Goal: Task Accomplishment & Management: Complete application form

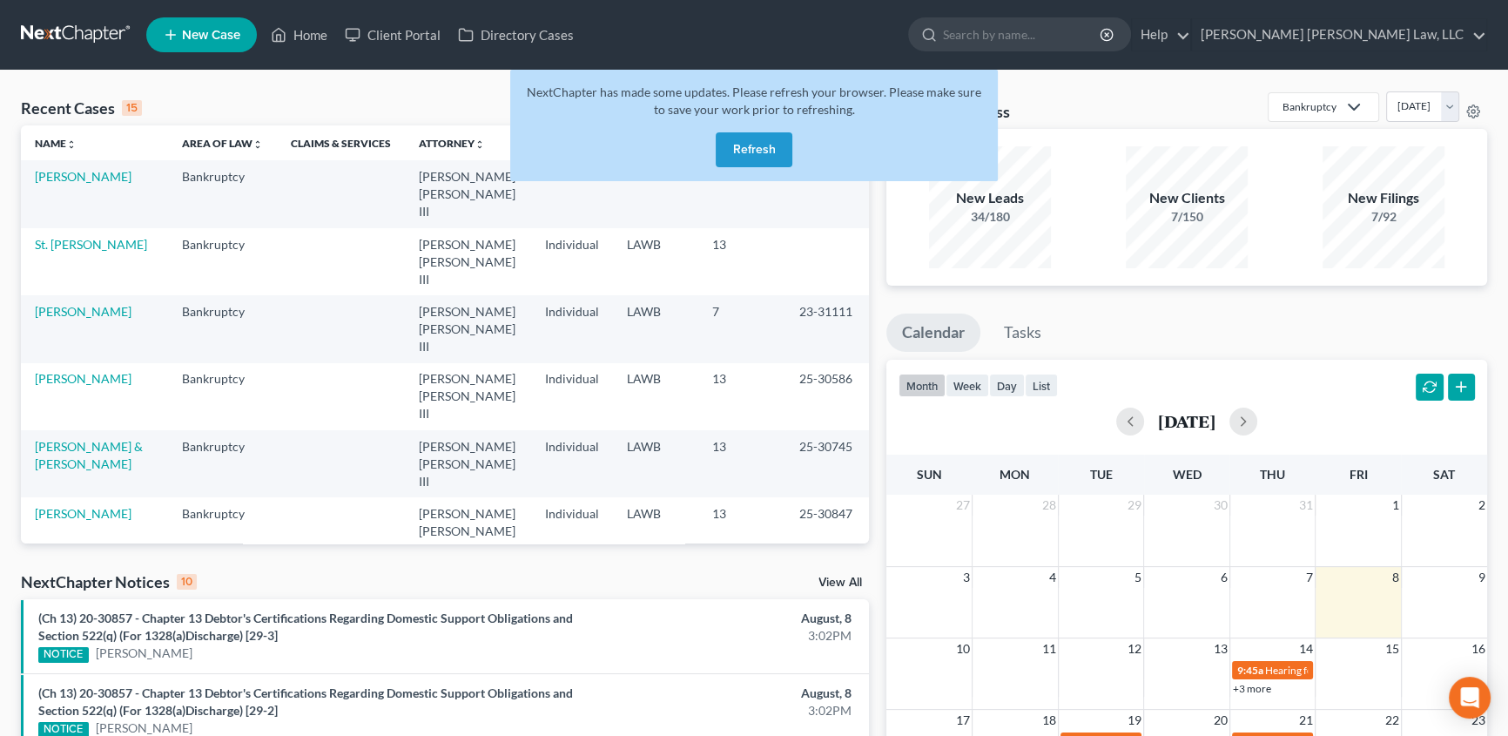
click at [737, 176] on div "NextChapter has made some updates. Please refresh your browser. Please make sur…" at bounding box center [754, 125] width 488 height 111
click at [743, 157] on button "Refresh" at bounding box center [754, 149] width 77 height 35
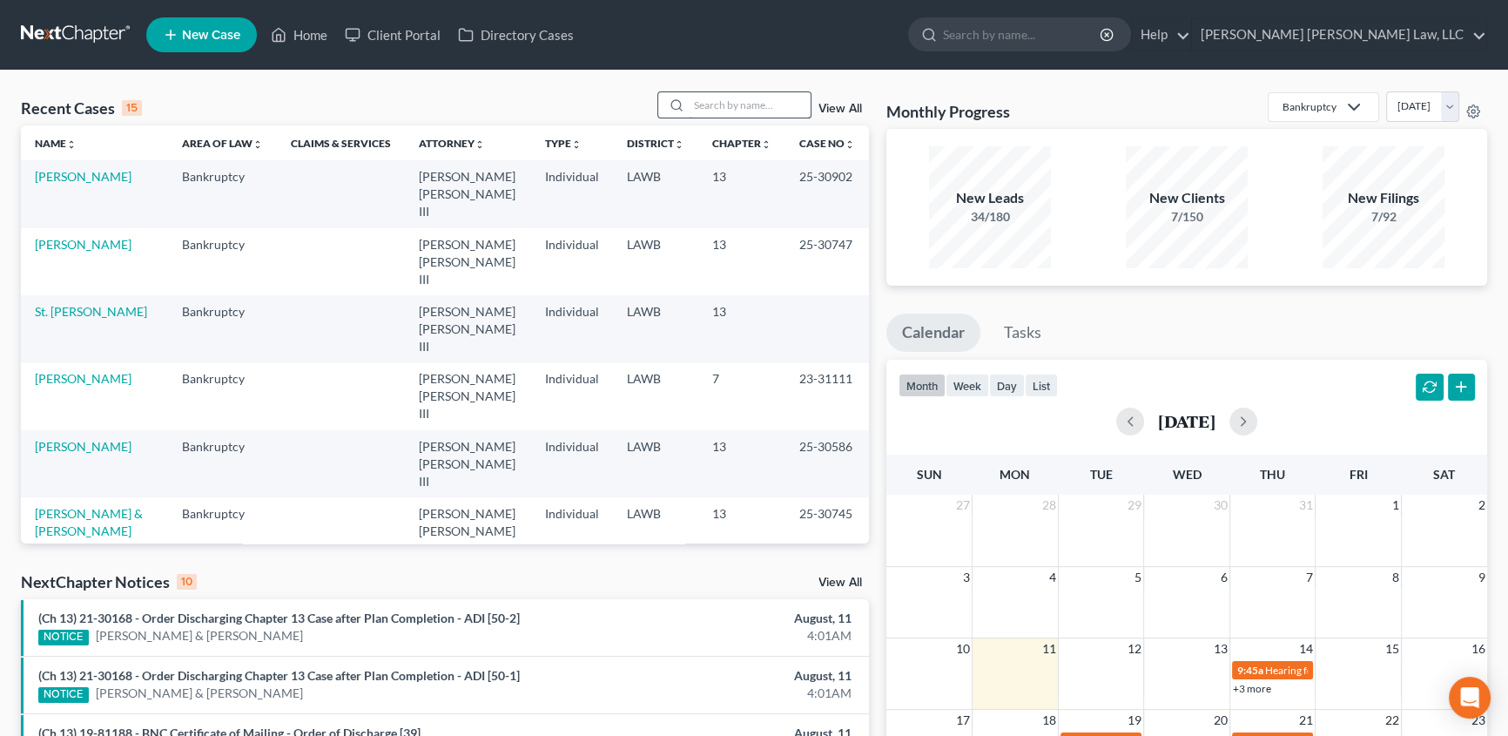
click at [763, 110] on input "search" at bounding box center [750, 104] width 122 height 25
type input "[PERSON_NAME]"
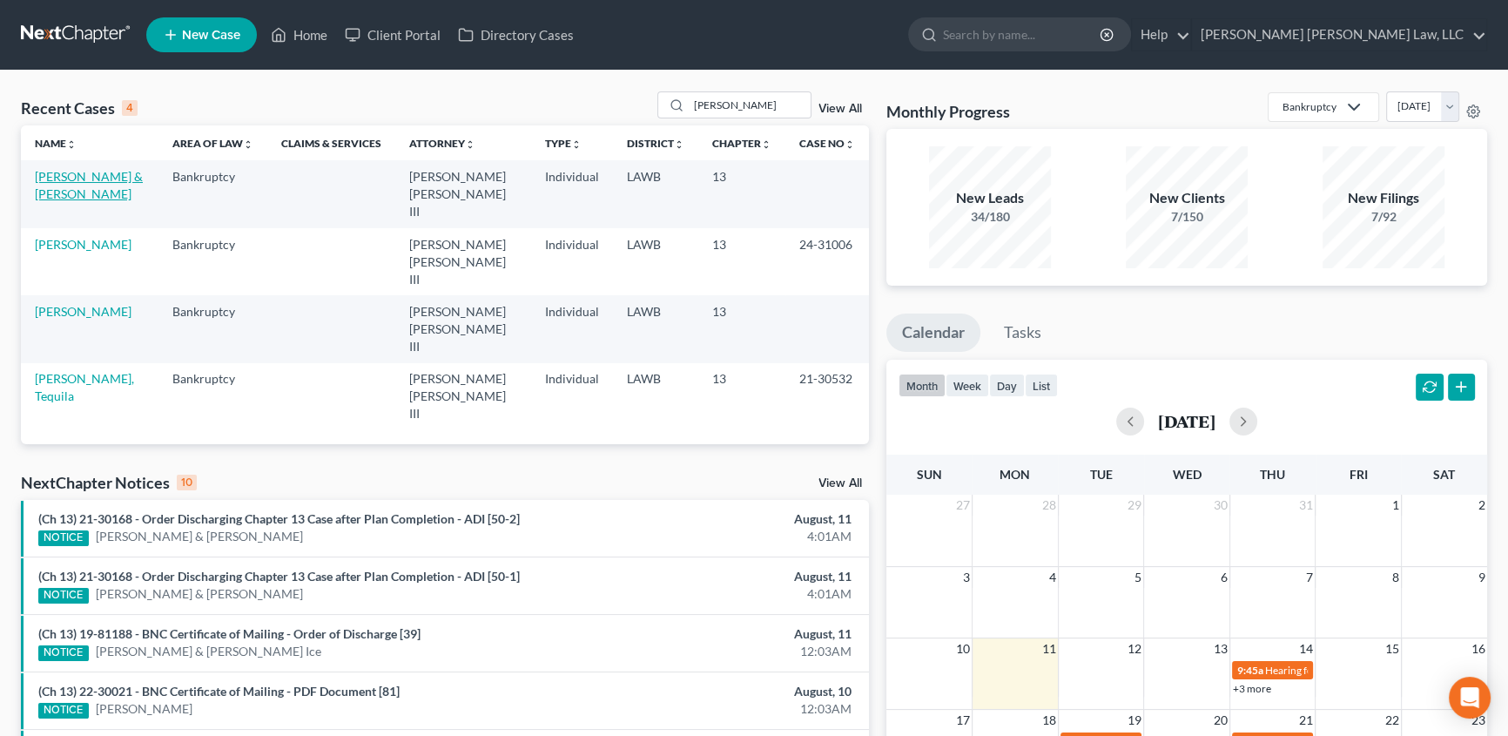
click at [89, 174] on link "[PERSON_NAME] & [PERSON_NAME]" at bounding box center [89, 185] width 108 height 32
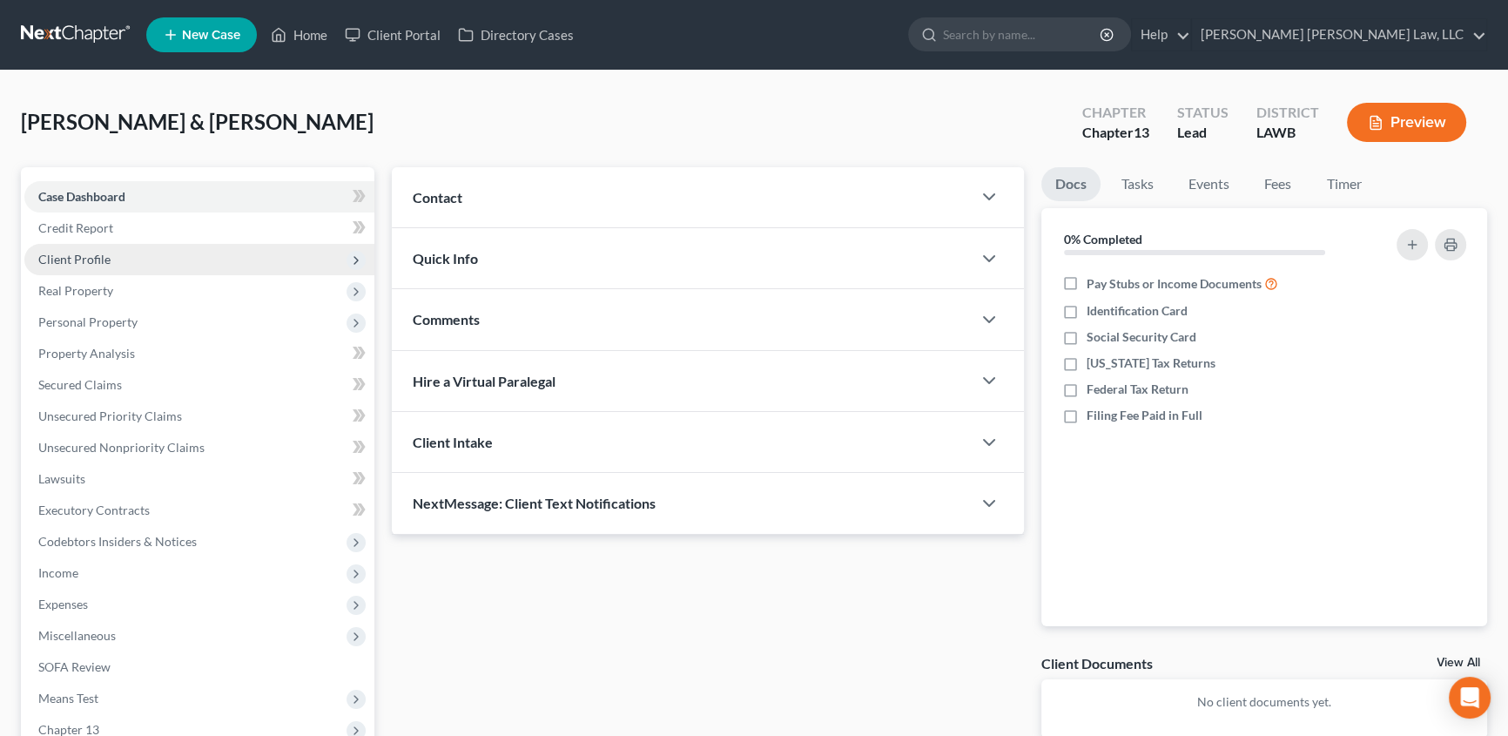
click at [91, 248] on span "Client Profile" at bounding box center [199, 259] width 350 height 31
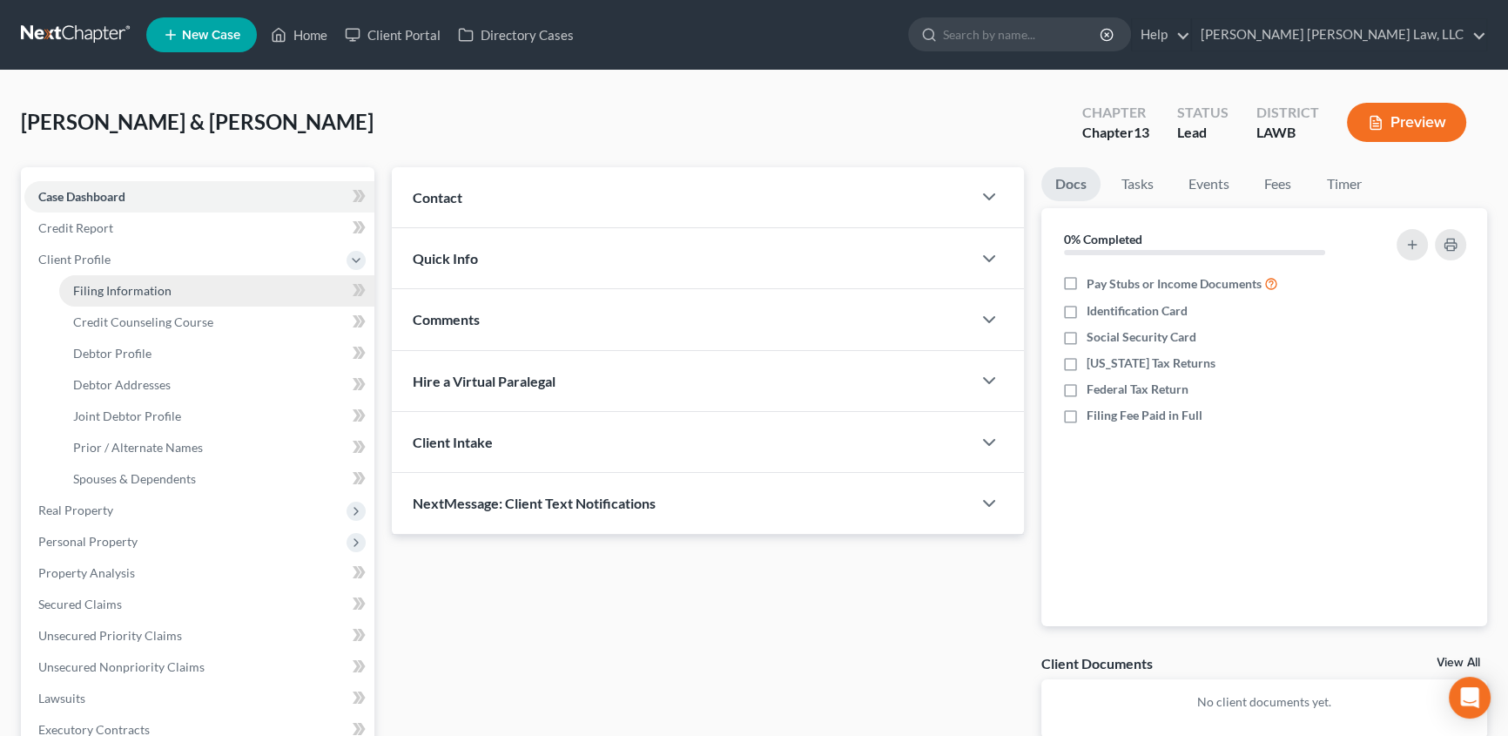
drag, startPoint x: 142, startPoint y: 291, endPoint x: 187, endPoint y: 292, distance: 45.3
click at [142, 292] on span "Filing Information" at bounding box center [122, 290] width 98 height 15
select select "1"
select select "3"
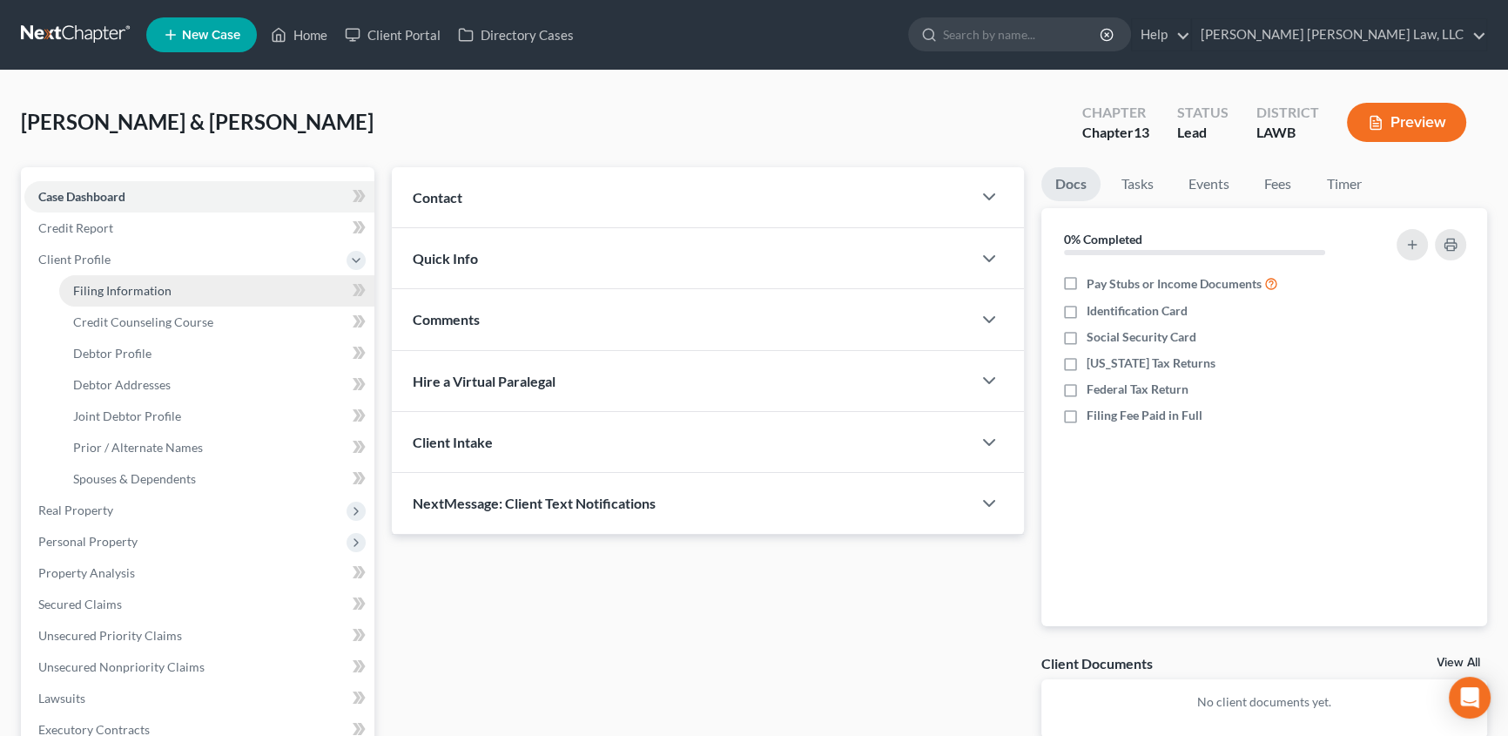
select select "19"
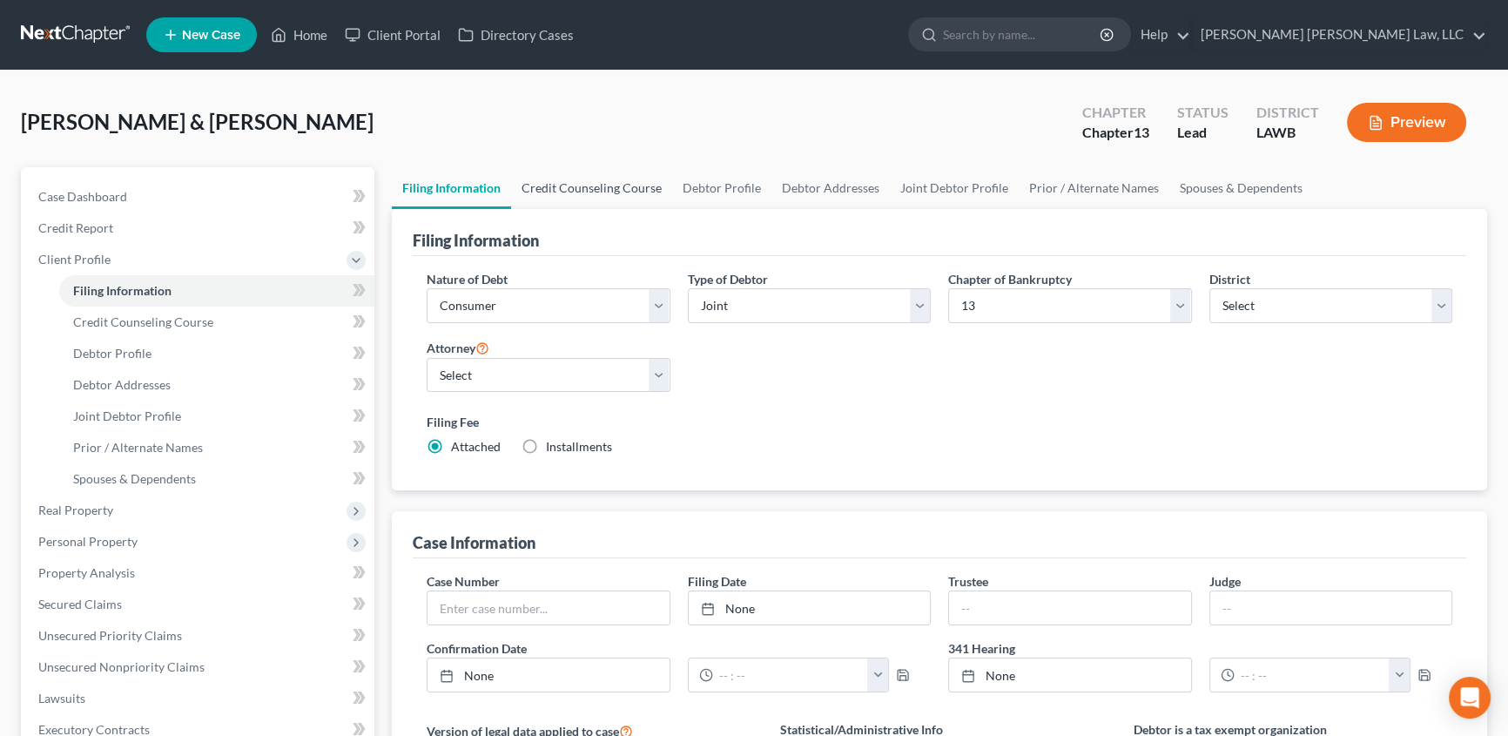
click at [576, 184] on link "Credit Counseling Course" at bounding box center [591, 188] width 161 height 42
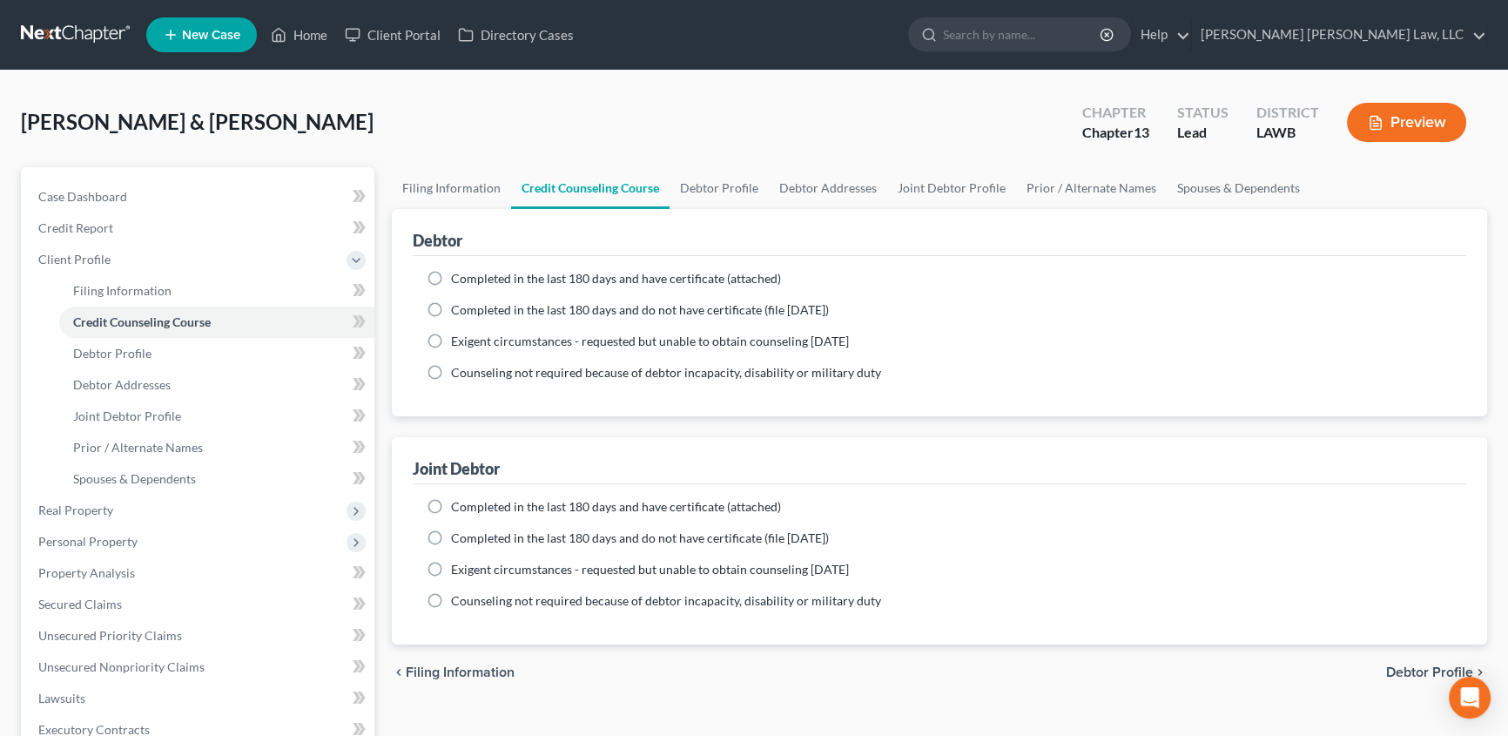
click at [451, 274] on label "Completed in the last 180 days and have certificate (attached)" at bounding box center [616, 278] width 330 height 17
click at [458, 274] on input "Completed in the last 180 days and have certificate (attached)" at bounding box center [463, 275] width 11 height 11
radio input "true"
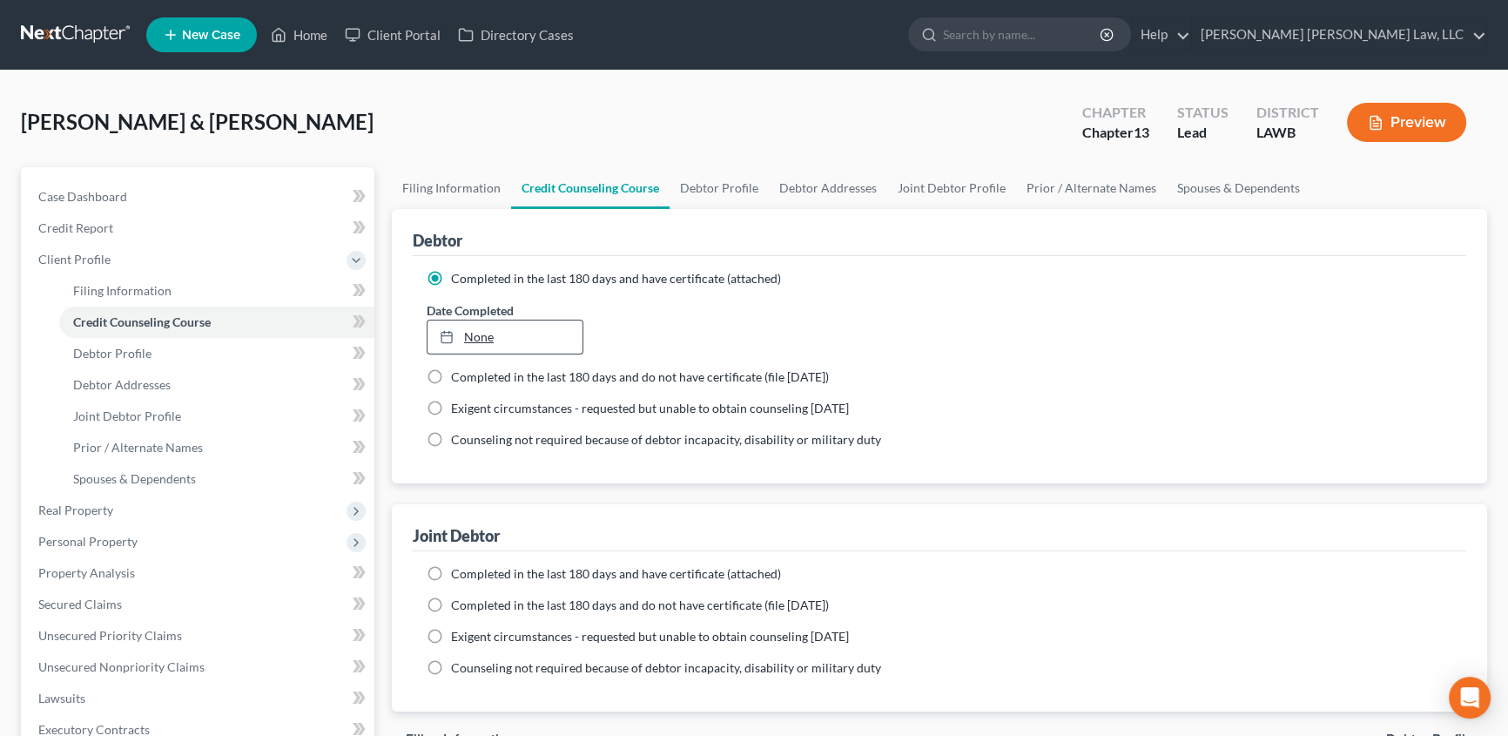
click at [467, 340] on link "None" at bounding box center [504, 336] width 155 height 33
type input "8/11/2025"
click at [451, 572] on label "Completed in the last 180 days and have certificate (attached)" at bounding box center [616, 573] width 330 height 17
click at [458, 572] on input "Completed in the last 180 days and have certificate (attached)" at bounding box center [463, 570] width 11 height 11
radio input "true"
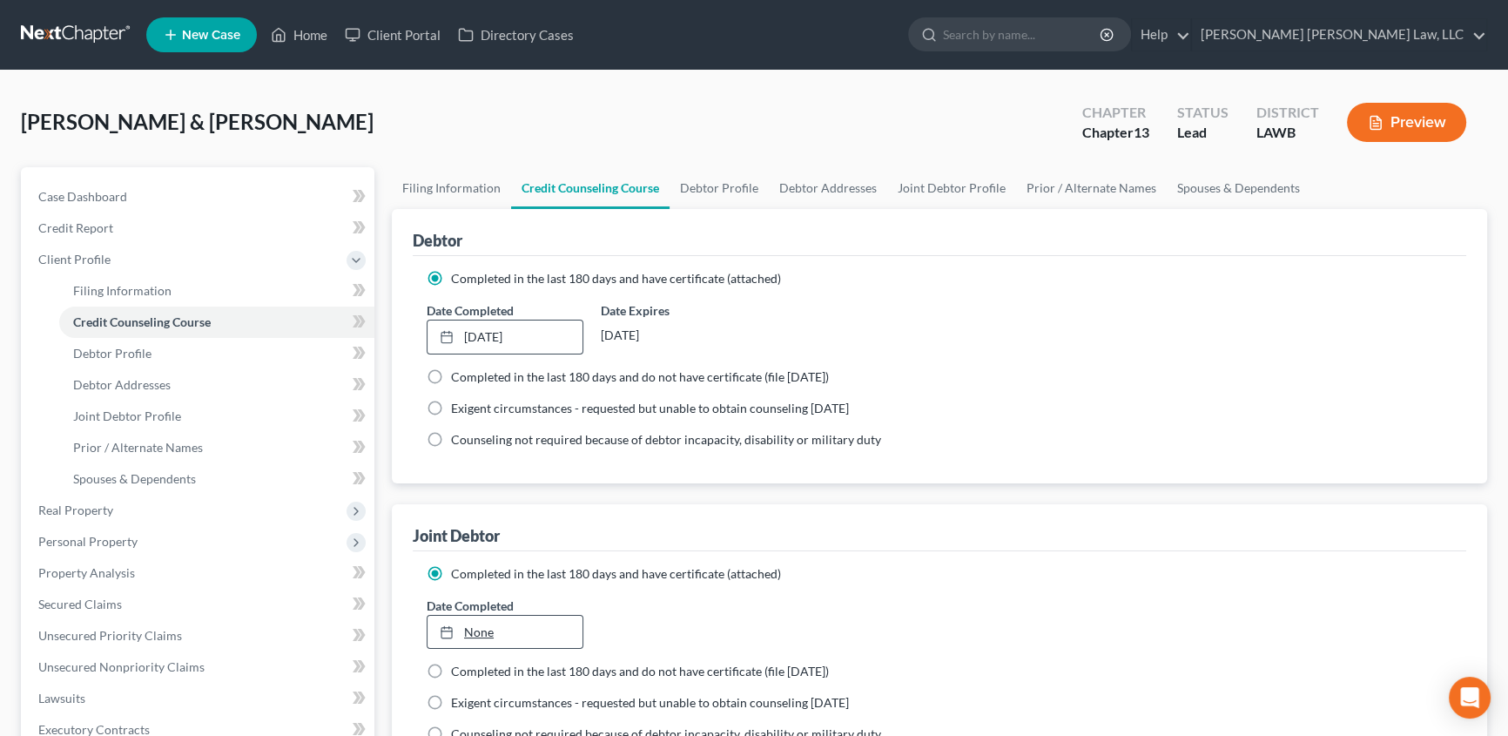
click at [480, 631] on link "None" at bounding box center [504, 632] width 155 height 33
type input "8/11/2025"
click at [716, 188] on link "Debtor Profile" at bounding box center [719, 188] width 99 height 42
select select "1"
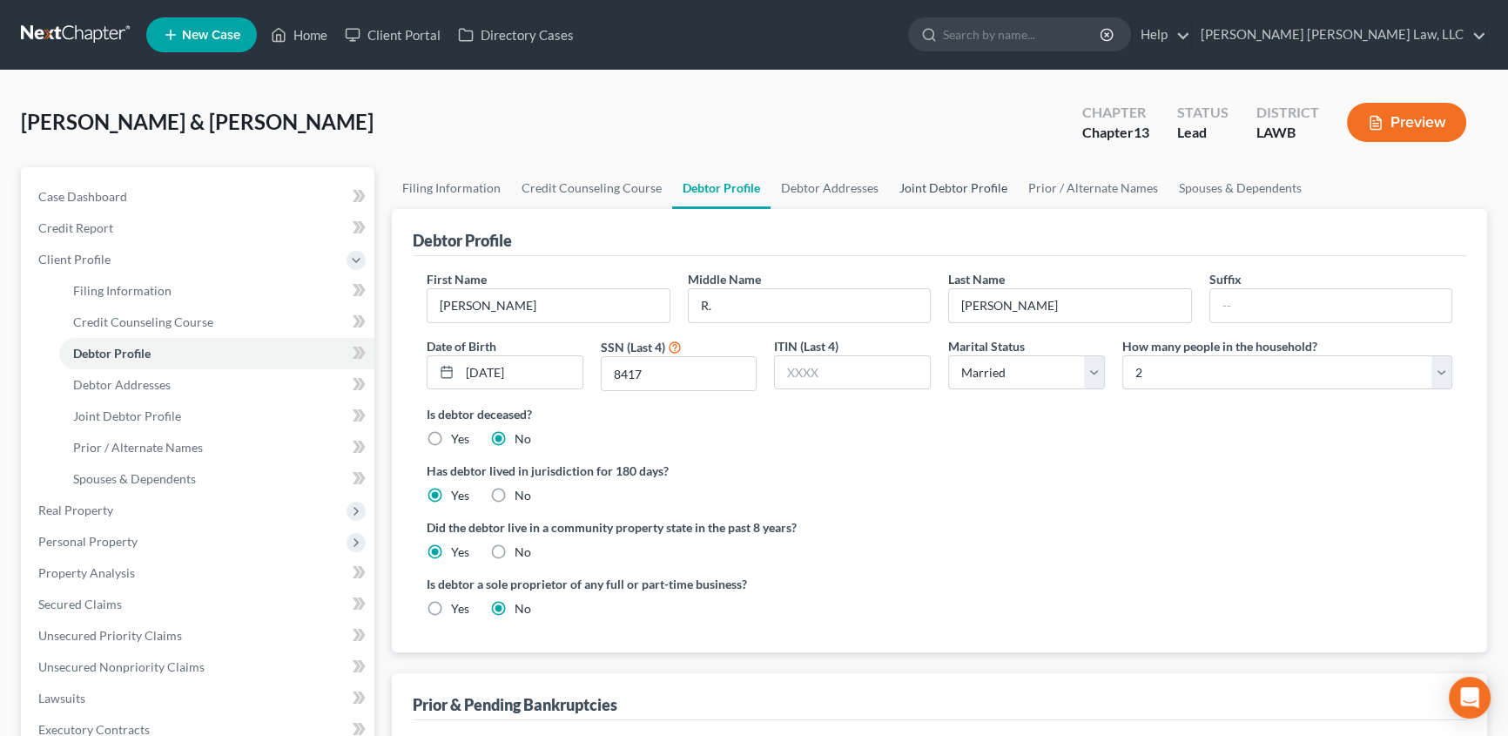
click at [930, 191] on link "Joint Debtor Profile" at bounding box center [953, 188] width 129 height 42
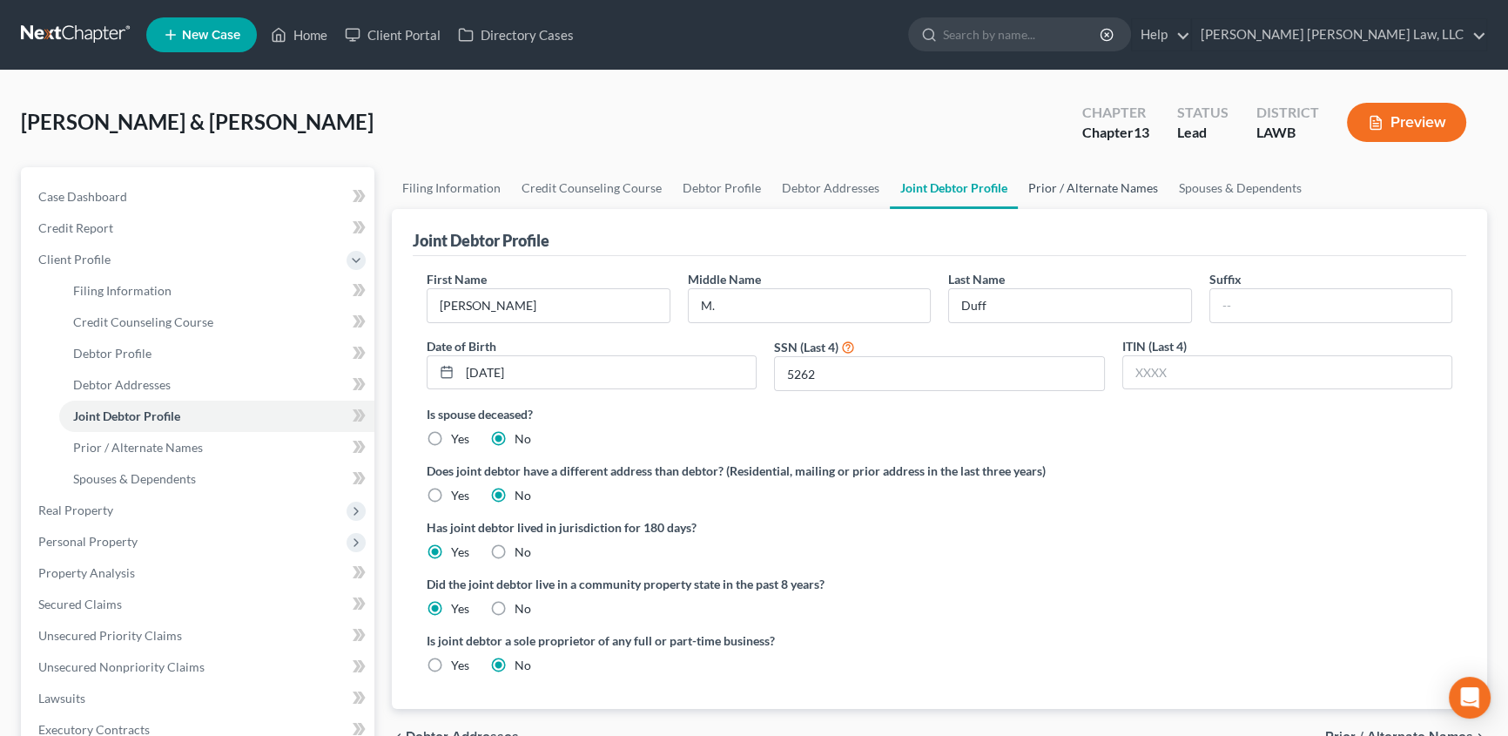
click at [1065, 191] on link "Prior / Alternate Names" at bounding box center [1093, 188] width 151 height 42
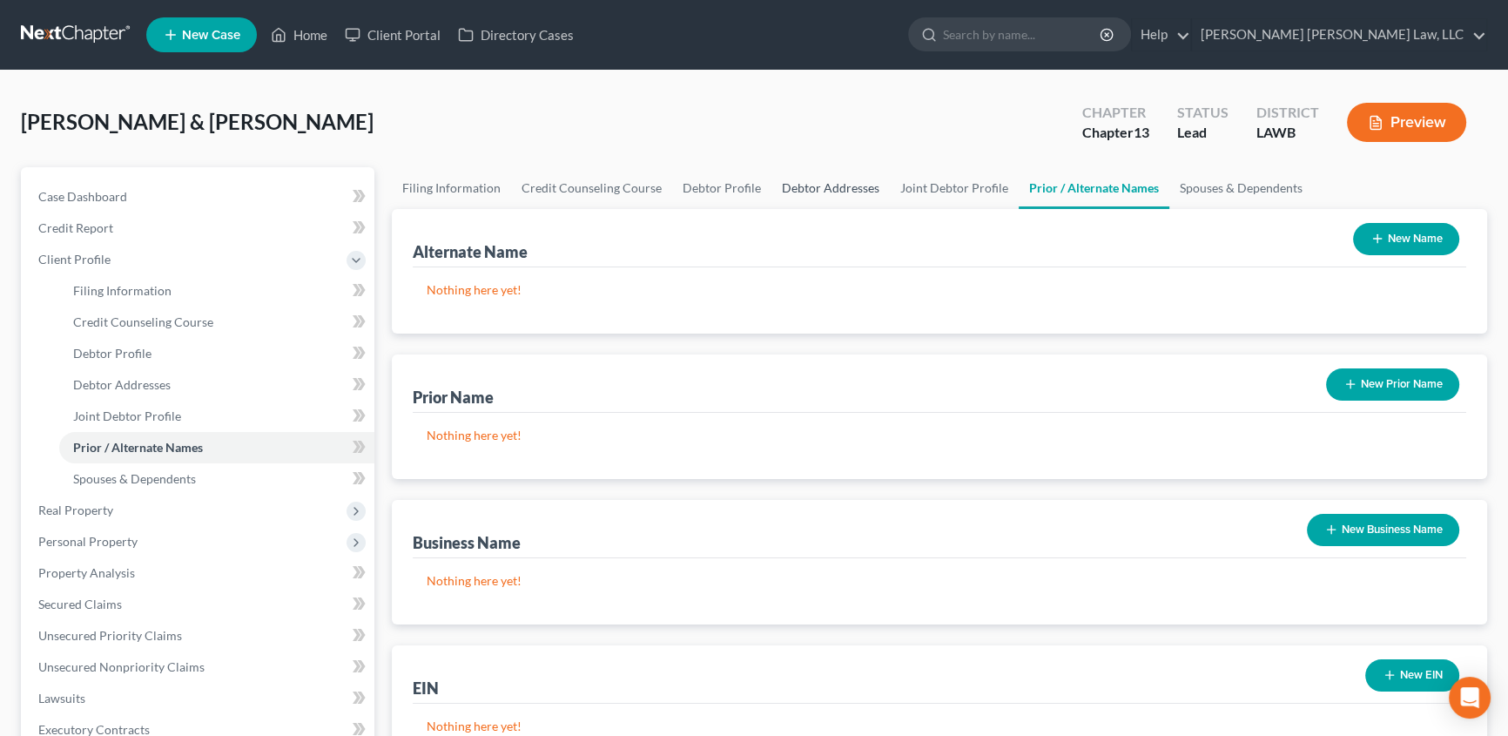
click at [831, 182] on link "Debtor Addresses" at bounding box center [830, 188] width 118 height 42
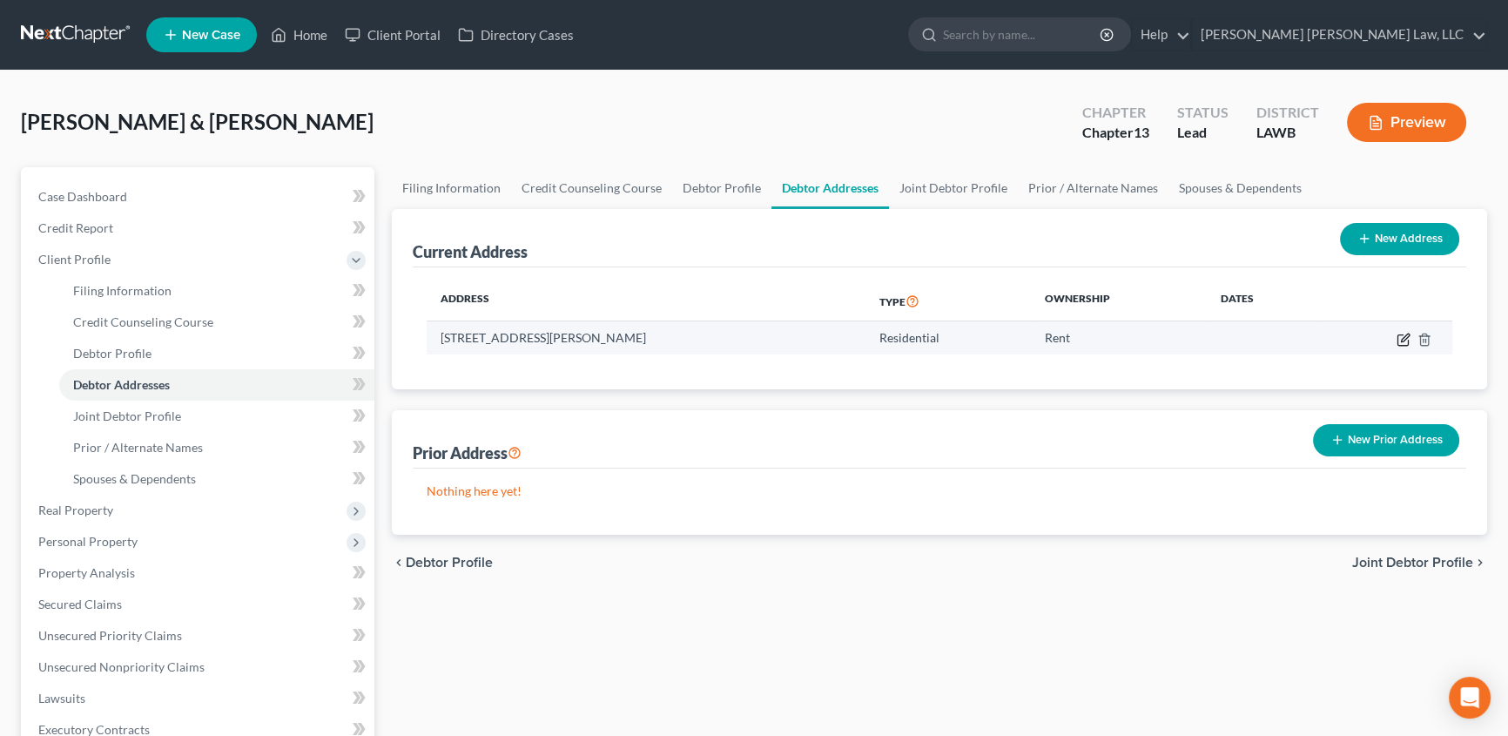
click at [1400, 344] on icon "button" at bounding box center [1402, 339] width 10 height 10
select select "19"
select select "0"
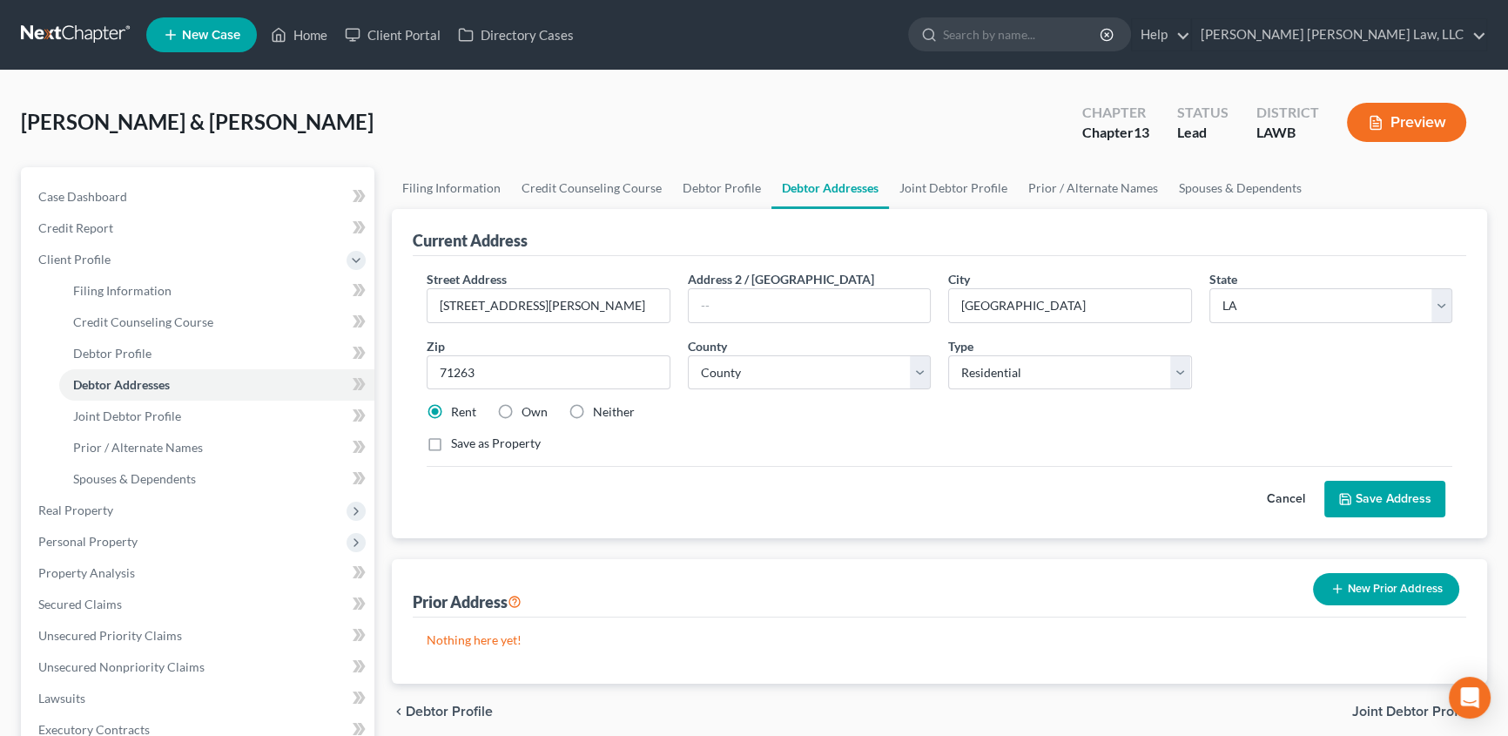
click at [1420, 587] on button "New Prior Address" at bounding box center [1386, 589] width 146 height 32
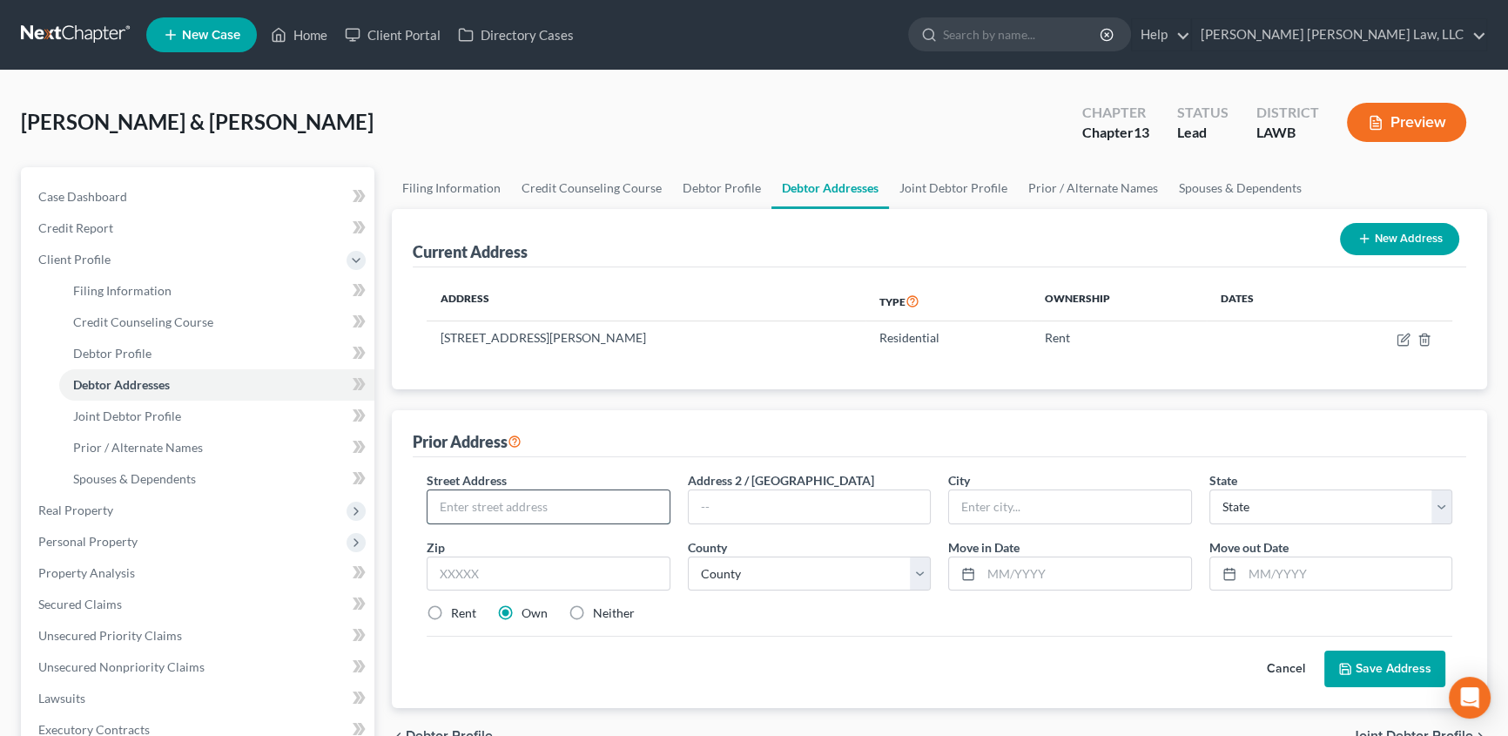
click at [506, 505] on input "text" at bounding box center [548, 506] width 242 height 33
type input "166 Terry St"
select select "19"
type input "71242"
type input "Forest"
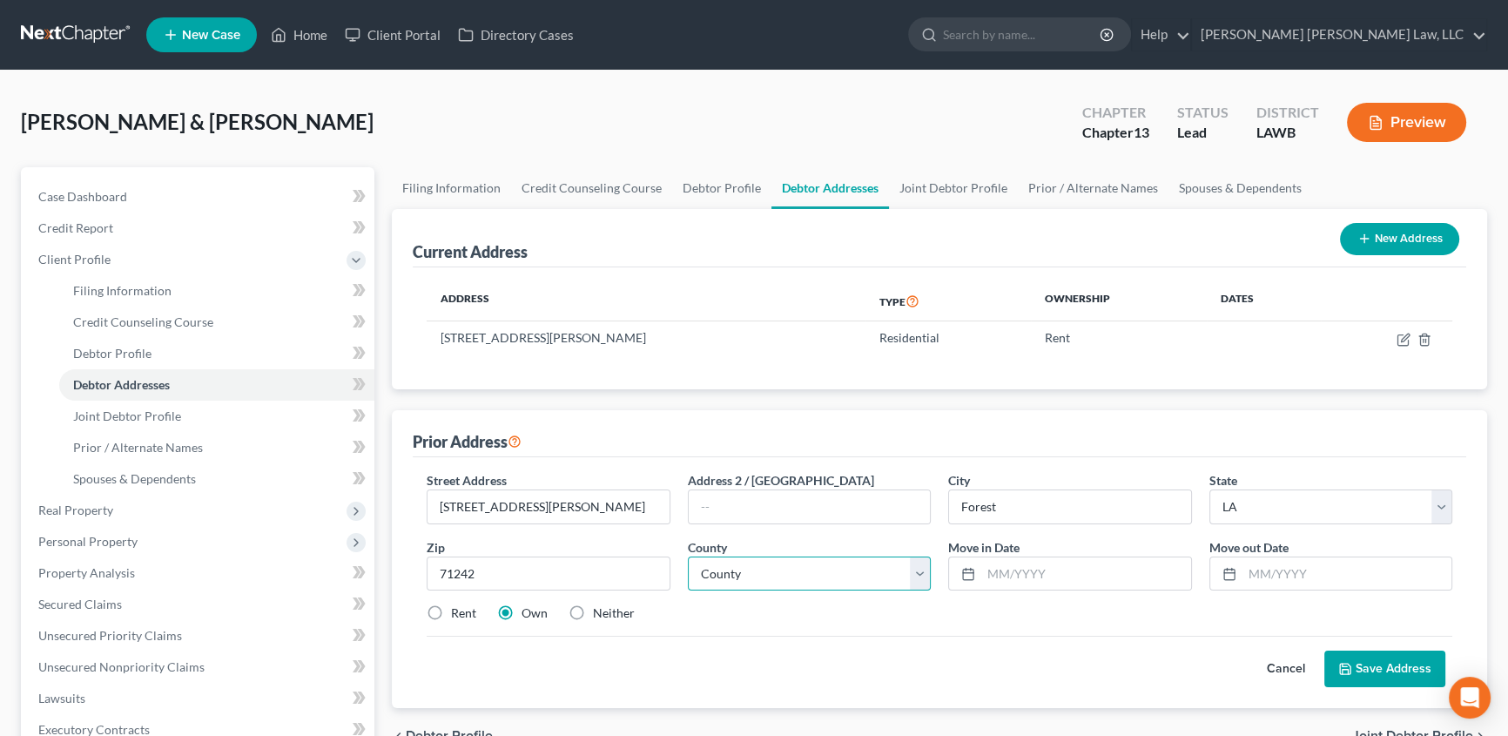
click at [760, 569] on select "County Acadia Allen Ascension Assumption Avoyelles Beauregard Bienville Bossier…" at bounding box center [810, 573] width 244 height 35
select select "61"
click at [688, 556] on select "County Acadia Allen Ascension Assumption Avoyelles Beauregard Bienville Bossier…" at bounding box center [810, 573] width 244 height 35
click at [451, 609] on label "Rent" at bounding box center [463, 612] width 25 height 17
click at [458, 609] on input "Rent" at bounding box center [463, 609] width 11 height 11
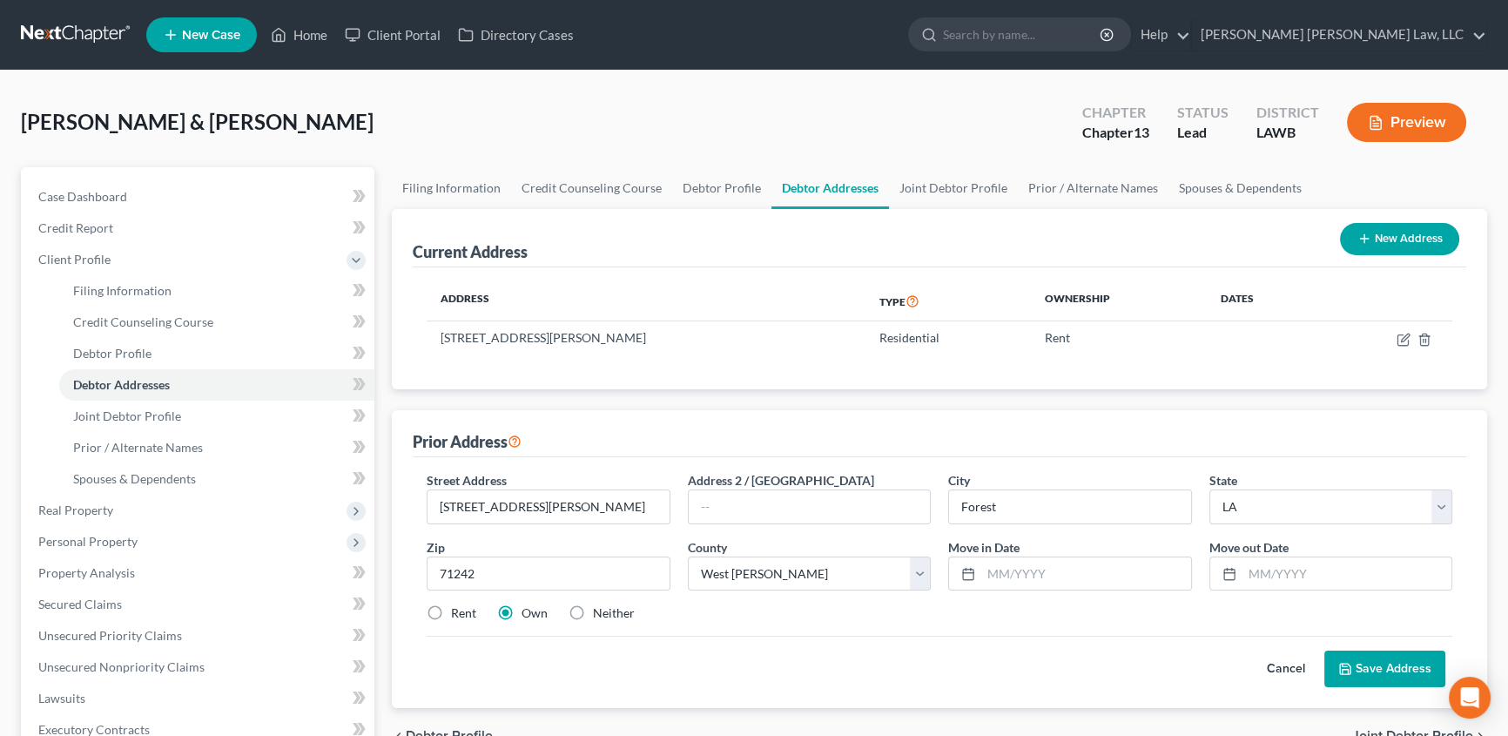
radio input "true"
click at [985, 576] on input "text" at bounding box center [1086, 573] width 210 height 33
type input "01/2018"
click at [1247, 574] on input "text" at bounding box center [1347, 573] width 210 height 33
type input "07/2021"
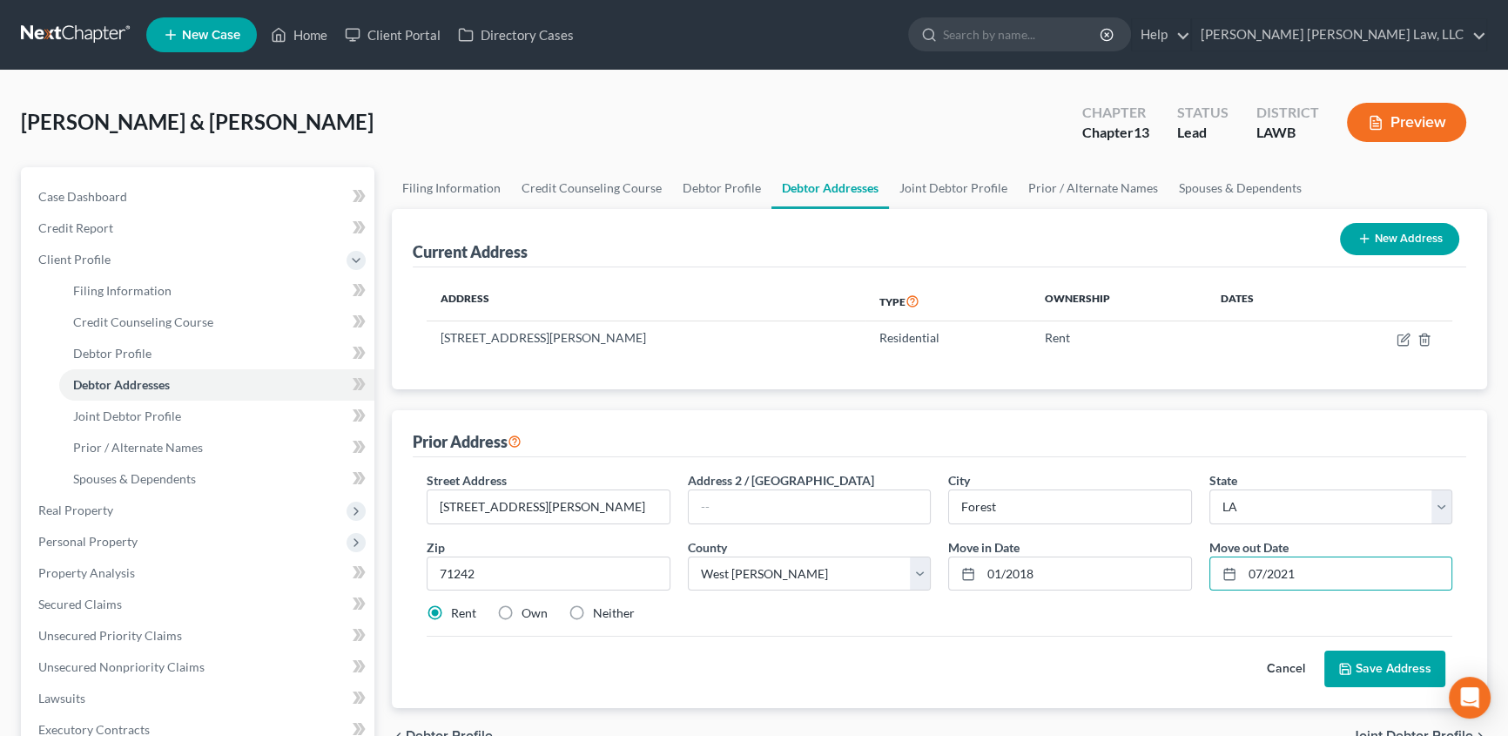
click at [1404, 677] on button "Save Address" at bounding box center [1384, 668] width 121 height 37
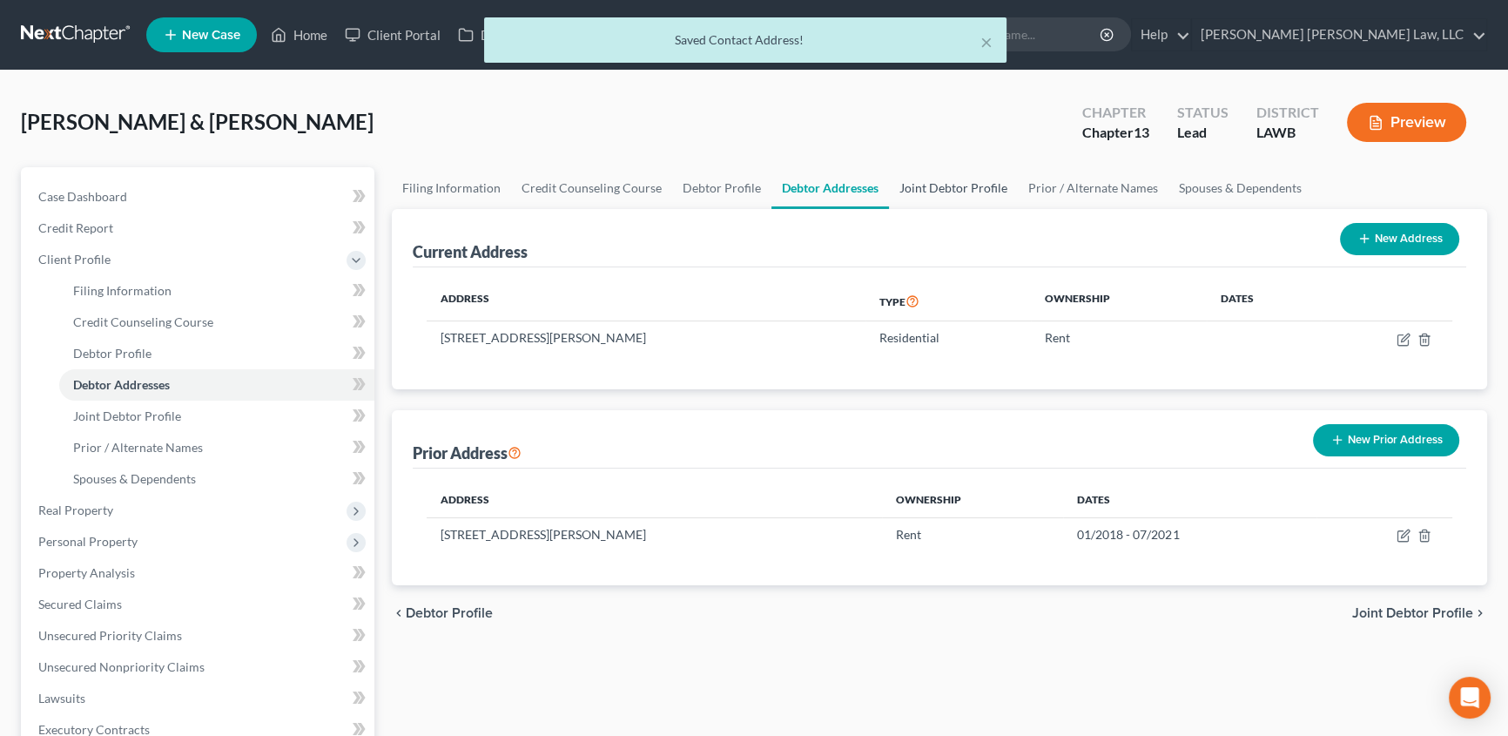
click at [966, 187] on link "Joint Debtor Profile" at bounding box center [953, 188] width 129 height 42
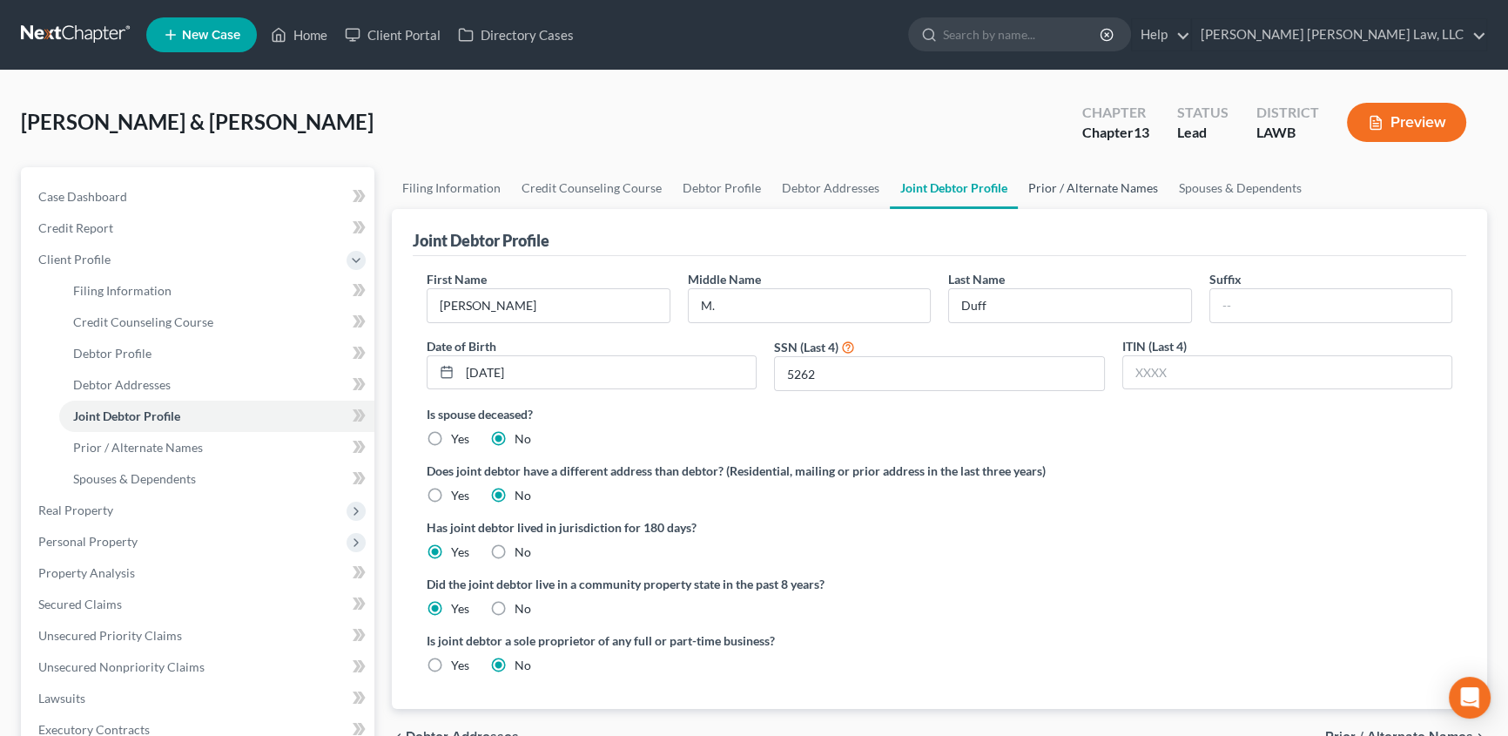
click at [1080, 189] on link "Prior / Alternate Names" at bounding box center [1093, 188] width 151 height 42
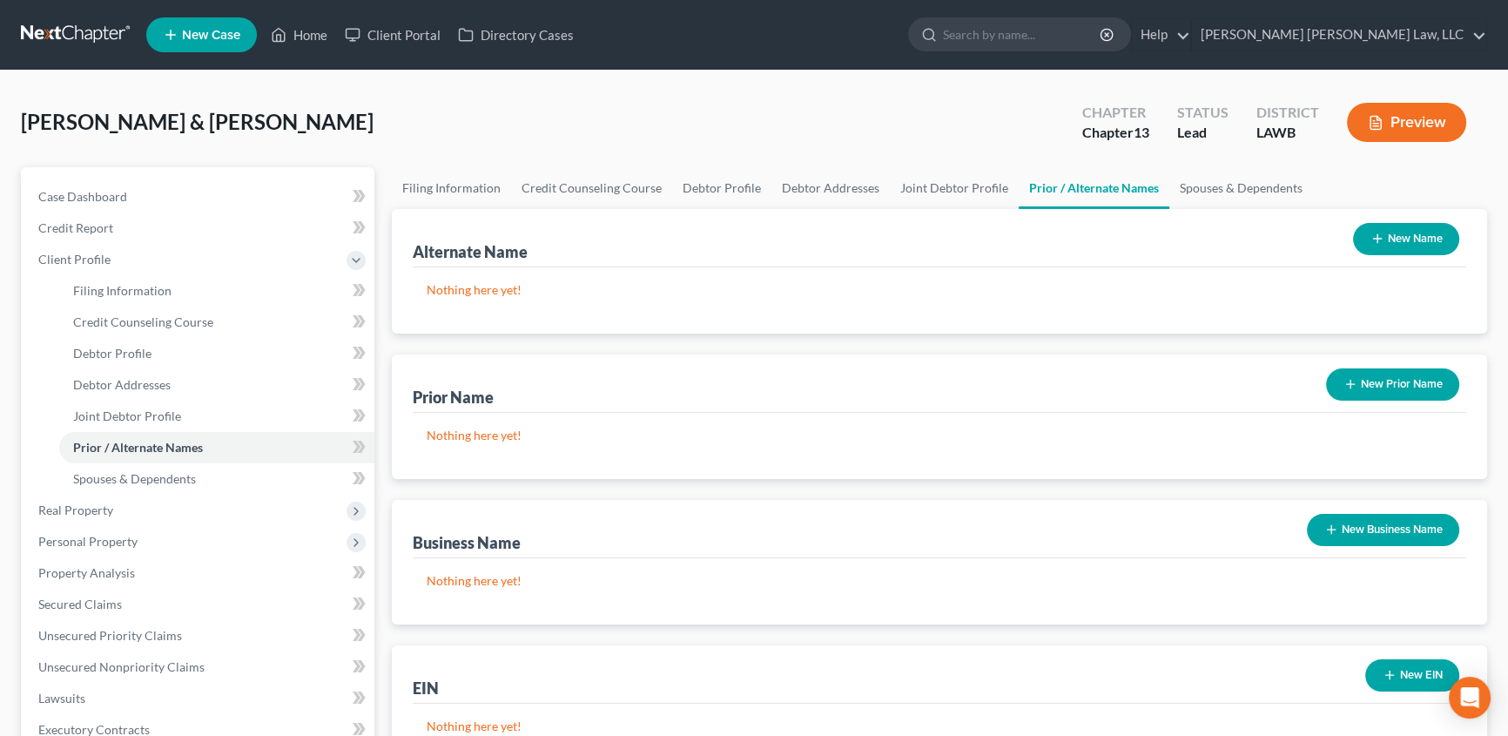
click at [1419, 234] on button "New Name" at bounding box center [1406, 239] width 106 height 32
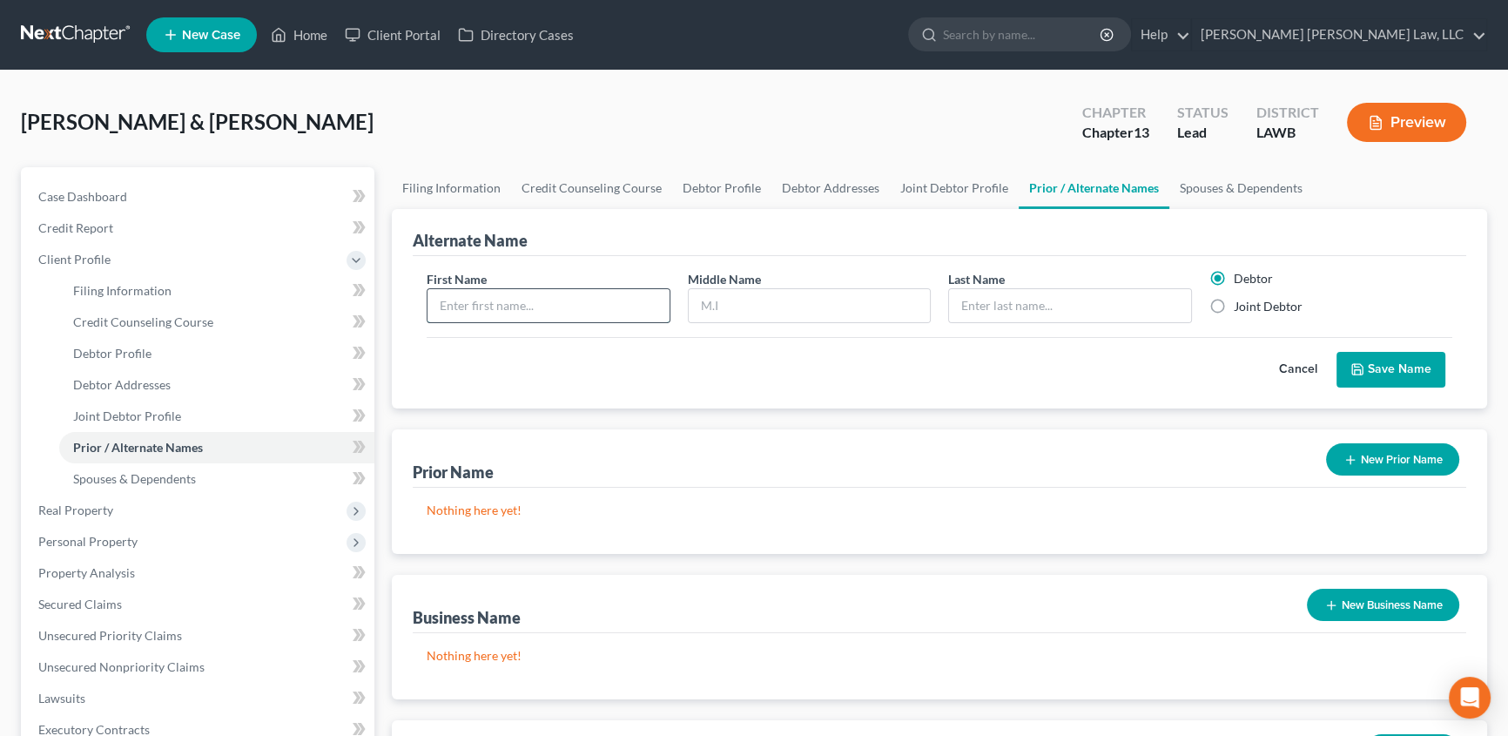
click at [550, 300] on input "text" at bounding box center [548, 305] width 242 height 33
type input "Johnny"
type input "Reginald"
type input "Goss"
click at [1366, 366] on button "Save Name" at bounding box center [1390, 370] width 109 height 37
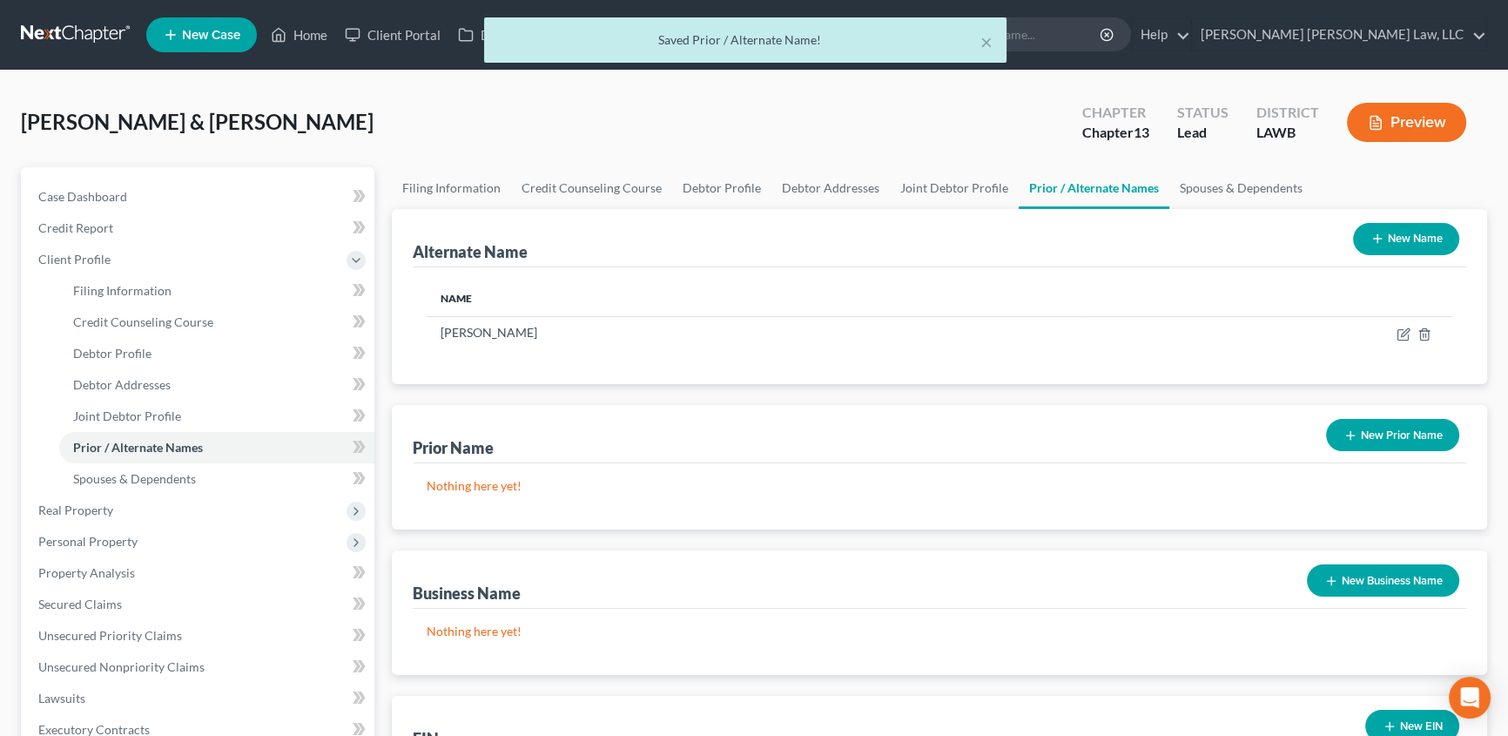
click at [1401, 239] on button "New Name" at bounding box center [1406, 239] width 106 height 32
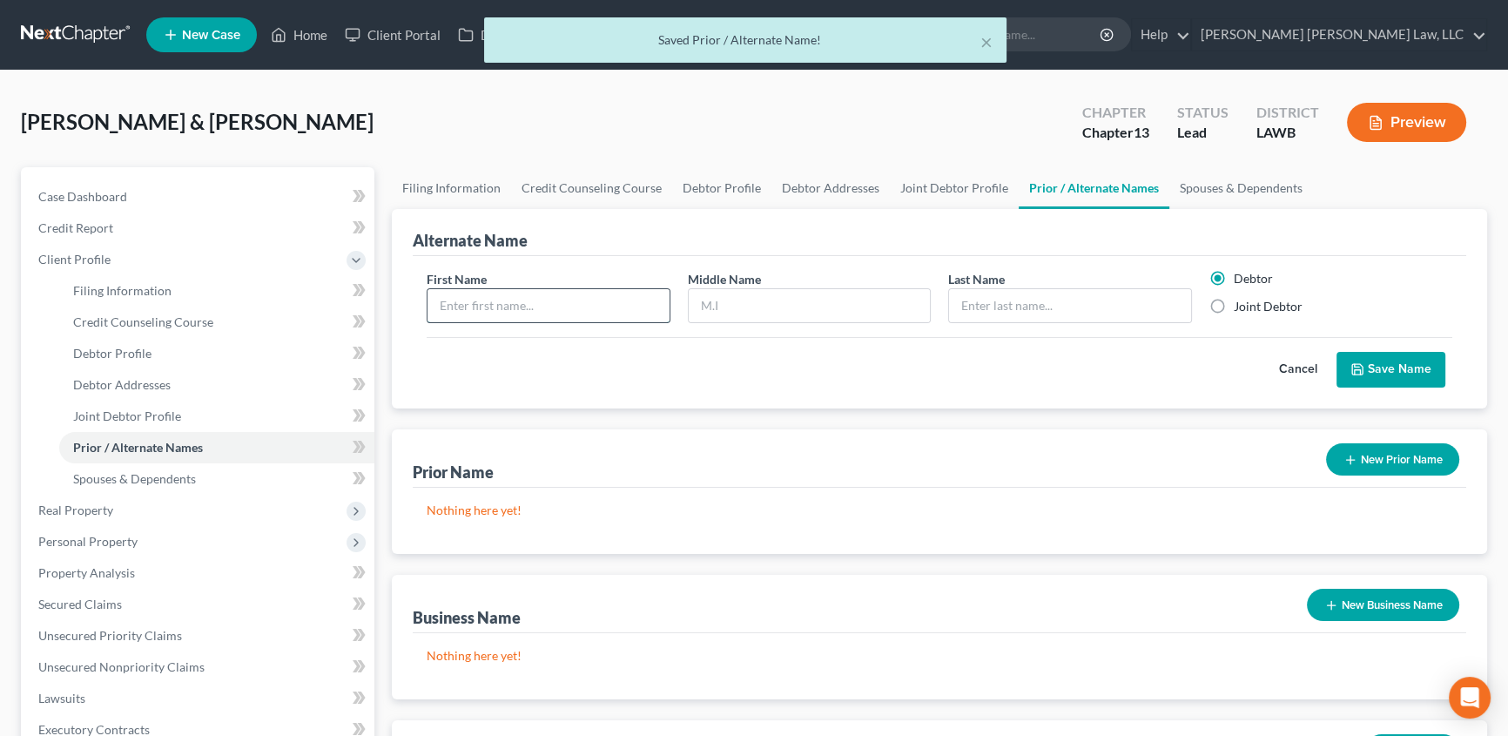
click at [612, 306] on input "text" at bounding box center [548, 305] width 242 height 33
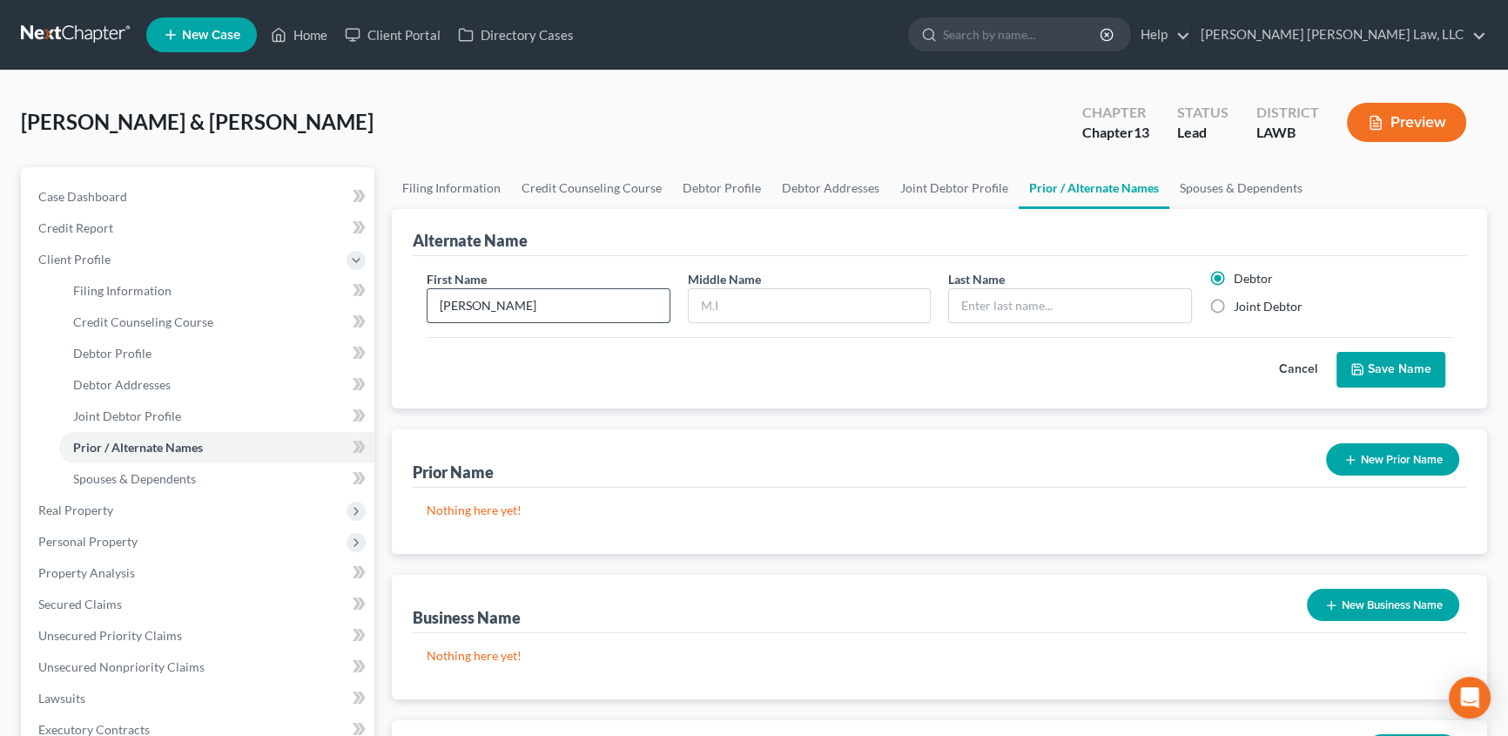
type input "Johnny"
type input "Goss"
click at [1376, 360] on button "Save Name" at bounding box center [1390, 370] width 109 height 37
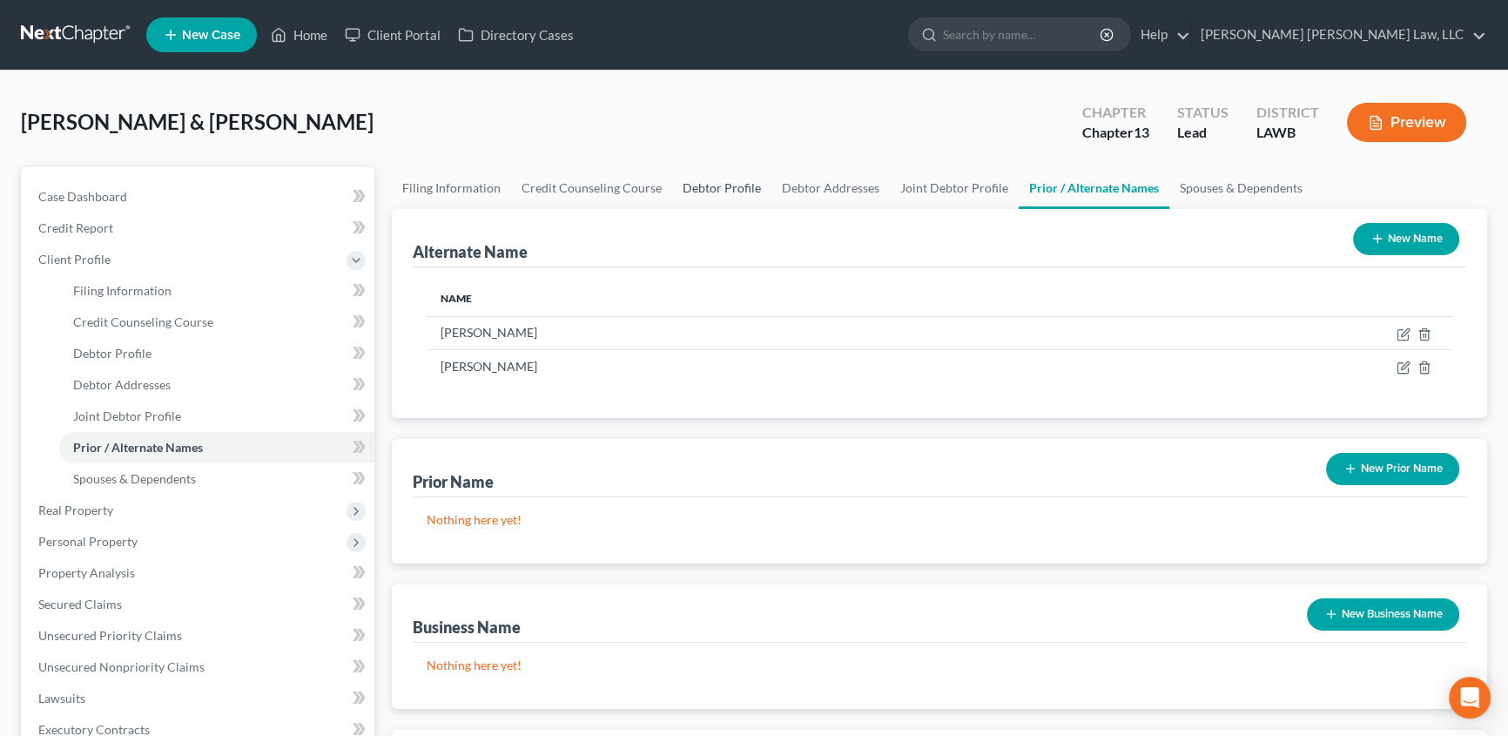
click at [707, 182] on link "Debtor Profile" at bounding box center [721, 188] width 99 height 42
select select "1"
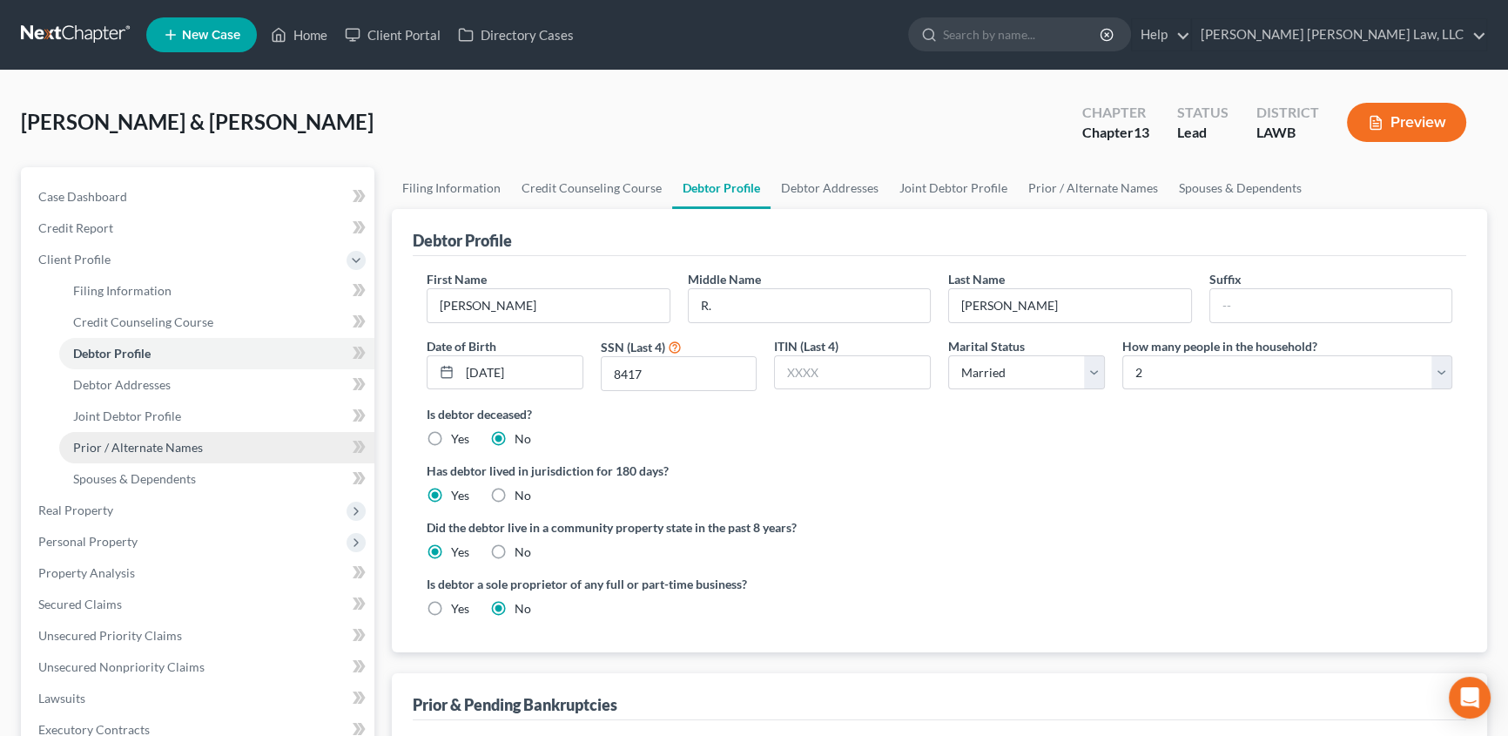
click at [165, 436] on link "Prior / Alternate Names" at bounding box center [216, 447] width 315 height 31
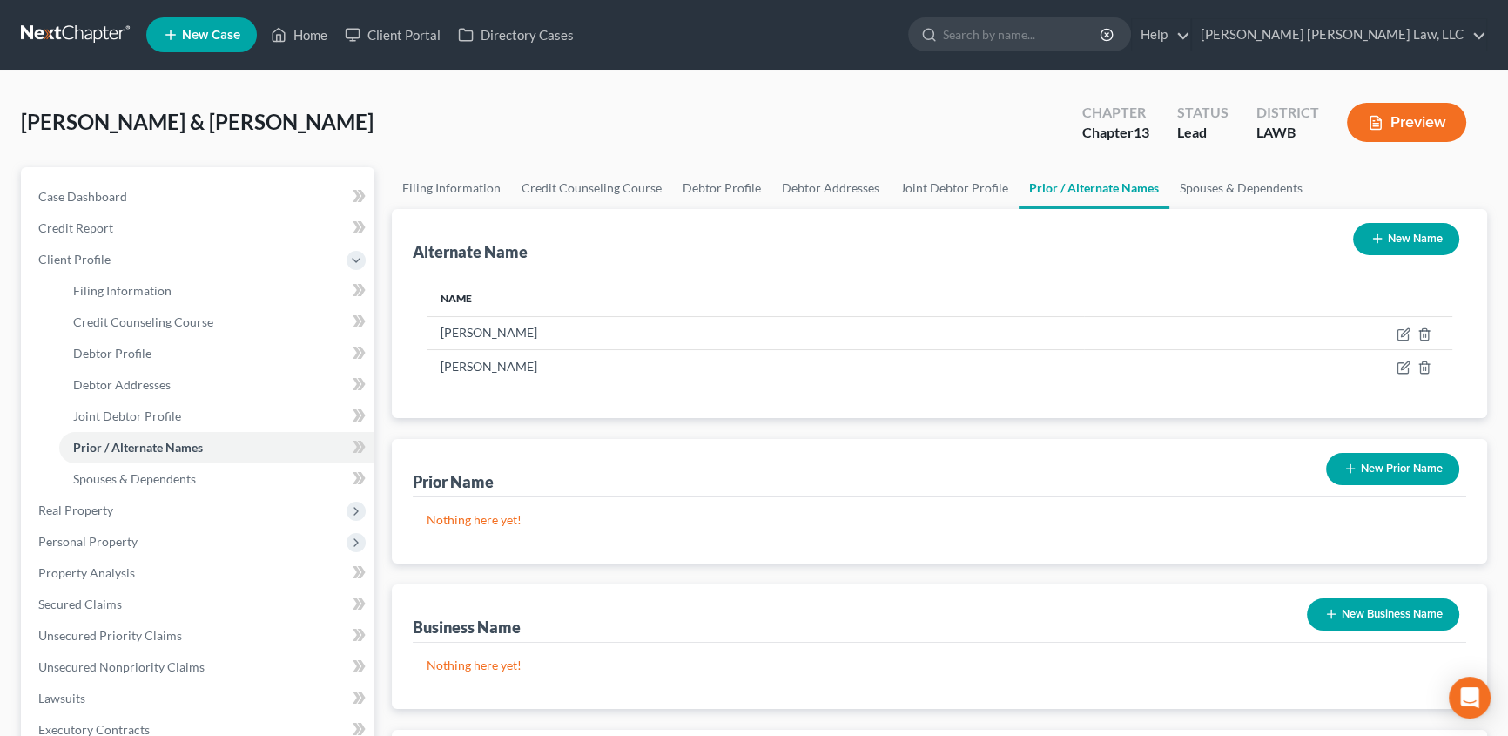
click at [1400, 235] on button "New Name" at bounding box center [1406, 239] width 106 height 32
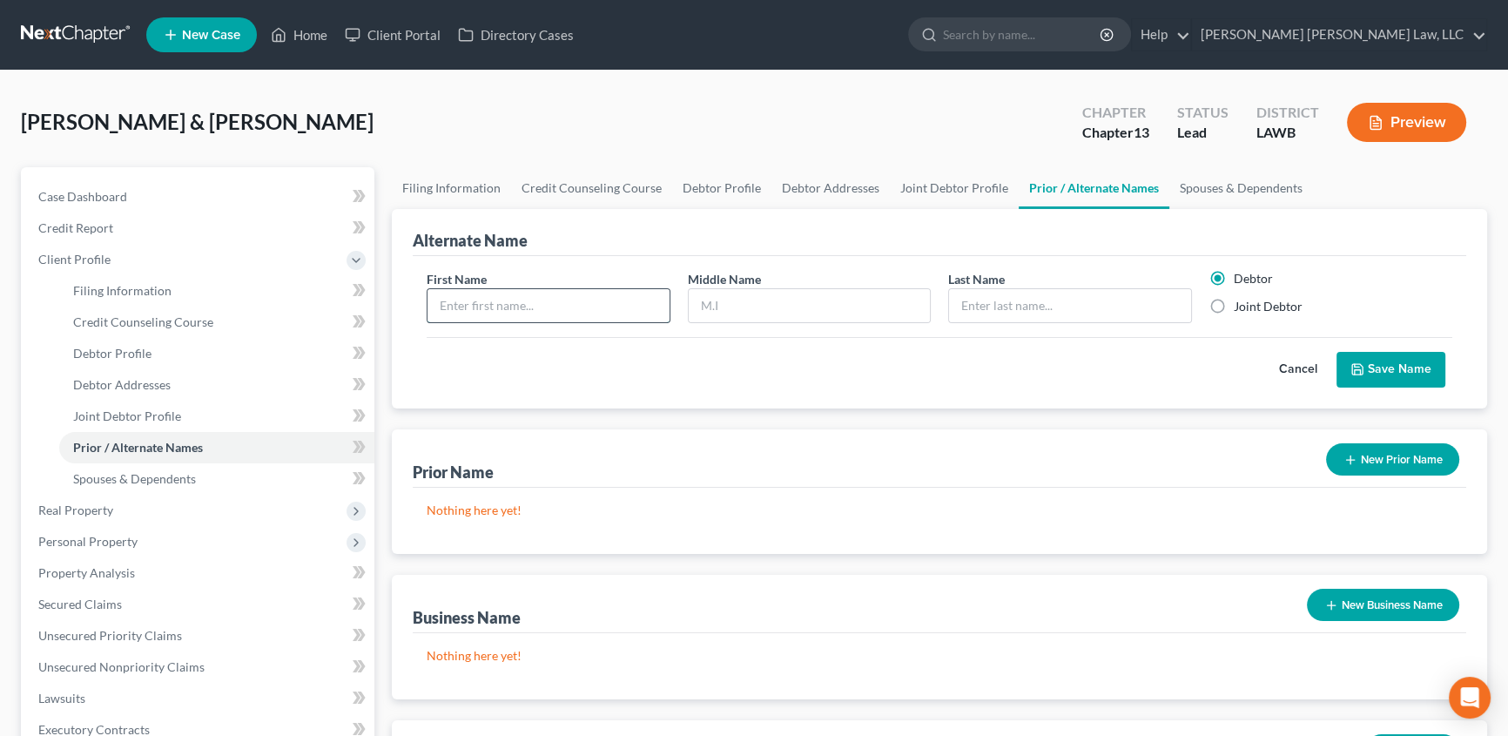
click at [478, 305] on input "text" at bounding box center [548, 305] width 242 height 33
type input "Sherry"
type input "Ann"
type input "Duff"
click at [1234, 302] on label "Joint Debtor" at bounding box center [1268, 306] width 69 height 17
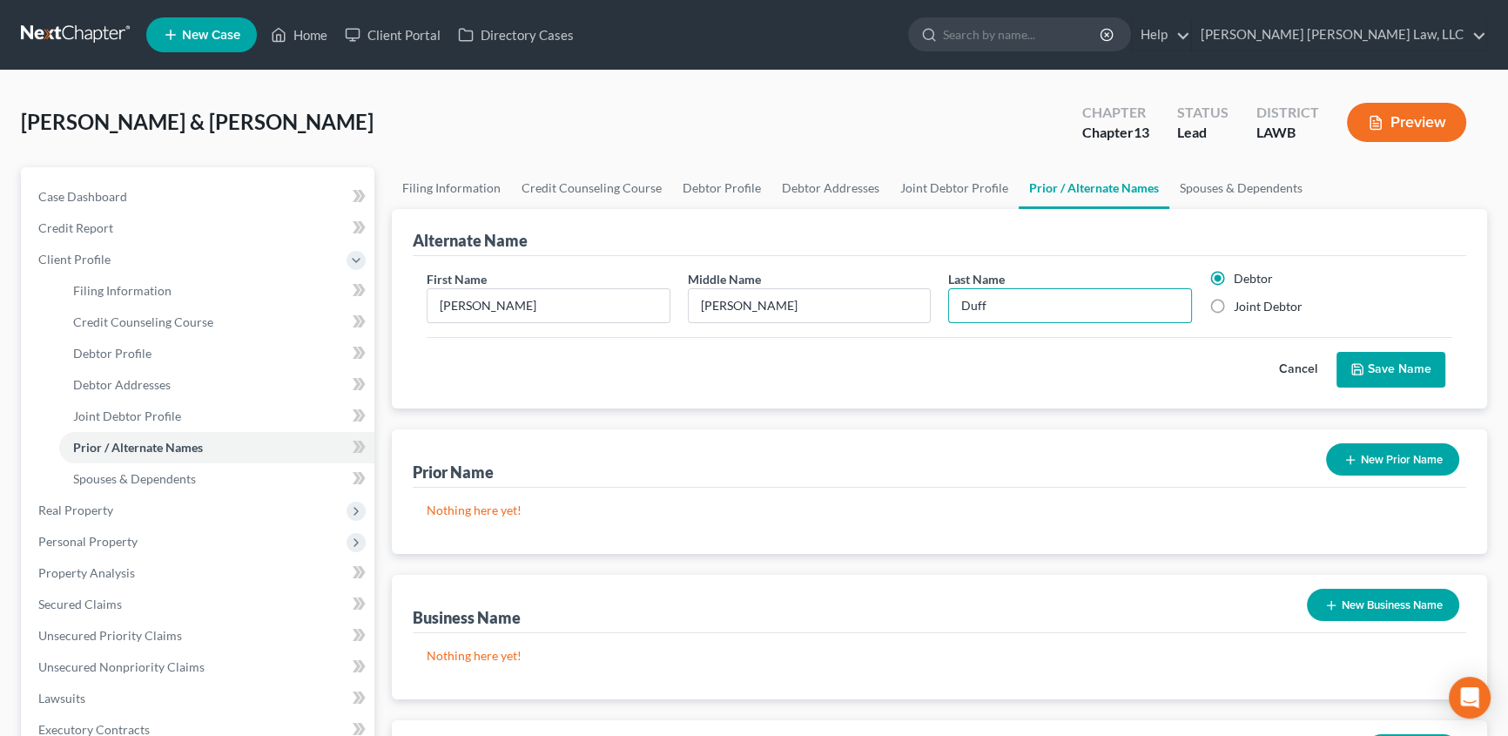
click at [1241, 302] on input "Joint Debtor" at bounding box center [1246, 303] width 11 height 11
radio input "true"
radio input "false"
click at [1370, 366] on button "Save Name" at bounding box center [1390, 370] width 109 height 37
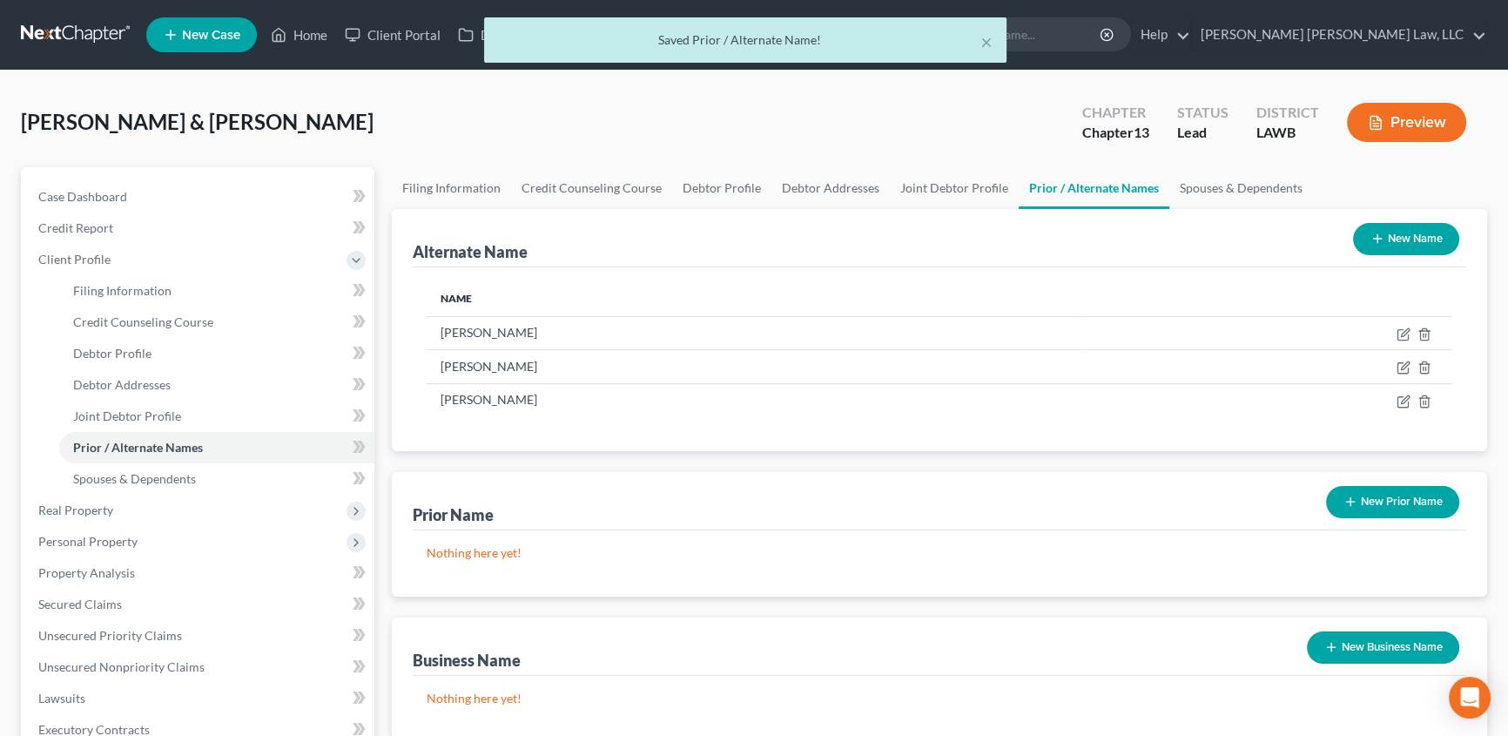
click at [1410, 235] on button "New Name" at bounding box center [1406, 239] width 106 height 32
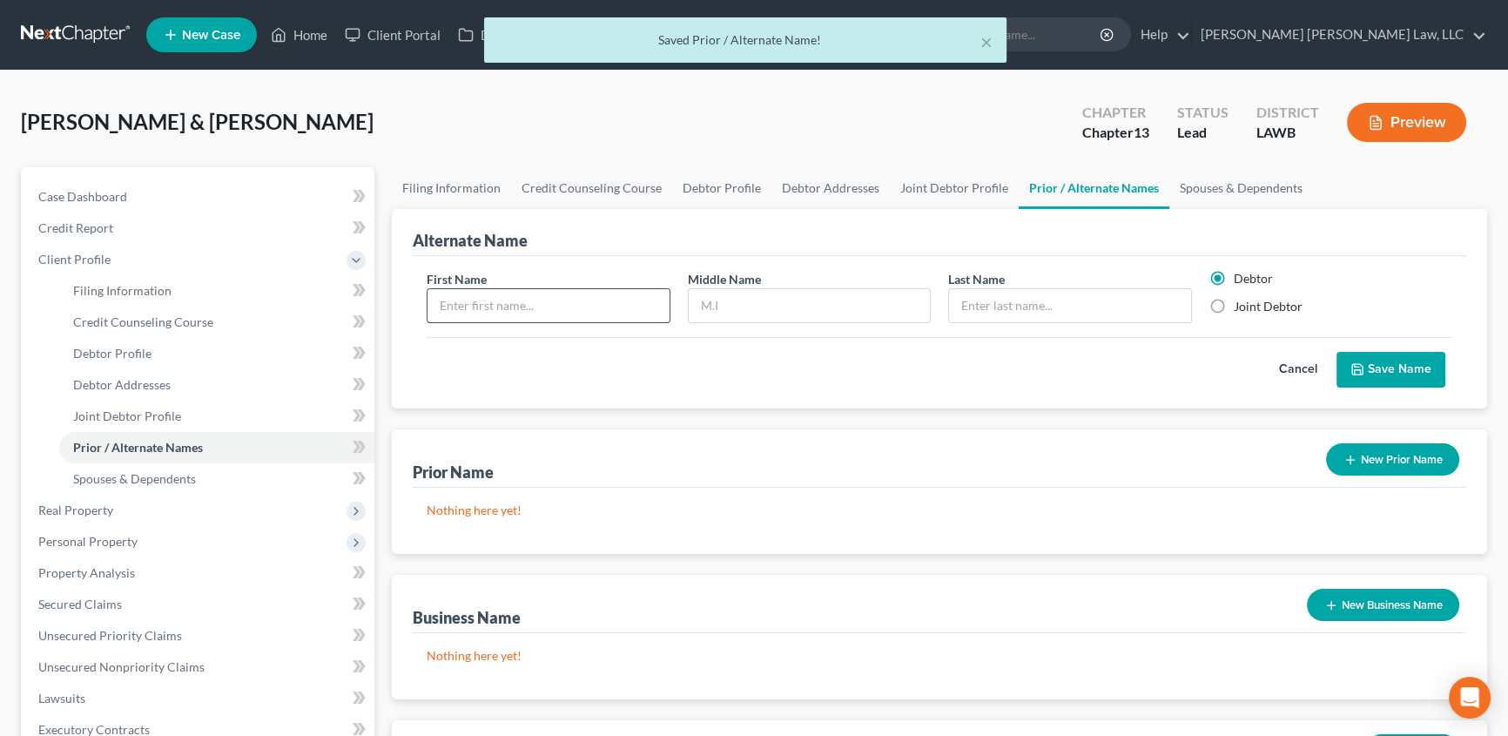
click at [594, 305] on input "text" at bounding box center [548, 305] width 242 height 33
type input "Sherry"
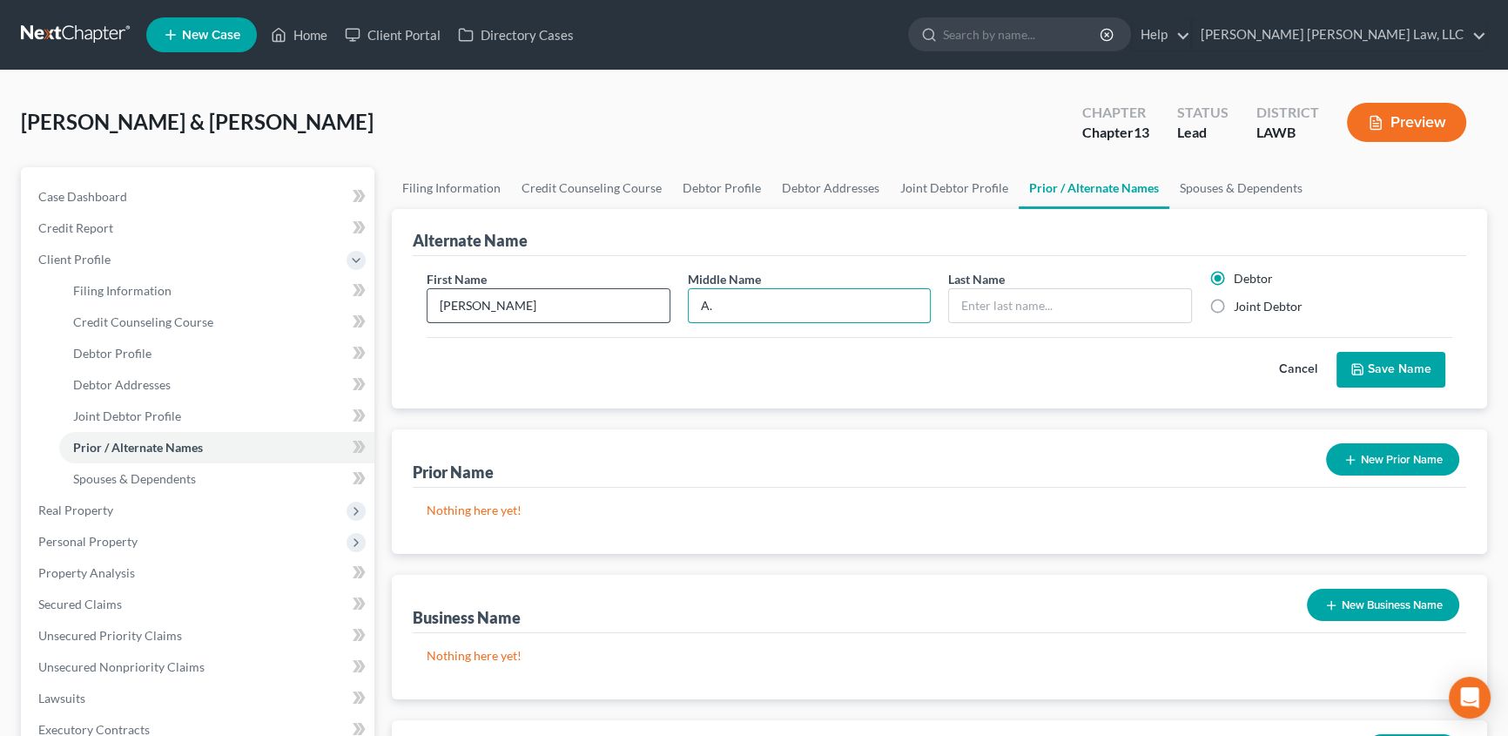
type input "A."
type input "Duff"
click at [1234, 305] on label "Joint Debtor" at bounding box center [1268, 306] width 69 height 17
click at [1241, 305] on input "Joint Debtor" at bounding box center [1246, 303] width 11 height 11
radio input "true"
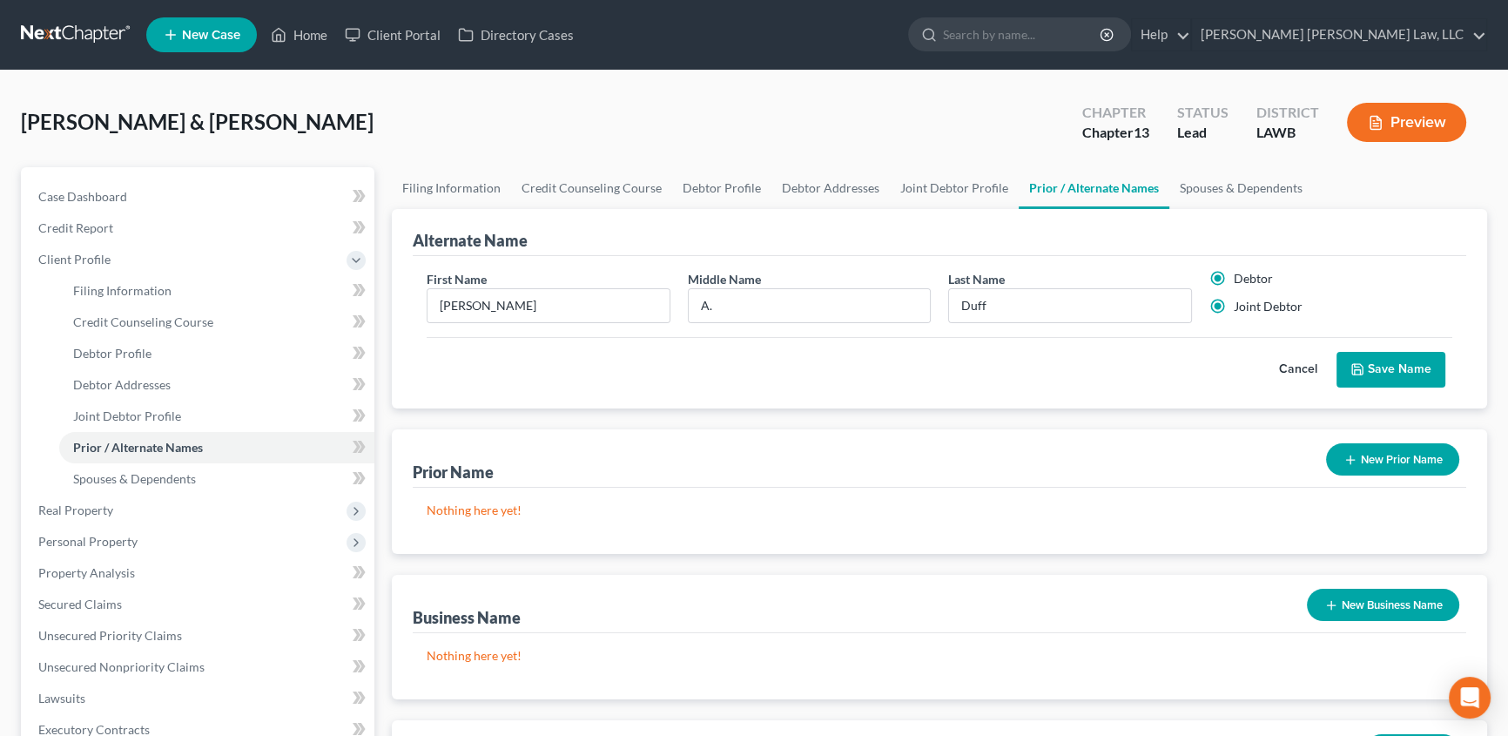
radio input "false"
click at [1385, 367] on button "Save Name" at bounding box center [1390, 370] width 109 height 37
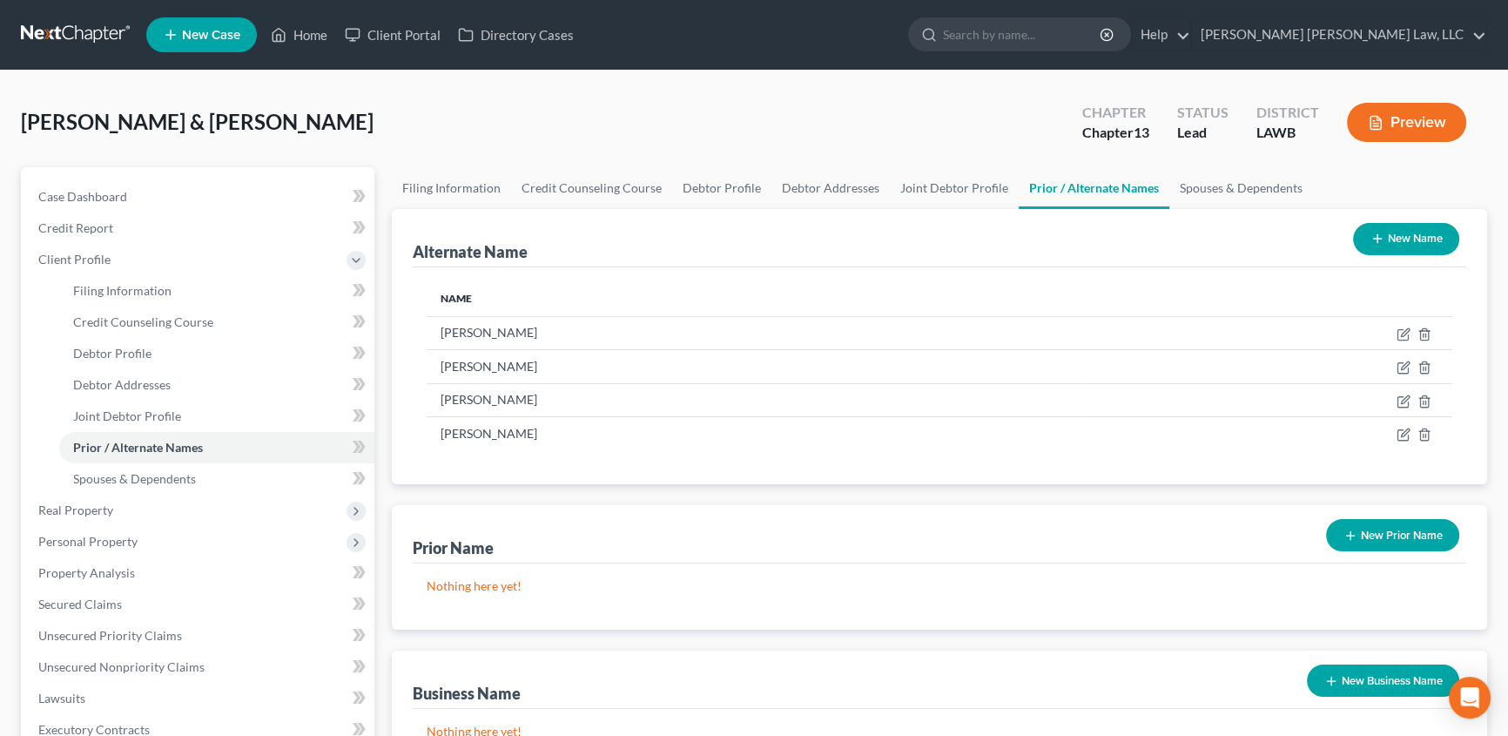
click at [1423, 244] on button "New Name" at bounding box center [1406, 239] width 106 height 32
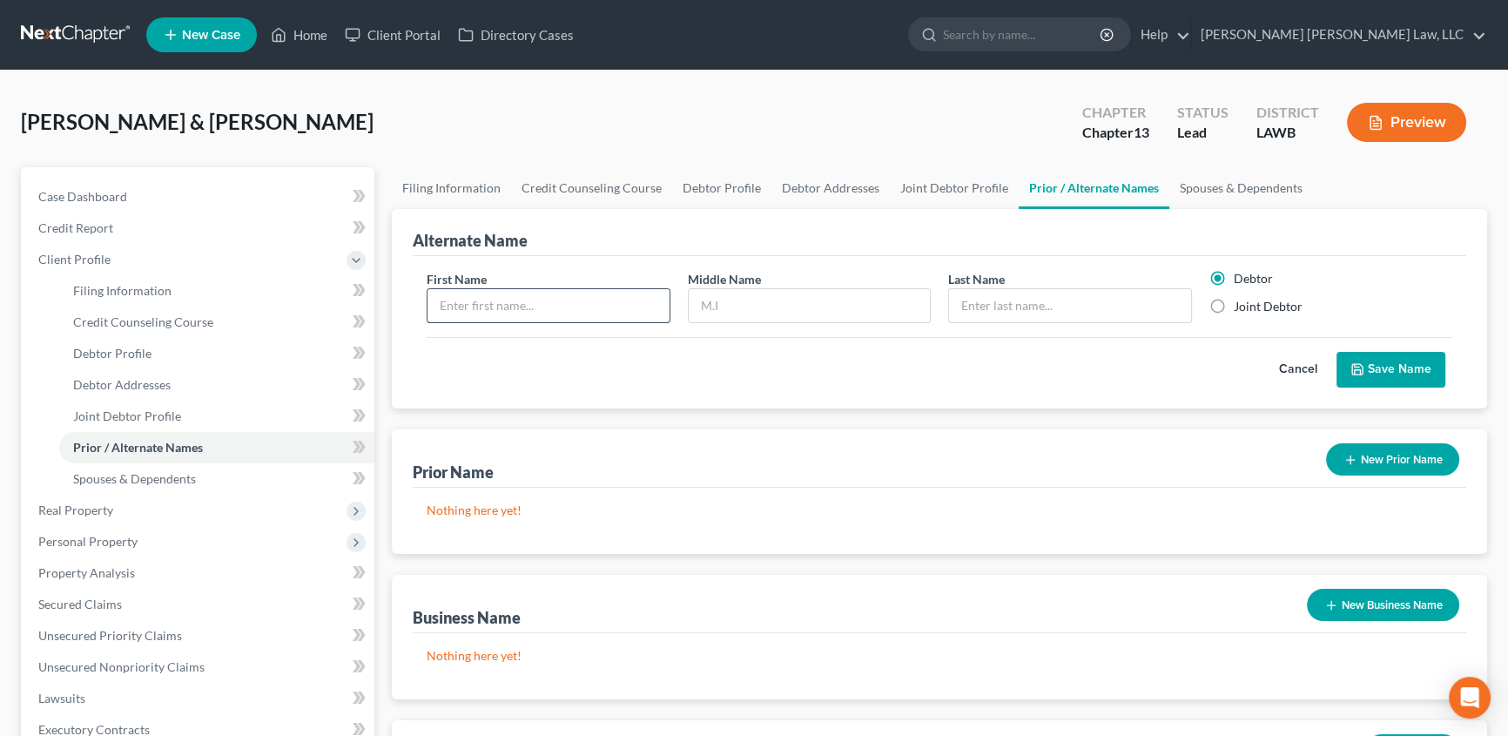
click at [570, 309] on input "text" at bounding box center [548, 305] width 242 height 33
type input "Sherry"
click at [717, 306] on input "text" at bounding box center [810, 305] width 242 height 33
type input "Ann"
type input "Duff Goss"
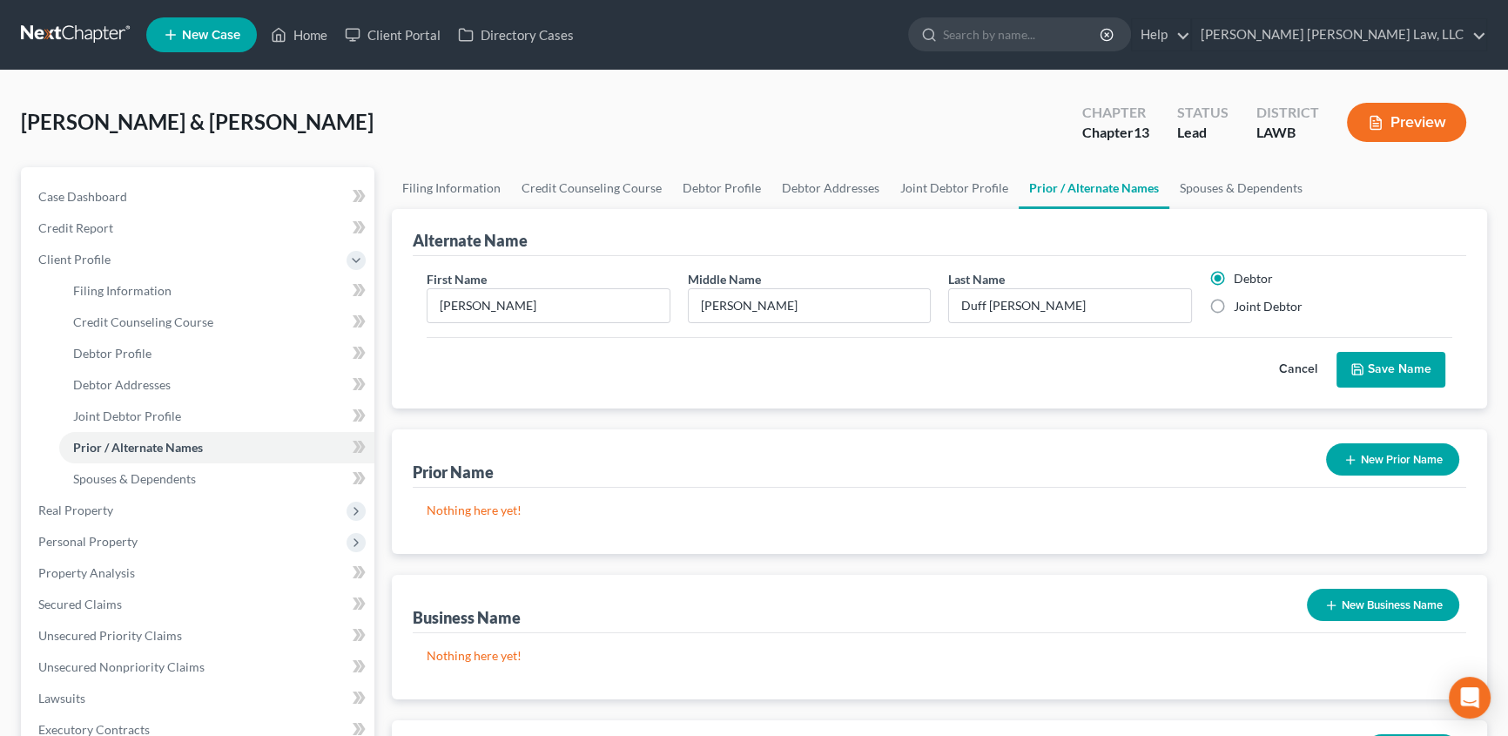
click at [1234, 304] on label "Joint Debtor" at bounding box center [1268, 306] width 69 height 17
click at [1241, 304] on input "Joint Debtor" at bounding box center [1246, 303] width 11 height 11
radio input "true"
radio input "false"
drag, startPoint x: 1383, startPoint y: 358, endPoint x: 1283, endPoint y: 365, distance: 100.4
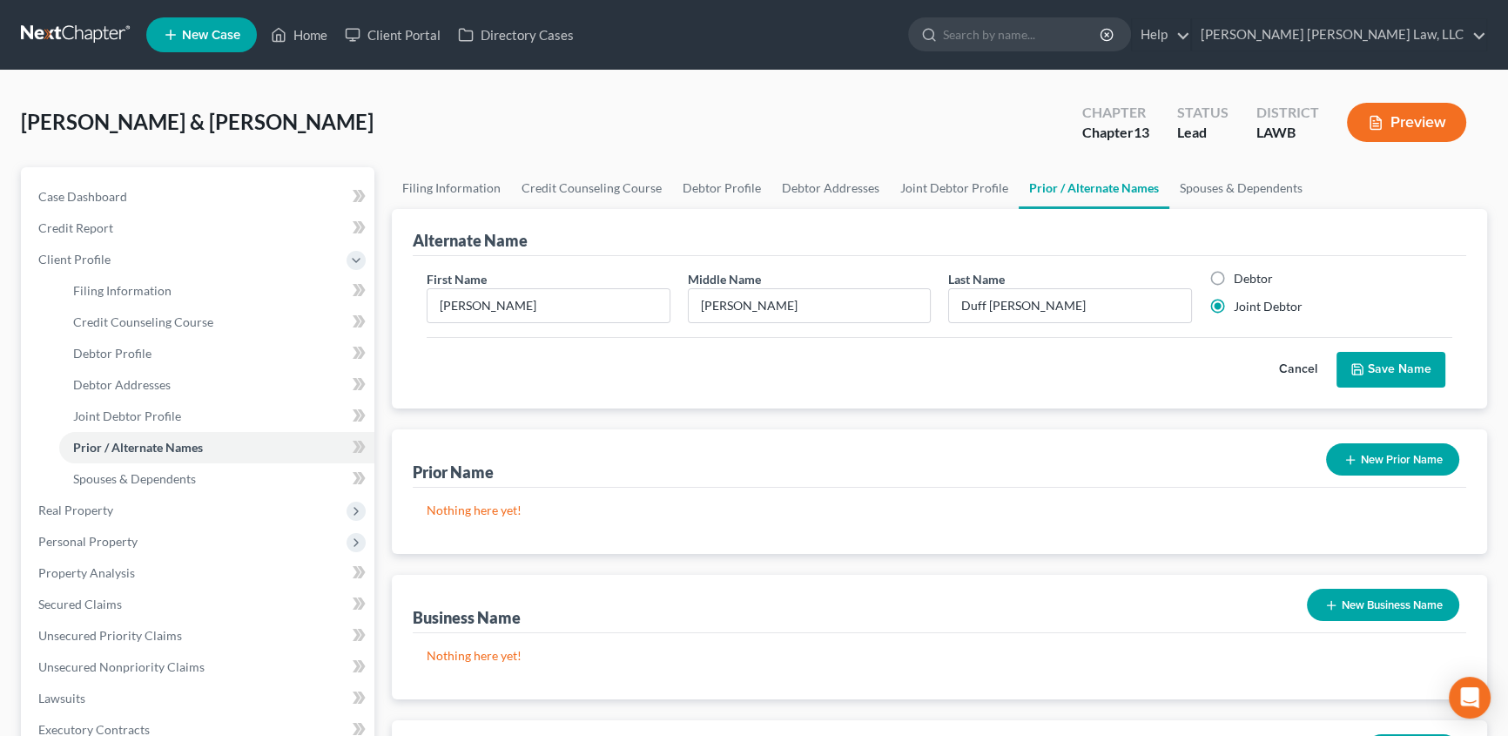
click at [1384, 359] on button "Save Name" at bounding box center [1390, 370] width 109 height 37
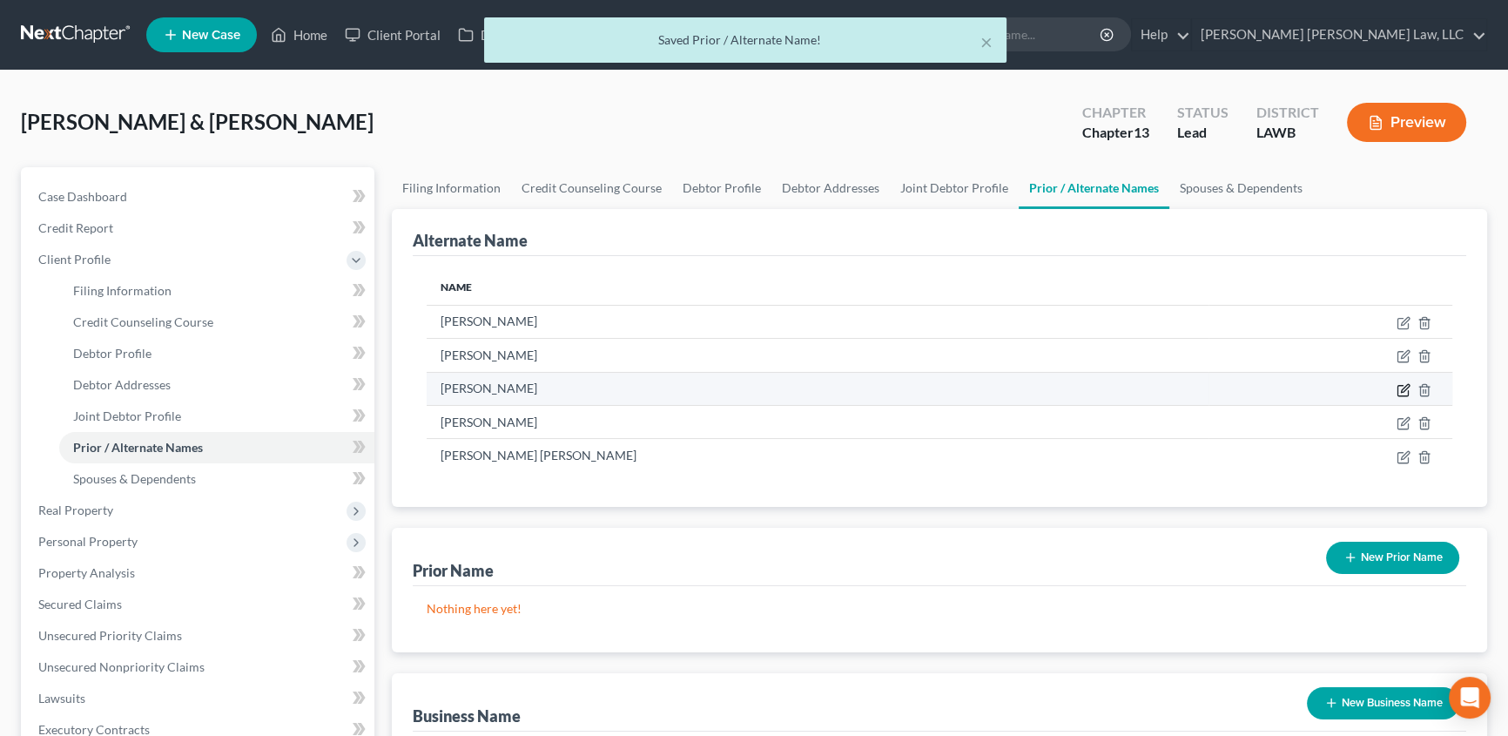
click at [1403, 387] on icon at bounding box center [1404, 390] width 14 height 14
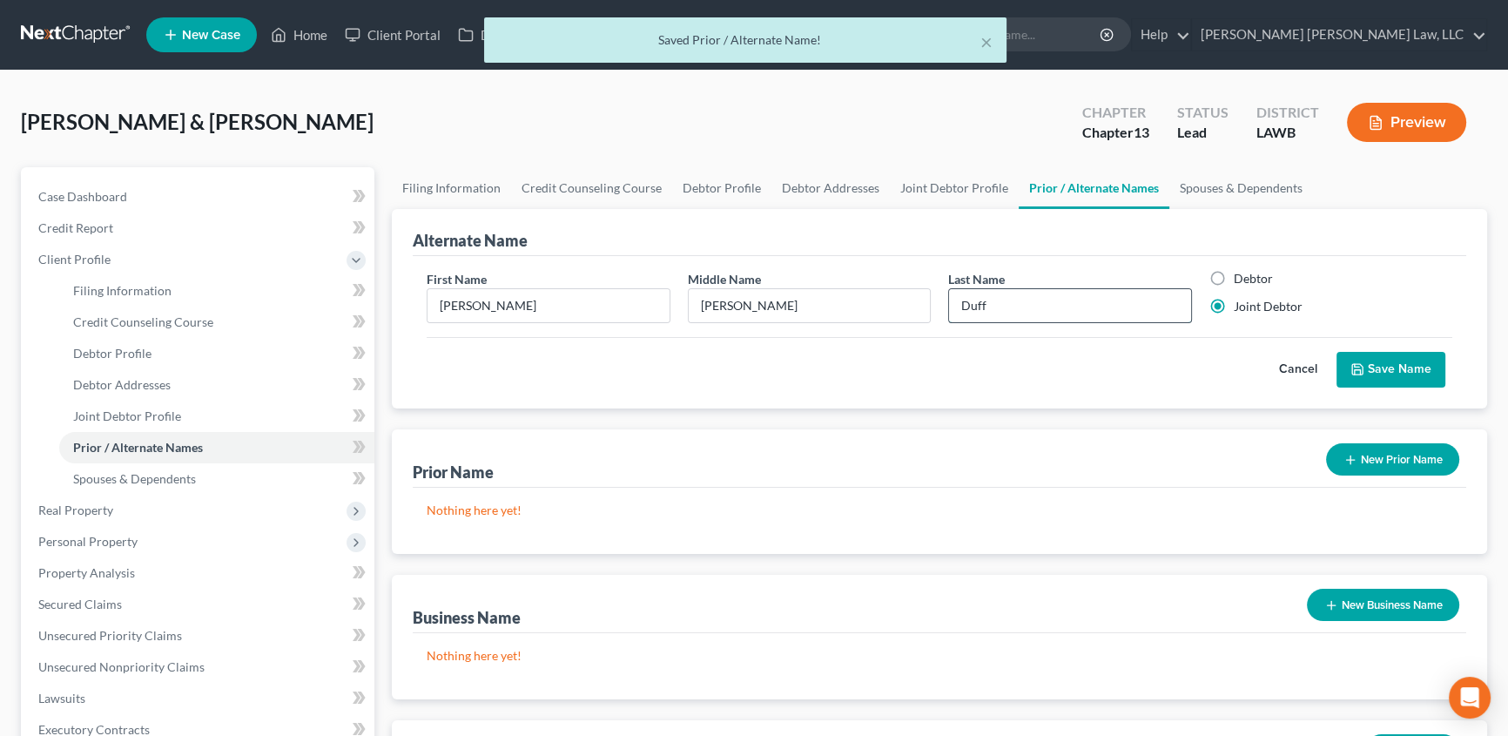
click at [1006, 306] on input "Duff" at bounding box center [1070, 305] width 242 height 33
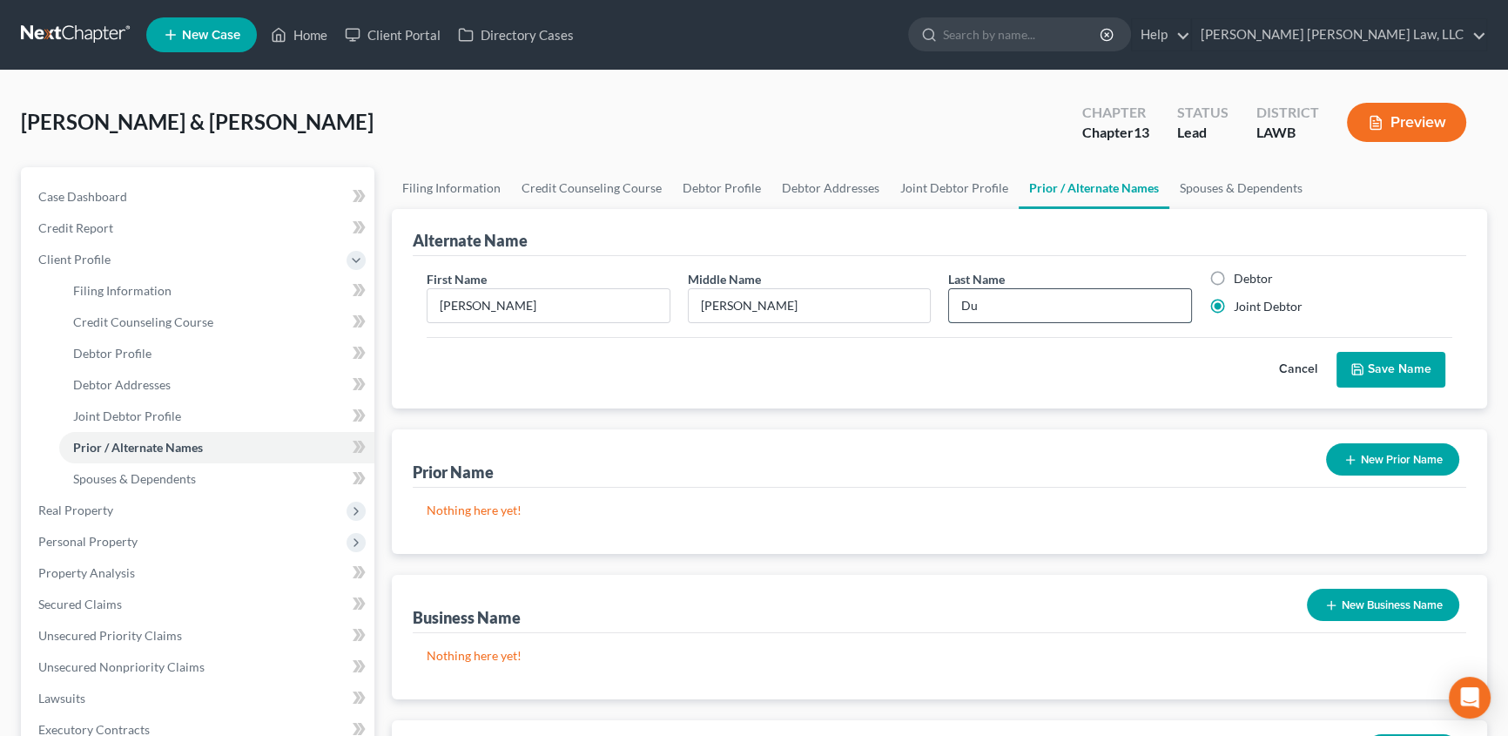
type input "D"
type input "Goss"
click at [1370, 367] on button "Save Name" at bounding box center [1390, 370] width 109 height 37
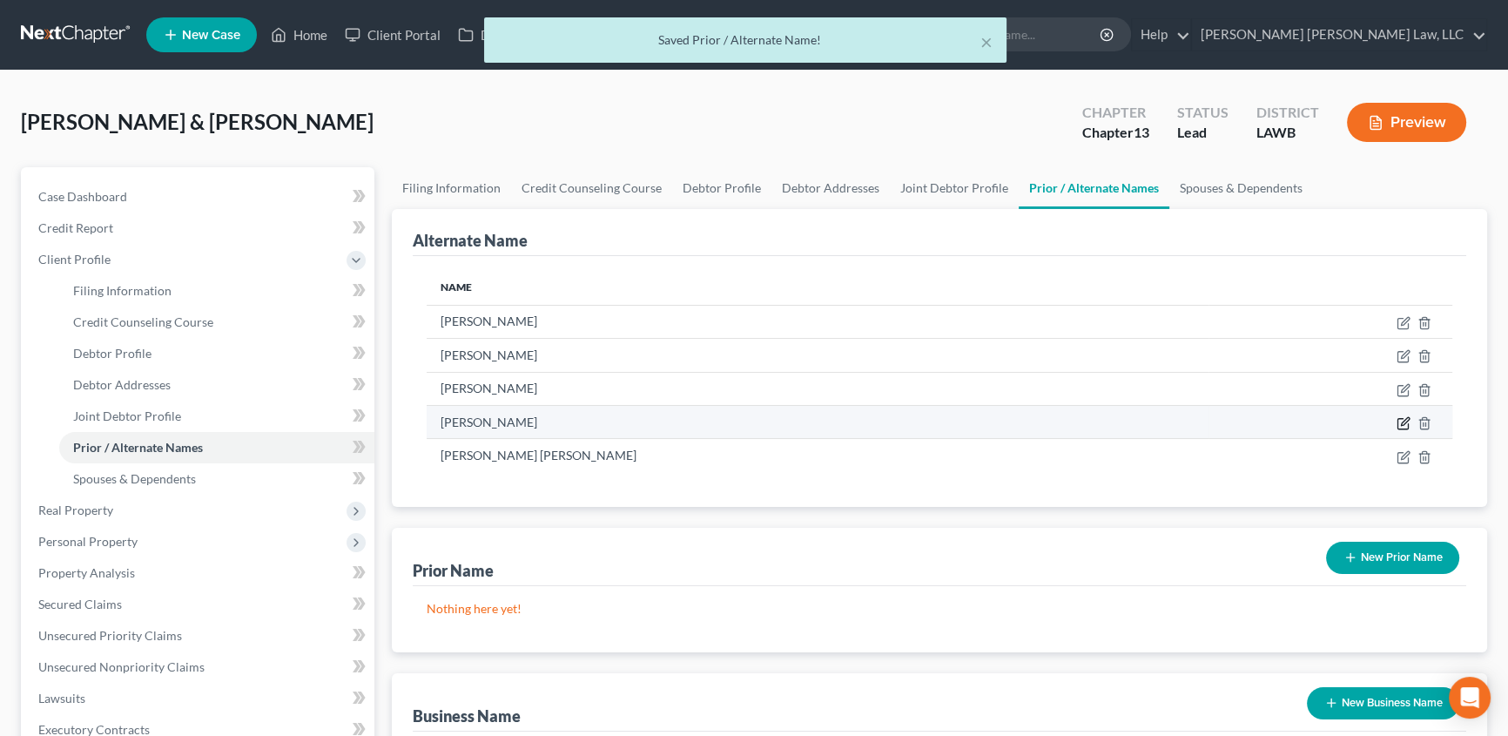
click at [1401, 418] on icon at bounding box center [1404, 423] width 14 height 14
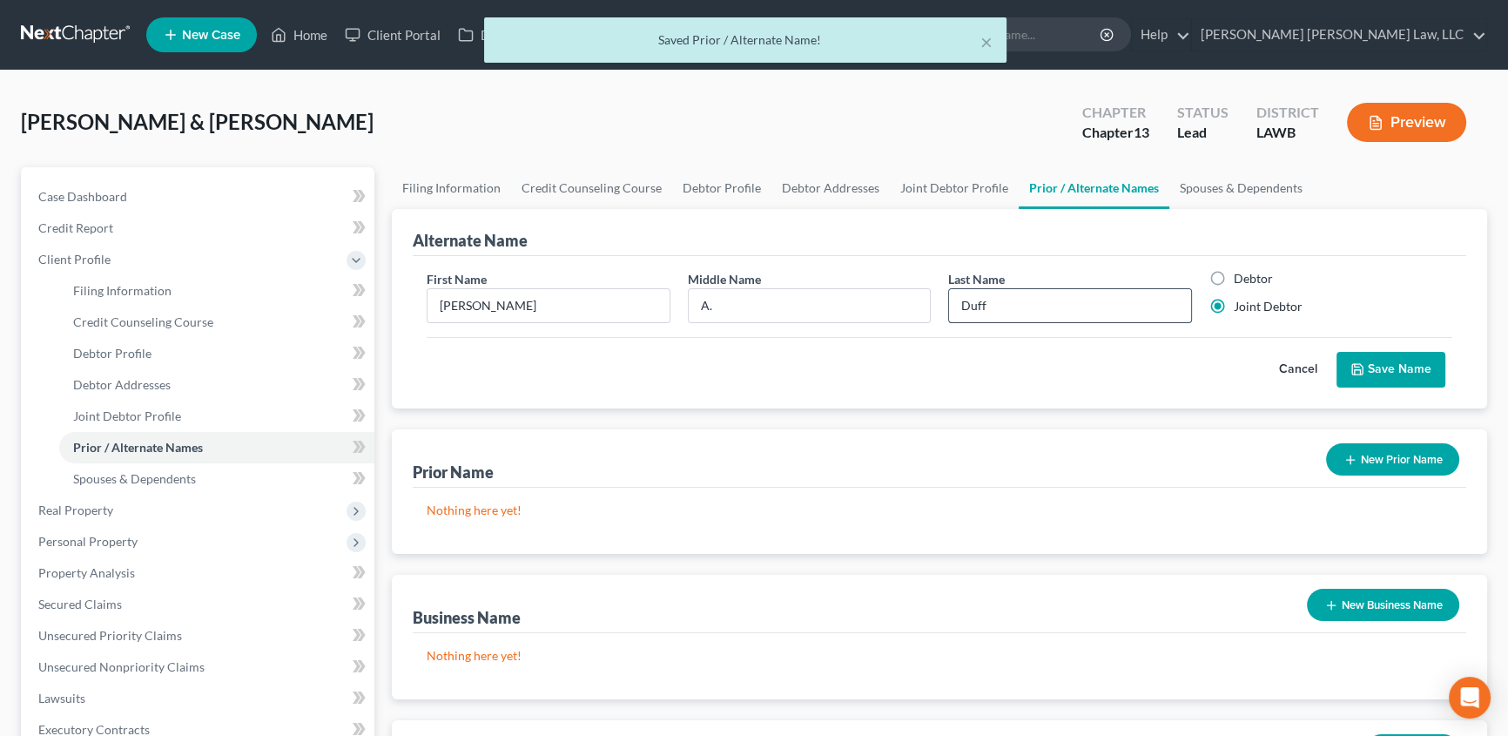
click at [1019, 307] on input "Duff" at bounding box center [1070, 305] width 242 height 33
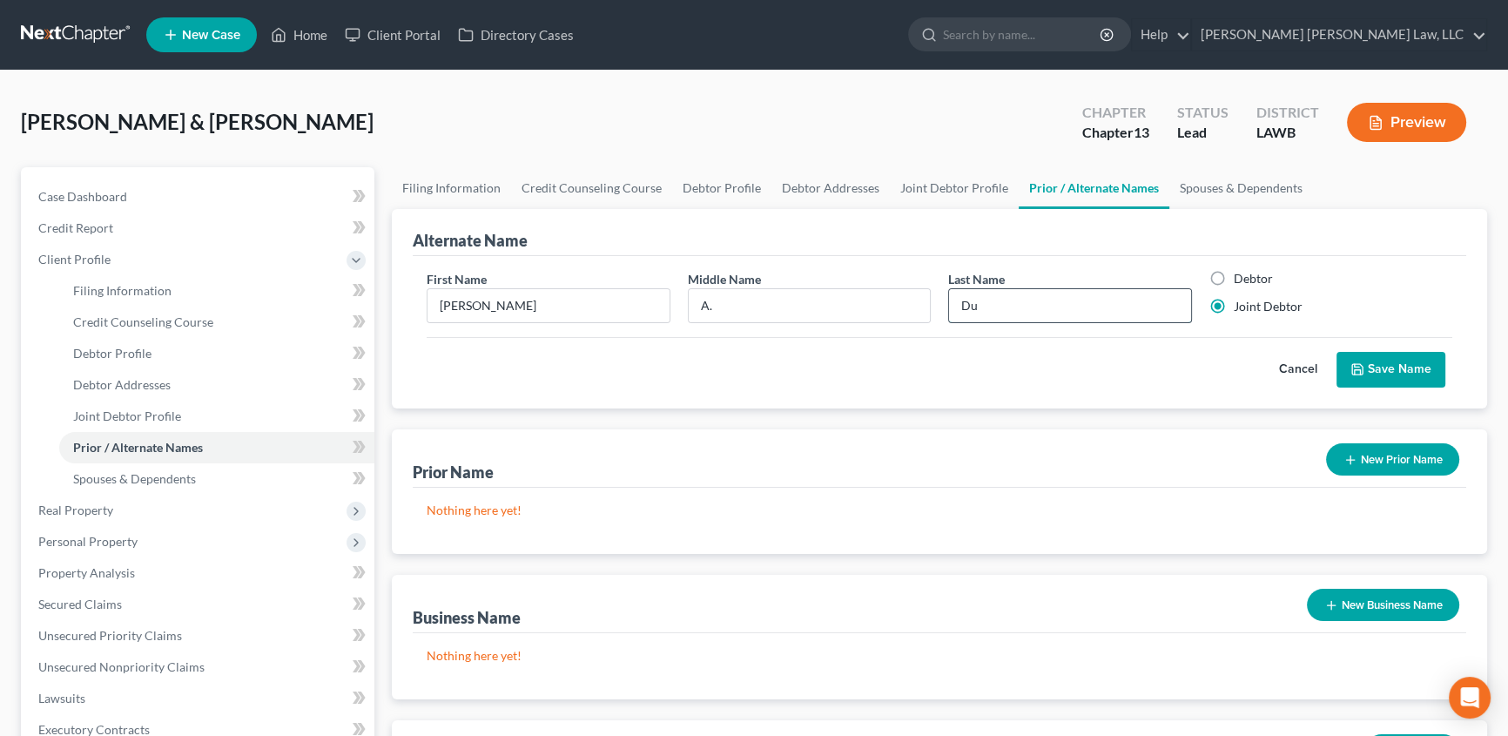
type input "D"
type input "Goss"
click at [1404, 365] on button "Save Name" at bounding box center [1390, 370] width 109 height 37
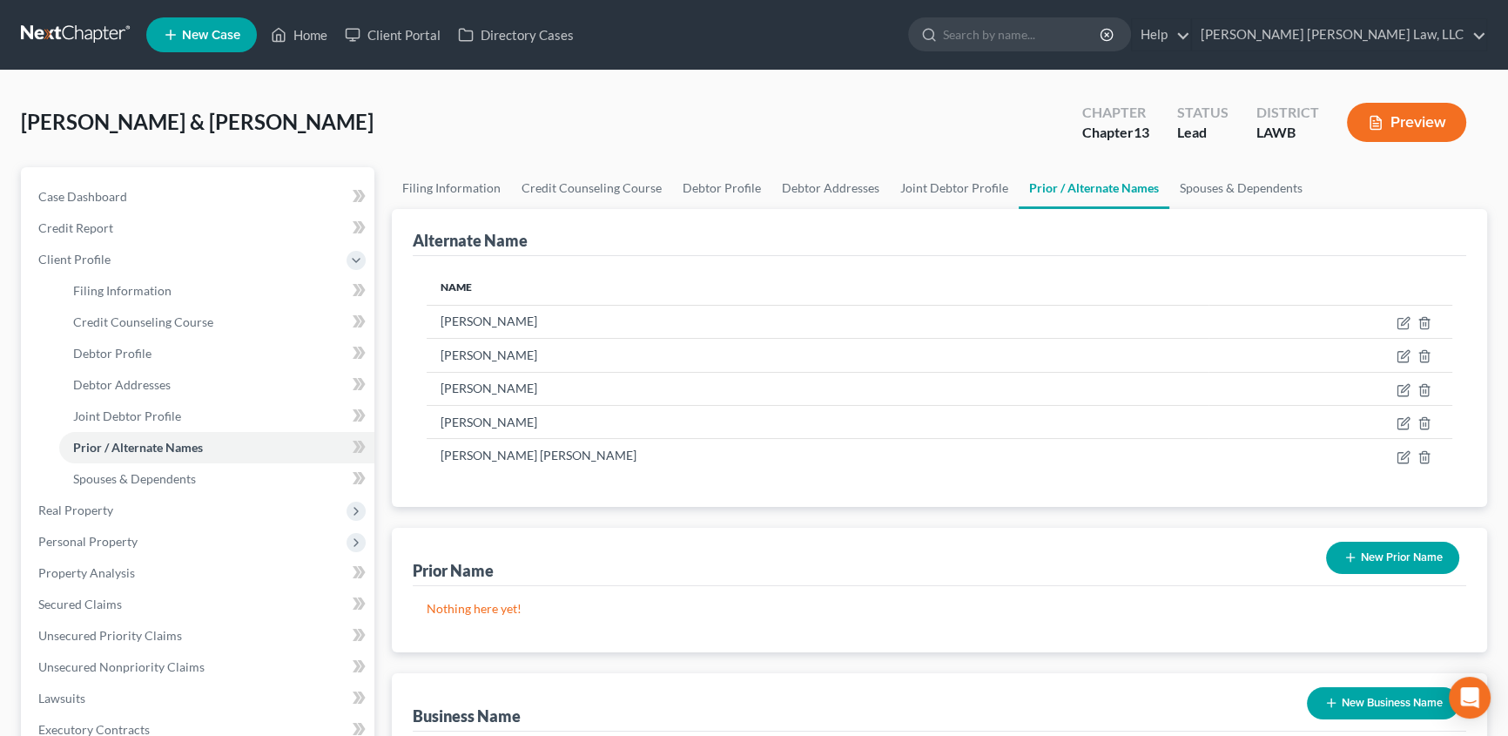
click at [1406, 555] on button "New Prior Name" at bounding box center [1392, 558] width 133 height 32
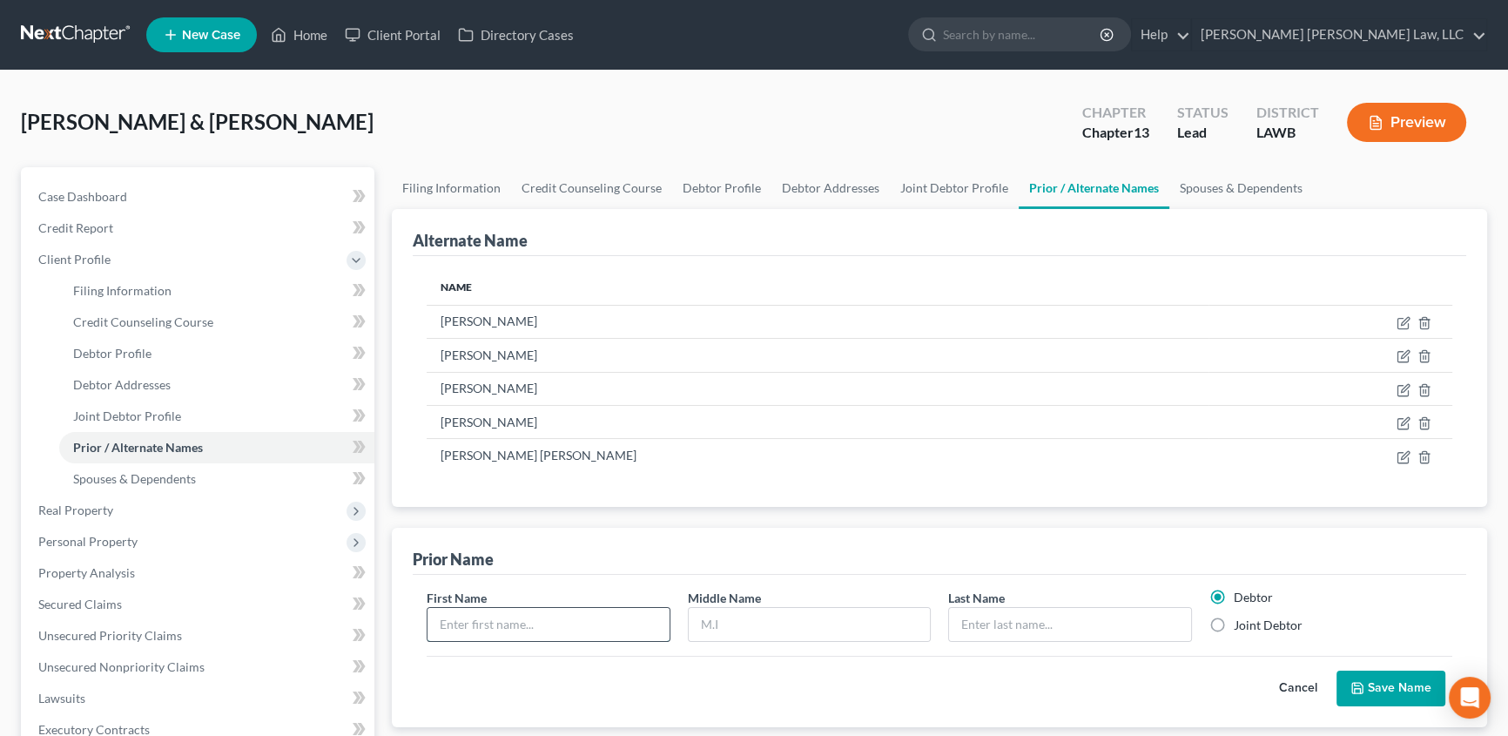
click at [500, 616] on input "text" at bounding box center [548, 624] width 242 height 33
type input "Sherry"
type input "Ann"
type input "Duff"
click at [1234, 620] on label "Joint Debtor" at bounding box center [1268, 624] width 69 height 17
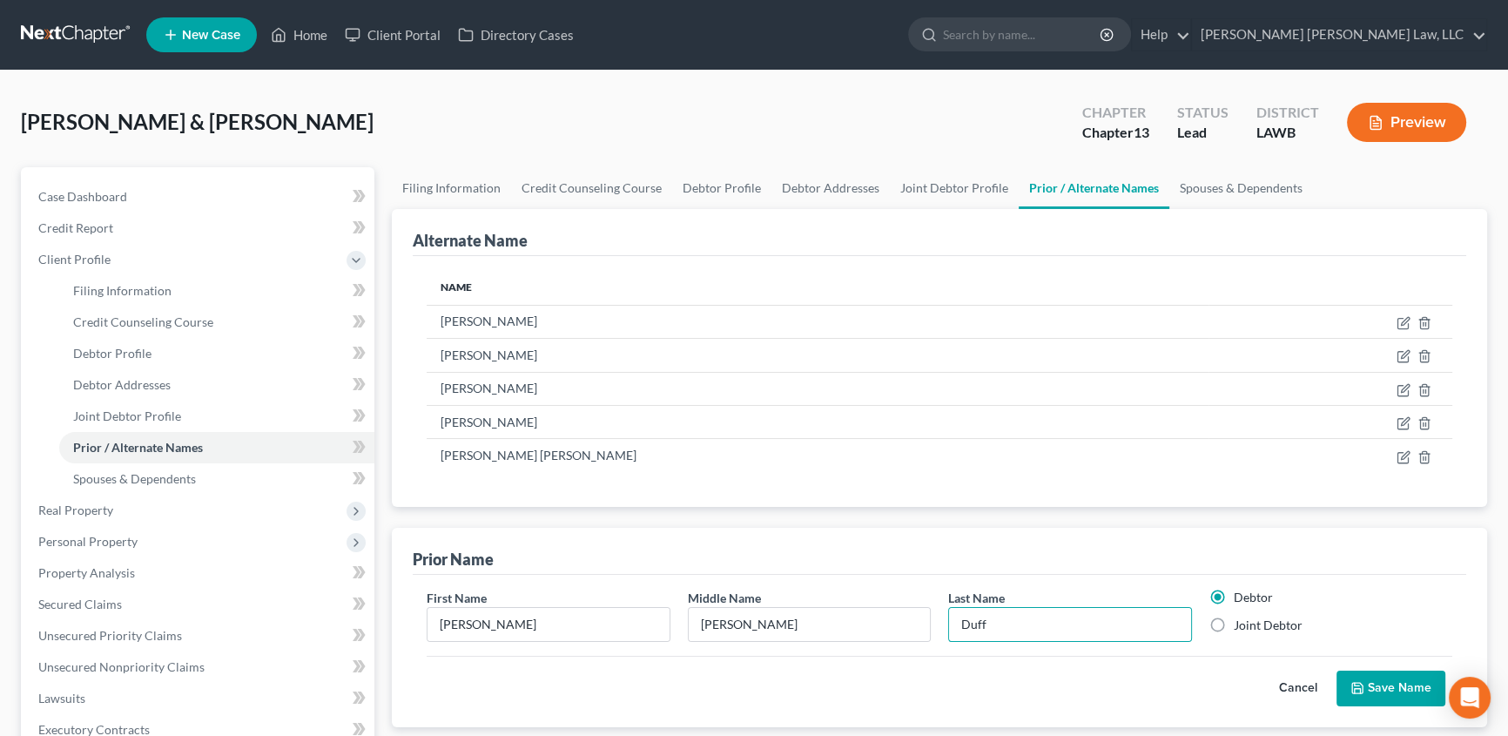
click at [1241, 620] on input "Joint Debtor" at bounding box center [1246, 621] width 11 height 11
radio input "true"
radio input "false"
click at [1386, 693] on button "Save Name" at bounding box center [1390, 688] width 109 height 37
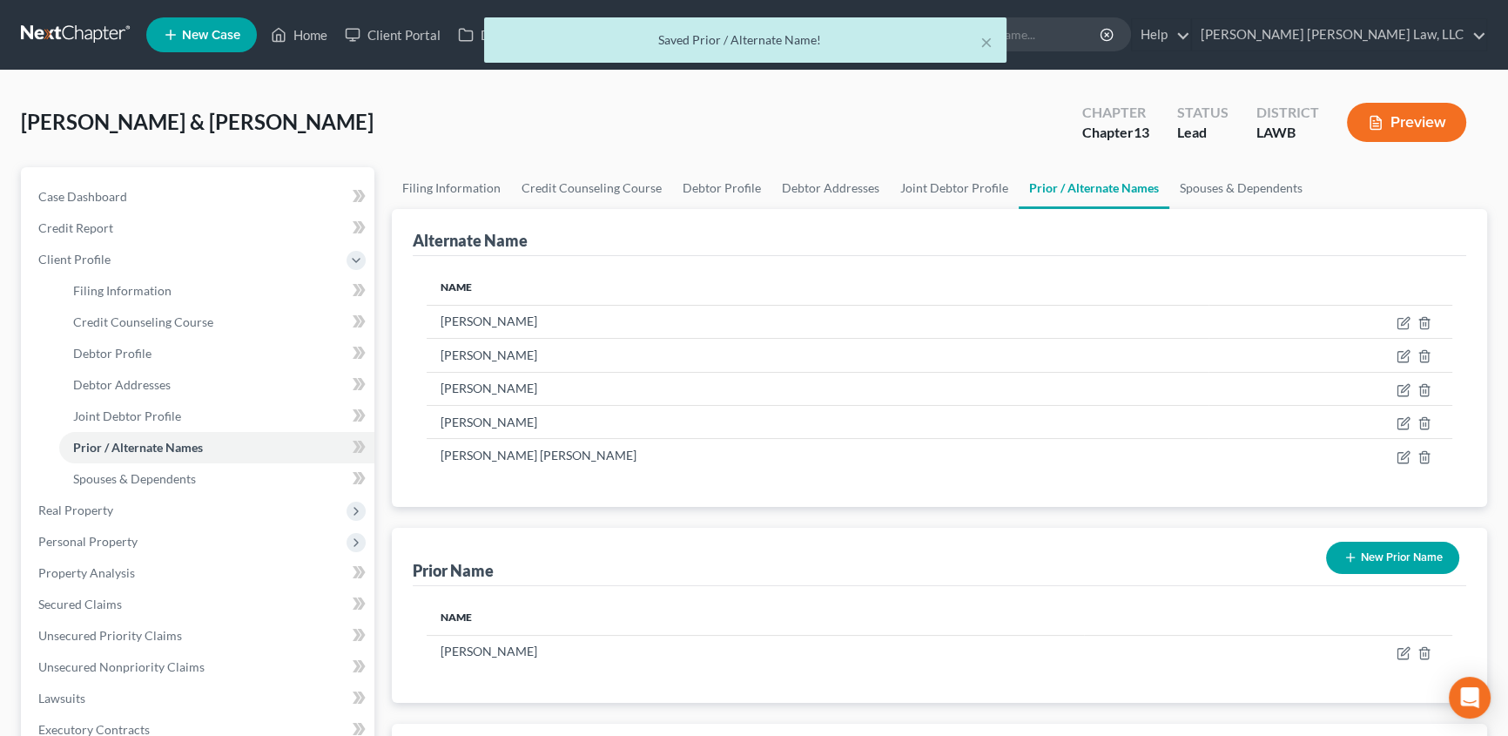
click at [1410, 566] on button "New Prior Name" at bounding box center [1392, 558] width 133 height 32
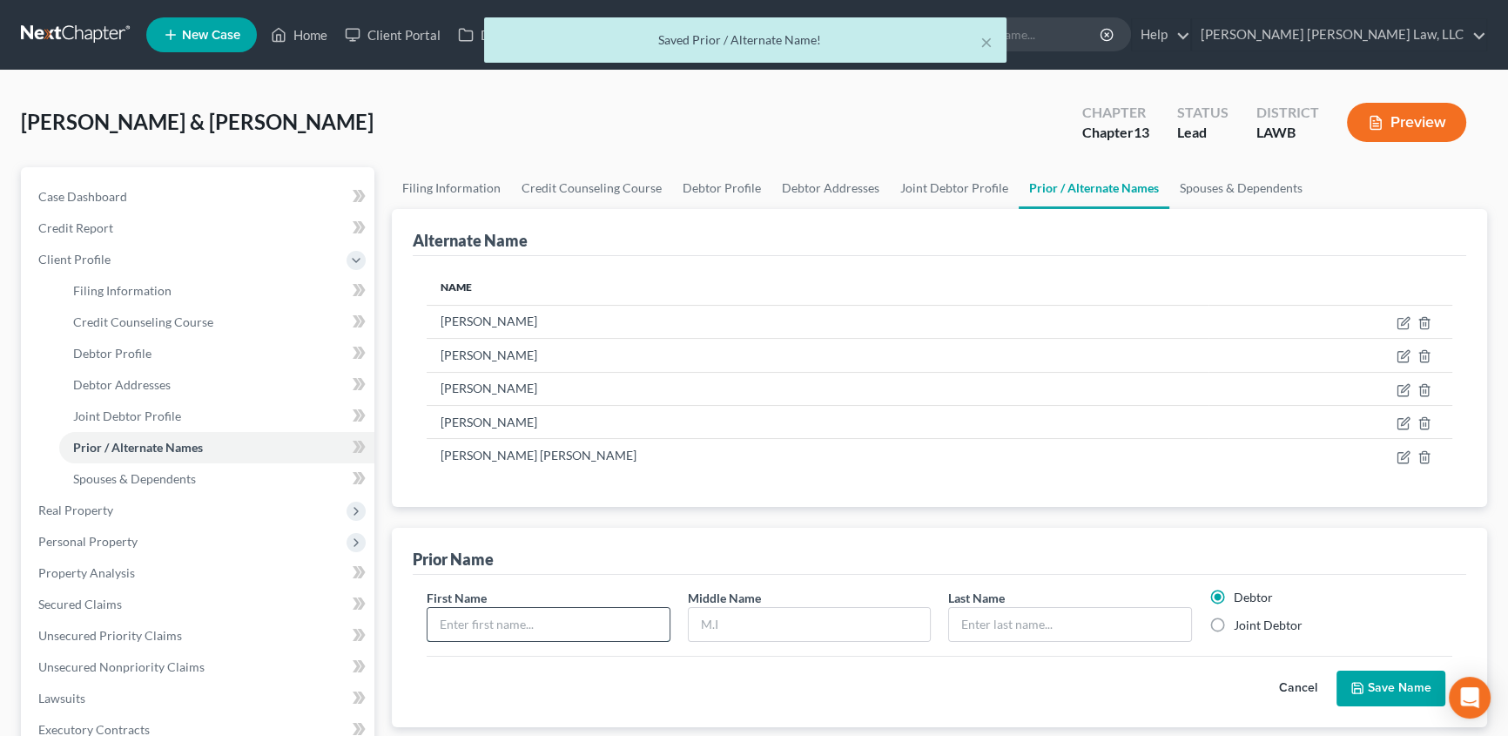
click at [531, 616] on input "text" at bounding box center [548, 624] width 242 height 33
type input "Sherry"
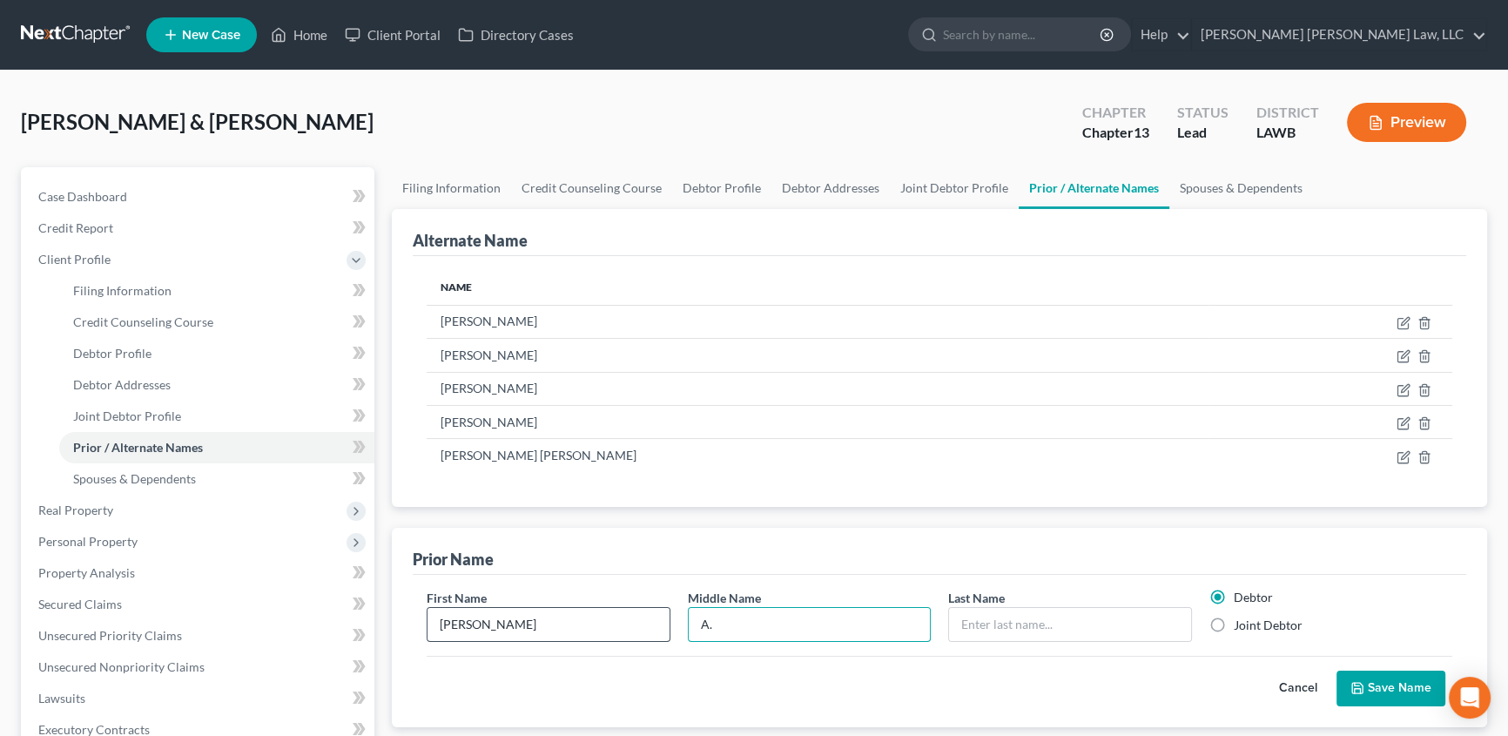
type input "A."
type input "Duff"
click at [1234, 626] on label "Joint Debtor" at bounding box center [1268, 624] width 69 height 17
click at [1241, 626] on input "Joint Debtor" at bounding box center [1246, 621] width 11 height 11
radio input "true"
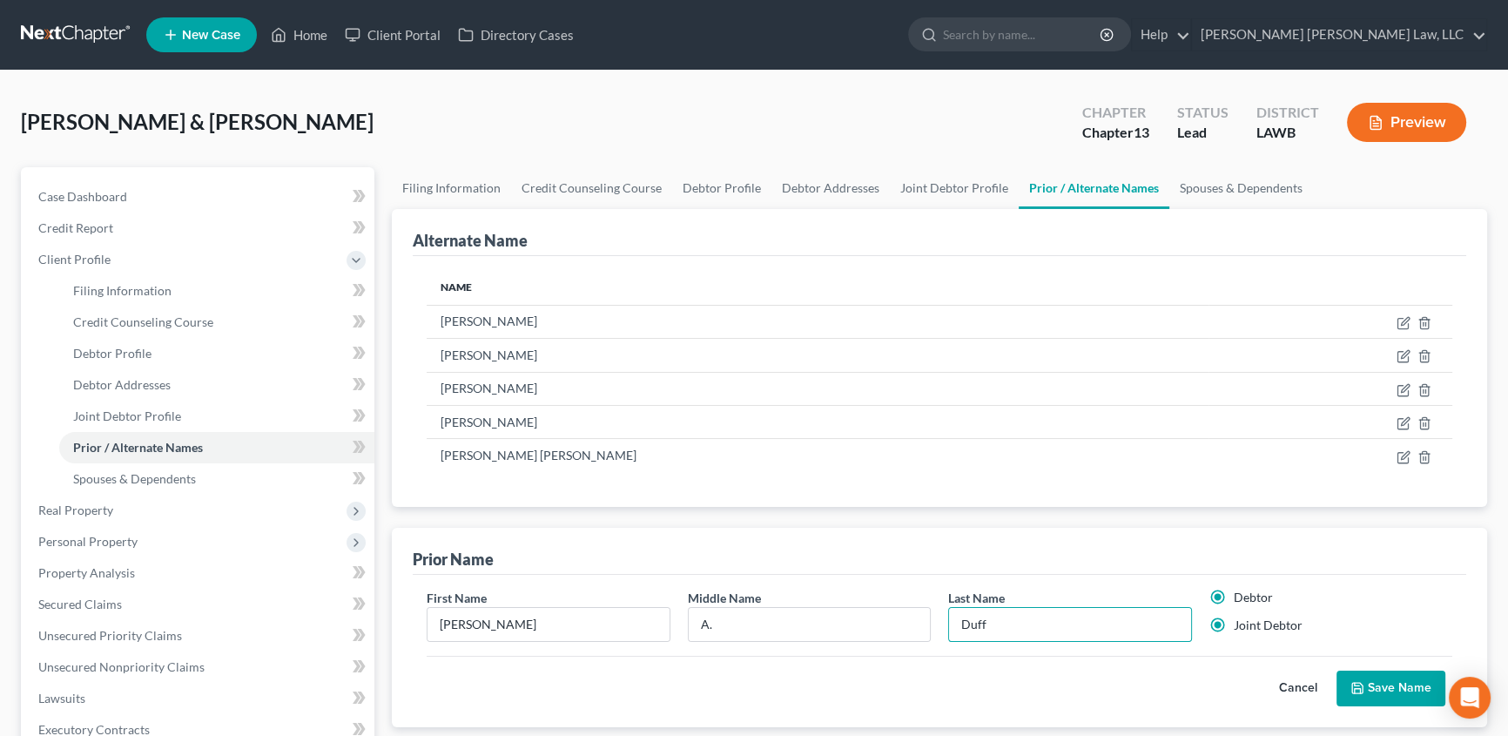
radio input "false"
click at [1367, 694] on button "Save Name" at bounding box center [1390, 688] width 109 height 37
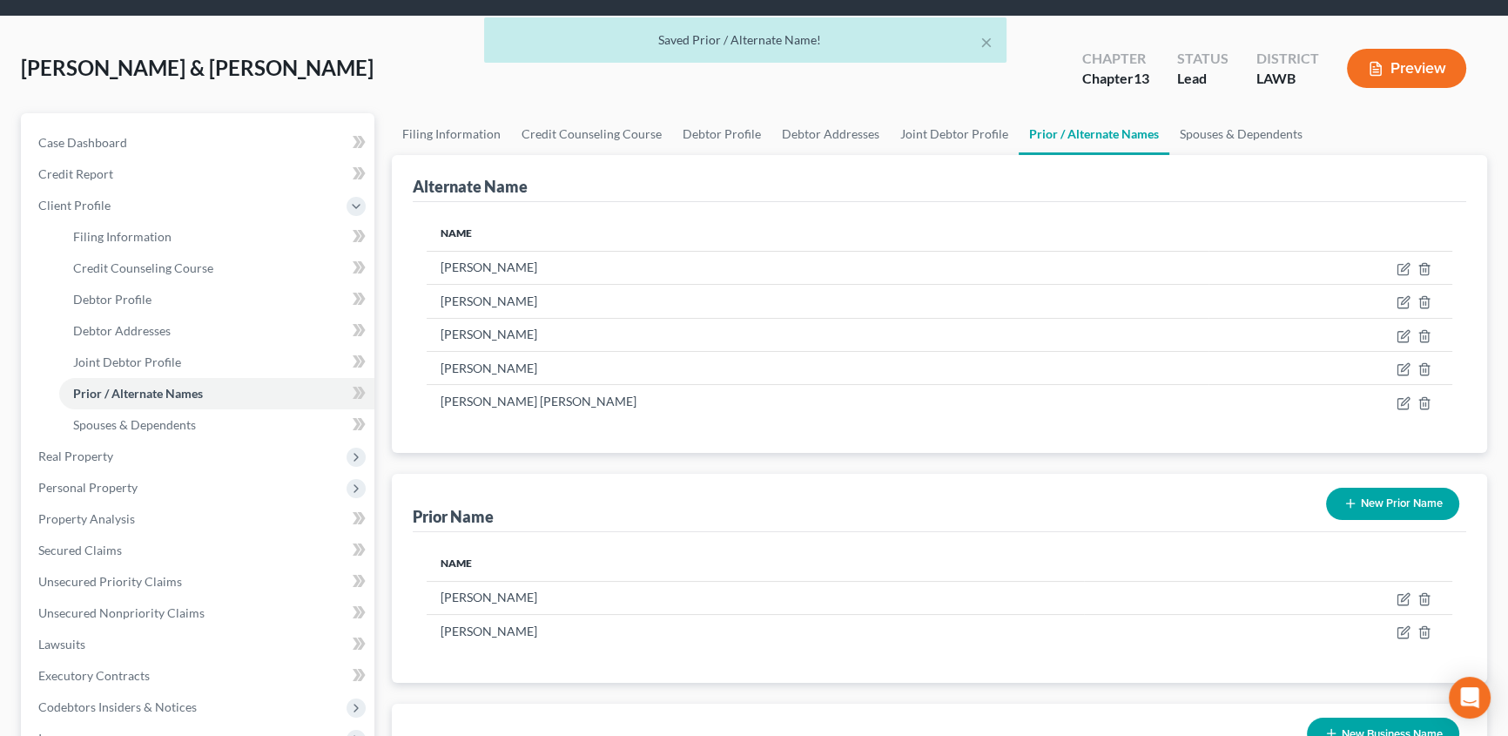
scroll to position [78, 0]
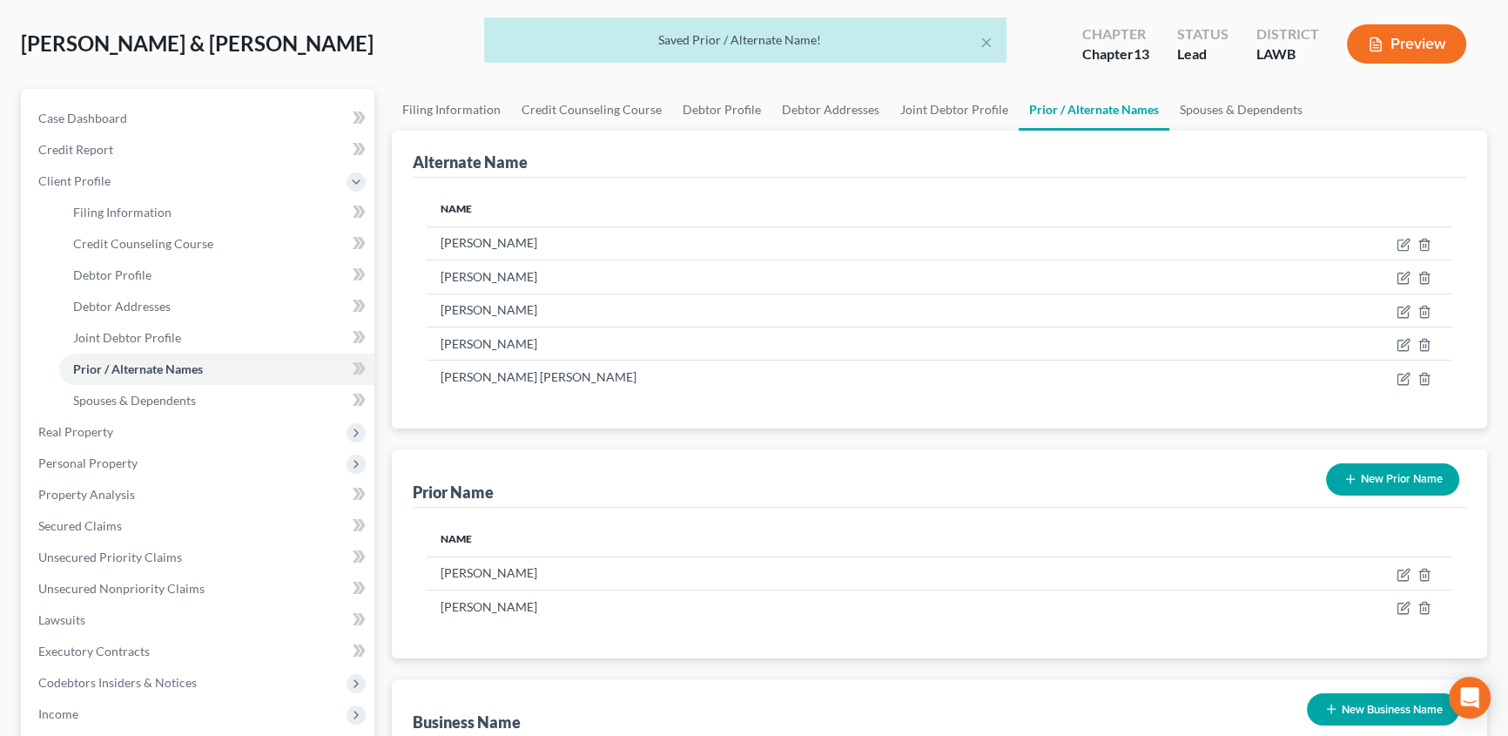
click at [1396, 484] on button "New Prior Name" at bounding box center [1392, 479] width 133 height 32
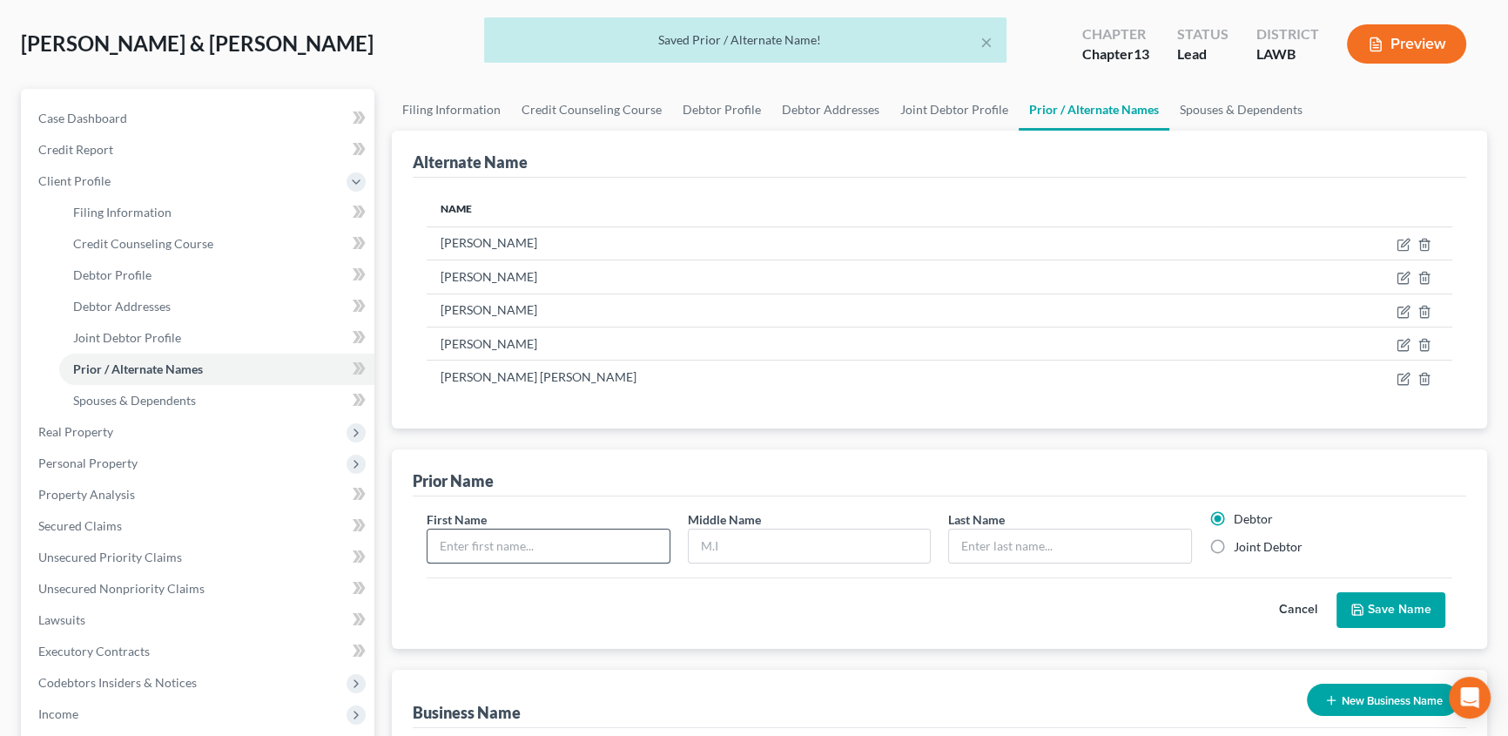
click at [500, 555] on input "text" at bounding box center [548, 545] width 242 height 33
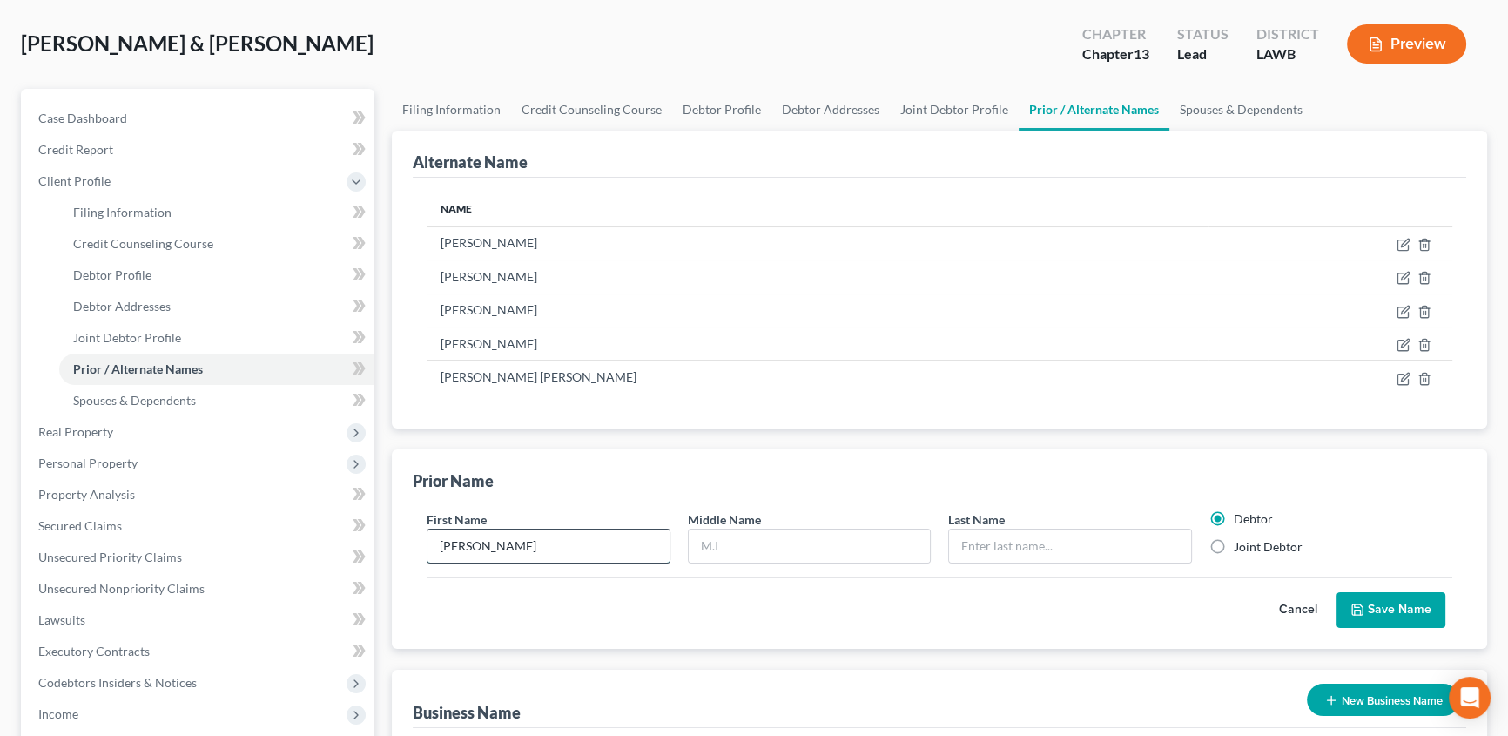
type input "Sherry"
type input "Duff"
click at [1234, 552] on label "Joint Debtor" at bounding box center [1268, 546] width 69 height 17
click at [1241, 549] on input "Joint Debtor" at bounding box center [1246, 543] width 11 height 11
radio input "true"
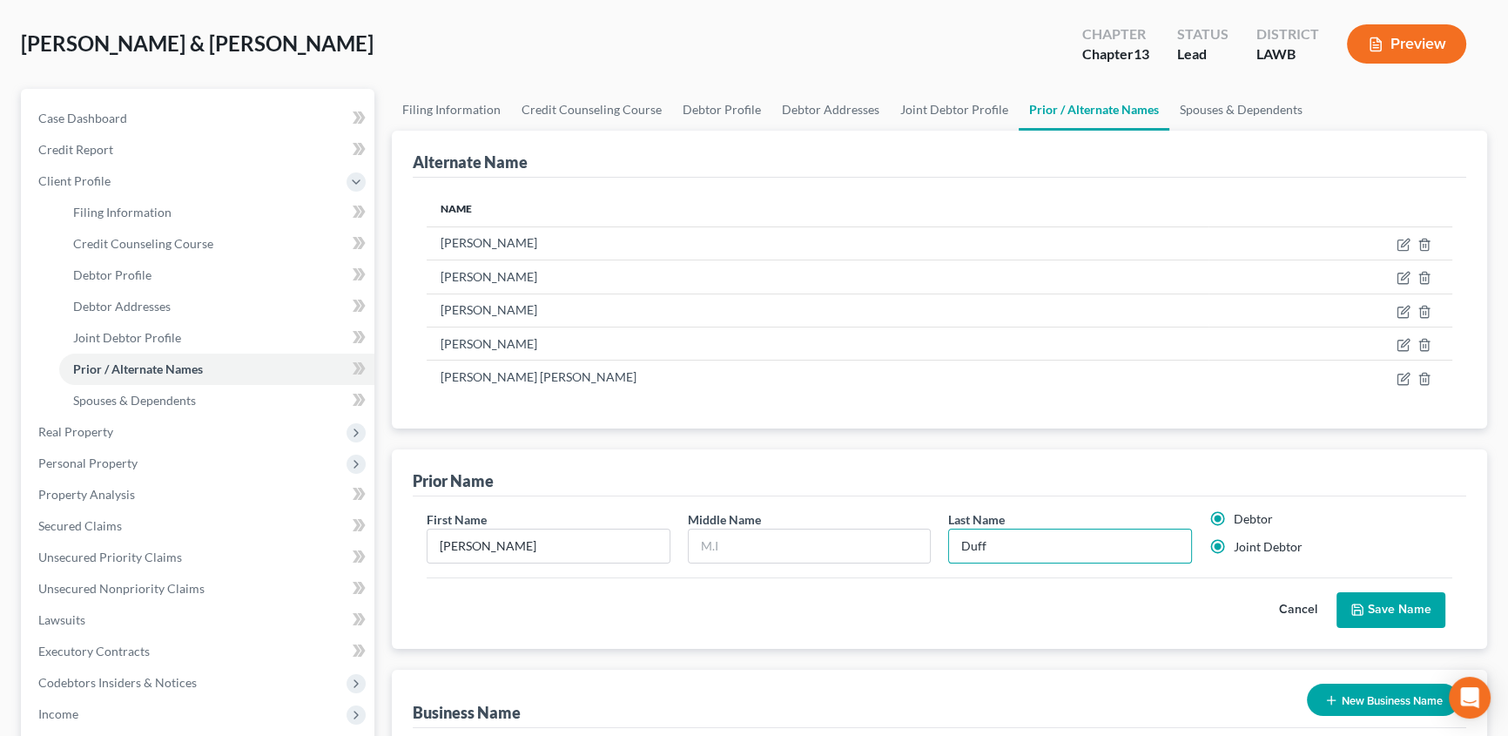
radio input "false"
click at [1393, 602] on button "Save Name" at bounding box center [1390, 610] width 109 height 37
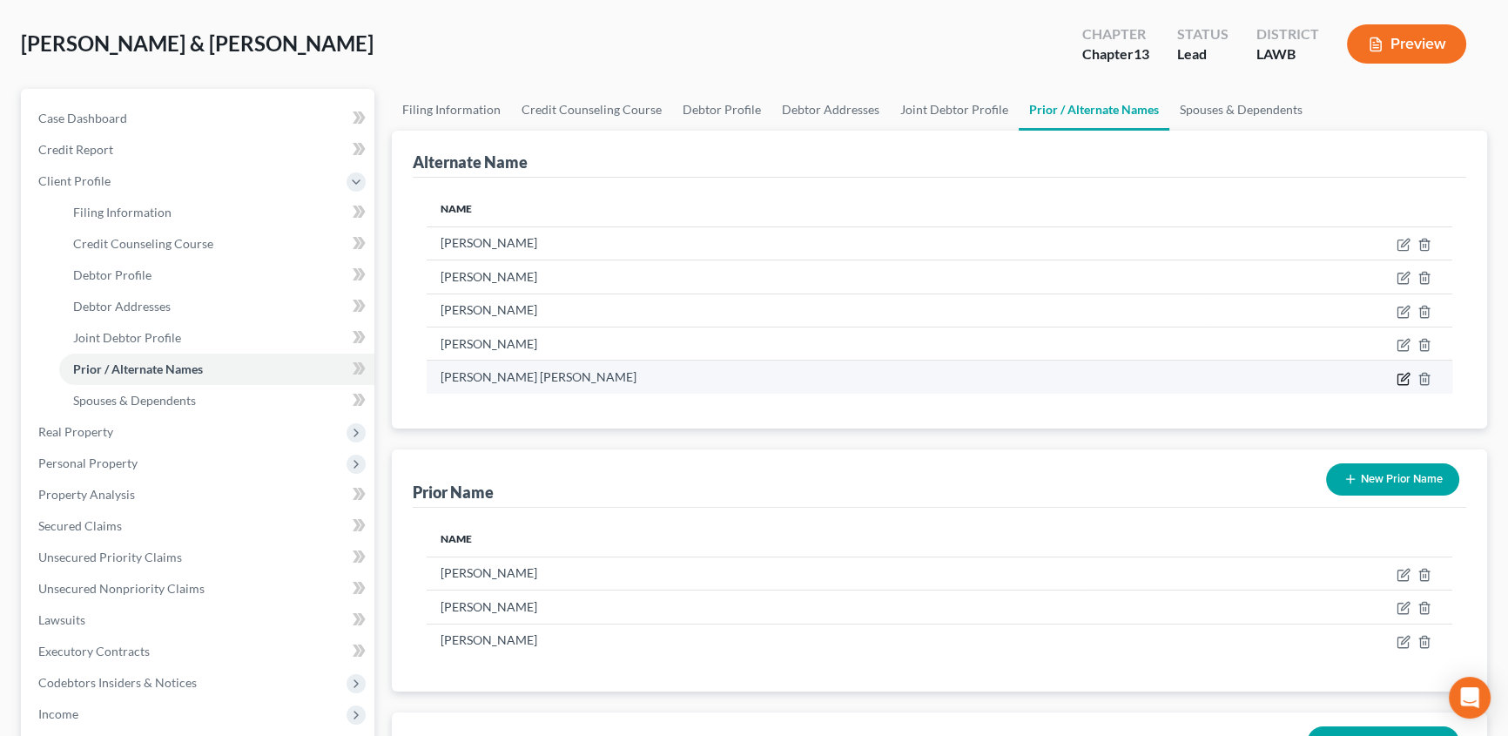
click at [1402, 378] on icon at bounding box center [1405, 377] width 8 height 8
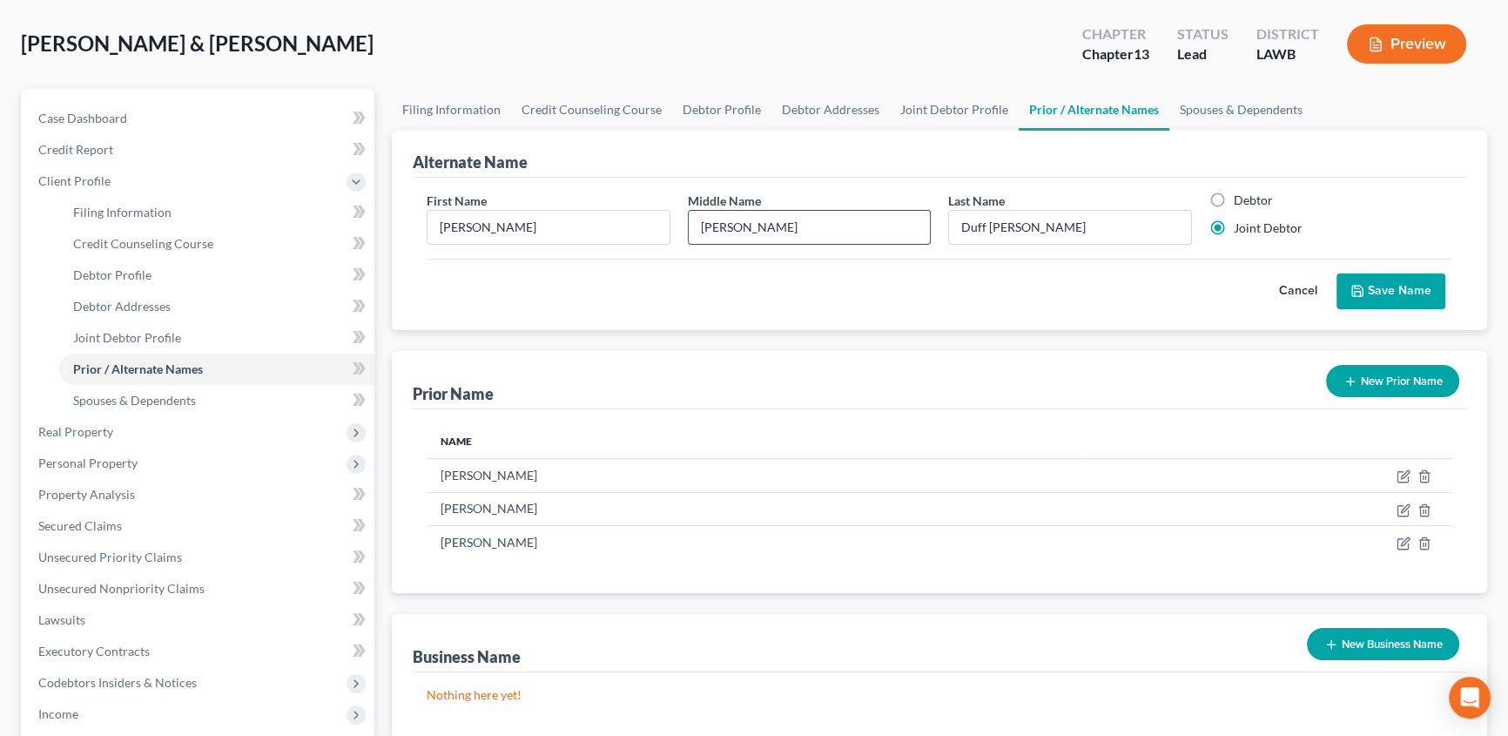
click at [764, 226] on input "Ann" at bounding box center [810, 227] width 242 height 33
type input "A"
click at [984, 223] on input "Duff Goss" at bounding box center [1070, 227] width 242 height 33
type input "Goss"
click at [1409, 293] on button "Save Name" at bounding box center [1390, 291] width 109 height 37
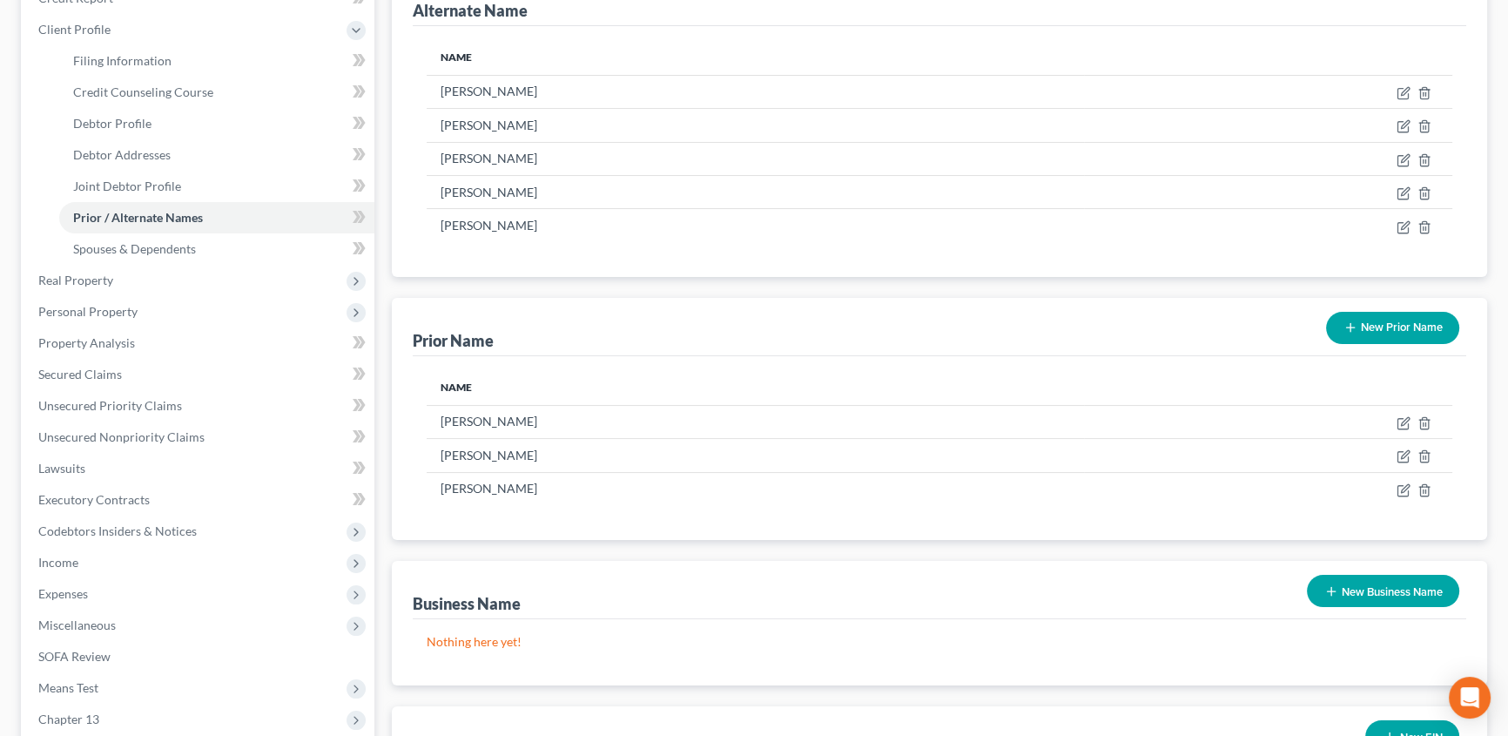
scroll to position [237, 0]
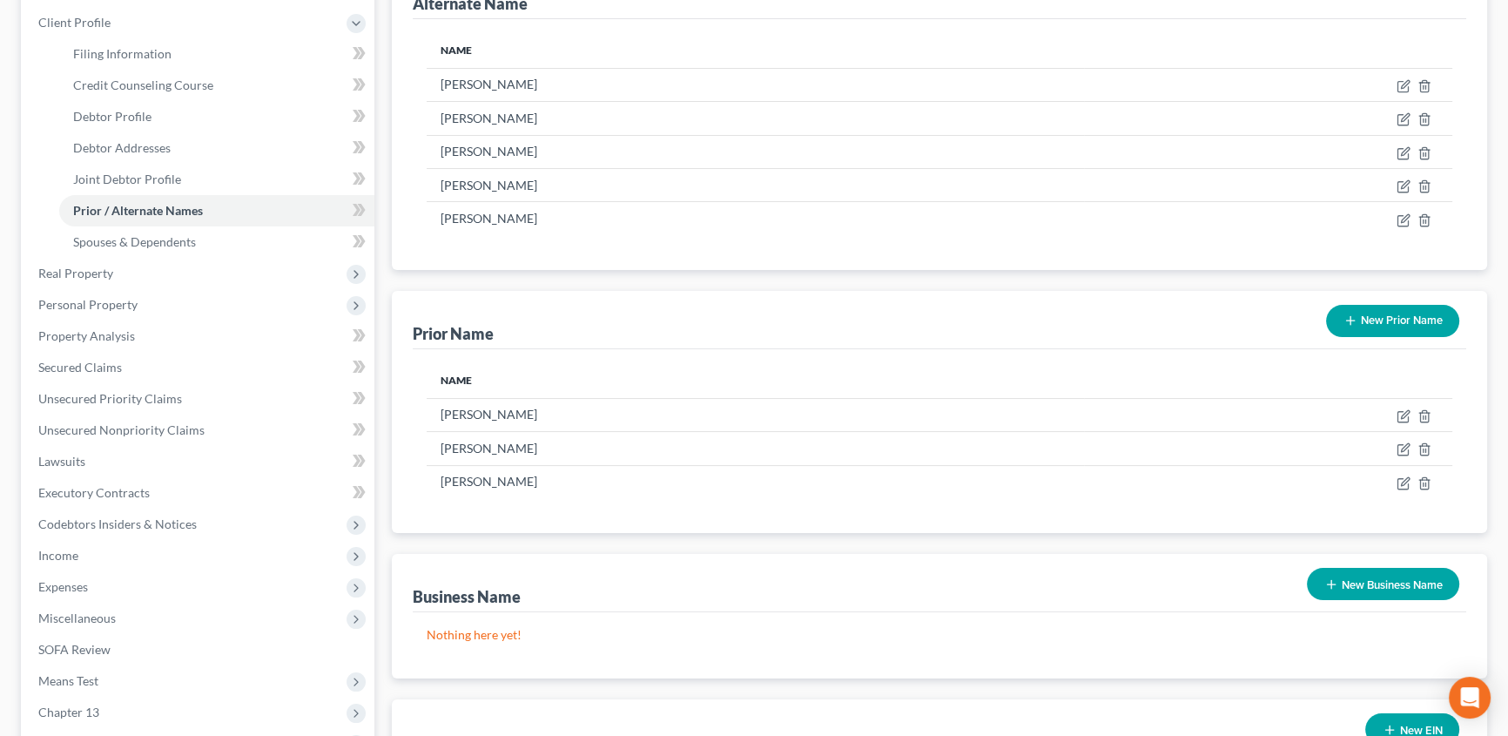
click at [1383, 325] on button "New Prior Name" at bounding box center [1392, 321] width 133 height 32
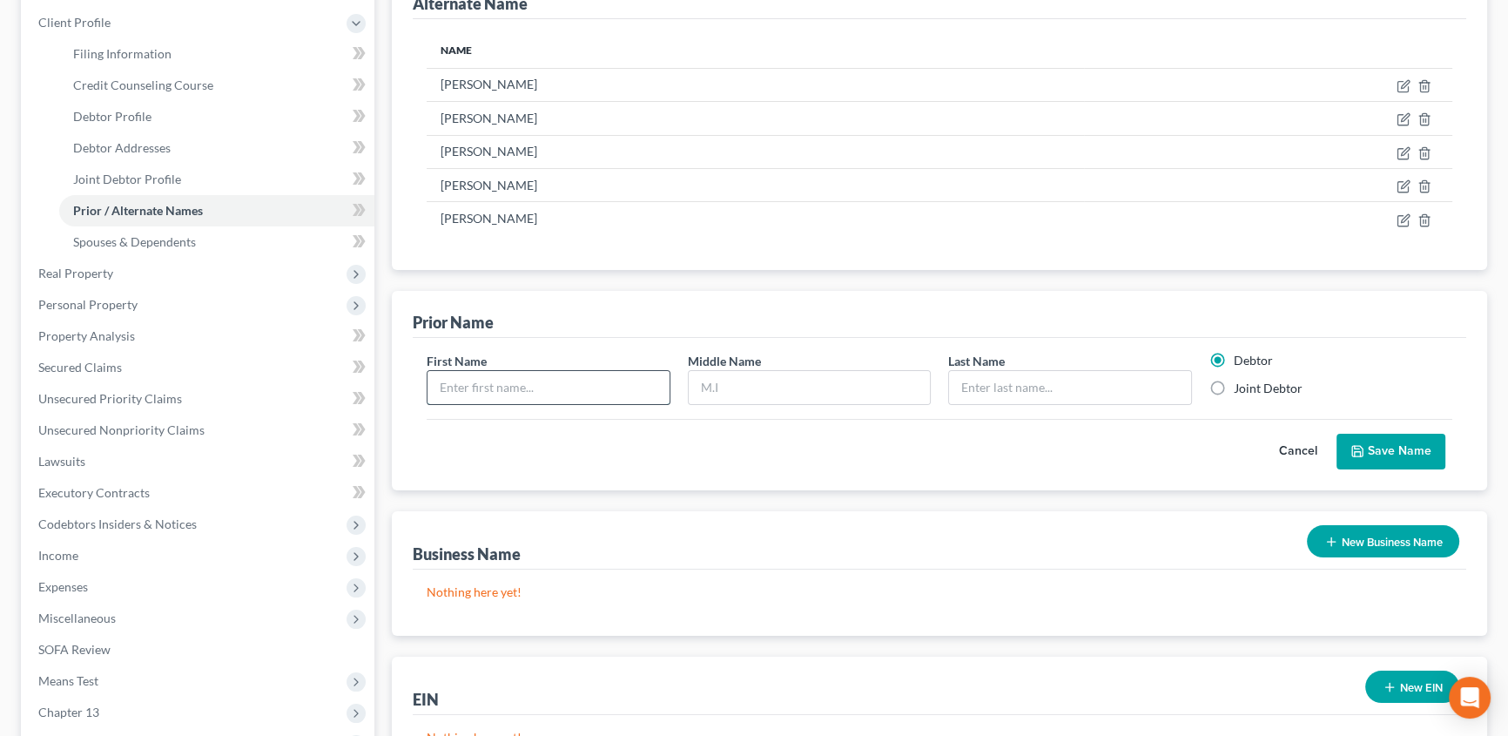
click at [502, 376] on input "text" at bounding box center [548, 387] width 242 height 33
type input "D"
type input "Sherry"
type input "Ann"
type input "Matthews"
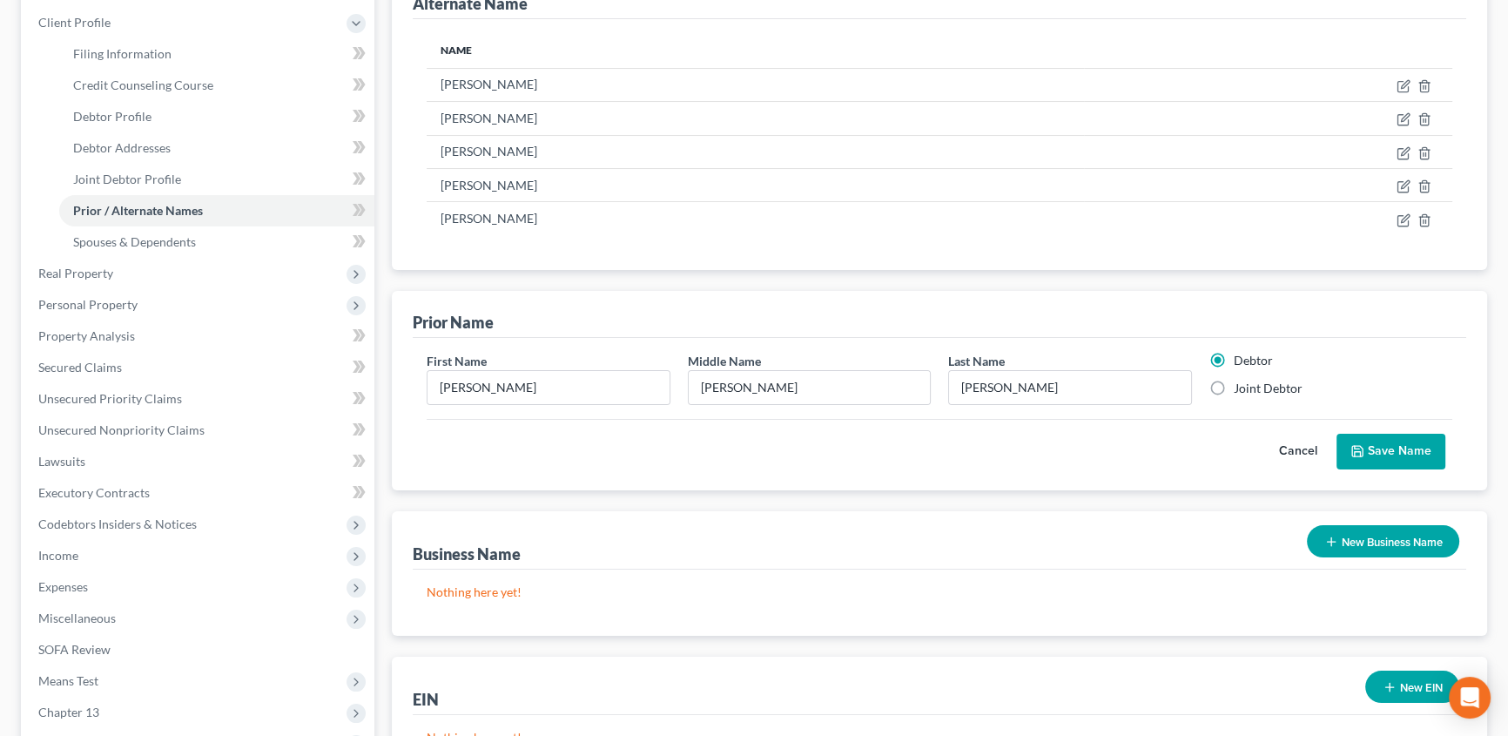
click at [1234, 389] on label "Joint Debtor" at bounding box center [1268, 388] width 69 height 17
click at [1241, 389] on input "Joint Debtor" at bounding box center [1246, 385] width 11 height 11
radio input "true"
radio input "false"
click at [1358, 446] on icon "submit" at bounding box center [1357, 451] width 10 height 10
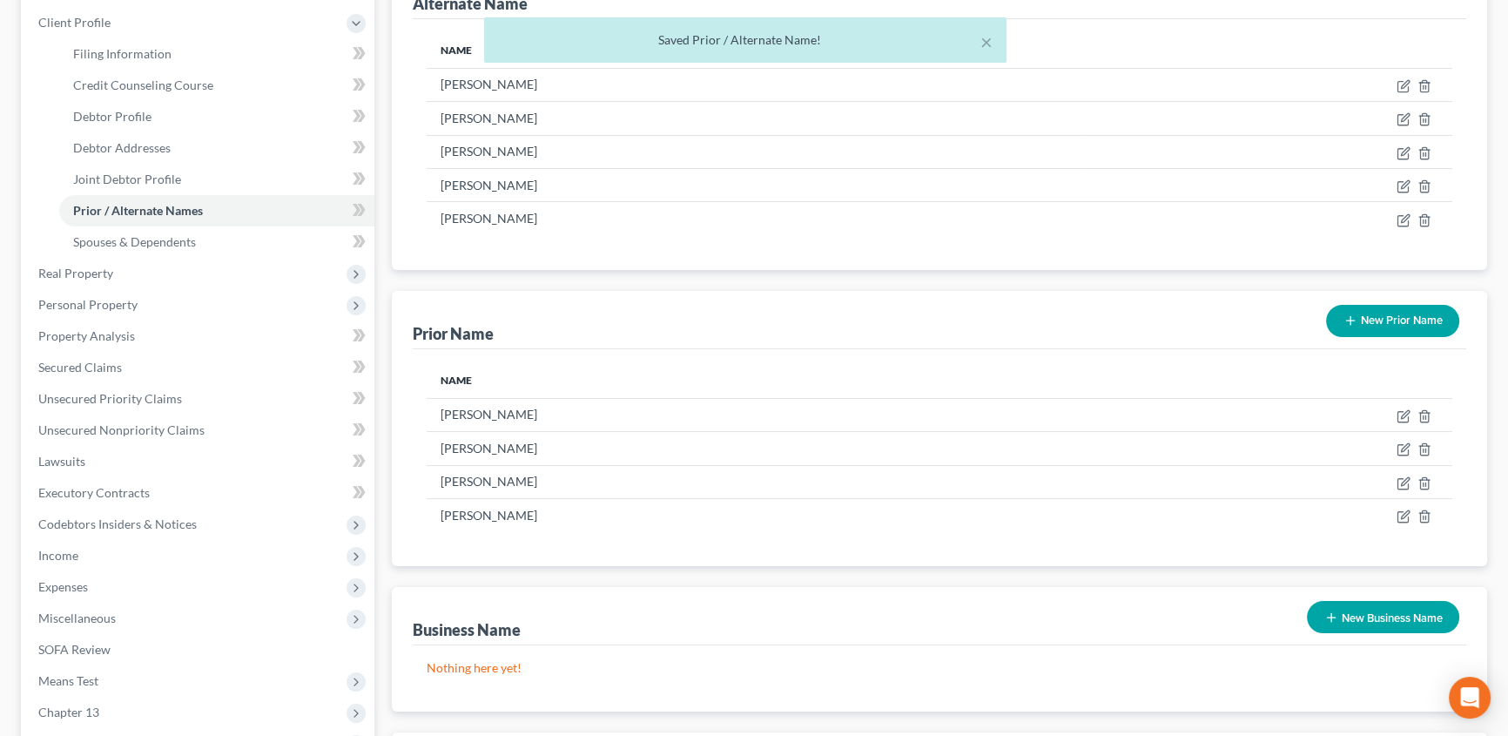
click at [1386, 316] on button "New Prior Name" at bounding box center [1392, 321] width 133 height 32
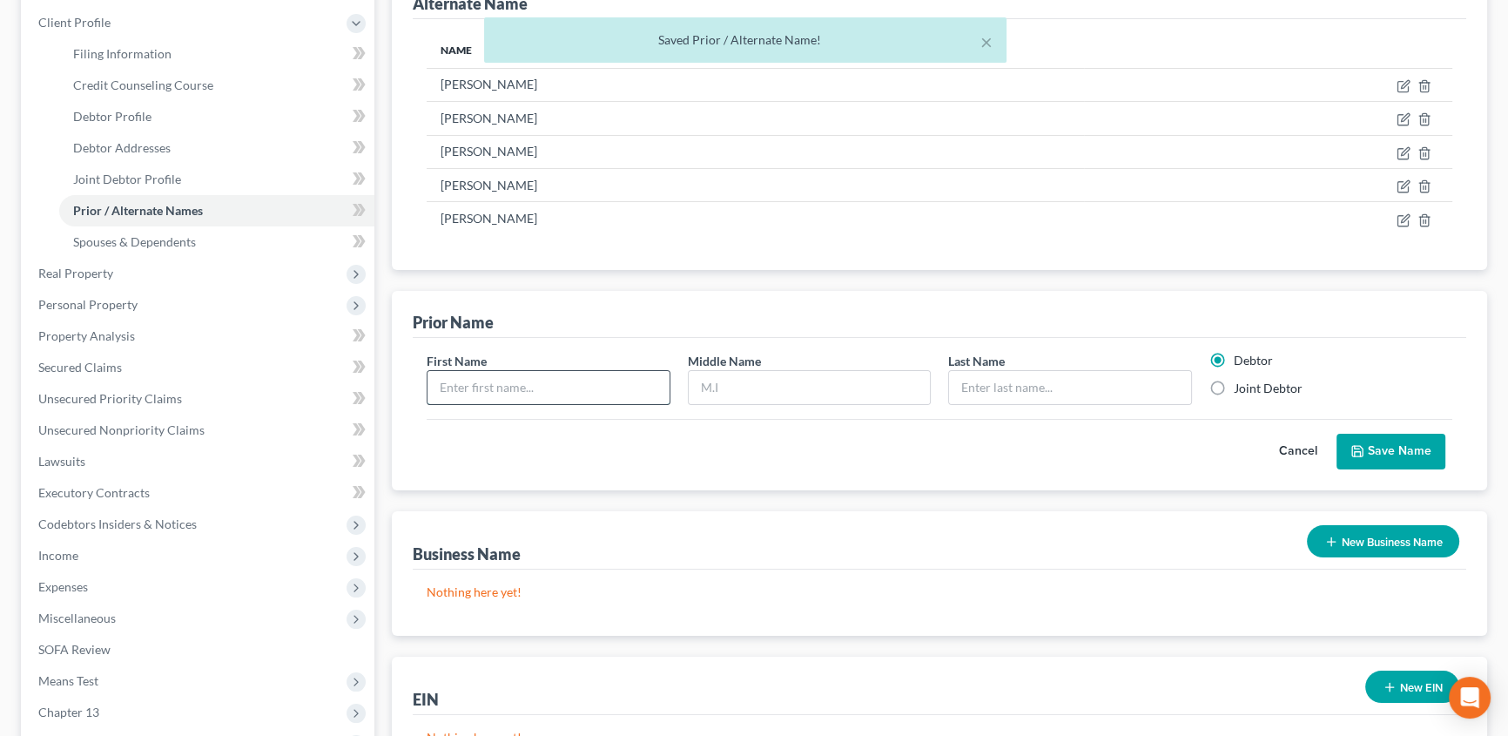
click at [585, 392] on input "text" at bounding box center [548, 387] width 242 height 33
type input "Sherry"
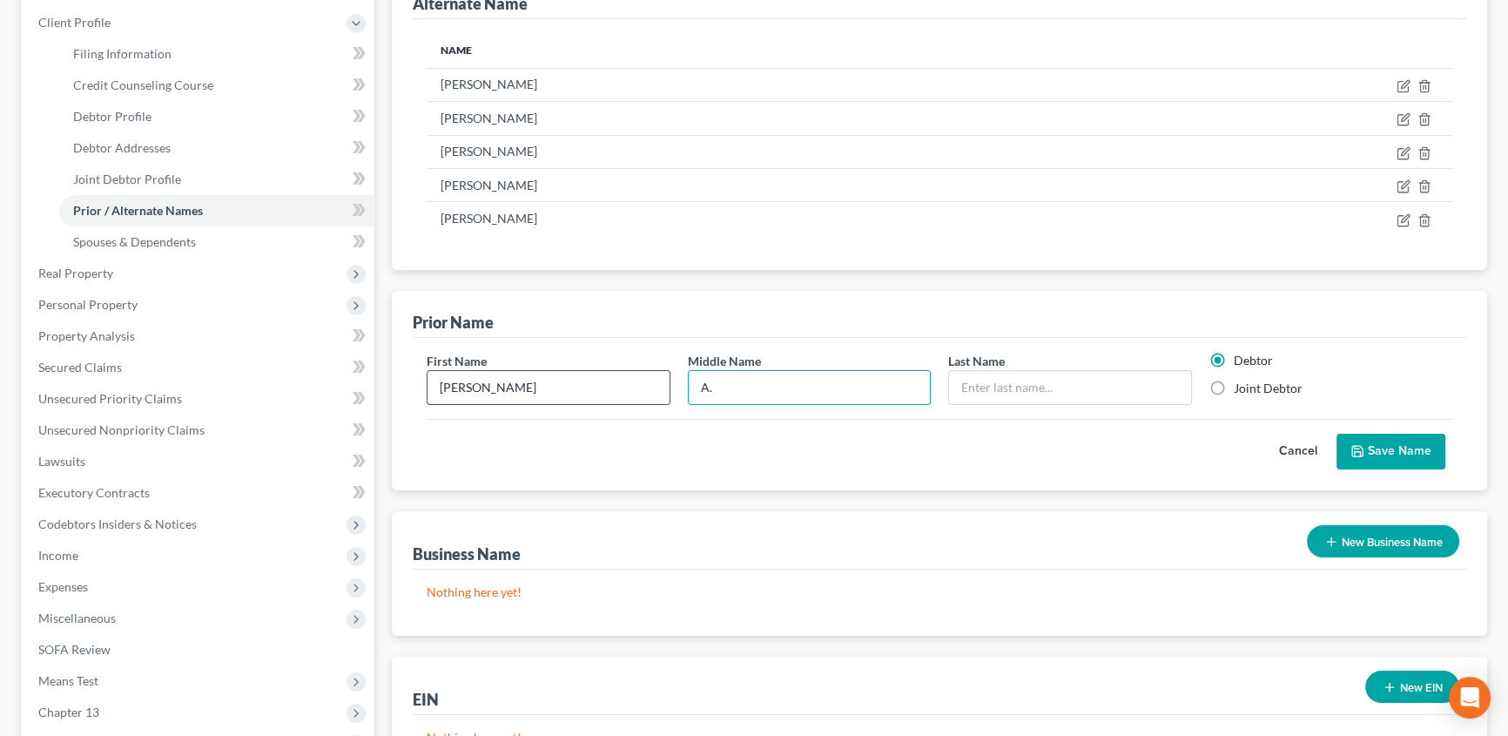
type input "A."
type input "Matthews"
click at [1234, 387] on label "Joint Debtor" at bounding box center [1268, 388] width 69 height 17
click at [1241, 387] on input "Joint Debtor" at bounding box center [1246, 385] width 11 height 11
radio input "true"
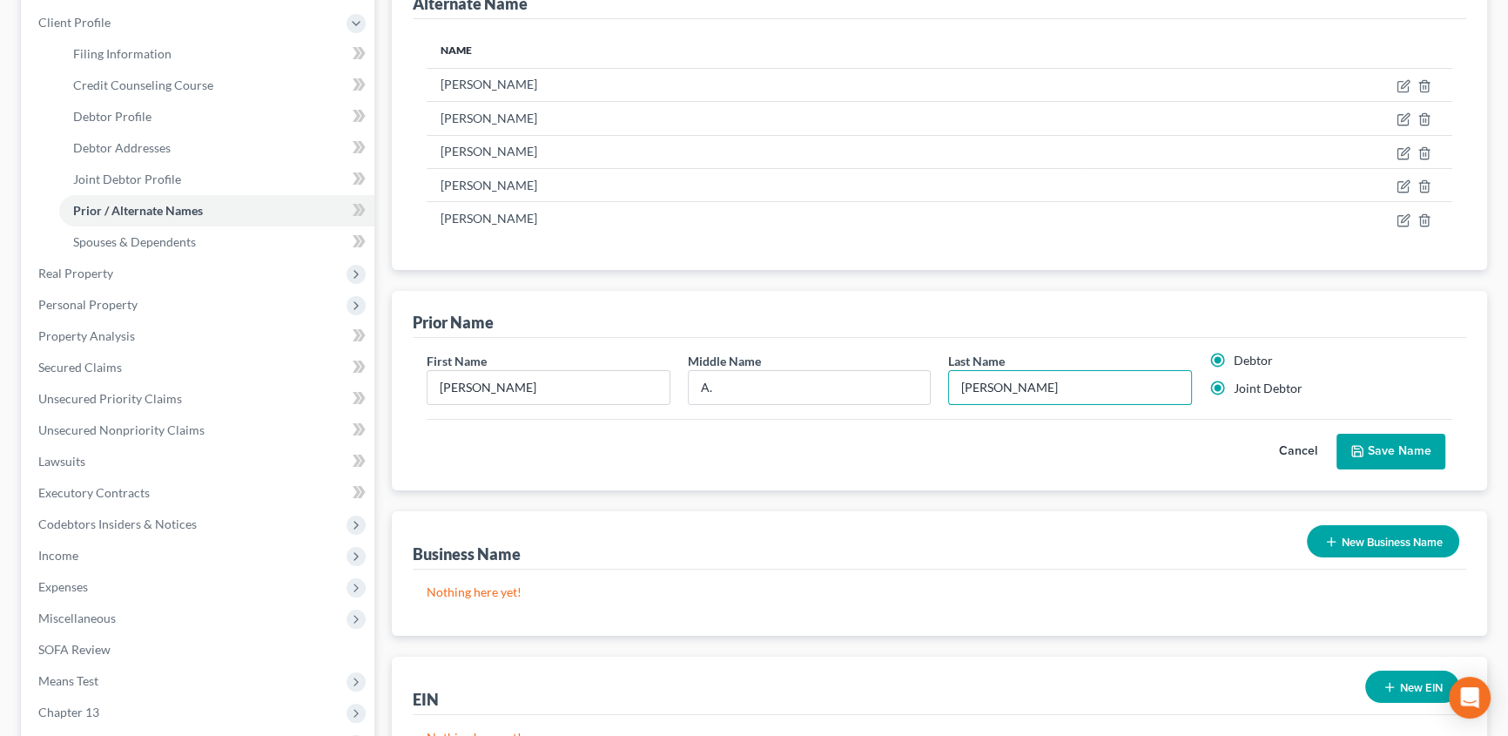
radio input "false"
click at [1389, 451] on button "Save Name" at bounding box center [1390, 452] width 109 height 37
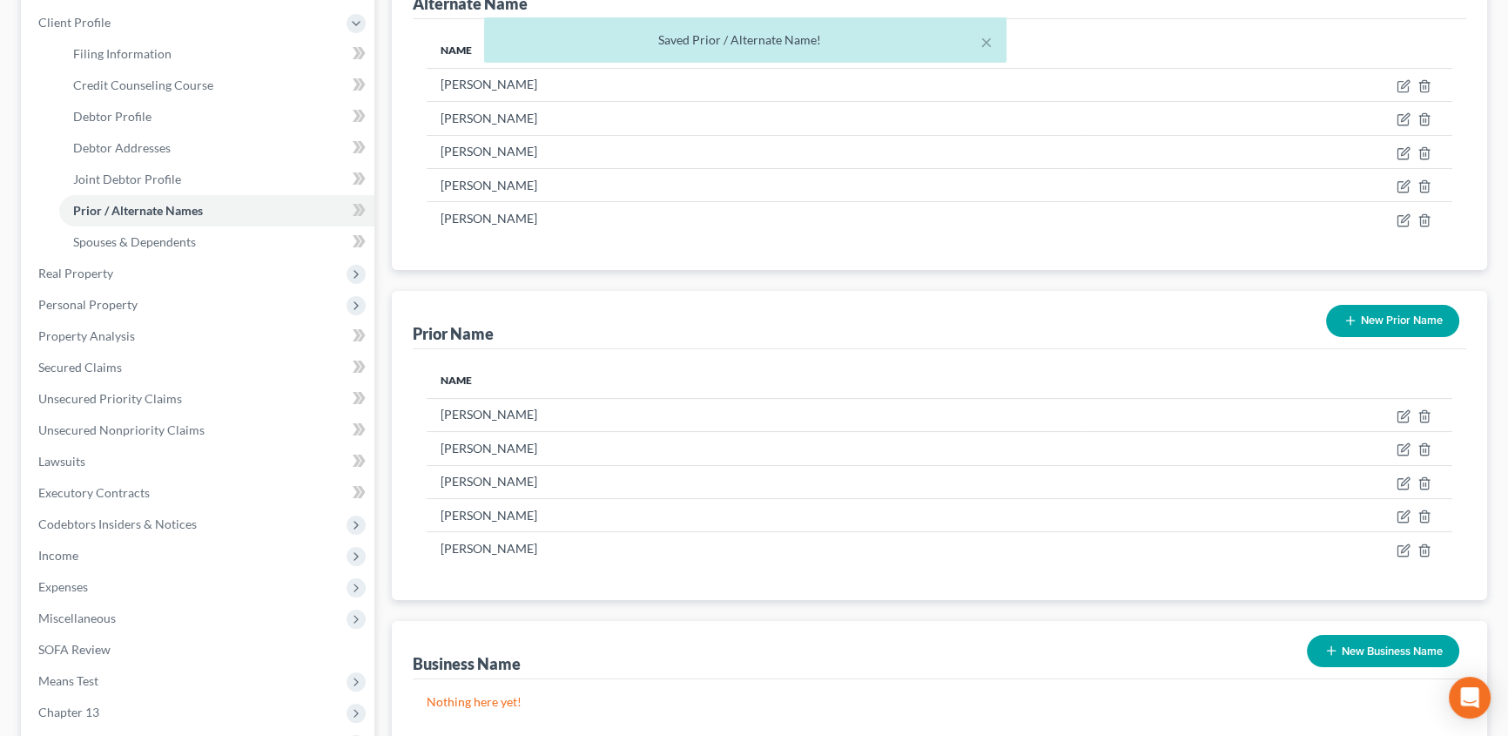
click at [1378, 324] on button "New Prior Name" at bounding box center [1392, 321] width 133 height 32
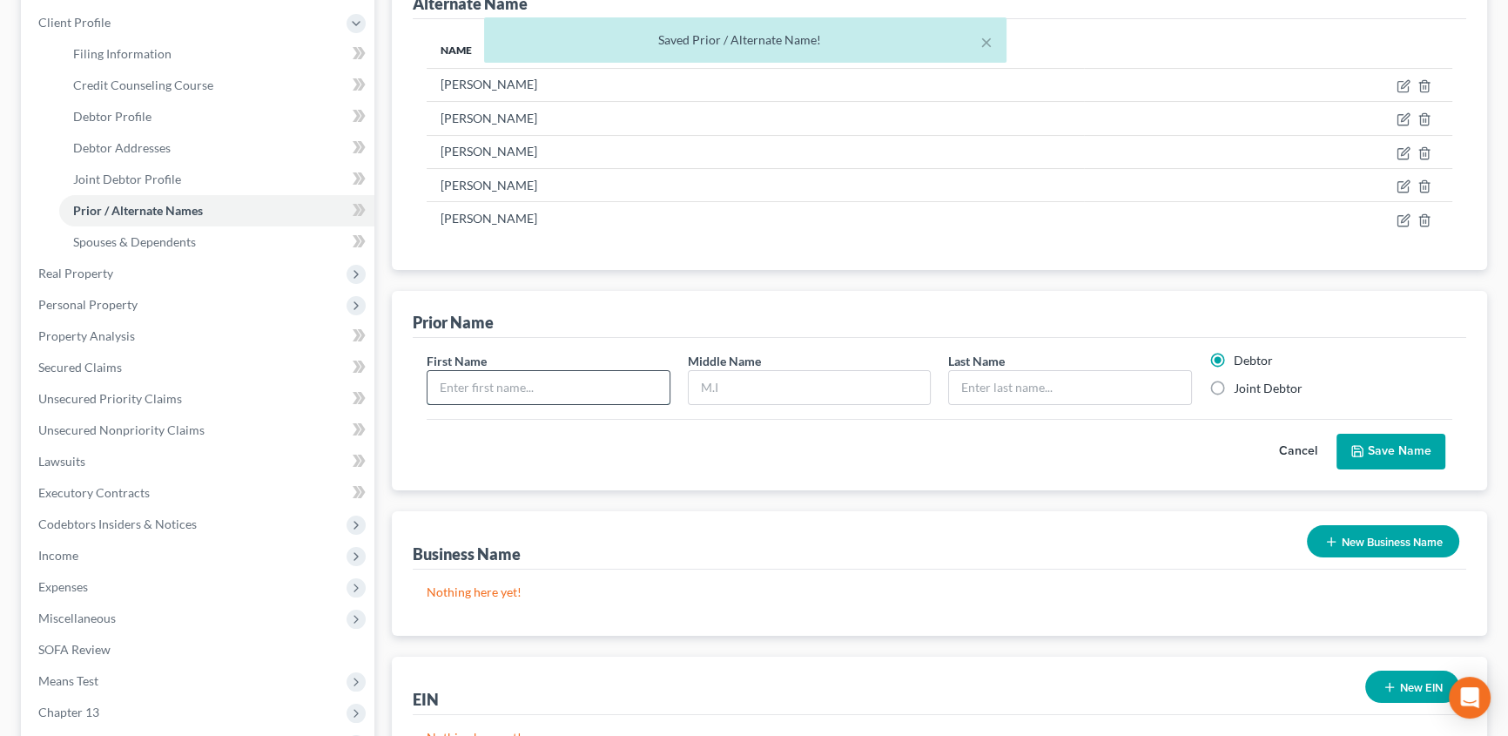
click at [538, 394] on input "text" at bounding box center [548, 387] width 242 height 33
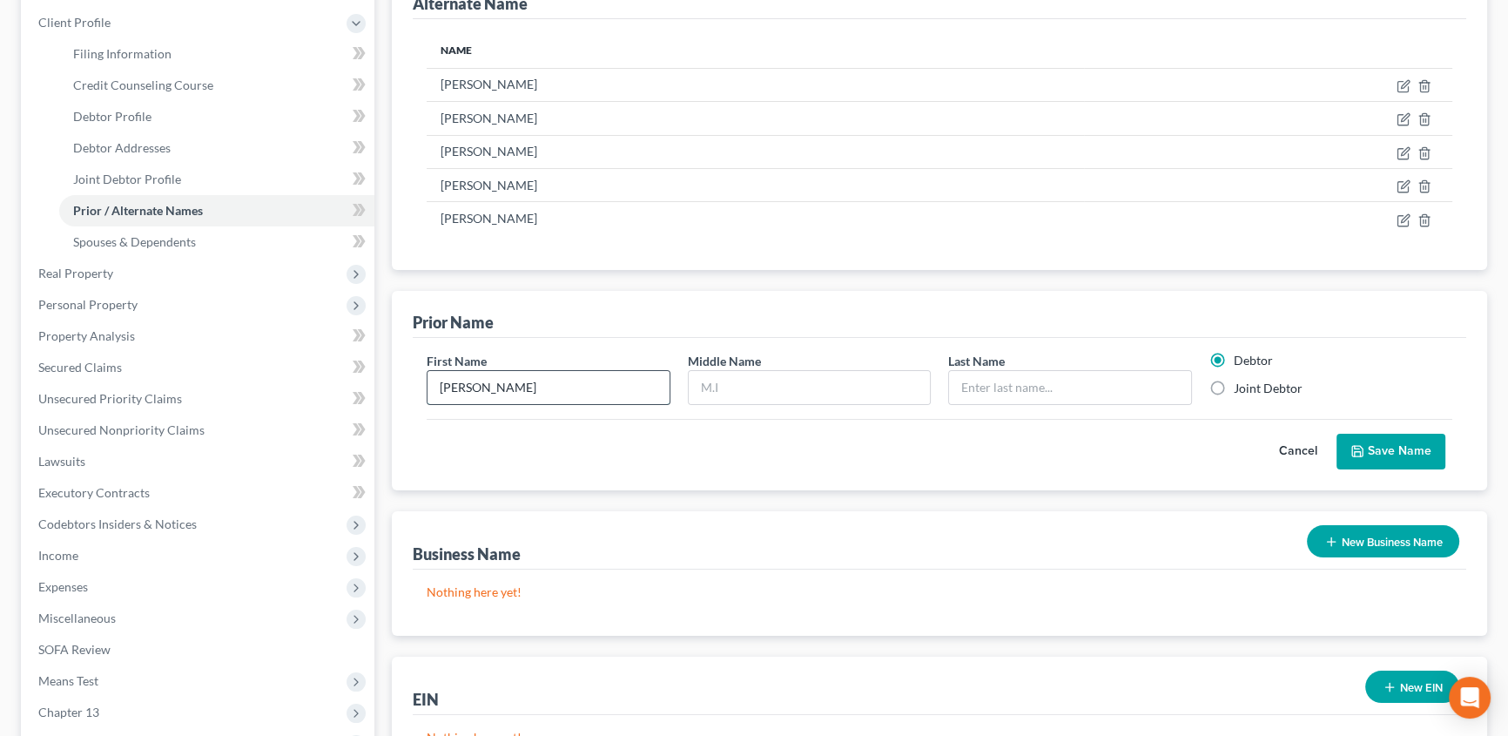
type input "Sherry"
type input "Matthews"
click at [1234, 382] on label "Joint Debtor" at bounding box center [1268, 388] width 69 height 17
click at [1241, 382] on input "Joint Debtor" at bounding box center [1246, 385] width 11 height 11
radio input "true"
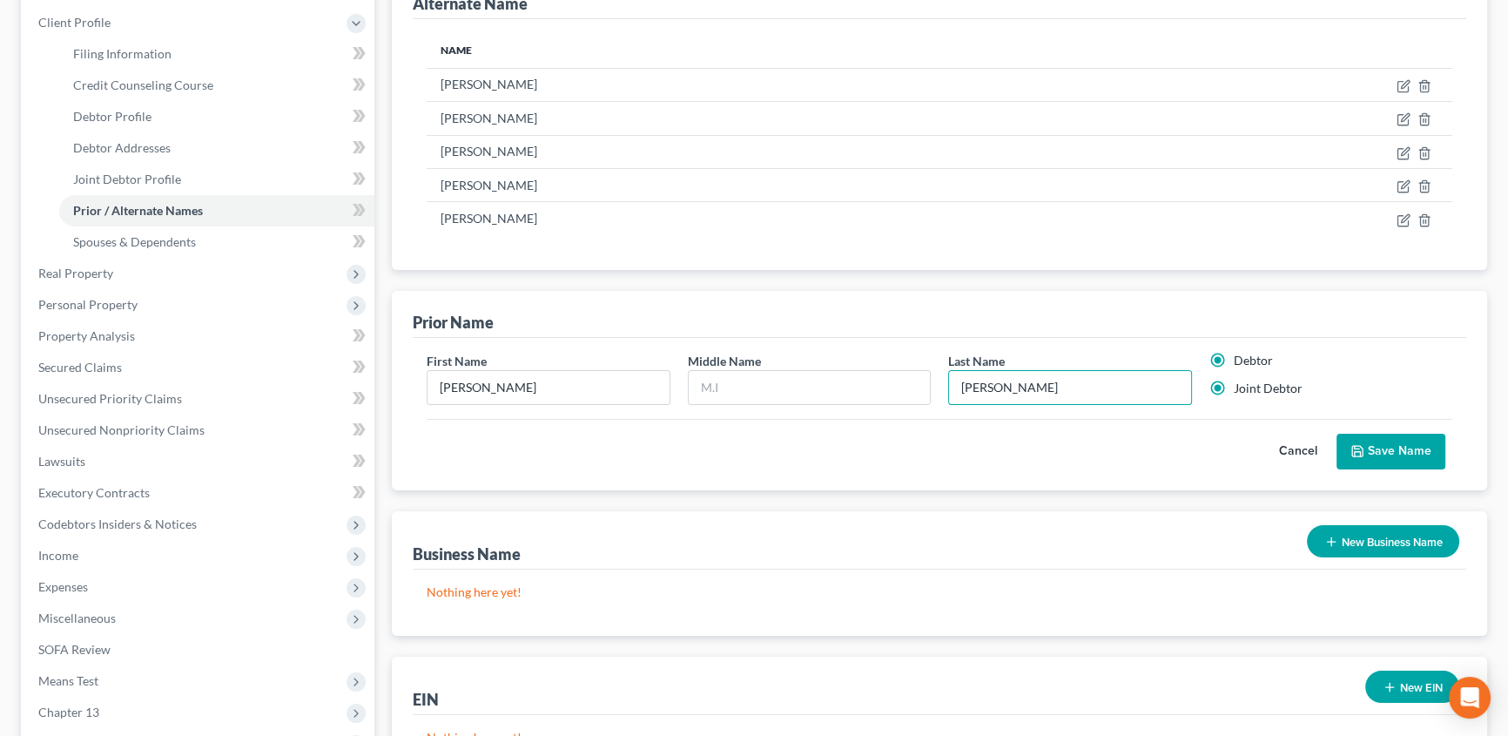
radio input "false"
click at [1435, 448] on button "Save Name" at bounding box center [1390, 452] width 109 height 37
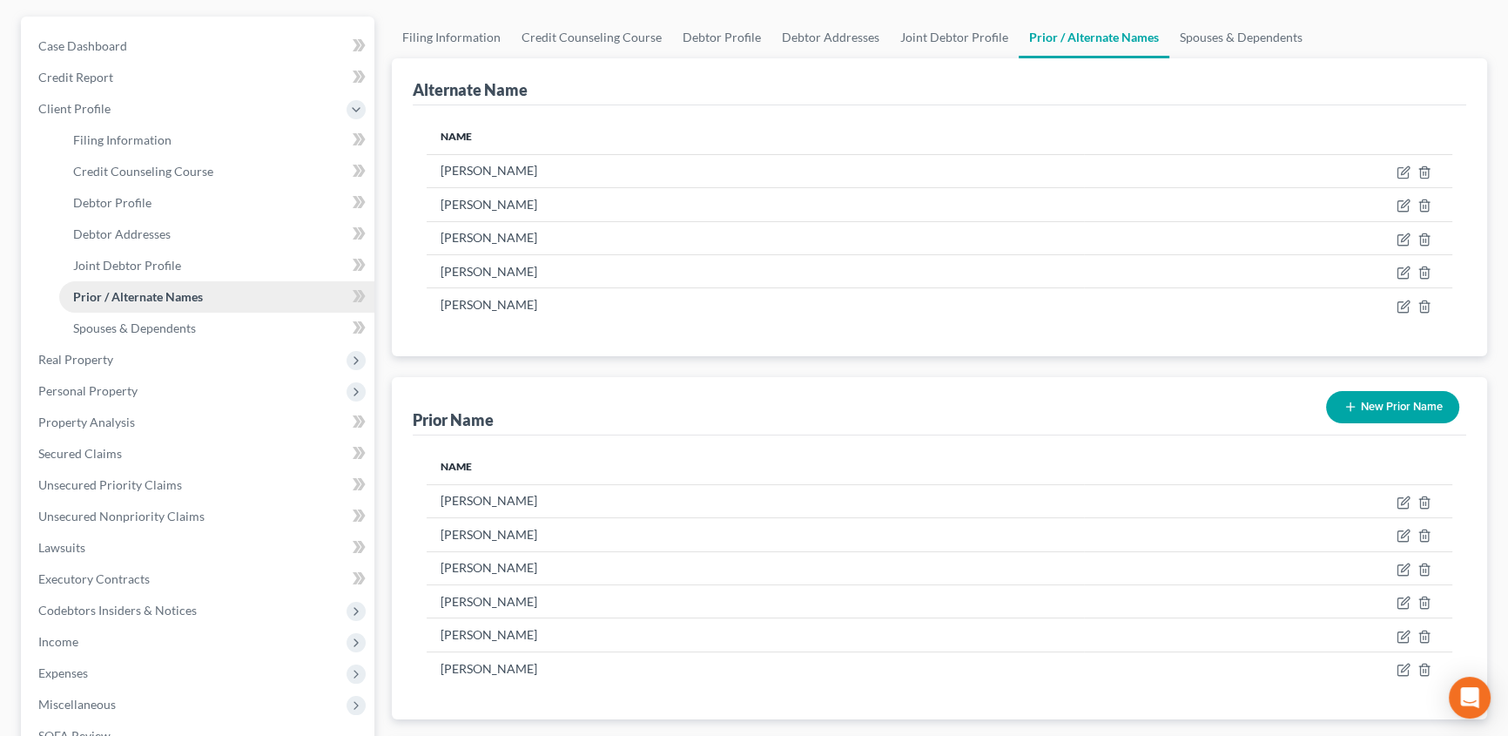
scroll to position [148, 0]
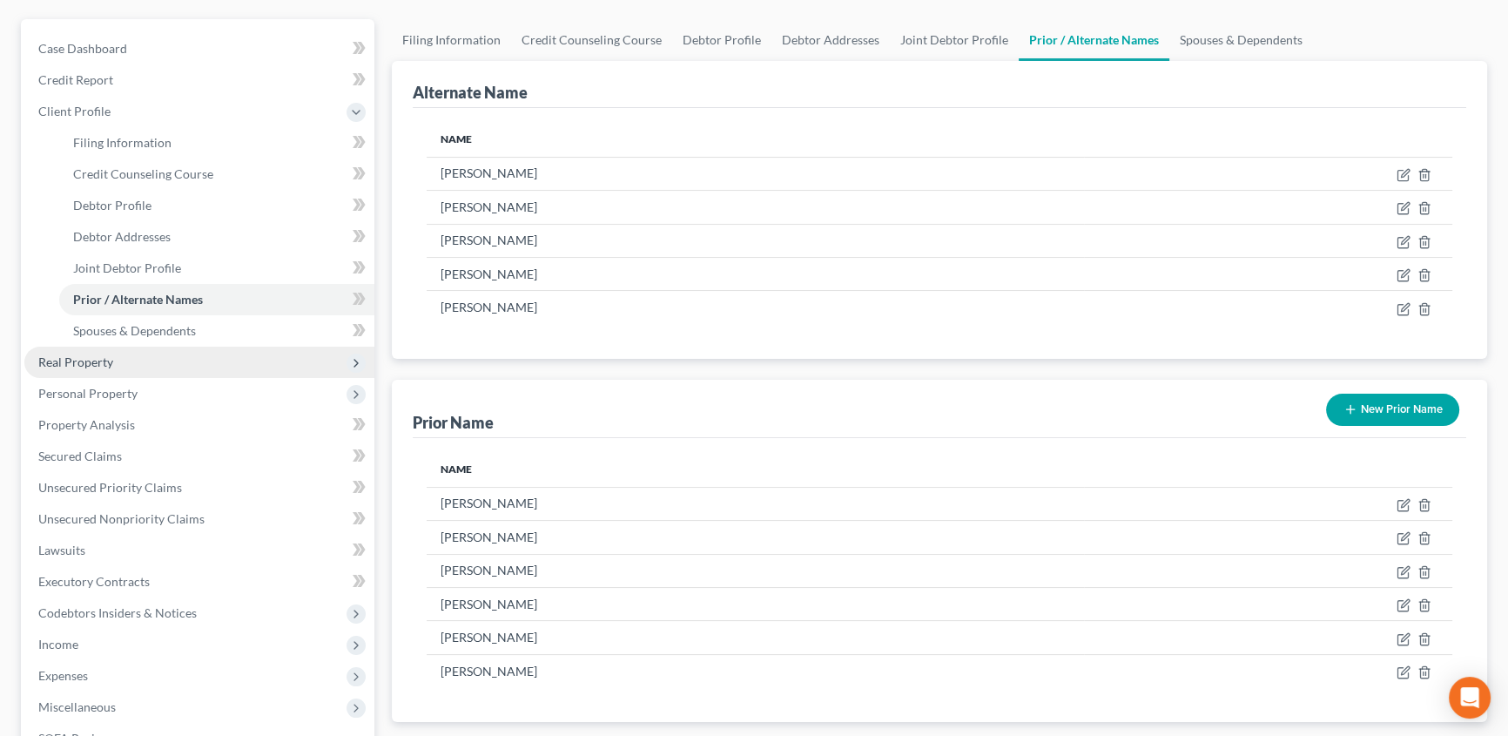
click at [80, 354] on span "Real Property" at bounding box center [75, 361] width 75 height 15
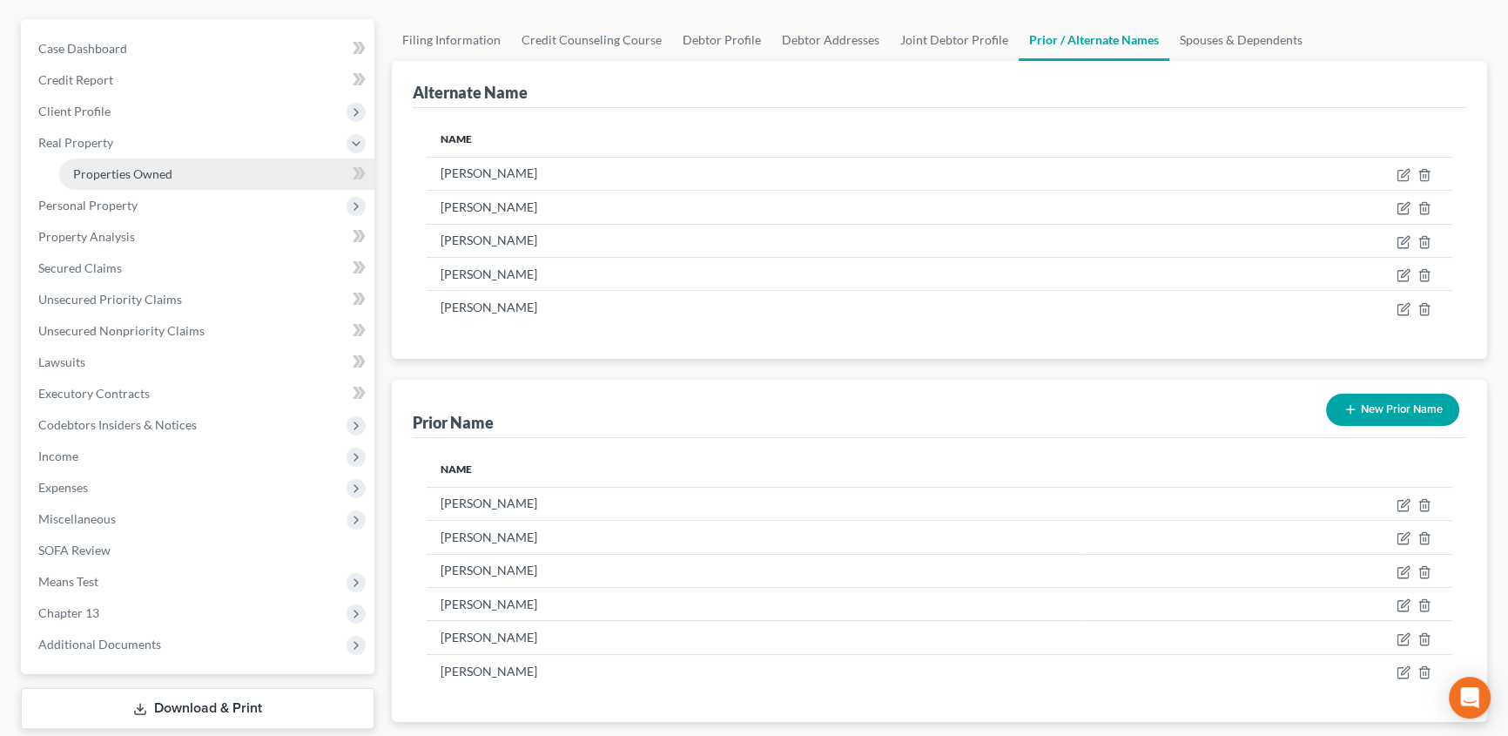
click at [111, 173] on span "Properties Owned" at bounding box center [122, 173] width 99 height 15
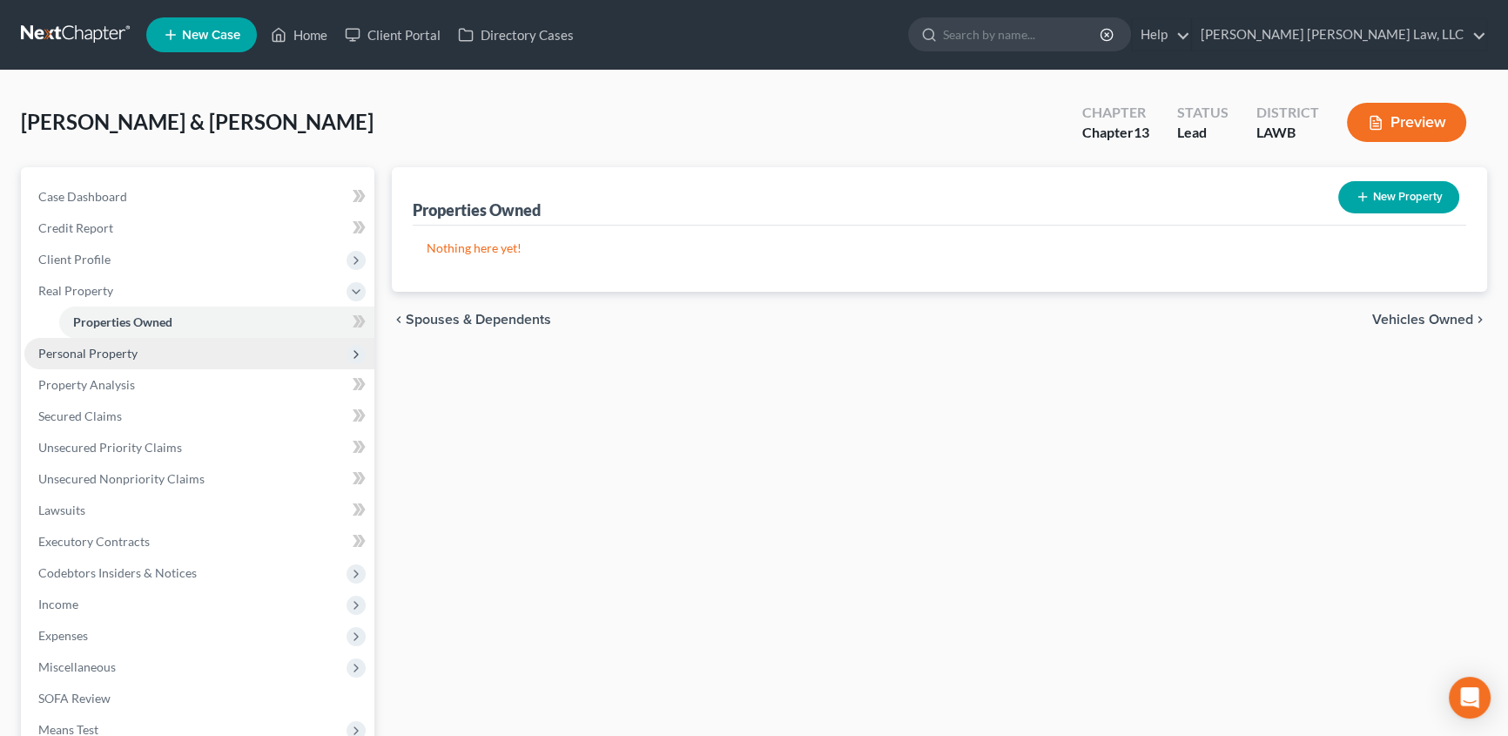
click at [104, 353] on span "Personal Property" at bounding box center [87, 353] width 99 height 15
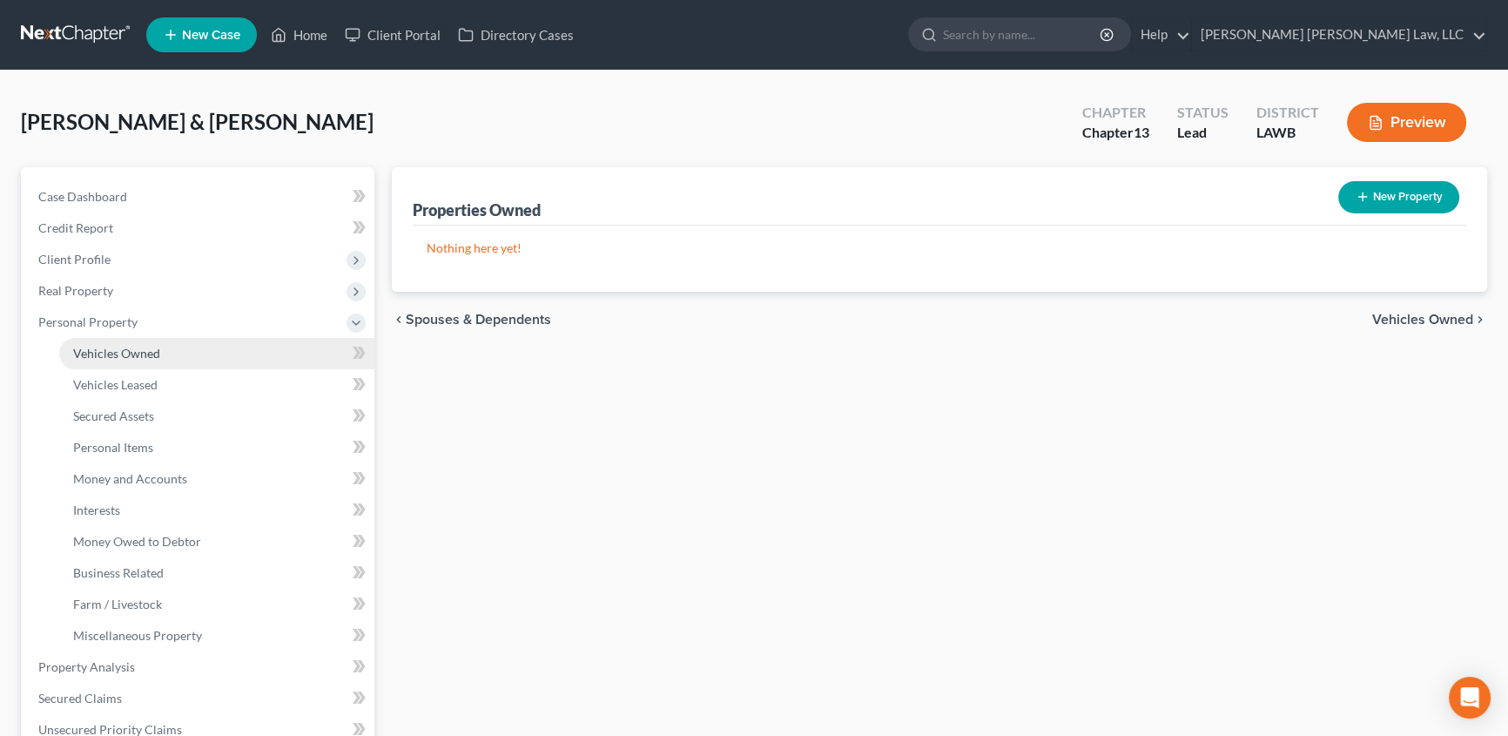
drag, startPoint x: 126, startPoint y: 353, endPoint x: 10, endPoint y: 350, distance: 115.8
click at [127, 351] on span "Vehicles Owned" at bounding box center [116, 353] width 87 height 15
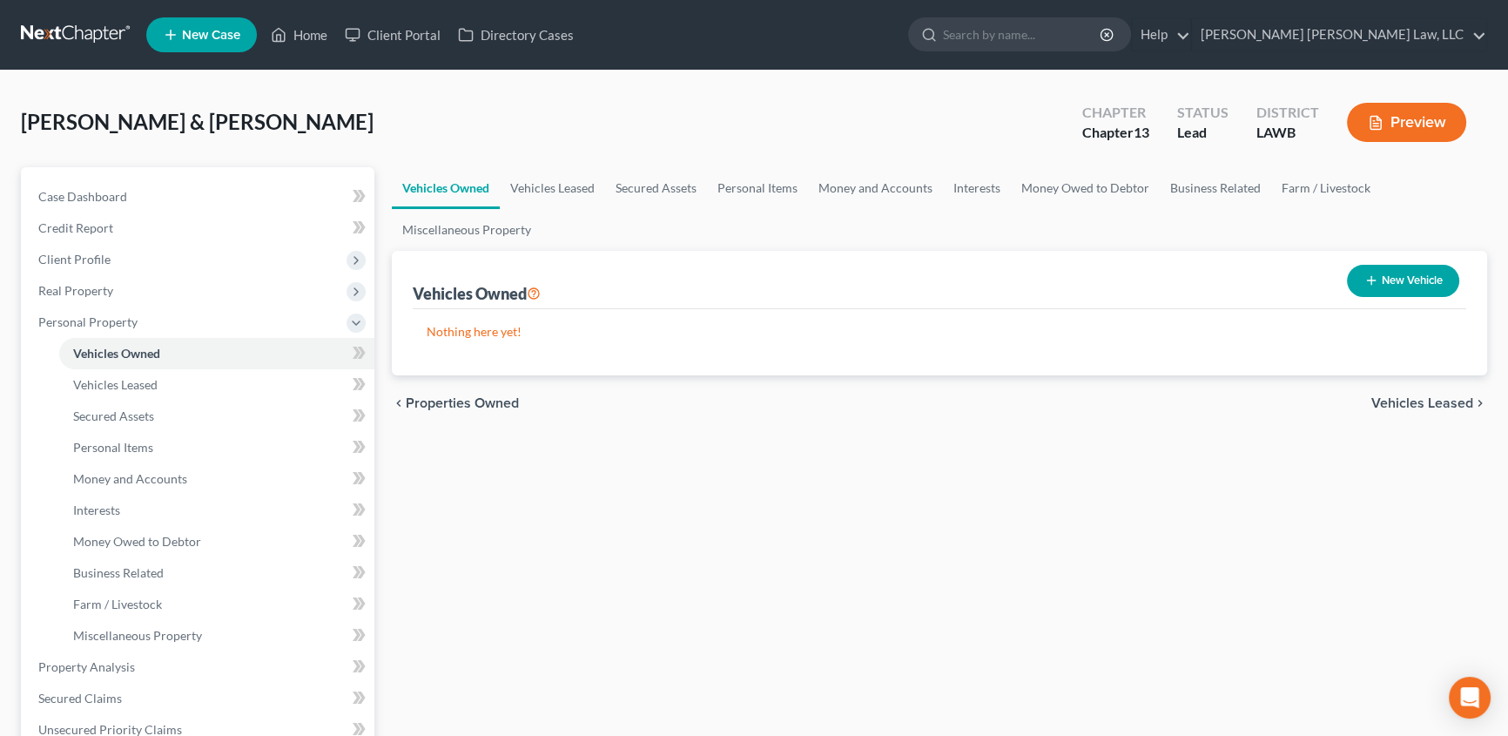
click at [1381, 279] on button "New Vehicle" at bounding box center [1403, 281] width 112 height 32
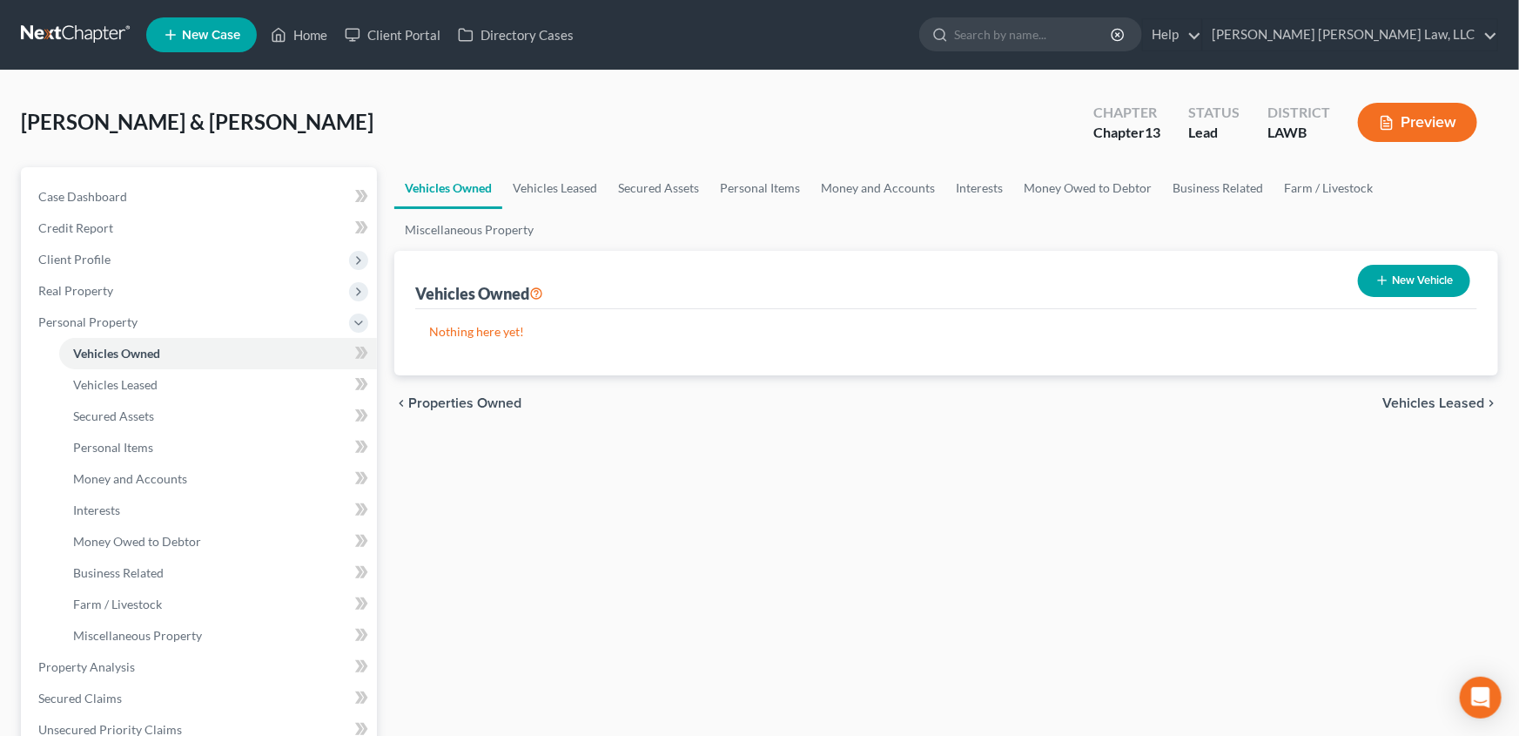
select select "0"
select select "2"
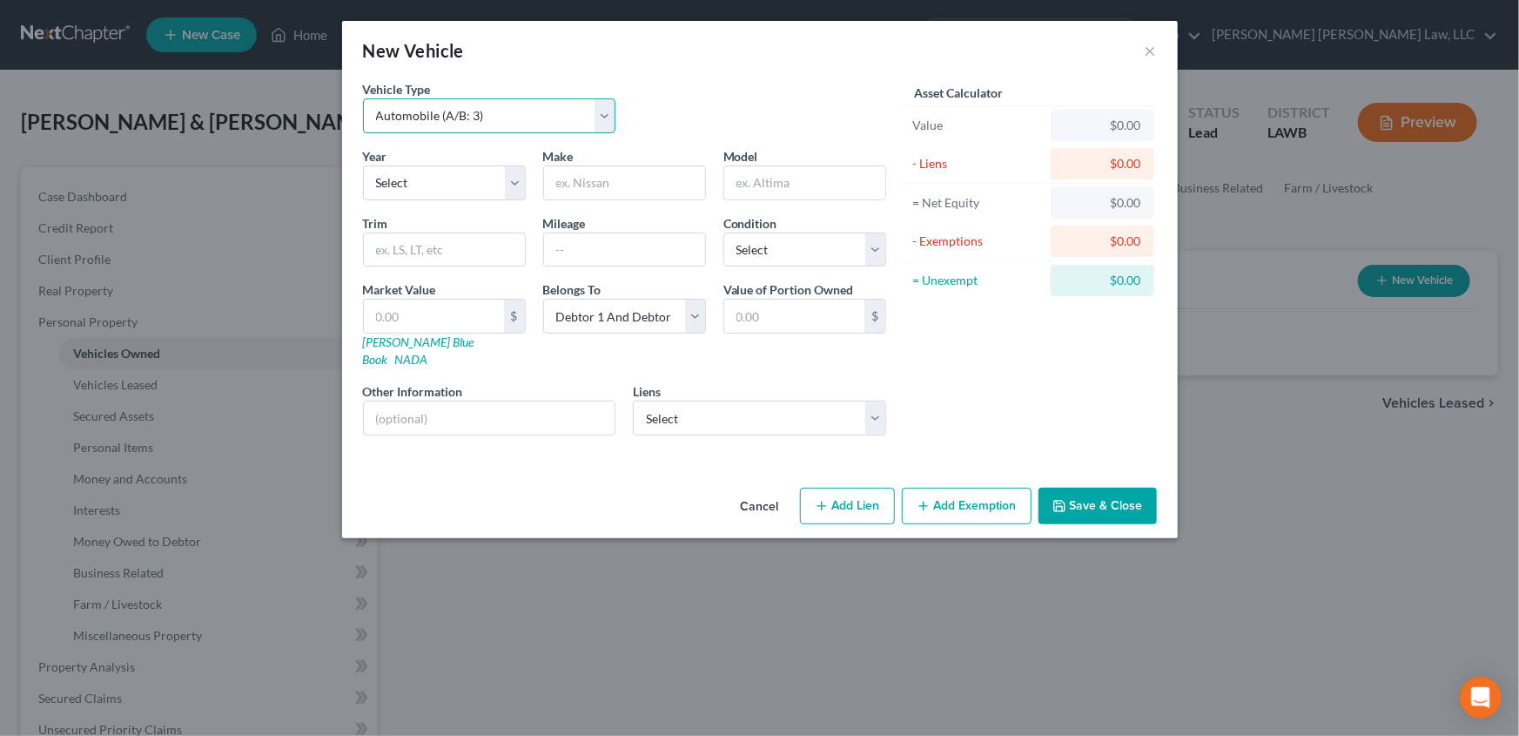
click at [402, 119] on select "Select Automobile (A/B: 3) Truck (A/B: 3) Trailer (A/B: 4) Watercraft (A/B: 4) …" at bounding box center [489, 115] width 253 height 35
select select "1"
click at [363, 98] on select "Select Automobile (A/B: 3) Truck (A/B: 3) Trailer (A/B: 4) Watercraft (A/B: 4) …" at bounding box center [489, 115] width 253 height 35
click at [394, 174] on select "Select 2026 2025 2024 2023 2022 2021 2020 2019 2018 2017 2016 2015 2014 2013 20…" at bounding box center [444, 182] width 163 height 35
select select "4"
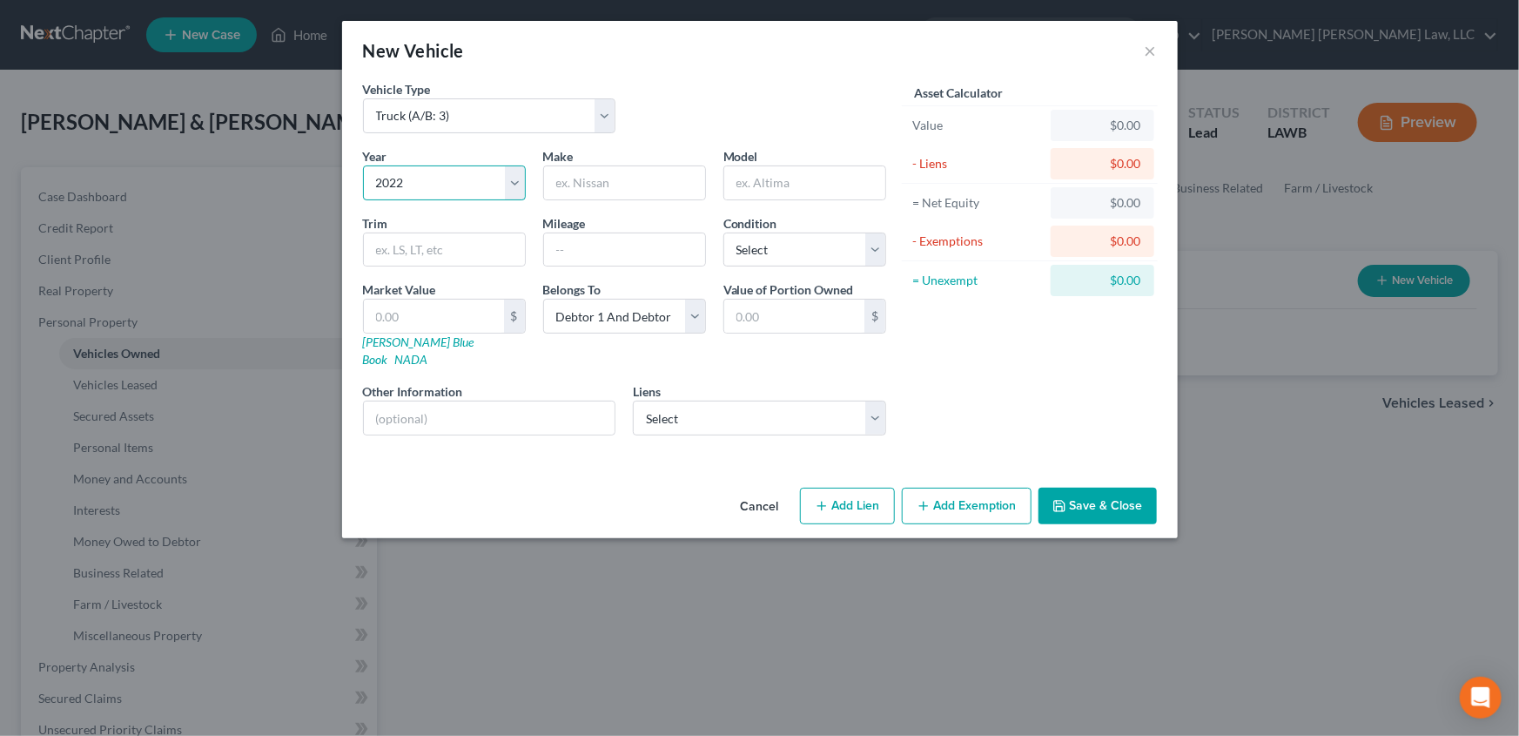
click at [363, 165] on select "Select 2026 2025 2024 2023 2022 2021 2020 2019 2018 2017 2016 2015 2014 2013 20…" at bounding box center [444, 182] width 163 height 35
click at [566, 183] on input "text" at bounding box center [624, 182] width 161 height 33
type input "Dodge"
click at [779, 192] on input "text" at bounding box center [804, 182] width 161 height 33
type input "Ram"
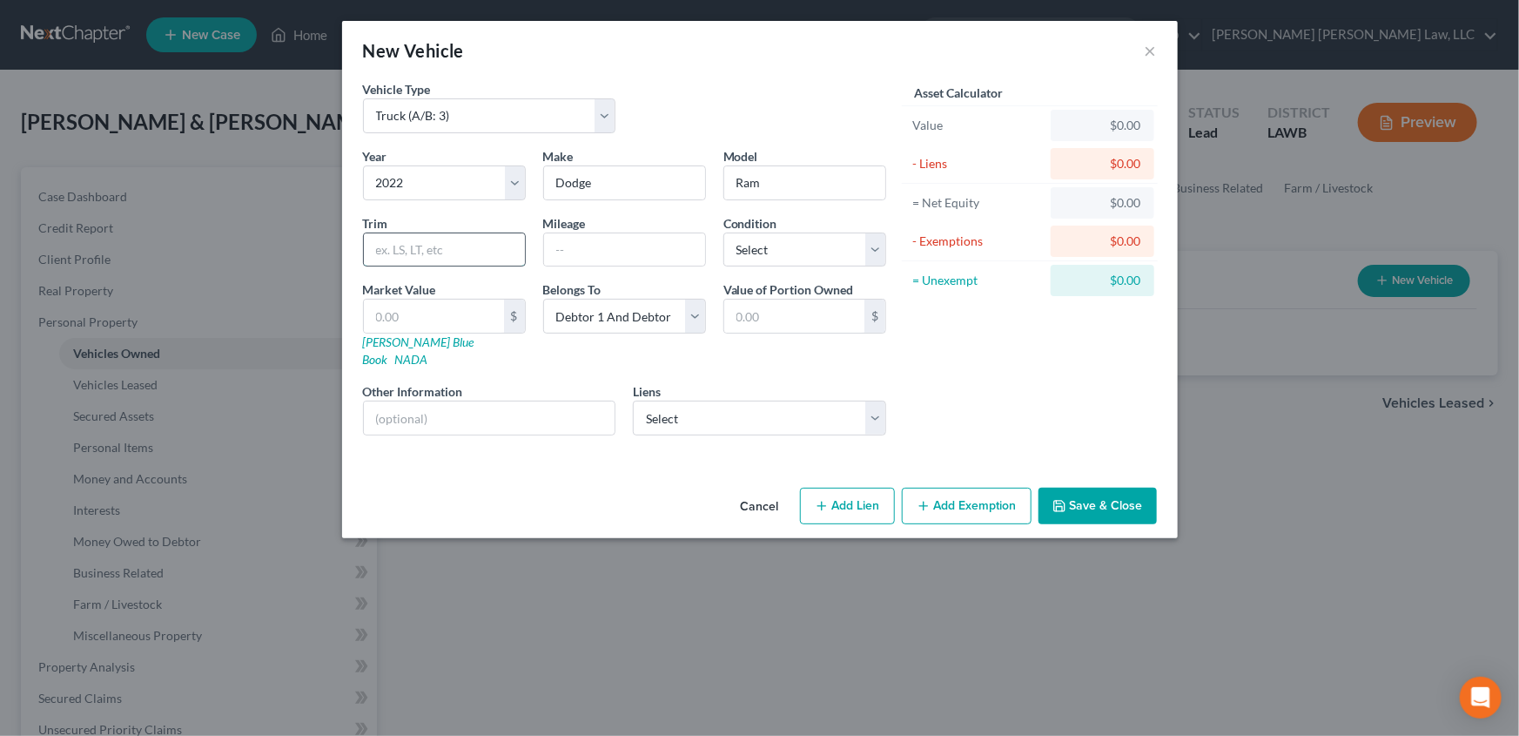
click at [468, 250] on input "text" at bounding box center [444, 249] width 161 height 33
type input "1500 Quad"
click at [577, 254] on input "text" at bounding box center [624, 249] width 161 height 33
type input "74325"
click at [783, 246] on select "Select Excellent Very Good Good Fair Poor" at bounding box center [805, 249] width 163 height 35
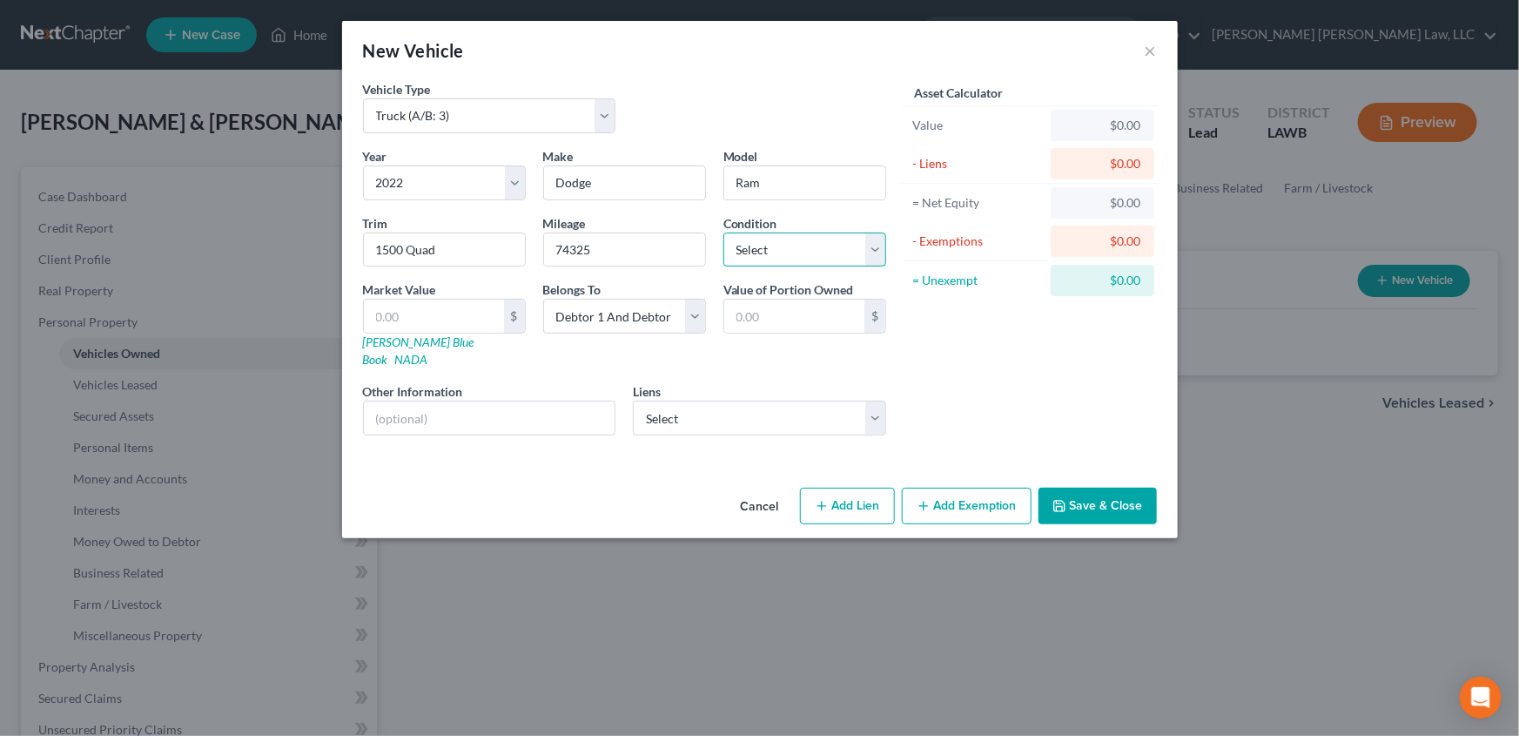
select select "3"
click at [724, 232] on select "Select Excellent Very Good Good Fair Poor" at bounding box center [805, 249] width 163 height 35
click at [662, 401] on select "Select Ally Financial - $44,471.00" at bounding box center [759, 418] width 253 height 35
select select "23"
select select "2"
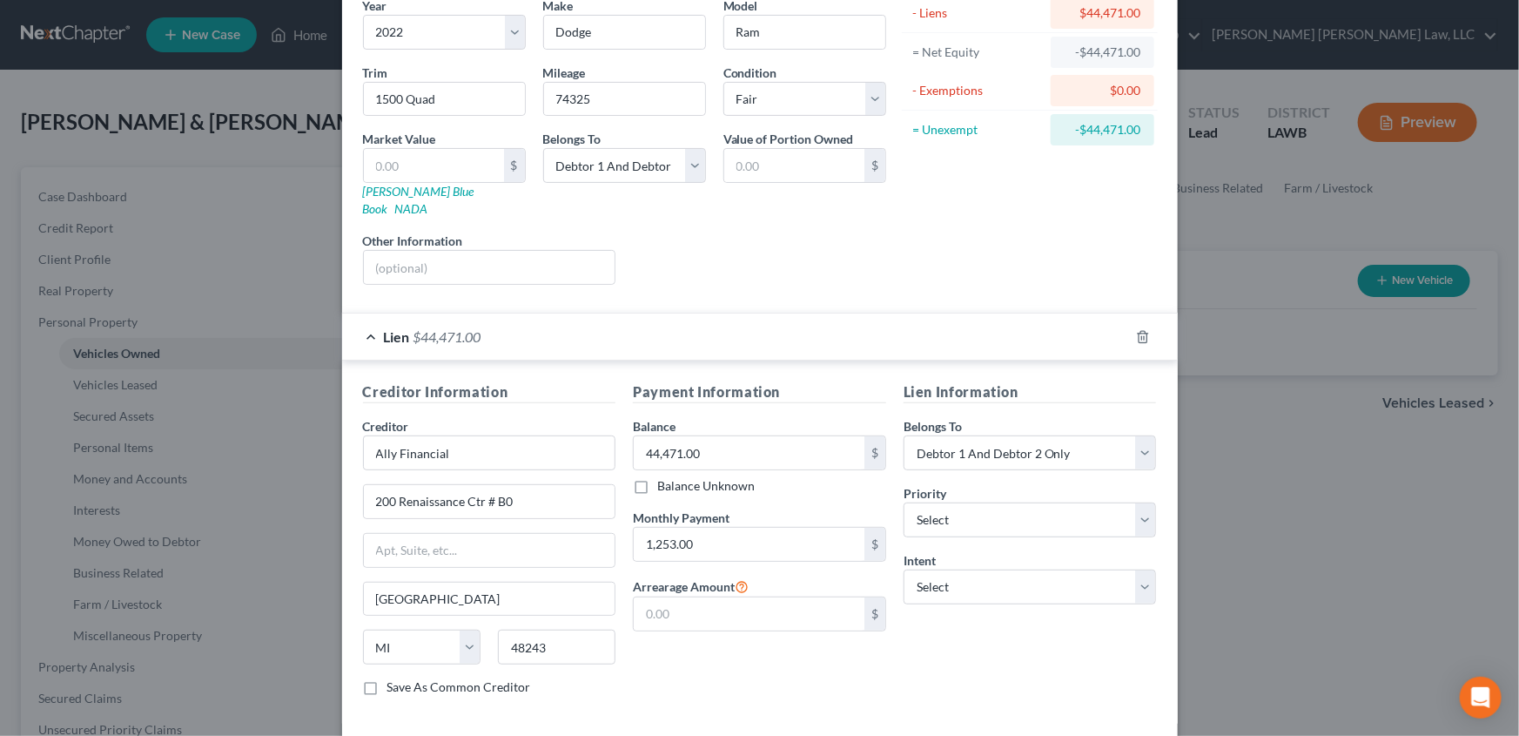
scroll to position [215, 0]
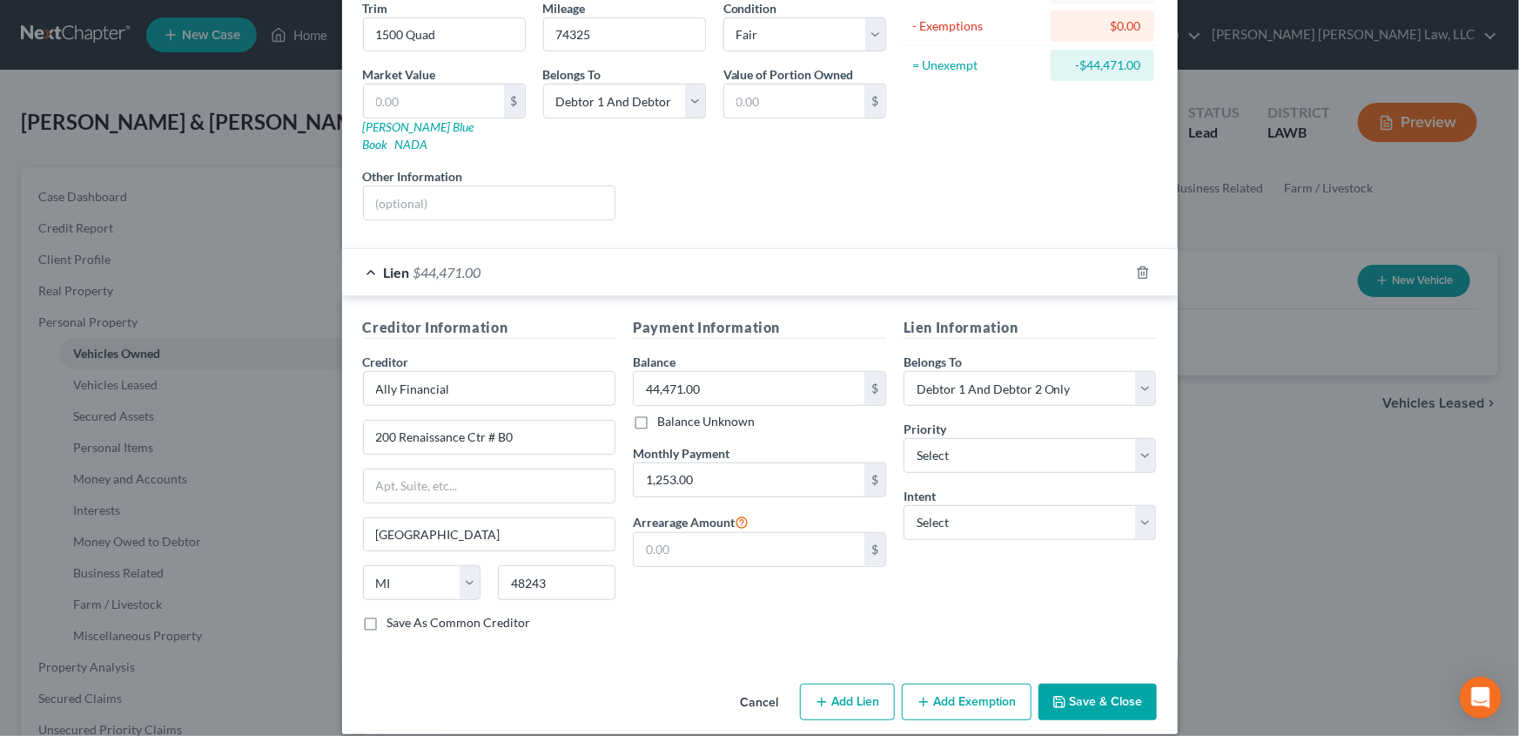
click at [1099, 685] on button "Save & Close" at bounding box center [1098, 701] width 118 height 37
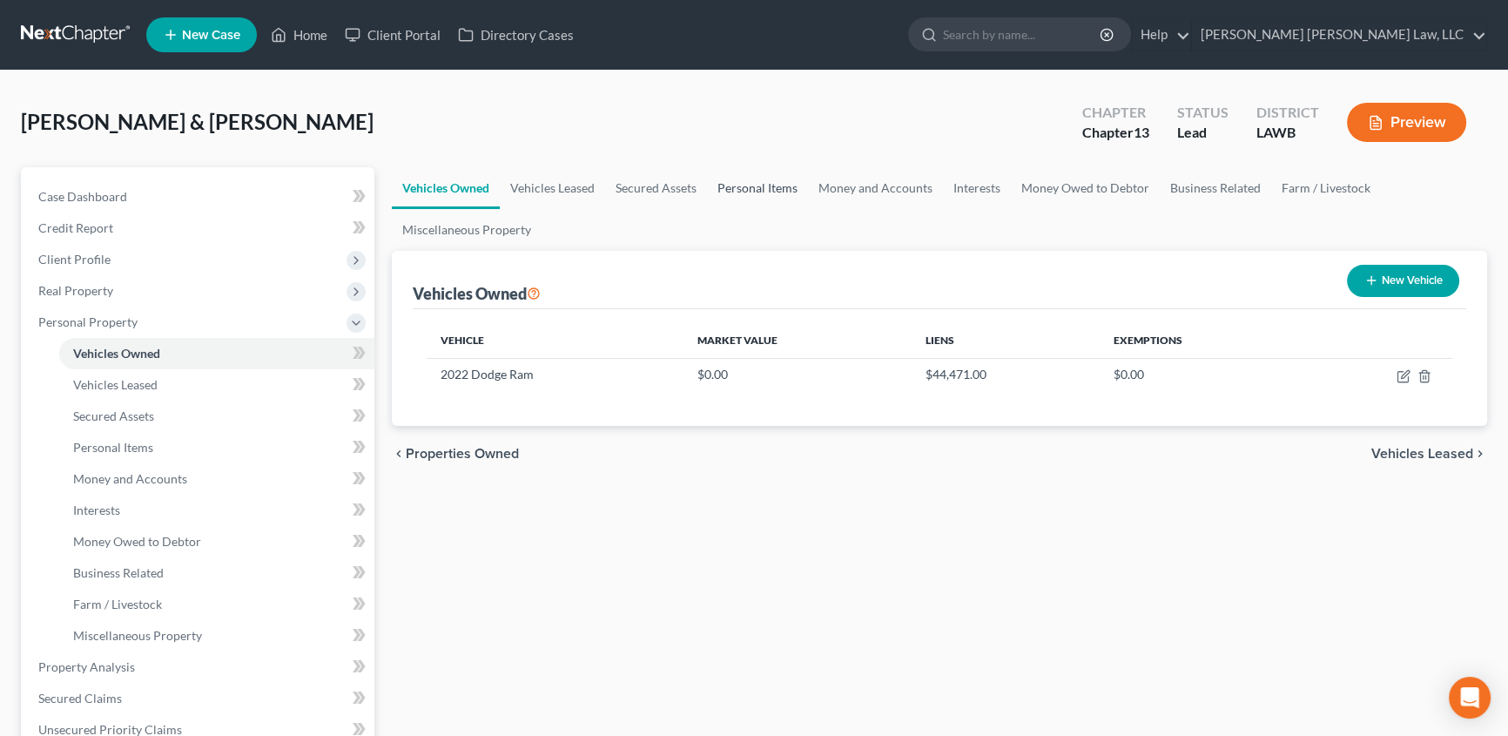
click at [769, 190] on link "Personal Items" at bounding box center [757, 188] width 101 height 42
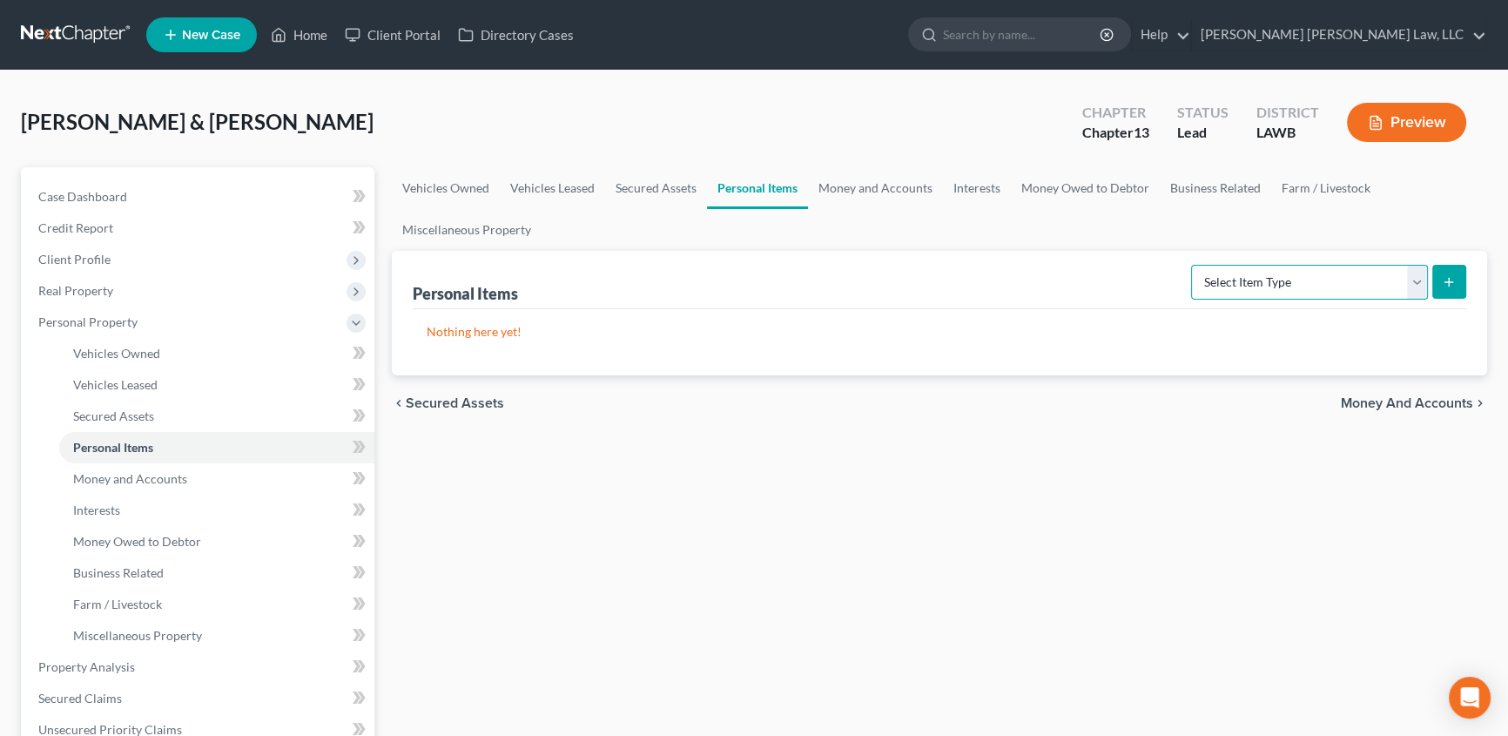
click at [1257, 282] on select "Select Item Type Clothing (A/B: 11) Collectibles Of Value (A/B: 8) Electronics …" at bounding box center [1309, 282] width 237 height 35
select select "clothing"
click at [1194, 265] on select "Select Item Type Clothing (A/B: 11) Collectibles Of Value (A/B: 8) Electronics …" at bounding box center [1309, 282] width 237 height 35
click at [1449, 279] on line "submit" at bounding box center [1449, 282] width 0 height 8
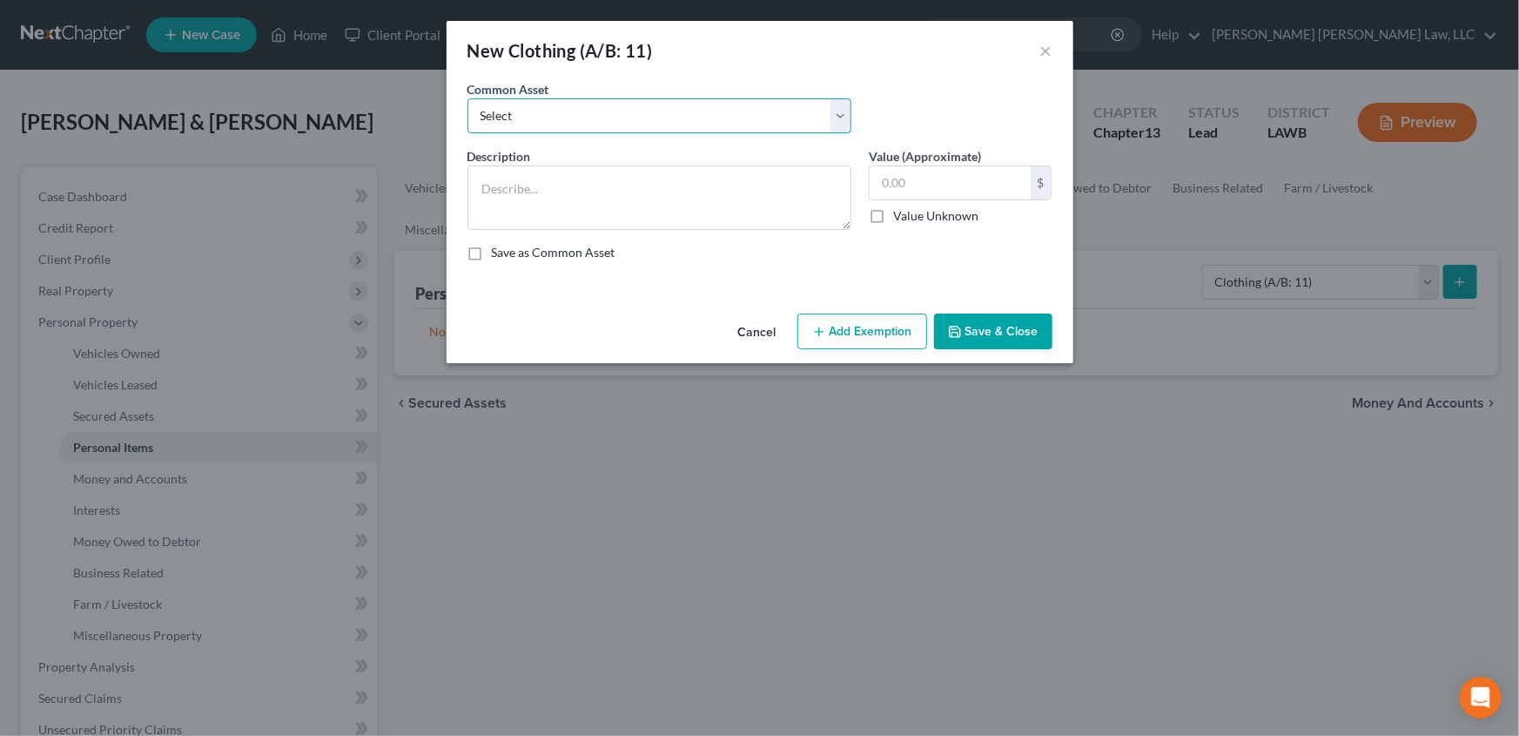
click at [552, 120] on select "Select Clothes Clothes" at bounding box center [660, 115] width 384 height 35
select select "0"
click at [468, 98] on select "Select Clothes Clothes" at bounding box center [660, 115] width 384 height 35
type textarea "Clothes"
type input "300.00"
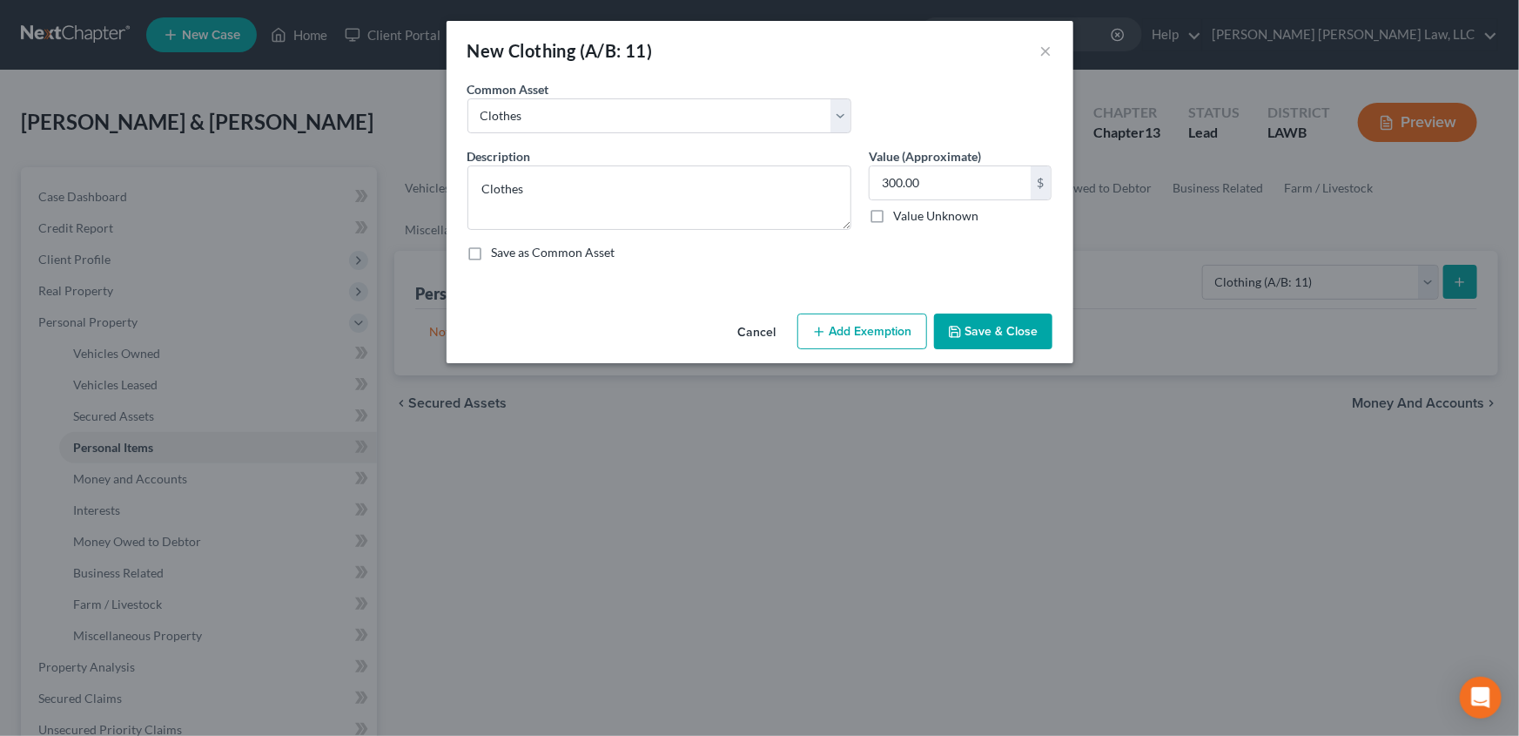
click at [867, 331] on button "Add Exemption" at bounding box center [863, 331] width 130 height 37
select select "2"
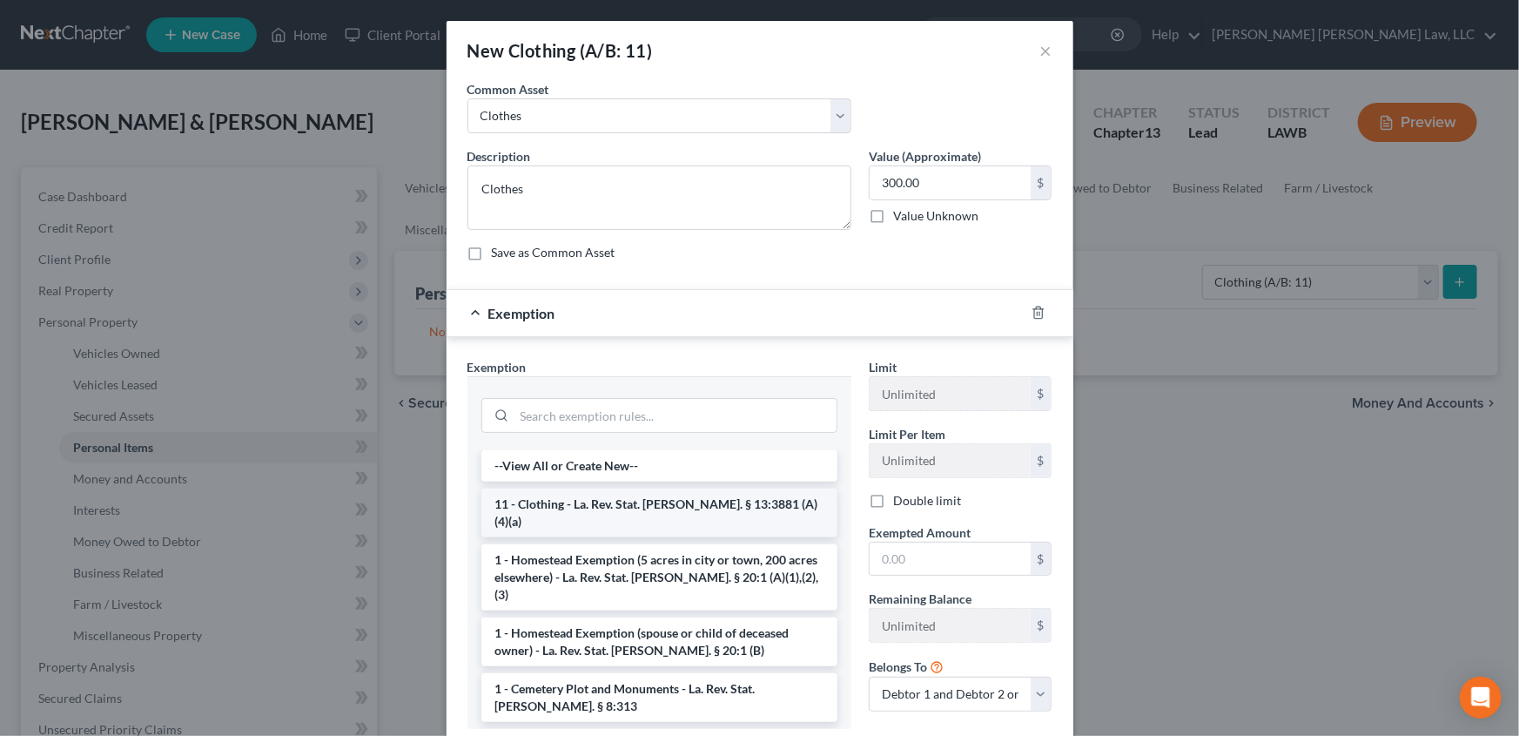
click at [601, 506] on li "11 - Clothing - La. Rev. Stat. Ann. § 13:3881 (A)(4)(a)" at bounding box center [659, 512] width 356 height 49
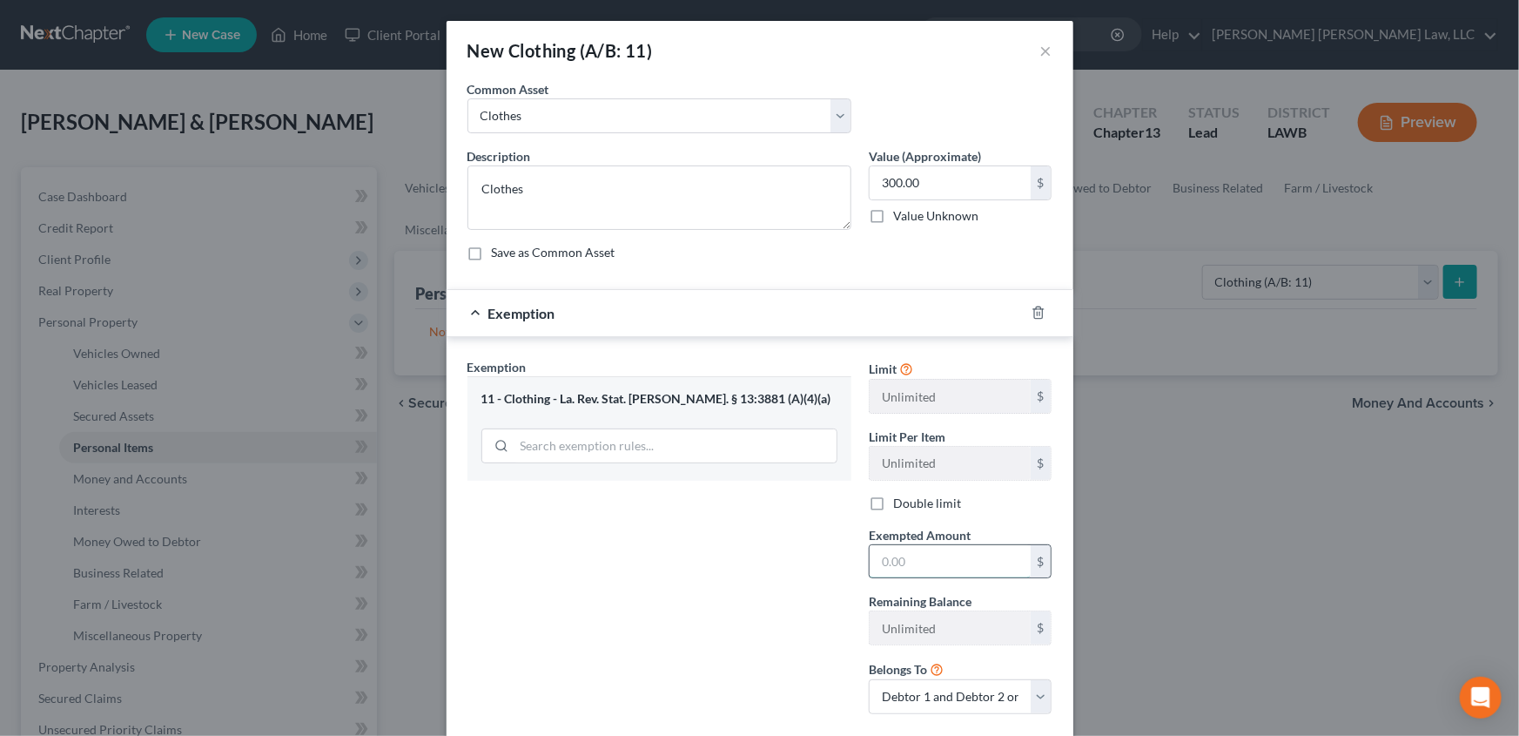
click at [900, 555] on input "text" at bounding box center [950, 561] width 161 height 33
type input "300.00"
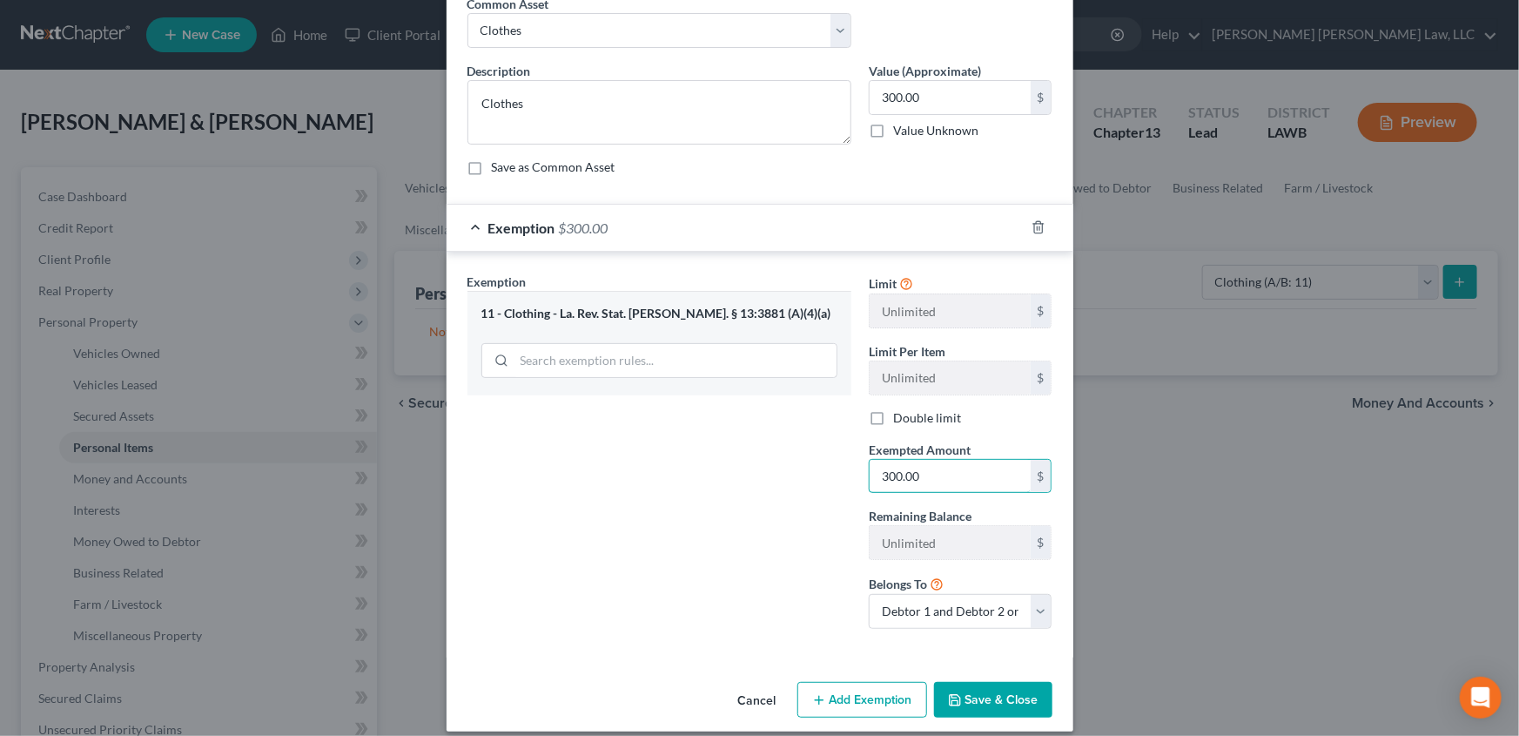
scroll to position [101, 0]
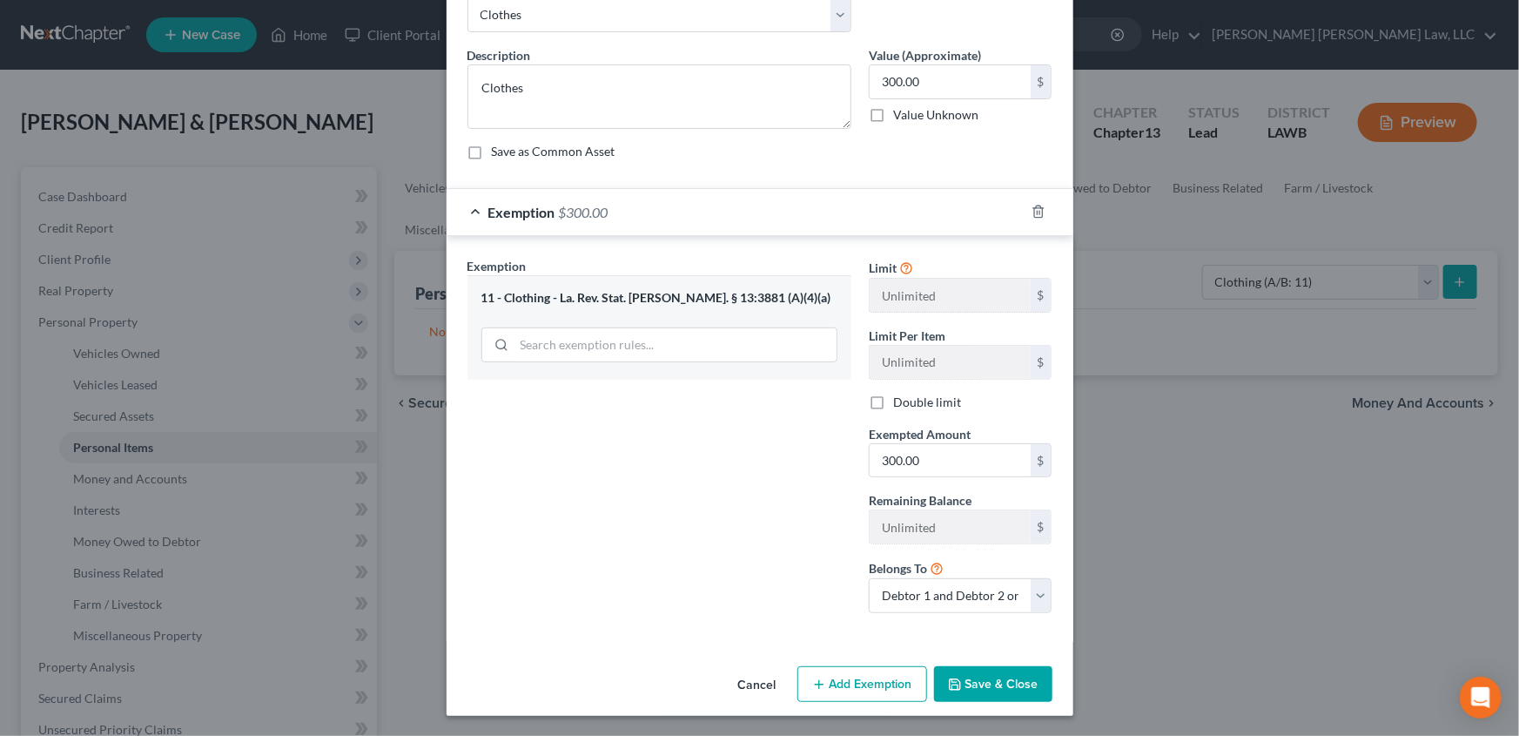
click at [993, 679] on button "Save & Close" at bounding box center [993, 684] width 118 height 37
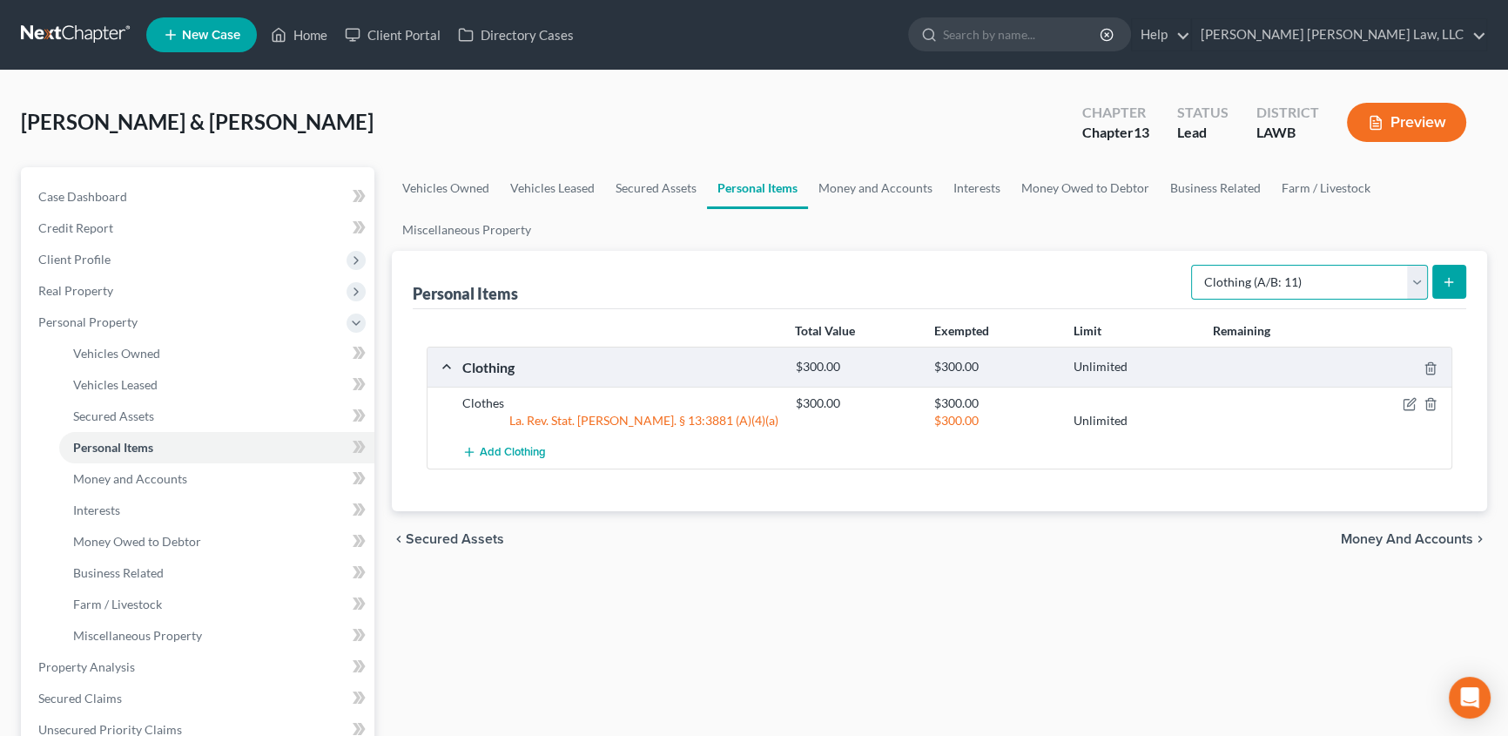
click at [1297, 274] on select "Select Item Type Clothing (A/B: 11) Collectibles Of Value (A/B: 8) Electronics …" at bounding box center [1309, 282] width 237 height 35
select select "household_goods"
click at [1194, 265] on select "Select Item Type Clothing (A/B: 11) Collectibles Of Value (A/B: 8) Electronics …" at bounding box center [1309, 282] width 237 height 35
click at [1455, 287] on icon "submit" at bounding box center [1449, 282] width 14 height 14
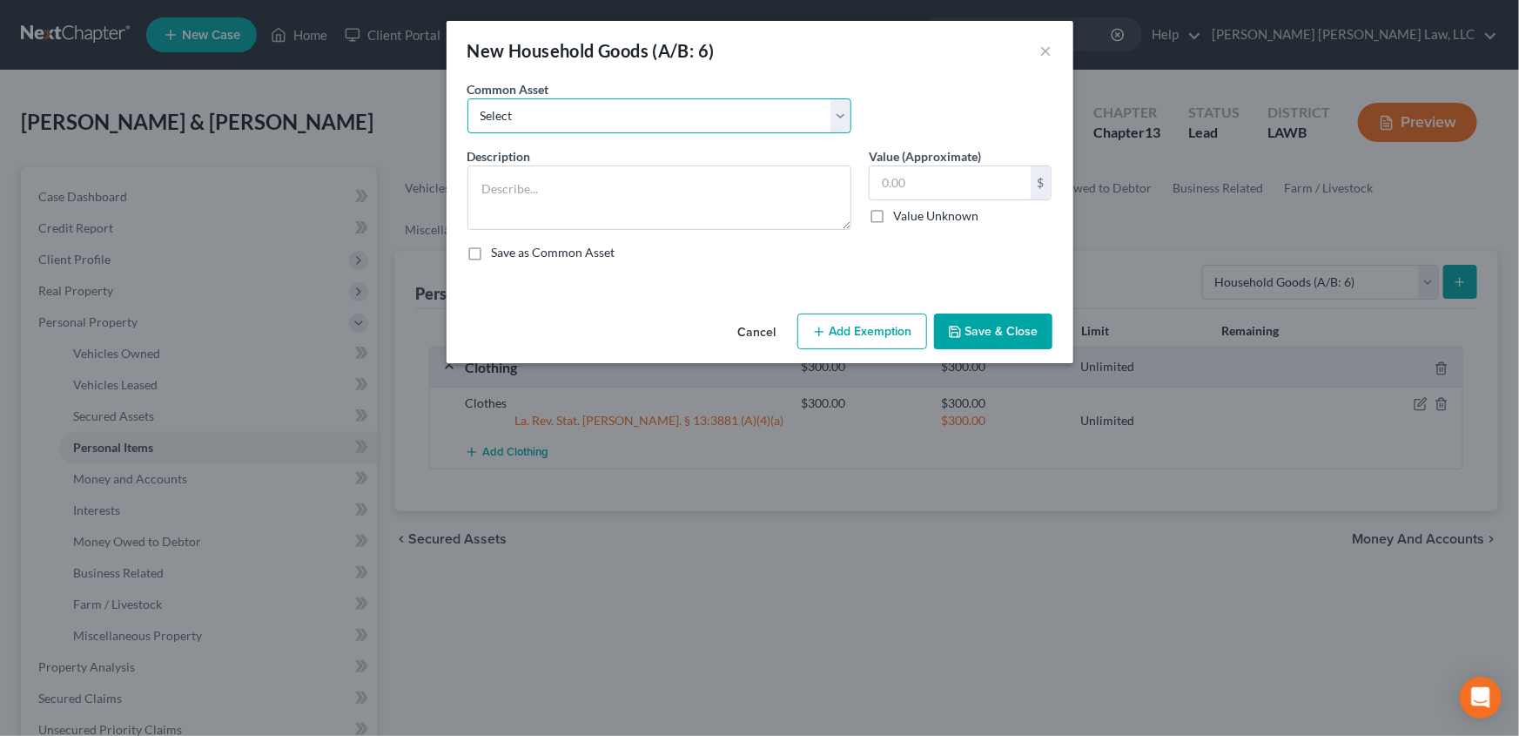
click at [522, 119] on select "Select Furniture Movables 2002 Chevy Tahoe 231,000 miles Movables Movables Mova…" at bounding box center [660, 115] width 384 height 35
select select "0"
click at [468, 98] on select "Select Furniture Movables 2002 Chevy Tahoe 231,000 miles Movables Movables Mova…" at bounding box center [660, 115] width 384 height 35
type textarea "Furniture"
type input "1,200.00"
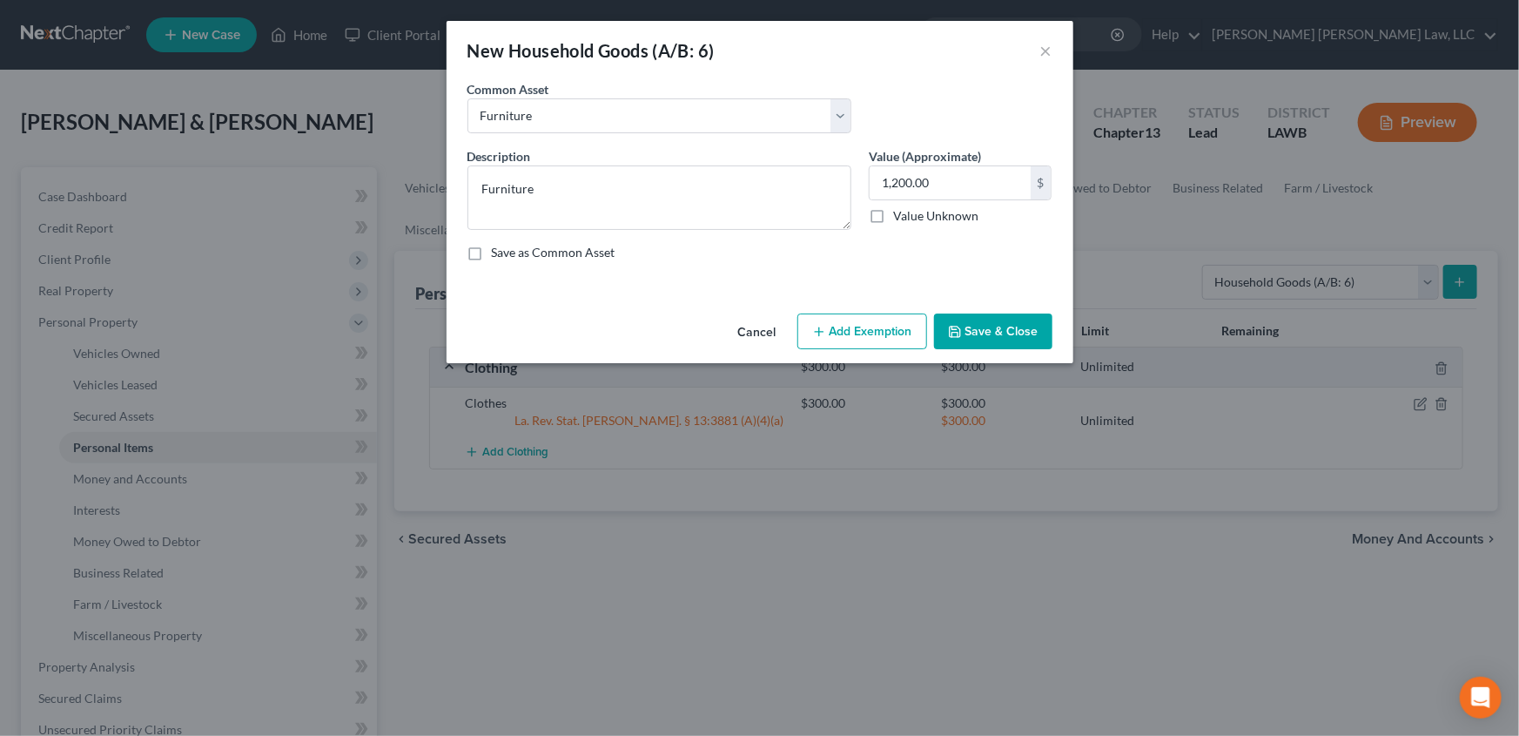
click at [893, 334] on button "Add Exemption" at bounding box center [863, 331] width 130 height 37
select select "2"
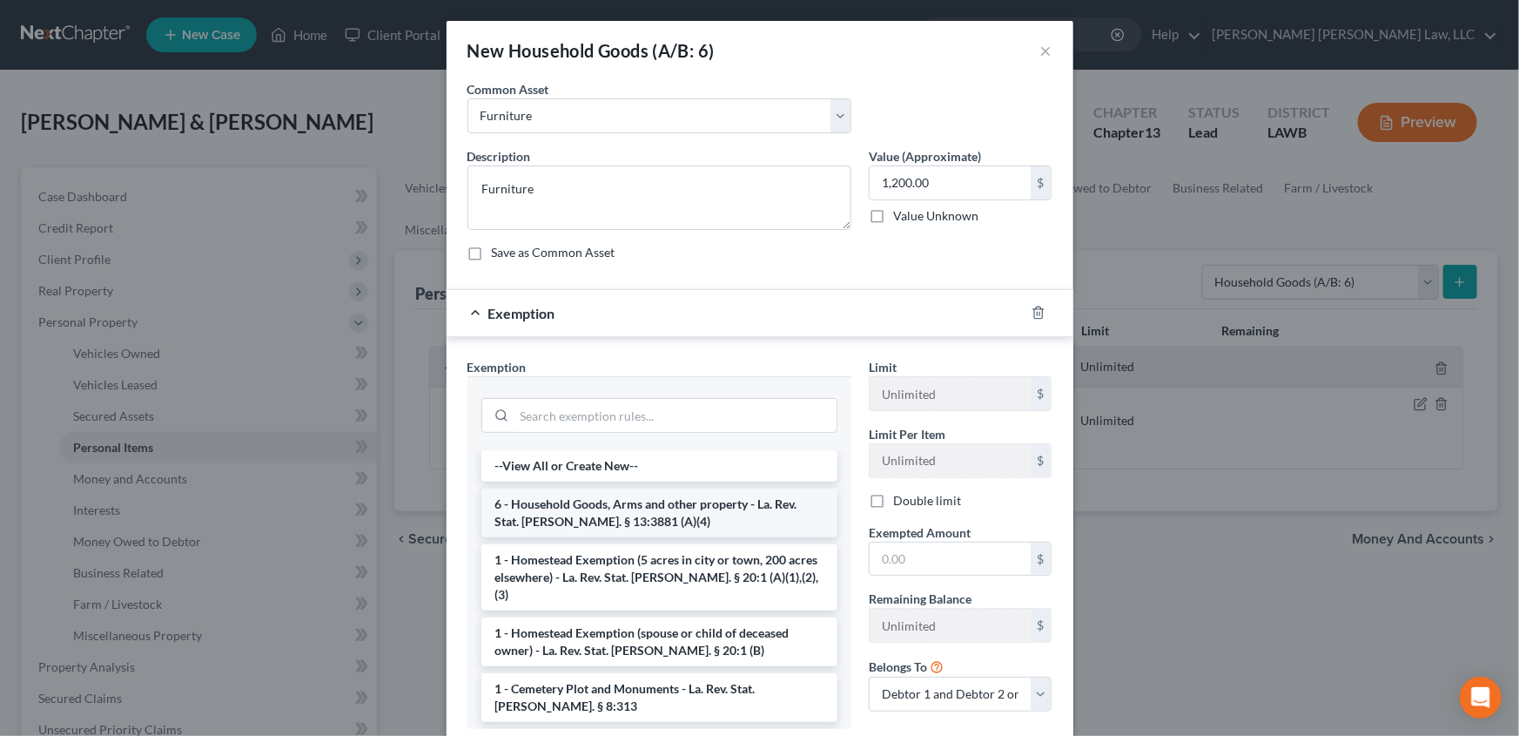
click at [558, 512] on li "6 - Household Goods, Arms and other property - La. Rev. Stat. Ann. § 13:3881 (A…" at bounding box center [659, 512] width 356 height 49
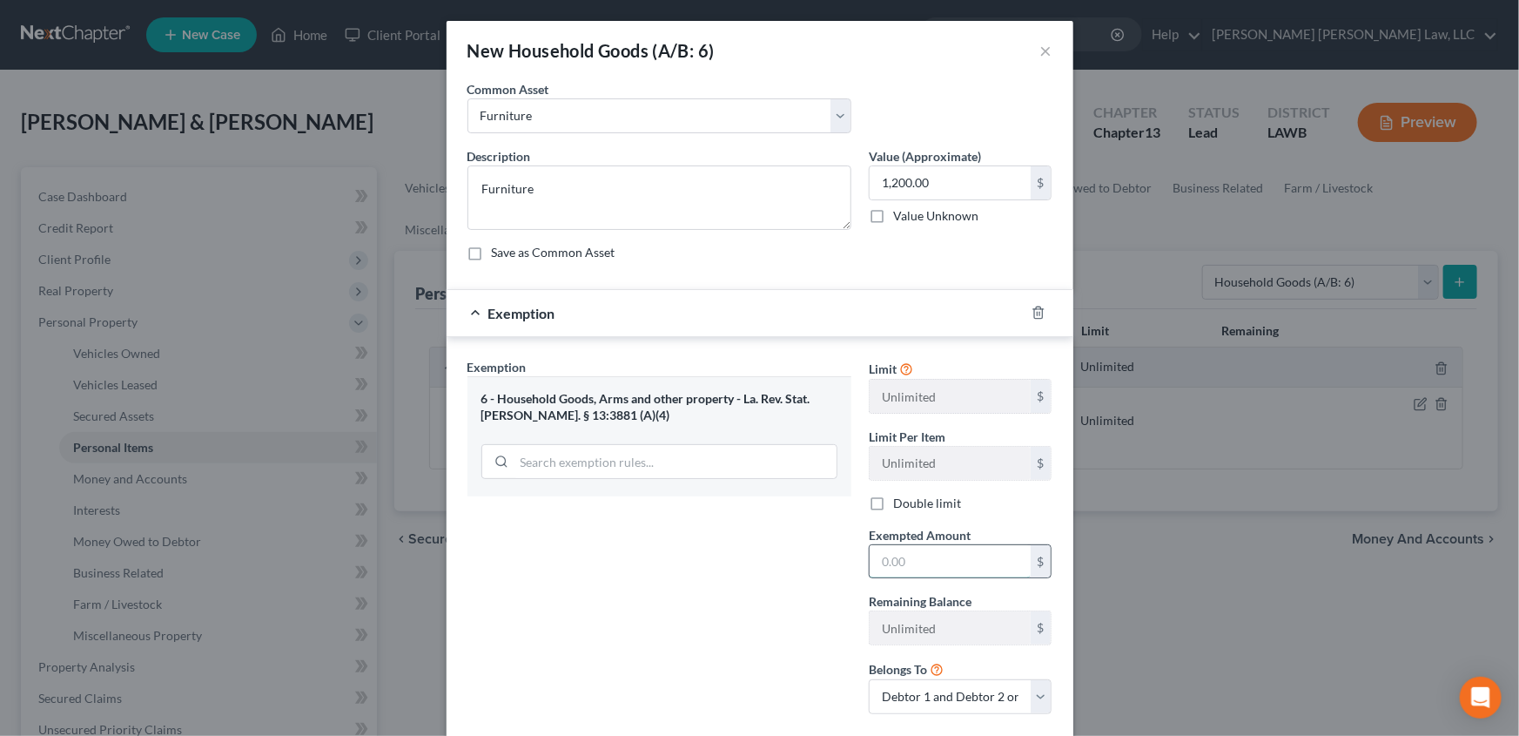
click at [913, 559] on input "text" at bounding box center [950, 561] width 161 height 33
type input "1,200.00"
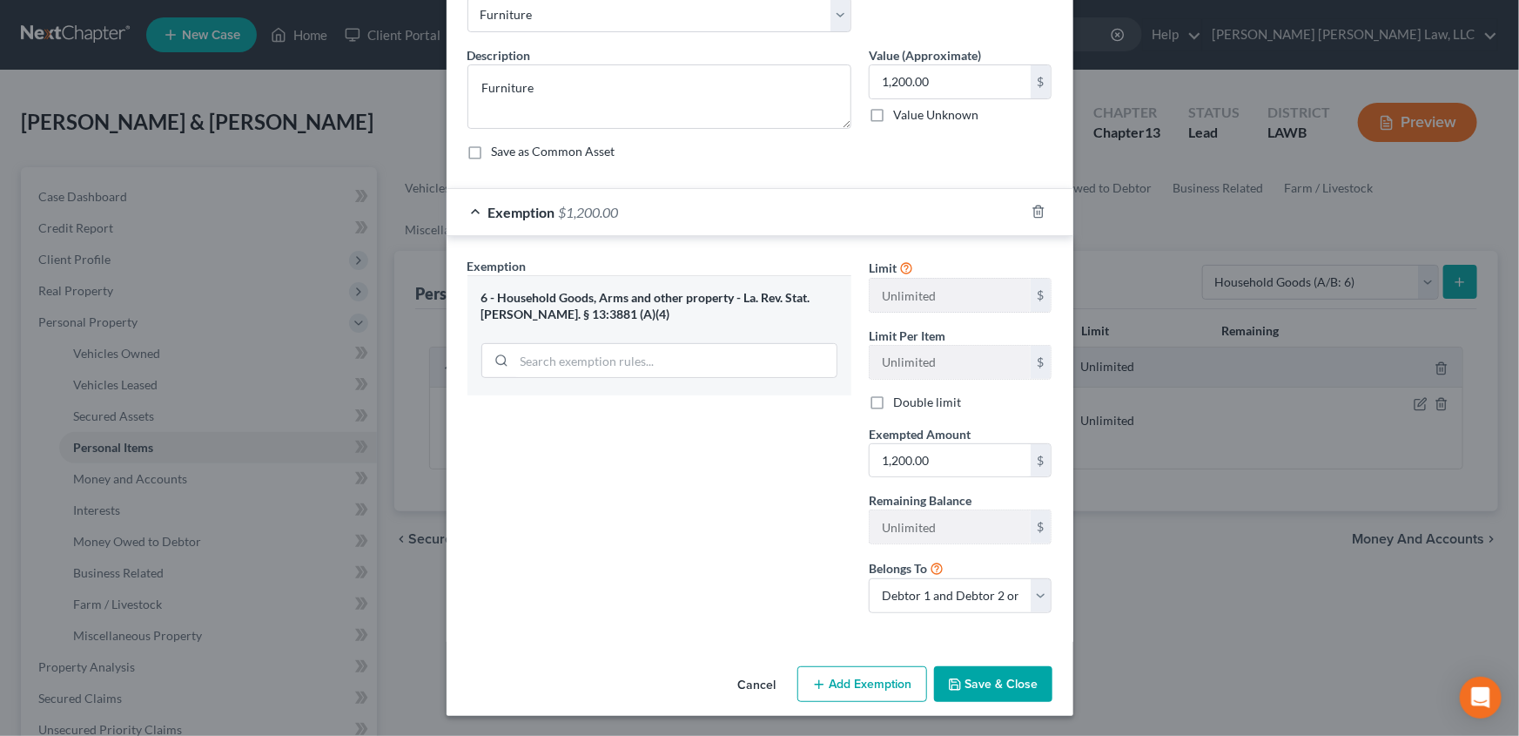
click at [986, 684] on button "Save & Close" at bounding box center [993, 684] width 118 height 37
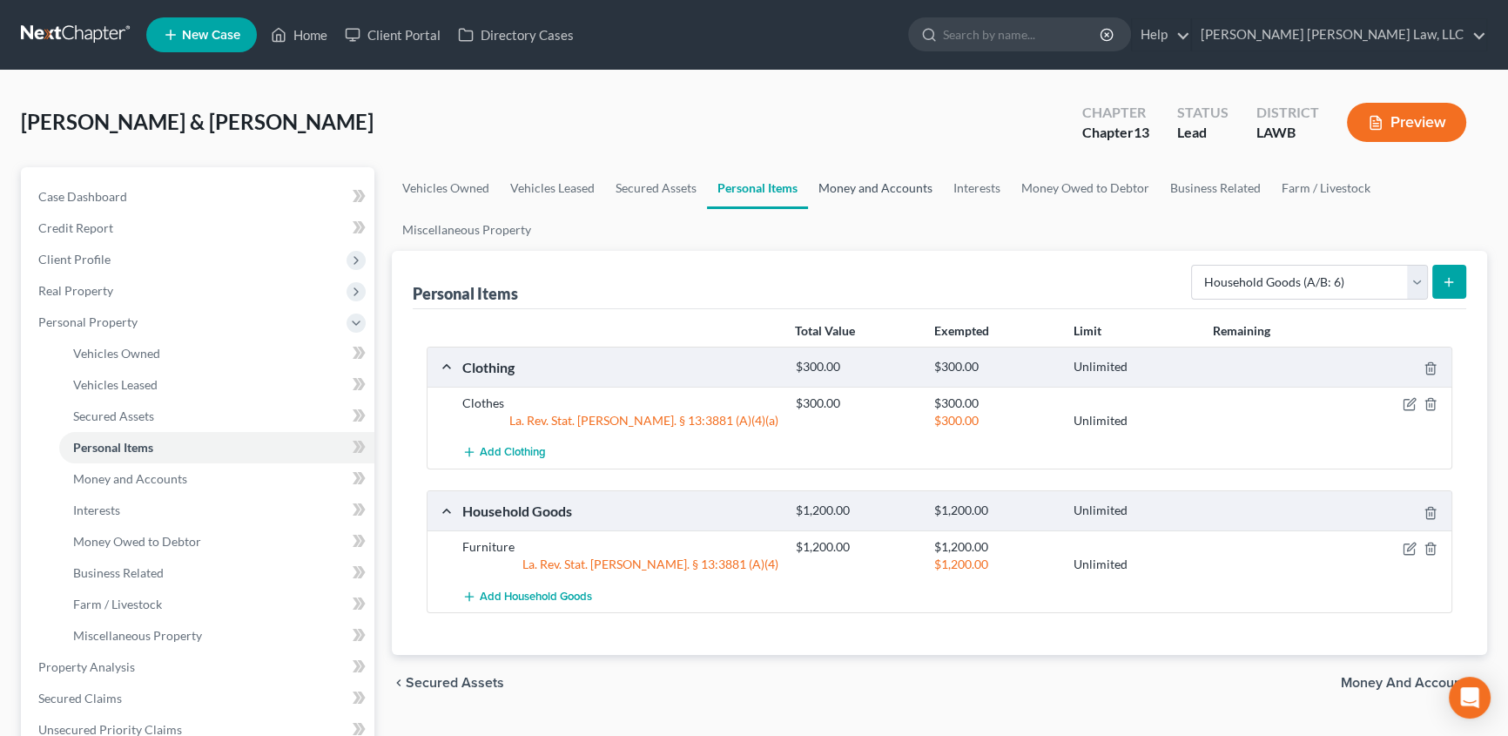
click at [870, 187] on link "Money and Accounts" at bounding box center [875, 188] width 135 height 42
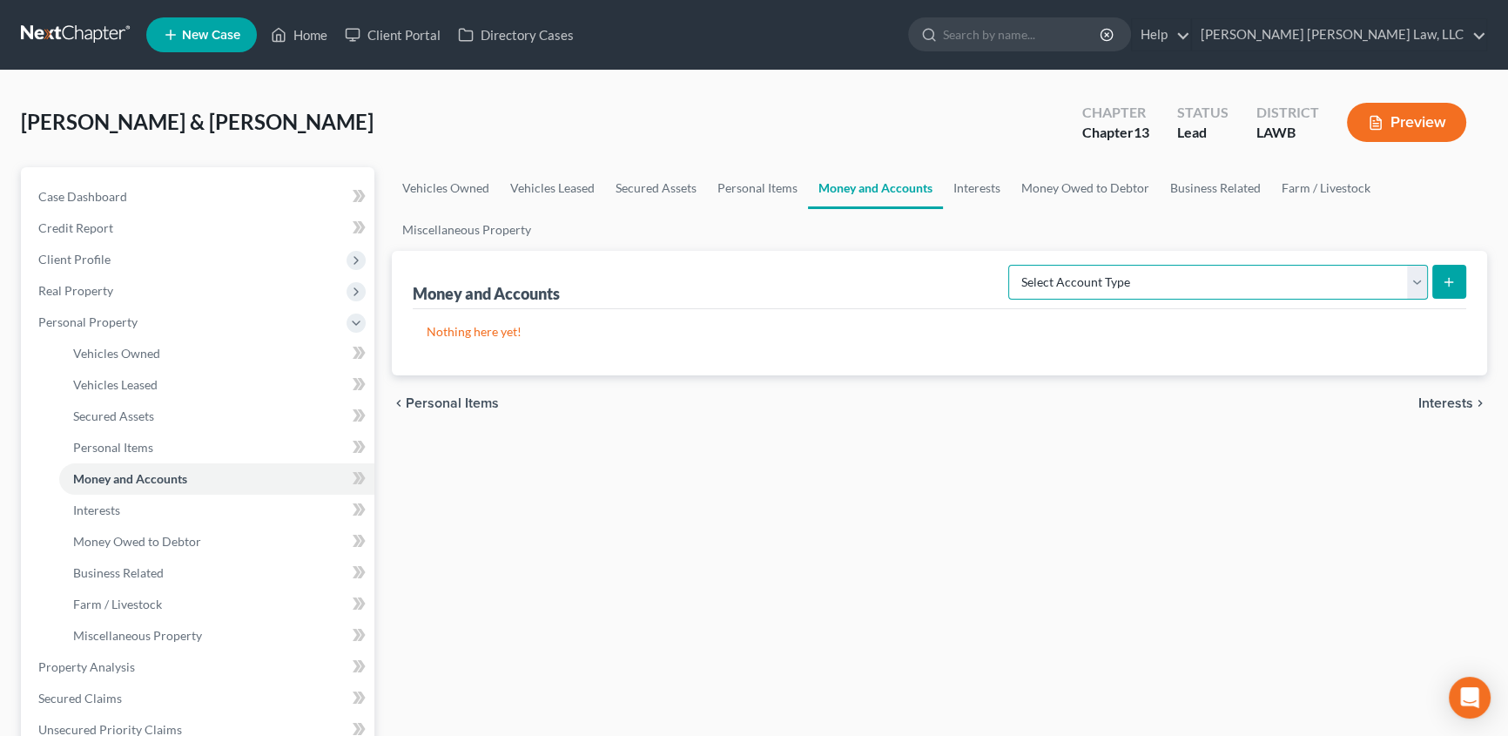
click at [1128, 277] on select "Select Account Type Brokerage (A/B: 18, SOFA: 20) Cash on Hand (A/B: 16) Certif…" at bounding box center [1218, 282] width 420 height 35
select select "checking"
click at [1013, 265] on select "Select Account Type Brokerage (A/B: 18, SOFA: 20) Cash on Hand (A/B: 16) Certif…" at bounding box center [1218, 282] width 420 height 35
click at [1448, 269] on button "submit" at bounding box center [1449, 282] width 34 height 34
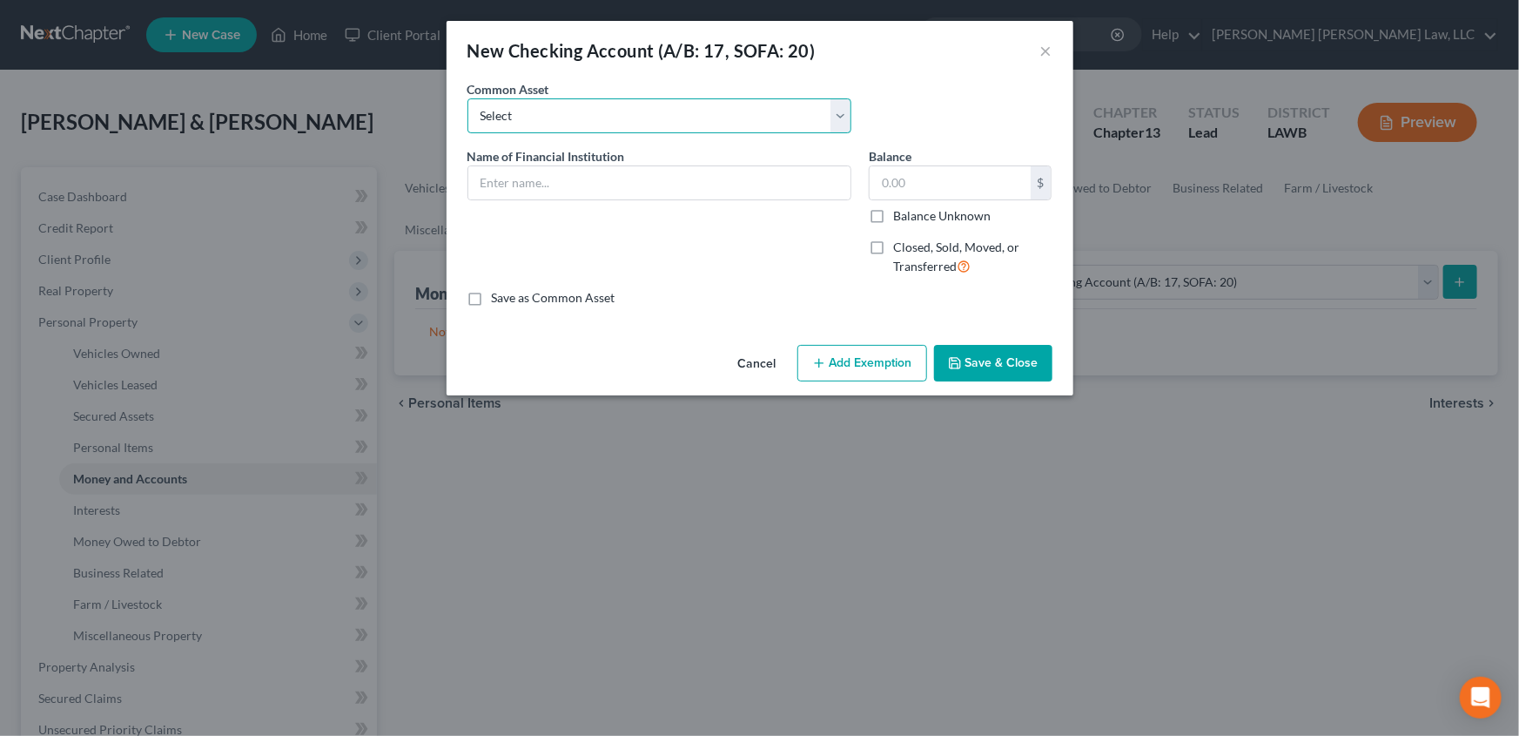
click at [495, 111] on select "Select Current Bank Sevenfold Credit Union Apple Cash First Horizon Bank Centri…" at bounding box center [660, 115] width 384 height 35
select select "77"
click at [468, 98] on select "Select Current Bank Sevenfold Credit Union Apple Cash First Horizon Bank Centri…" at bounding box center [660, 115] width 384 height 35
type input "Delta Bank"
click at [909, 178] on input "0" at bounding box center [950, 182] width 161 height 33
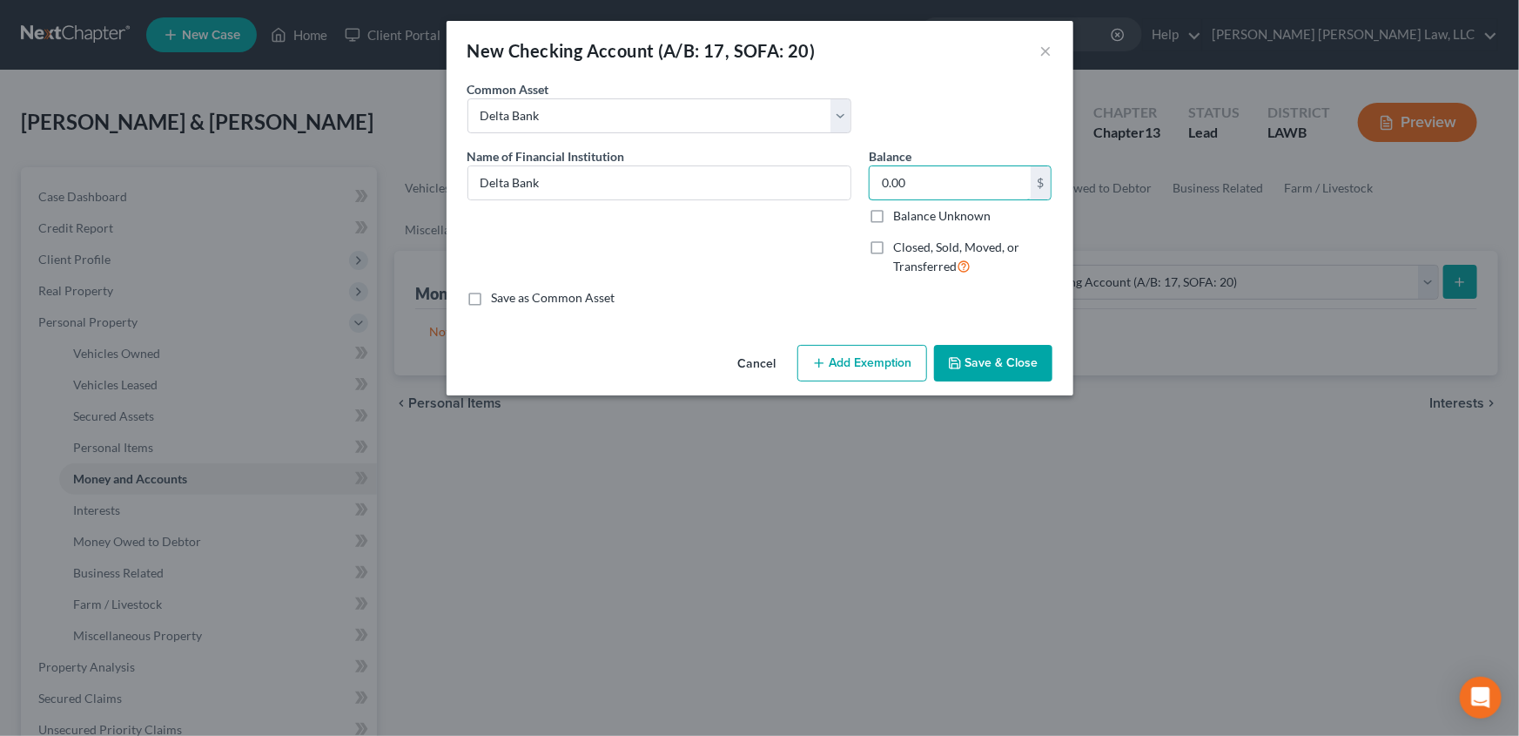
type input "0.00"
drag, startPoint x: 993, startPoint y: 353, endPoint x: 968, endPoint y: 363, distance: 27.0
click at [993, 353] on button "Save & Close" at bounding box center [993, 363] width 118 height 37
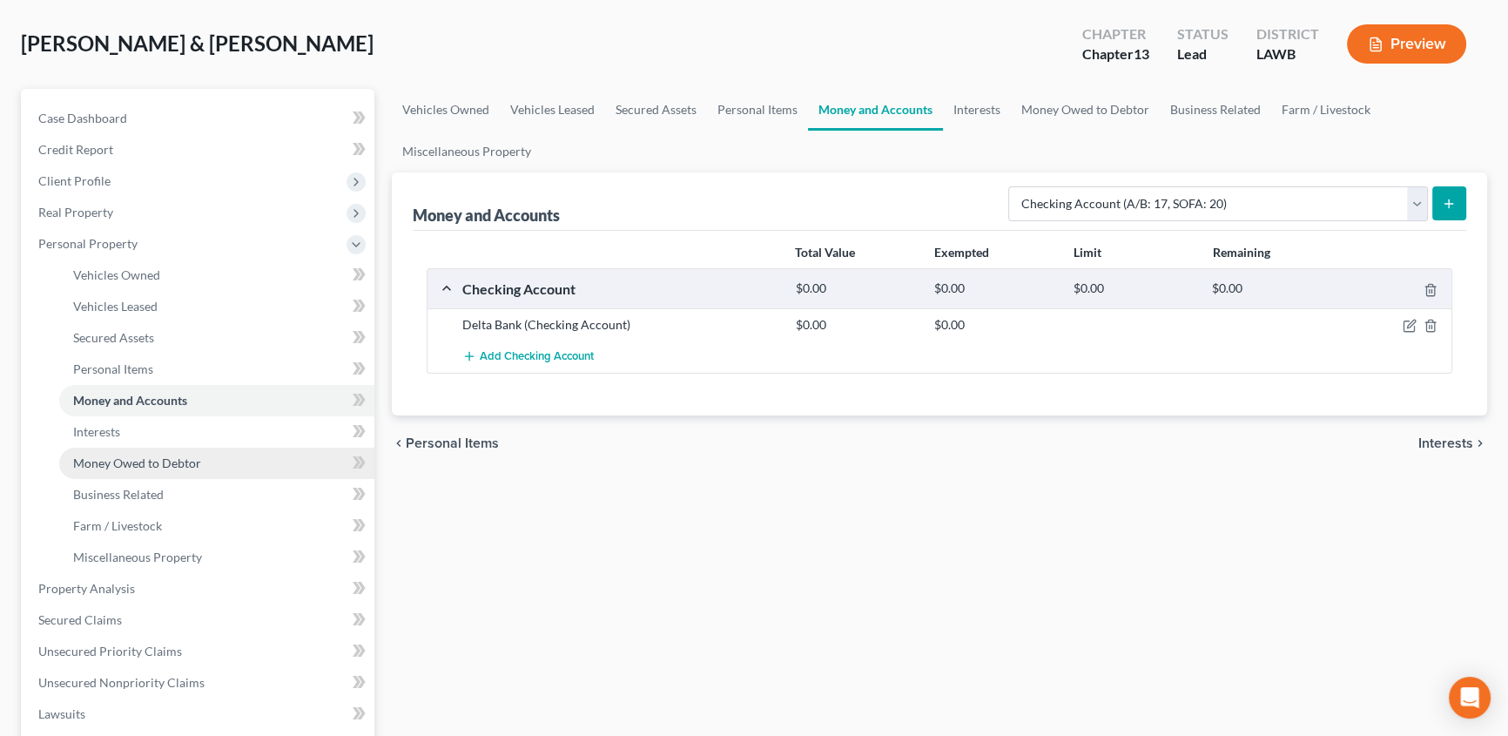
scroll to position [158, 0]
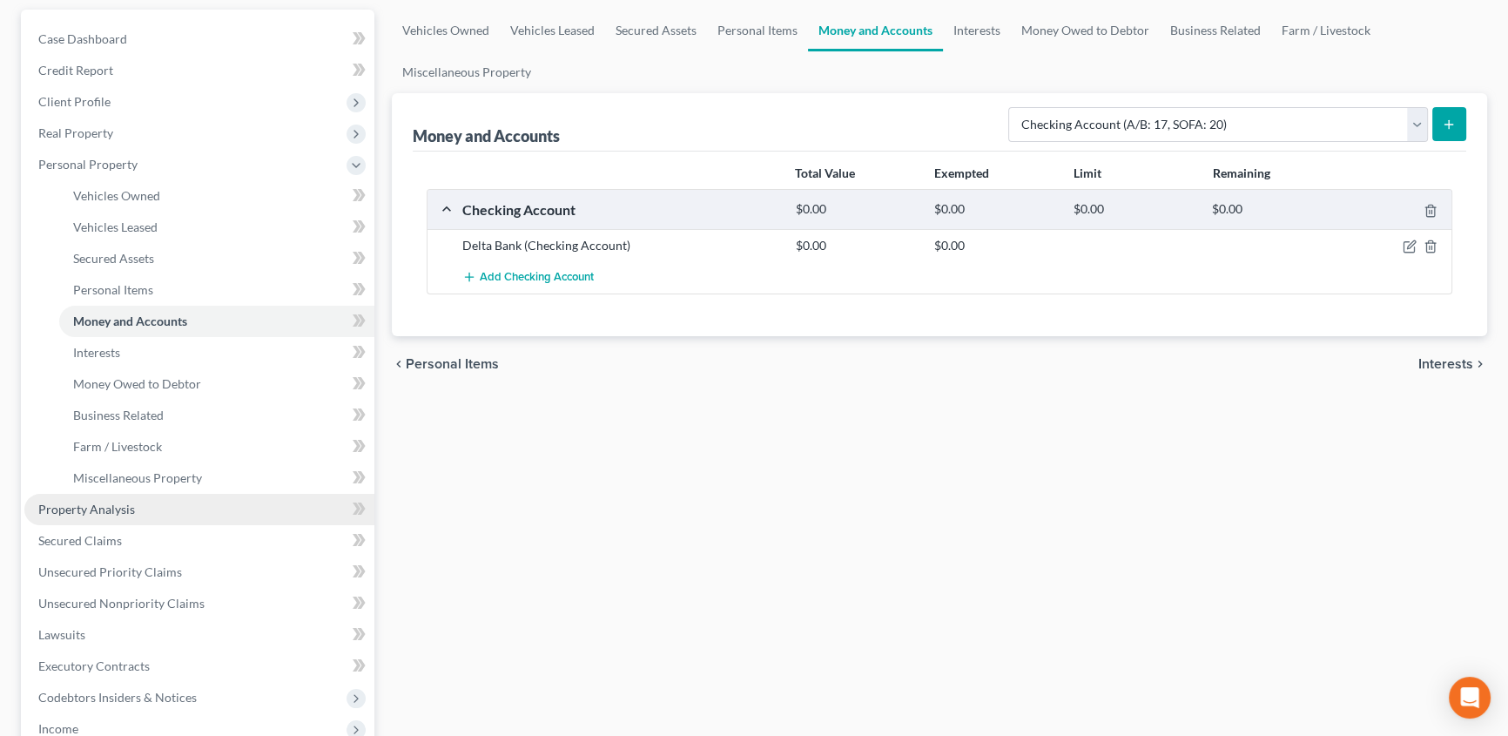
click at [56, 512] on span "Property Analysis" at bounding box center [86, 509] width 97 height 15
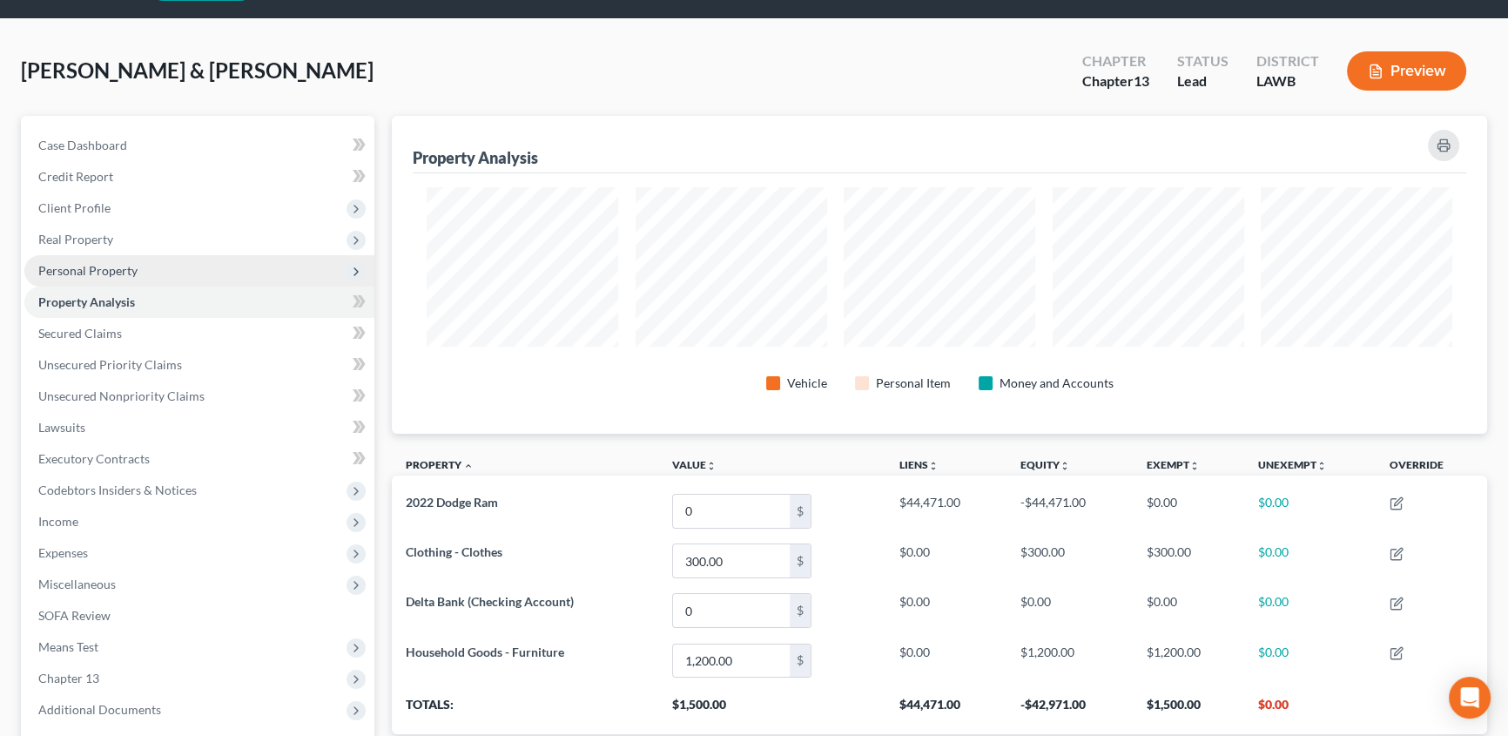
scroll to position [78, 0]
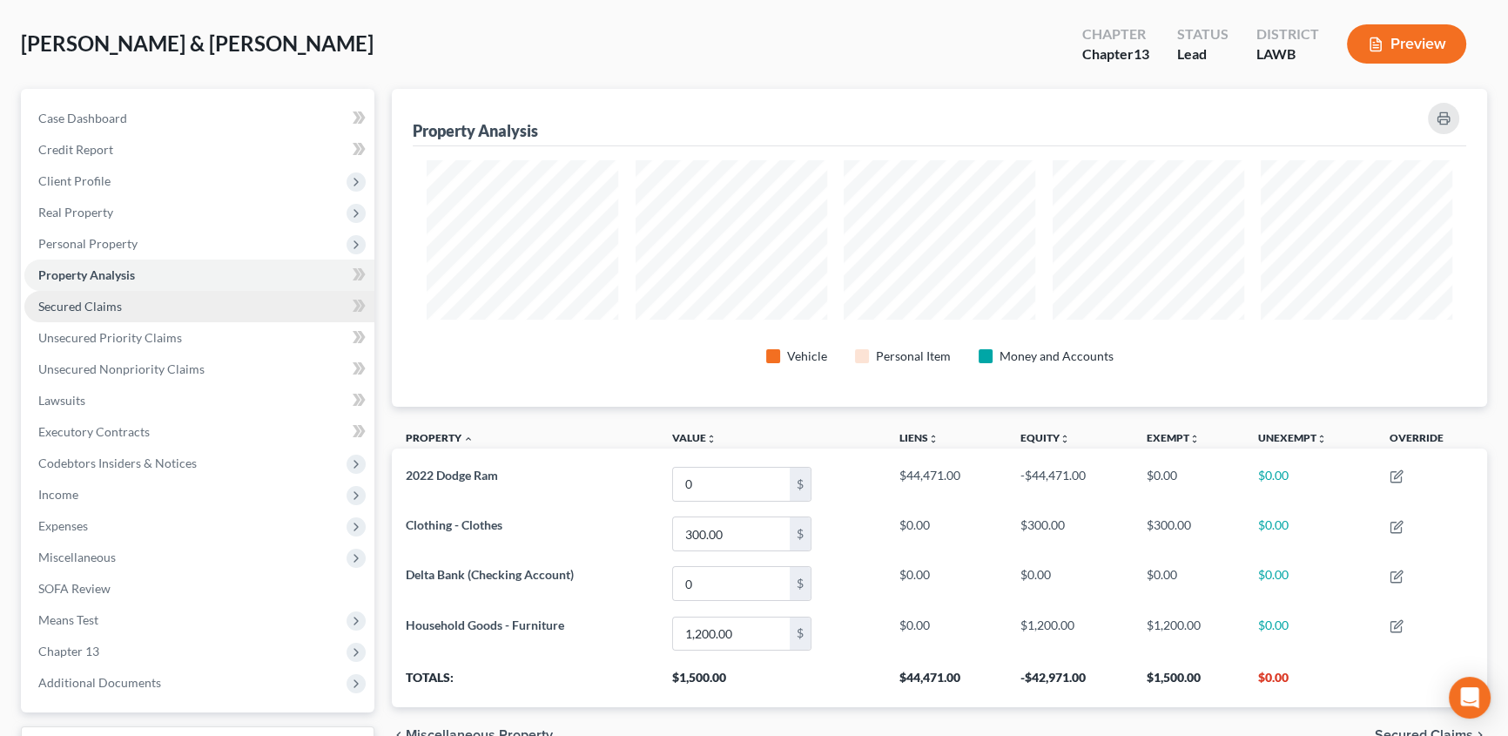
click at [78, 301] on span "Secured Claims" at bounding box center [80, 306] width 84 height 15
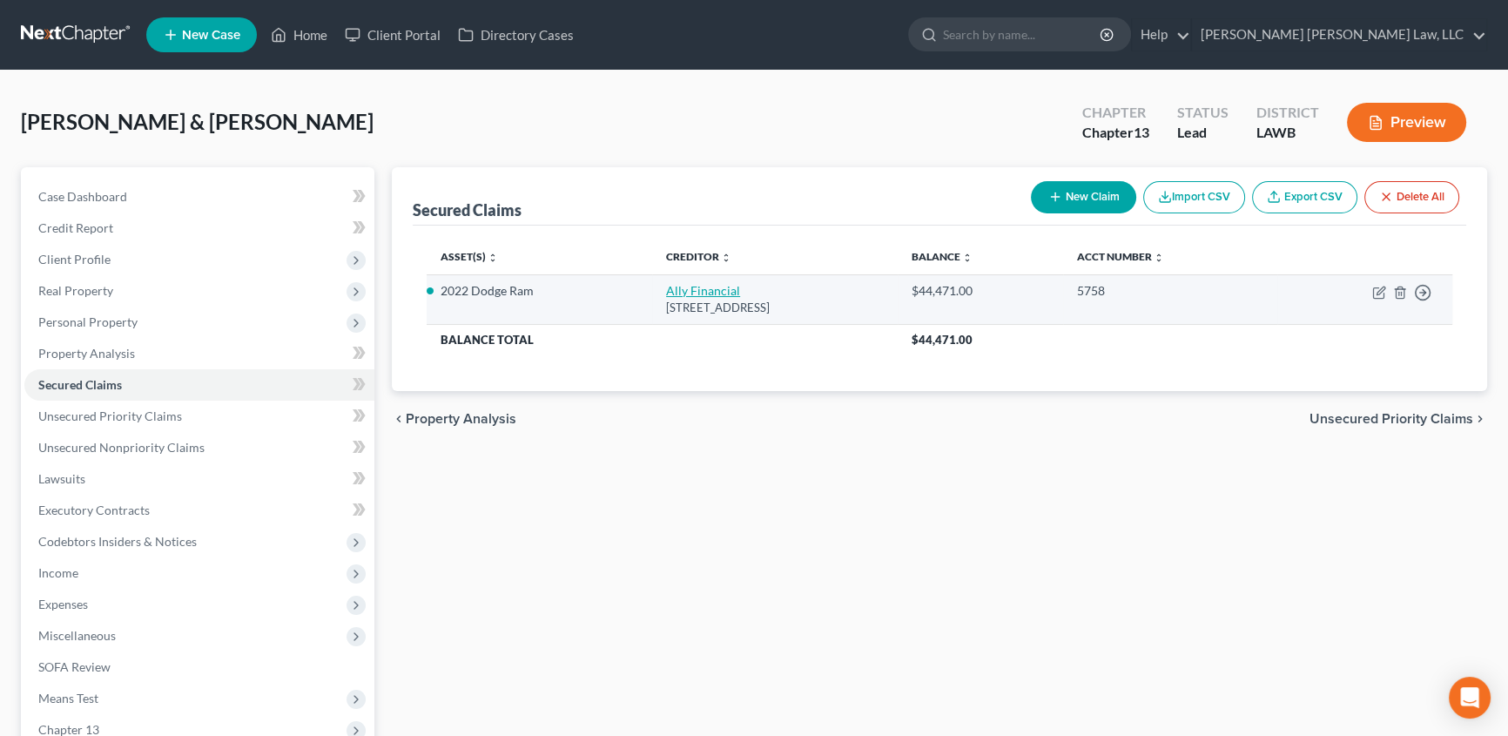
click at [666, 292] on link "Ally Financial" at bounding box center [703, 290] width 74 height 15
select select "23"
select select "2"
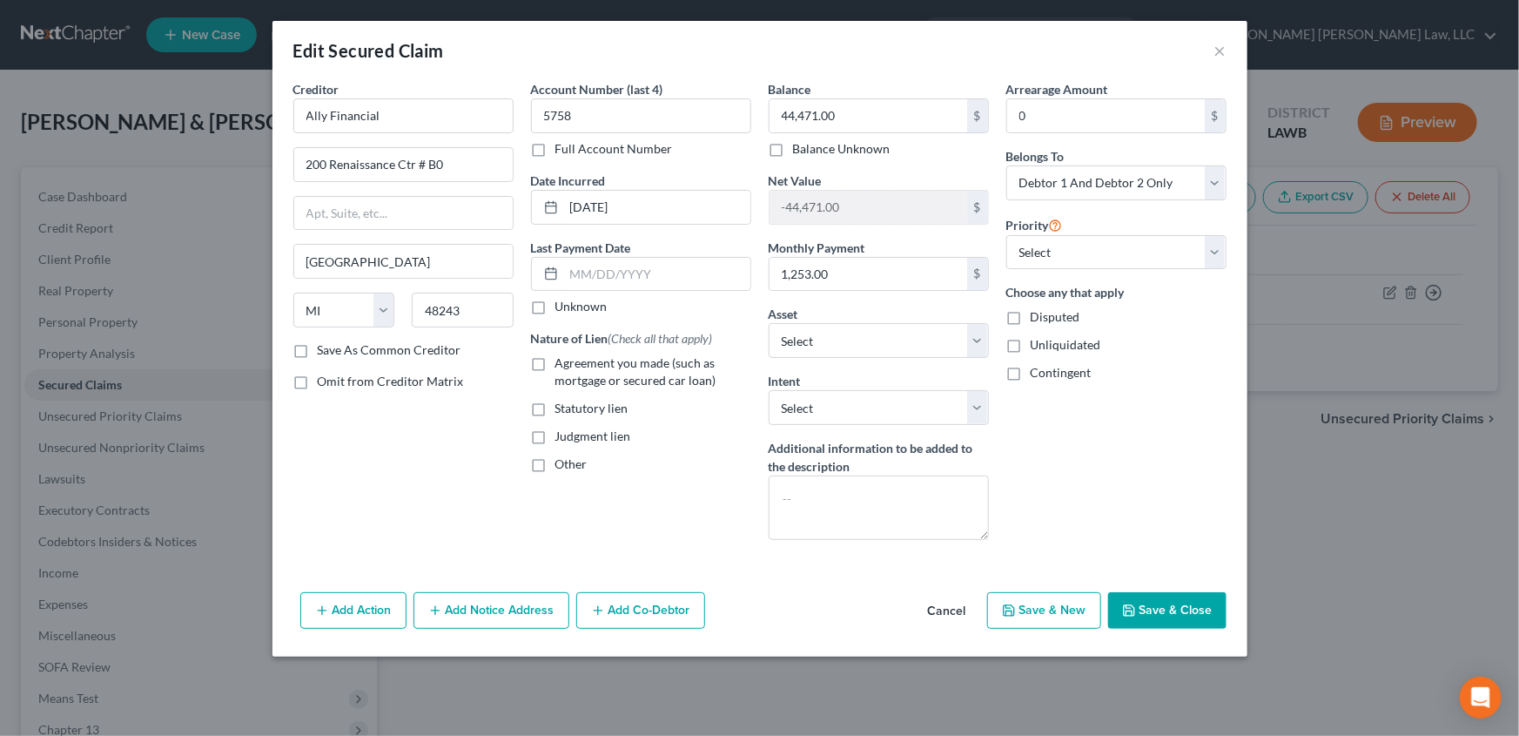
click at [555, 361] on label "Agreement you made (such as mortgage or secured car loan)" at bounding box center [653, 371] width 196 height 35
click at [562, 361] on input "Agreement you made (such as mortgage or secured car loan)" at bounding box center [567, 359] width 11 height 11
checkbox input "true"
click at [1156, 609] on button "Save & Close" at bounding box center [1167, 610] width 118 height 37
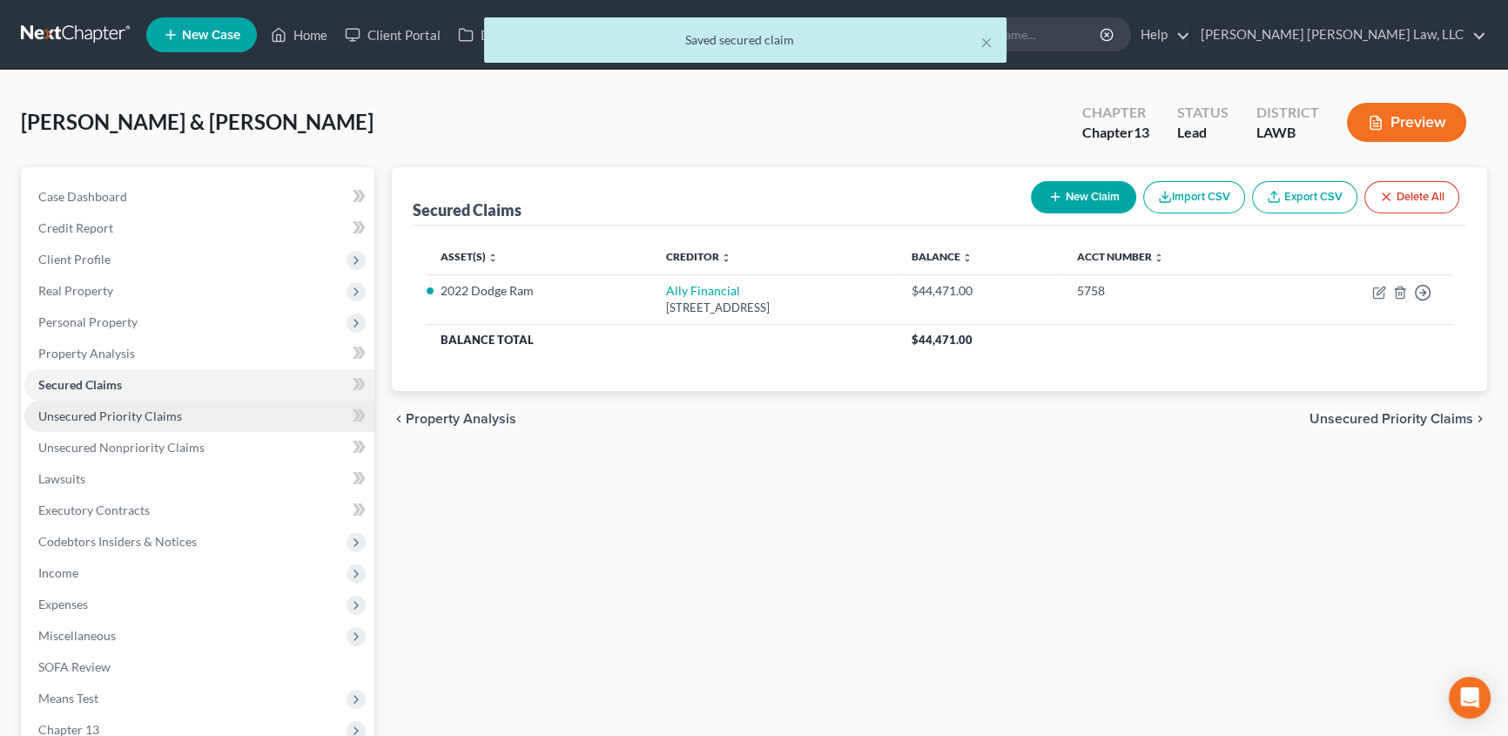
click at [112, 414] on span "Unsecured Priority Claims" at bounding box center [110, 415] width 144 height 15
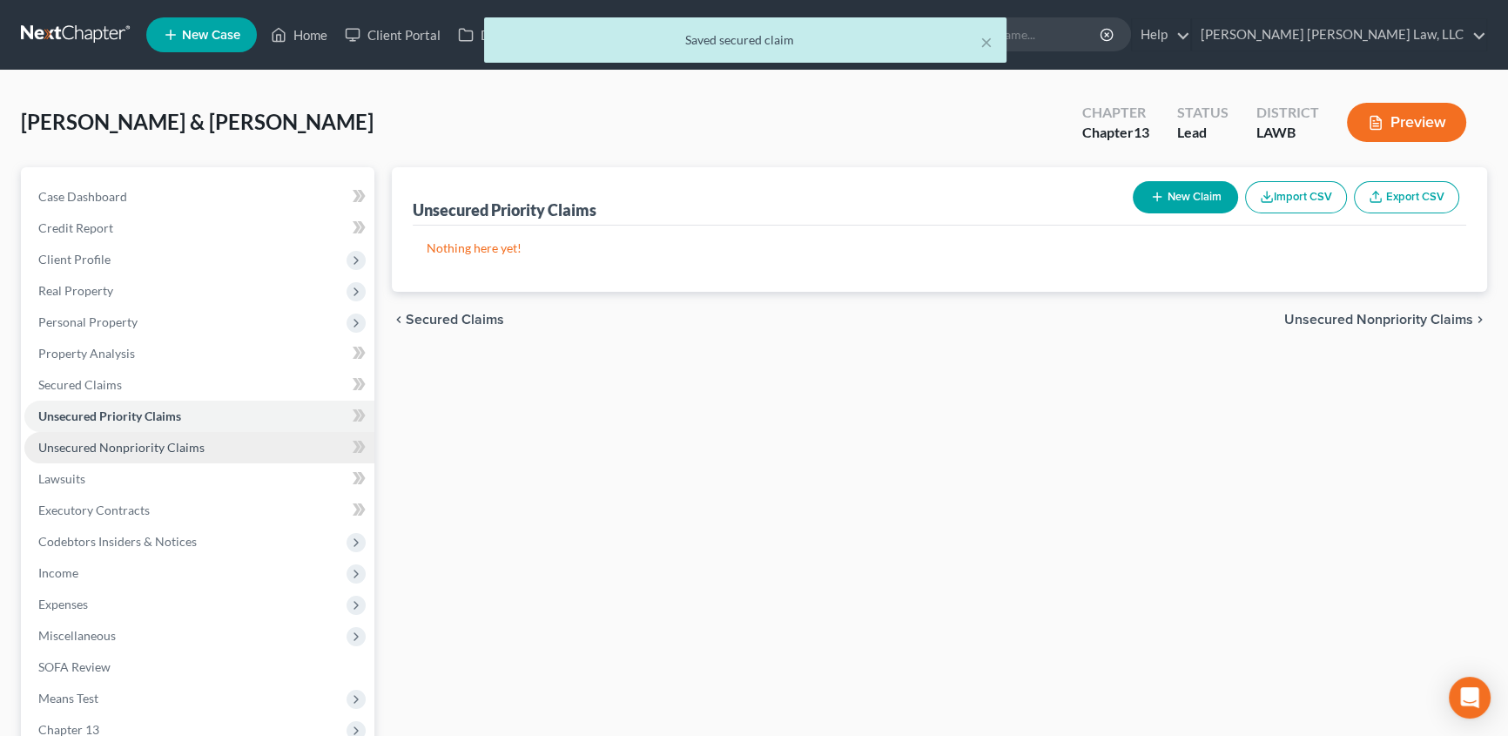
click at [138, 440] on span "Unsecured Nonpriority Claims" at bounding box center [121, 447] width 166 height 15
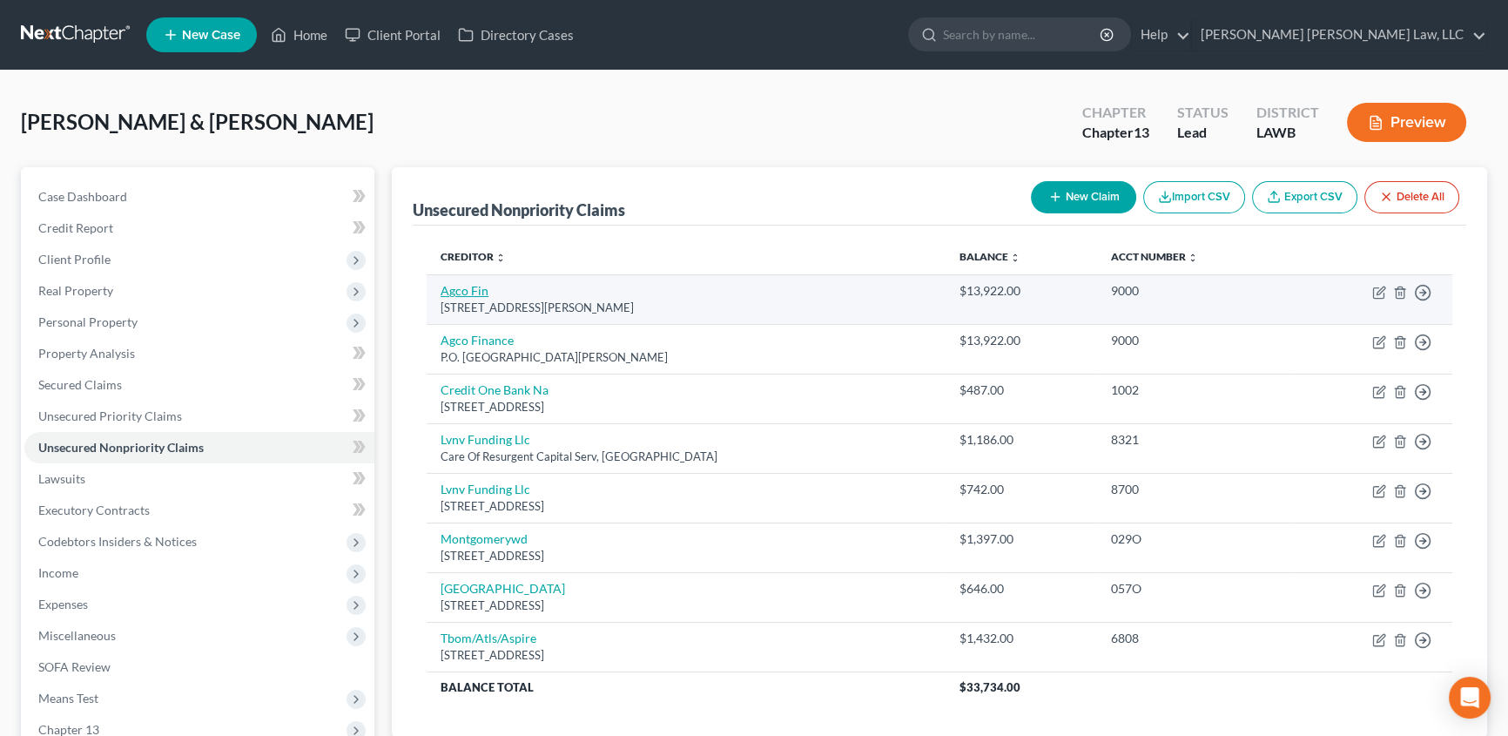
click at [461, 287] on link "Agco Fin" at bounding box center [465, 290] width 48 height 15
select select "16"
select select "1"
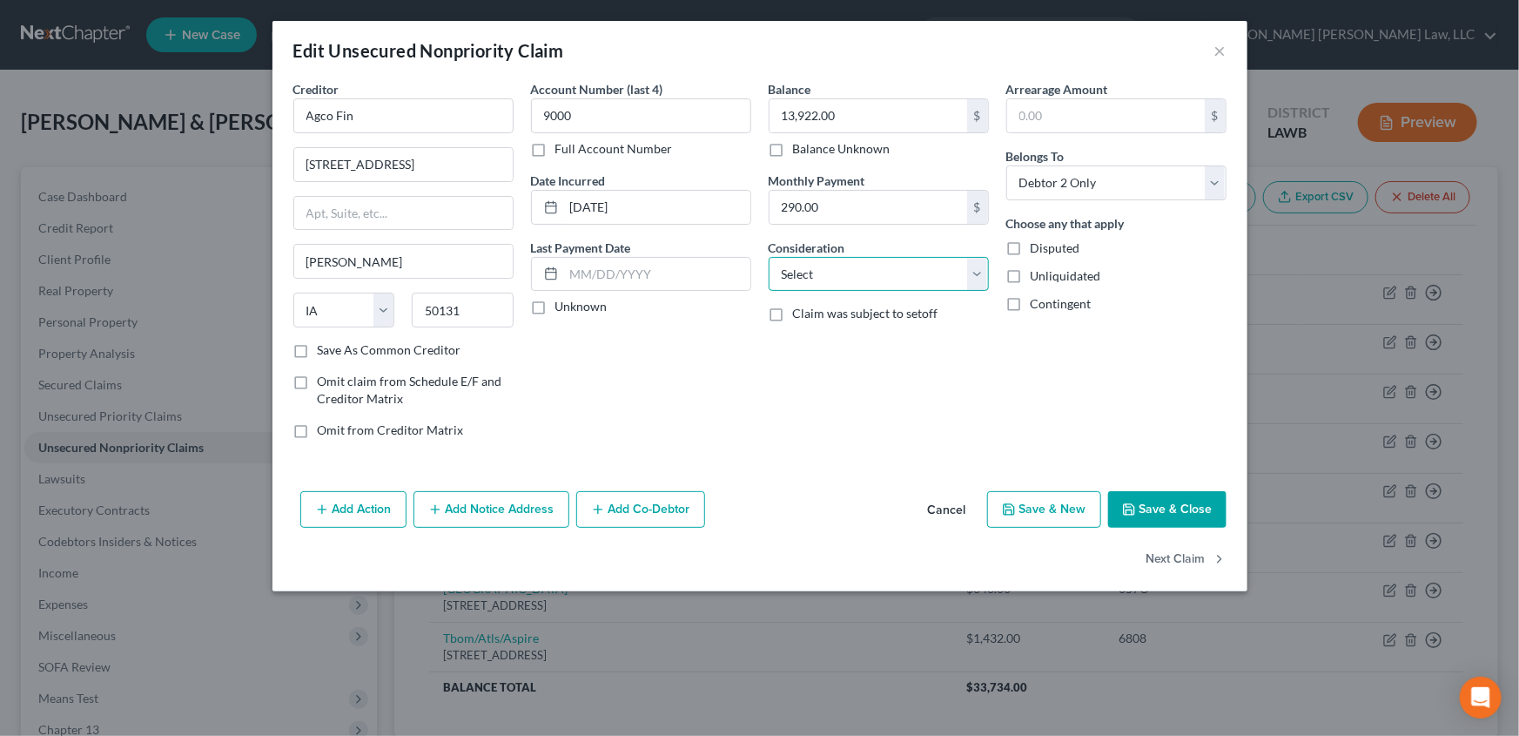
click at [812, 284] on select "Select Cable / Satellite Services Collection Agency Credit Card Debt Debt Couns…" at bounding box center [879, 274] width 220 height 35
select select "10"
click at [769, 257] on select "Select Cable / Satellite Services Collection Agency Credit Card Debt Debt Couns…" at bounding box center [879, 274] width 220 height 35
drag, startPoint x: 1185, startPoint y: 515, endPoint x: 1149, endPoint y: 507, distance: 36.5
click at [1186, 513] on button "Save & Close" at bounding box center [1167, 509] width 118 height 37
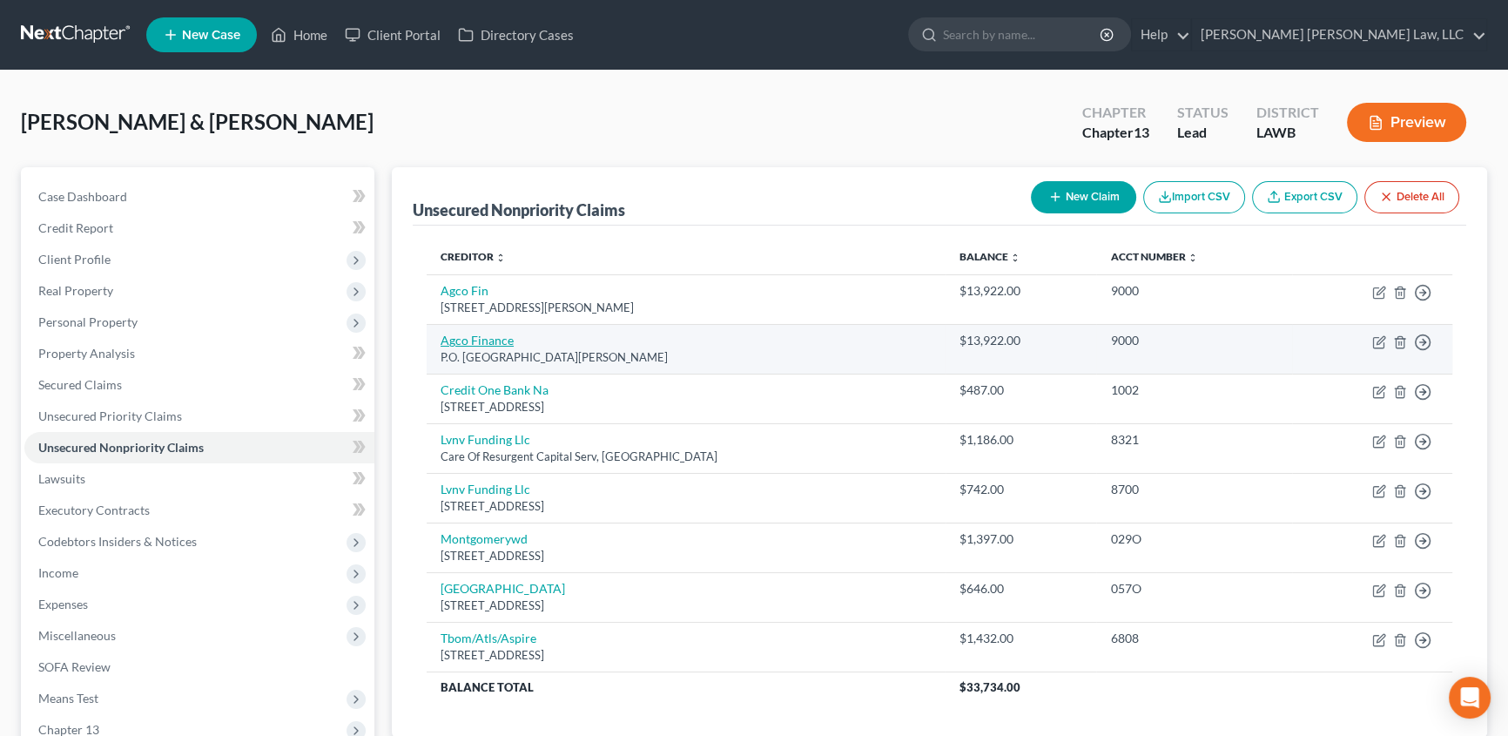
click at [493, 340] on link "Agco Finance" at bounding box center [477, 340] width 73 height 15
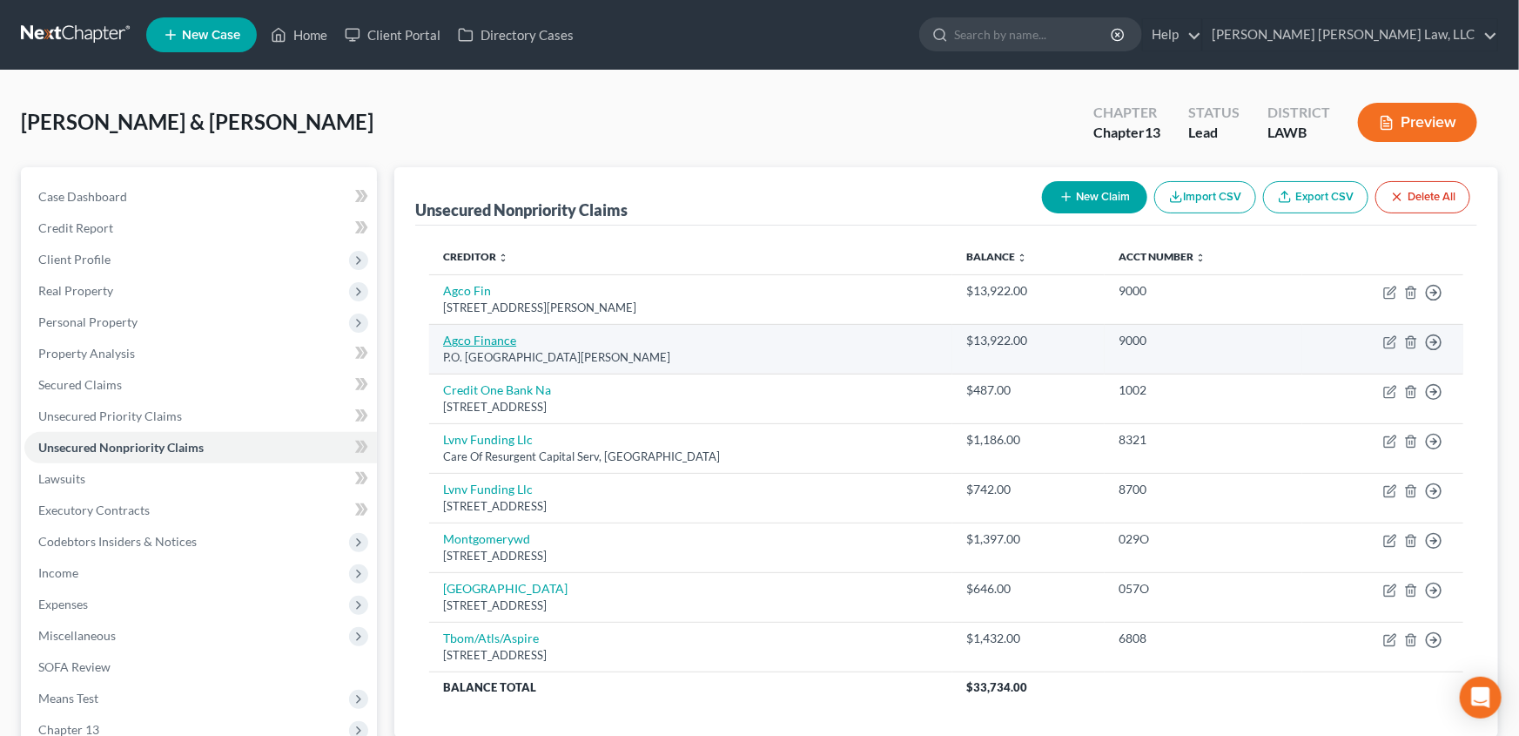
select select "16"
select select "1"
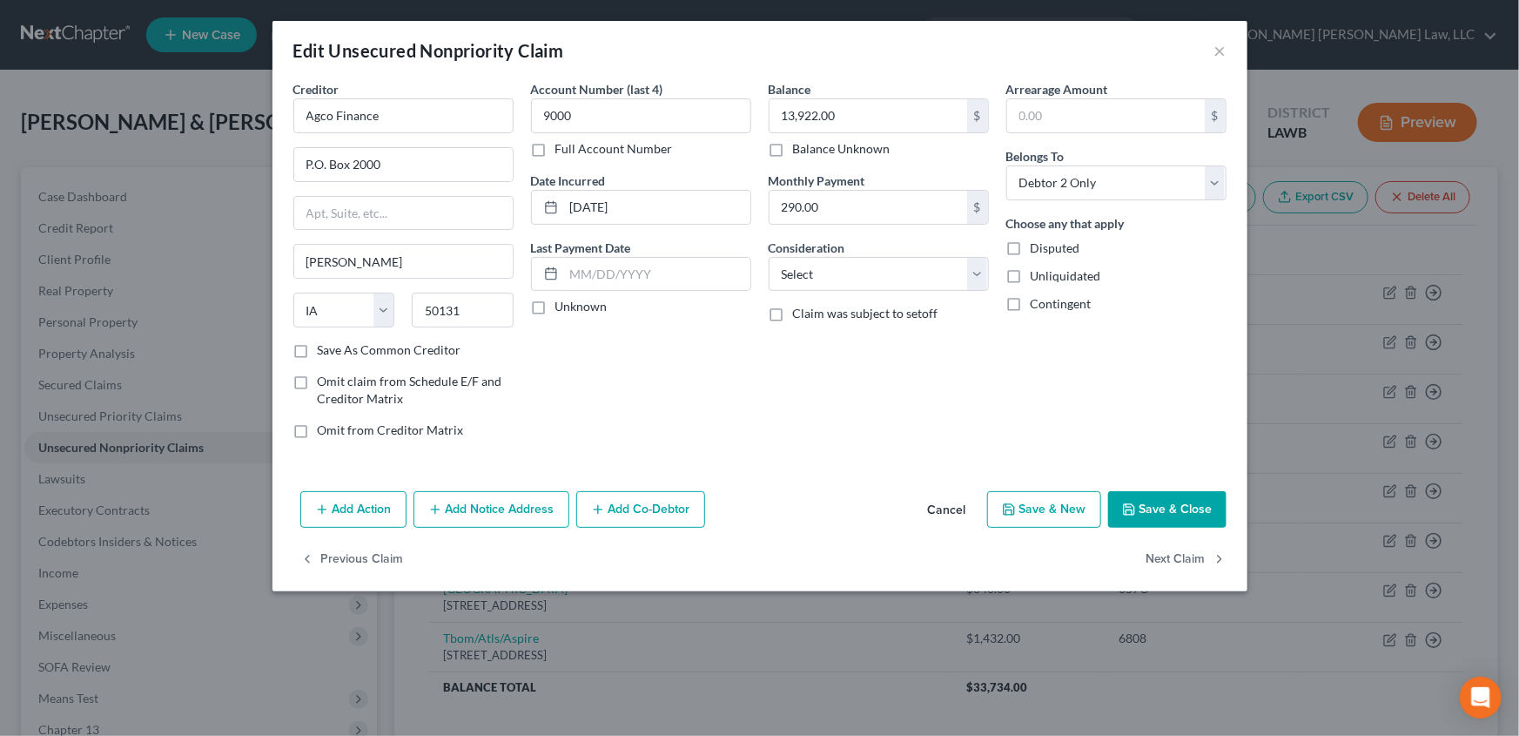
click at [512, 508] on button "Add Notice Address" at bounding box center [492, 509] width 156 height 37
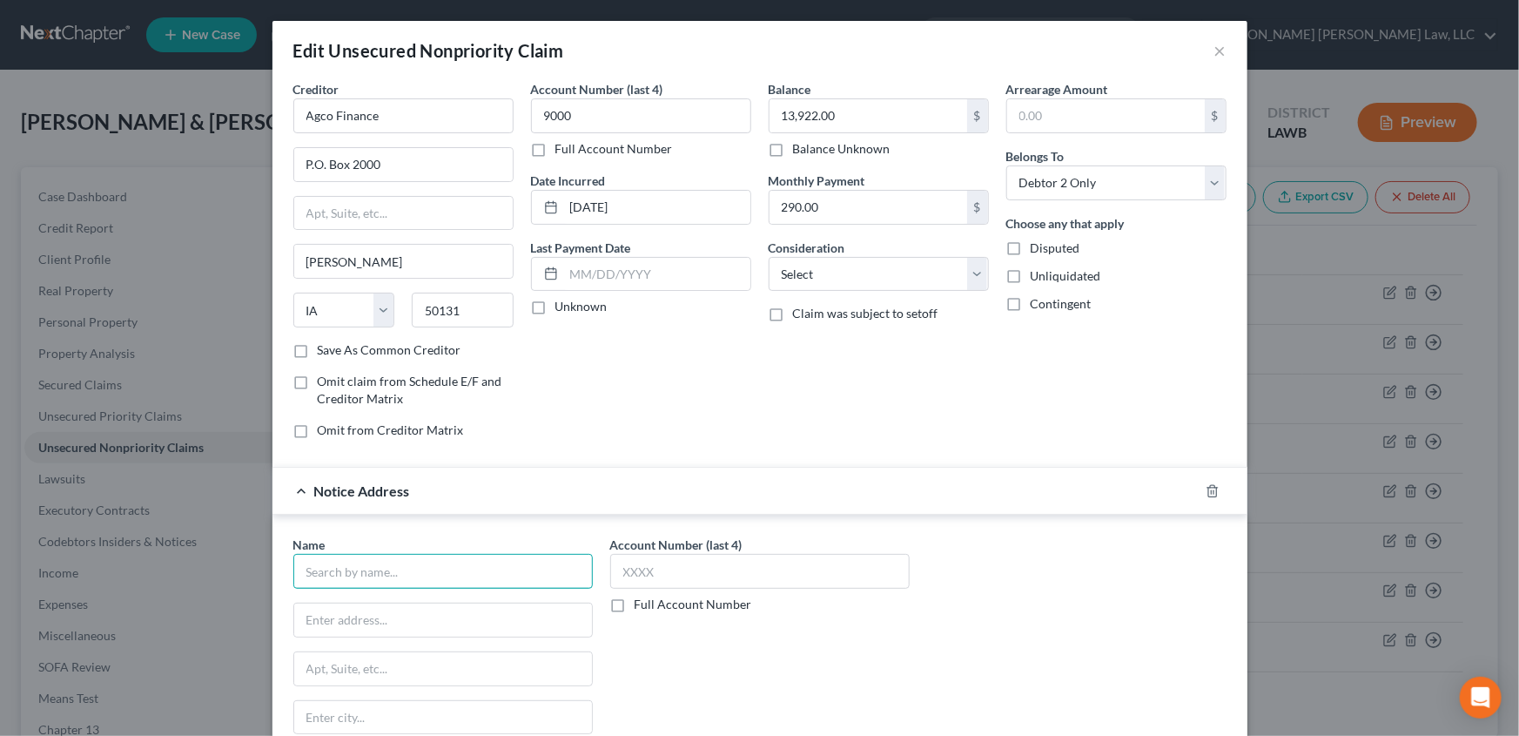
click at [351, 569] on input "text" at bounding box center [443, 571] width 300 height 35
type input "a"
click at [1215, 53] on button "×" at bounding box center [1221, 50] width 12 height 21
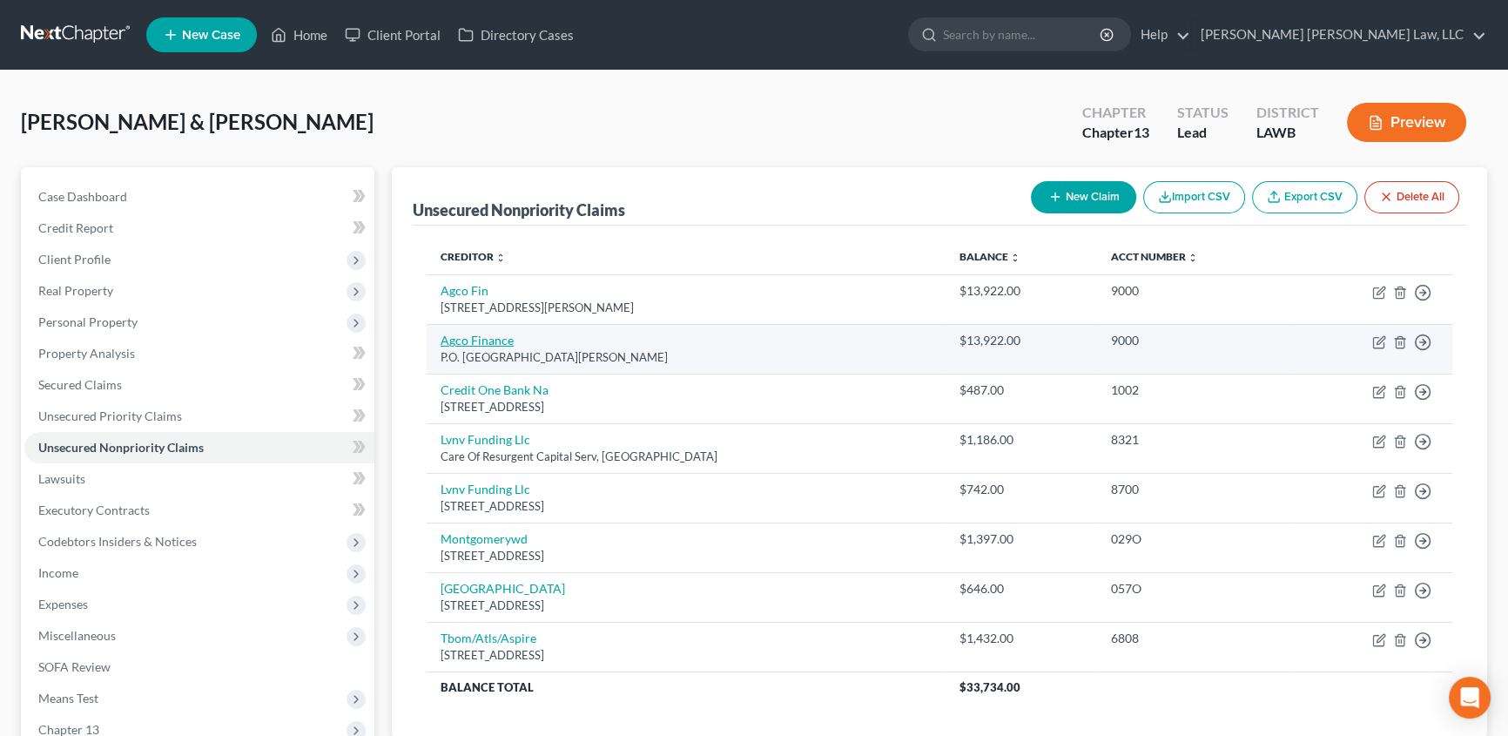
click at [466, 342] on link "Agco Finance" at bounding box center [477, 340] width 73 height 15
select select "16"
select select "1"
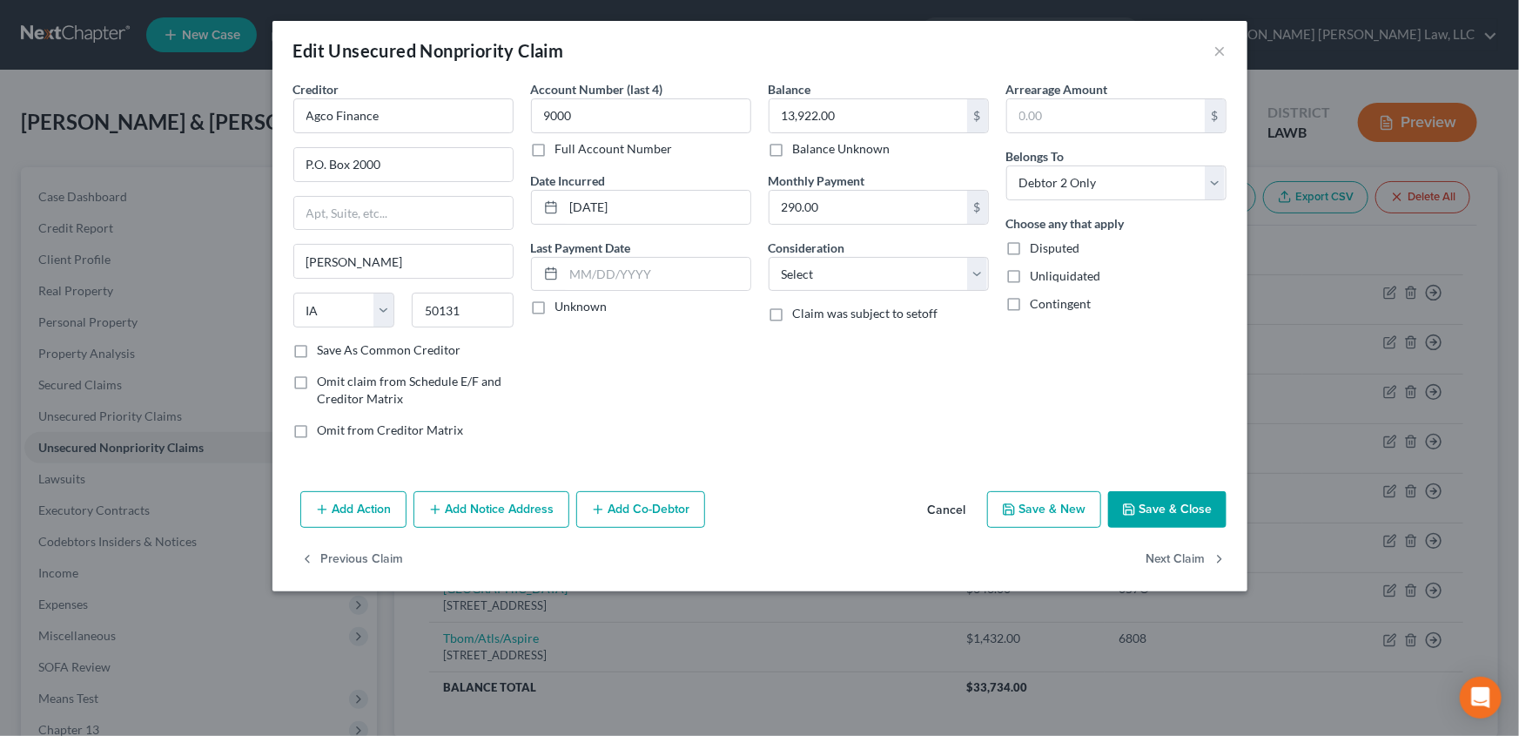
click at [478, 514] on button "Add Notice Address" at bounding box center [492, 509] width 156 height 37
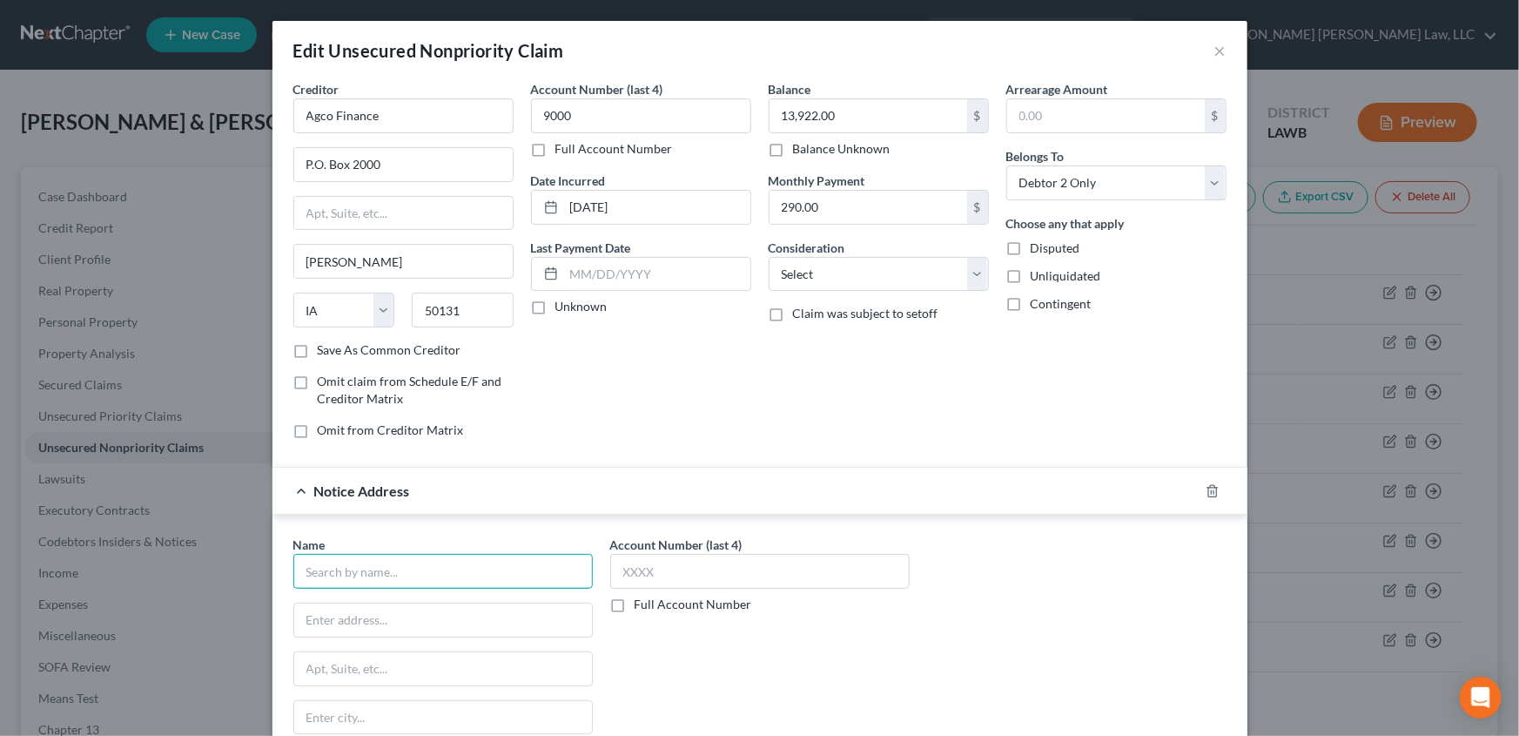
click at [326, 572] on input "text" at bounding box center [443, 571] width 300 height 35
type input "Agco Finance"
type input "8001 Birchwood Ct"
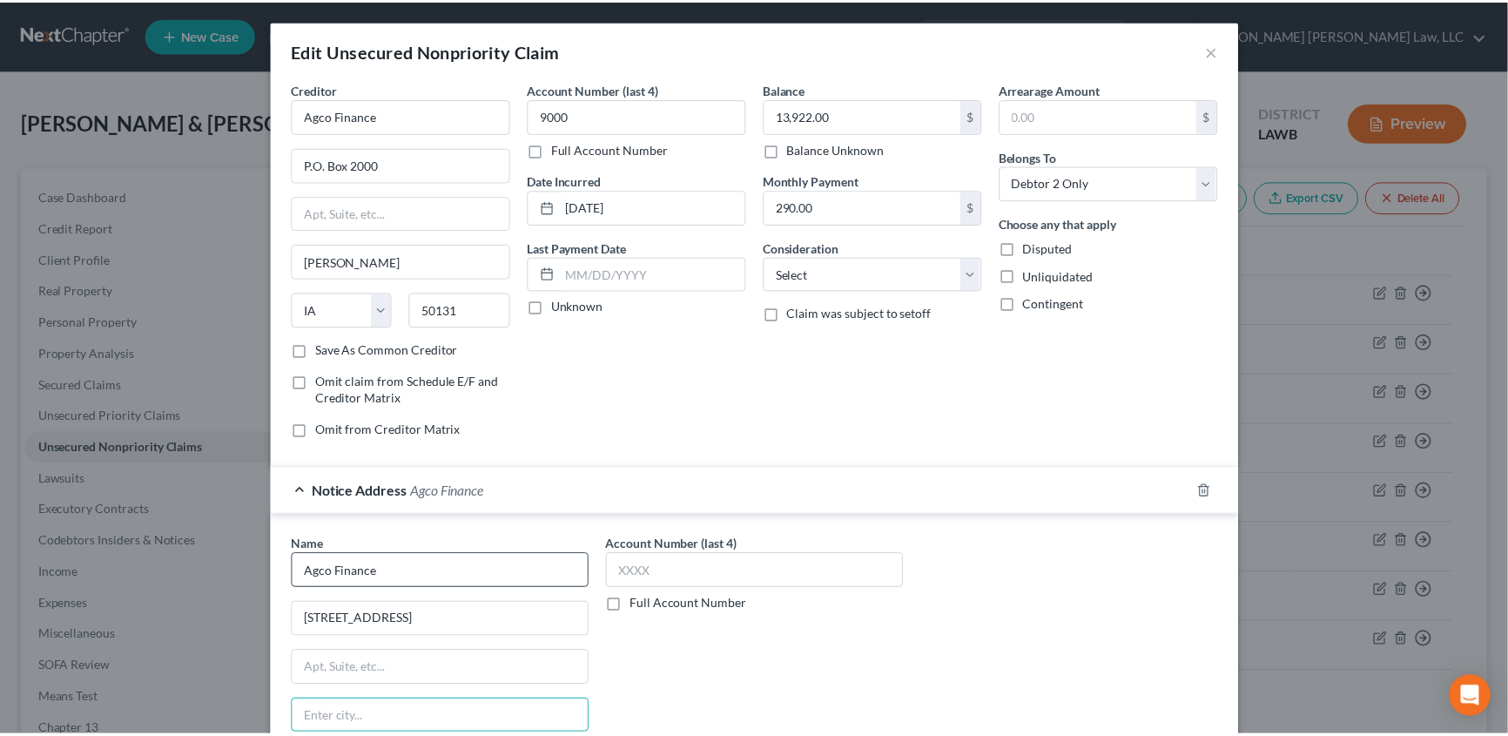
scroll to position [250, 0]
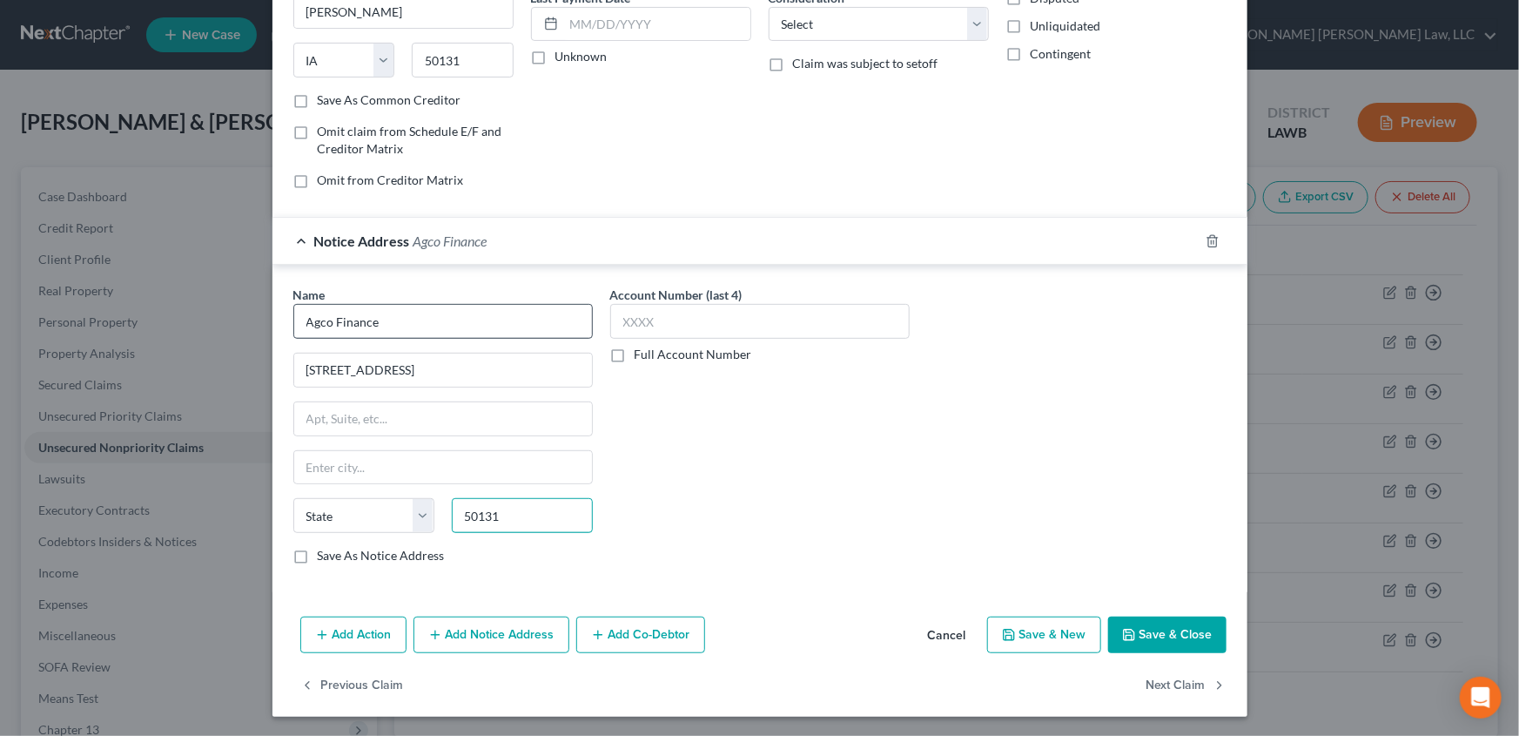
type input "50131"
type input "Johnston"
select select "16"
click at [664, 313] on input "text" at bounding box center [760, 321] width 300 height 35
type input "9000"
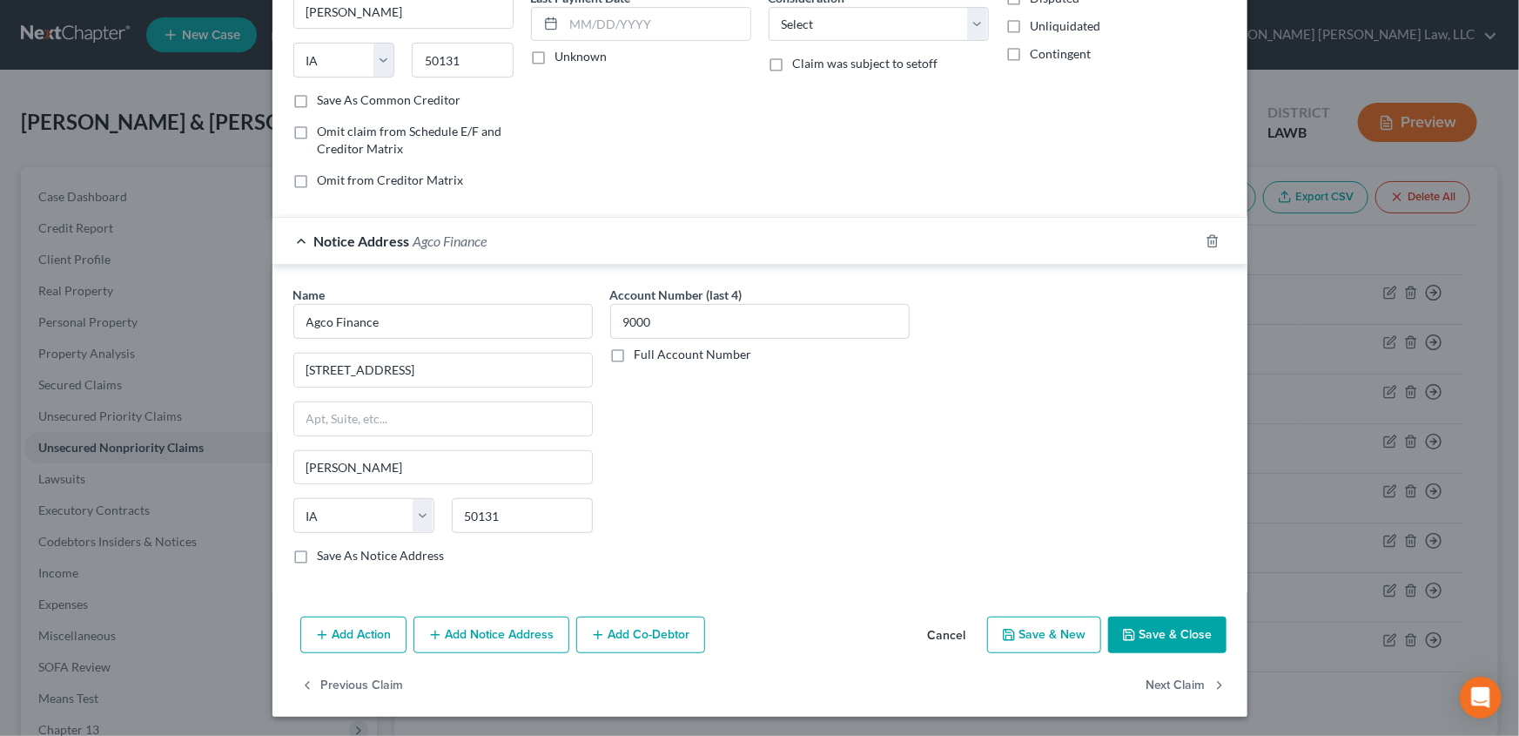
drag, startPoint x: 1202, startPoint y: 631, endPoint x: 1086, endPoint y: 615, distance: 117.0
click at [1201, 633] on button "Save & Close" at bounding box center [1167, 634] width 118 height 37
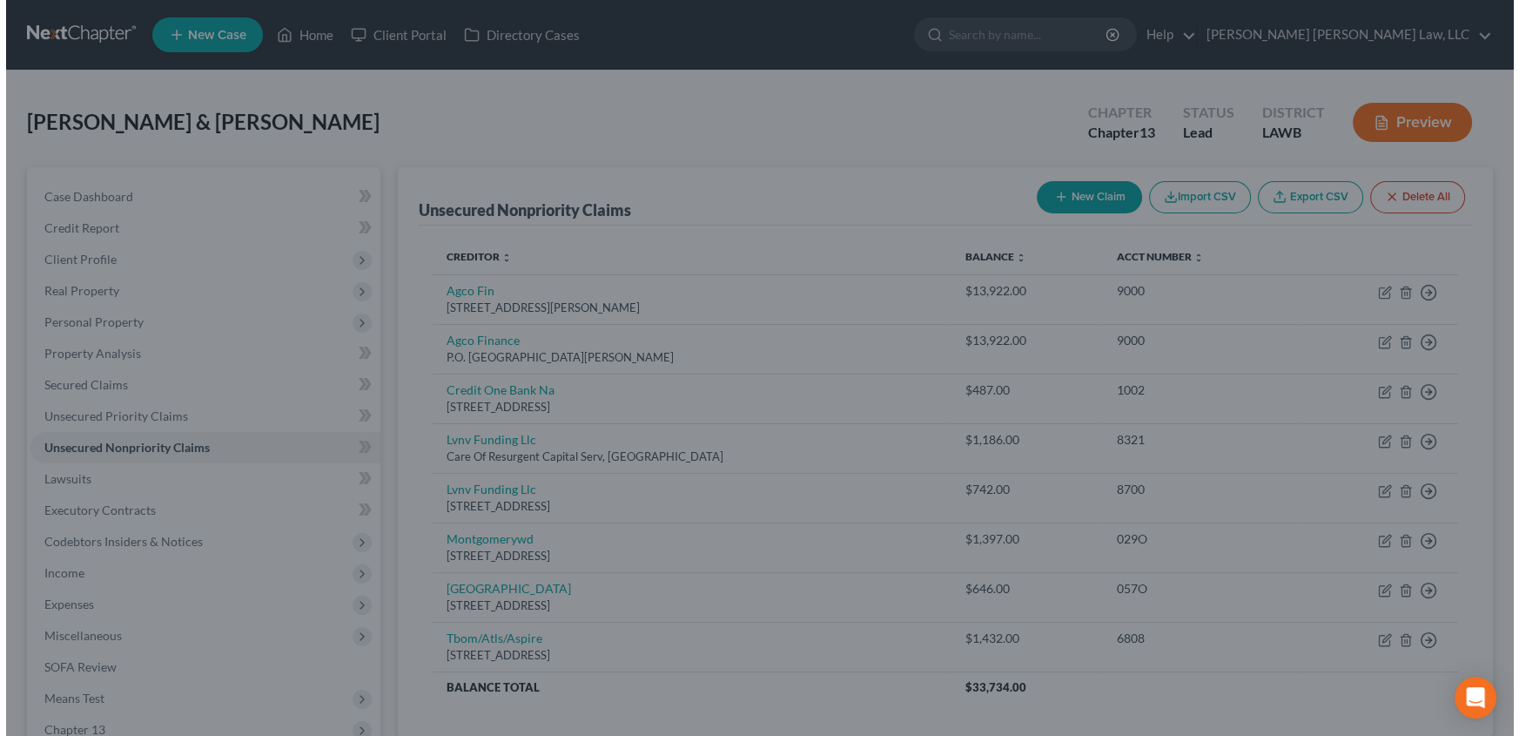
scroll to position [0, 0]
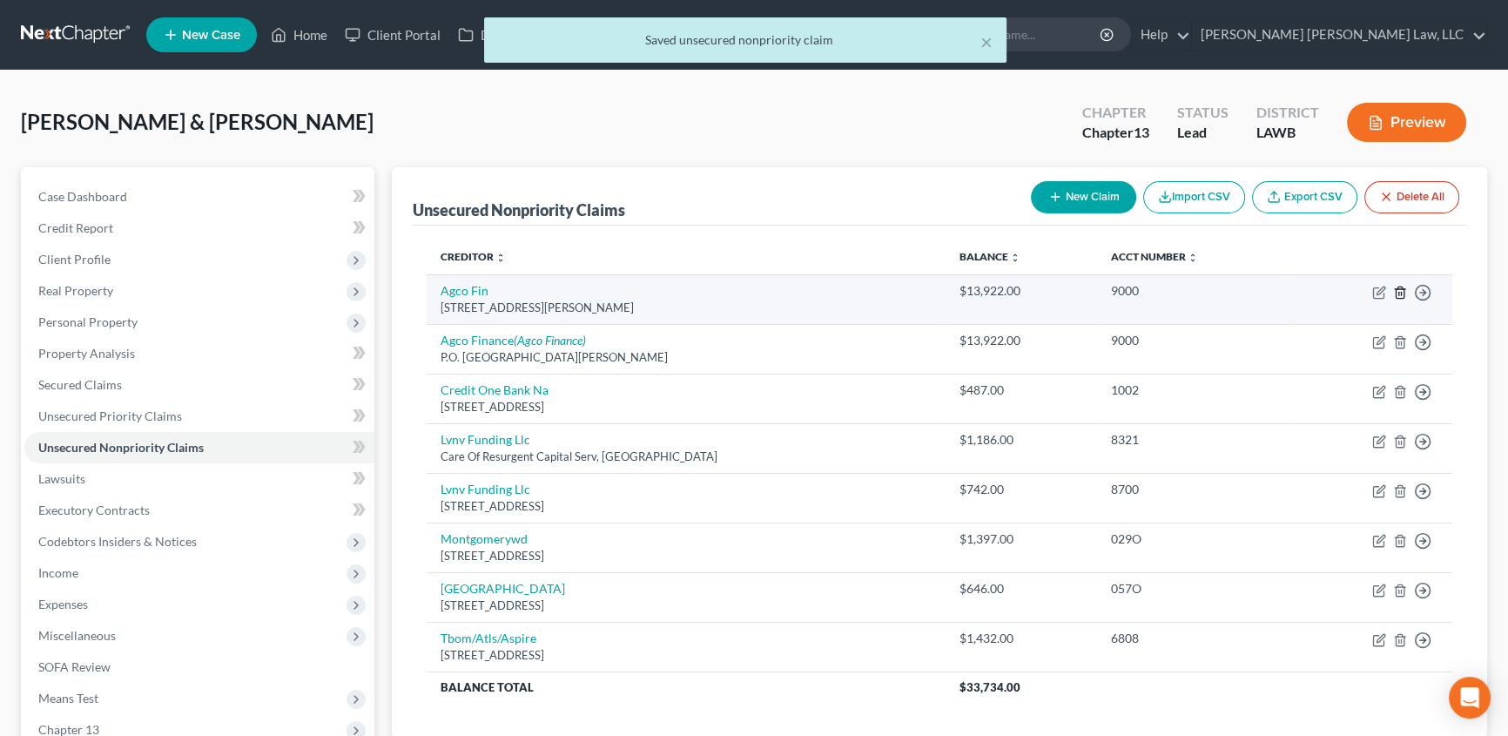
click at [1399, 289] on icon "button" at bounding box center [1400, 293] width 14 height 14
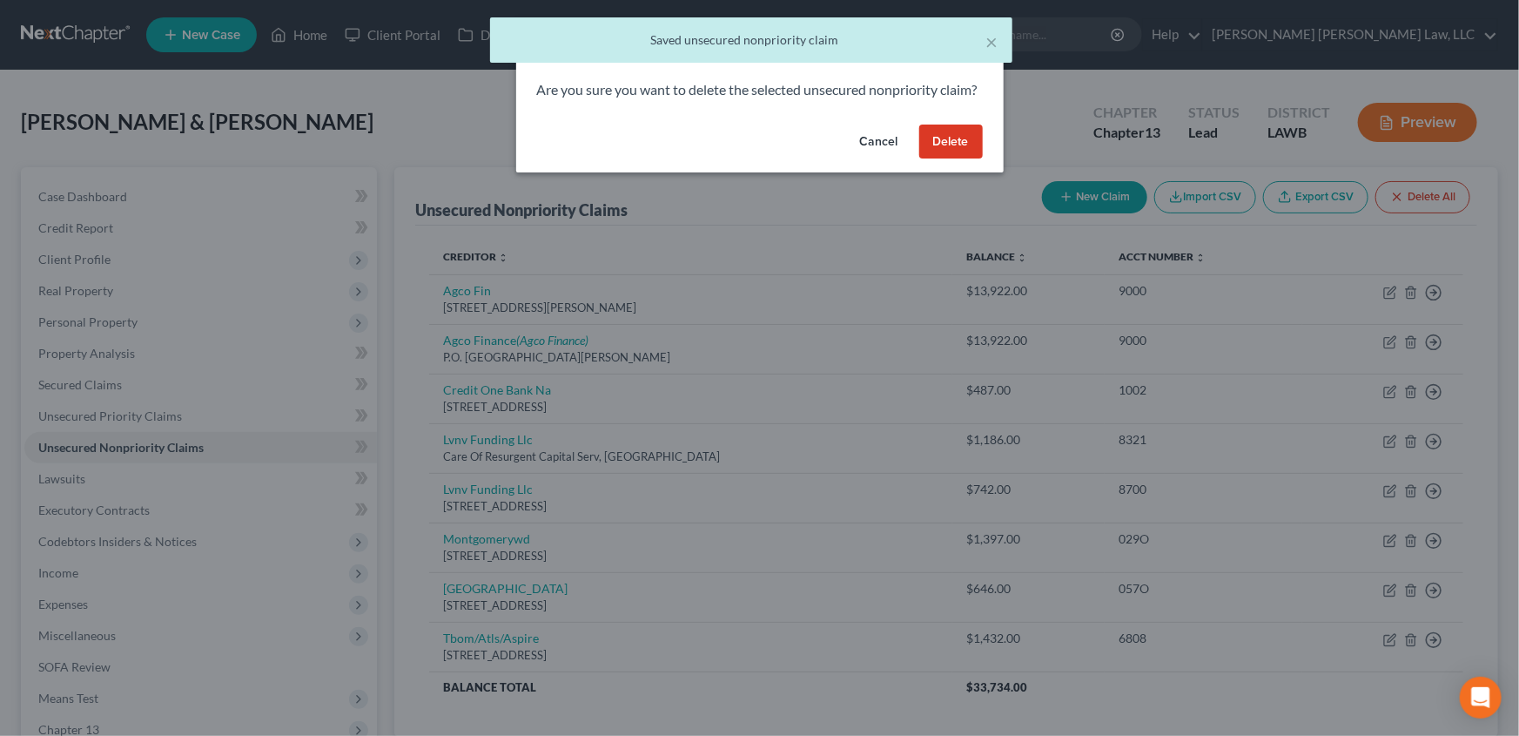
click at [963, 159] on button "Delete" at bounding box center [951, 142] width 64 height 35
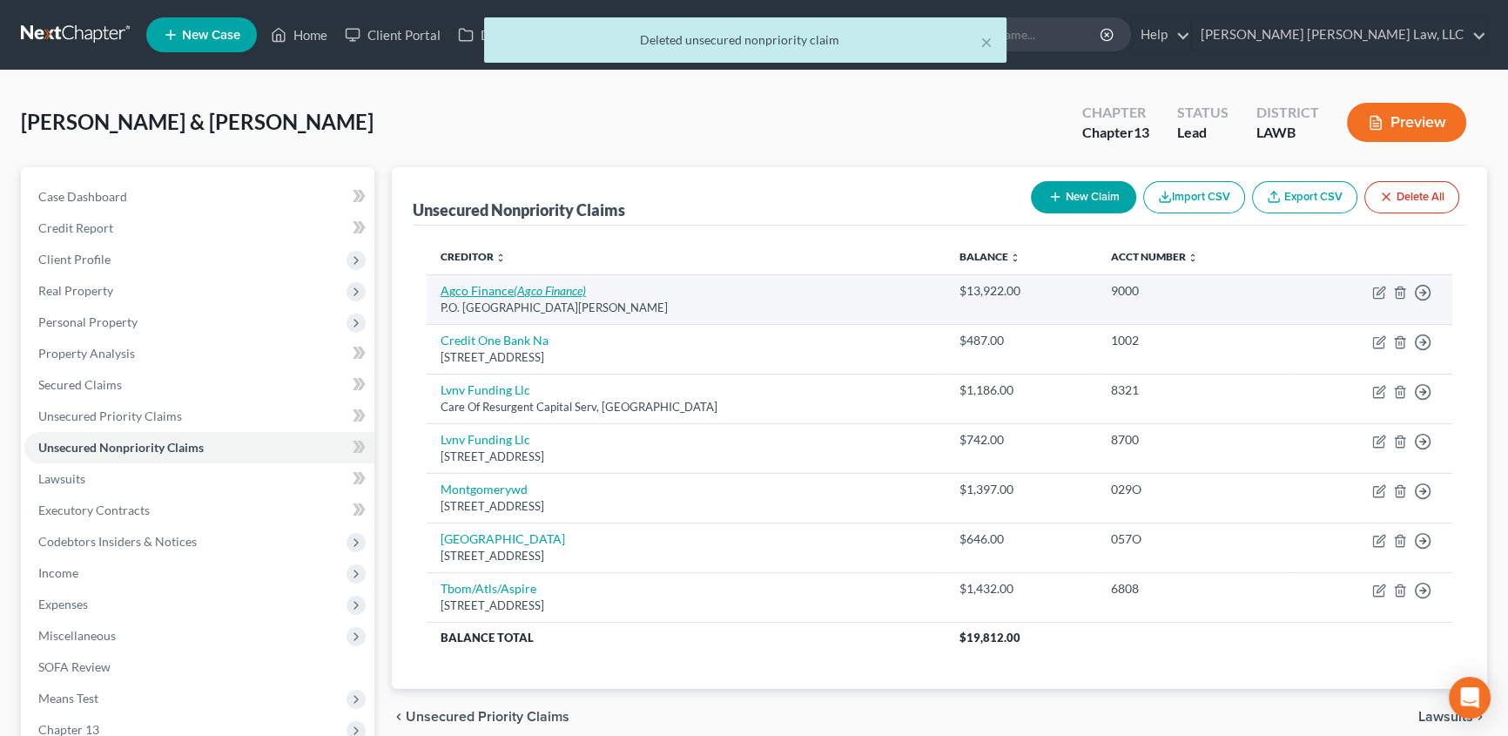
click at [505, 285] on link "Agco Finance (Agco Finance)" at bounding box center [513, 290] width 145 height 15
select select "16"
select select "1"
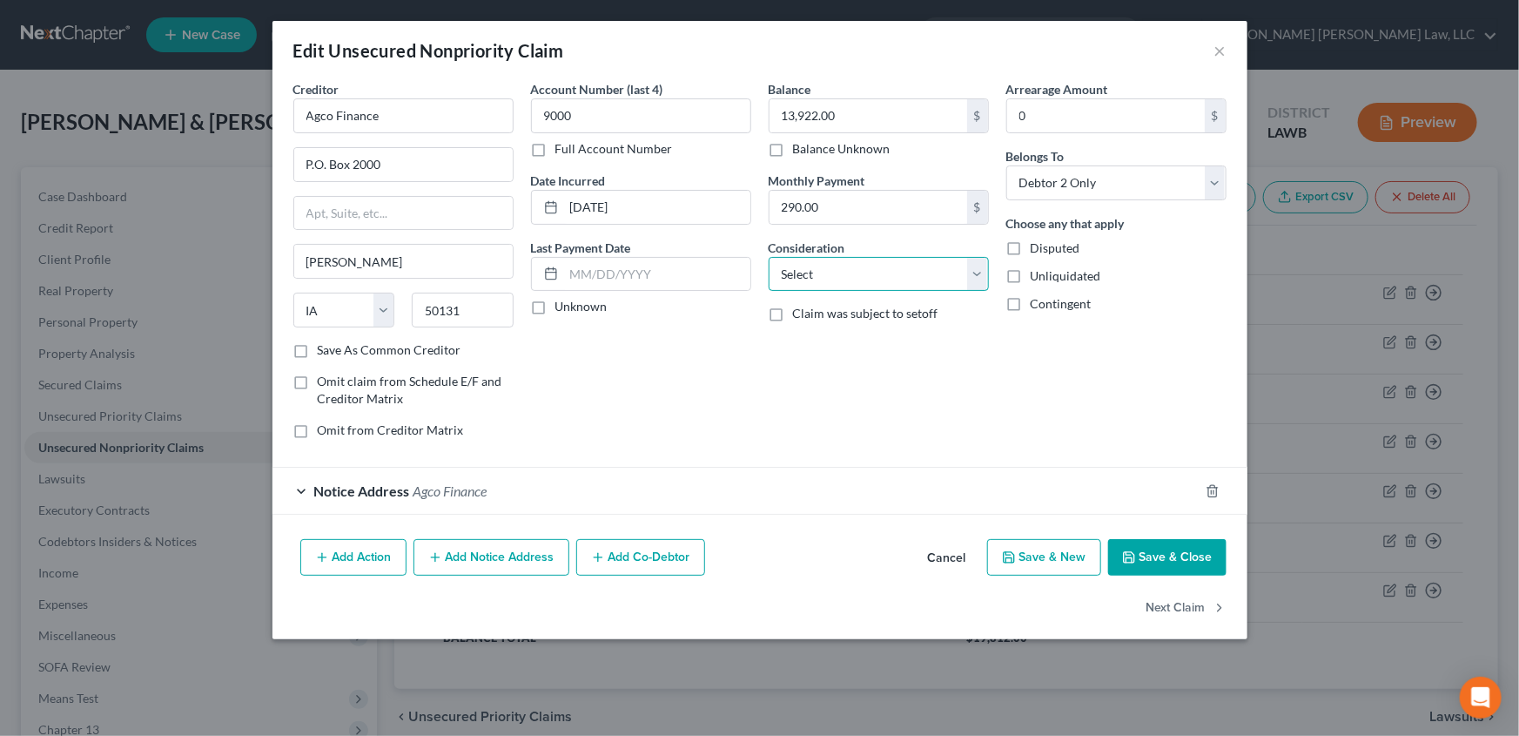
click at [848, 279] on select "Select Cable / Satellite Services Collection Agency Credit Card Debt Debt Couns…" at bounding box center [879, 274] width 220 height 35
drag, startPoint x: 668, startPoint y: 398, endPoint x: 692, endPoint y: 406, distance: 25.6
click at [668, 398] on div "Account Number (last 4) 9000 Full Account Number Date Incurred 05-01-2021 Last …" at bounding box center [641, 266] width 238 height 373
click at [1220, 52] on button "×" at bounding box center [1221, 50] width 12 height 21
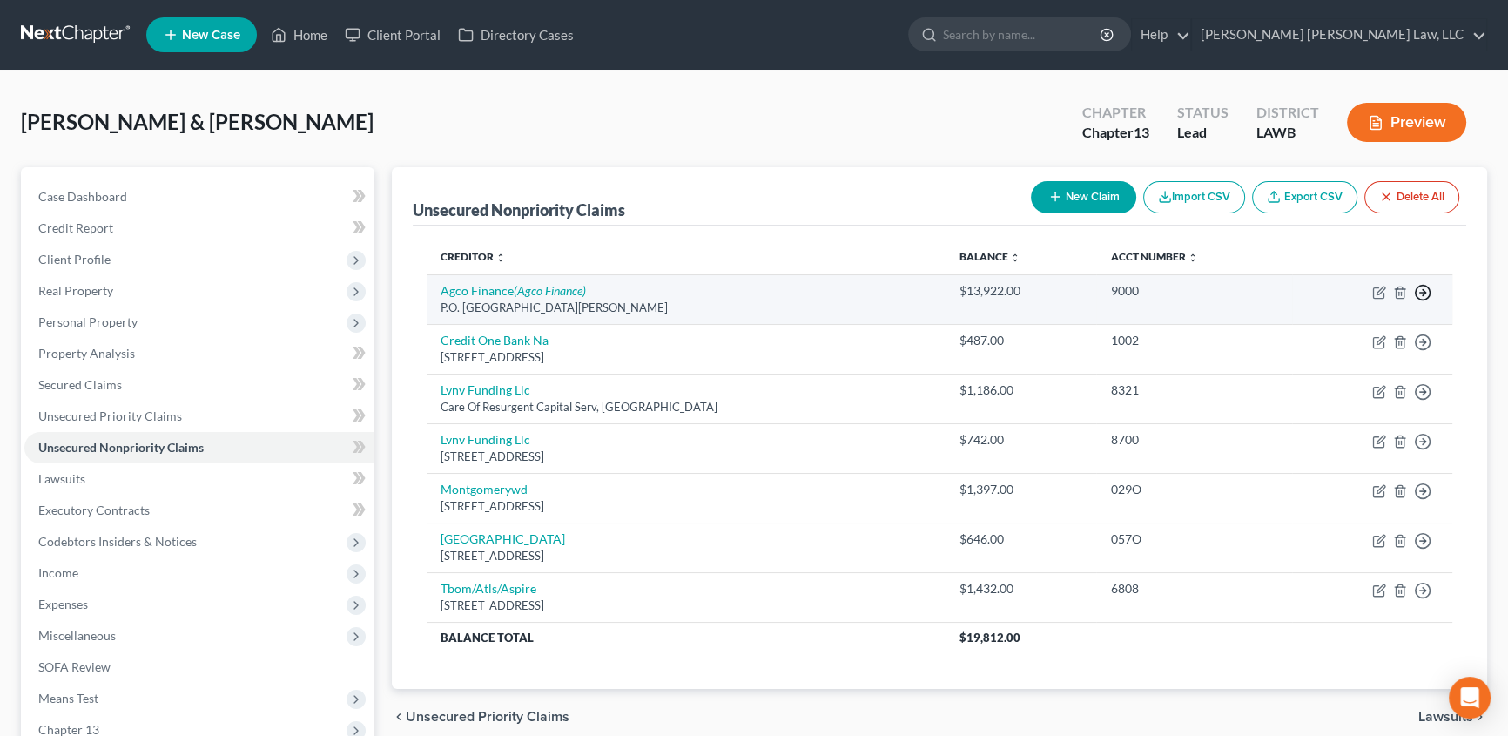
click at [1426, 292] on icon "button" at bounding box center [1422, 292] width 17 height 17
click at [1341, 305] on link "Move to D" at bounding box center [1342, 306] width 145 height 30
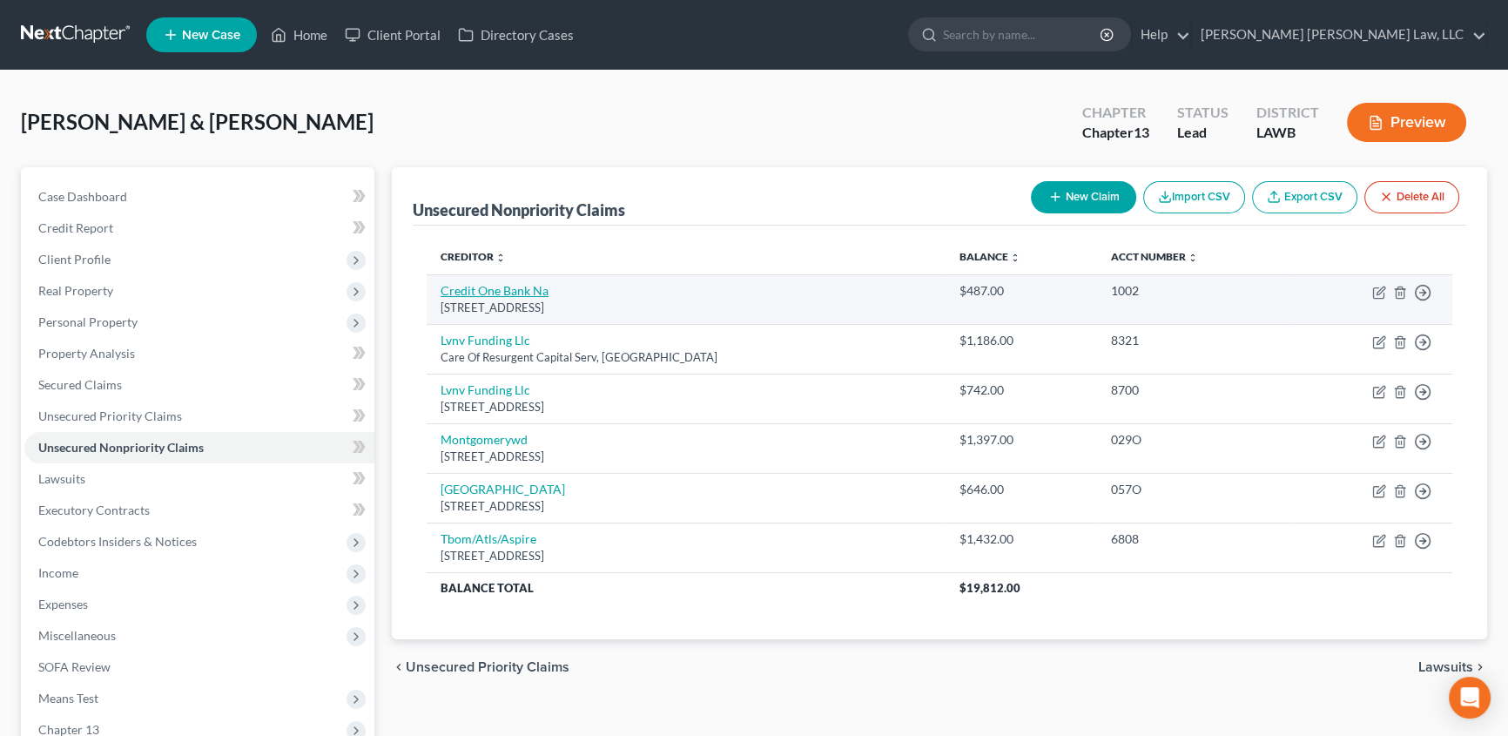
click at [461, 291] on link "Credit One Bank Na" at bounding box center [495, 290] width 108 height 15
select select "31"
select select "2"
select select "0"
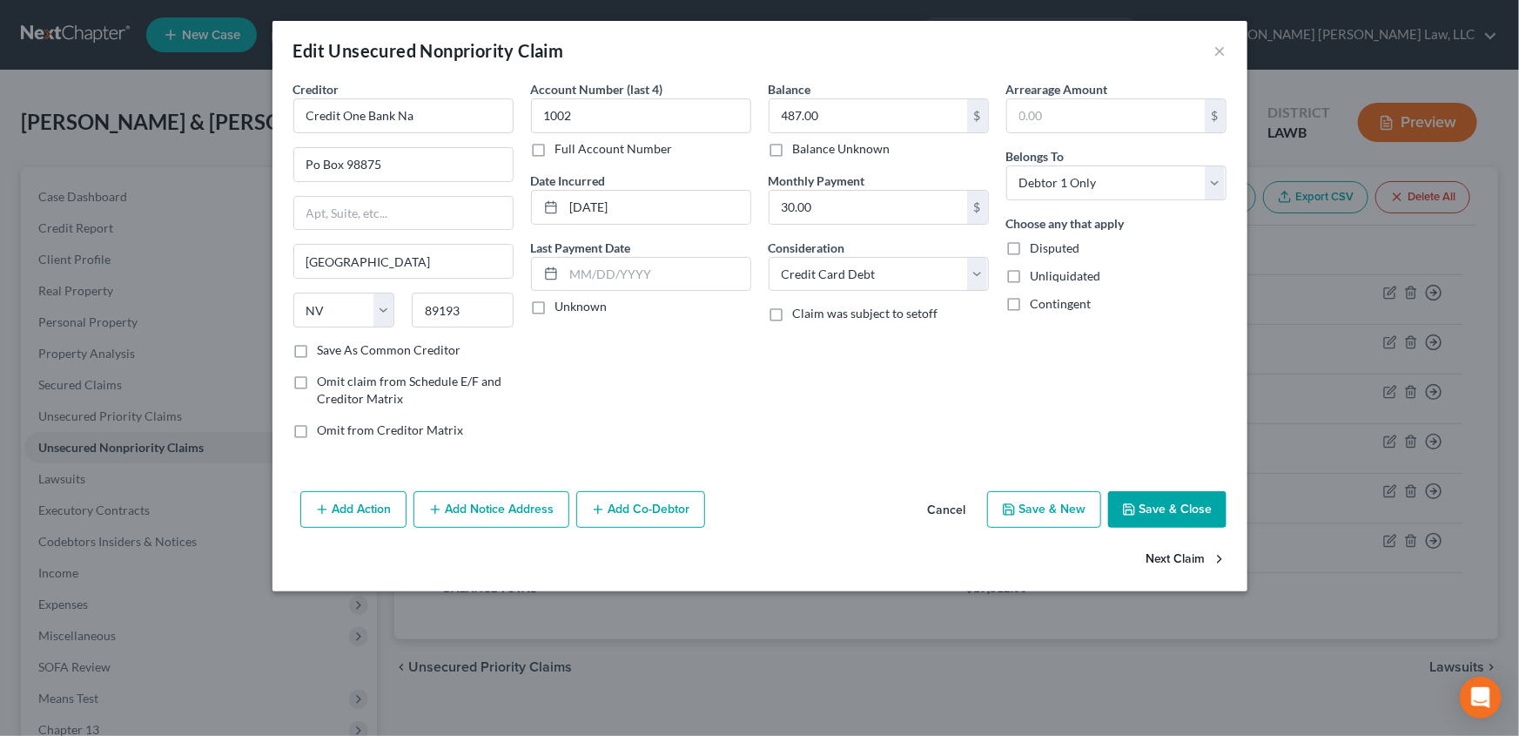
click at [1181, 560] on button "Next Claim" at bounding box center [1187, 560] width 80 height 37
select select "42"
select select "1"
click at [1063, 192] on select "Select Debtor 1 Only Debtor 2 Only Debtor 1 And Debtor 2 Only At Least One Of T…" at bounding box center [1116, 182] width 220 height 35
select select "2"
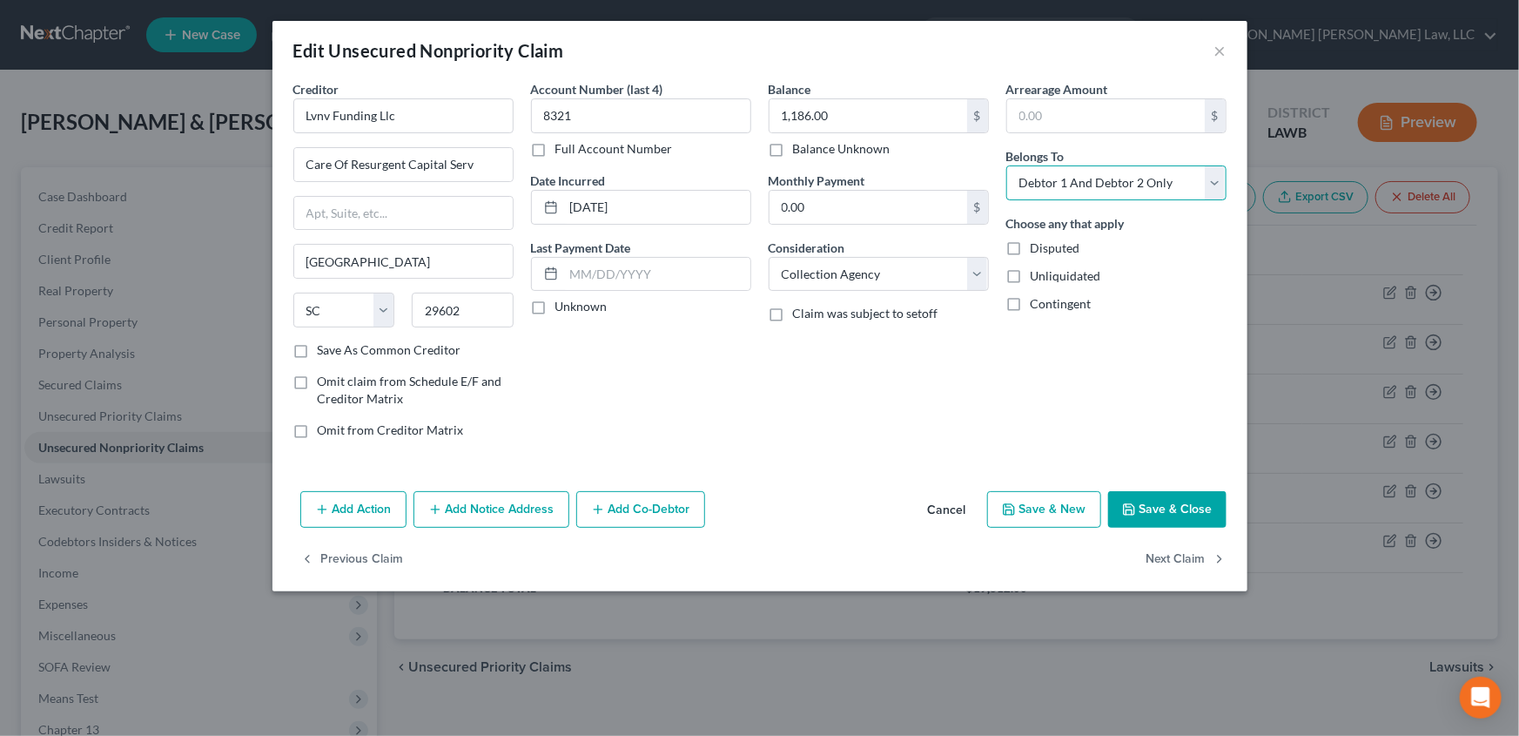
click at [1006, 165] on select "Select Debtor 1 Only Debtor 2 Only Debtor 1 And Debtor 2 Only At Least One Of T…" at bounding box center [1116, 182] width 220 height 35
click at [1191, 558] on button "Next Claim" at bounding box center [1187, 560] width 80 height 37
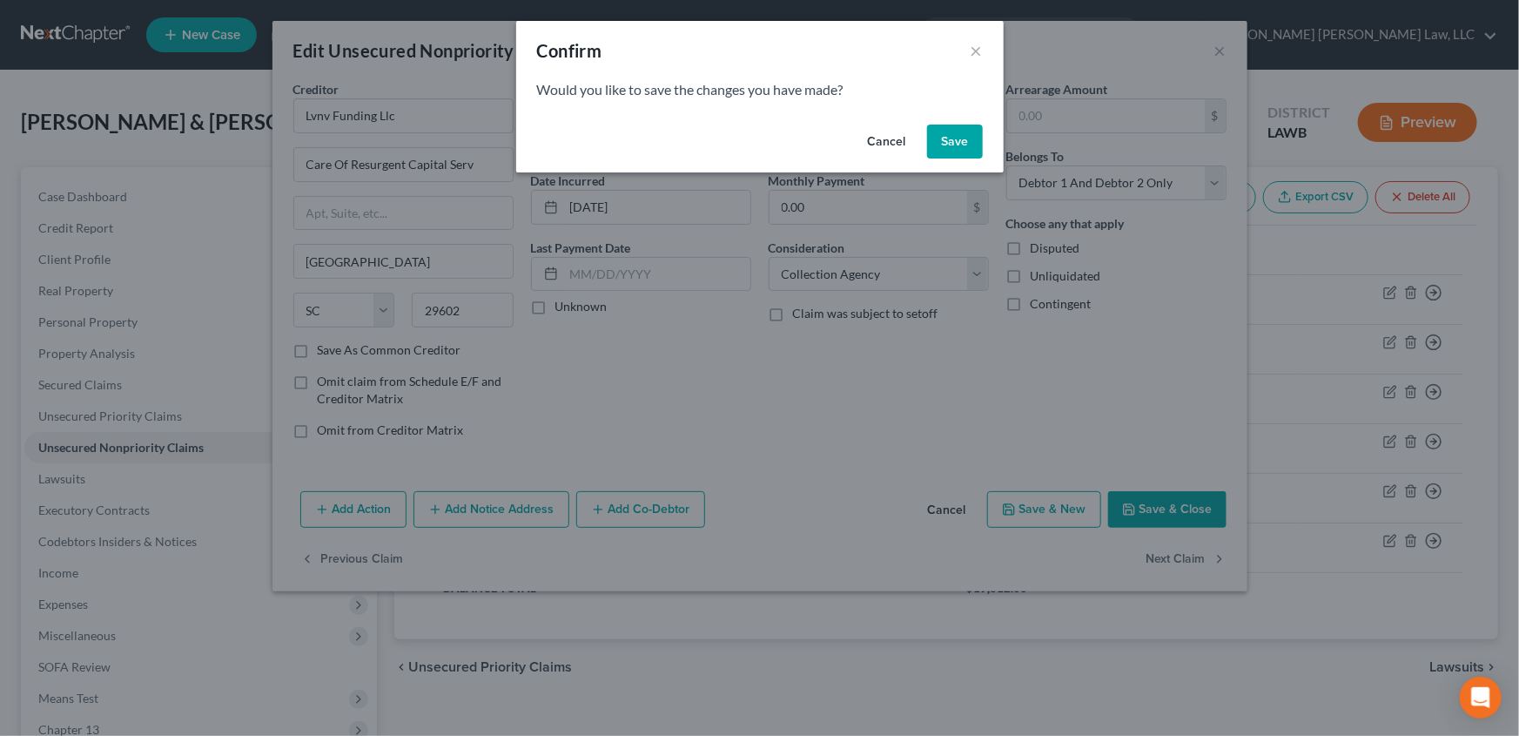
click at [953, 141] on button "Save" at bounding box center [955, 142] width 56 height 35
select select "42"
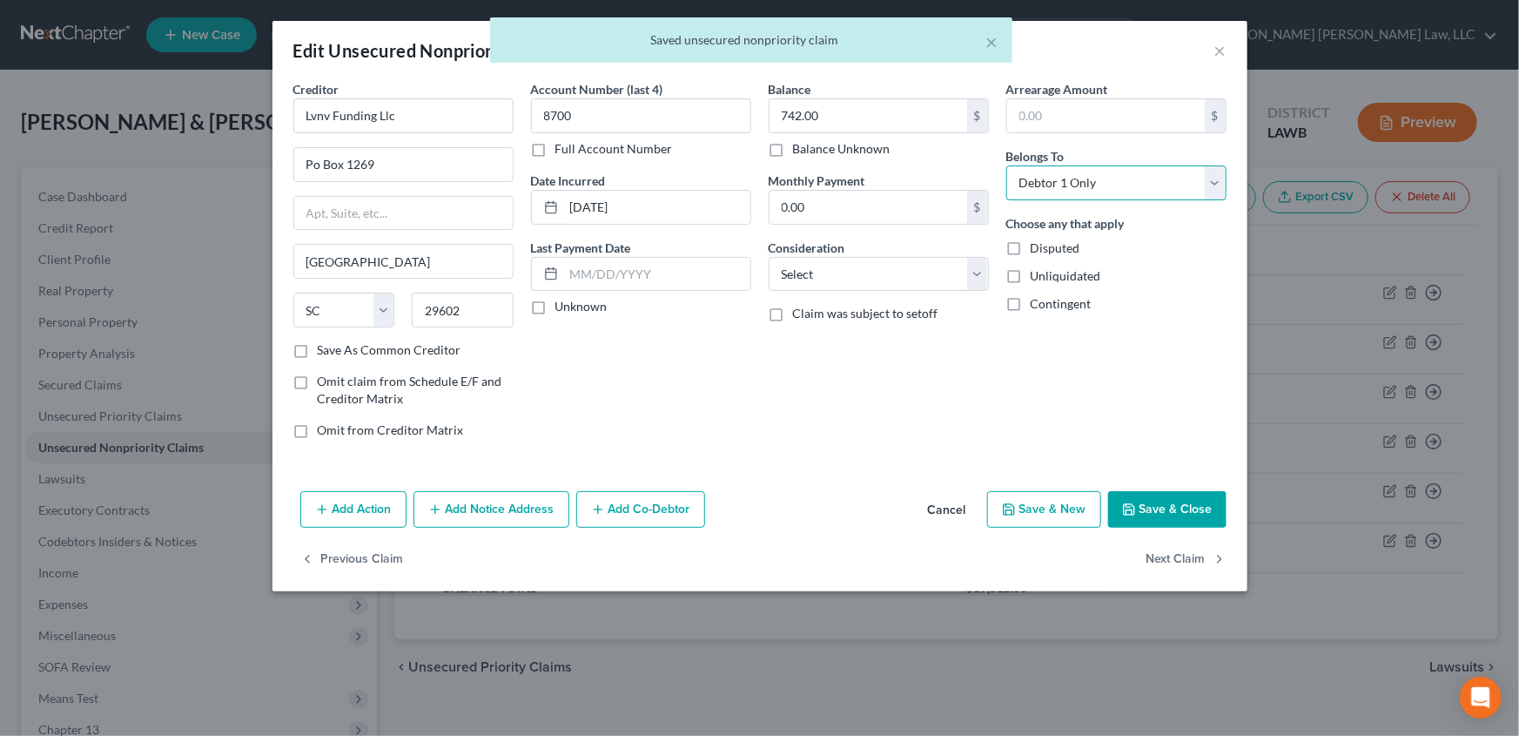
click at [1085, 186] on select "Select Debtor 1 Only Debtor 2 Only Debtor 1 And Debtor 2 Only At Least One Of T…" at bounding box center [1116, 182] width 220 height 35
select select "2"
click at [1006, 165] on select "Select Debtor 1 Only Debtor 2 Only Debtor 1 And Debtor 2 Only At Least One Of T…" at bounding box center [1116, 182] width 220 height 35
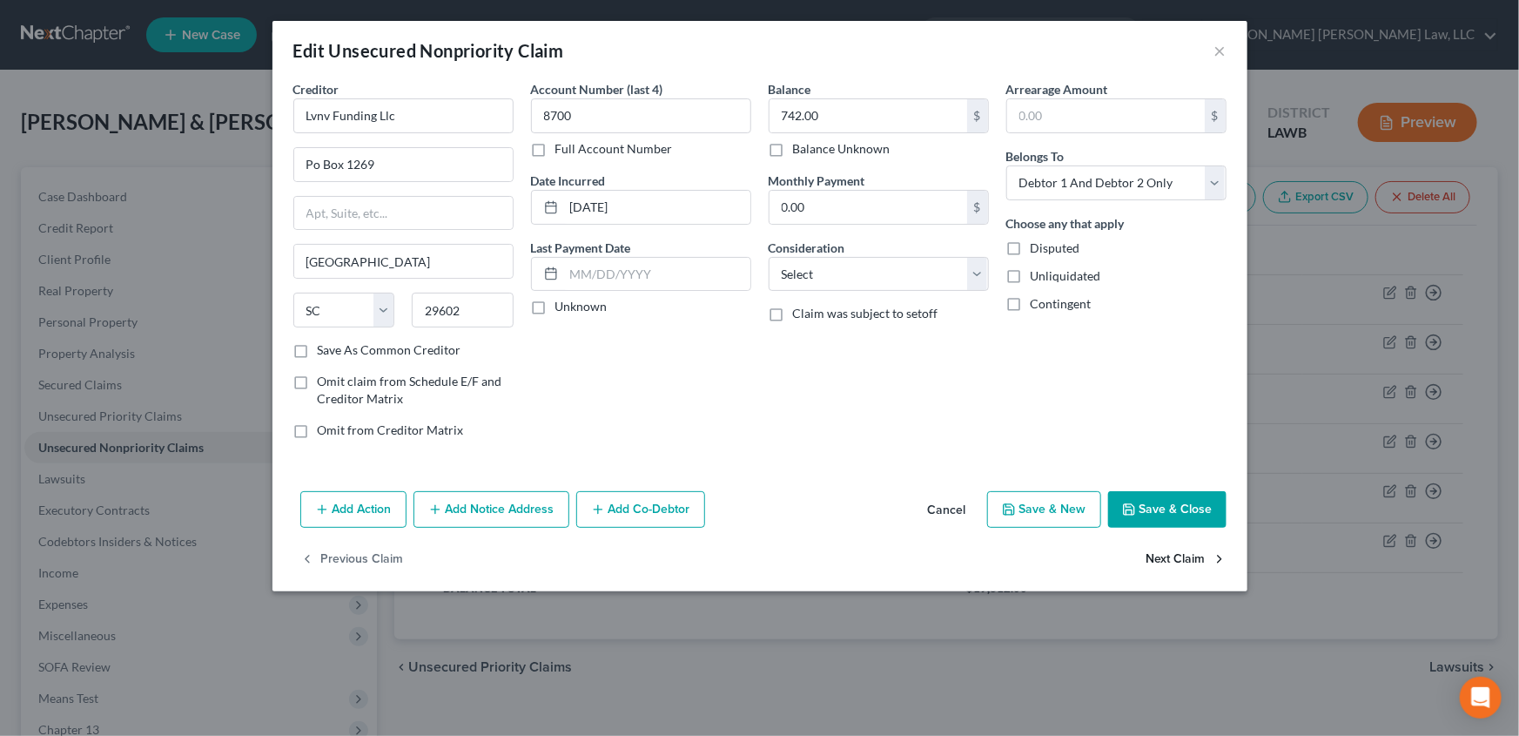
click at [1178, 560] on button "Next Claim" at bounding box center [1187, 560] width 80 height 37
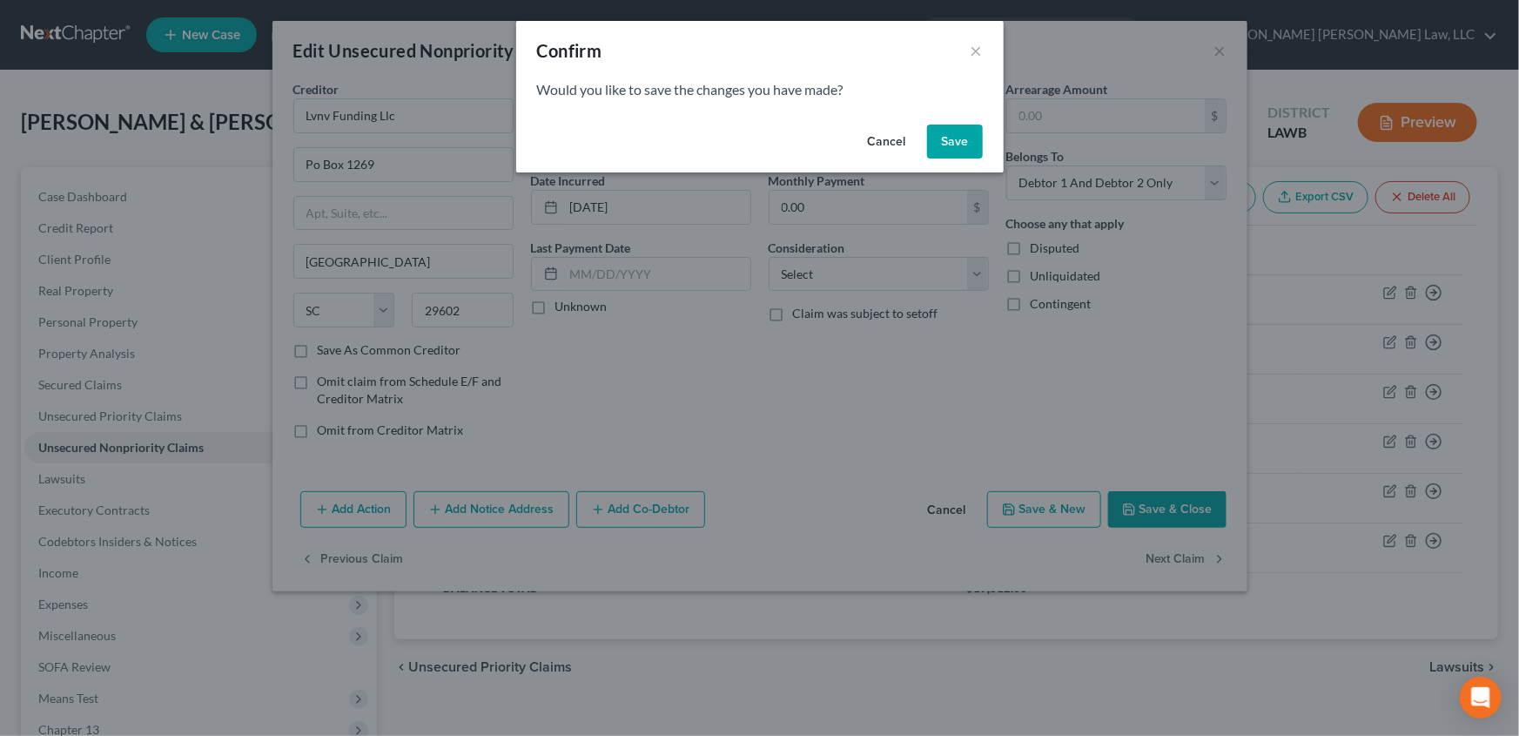
click at [966, 152] on button "Save" at bounding box center [955, 142] width 56 height 35
select select "52"
select select "2"
select select "0"
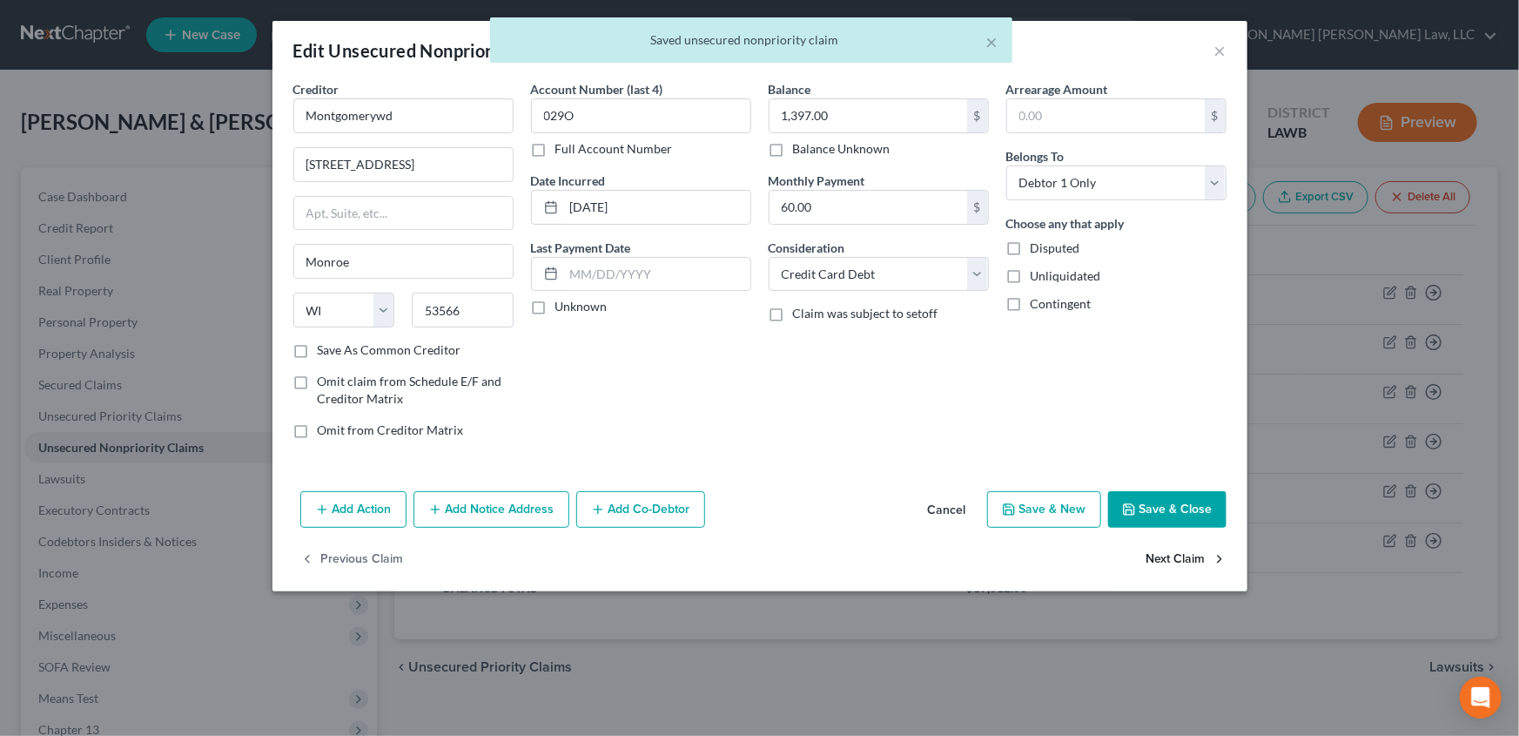
click at [1187, 557] on button "Next Claim" at bounding box center [1187, 560] width 80 height 37
select select "52"
select select "2"
select select "0"
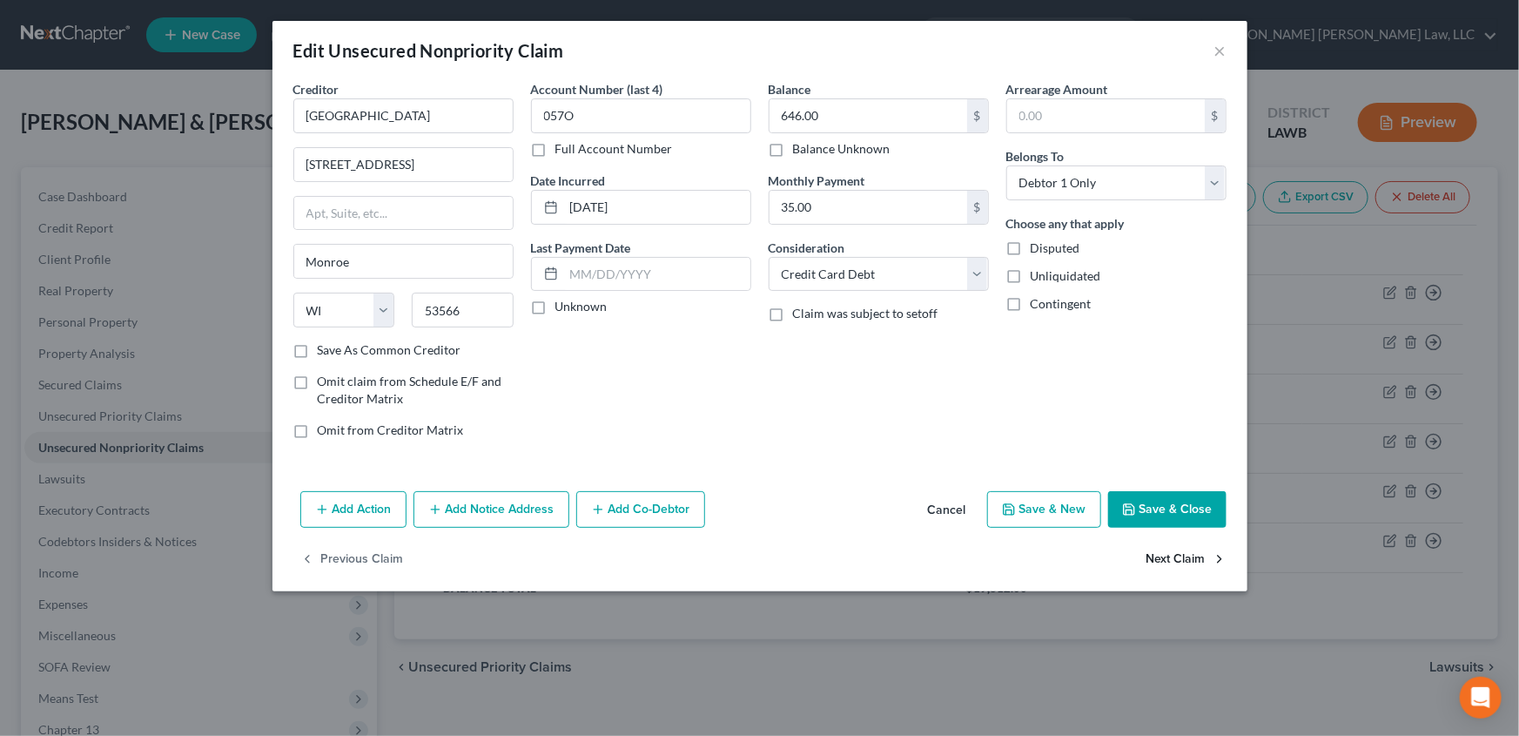
click at [1168, 560] on button "Next Claim" at bounding box center [1187, 560] width 80 height 37
select select "10"
select select "2"
select select "0"
click at [1199, 507] on button "Save & Close" at bounding box center [1167, 509] width 118 height 37
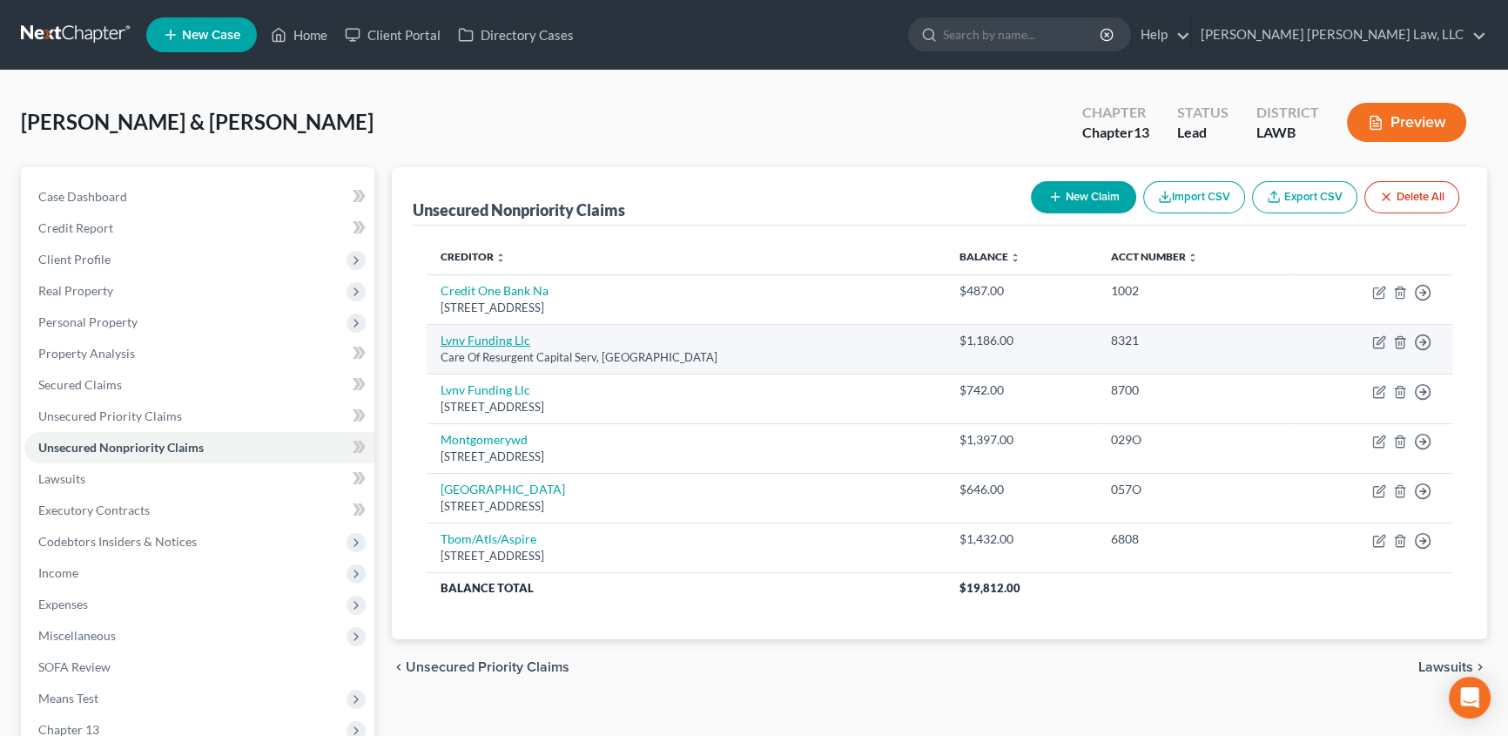
click at [498, 337] on link "Lvnv Funding Llc" at bounding box center [486, 340] width 90 height 15
select select "42"
select select "1"
select select "2"
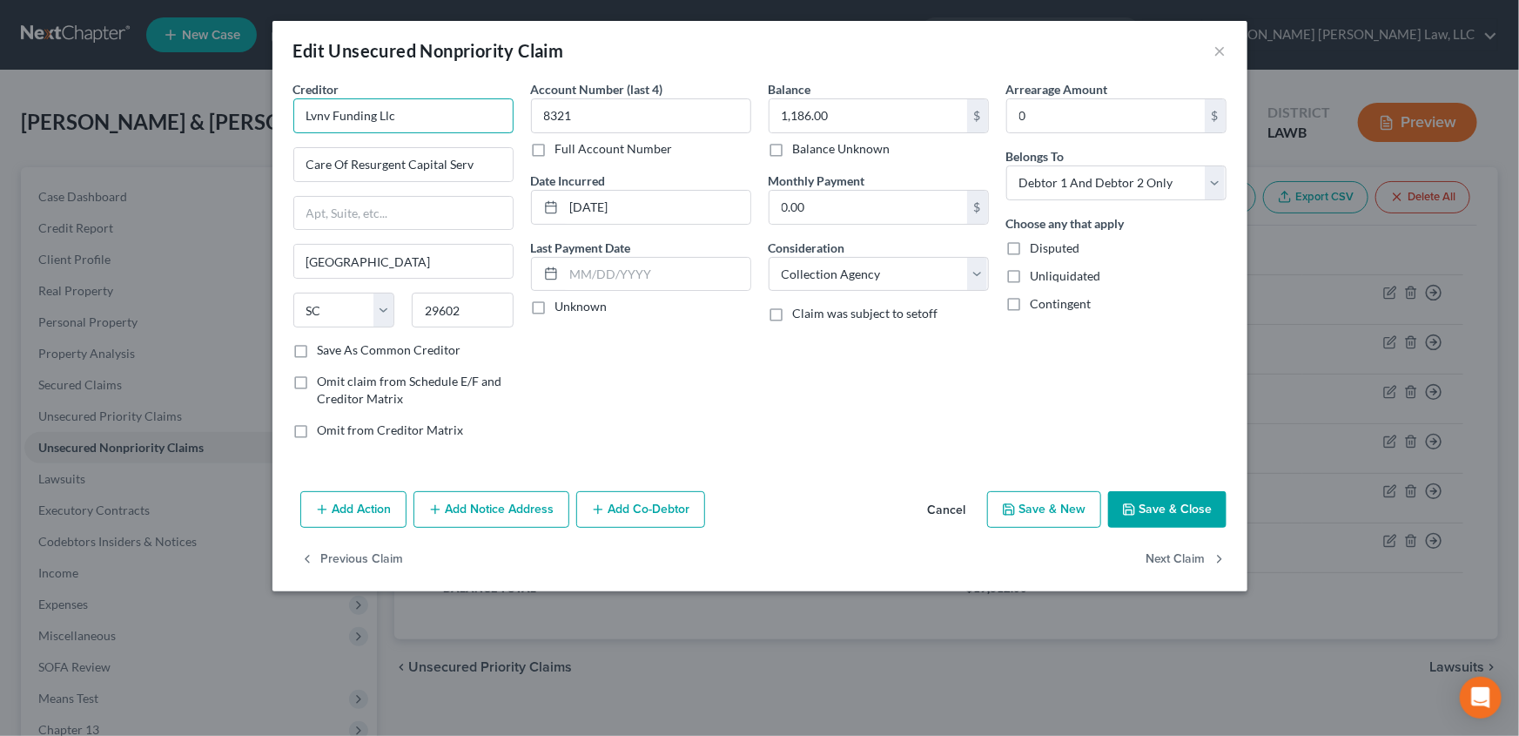
click at [401, 115] on input "Lvnv Funding Llc" at bounding box center [403, 115] width 220 height 35
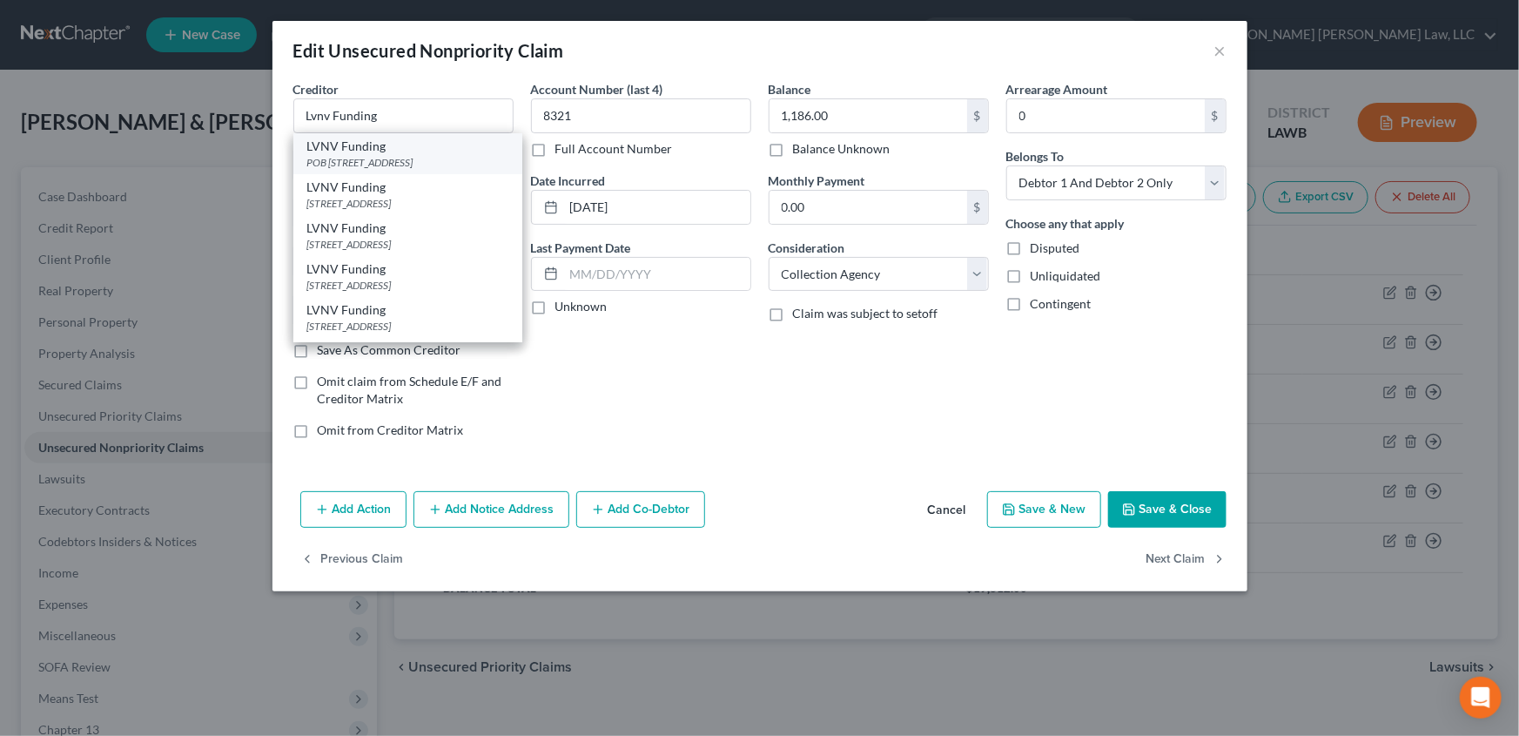
click at [373, 155] on div "POB 10587, Greenville, SC 29603" at bounding box center [407, 162] width 201 height 15
type input "LVNV Funding"
type input "POB 10587"
type input "29603"
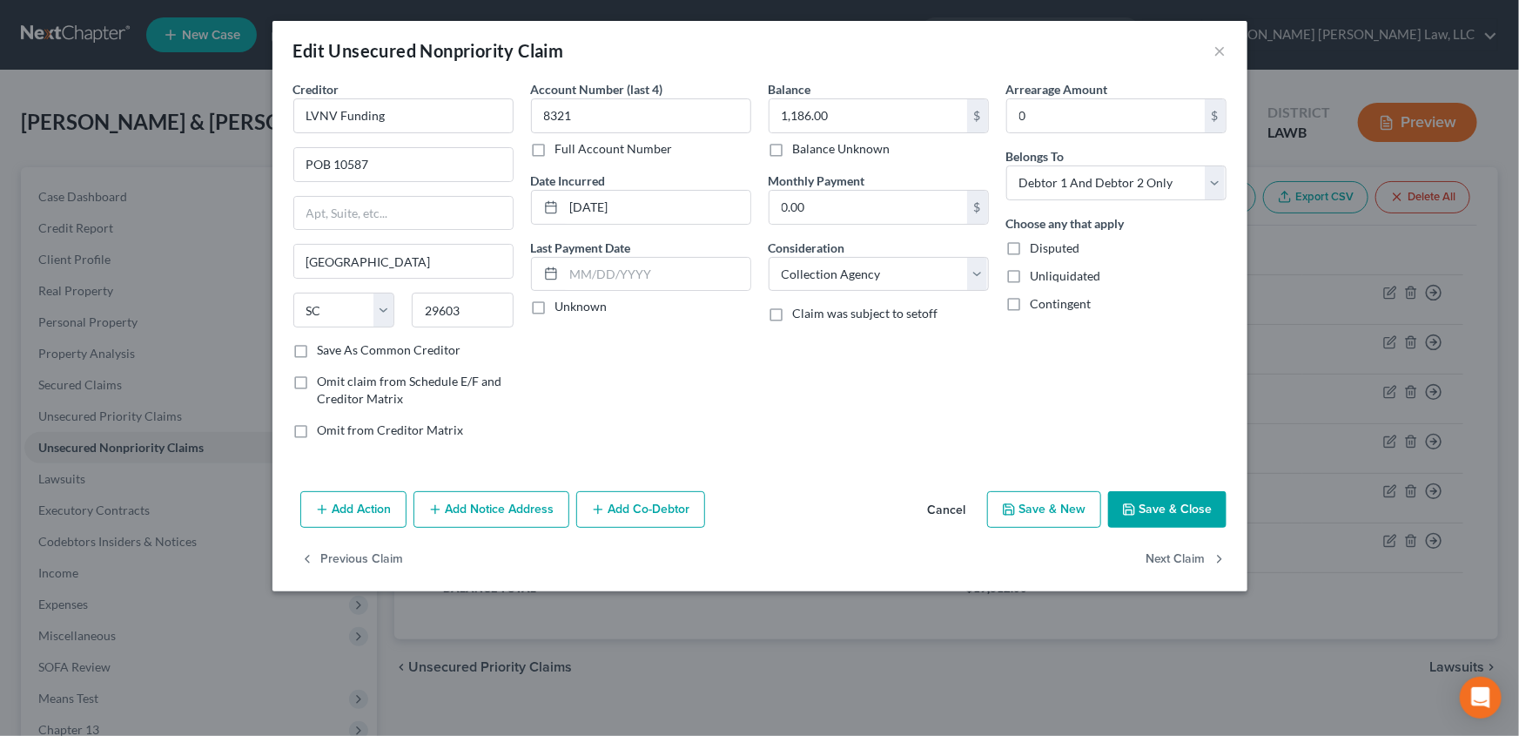
click at [1153, 506] on button "Save & Close" at bounding box center [1167, 509] width 118 height 37
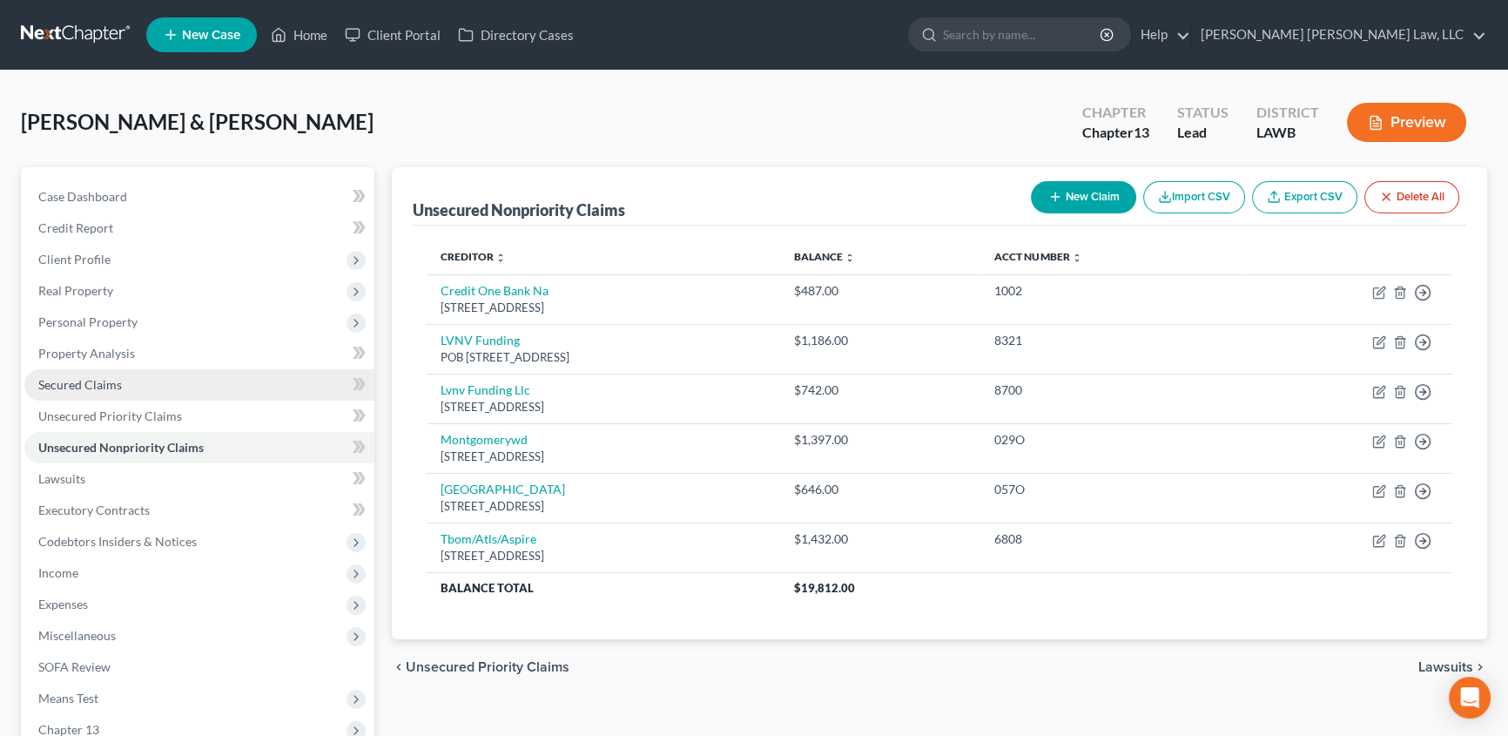
click at [84, 384] on span "Secured Claims" at bounding box center [80, 384] width 84 height 15
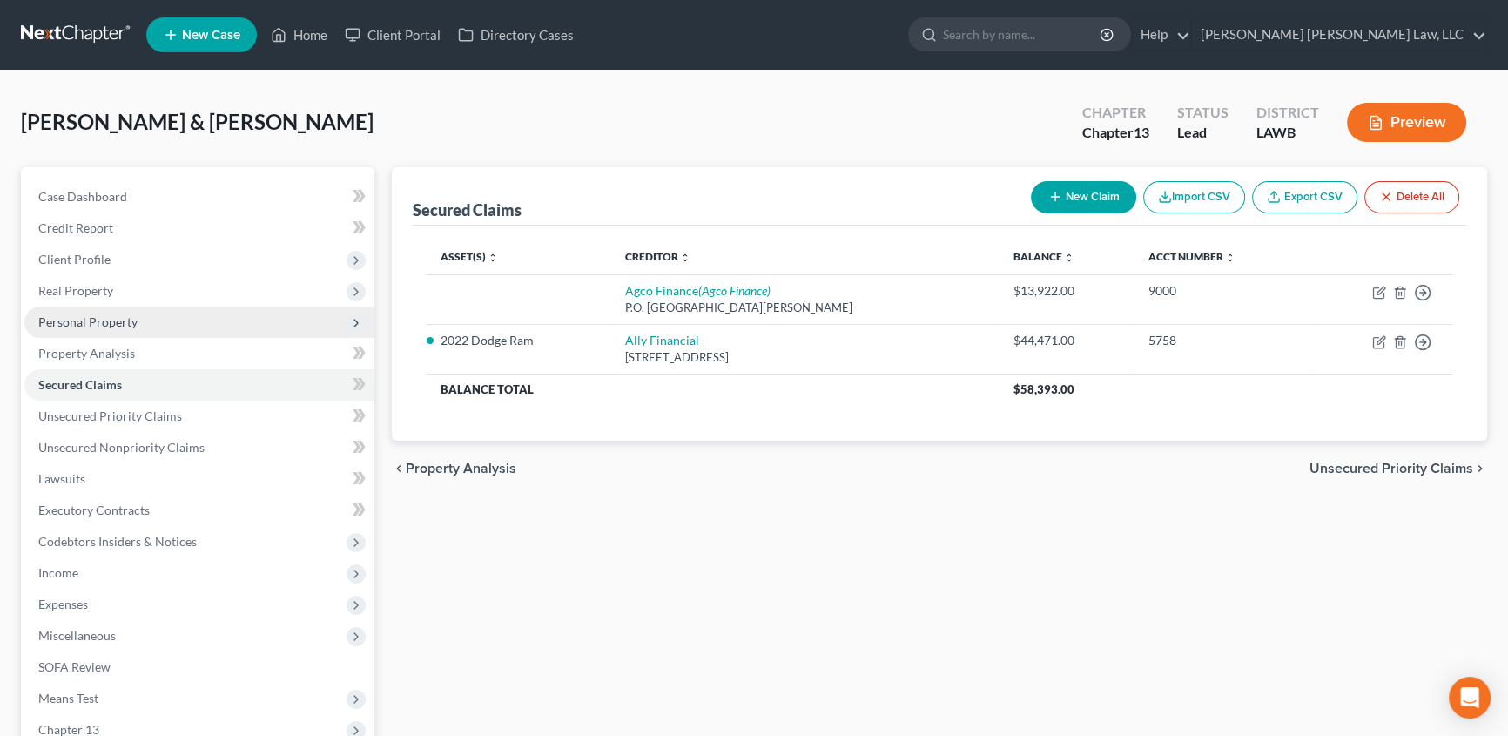
click at [112, 322] on span "Personal Property" at bounding box center [87, 321] width 99 height 15
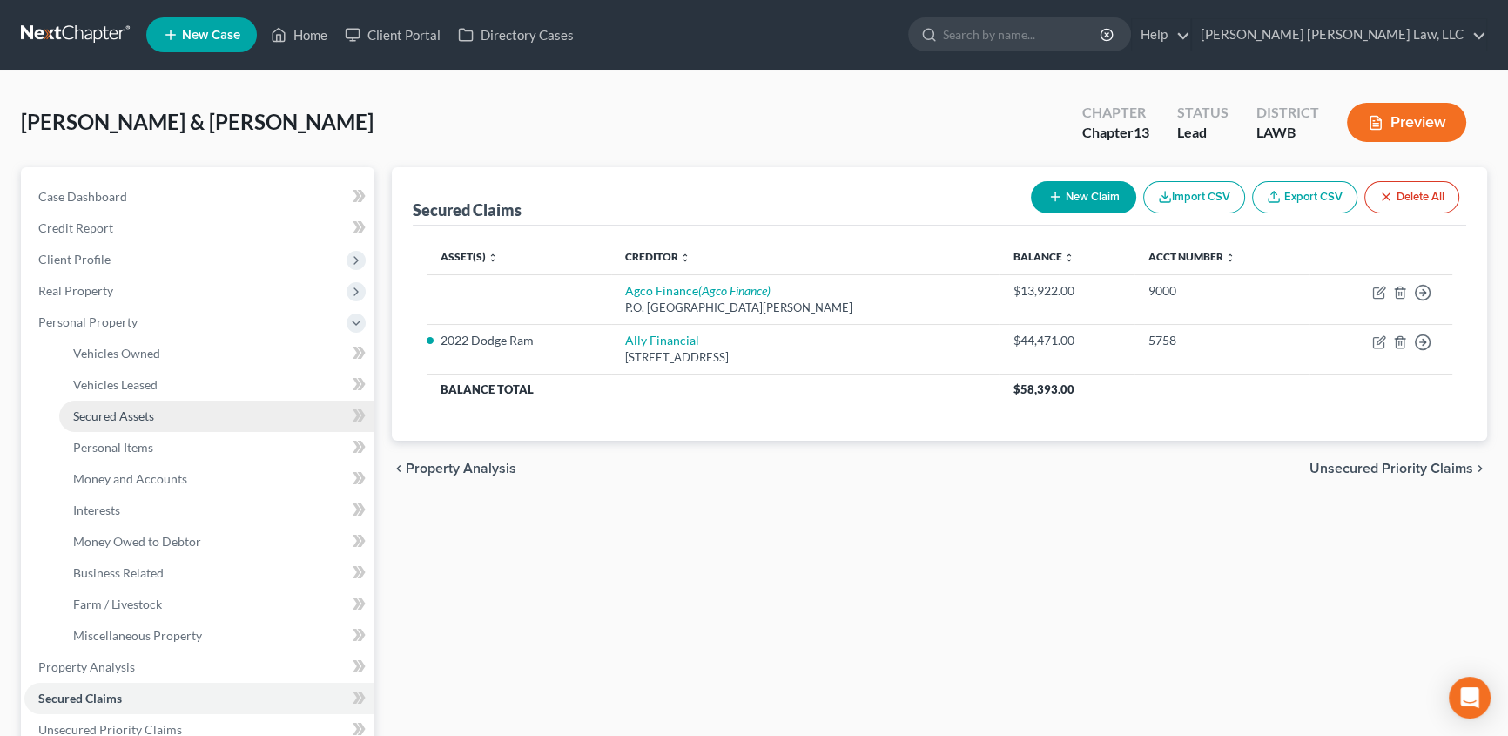
drag, startPoint x: 187, startPoint y: 414, endPoint x: 223, endPoint y: 414, distance: 35.7
click at [188, 414] on link "Secured Assets" at bounding box center [216, 416] width 315 height 31
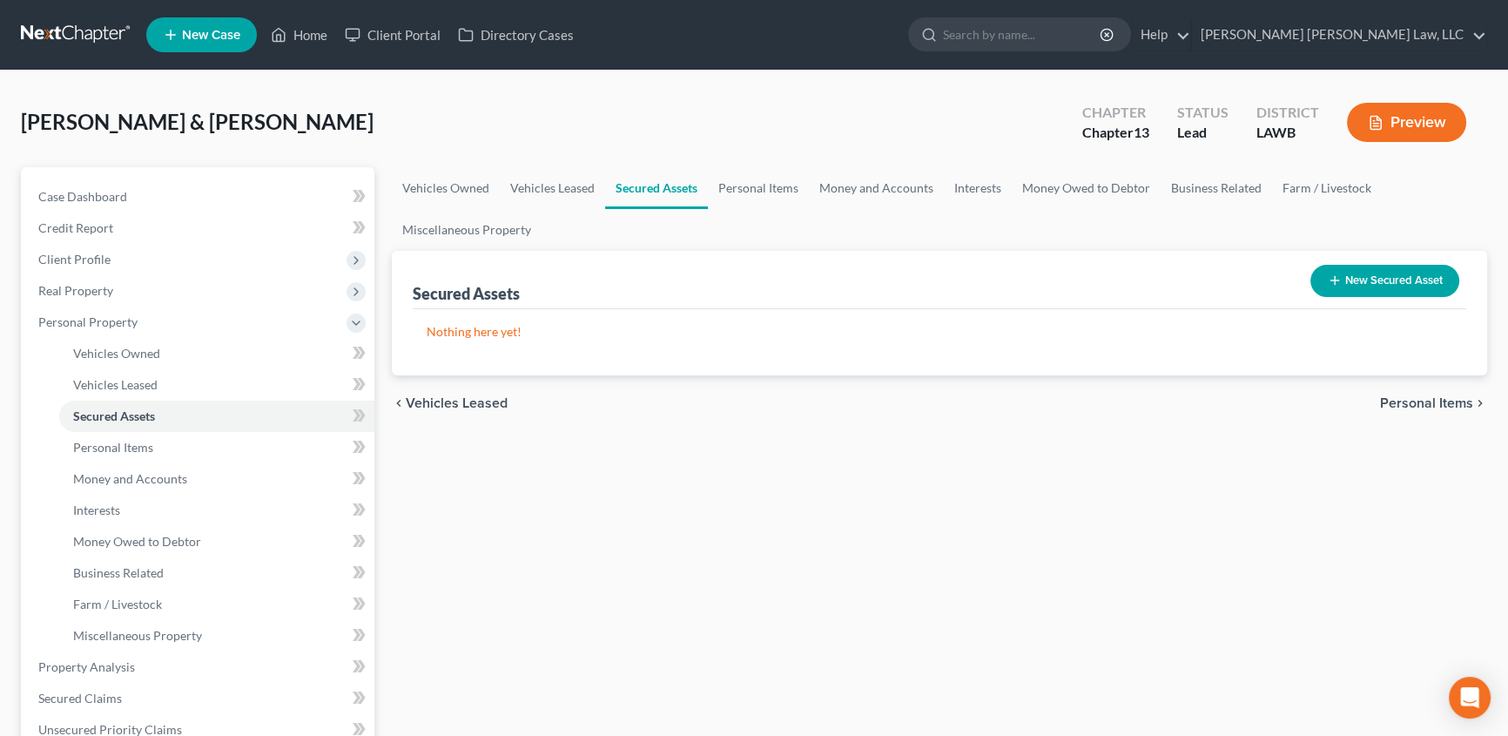
click at [1351, 279] on button "New Secured Asset" at bounding box center [1384, 281] width 149 height 32
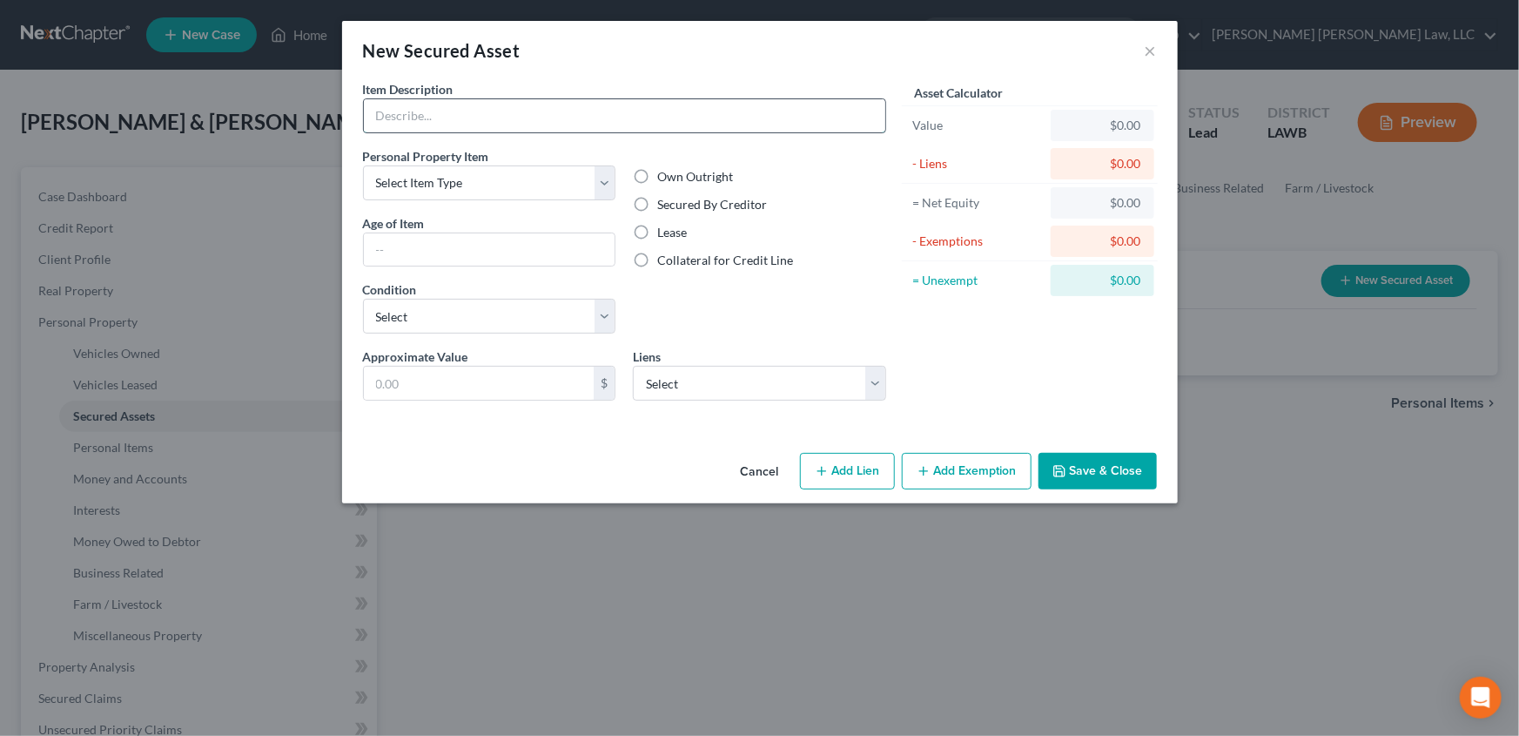
click at [402, 111] on input "text" at bounding box center [625, 115] width 522 height 33
click at [473, 120] on input "Massey Ferg" at bounding box center [625, 115] width 522 height 33
type input "Massey Ferguson Tractor"
click at [657, 200] on label "Secured By Creditor" at bounding box center [712, 204] width 110 height 17
click at [664, 200] on input "Secured By Creditor" at bounding box center [669, 201] width 11 height 11
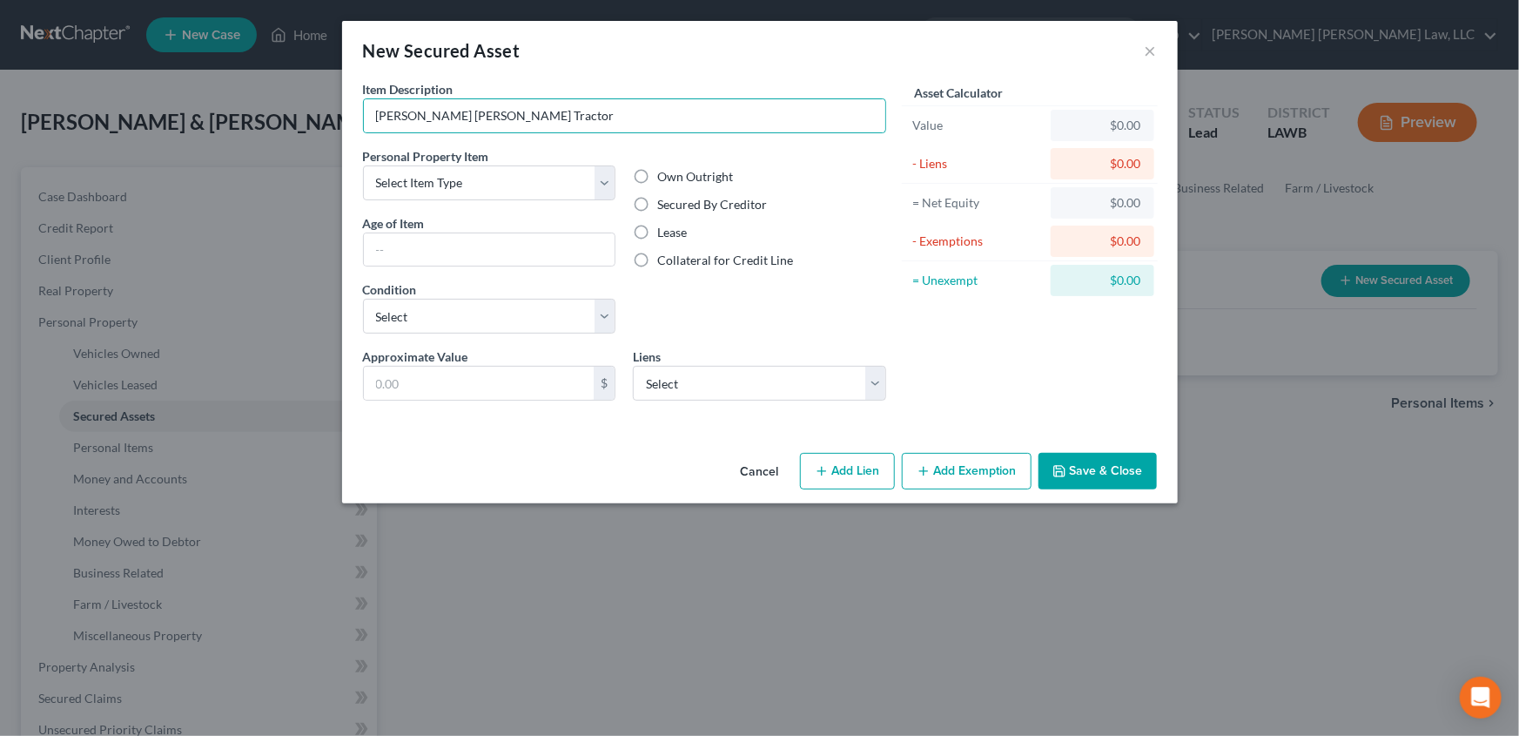
radio input "true"
click at [674, 384] on select "Select Agco Finance - $13,922.00" at bounding box center [759, 383] width 253 height 35
select select "16"
select select "1"
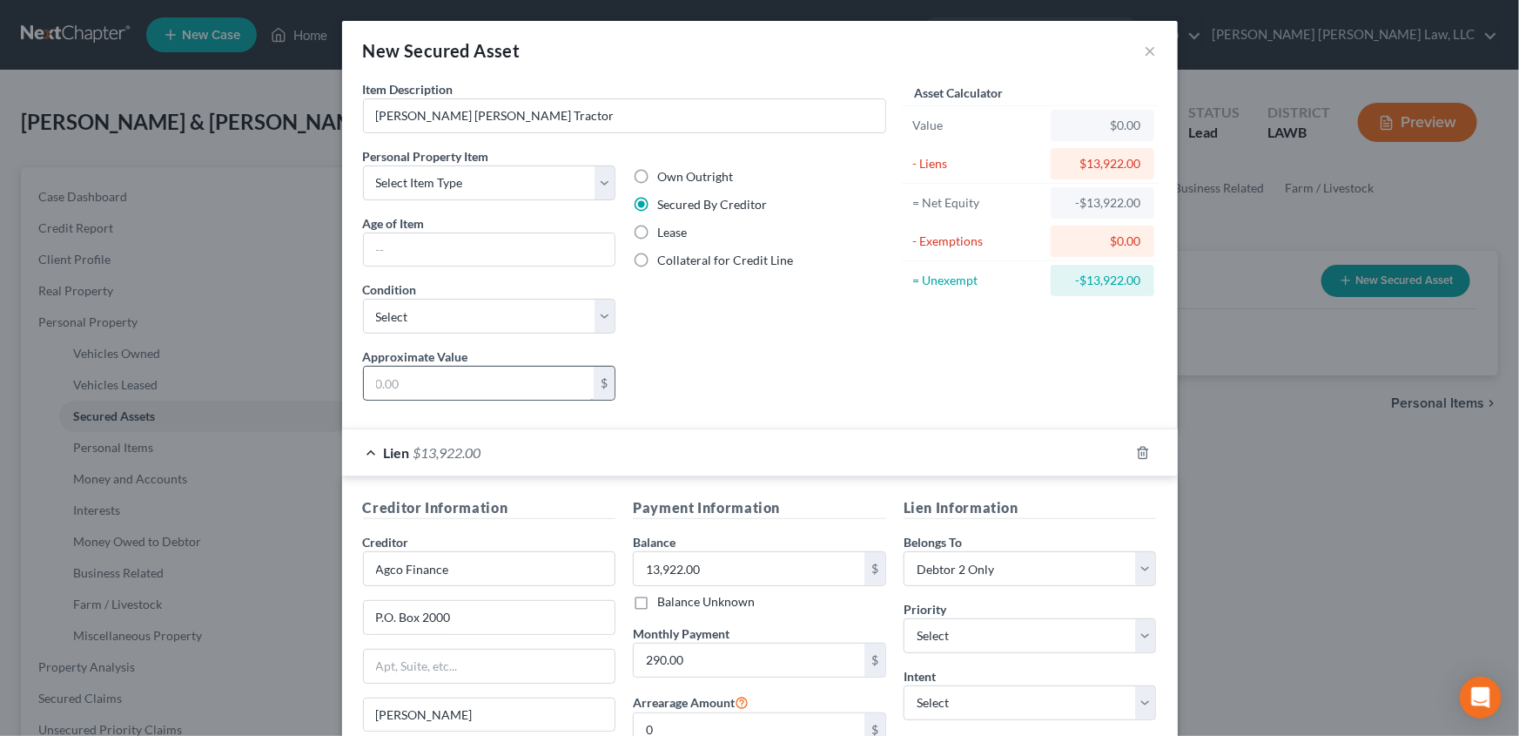
click at [382, 374] on input "text" at bounding box center [479, 383] width 231 height 33
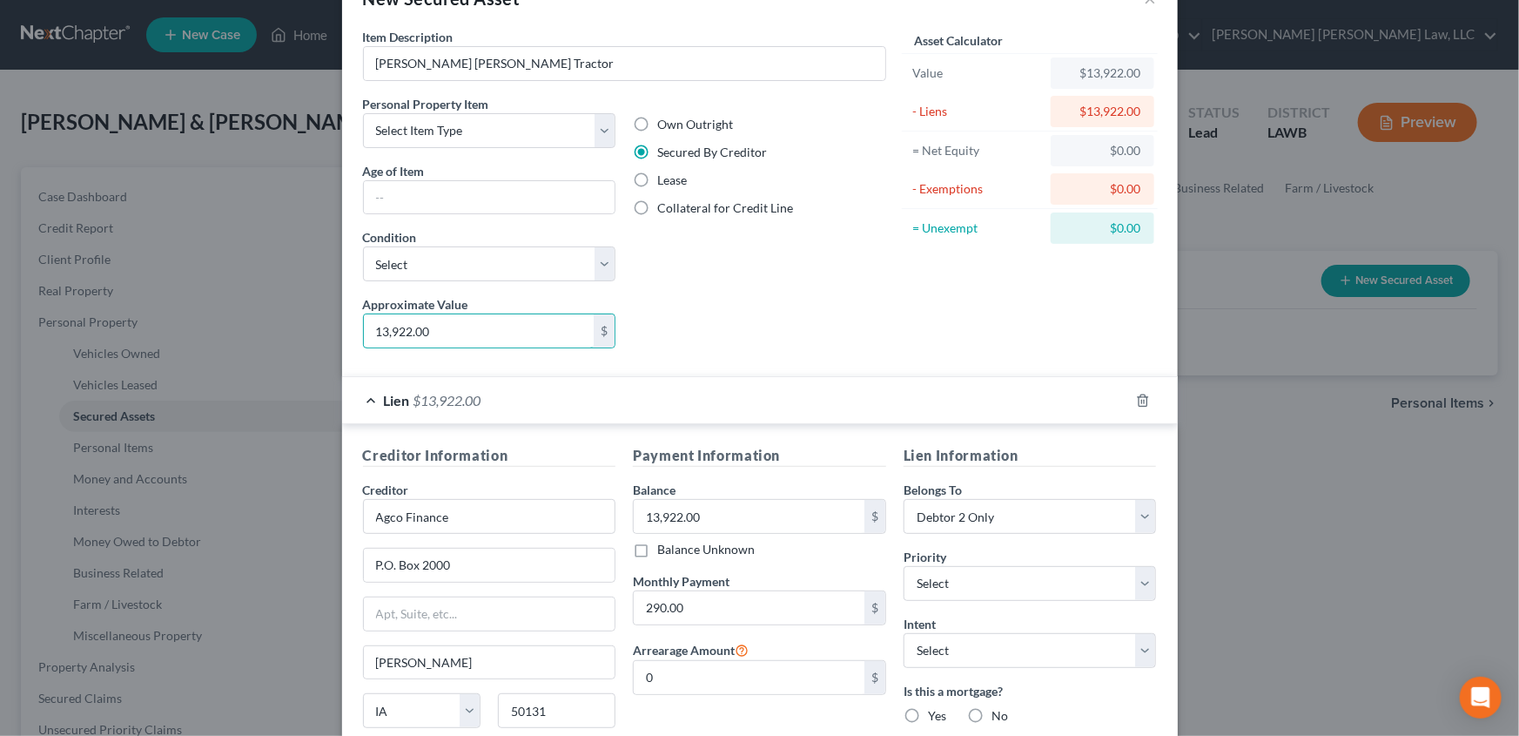
scroll to position [78, 0]
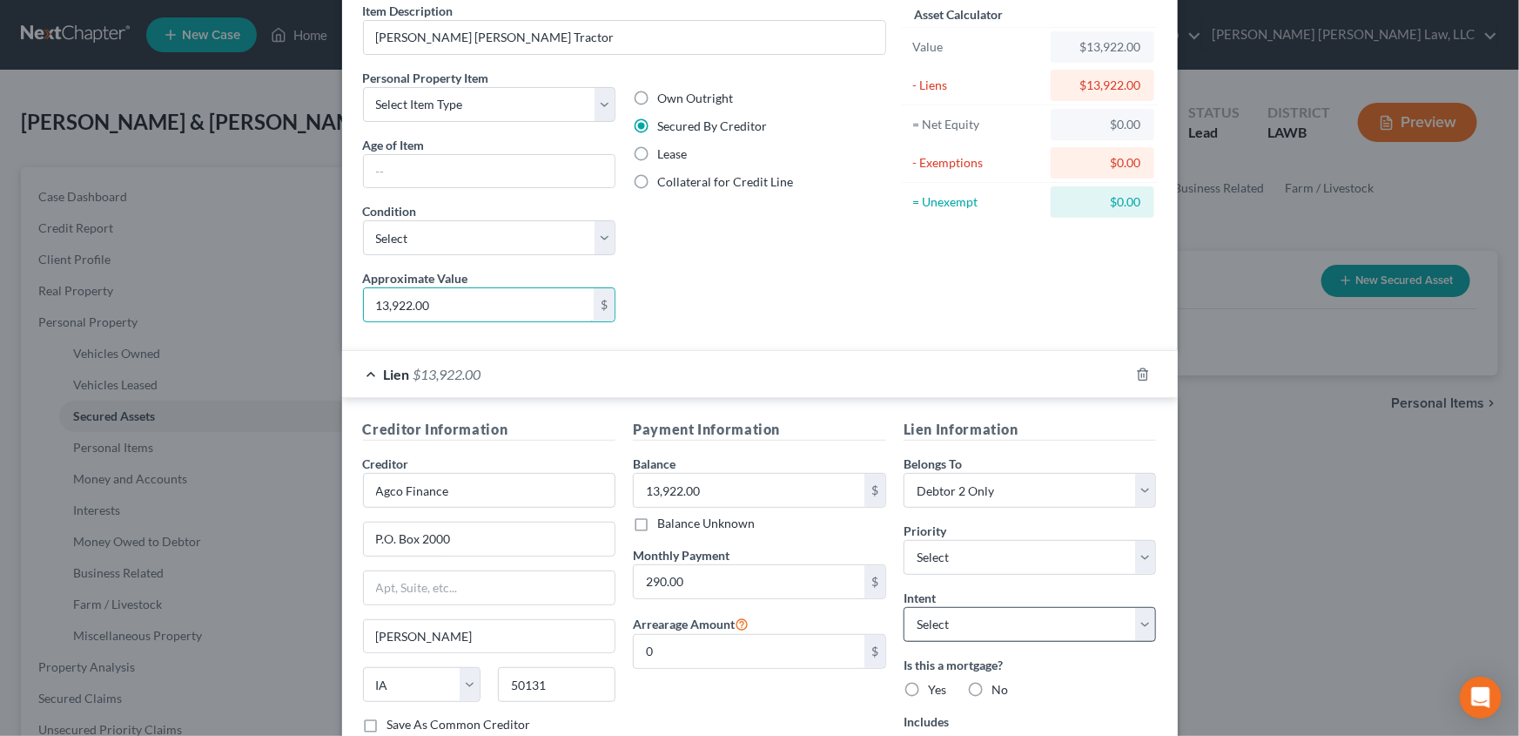
type input "13,922.00"
click at [925, 632] on select "Select Surrender Redeem Reaffirm Avoid Other" at bounding box center [1030, 624] width 253 height 35
select select "0"
click at [904, 607] on select "Select Surrender Redeem Reaffirm Avoid Other" at bounding box center [1030, 624] width 253 height 35
click at [992, 687] on label "No" at bounding box center [1000, 689] width 17 height 17
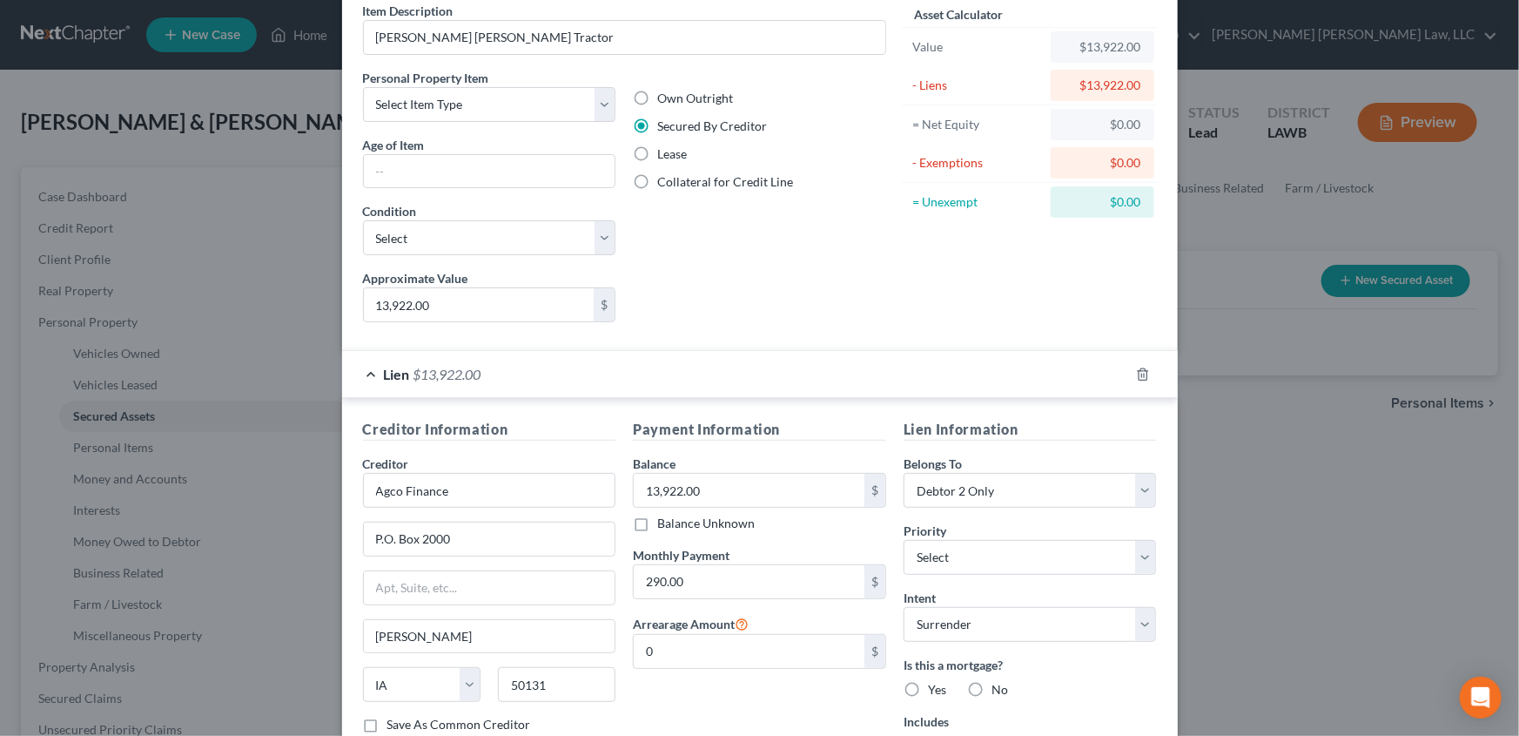
click at [999, 687] on input "No" at bounding box center [1004, 686] width 11 height 11
radio input "true"
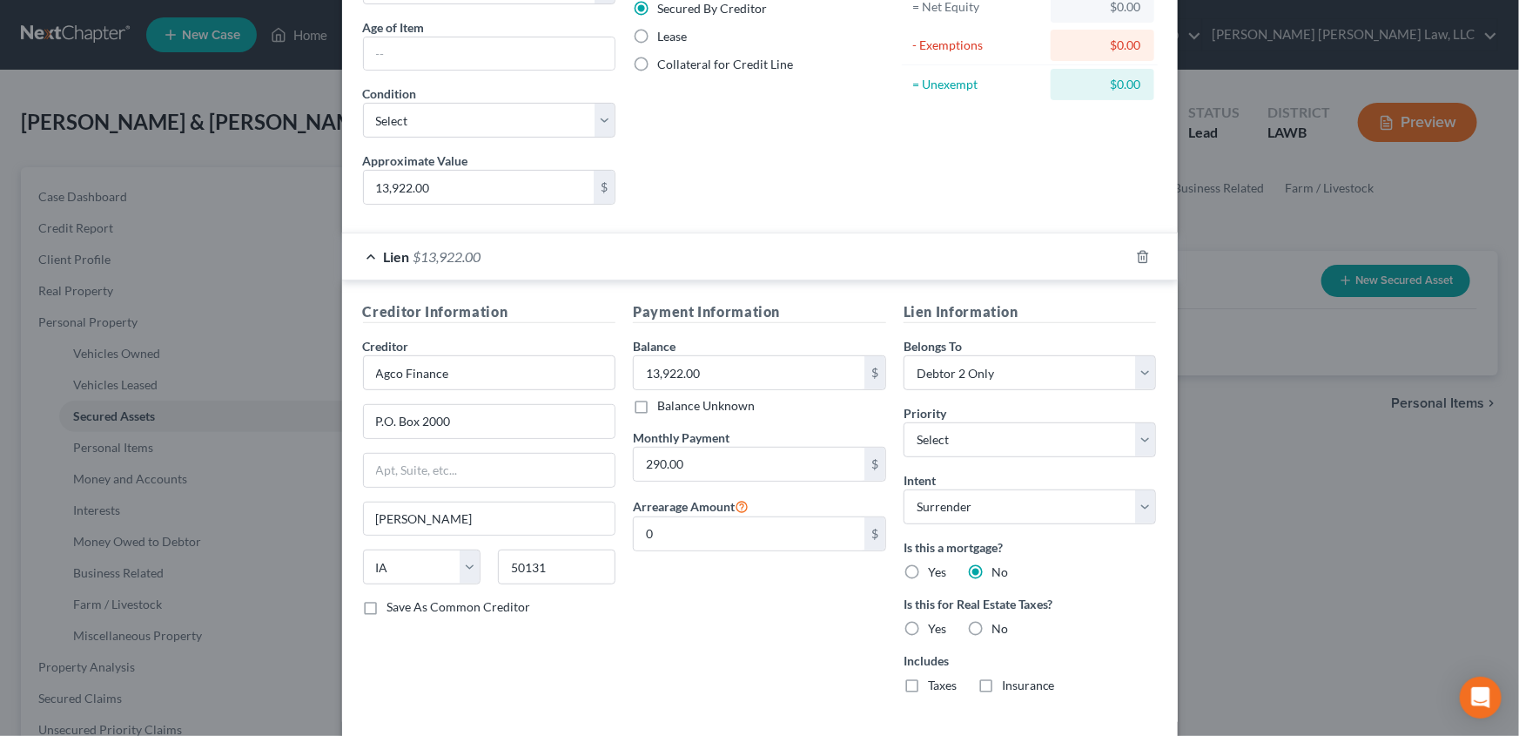
scroll to position [237, 0]
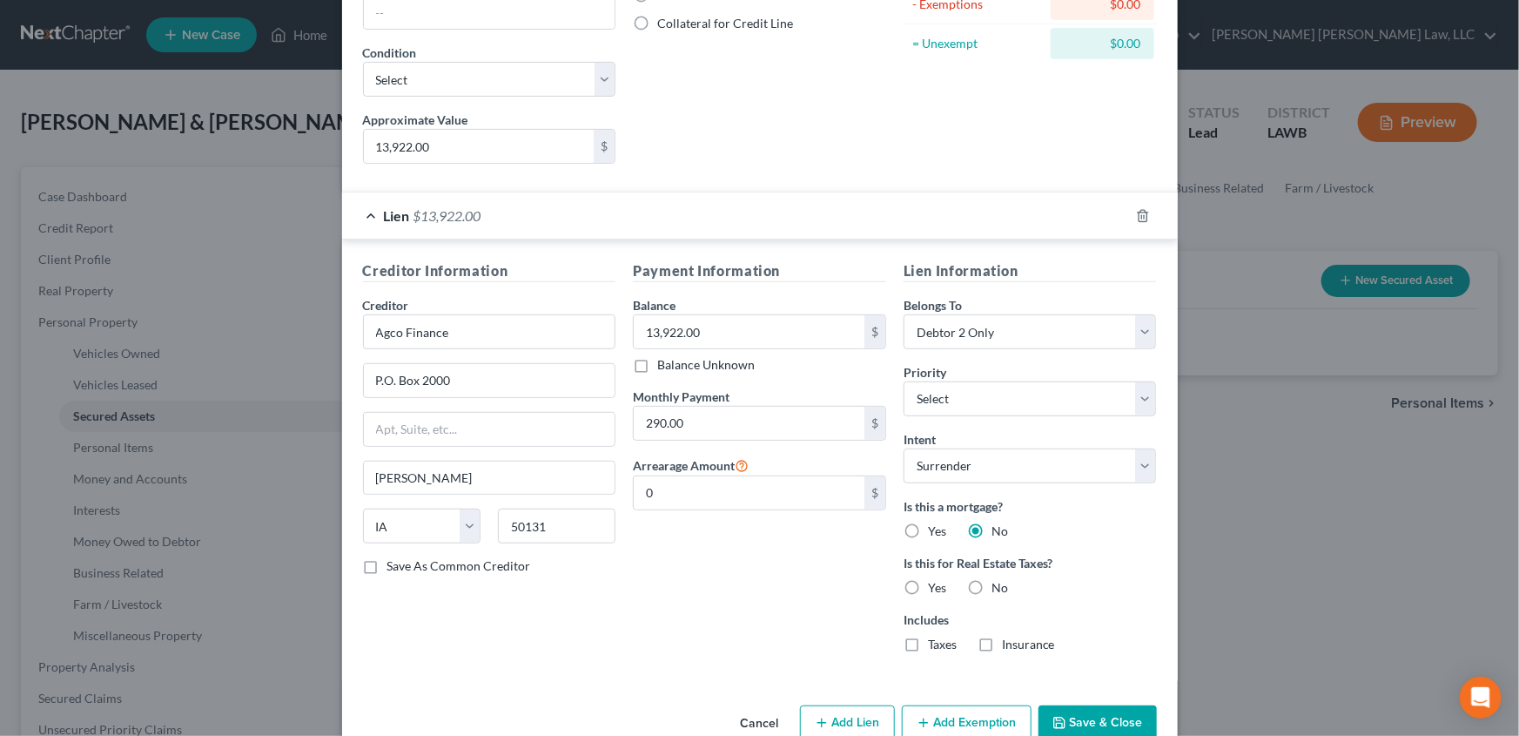
click at [992, 586] on label "No" at bounding box center [1000, 587] width 17 height 17
click at [999, 586] on input "No" at bounding box center [1004, 584] width 11 height 11
radio input "true"
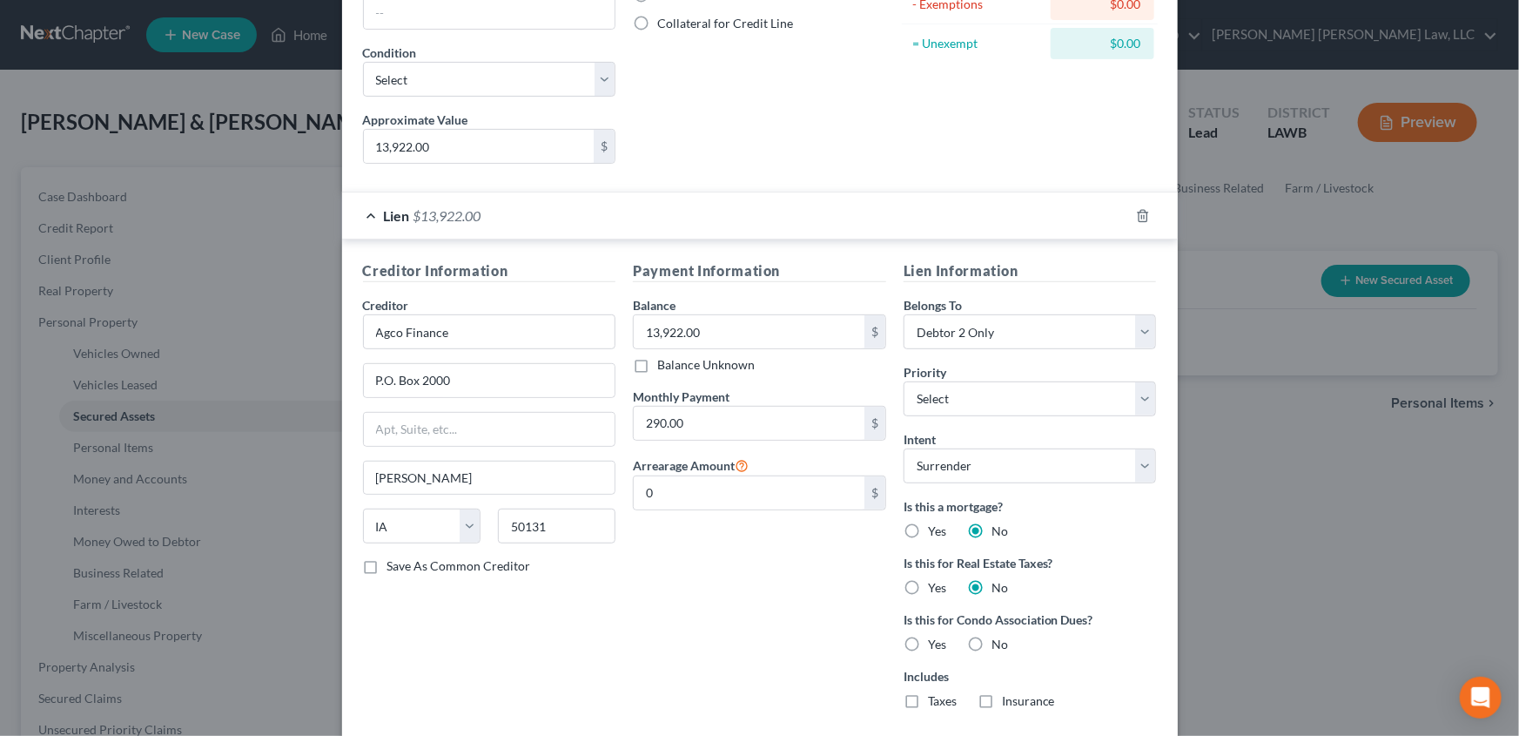
click at [992, 638] on label "No" at bounding box center [1000, 644] width 17 height 17
click at [999, 638] on input "No" at bounding box center [1004, 641] width 11 height 11
radio input "true"
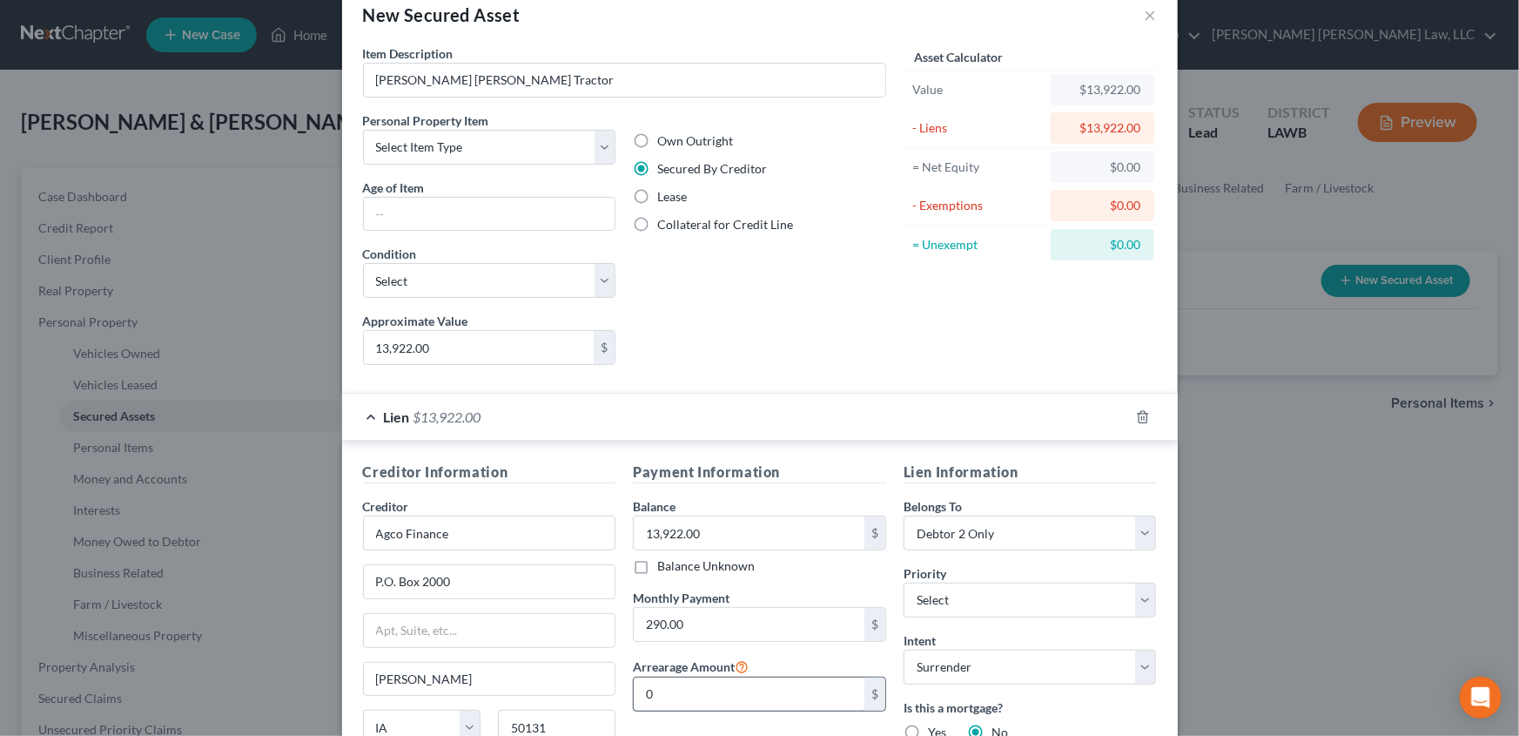
scroll to position [0, 0]
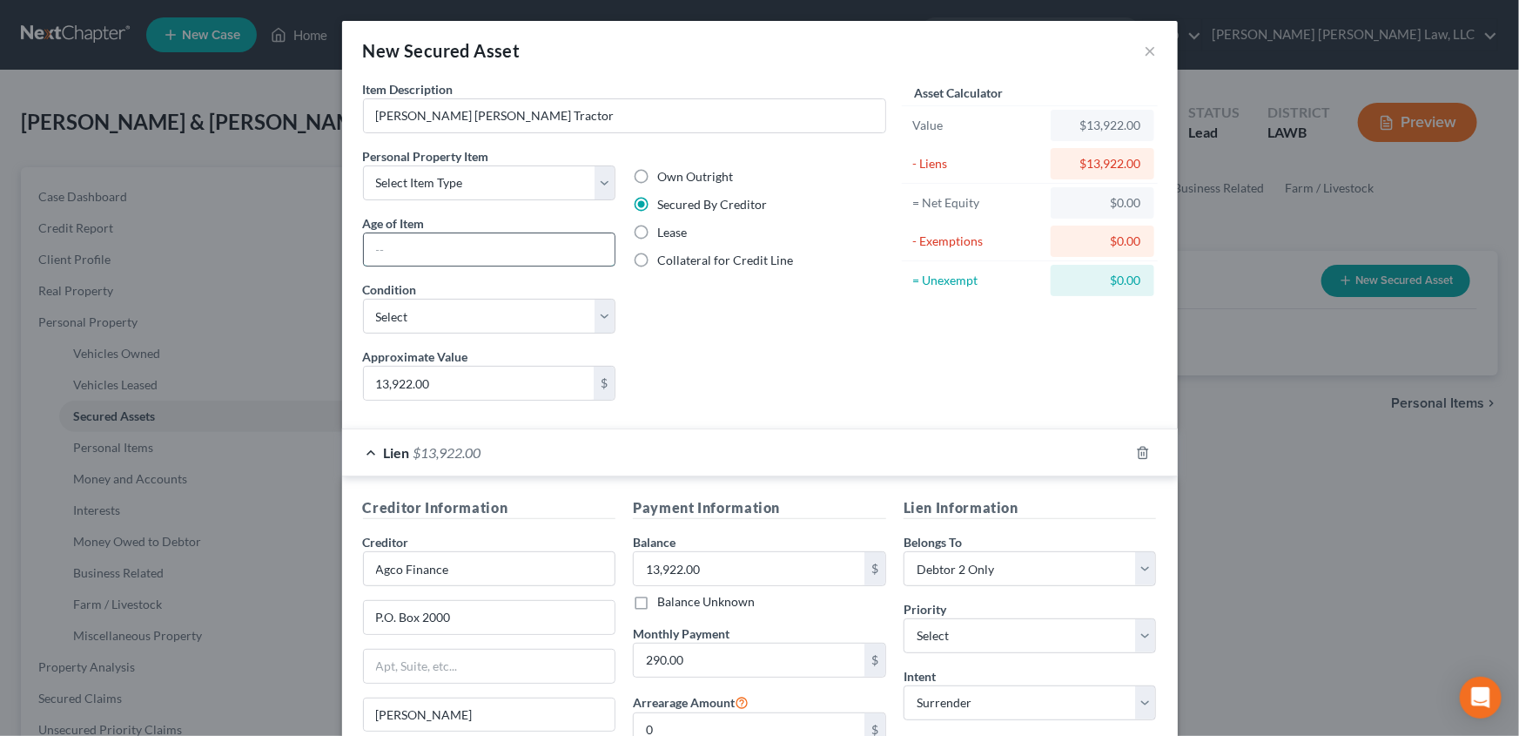
click at [412, 238] on input "text" at bounding box center [490, 249] width 252 height 33
type input "4 years"
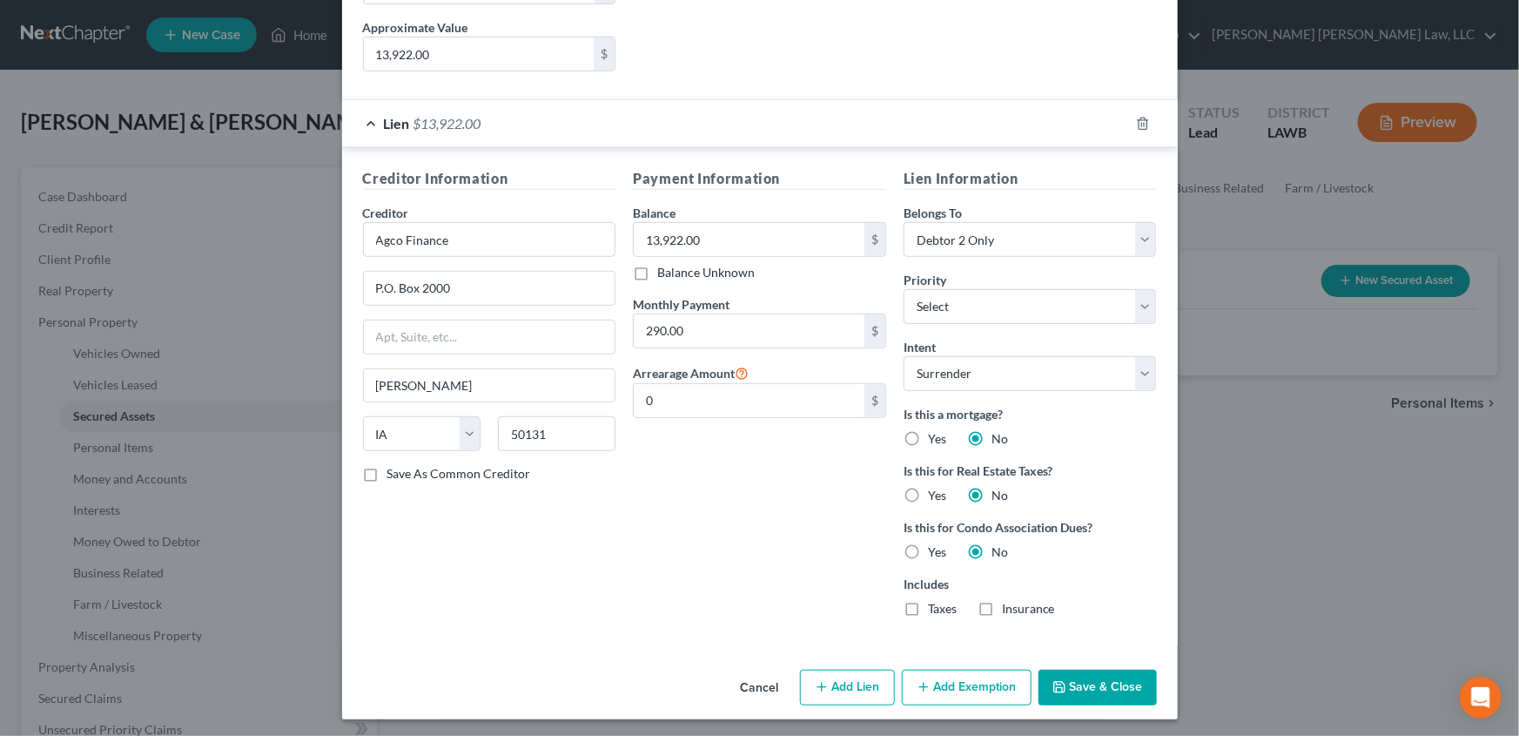
scroll to position [332, 0]
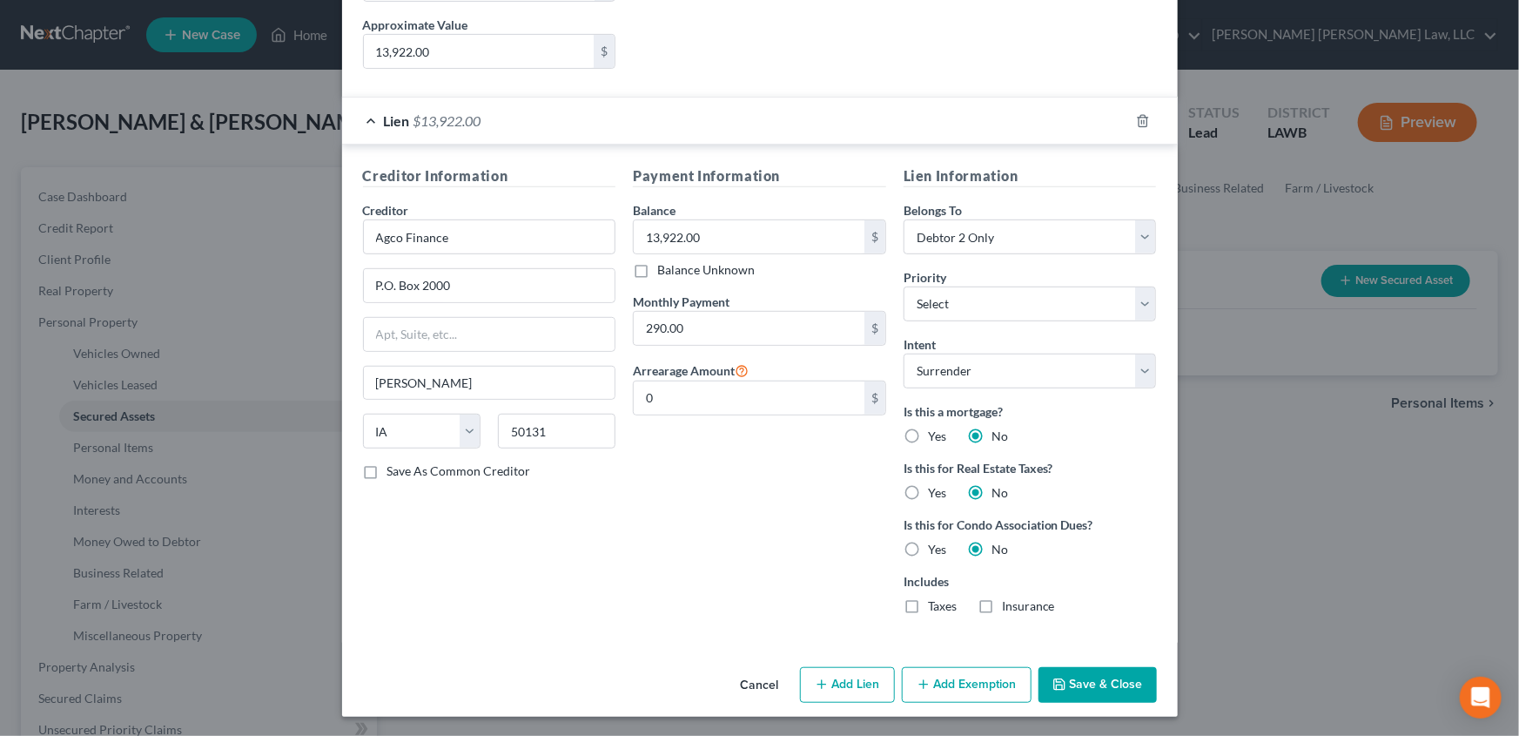
click at [1079, 690] on button "Save & Close" at bounding box center [1098, 685] width 118 height 37
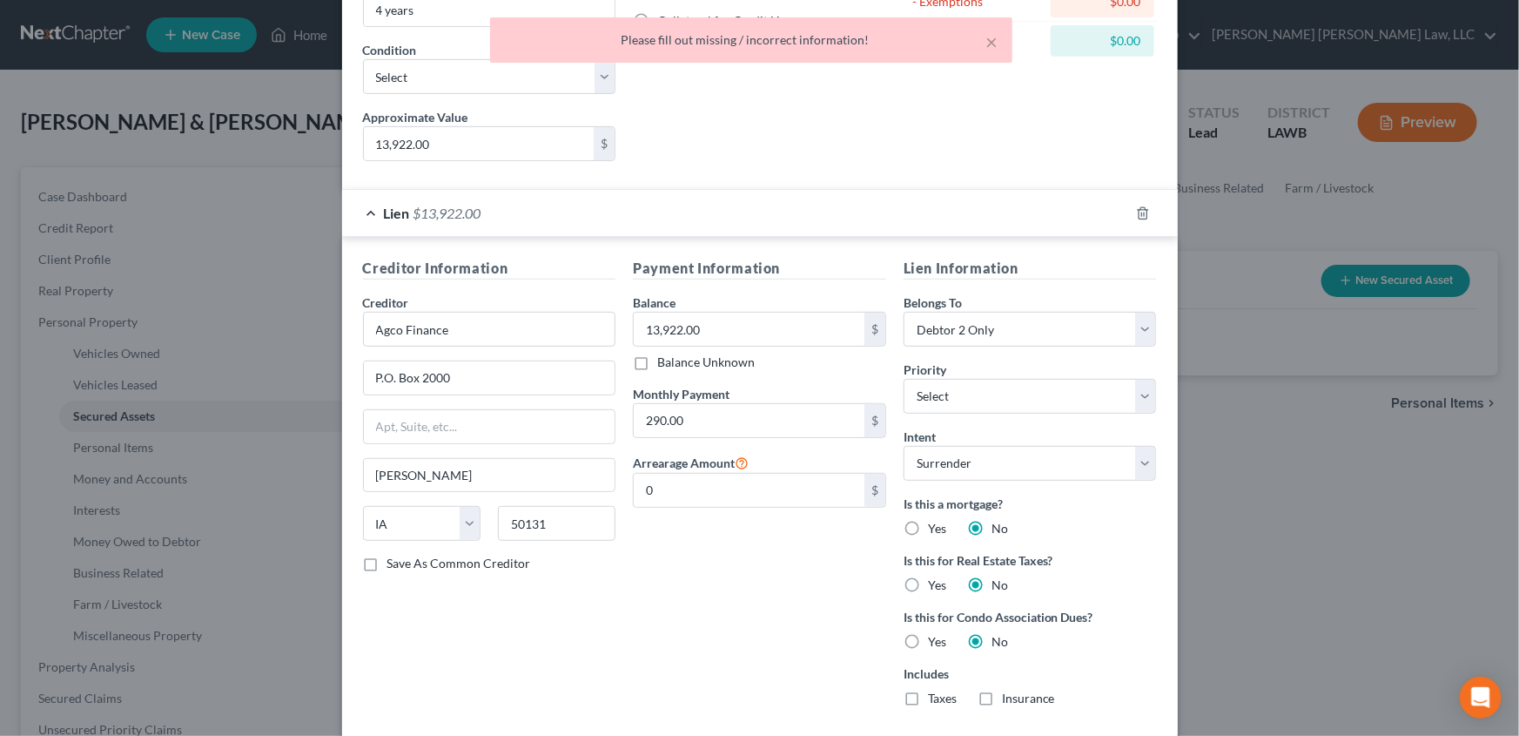
scroll to position [0, 0]
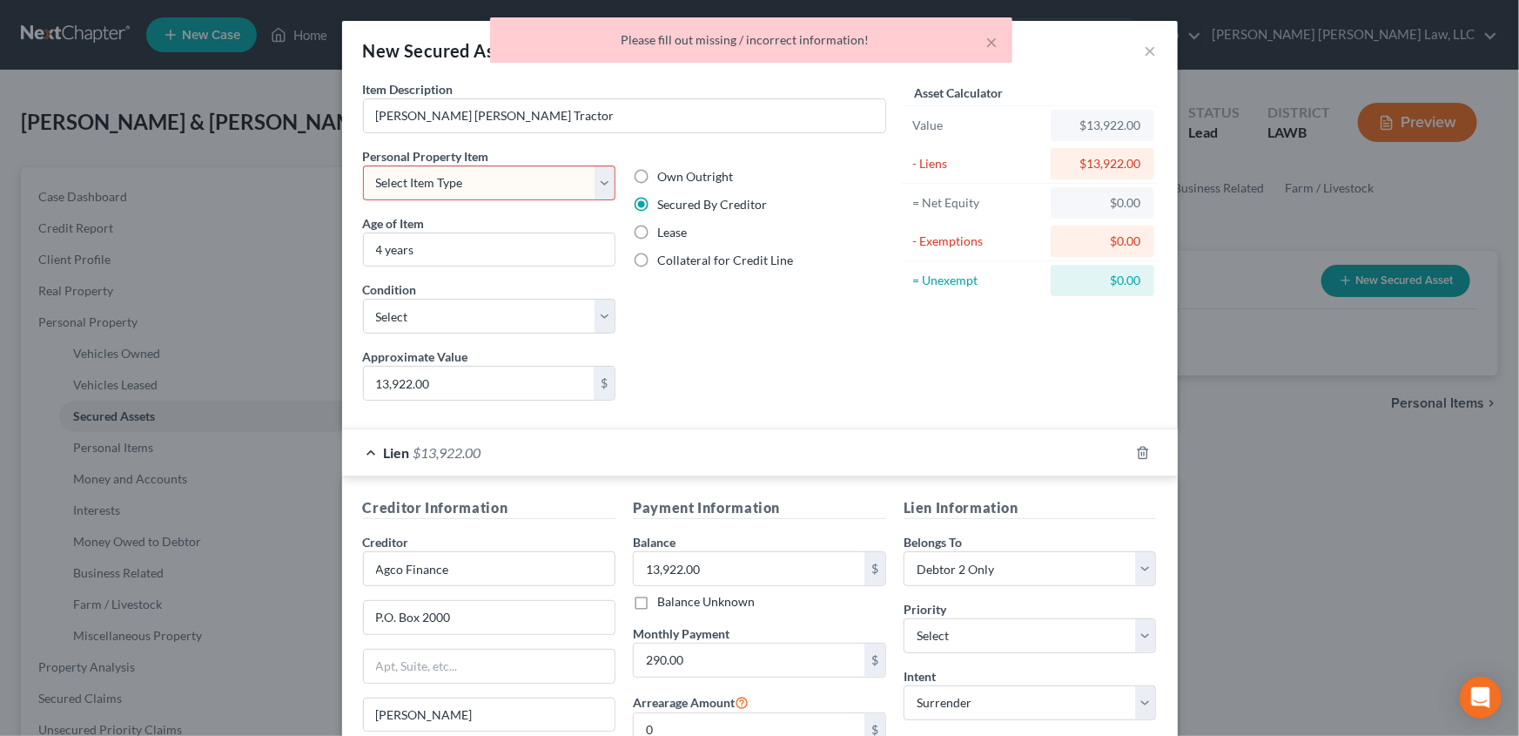
click at [601, 185] on select "Select Item Type Clothing (A/B: 11) Collectibles Of Value (A/B: 8) Electronics …" at bounding box center [489, 182] width 253 height 35
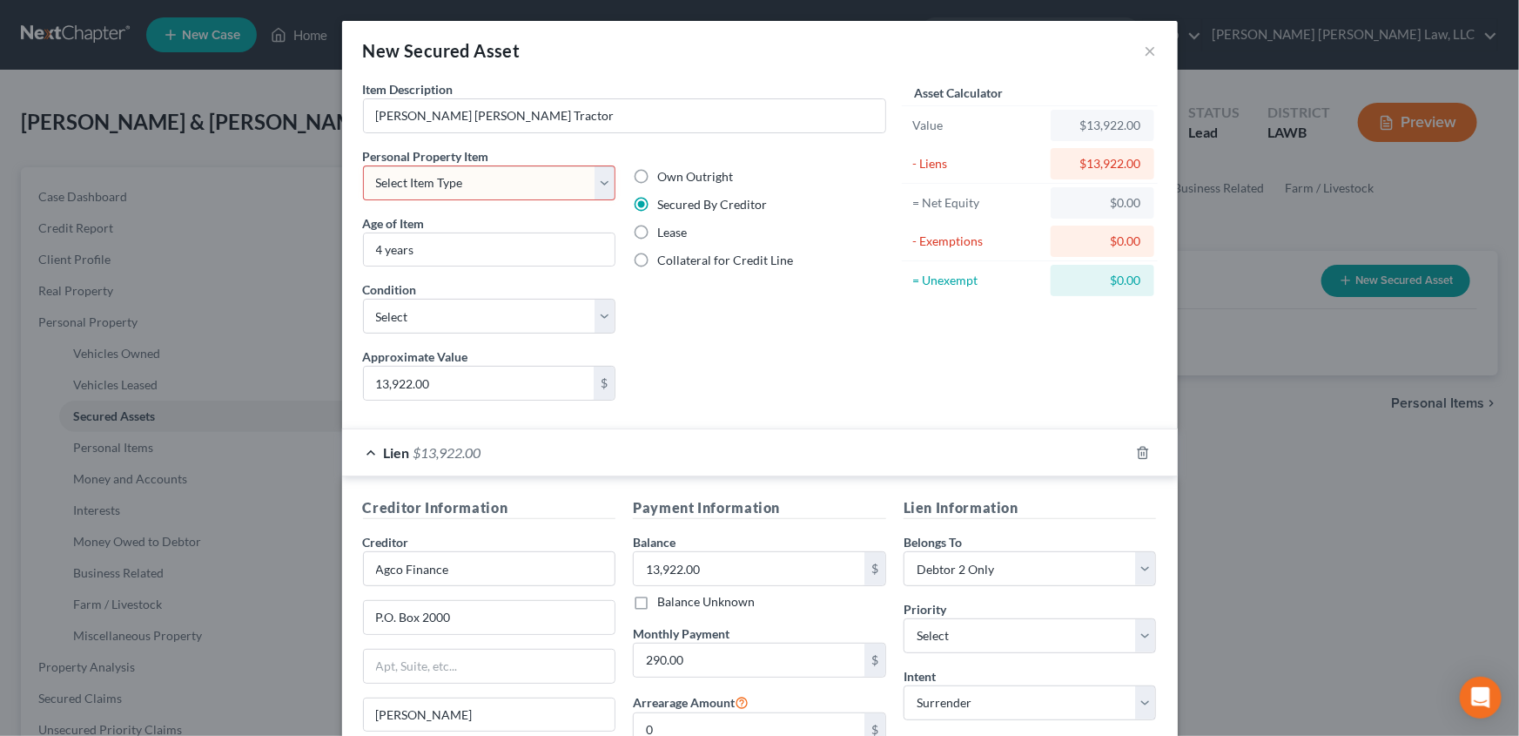
select select "other"
click at [363, 165] on select "Select Item Type Clothing (A/B: 11) Collectibles Of Value (A/B: 8) Electronics …" at bounding box center [489, 182] width 253 height 35
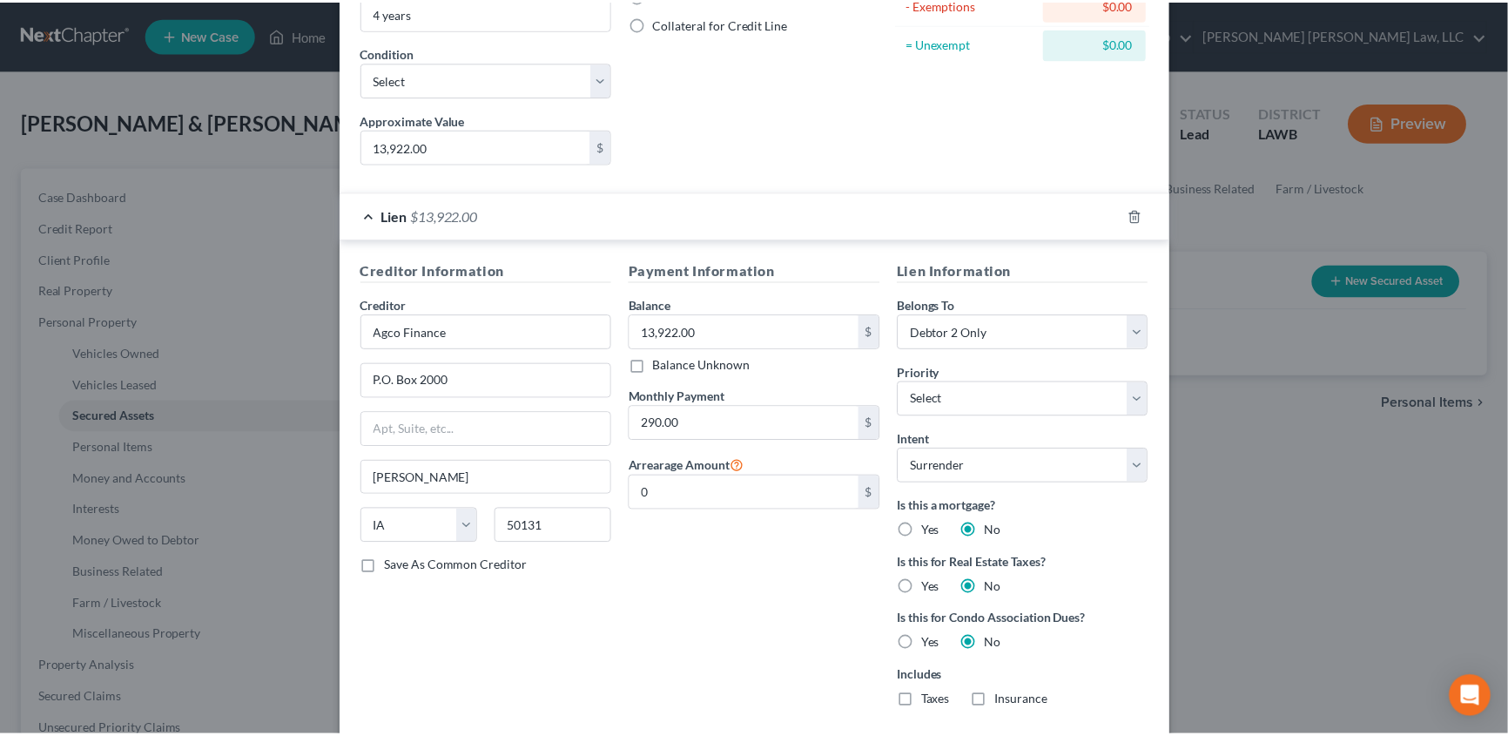
scroll to position [332, 0]
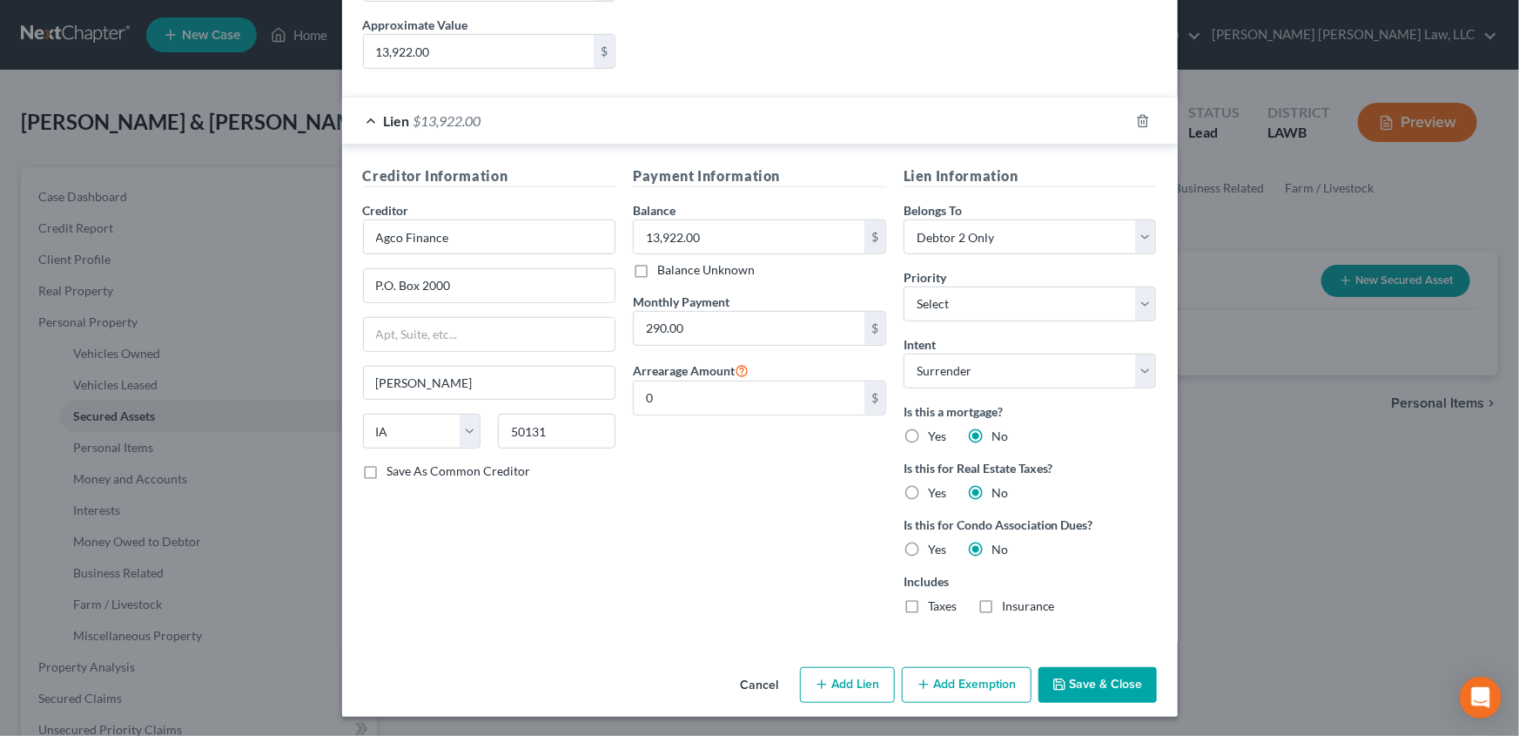
drag, startPoint x: 1114, startPoint y: 684, endPoint x: 1106, endPoint y: 680, distance: 9.0
click at [1113, 685] on button "Save & Close" at bounding box center [1098, 685] width 118 height 37
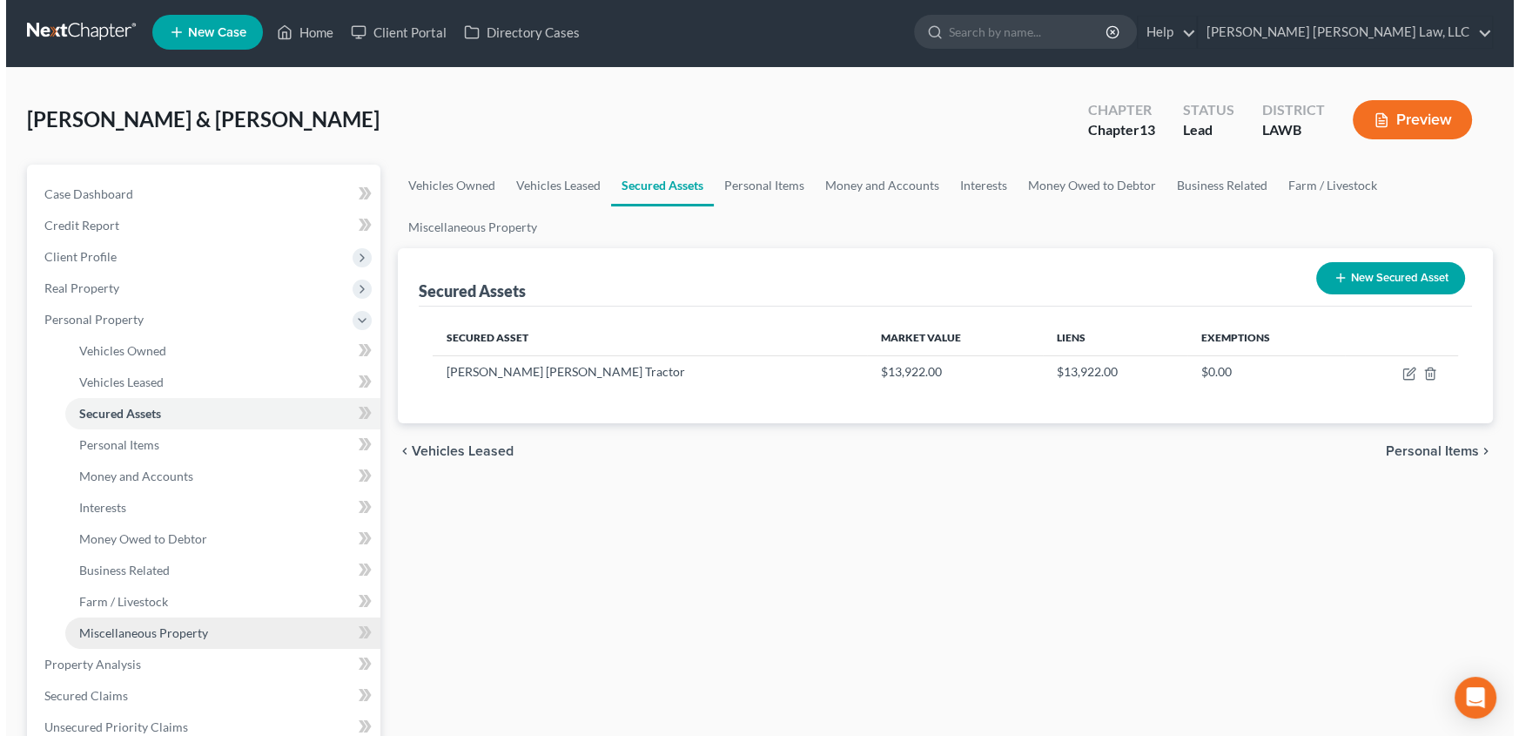
scroll to position [0, 0]
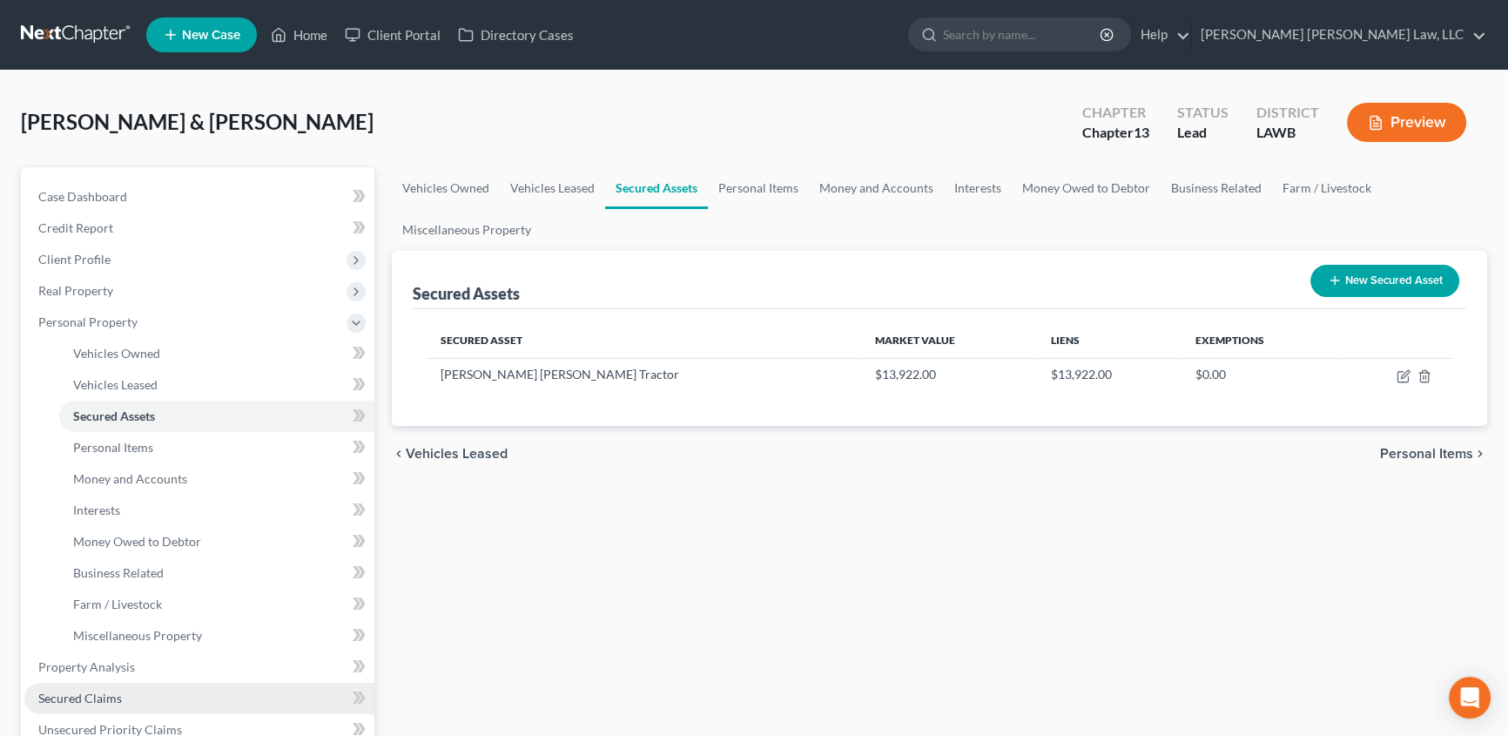
click at [55, 693] on span "Secured Claims" at bounding box center [80, 697] width 84 height 15
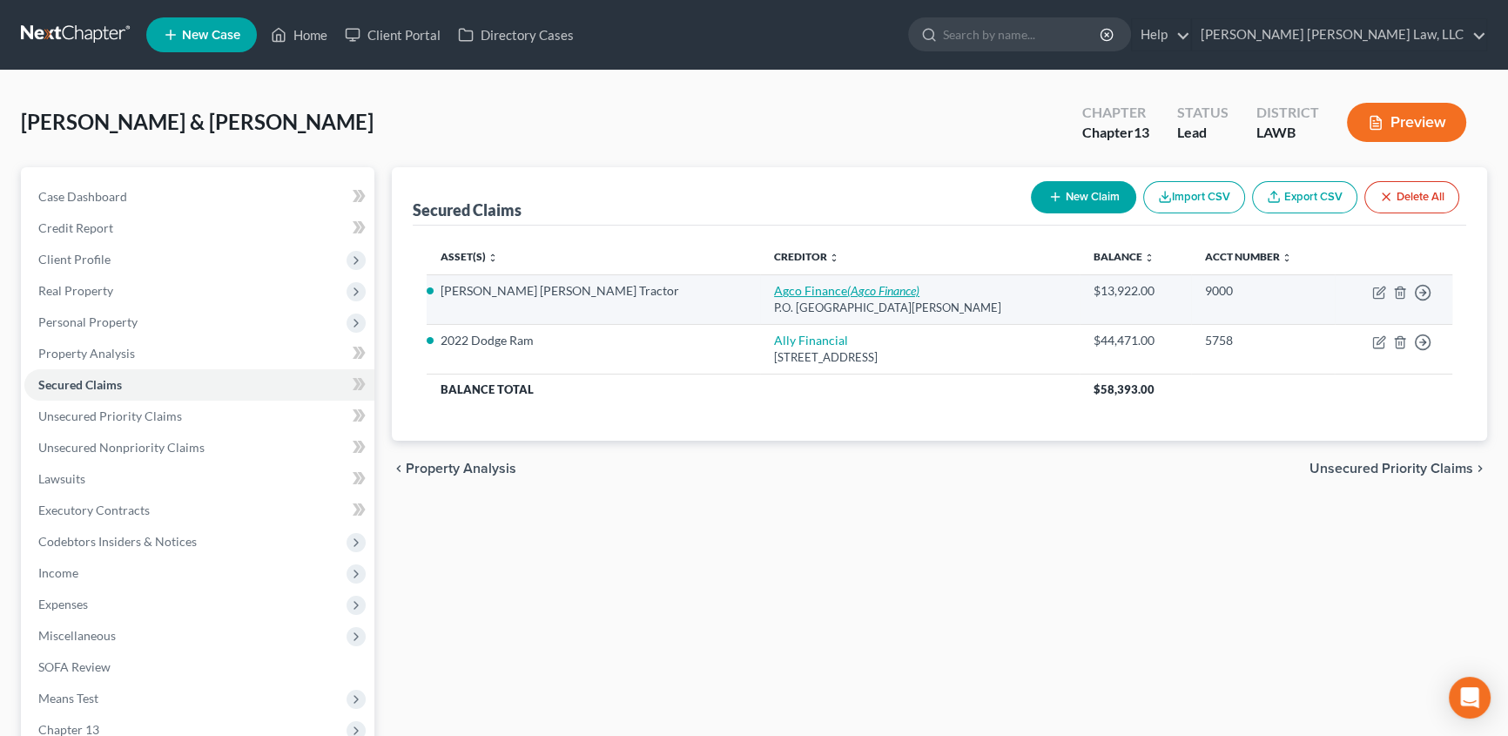
click at [774, 287] on link "Agco Finance (Agco Finance)" at bounding box center [846, 290] width 145 height 15
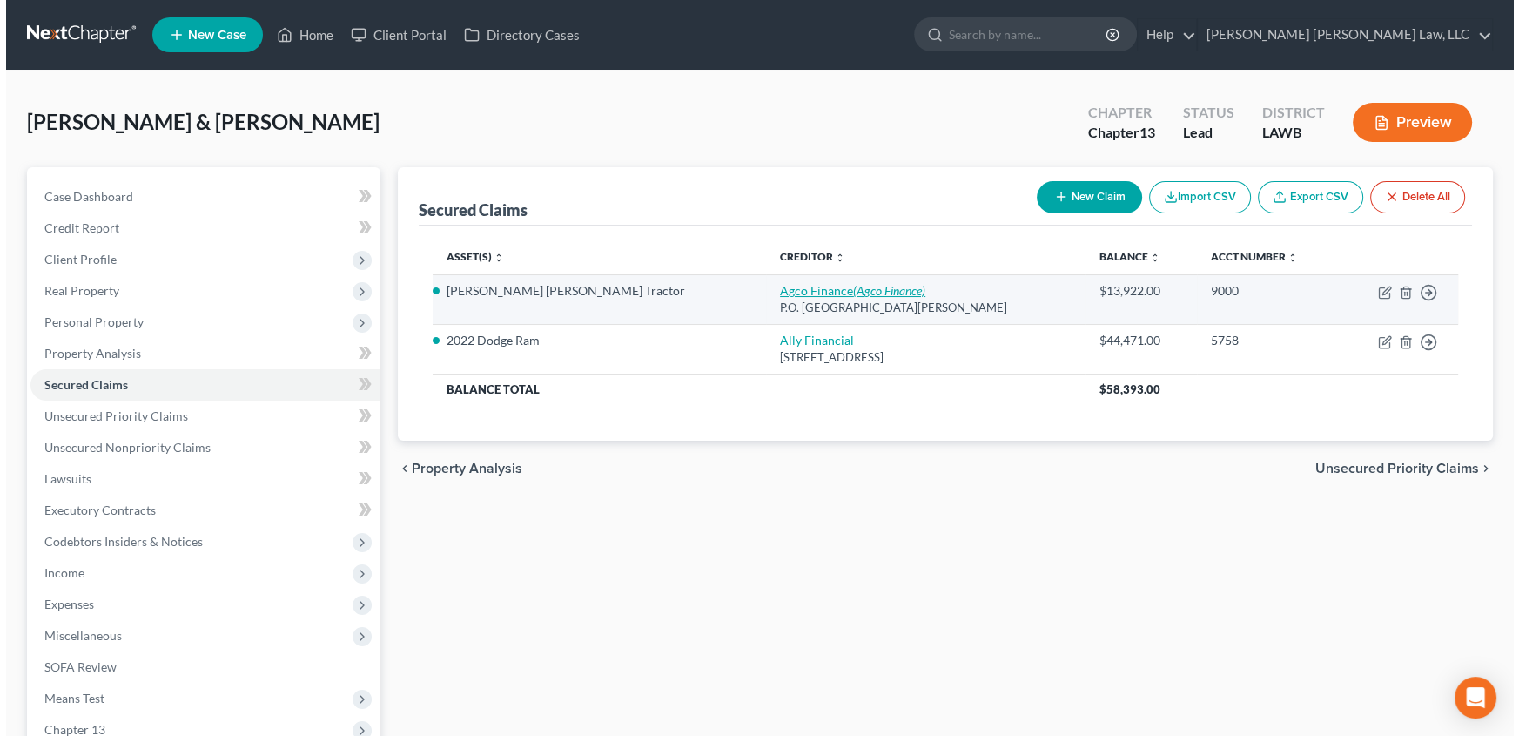
select select "16"
select select "2"
select select "0"
select select "1"
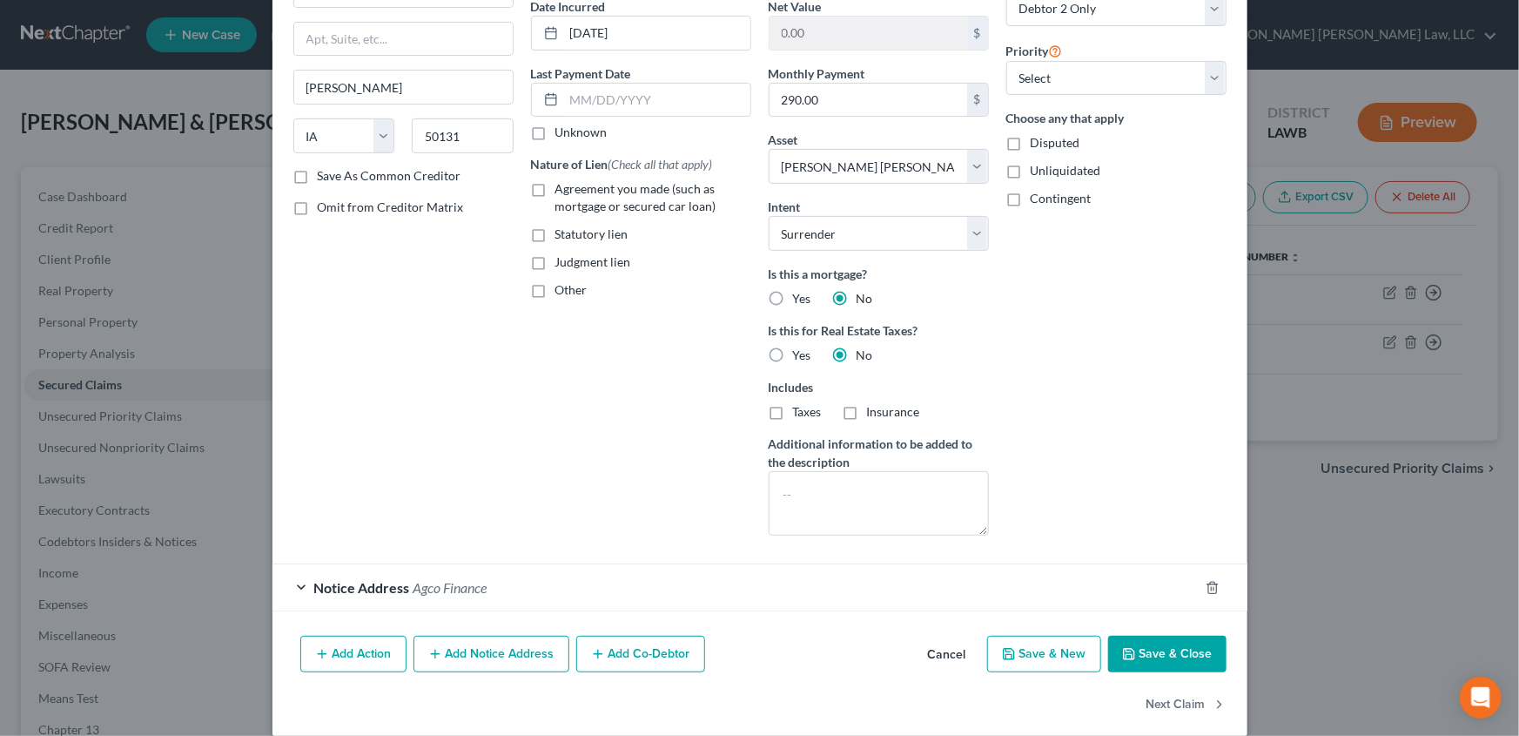
scroll to position [194, 0]
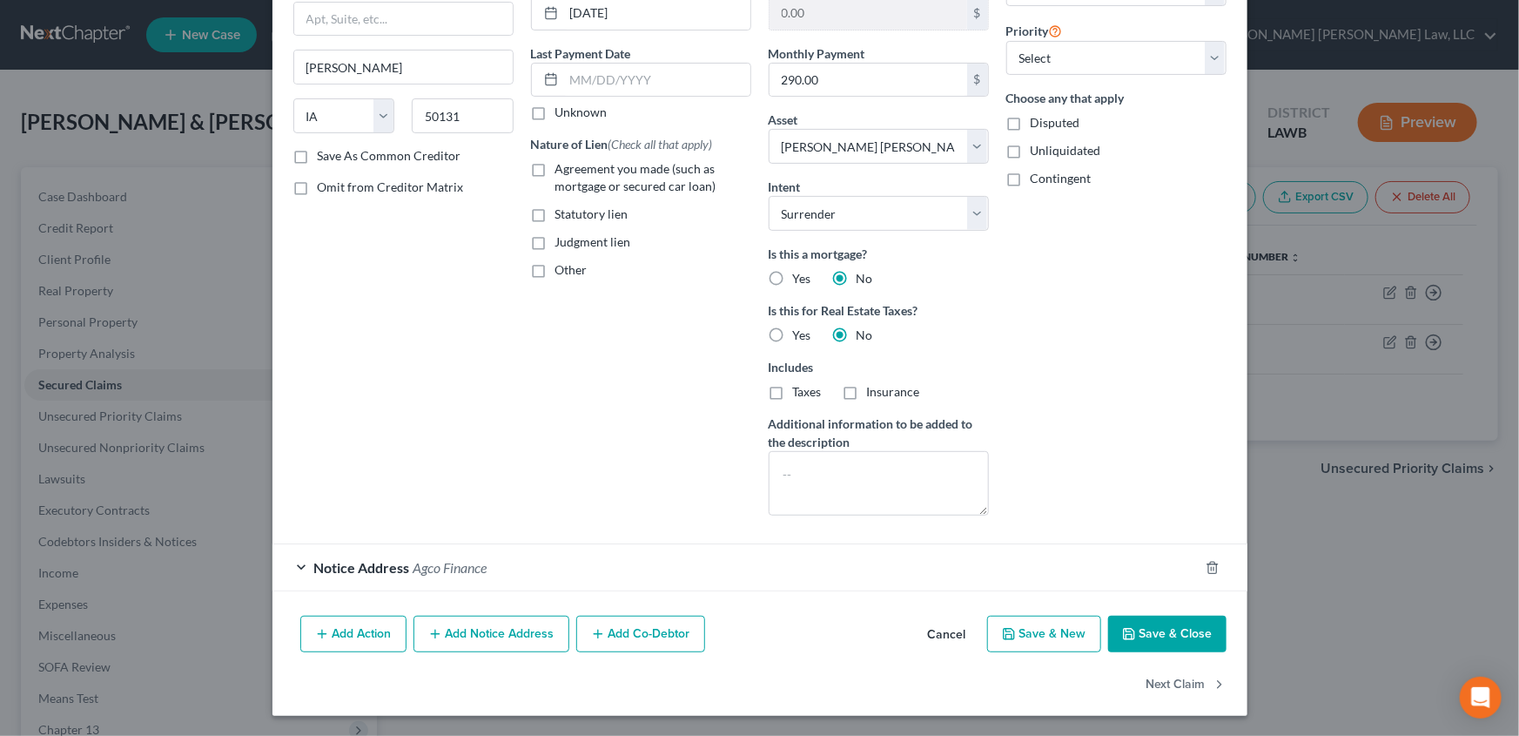
click at [1142, 641] on button "Save & Close" at bounding box center [1167, 634] width 118 height 37
select select
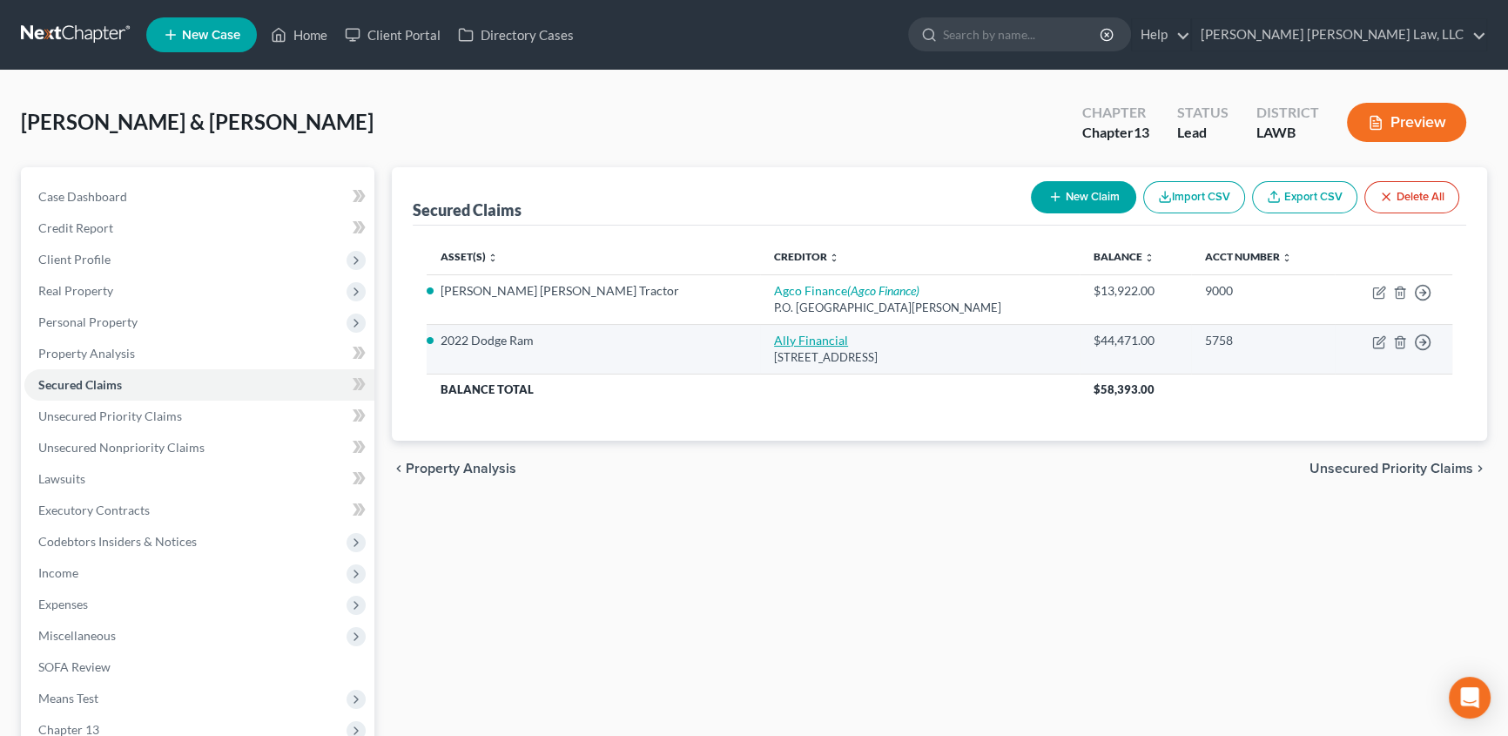
click at [774, 343] on link "Ally Financial" at bounding box center [811, 340] width 74 height 15
select select "23"
select select "3"
select select "2"
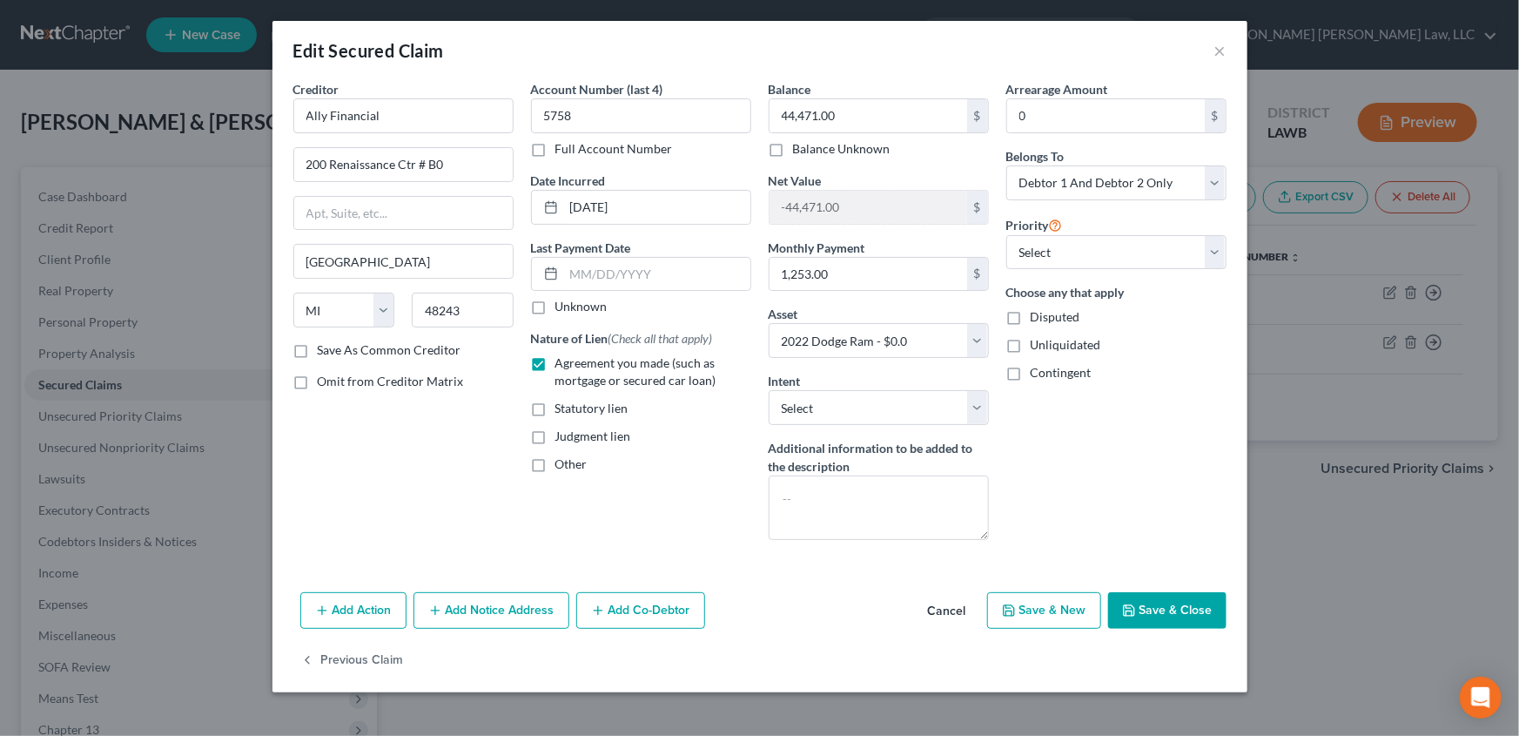
click at [1181, 606] on button "Save & Close" at bounding box center [1167, 610] width 118 height 37
select select
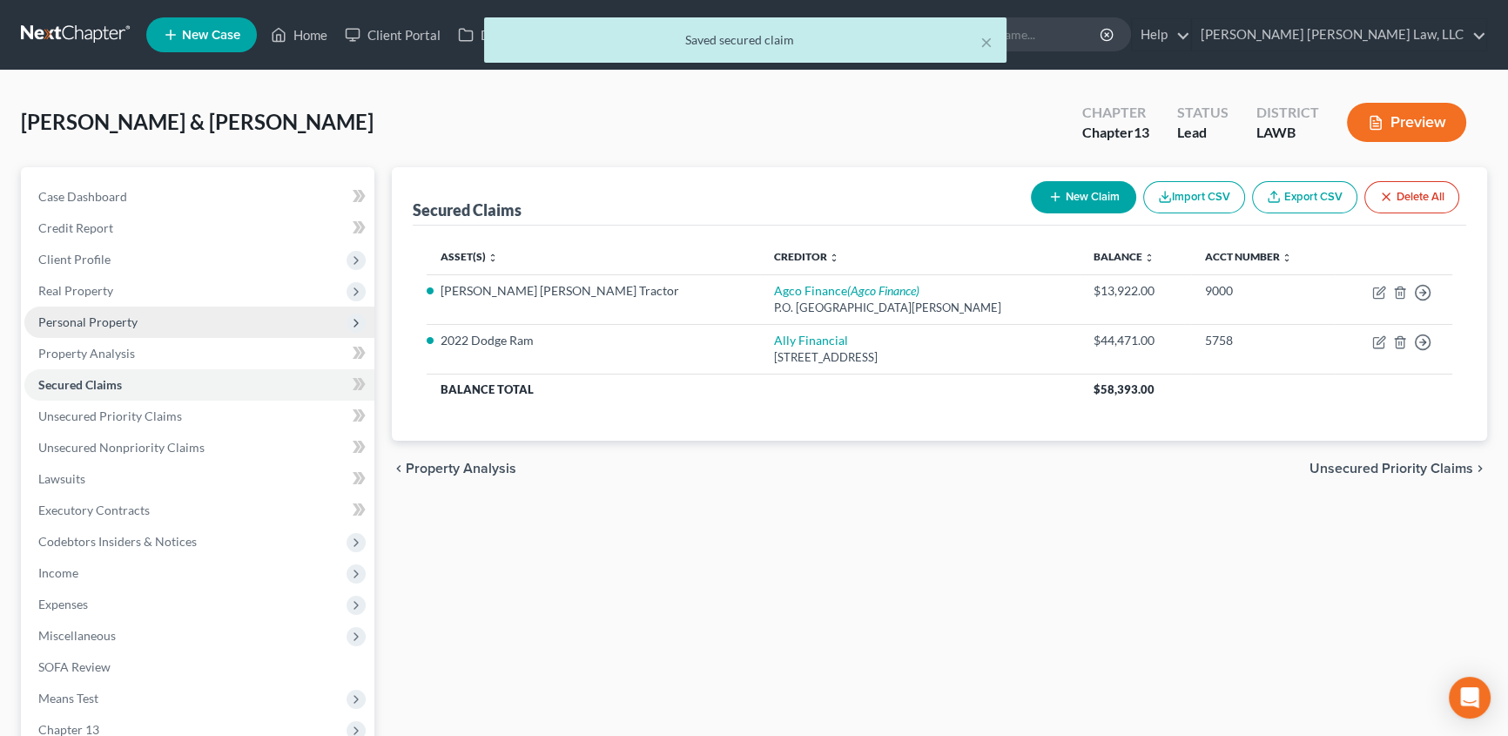
click at [93, 318] on span "Personal Property" at bounding box center [87, 321] width 99 height 15
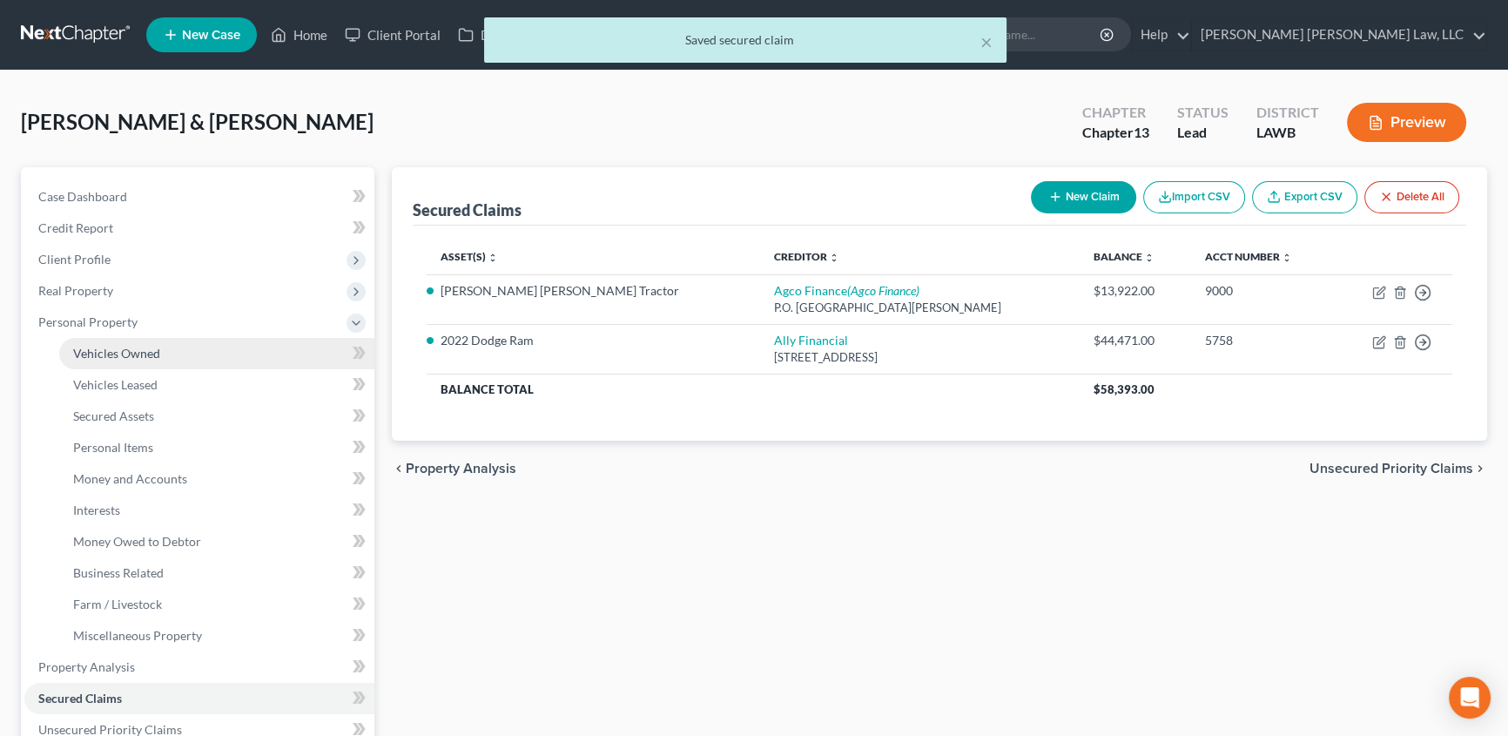
click at [100, 348] on span "Vehicles Owned" at bounding box center [116, 353] width 87 height 15
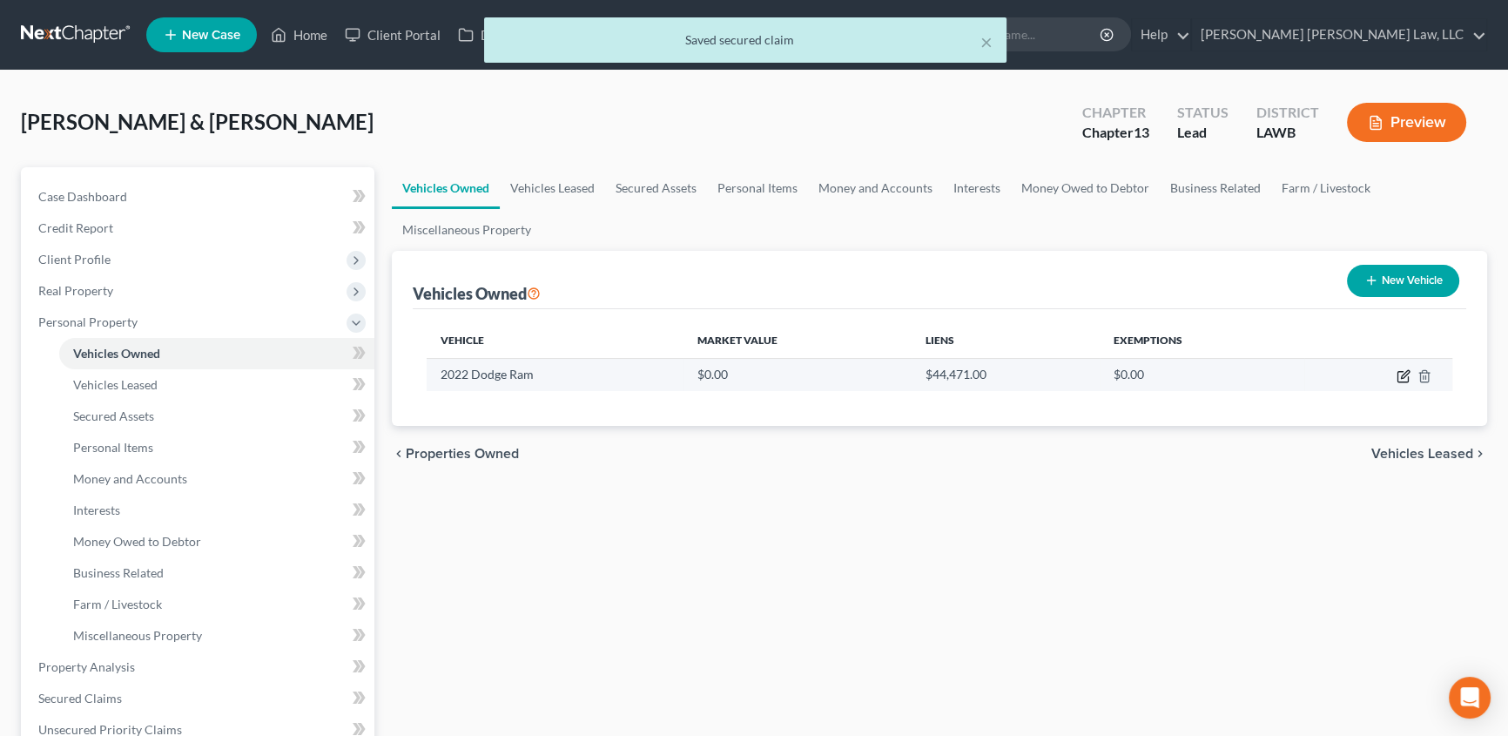
click at [1403, 373] on icon "button" at bounding box center [1405, 374] width 8 height 8
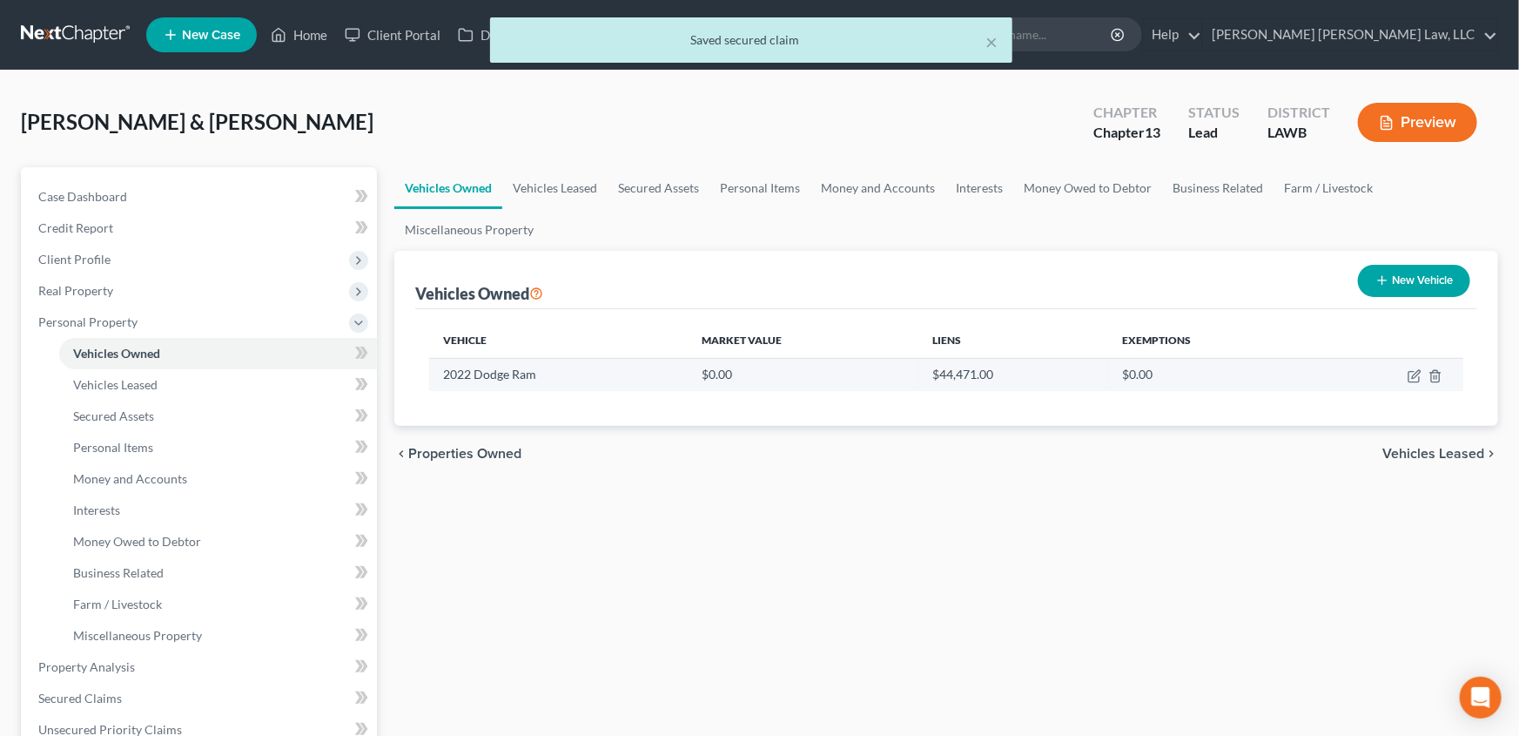
select select "1"
select select "4"
select select "3"
select select "2"
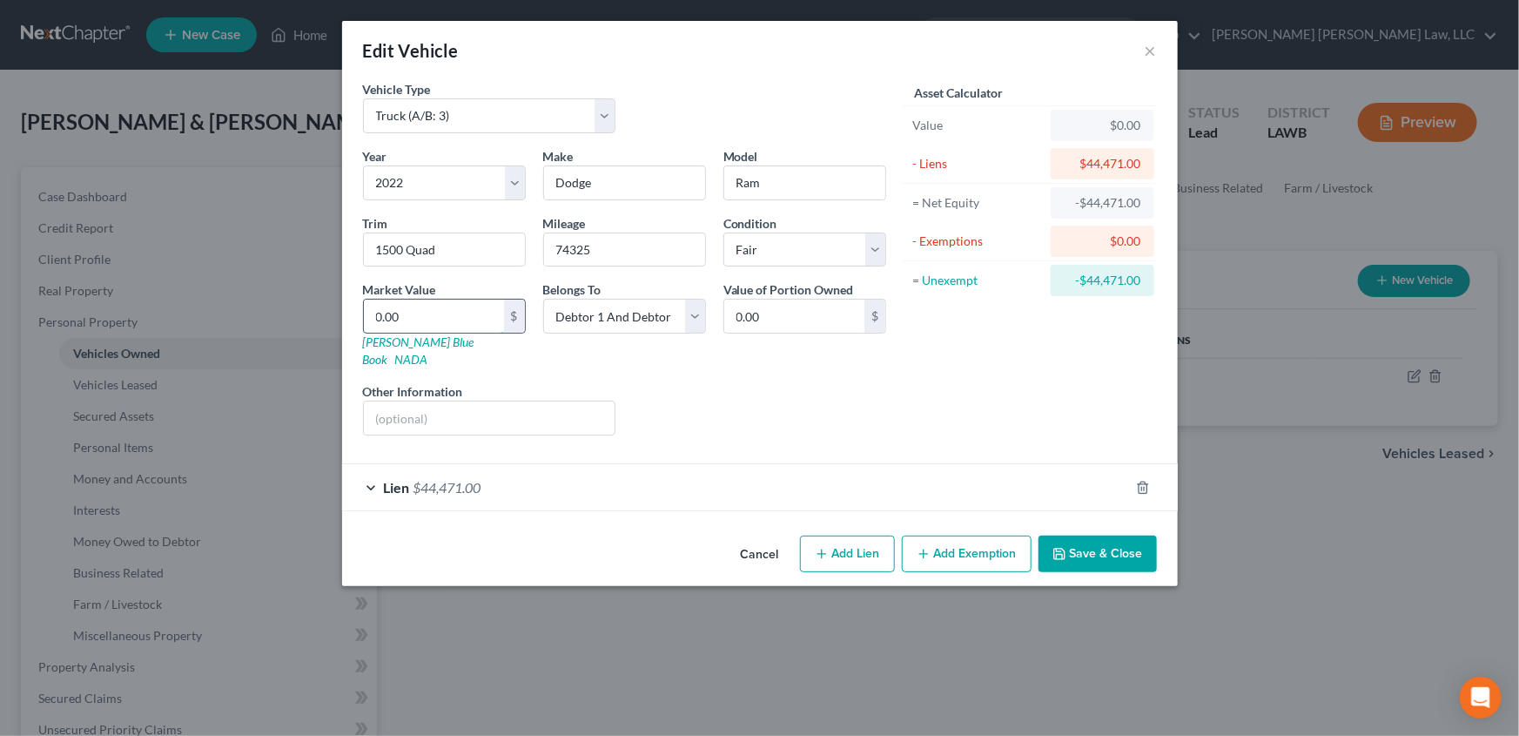
click at [414, 320] on input "0.00" at bounding box center [434, 316] width 140 height 33
type input "3"
type input "3.00"
type input "31"
type input "31.00"
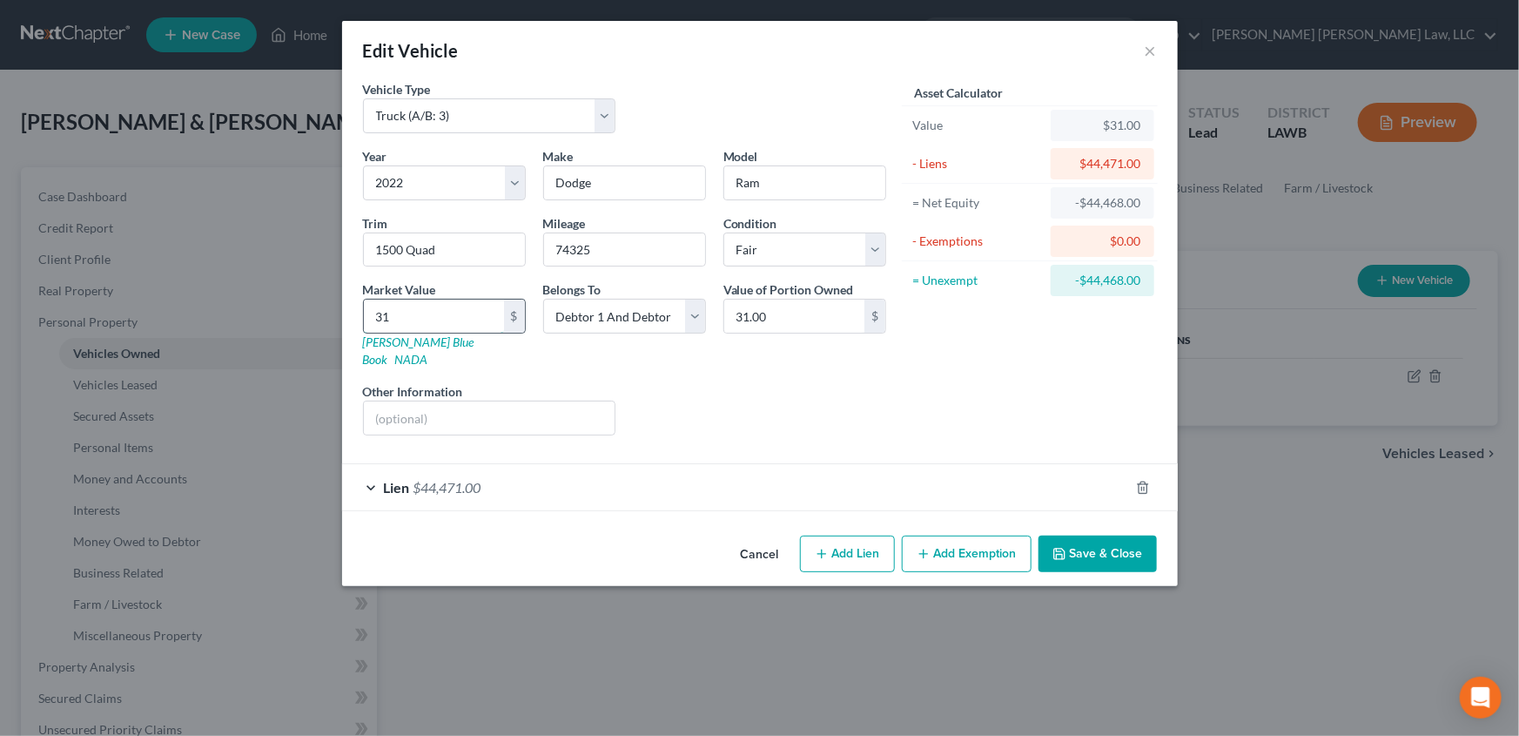
type input "311"
type input "311.00"
type input "3111"
type input "3,111.00"
type input "3,1112"
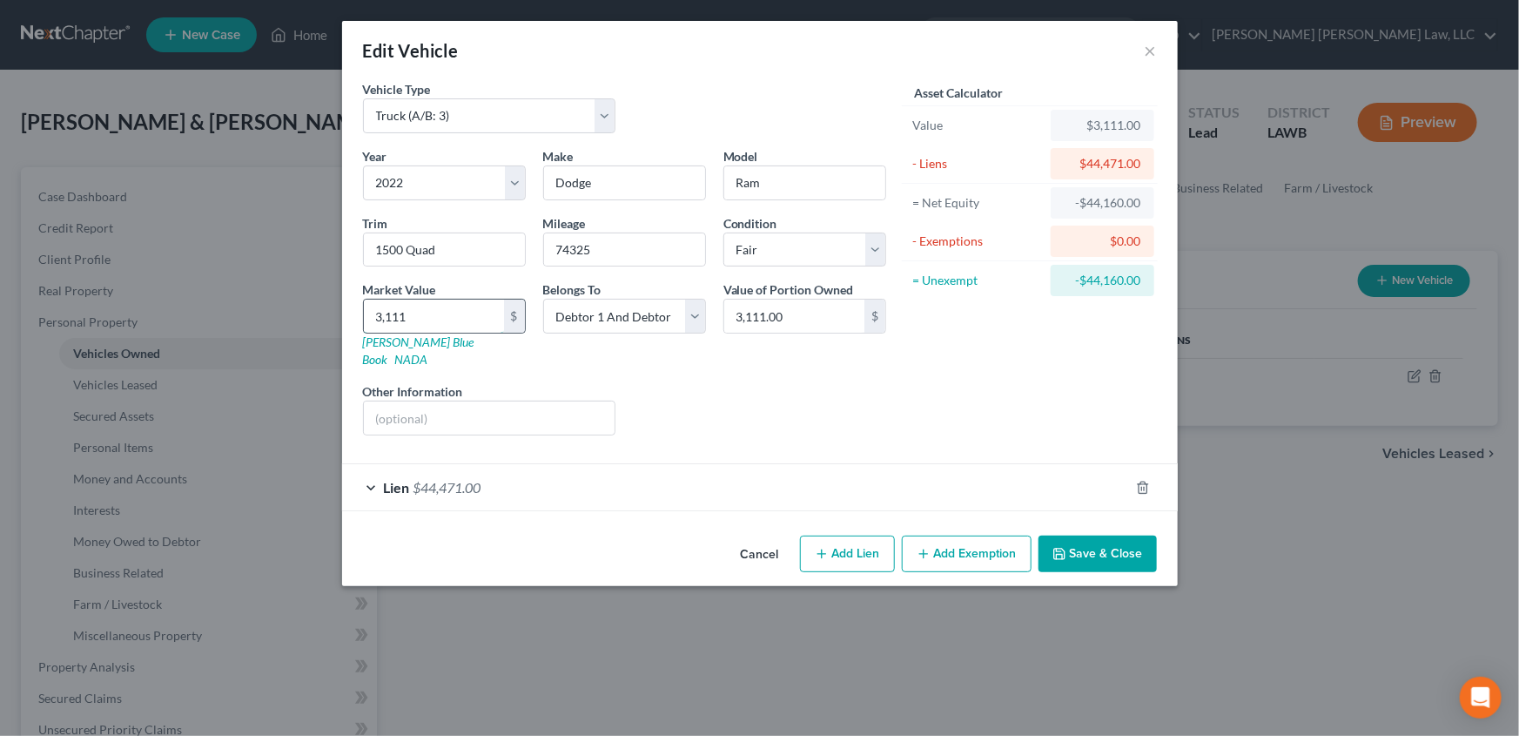
type input "31,112.00"
type input "31,112.5"
type input "31,112.50"
click at [1093, 542] on button "Save & Close" at bounding box center [1098, 553] width 118 height 37
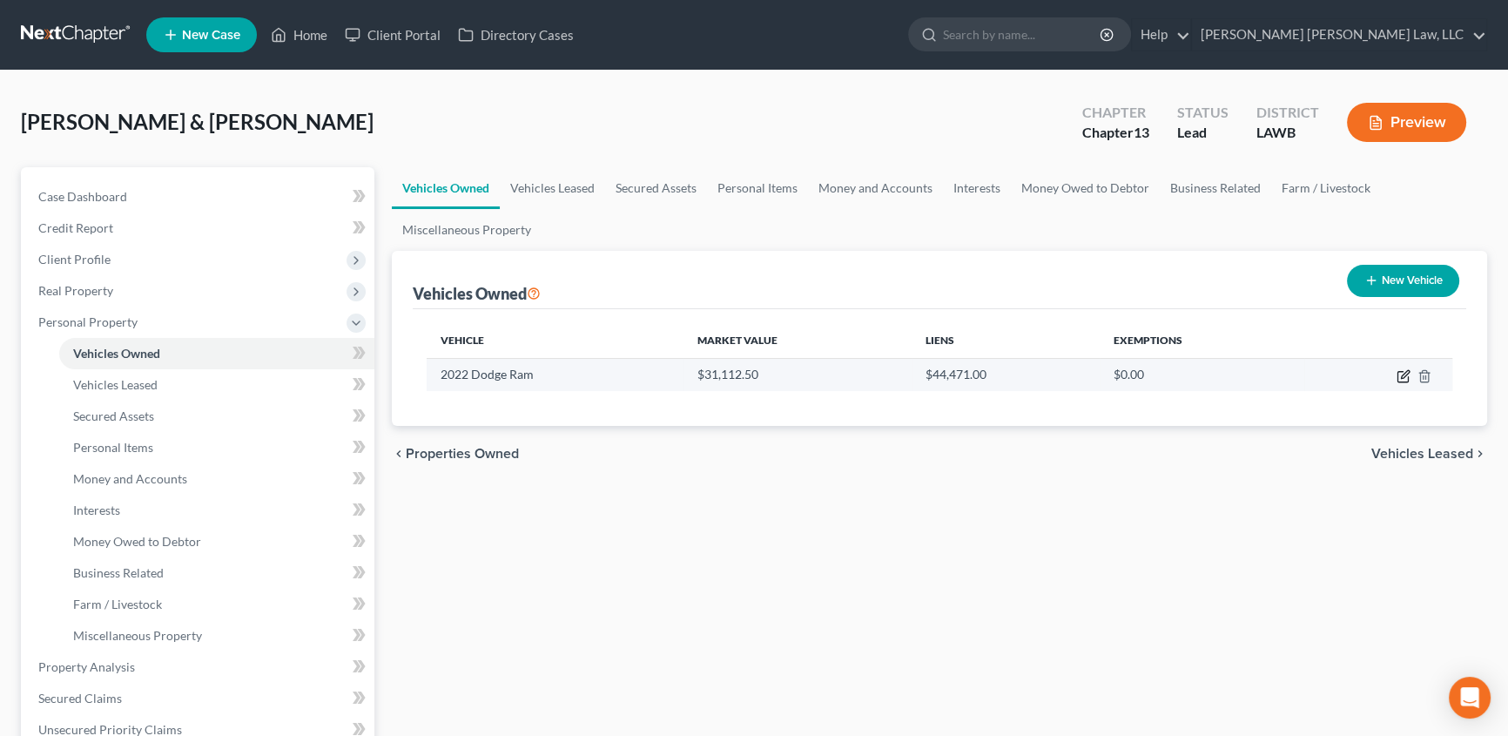
click at [1399, 377] on icon "button" at bounding box center [1404, 376] width 14 height 14
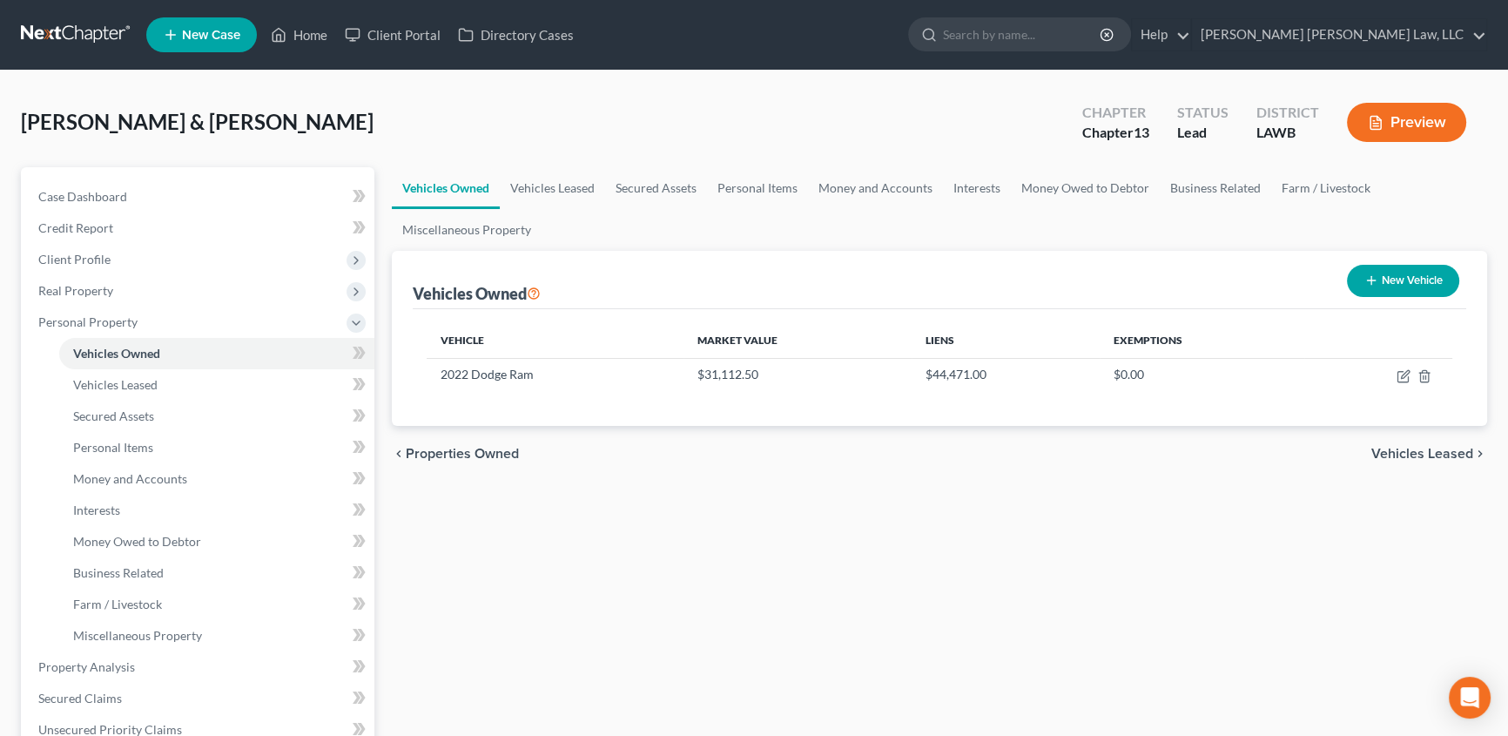
select select "1"
select select "4"
select select "3"
select select "2"
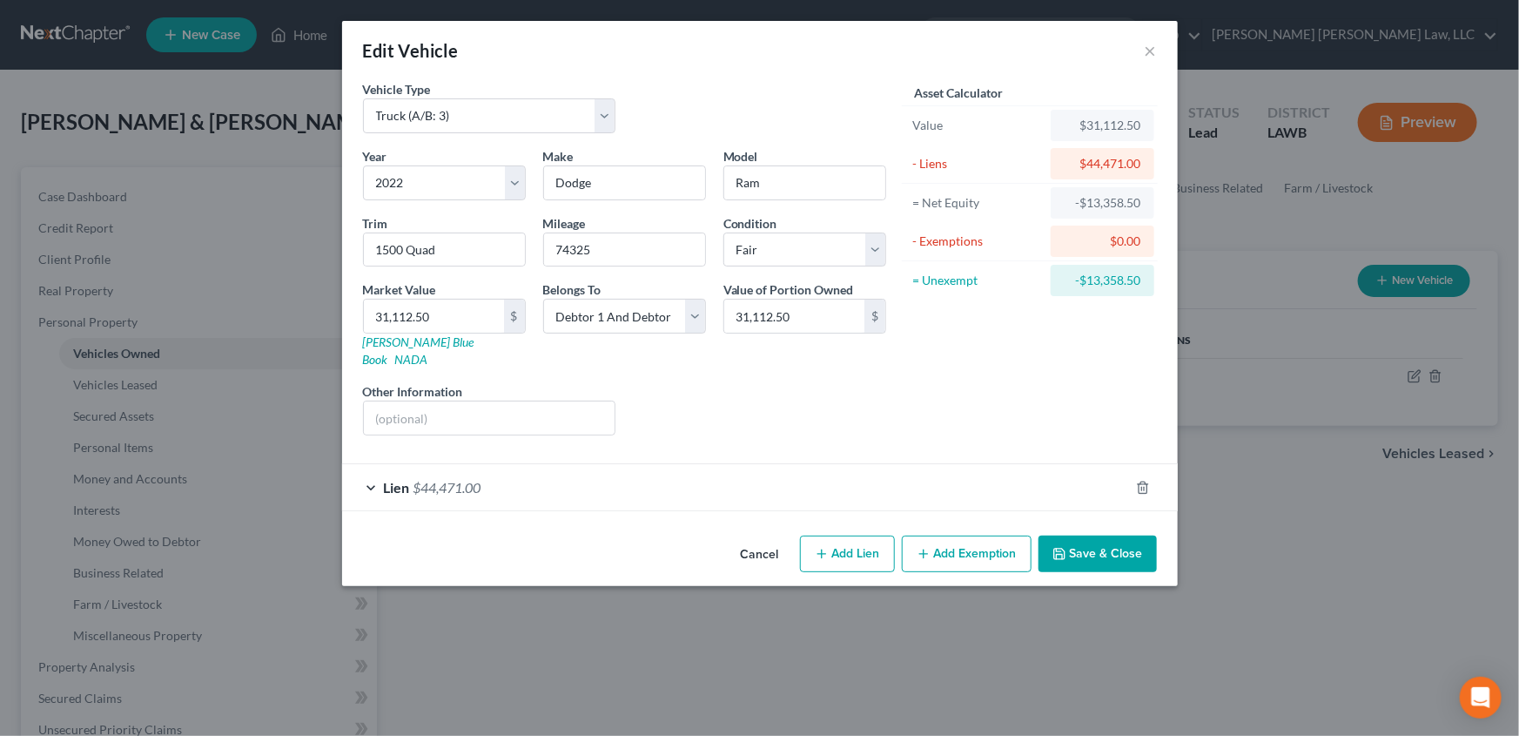
click at [958, 537] on button "Add Exemption" at bounding box center [967, 553] width 130 height 37
select select "2"
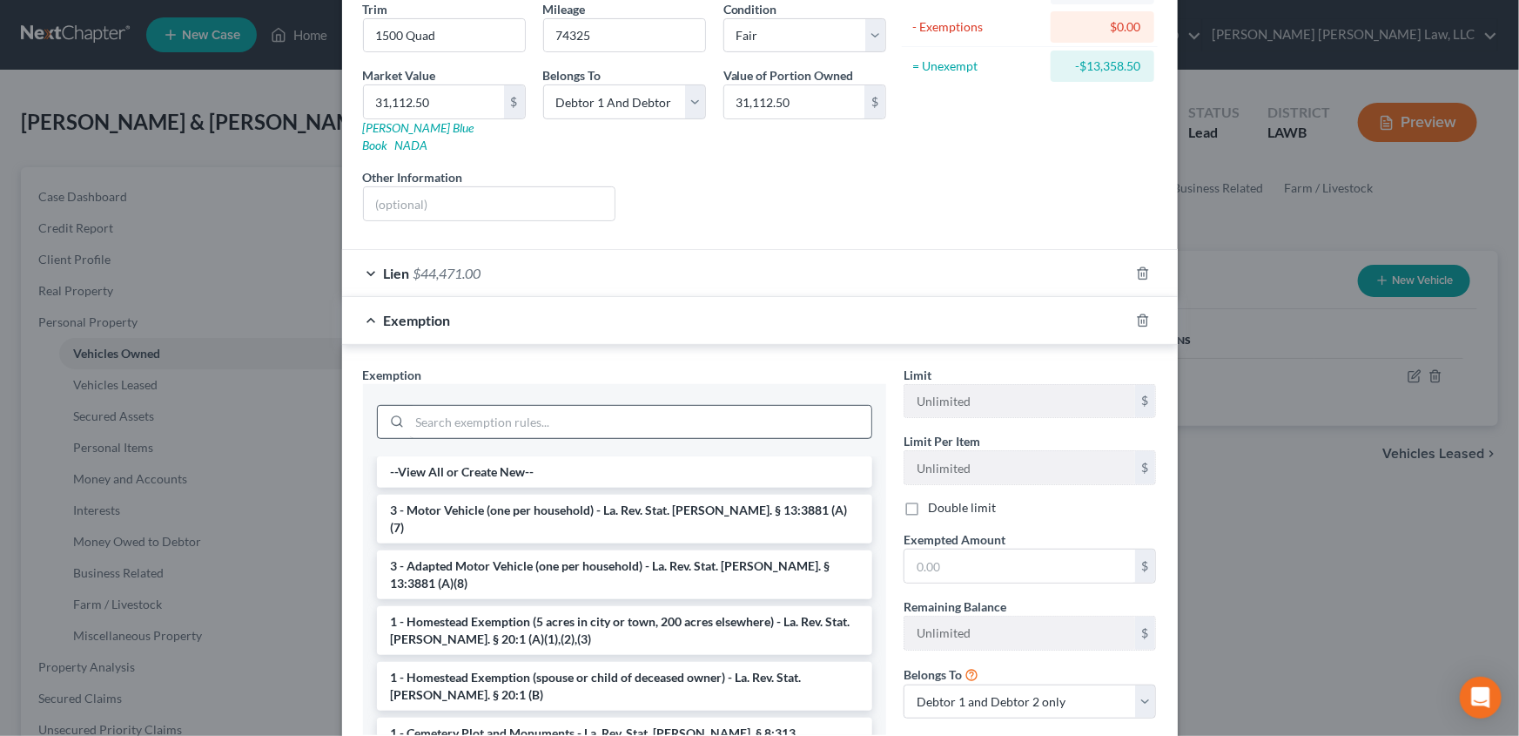
scroll to position [237, 0]
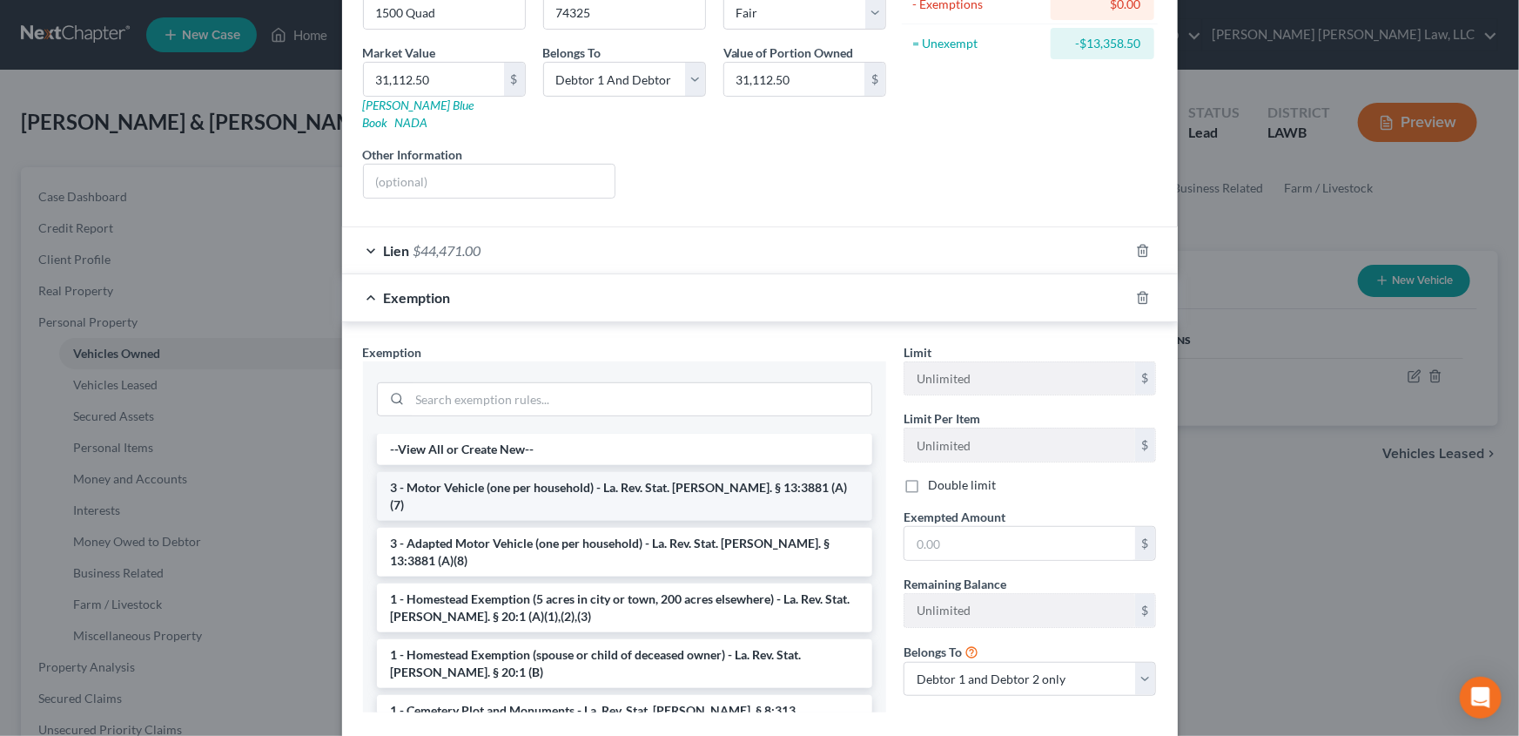
click at [557, 472] on li "3 - Motor Vehicle (one per household) - La. Rev. Stat. Ann. § 13:3881 (A)(7)" at bounding box center [624, 496] width 495 height 49
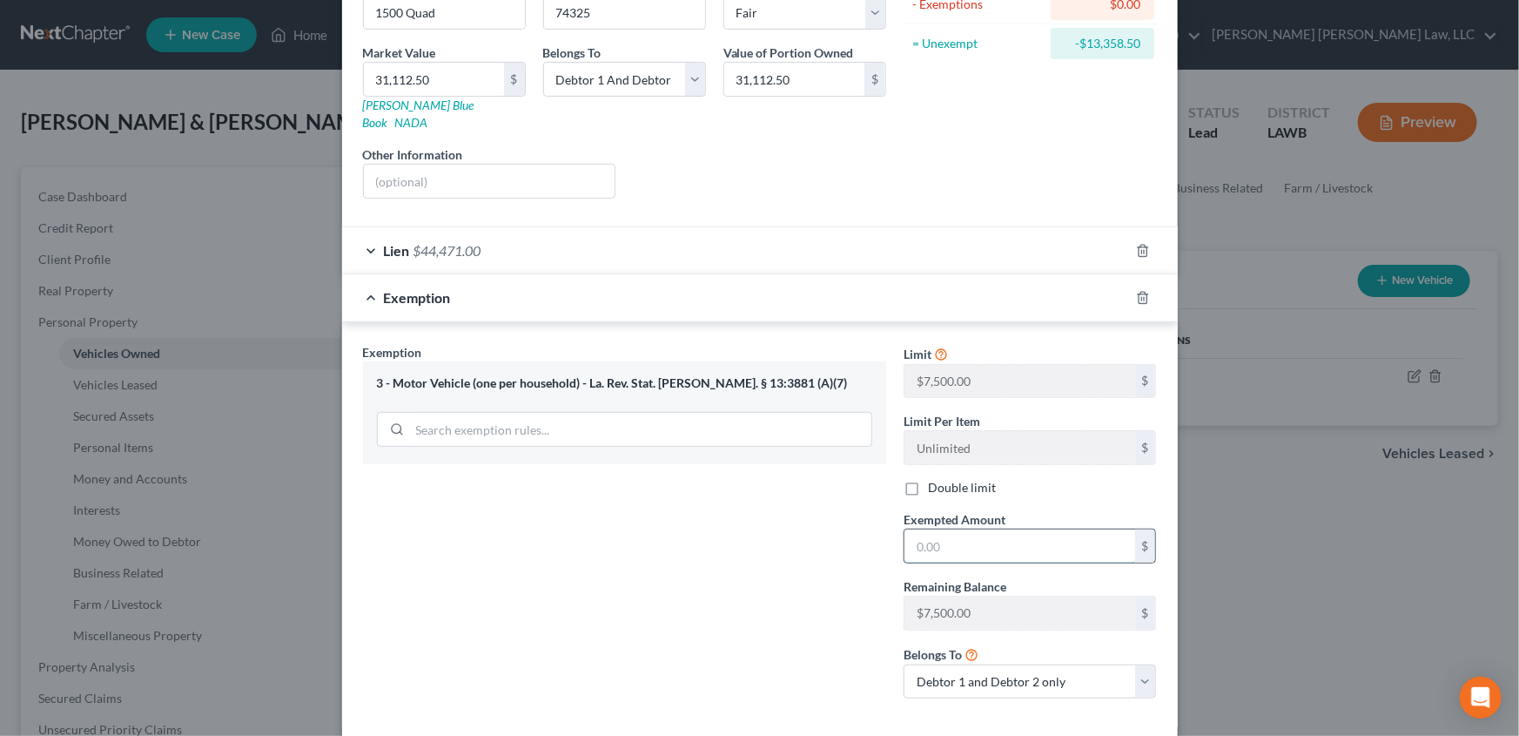
click at [972, 534] on input "text" at bounding box center [1020, 545] width 231 height 33
type input "7,500.00"
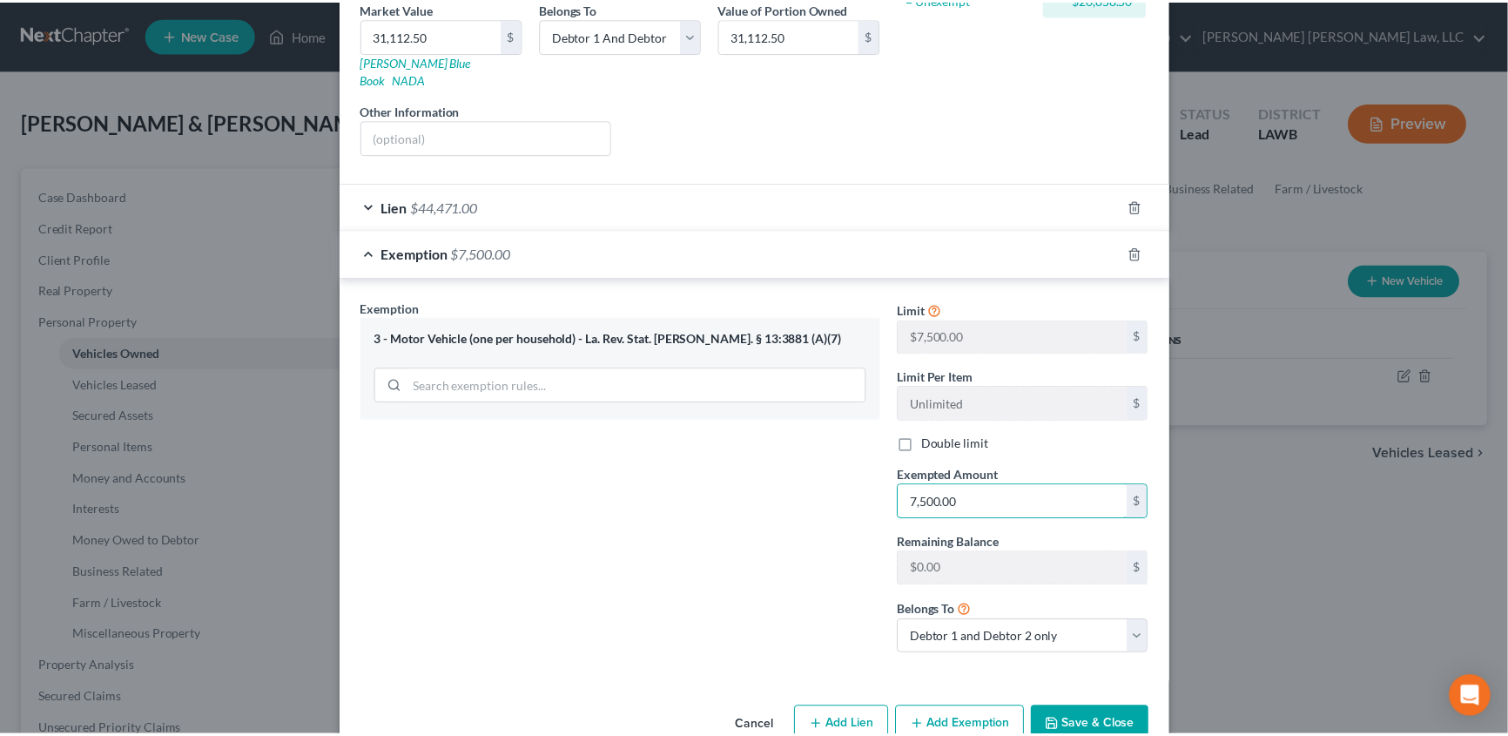
scroll to position [305, 0]
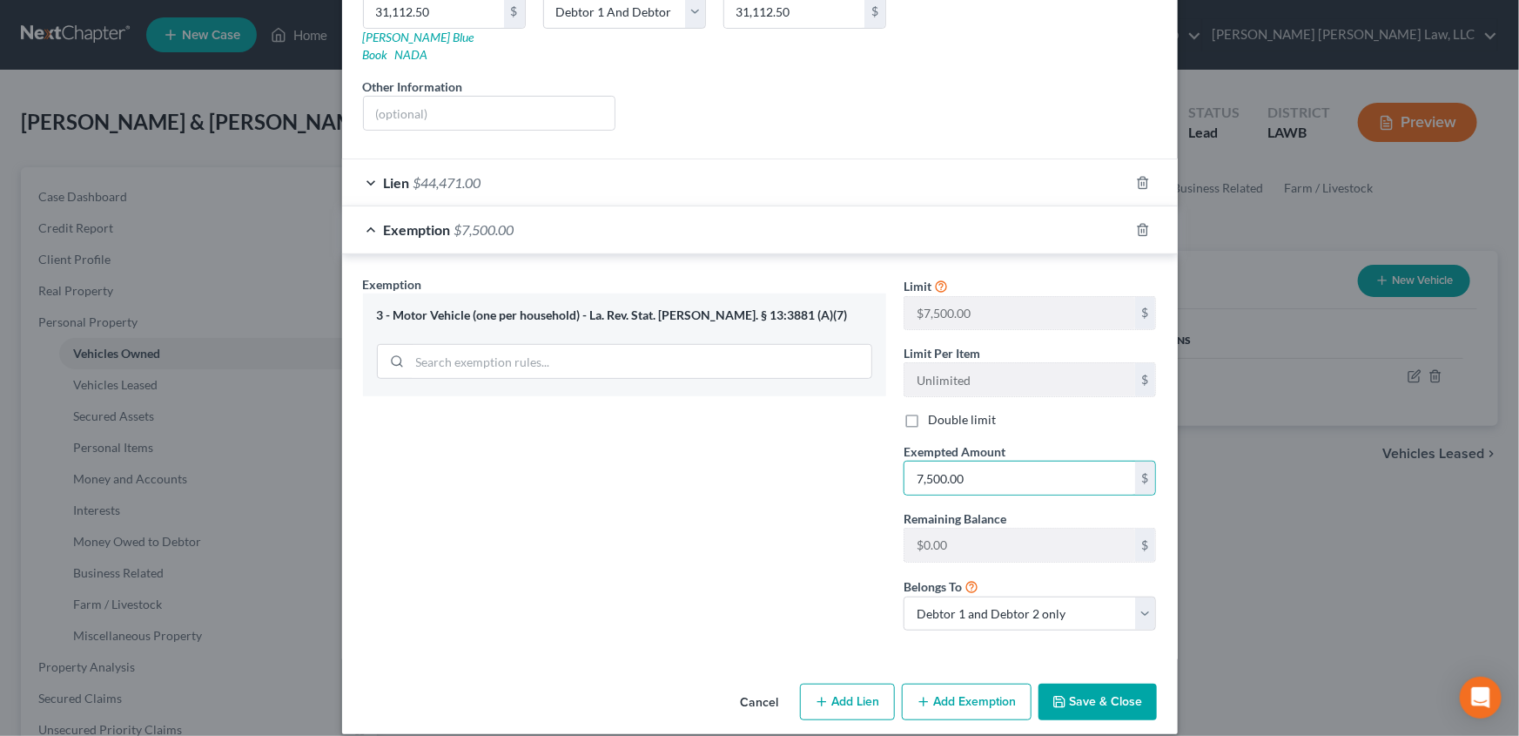
click at [1090, 683] on button "Save & Close" at bounding box center [1098, 701] width 118 height 37
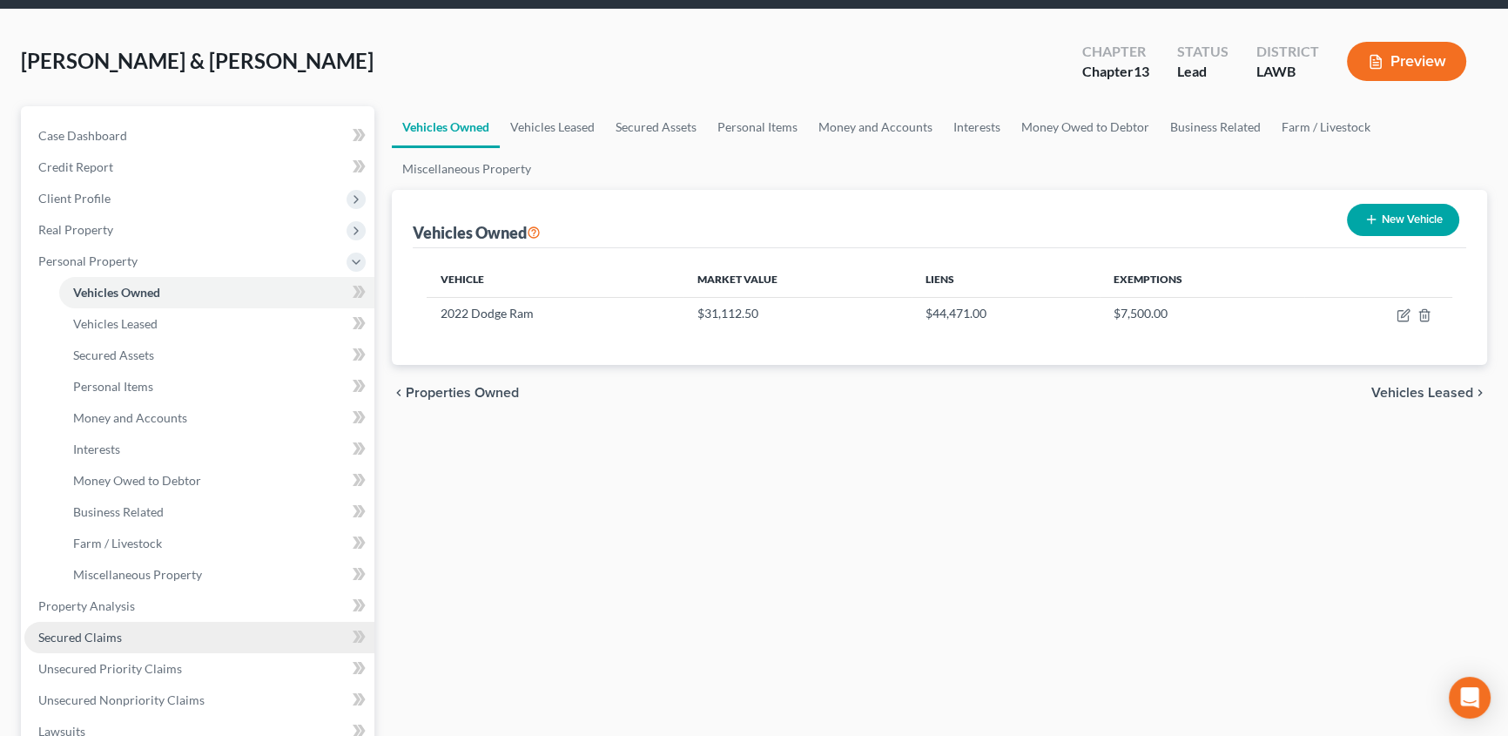
scroll to position [78, 0]
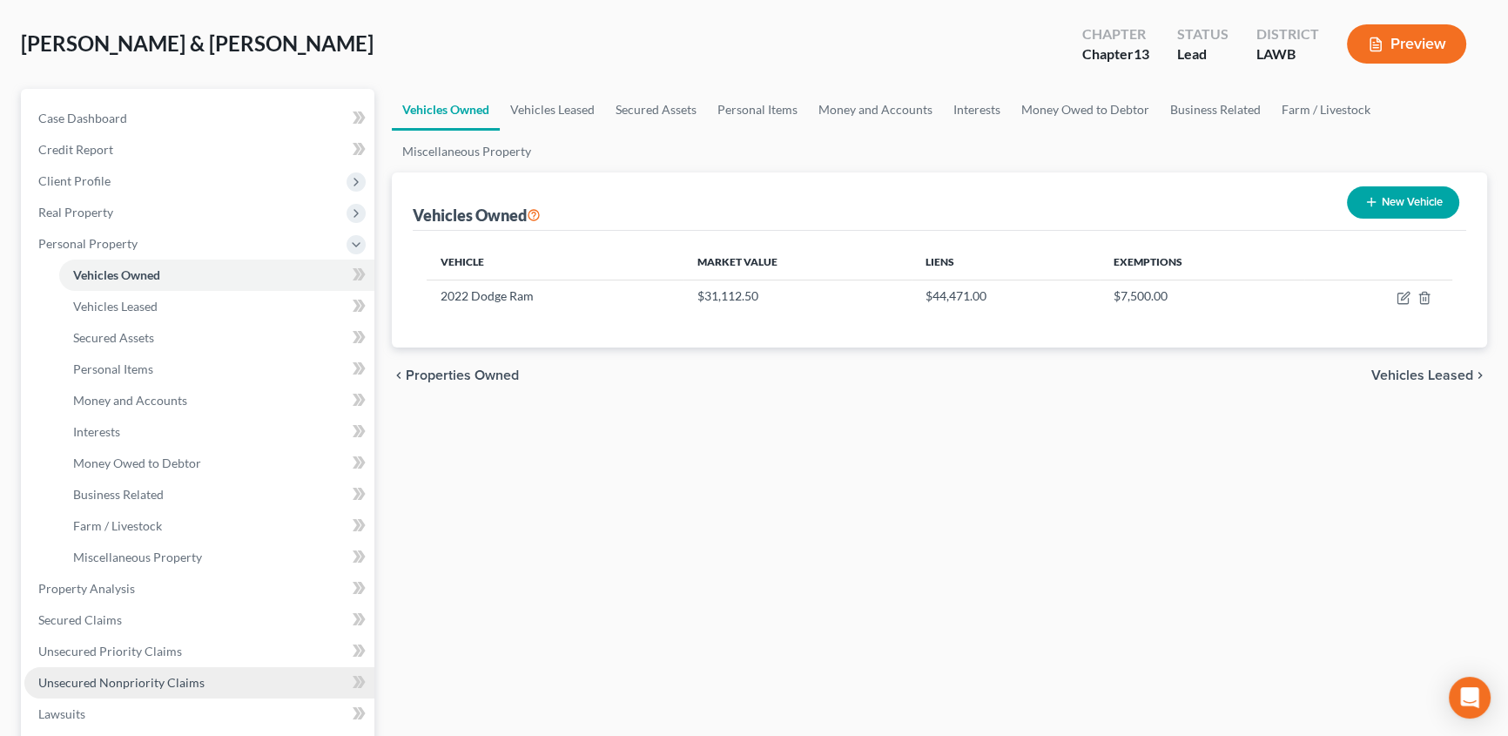
click at [78, 677] on span "Unsecured Nonpriority Claims" at bounding box center [121, 682] width 166 height 15
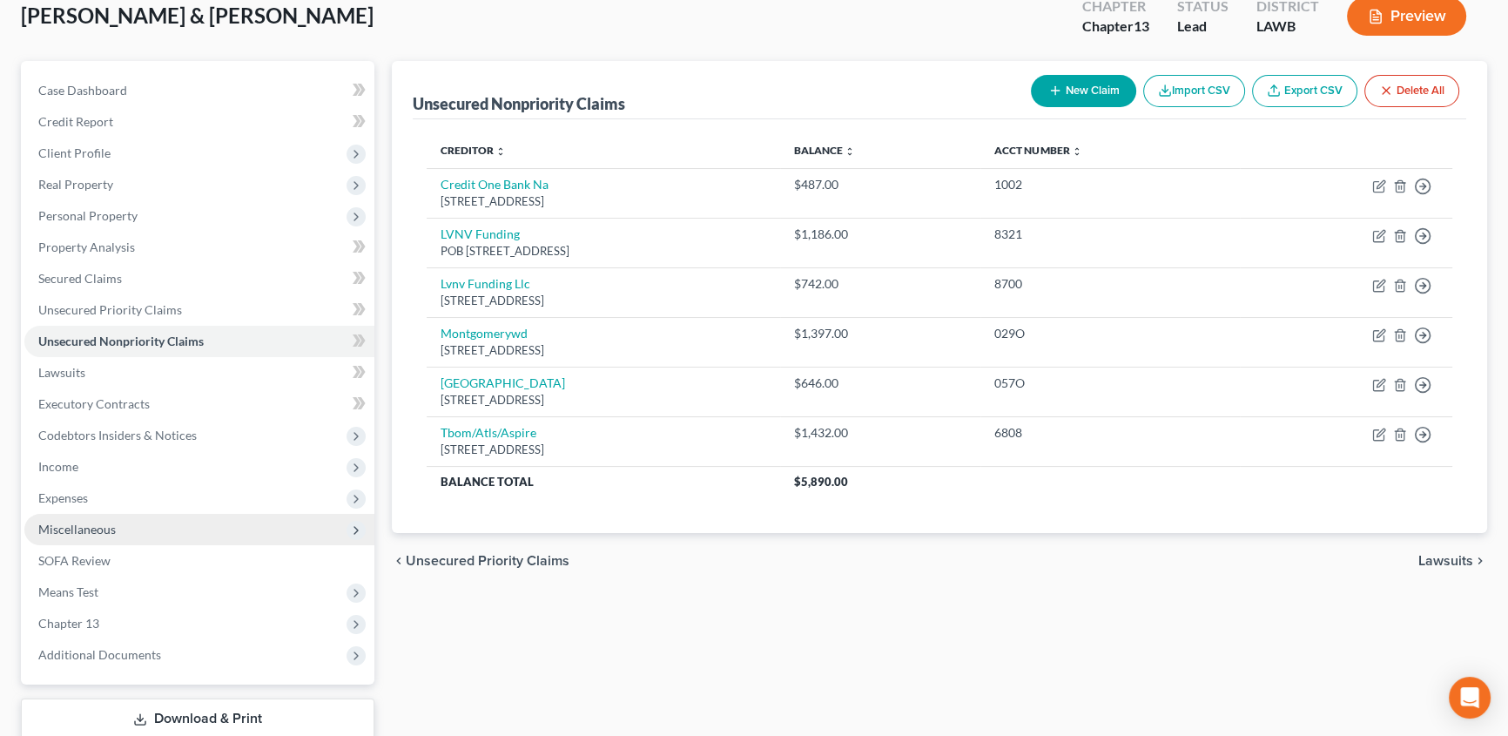
scroll to position [78, 0]
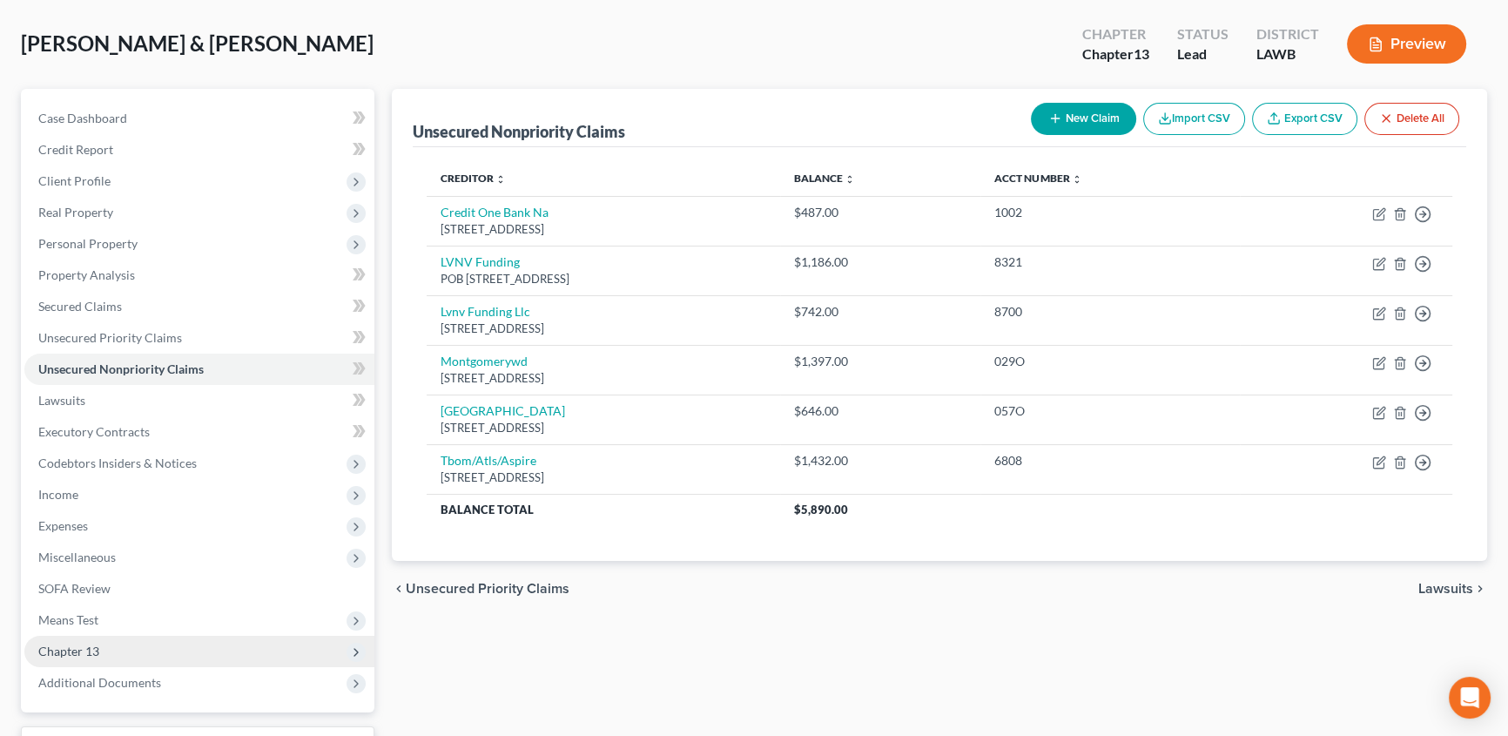
click at [57, 647] on span "Chapter 13" at bounding box center [68, 650] width 61 height 15
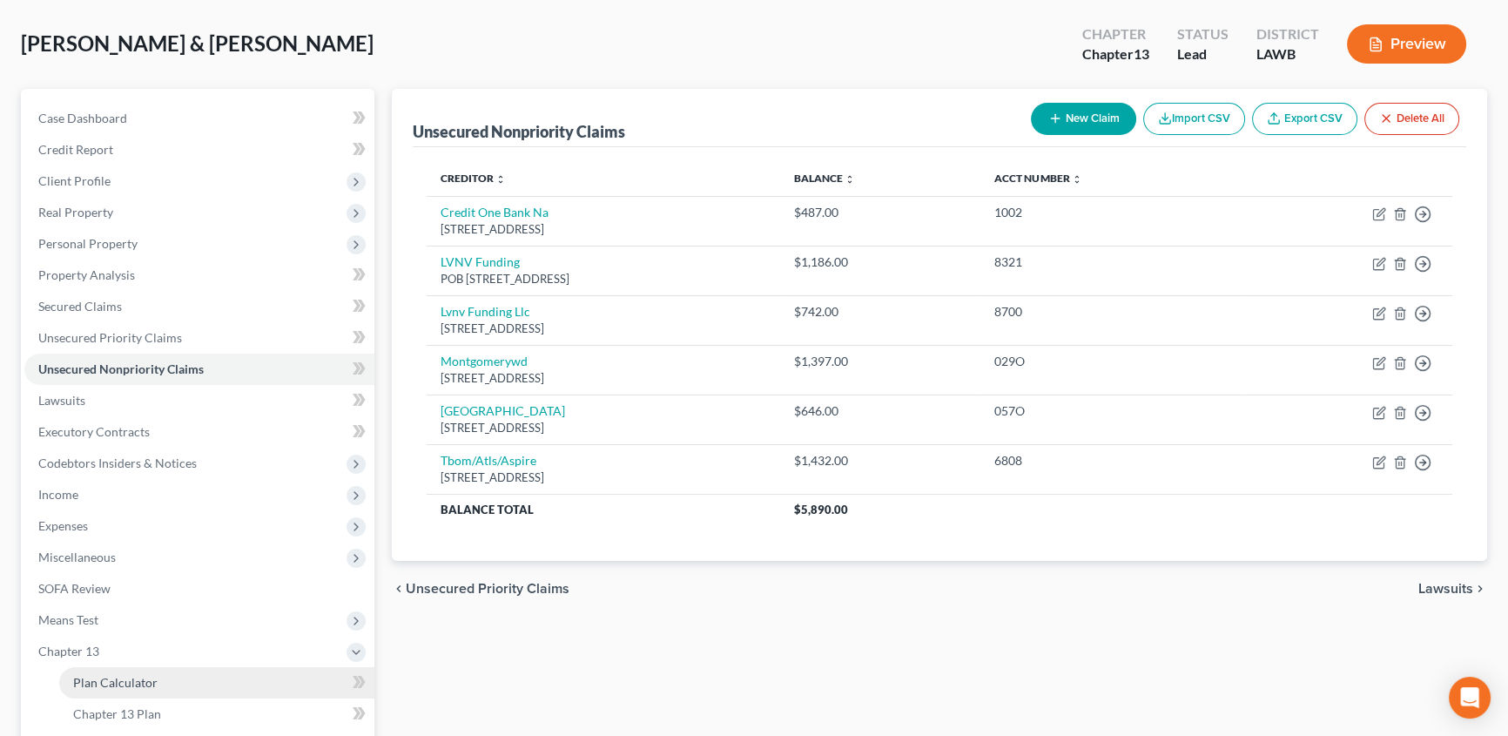
click at [149, 667] on link "Plan Calculator" at bounding box center [216, 682] width 315 height 31
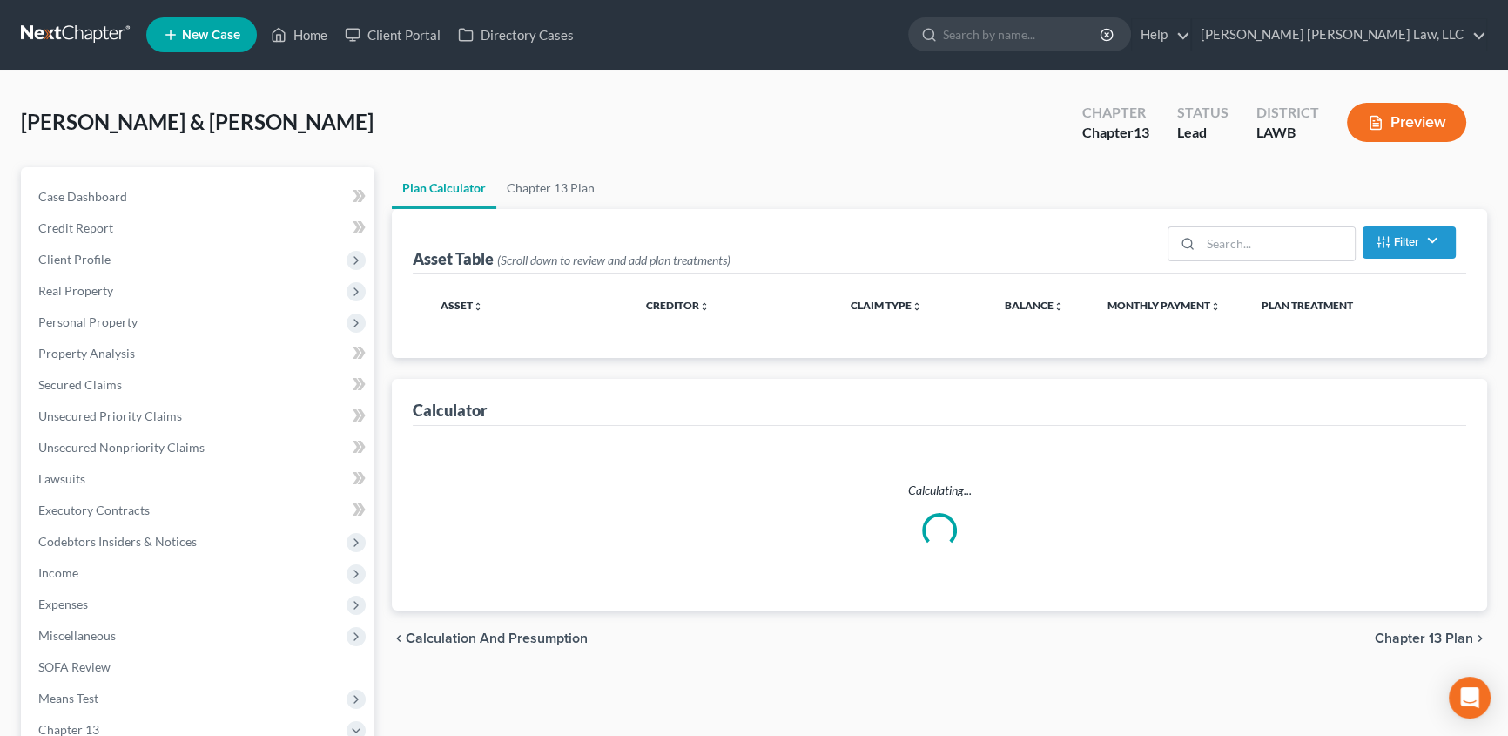
select select "59"
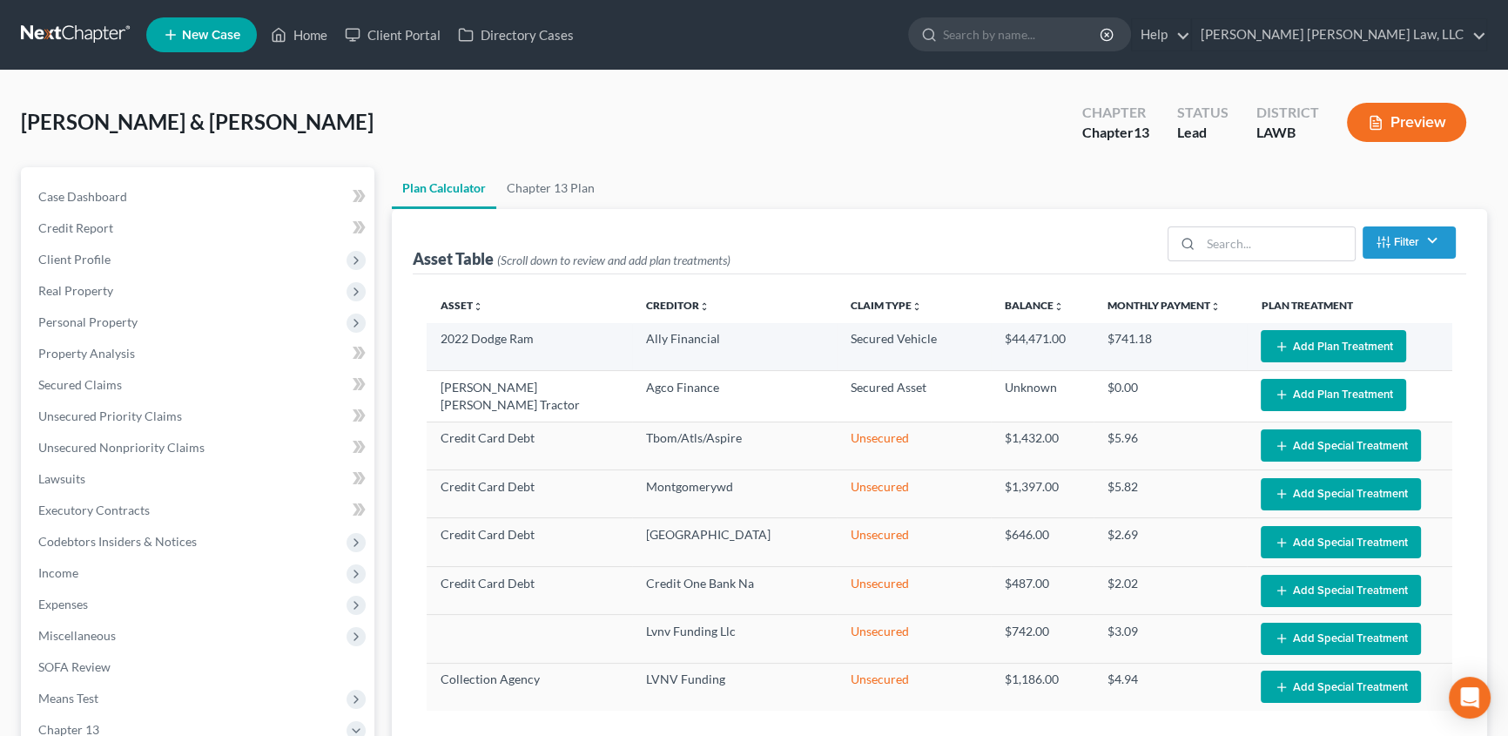
click at [1316, 340] on button "Add Plan Treatment" at bounding box center [1333, 346] width 145 height 32
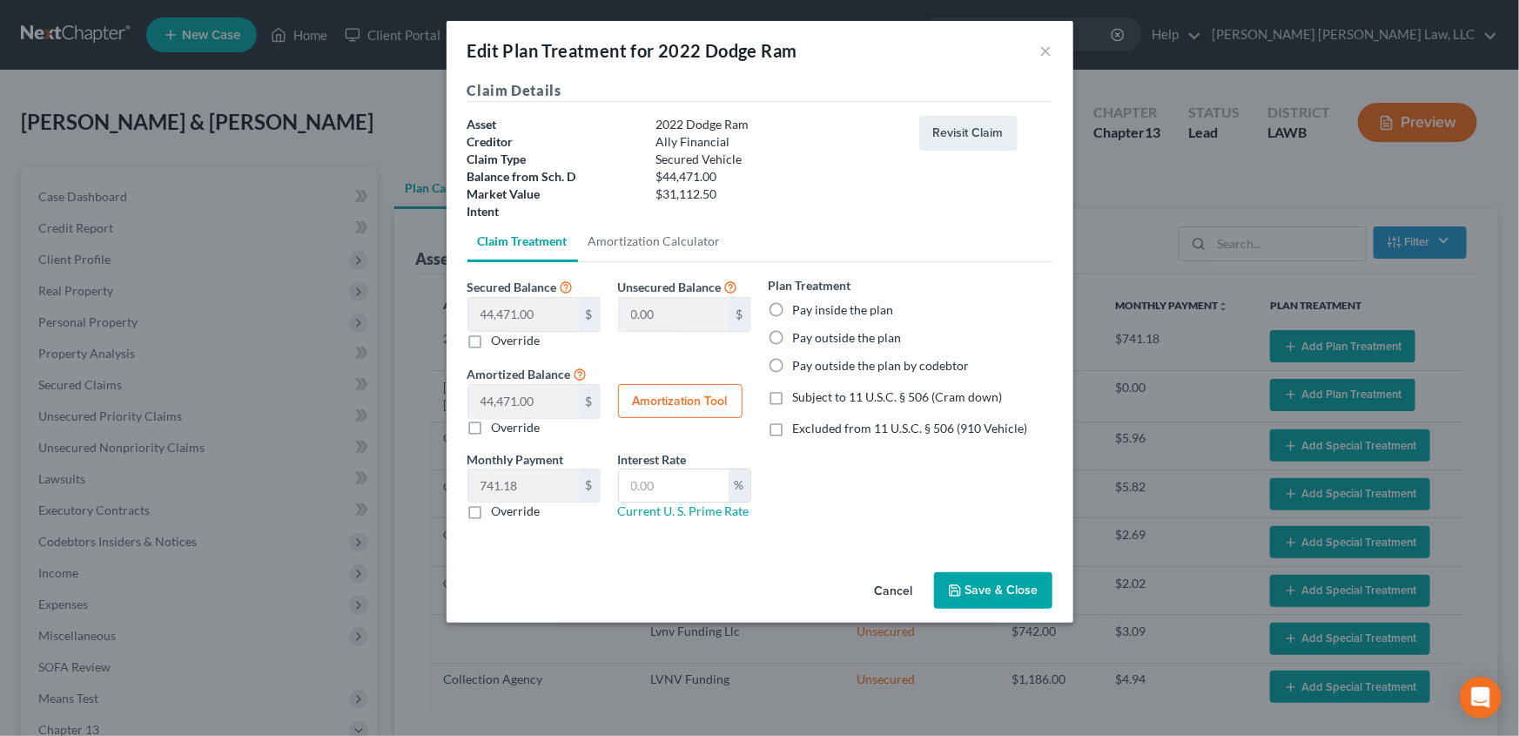
click at [492, 340] on label "Override" at bounding box center [516, 340] width 49 height 17
click at [499, 340] on input "Override" at bounding box center [504, 337] width 11 height 11
checkbox input "true"
drag, startPoint x: 507, startPoint y: 325, endPoint x: 509, endPoint y: 312, distance: 13.3
click at [508, 324] on input "text" at bounding box center [523, 314] width 111 height 33
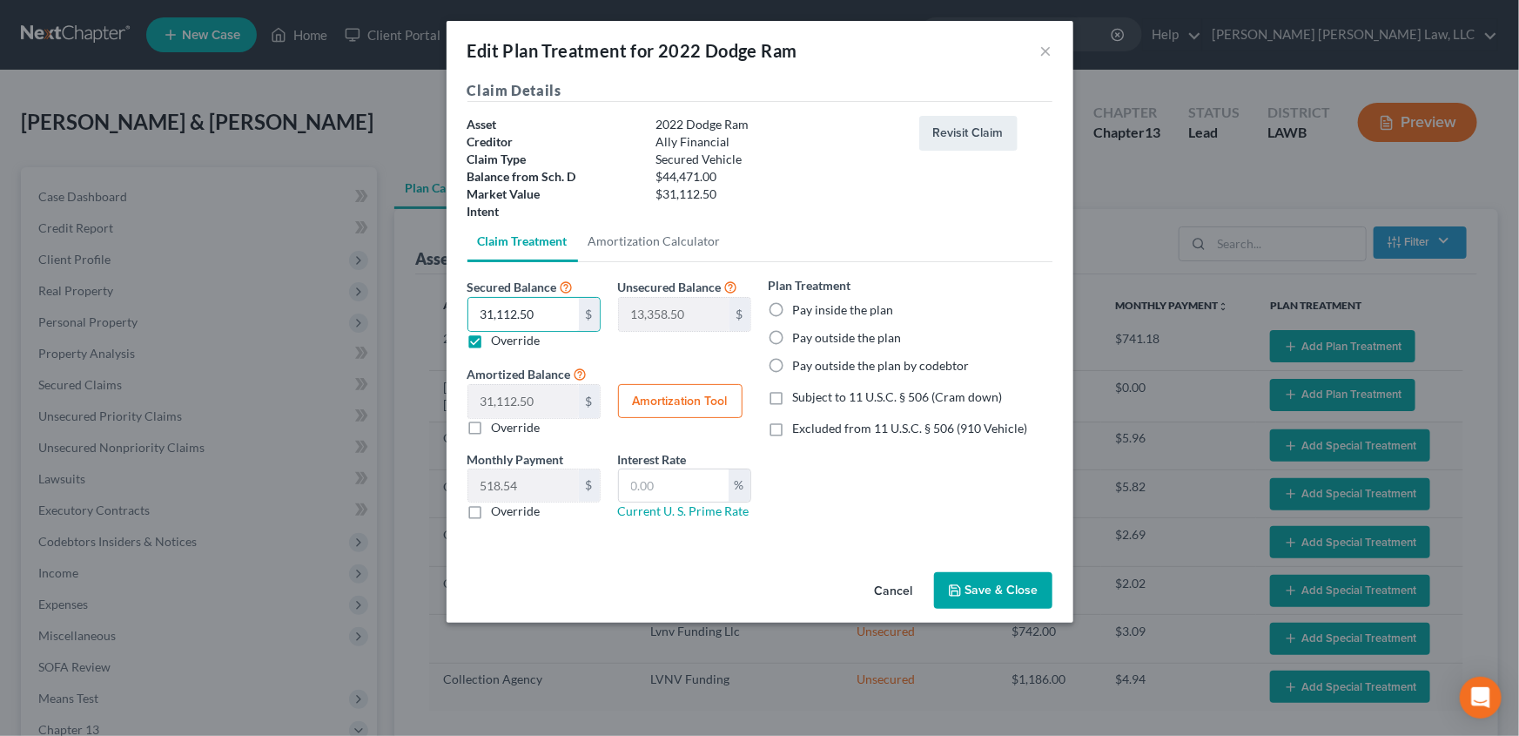
click at [492, 515] on label "Override" at bounding box center [516, 510] width 49 height 17
click at [499, 514] on input "Override" at bounding box center [504, 507] width 11 height 11
click at [479, 484] on input "text" at bounding box center [523, 485] width 111 height 33
click at [475, 483] on input "text" at bounding box center [523, 485] width 111 height 33
click at [643, 487] on input "text" at bounding box center [674, 485] width 110 height 33
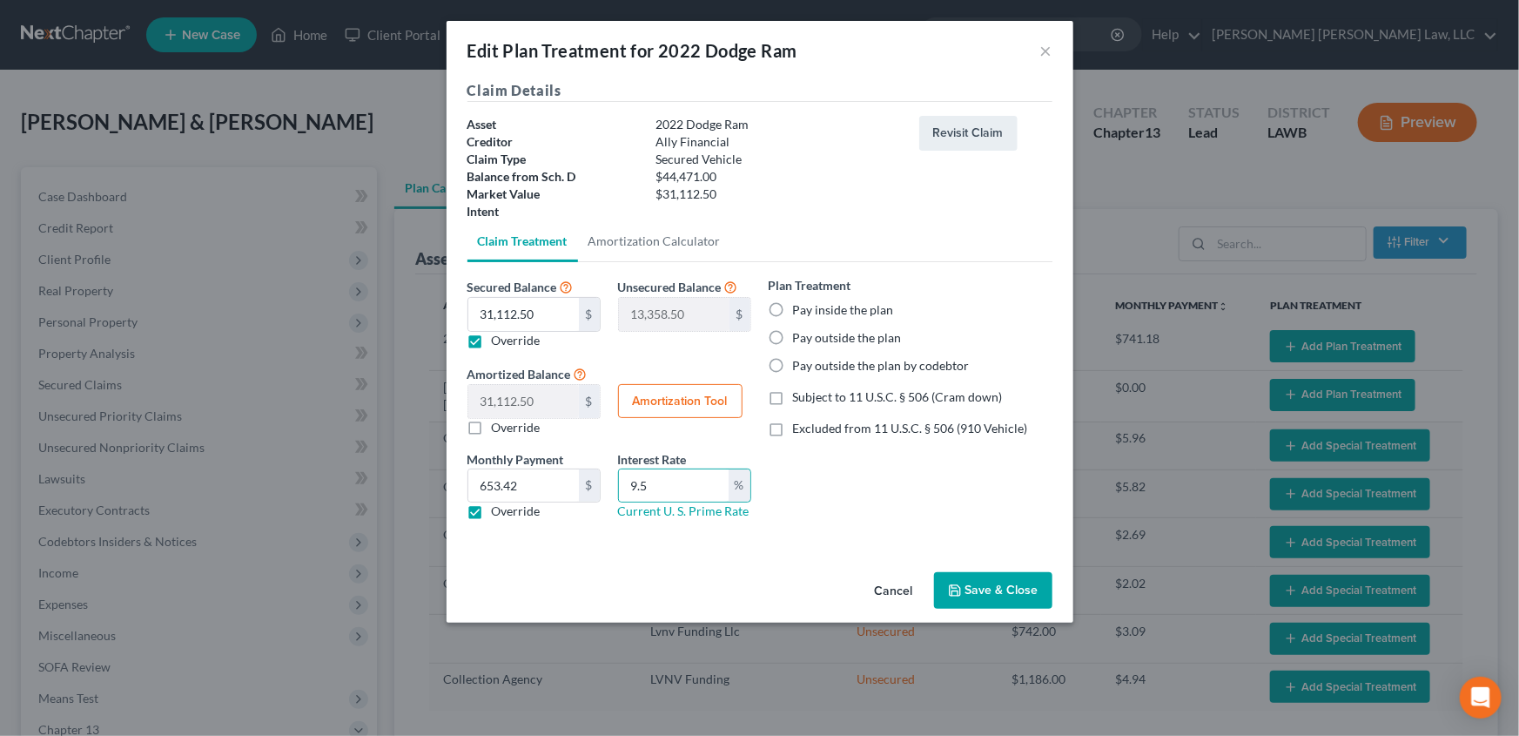
click at [793, 313] on label "Pay inside the plan" at bounding box center [843, 309] width 101 height 17
click at [800, 313] on input "Pay inside the plan" at bounding box center [805, 306] width 11 height 11
drag, startPoint x: 778, startPoint y: 400, endPoint x: 412, endPoint y: 396, distance: 366.6
click at [793, 400] on label "Subject to 11 U.S.C. § 506 (Cram down)" at bounding box center [898, 396] width 210 height 17
click at [800, 400] on input "Subject to 11 U.S.C. § 506 (Cram down)" at bounding box center [805, 393] width 11 height 11
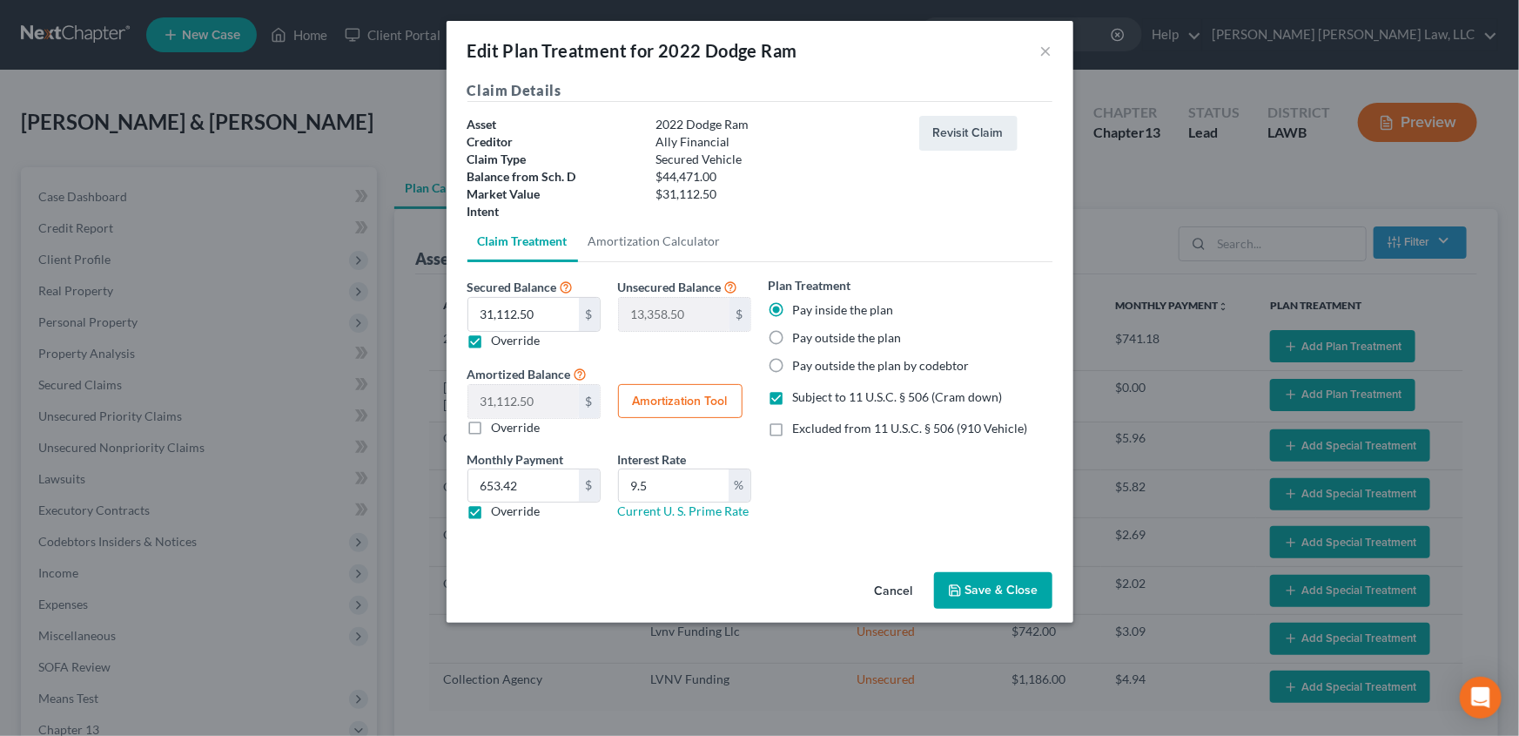
click at [1007, 582] on button "Save & Close" at bounding box center [993, 590] width 118 height 37
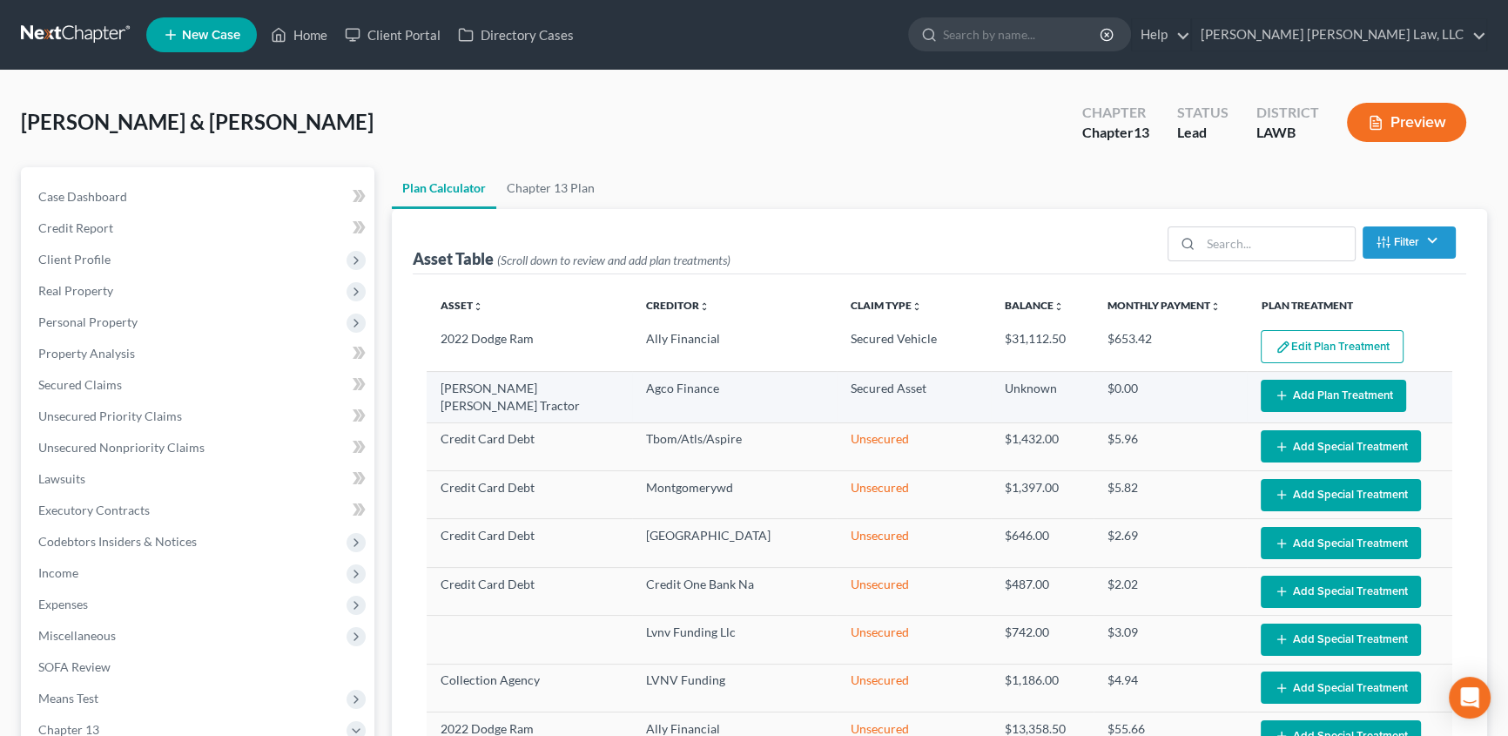
click at [1383, 391] on button "Add Plan Treatment" at bounding box center [1333, 396] width 145 height 32
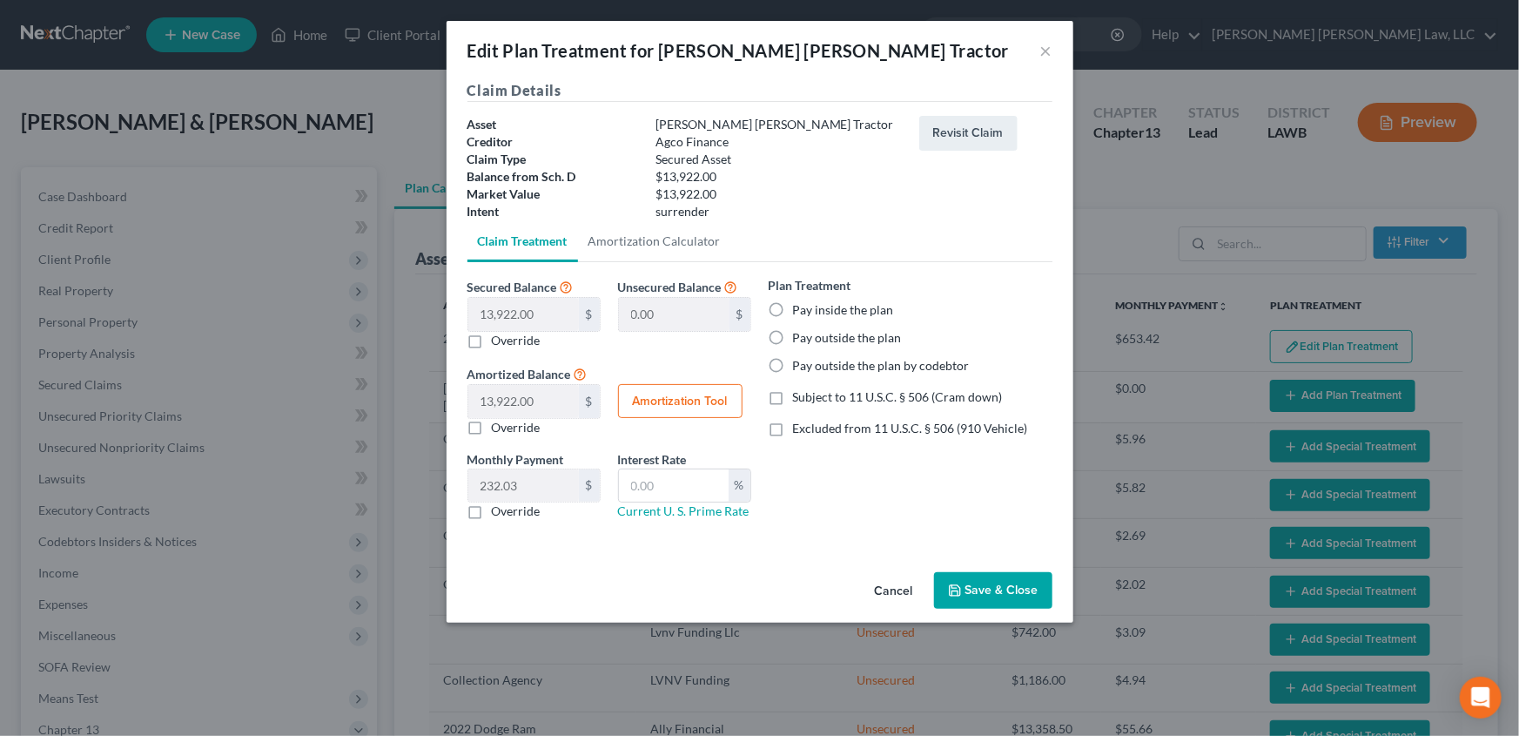
click at [955, 585] on icon "button" at bounding box center [955, 590] width 14 height 14
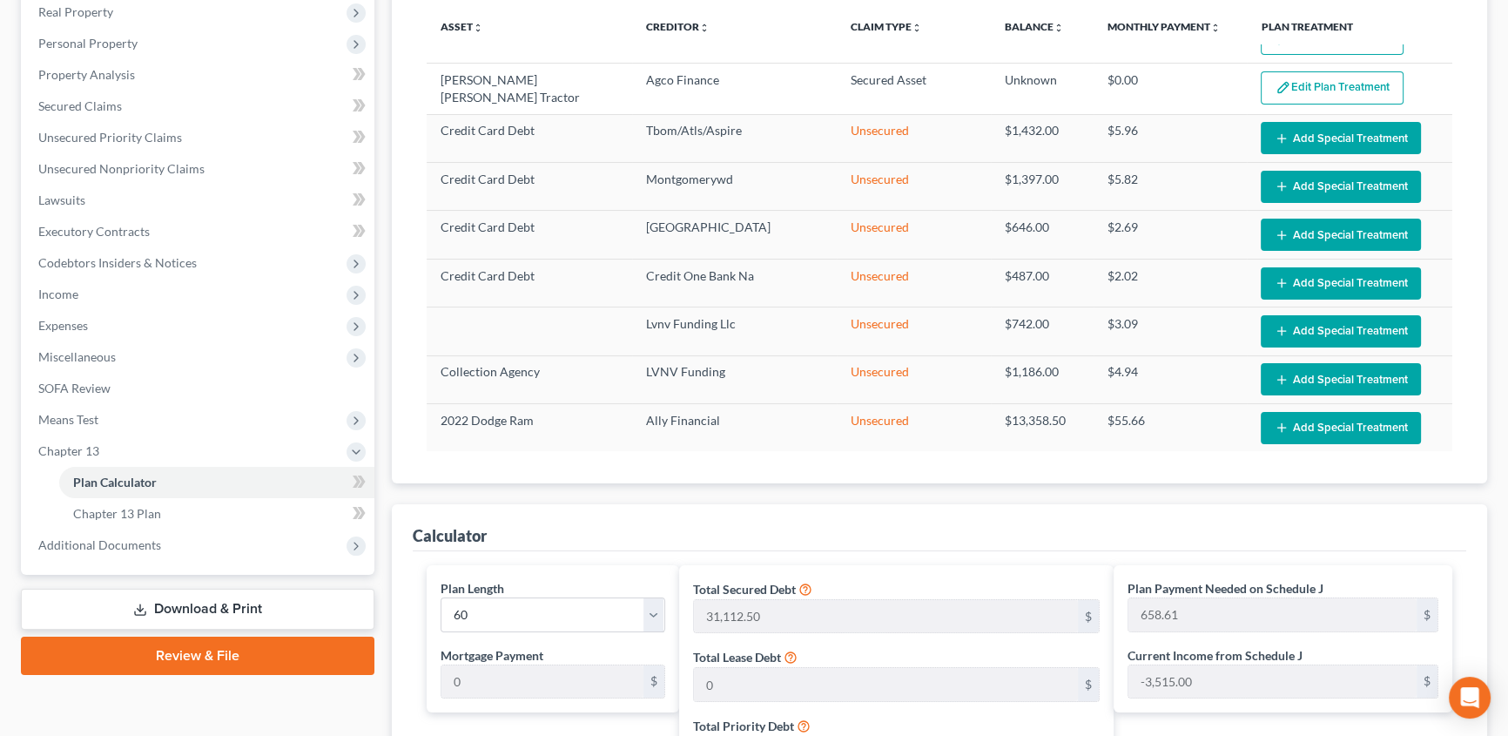
scroll to position [237, 0]
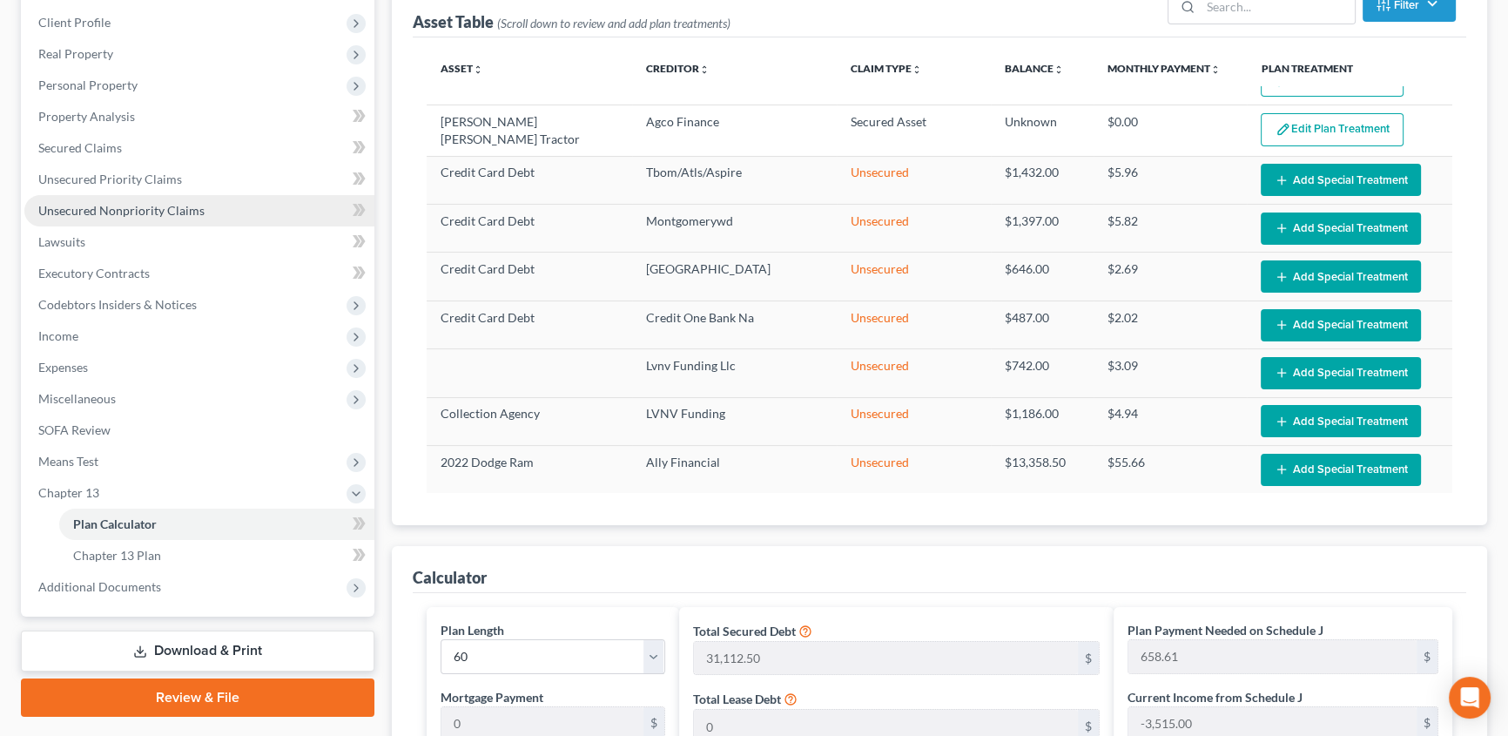
click at [101, 207] on span "Unsecured Nonpriority Claims" at bounding box center [121, 210] width 166 height 15
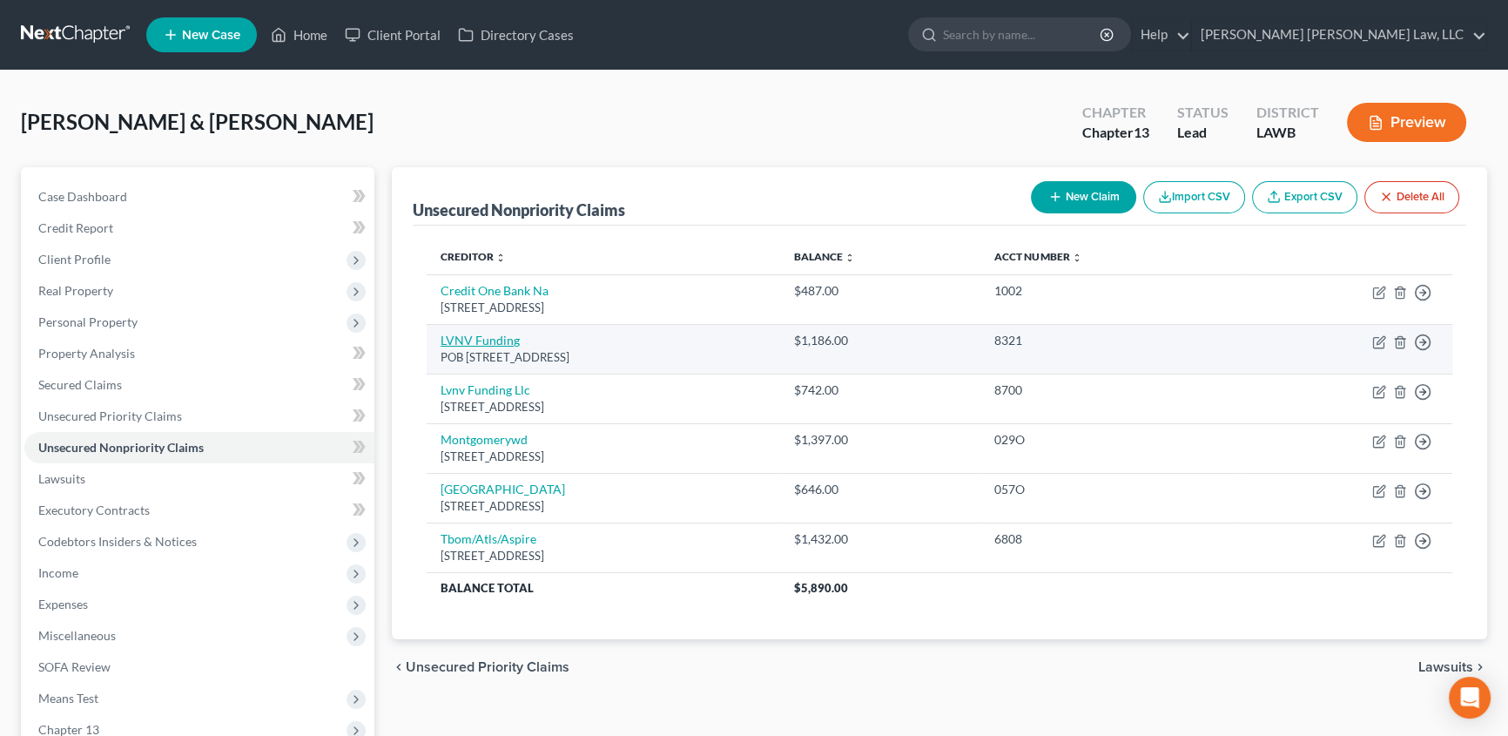
click at [475, 340] on link "LVNV Funding" at bounding box center [480, 340] width 79 height 15
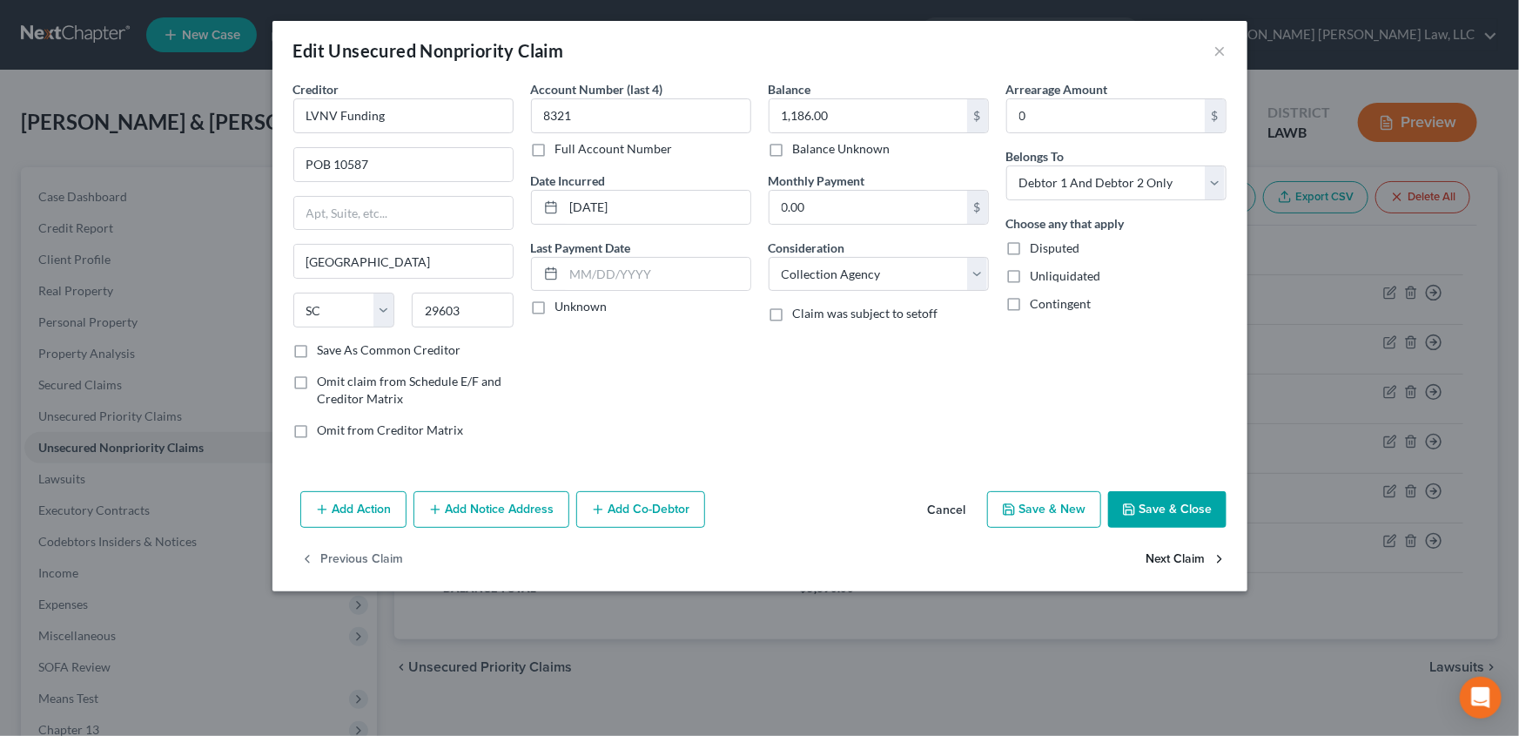
click at [1168, 561] on button "Next Claim" at bounding box center [1187, 560] width 80 height 37
click at [818, 275] on select "Select Cable / Satellite Services Collection Agency Credit Card Debt Debt Couns…" at bounding box center [879, 274] width 220 height 35
click at [769, 257] on select "Select Cable / Satellite Services Collection Agency Credit Card Debt Debt Couns…" at bounding box center [879, 274] width 220 height 35
click at [1195, 508] on button "Save & Close" at bounding box center [1167, 509] width 118 height 37
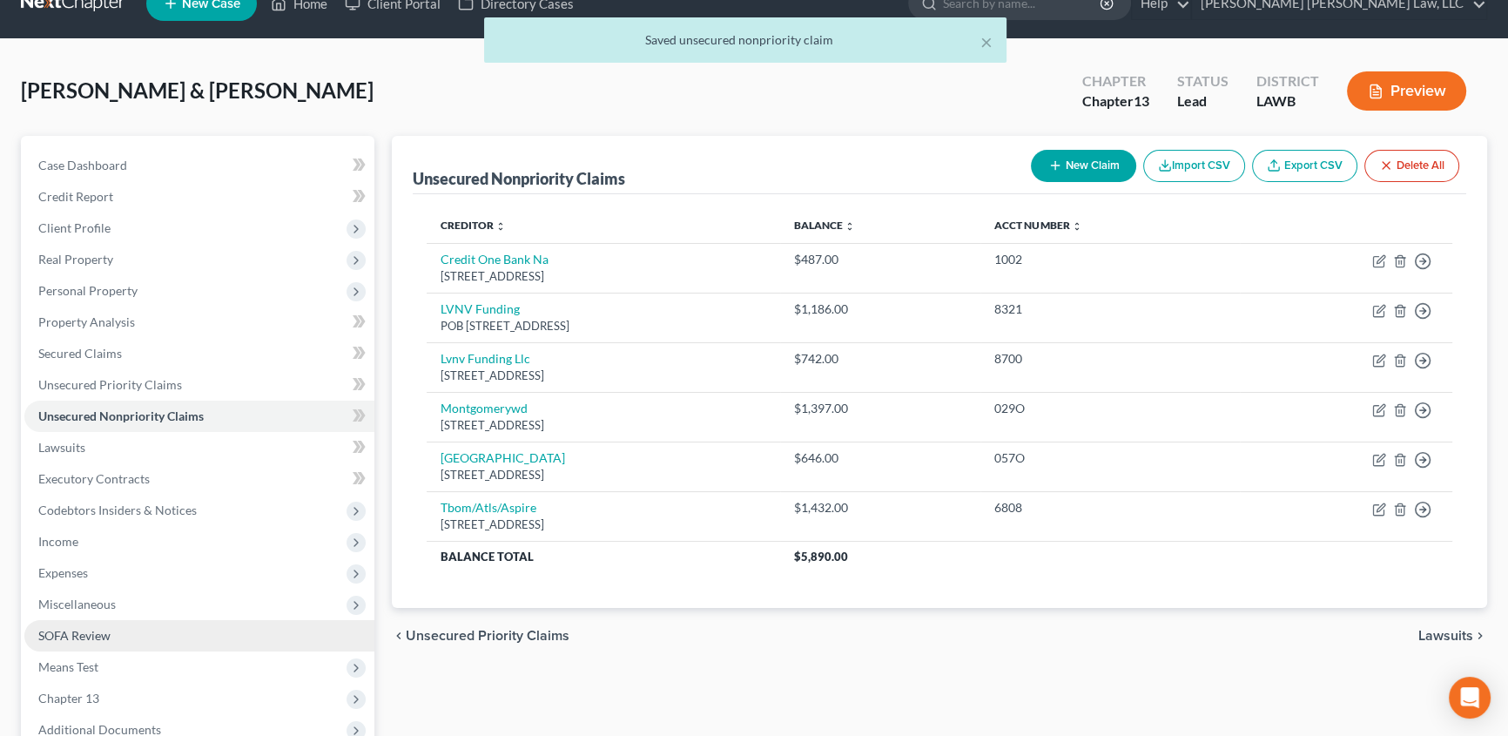
scroll to position [61, 0]
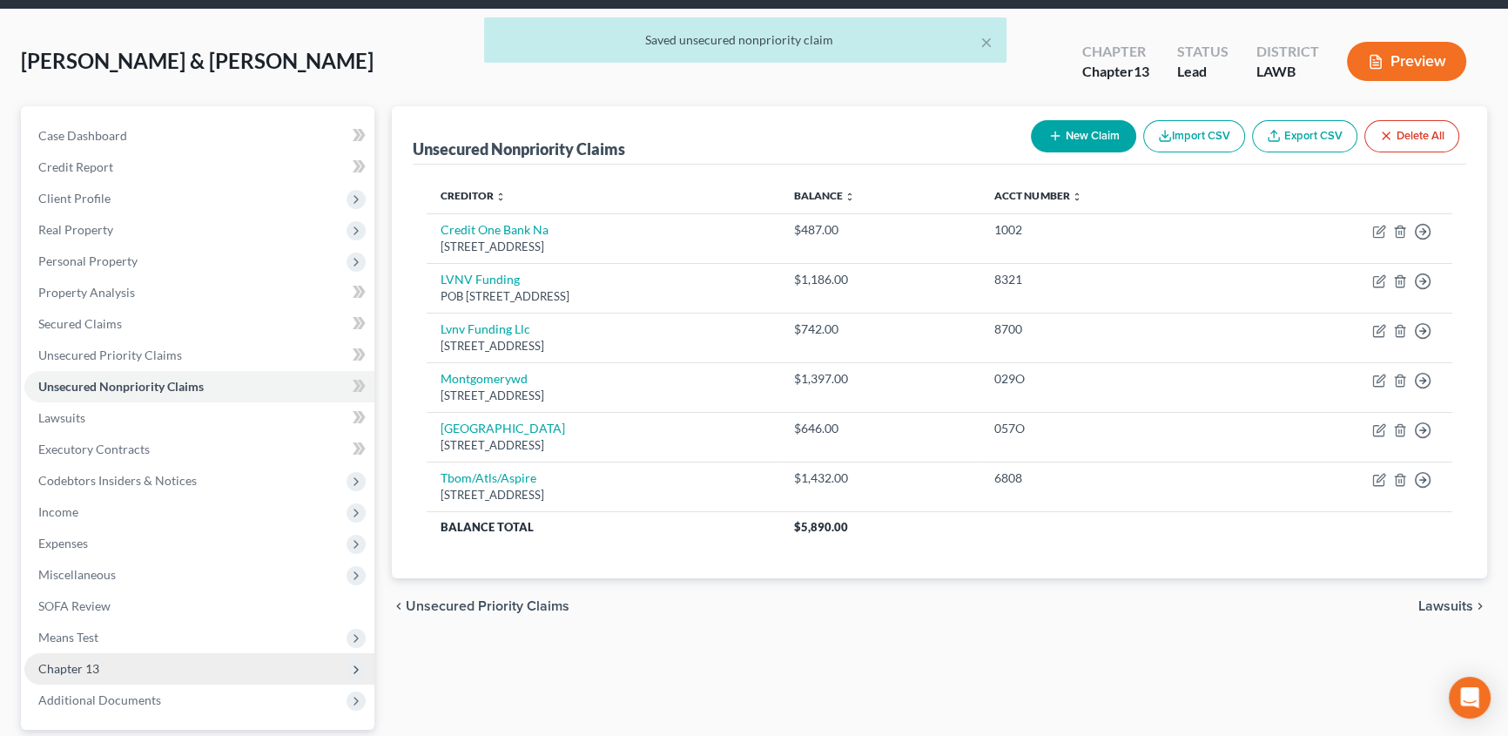
click at [67, 670] on span "Chapter 13" at bounding box center [68, 668] width 61 height 15
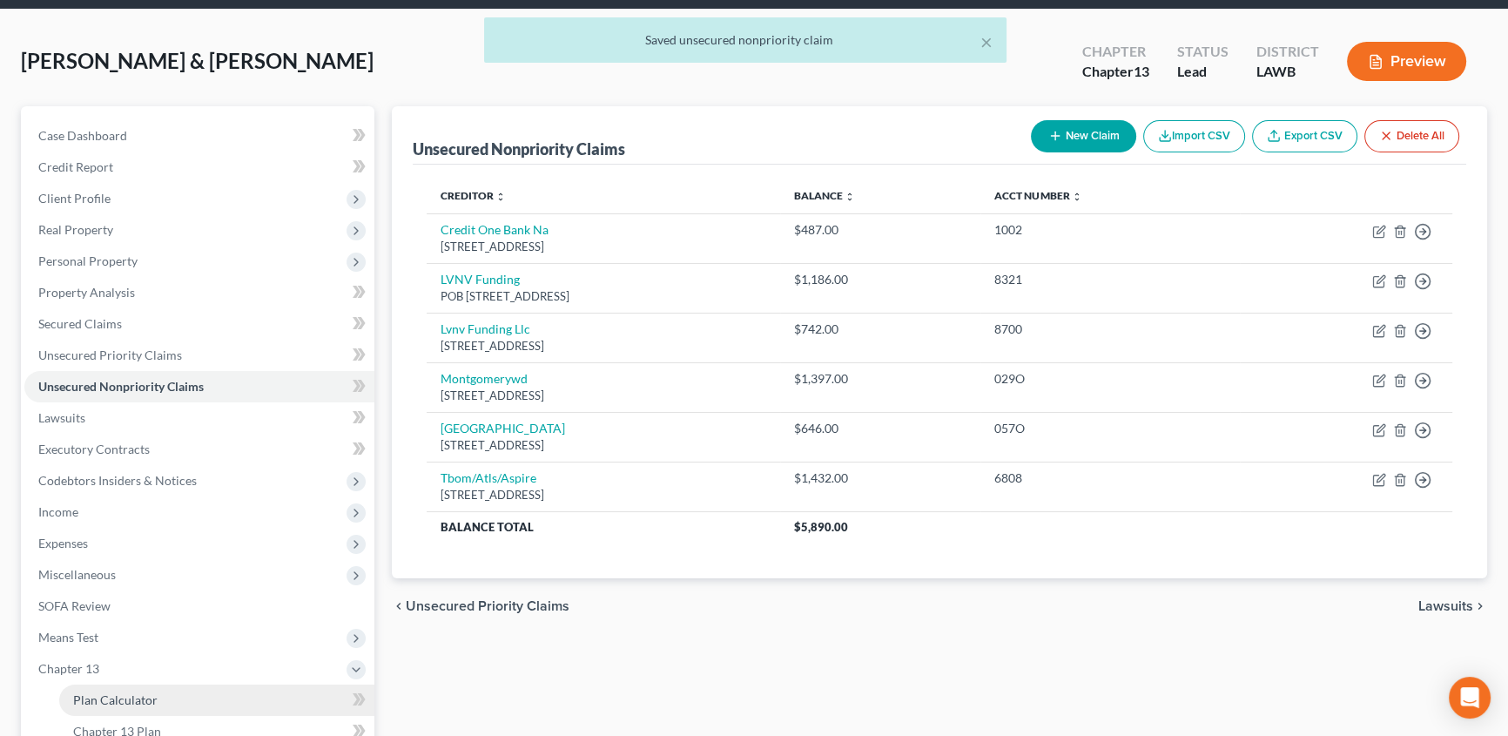
click at [102, 695] on span "Plan Calculator" at bounding box center [115, 699] width 84 height 15
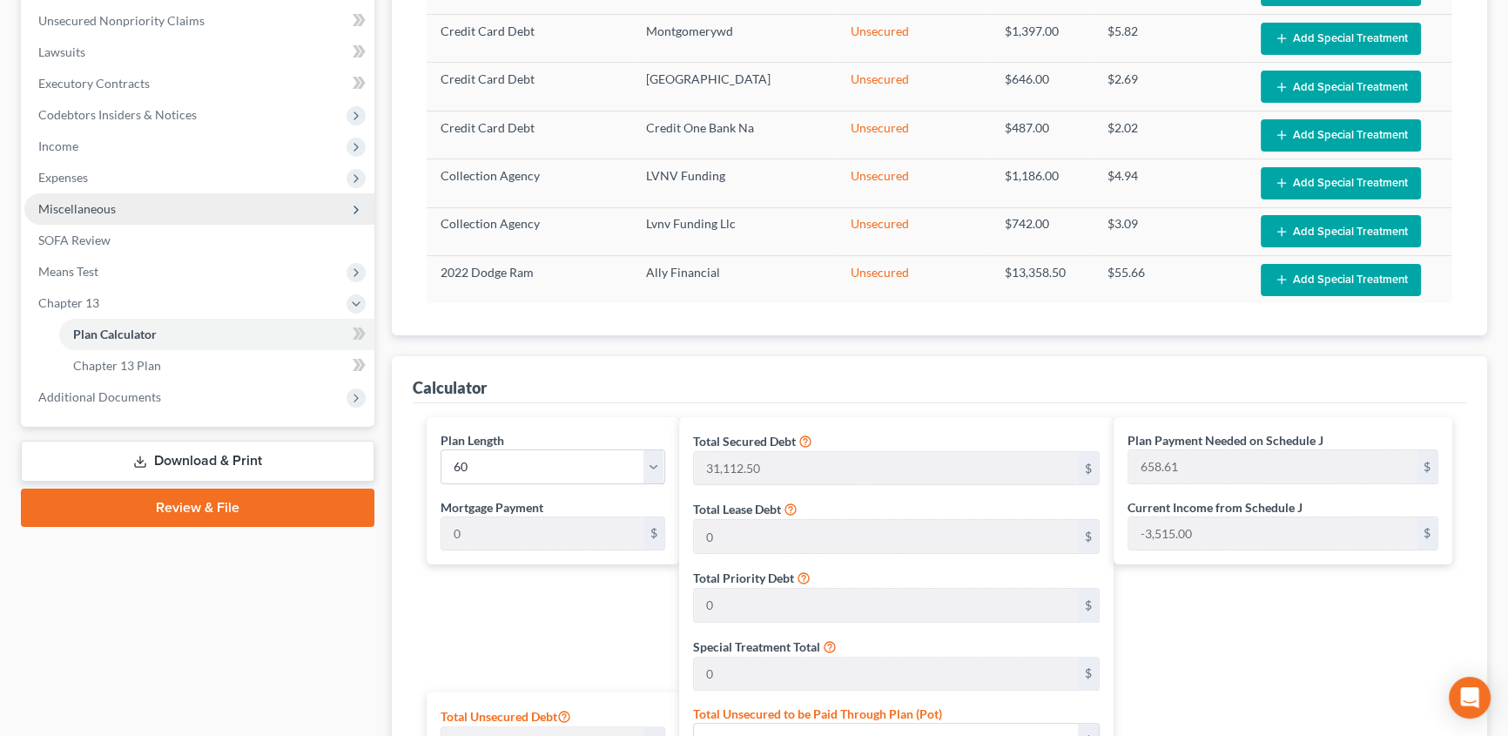
scroll to position [158, 0]
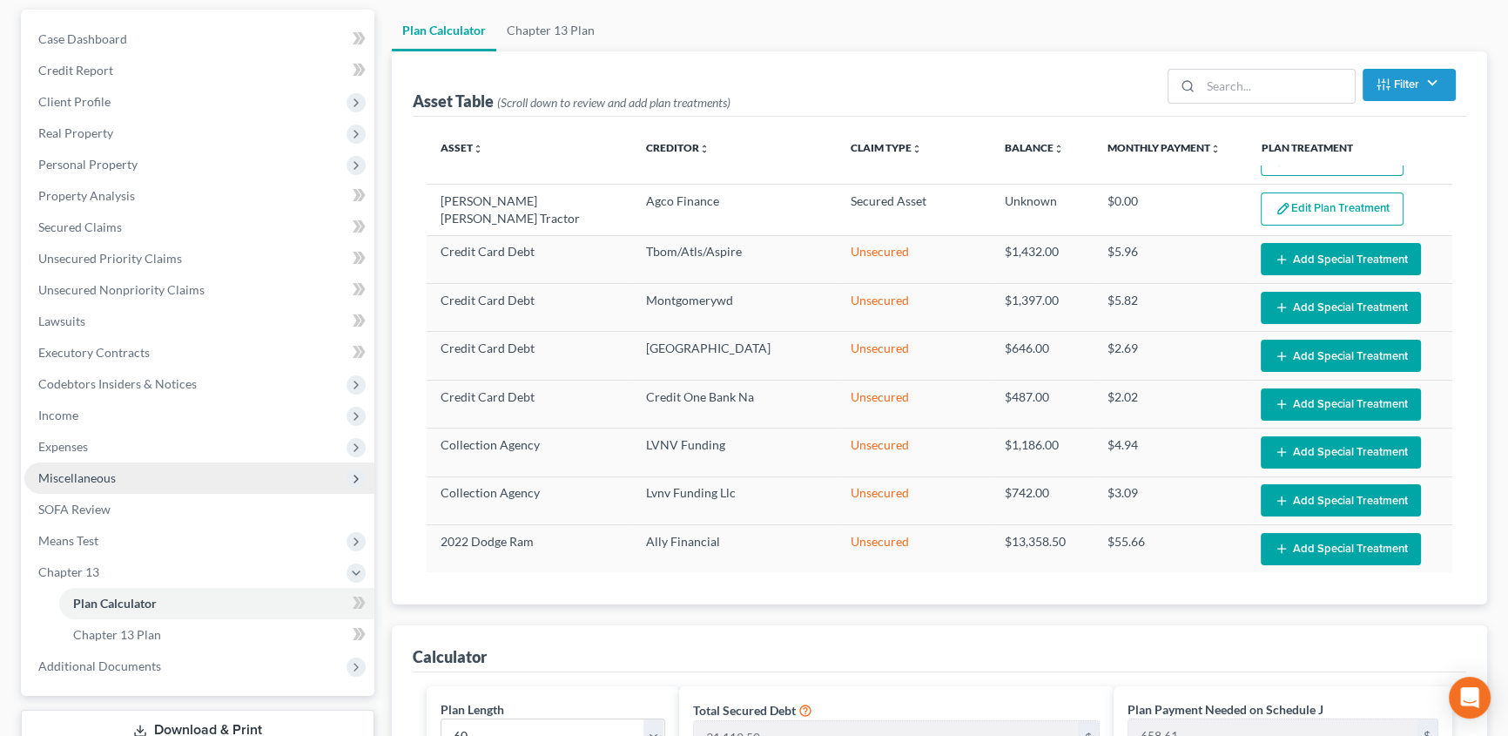
click at [82, 481] on span "Miscellaneous" at bounding box center [76, 477] width 77 height 15
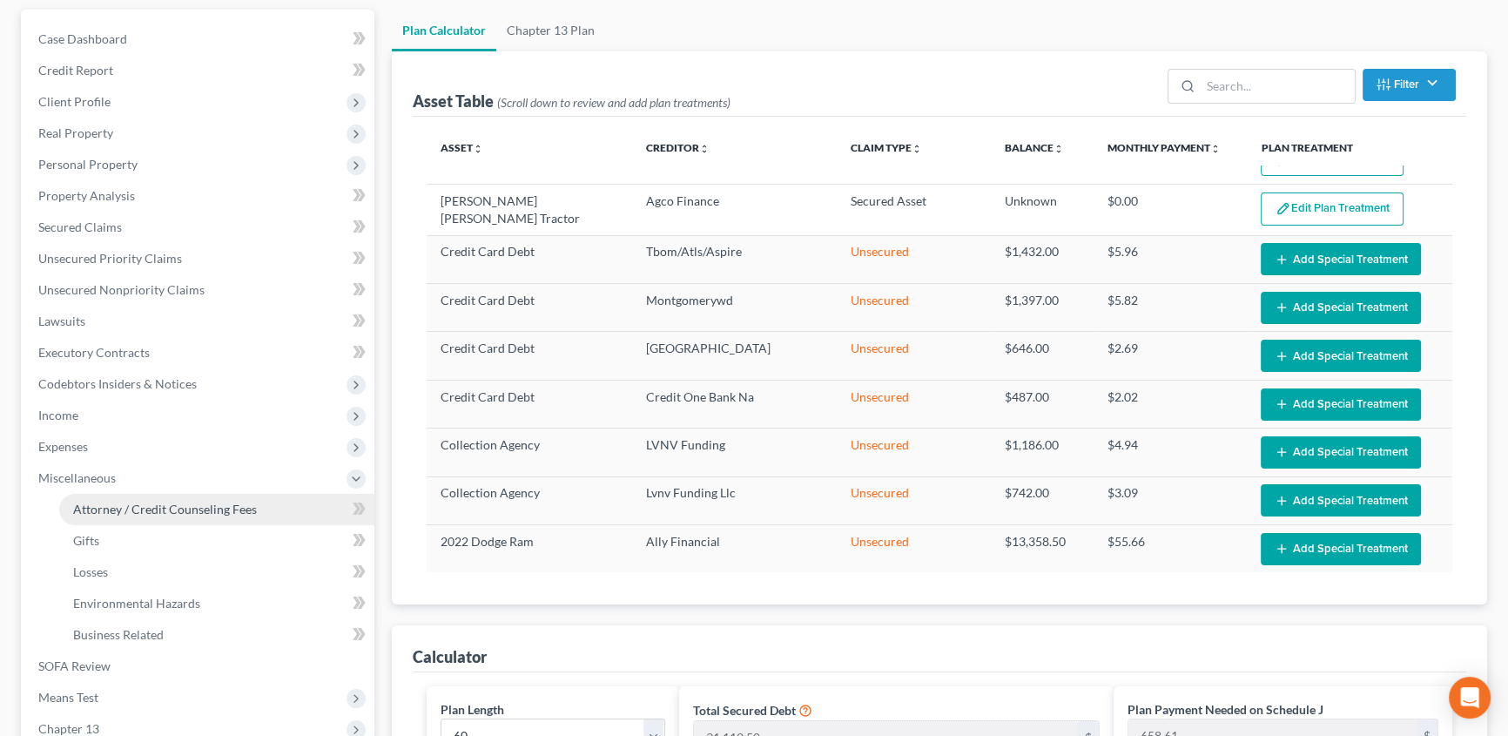
click at [96, 510] on span "Attorney / Credit Counseling Fees" at bounding box center [165, 509] width 184 height 15
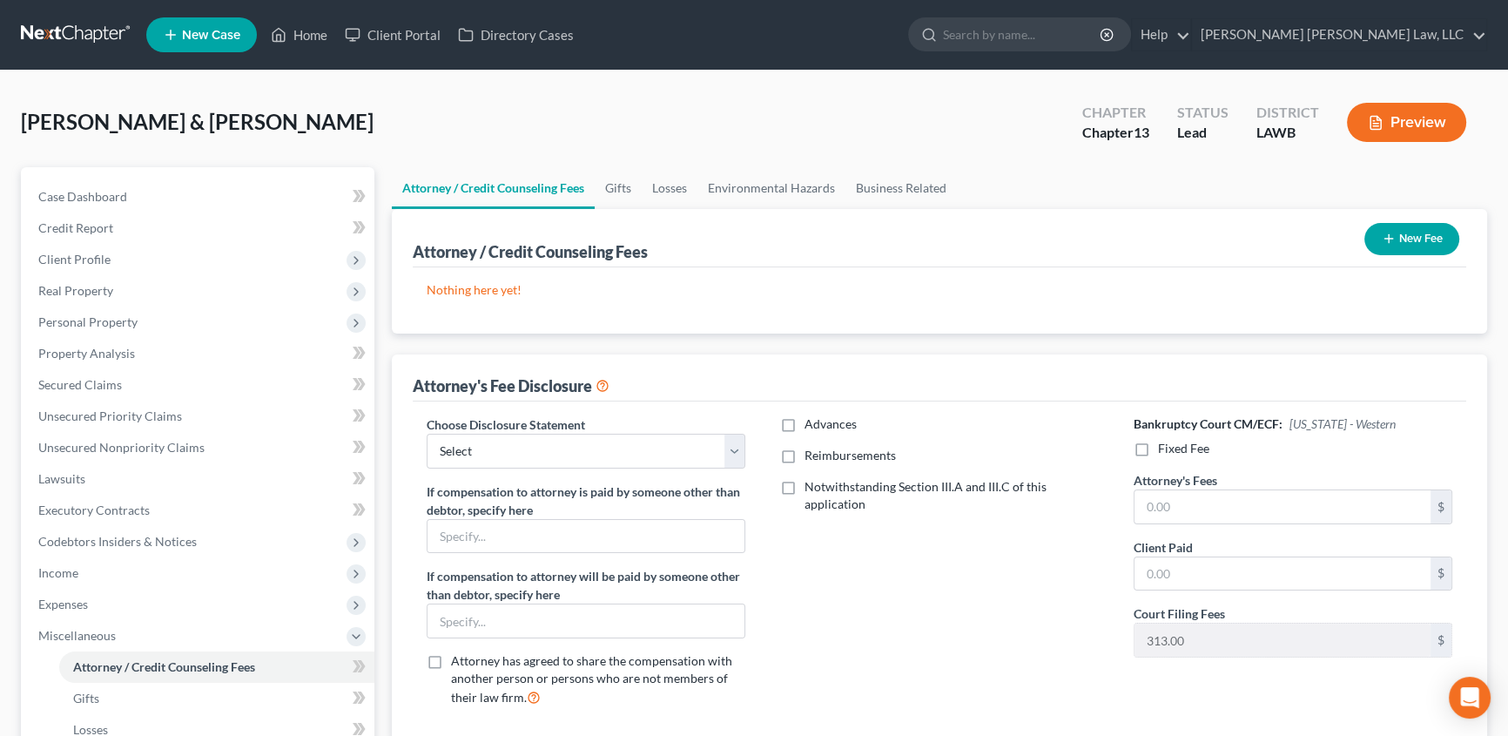
click at [1402, 247] on button "New Fee" at bounding box center [1411, 239] width 95 height 32
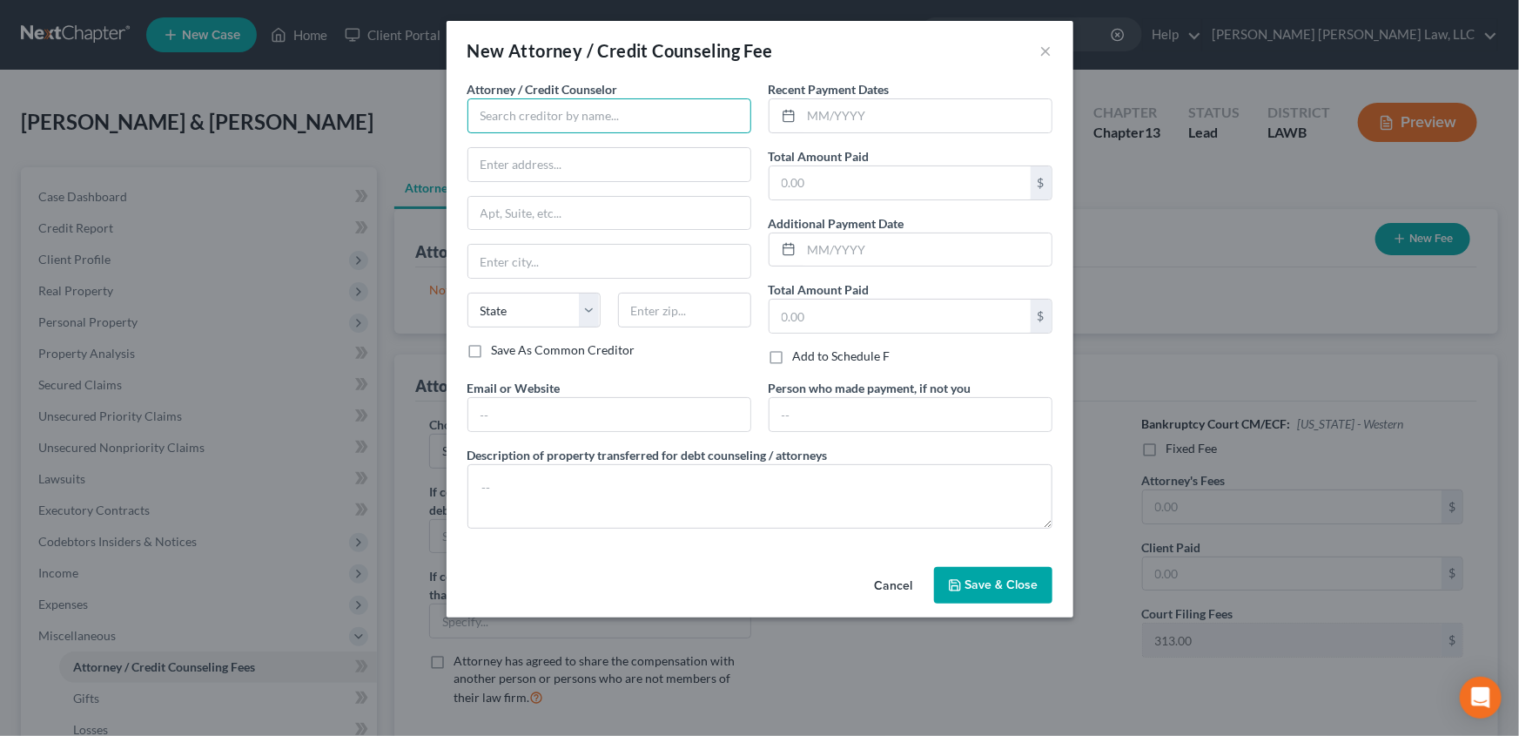
click at [496, 108] on input "text" at bounding box center [610, 115] width 284 height 35
drag, startPoint x: 505, startPoint y: 145, endPoint x: 541, endPoint y: 163, distance: 40.1
click at [505, 146] on div "E Orum Young Law, LLC" at bounding box center [571, 146] width 181 height 17
click at [819, 113] on input "text" at bounding box center [927, 115] width 250 height 33
click at [850, 118] on input "text" at bounding box center [927, 115] width 250 height 33
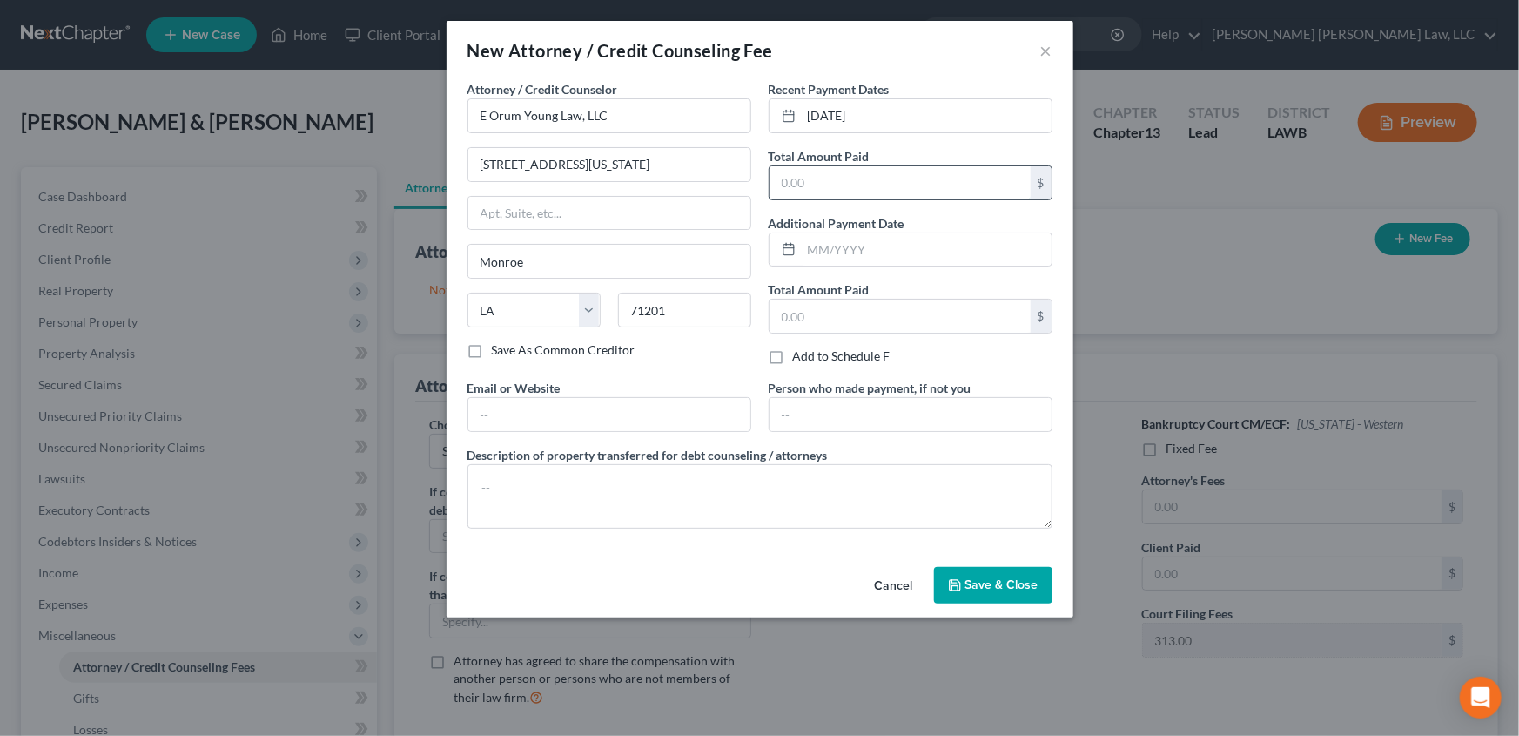
click at [798, 190] on input "text" at bounding box center [900, 182] width 261 height 33
click at [558, 483] on textarea at bounding box center [760, 496] width 585 height 64
click at [979, 581] on span "Save & Close" at bounding box center [1002, 584] width 73 height 15
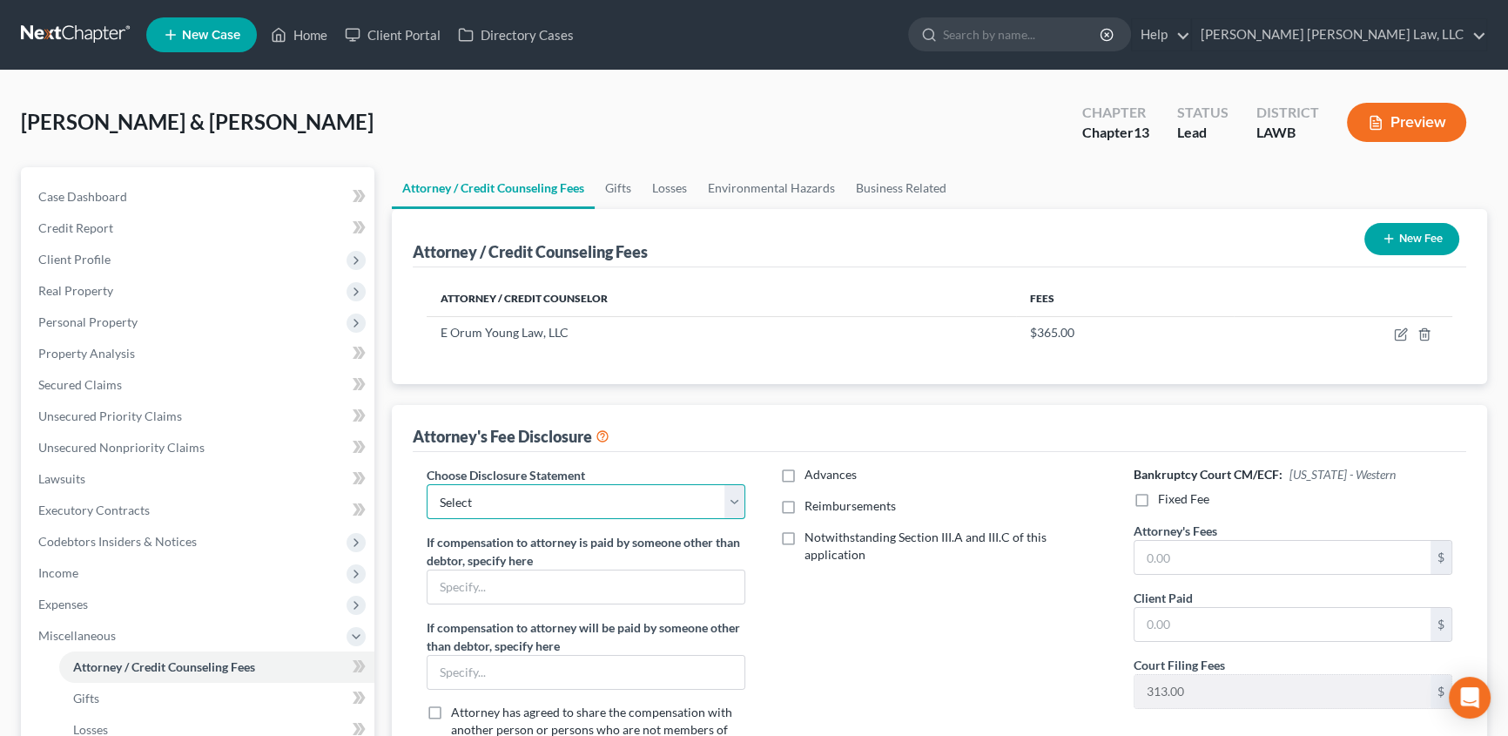
click at [464, 502] on select "Select LAEB 2016 Bankruptcy Rule 2016(B) Disclosure and Application for Approva…" at bounding box center [586, 501] width 319 height 35
click at [427, 484] on select "Select LAEB 2016 Bankruptcy Rule 2016(B) Disclosure and Application for Approva…" at bounding box center [586, 501] width 319 height 35
click at [804, 510] on label "Reimbursements" at bounding box center [849, 505] width 91 height 17
click at [811, 508] on input "Reimbursements" at bounding box center [816, 502] width 11 height 11
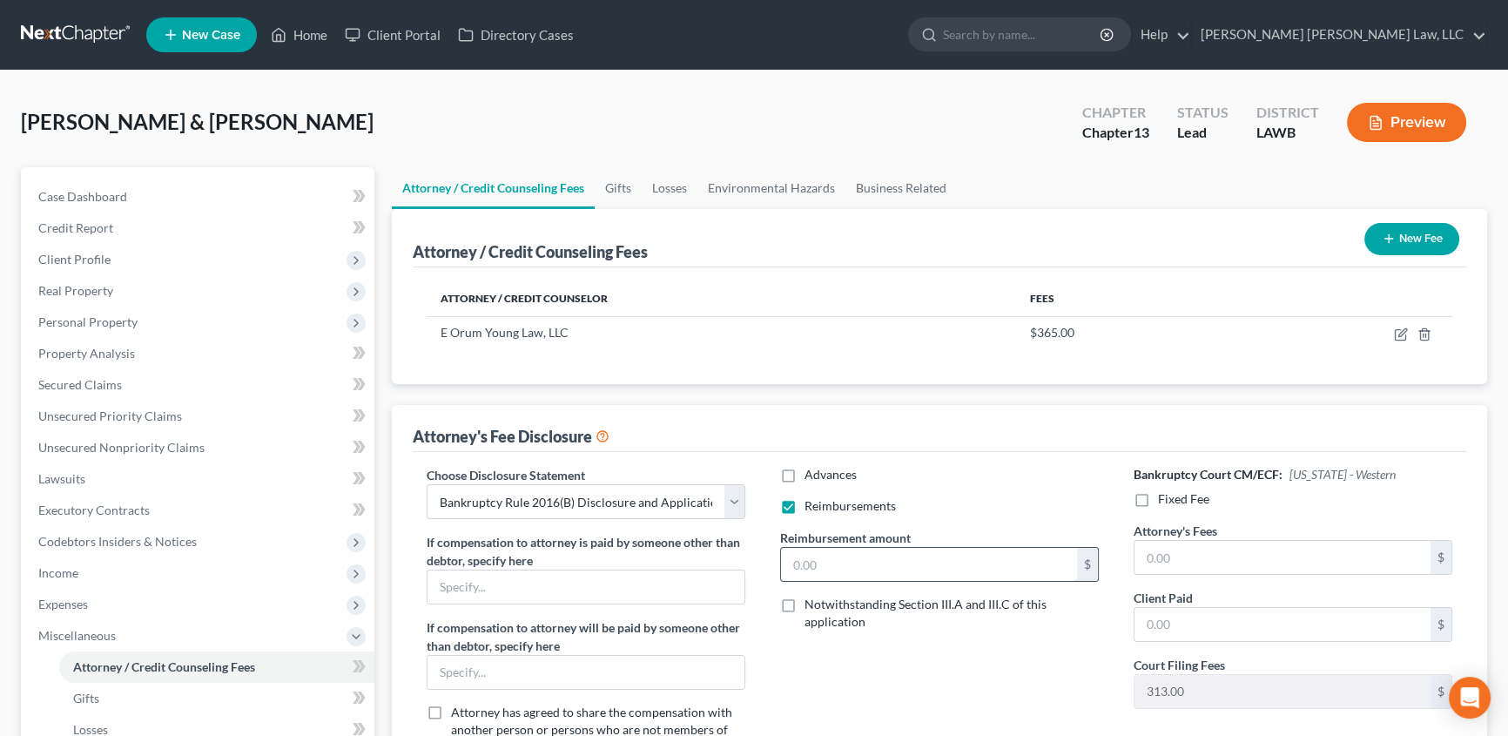
click at [816, 562] on input "text" at bounding box center [929, 564] width 296 height 33
click at [1158, 499] on label "Fixed Fee" at bounding box center [1183, 498] width 51 height 17
click at [1165, 499] on input "Fixed Fee" at bounding box center [1170, 495] width 11 height 11
click at [1184, 552] on input "text" at bounding box center [1282, 557] width 296 height 33
click at [1180, 694] on input "text" at bounding box center [1282, 691] width 296 height 33
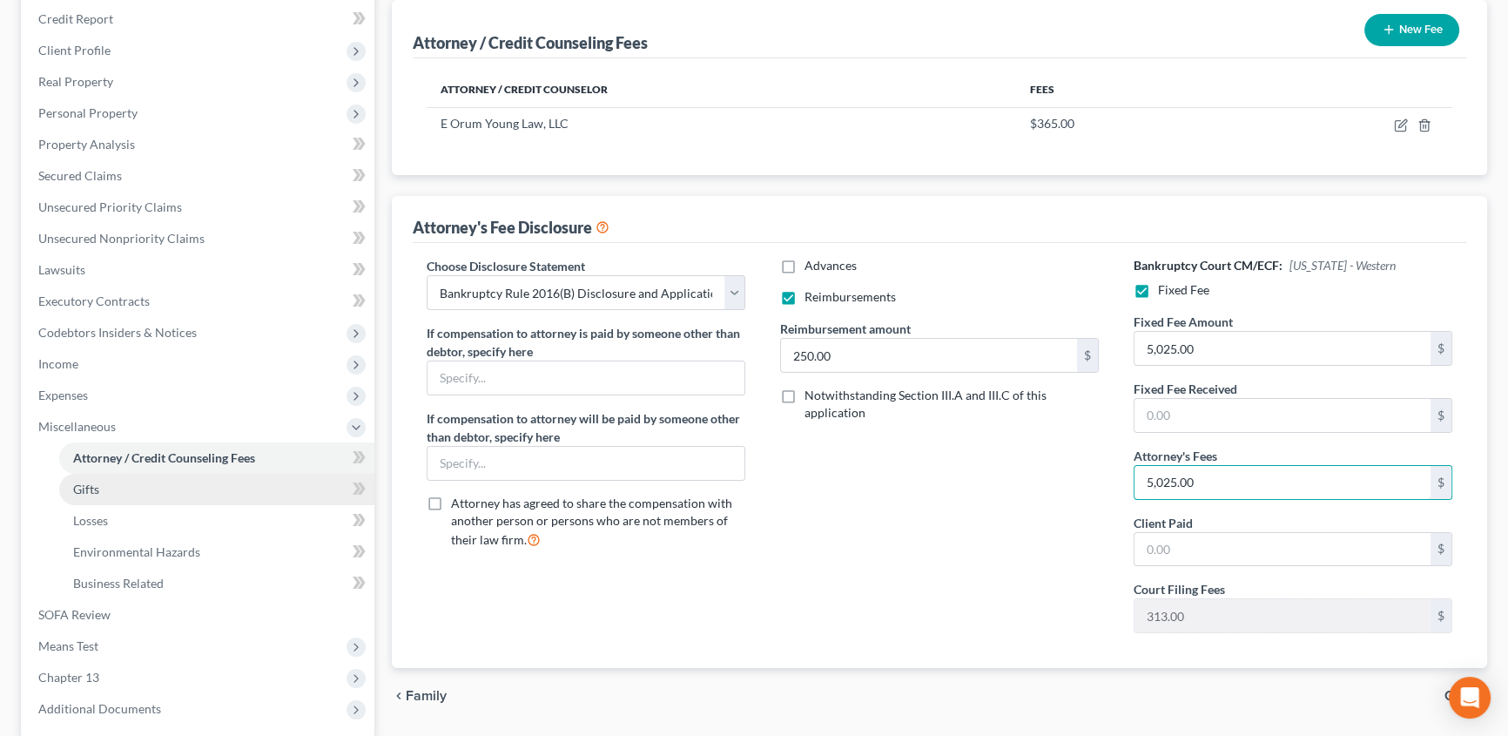
scroll to position [237, 0]
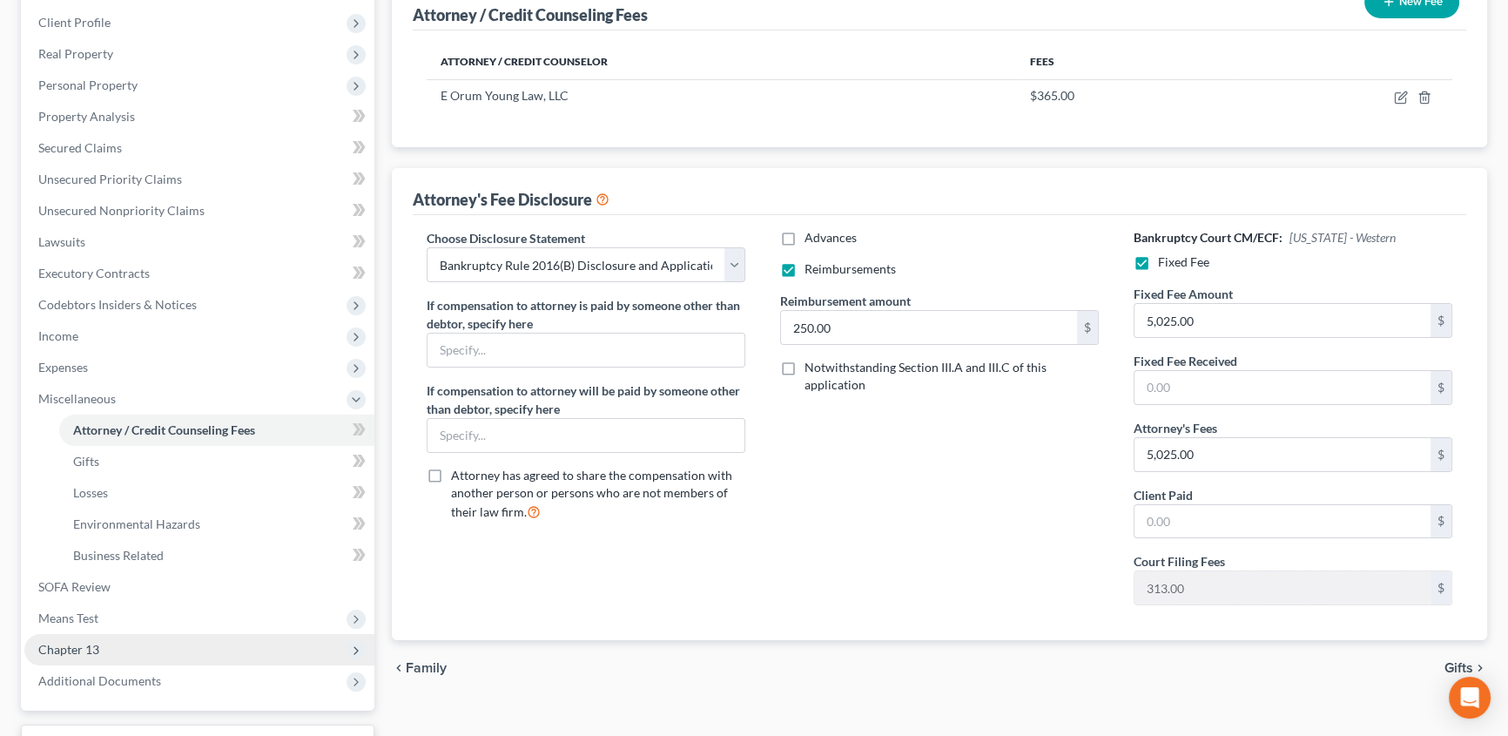
click at [98, 649] on span "Chapter 13" at bounding box center [68, 649] width 61 height 15
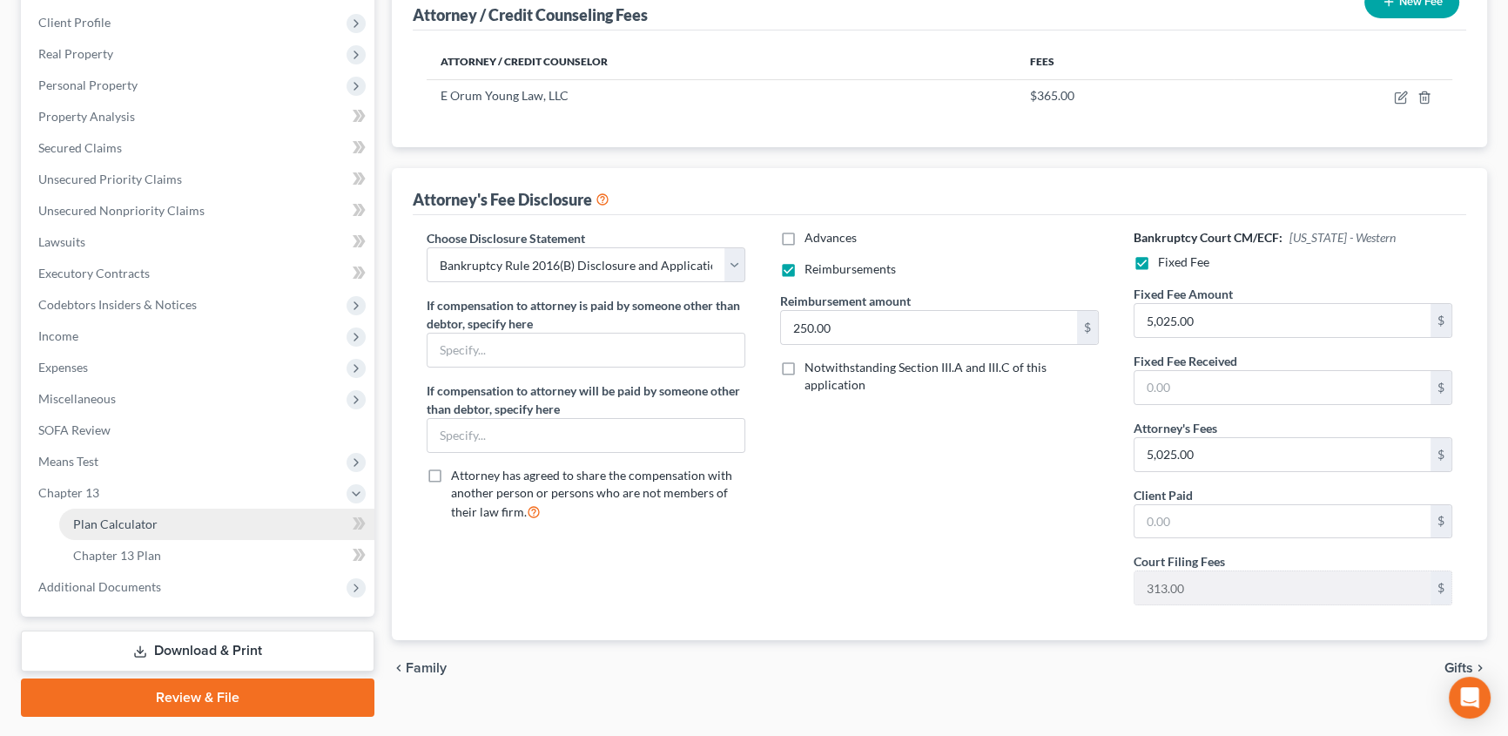
click at [112, 523] on span "Plan Calculator" at bounding box center [115, 523] width 84 height 15
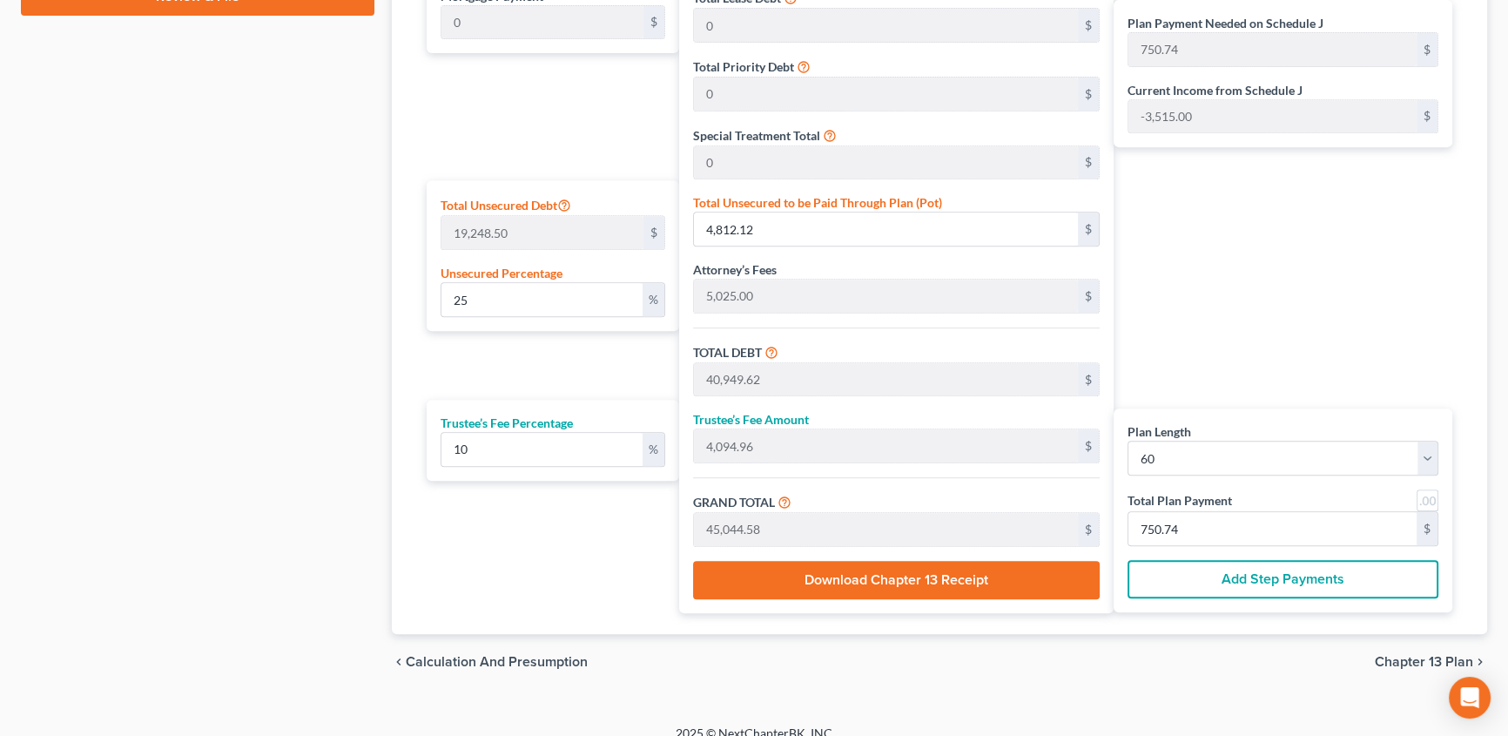
scroll to position [954, 0]
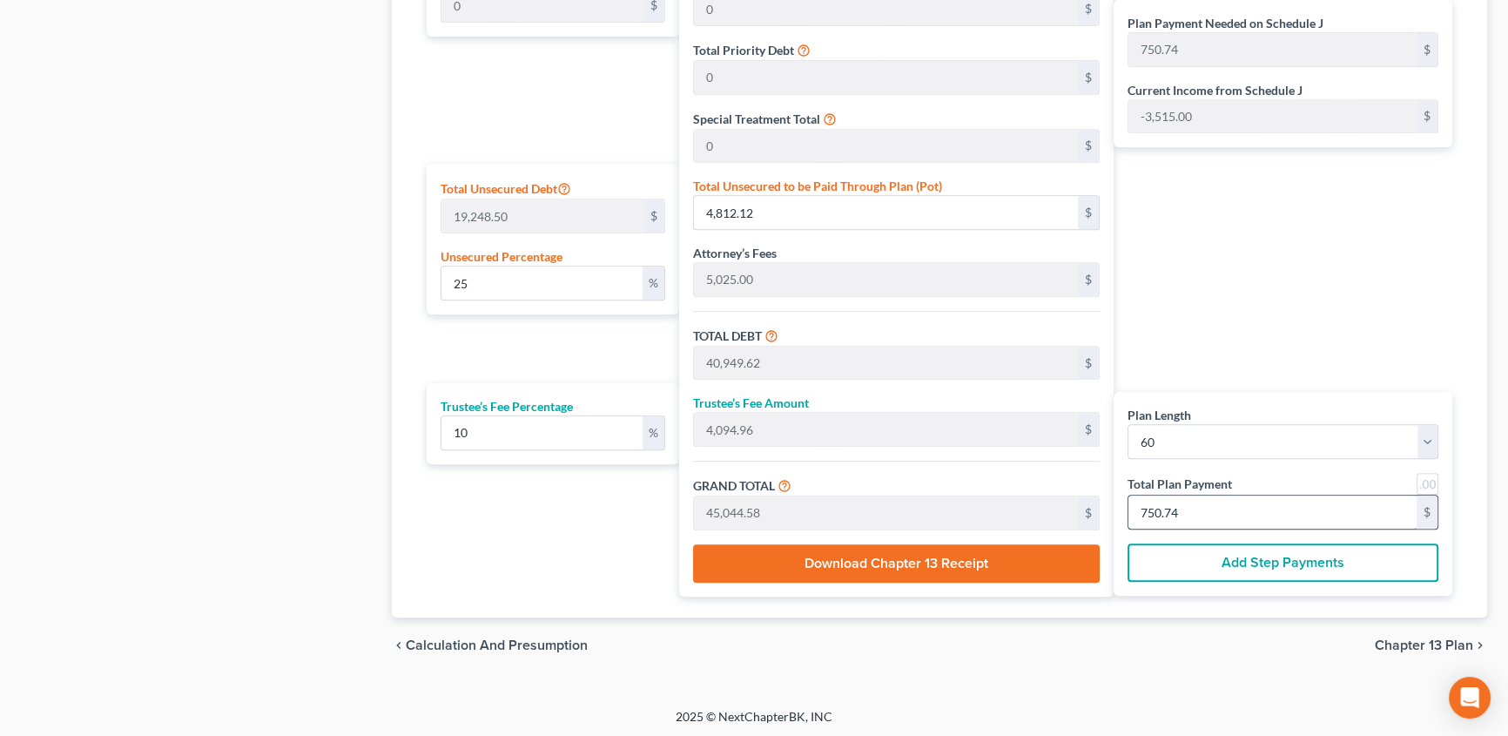
click at [1198, 517] on input "750.74" at bounding box center [1272, 511] width 288 height 33
click at [1402, 641] on span "Chapter 13 Plan" at bounding box center [1424, 645] width 98 height 14
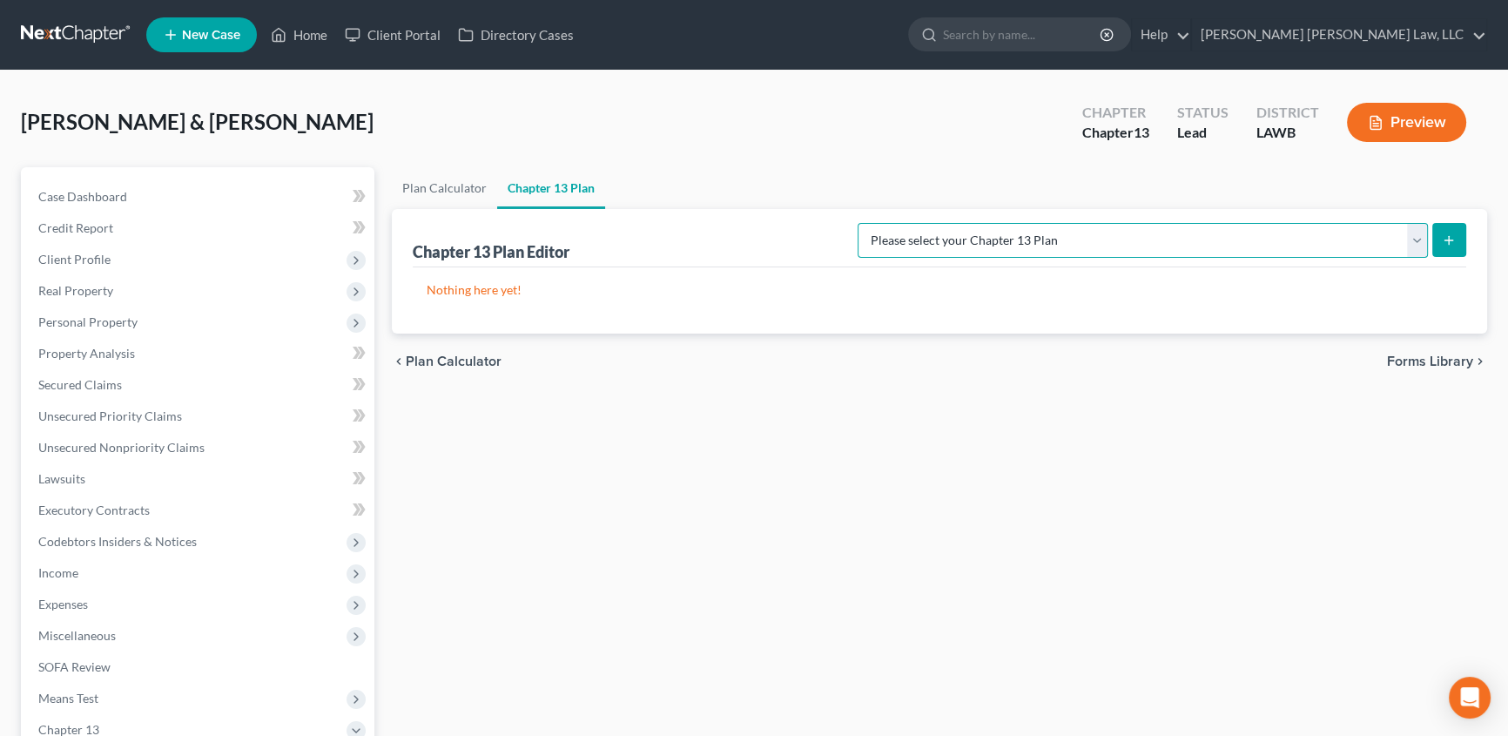
click at [1417, 241] on select "Please select your Chapter 13 Plan E. Orum Custom Plan (Revised 12/1/2021) E. O…" at bounding box center [1143, 240] width 570 height 35
click at [1040, 223] on select "Please select your Chapter 13 Plan E. Orum Custom Plan (Revised 12/1/2021) E. O…" at bounding box center [1143, 240] width 570 height 35
click at [1444, 249] on button "submit" at bounding box center [1449, 240] width 34 height 34
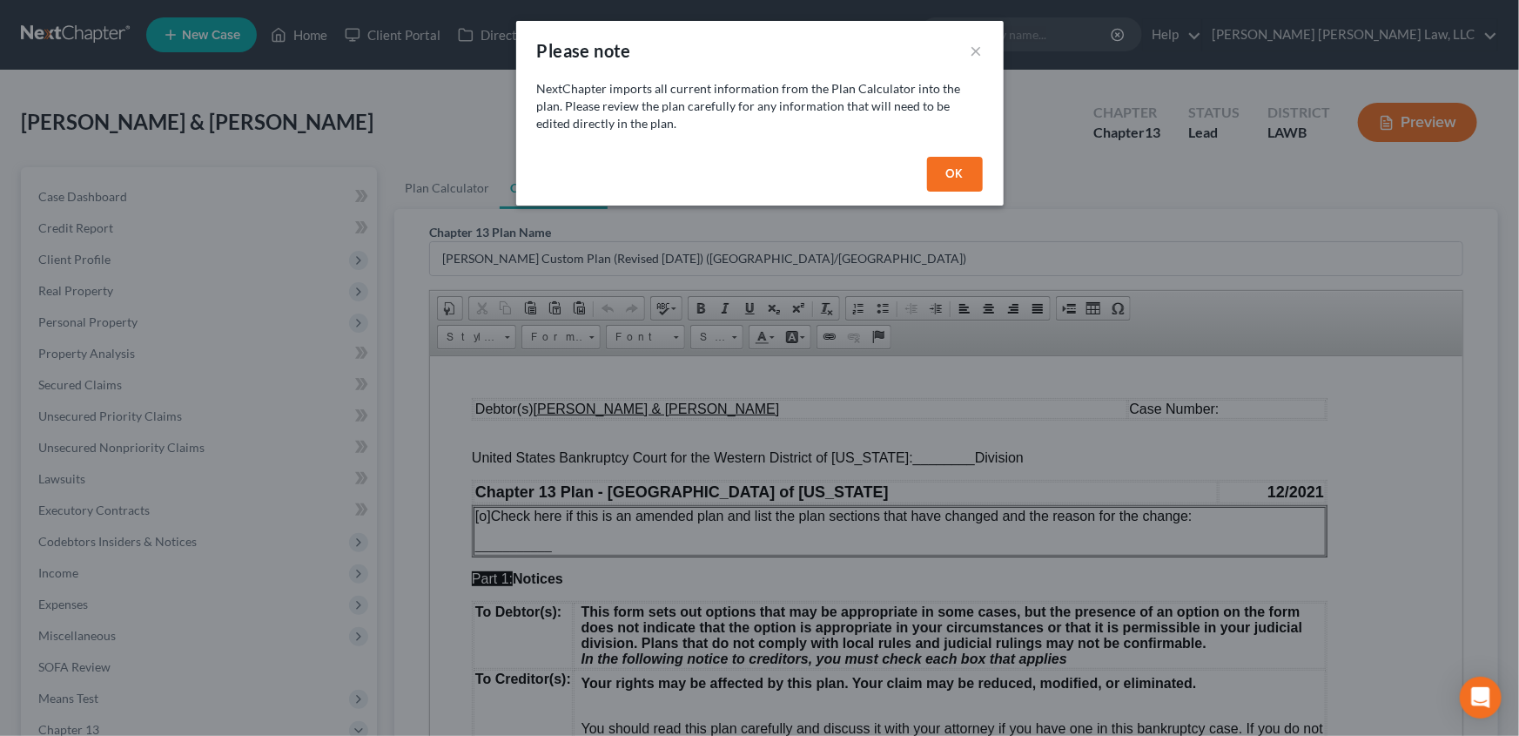
click at [937, 174] on button "OK" at bounding box center [955, 174] width 56 height 35
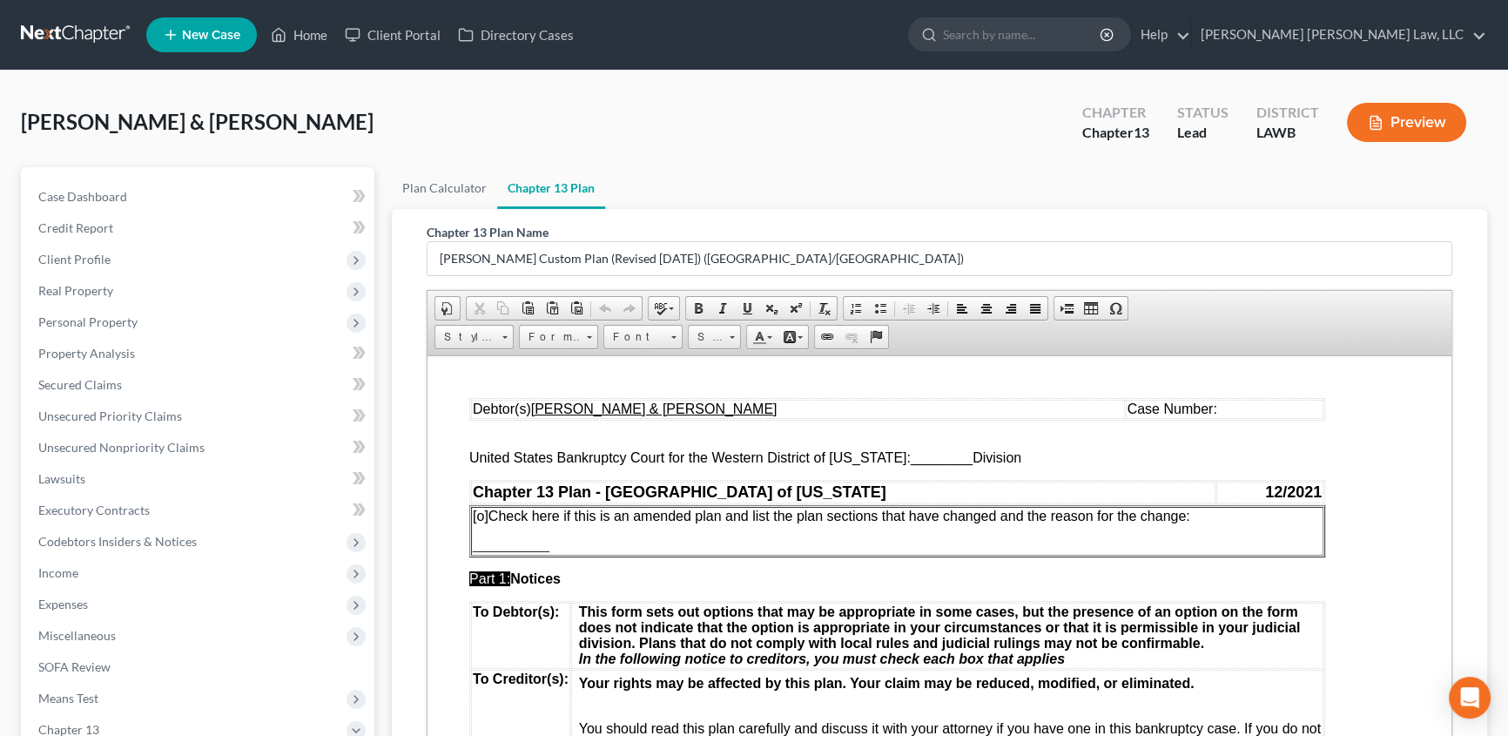
click at [911, 457] on span "________" at bounding box center [942, 456] width 62 height 15
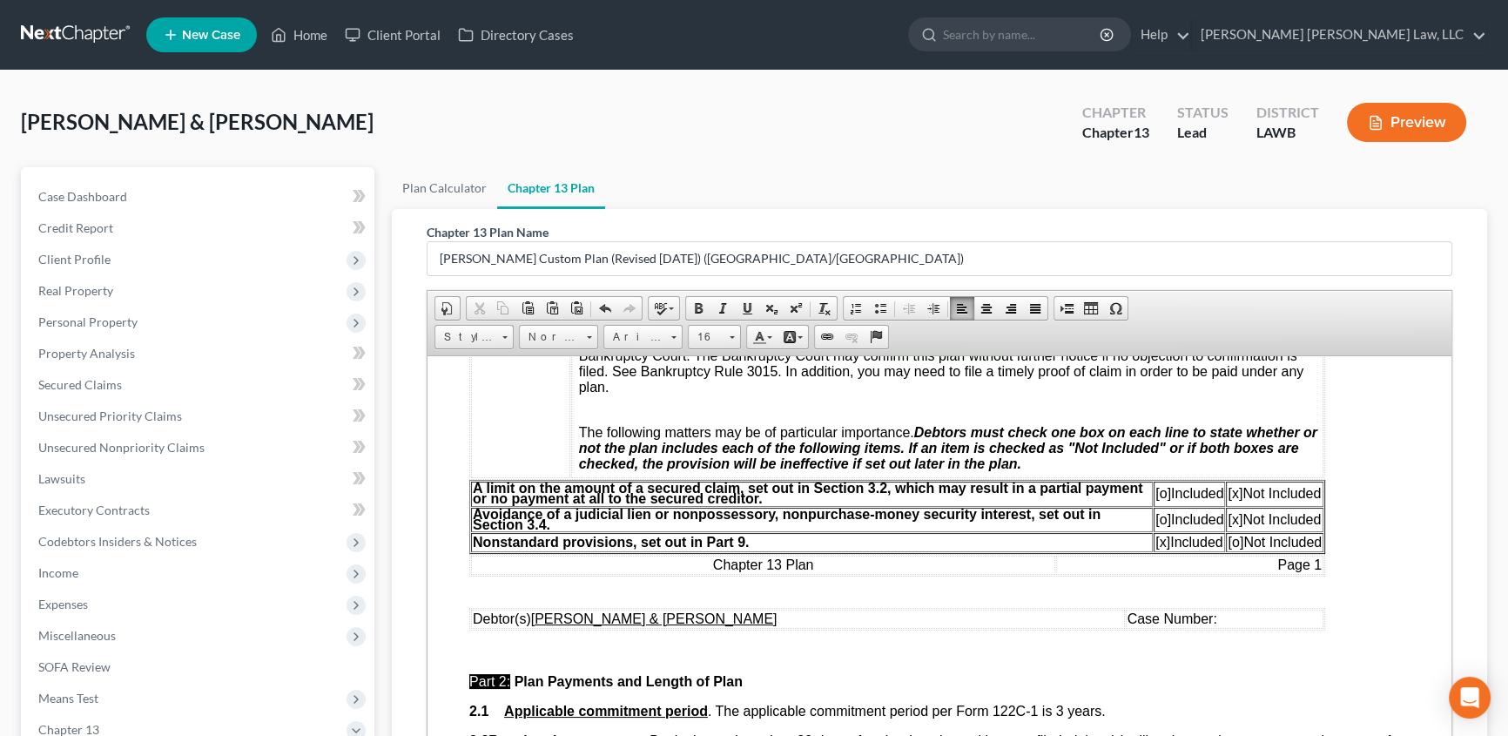
scroll to position [475, 0]
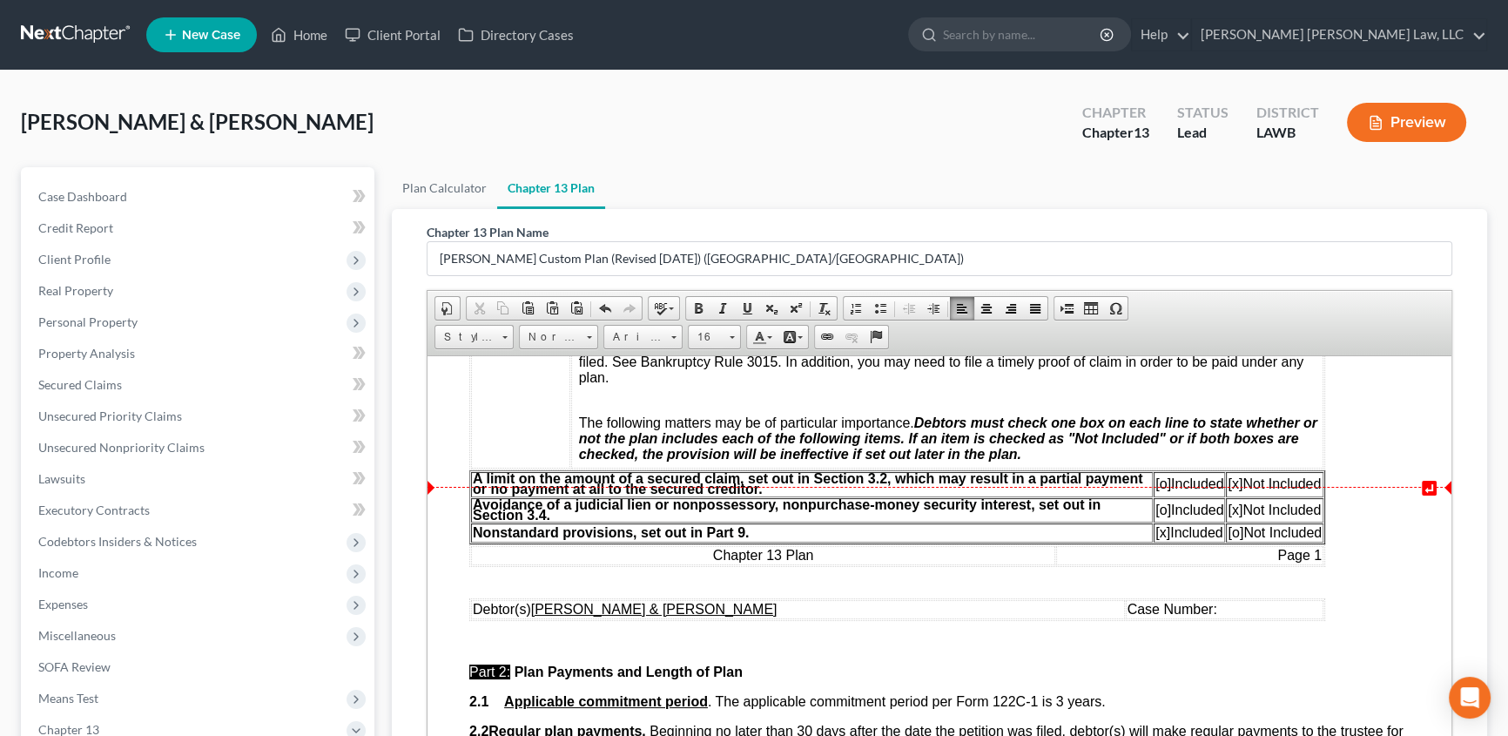
click at [1156, 490] on span "[o]" at bounding box center [1163, 482] width 16 height 15
click at [1234, 490] on span "[x]" at bounding box center [1235, 482] width 15 height 15
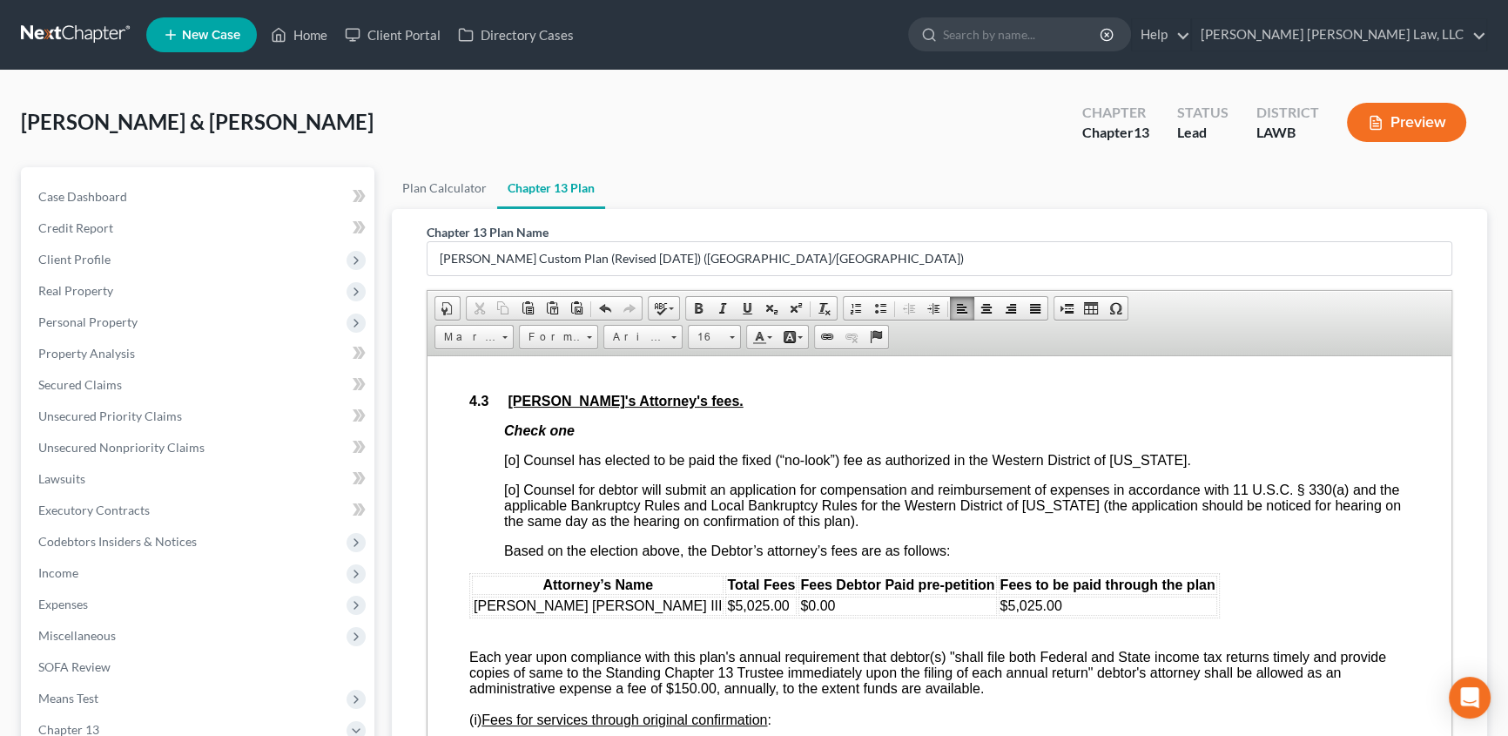
scroll to position [3087, 0]
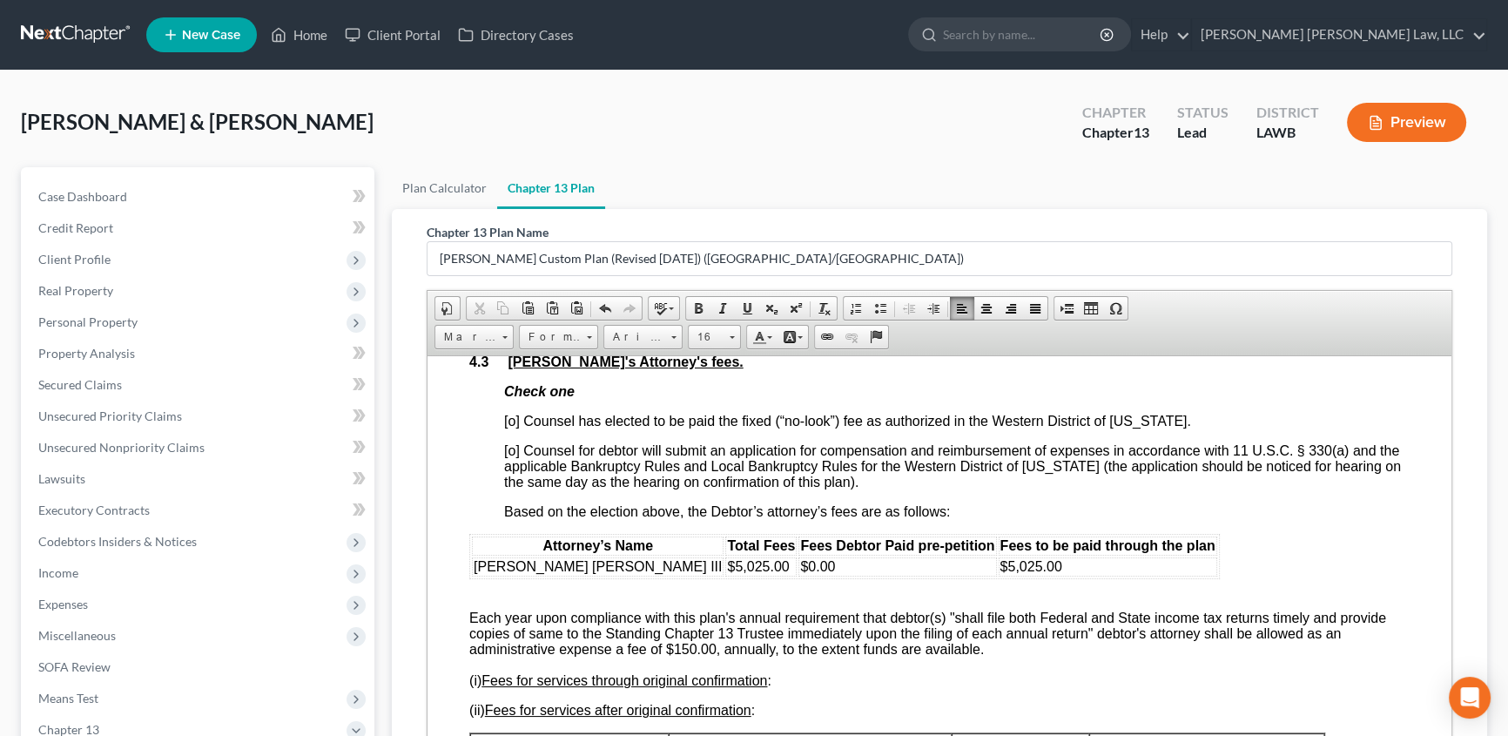
click at [508, 427] on span "[o] Counsel has elected to be paid the fixed (“no-look”) fee as authorized in t…" at bounding box center [847, 420] width 687 height 15
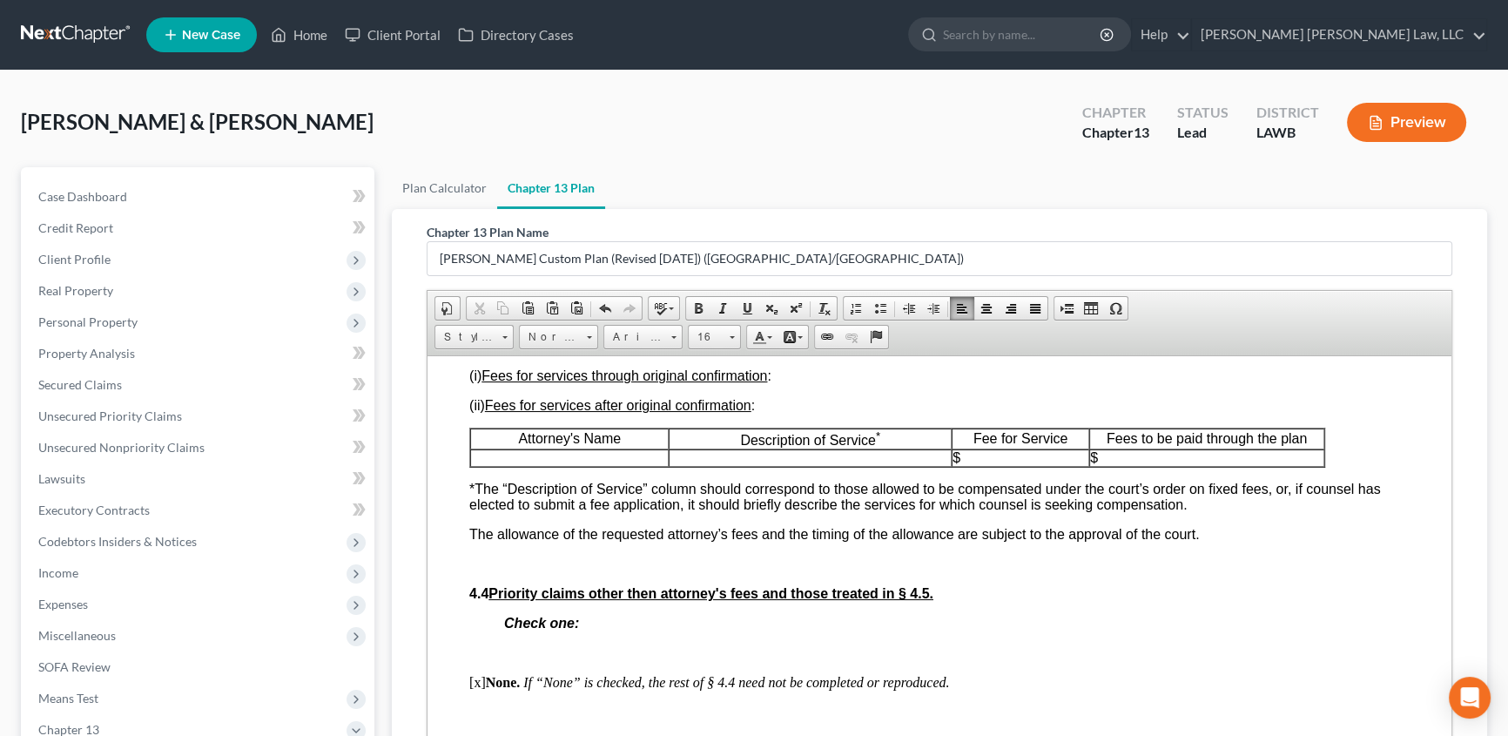
scroll to position [3403, 0]
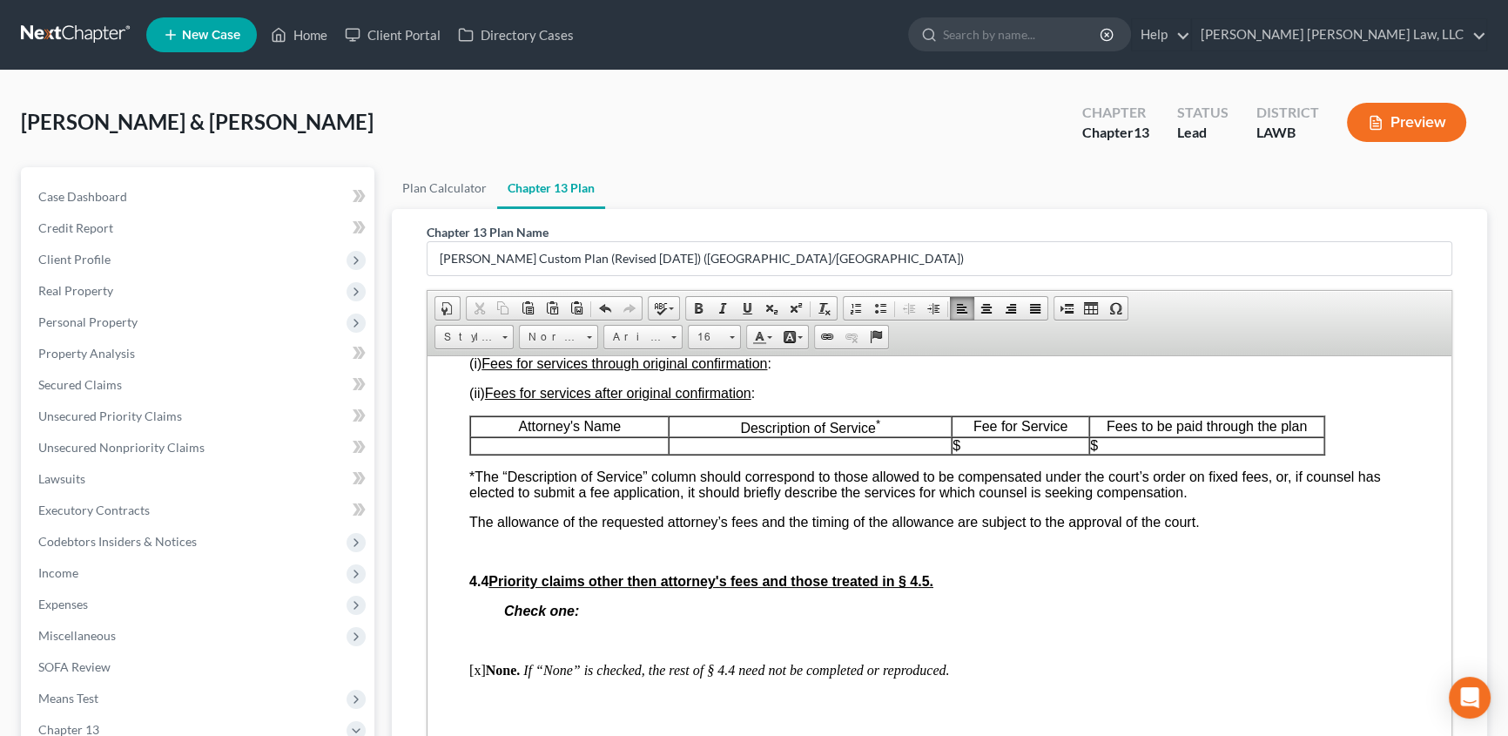
drag, startPoint x: 468, startPoint y: 409, endPoint x: 985, endPoint y: 451, distance: 518.9
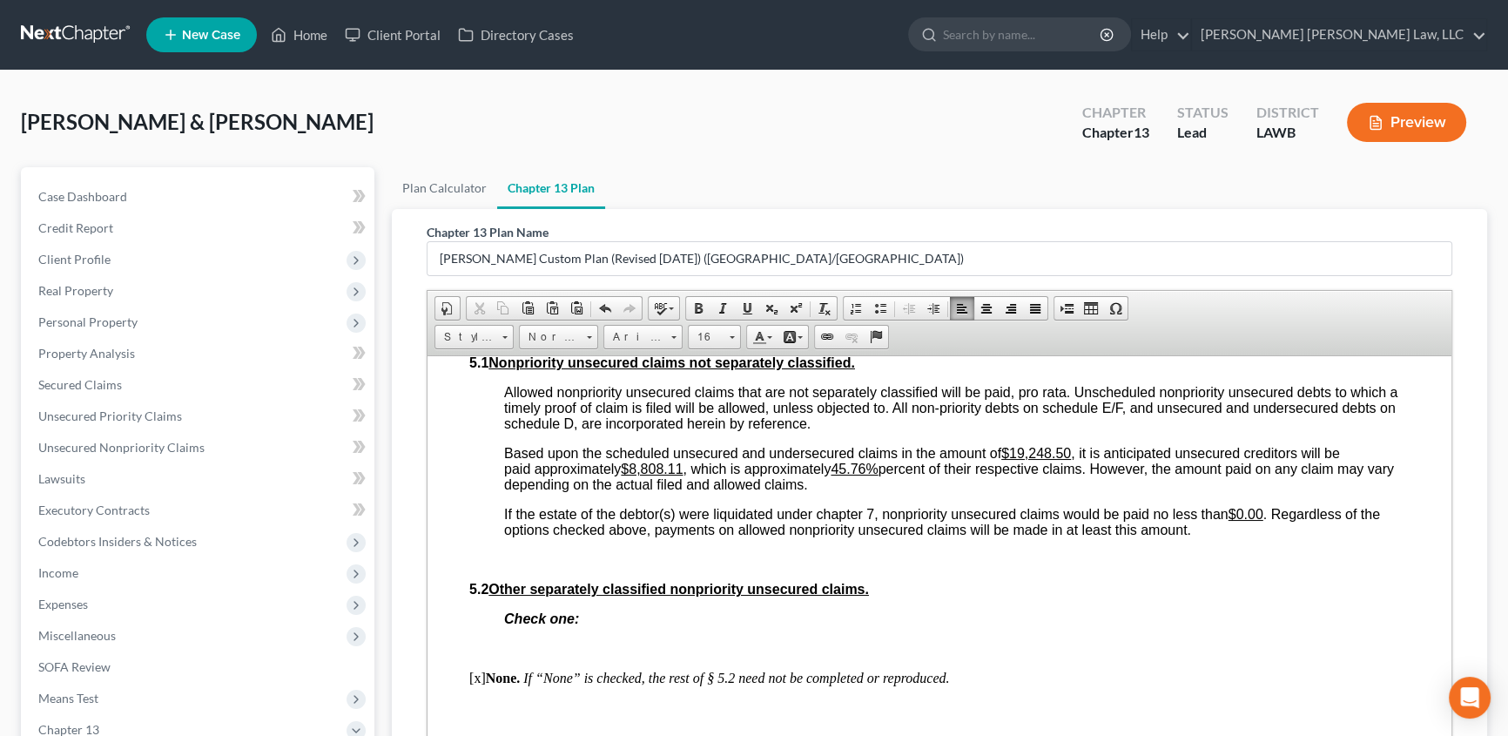
scroll to position [4195, 0]
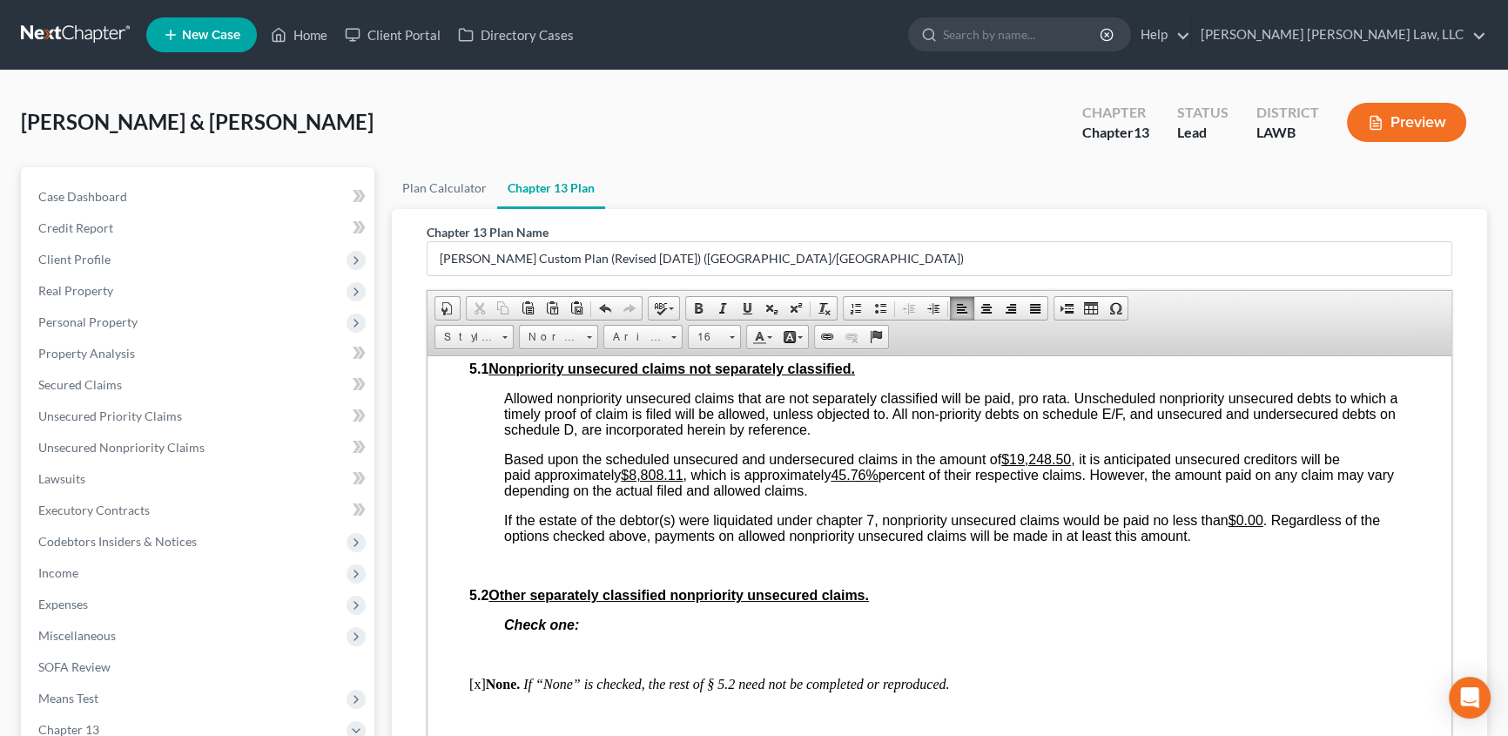
click at [1012, 466] on u "$19,248.50" at bounding box center [1036, 458] width 70 height 15
click at [630, 481] on u "$8,808.11" at bounding box center [652, 474] width 62 height 15
click at [855, 481] on u "45.76%" at bounding box center [834, 474] width 47 height 15
click at [858, 481] on u "45.760.27%" at bounding box center [848, 474] width 74 height 15
click at [814, 498] on p "Based upon the scheduled unsecured and undersecured claims in the amount of $5,…" at bounding box center [956, 474] width 905 height 47
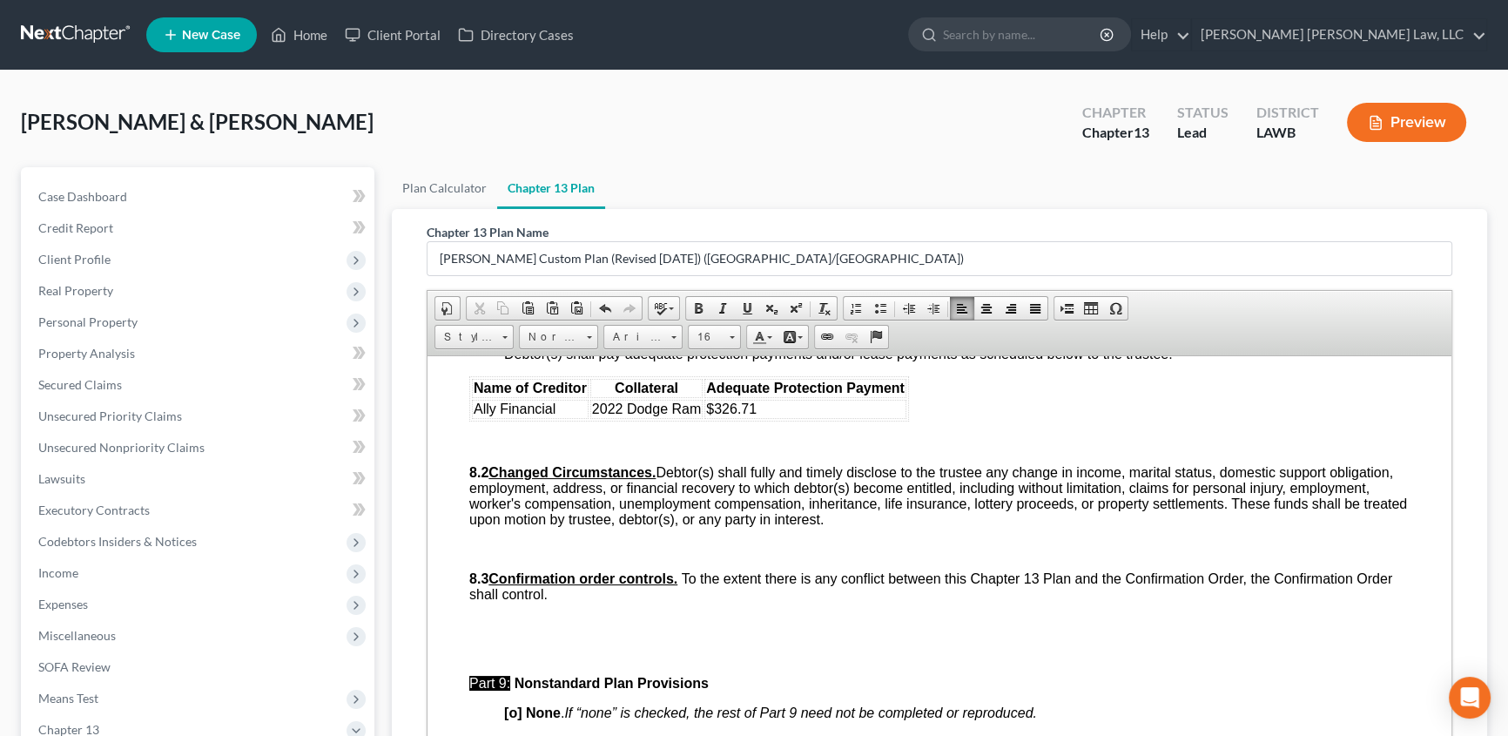
scroll to position [4986, 0]
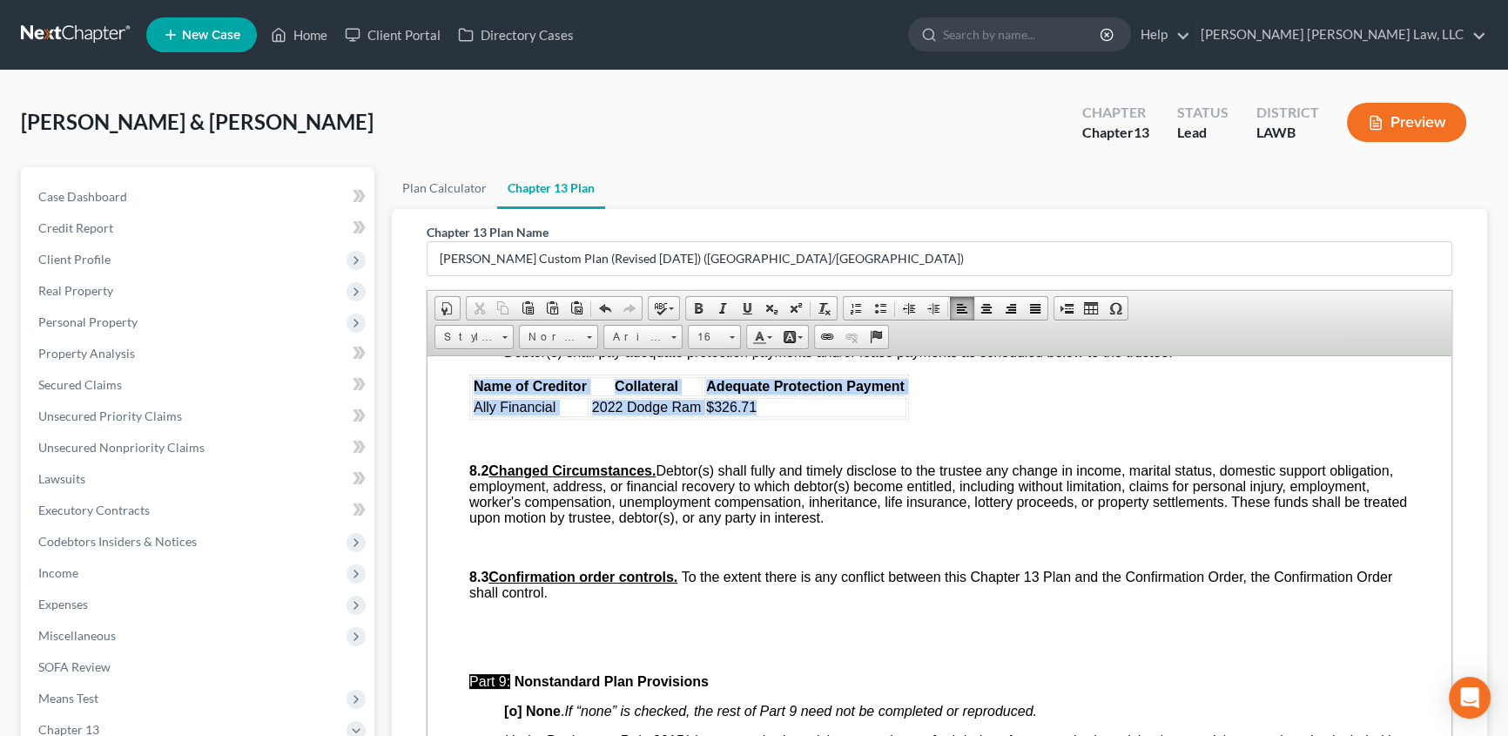
drag, startPoint x: 470, startPoint y: 555, endPoint x: 778, endPoint y: 574, distance: 307.9
click at [778, 419] on table "Name of Creditor Collateral Adequate Protection Payment Ally Financial 2022 Dod…" at bounding box center [689, 396] width 440 height 45
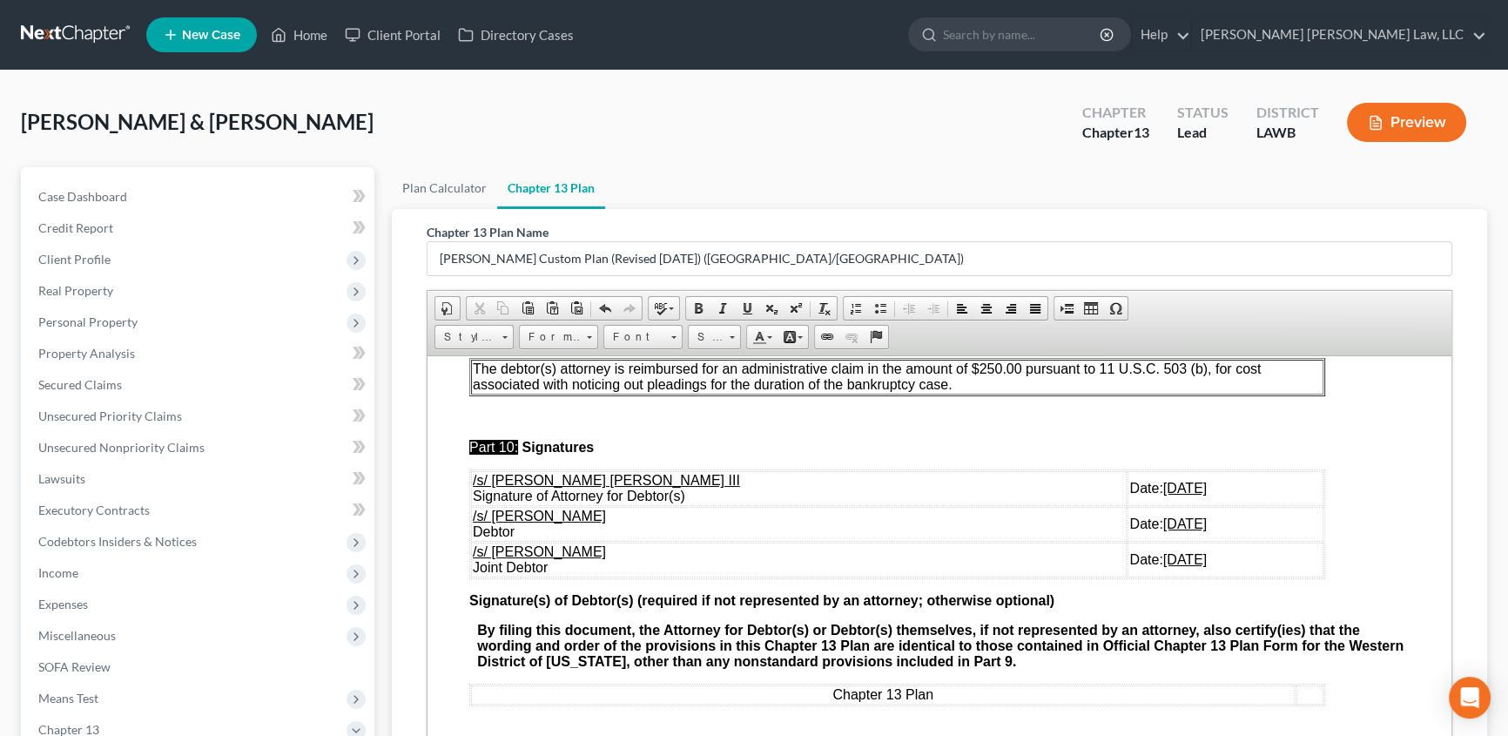
scroll to position [5461, 0]
click at [960, 392] on p "The debtor(s) attorney is reimbursed for an administrative claim in the amount …" at bounding box center [897, 375] width 849 height 31
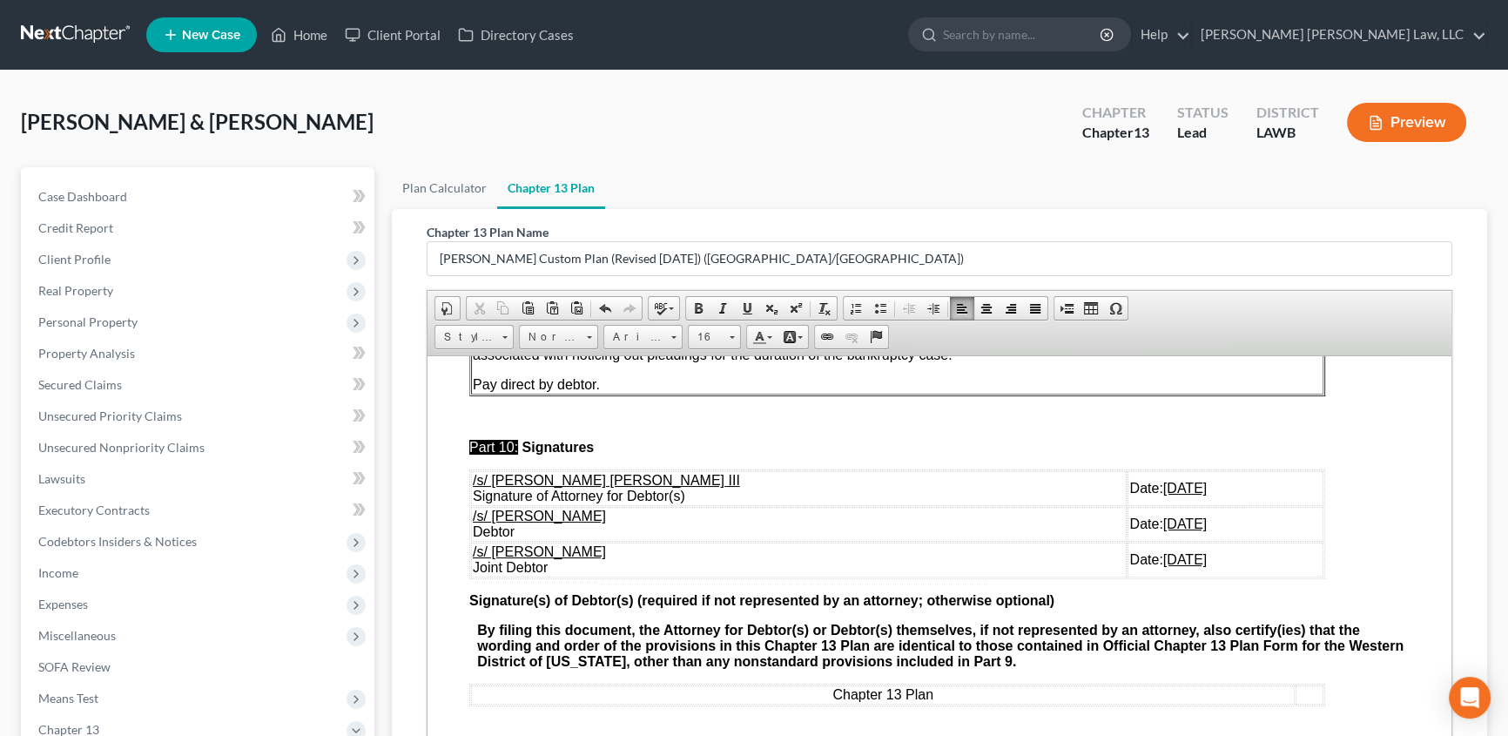
scroll to position [5590, 0]
drag, startPoint x: 470, startPoint y: 543, endPoint x: 1181, endPoint y: 581, distance: 711.4
click at [1181, 576] on tbody "/s/ E. Orum Young III Signature of Attorney for Debtor(s) Date: 08/11/2025 /s/ …" at bounding box center [897, 523] width 852 height 106
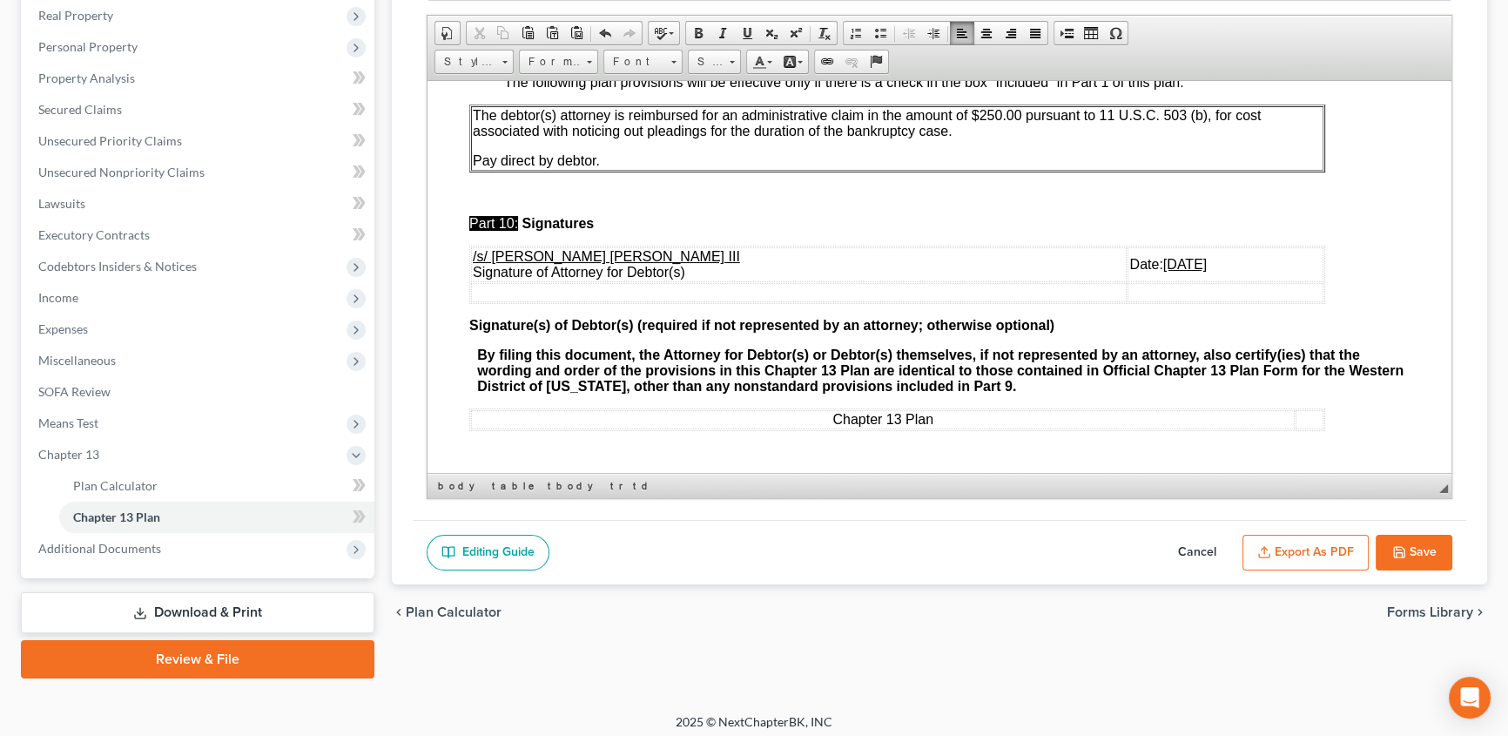
scroll to position [203, 0]
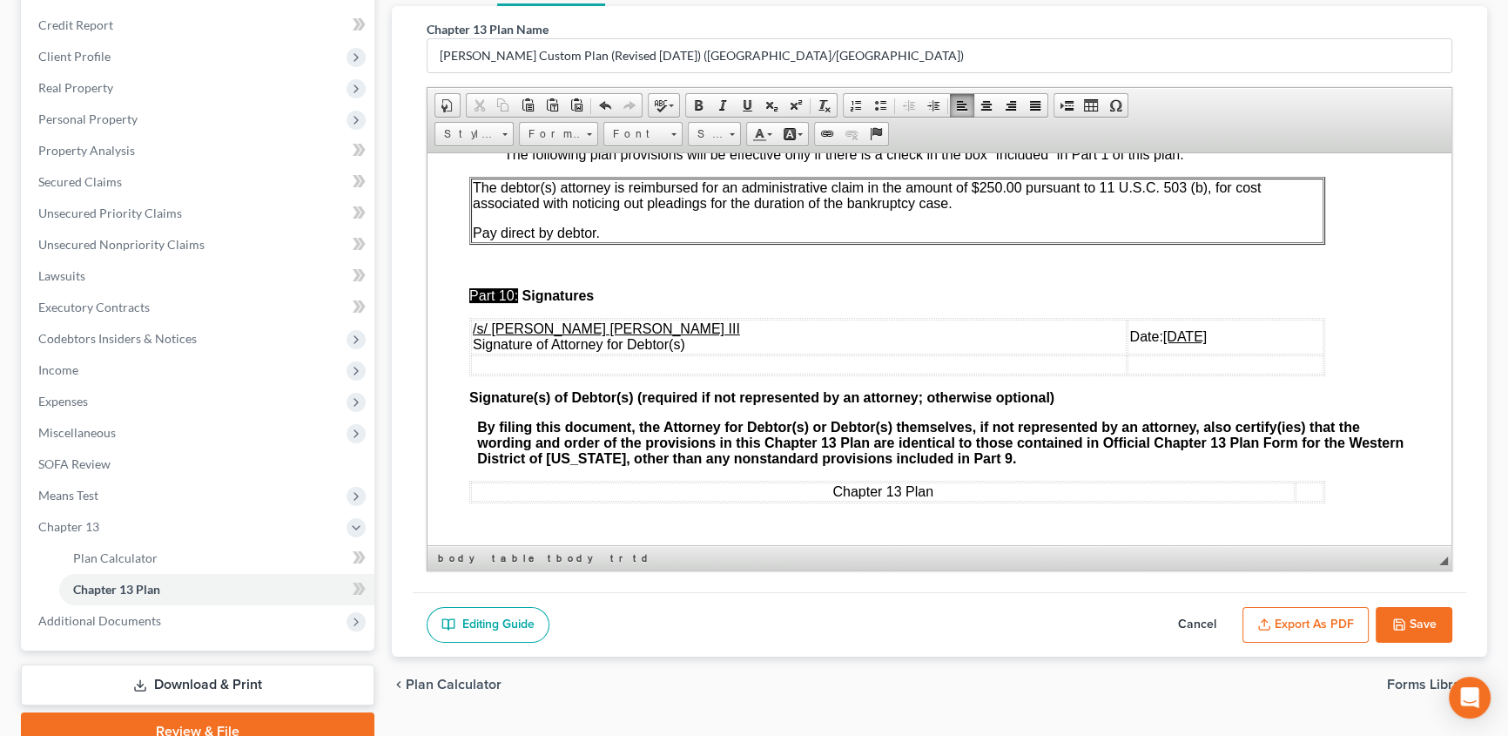
click at [1413, 609] on button "Save" at bounding box center [1414, 625] width 77 height 37
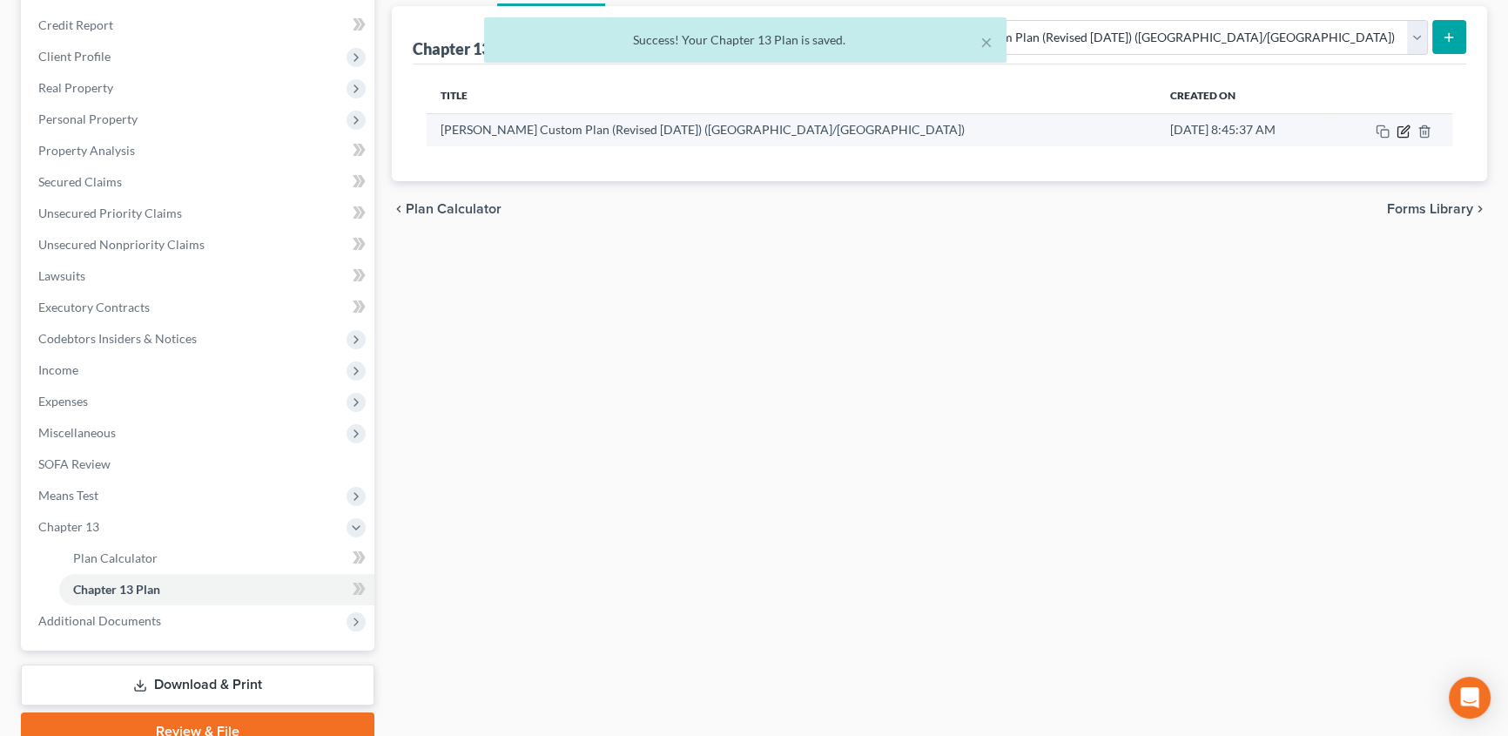
click at [1404, 130] on icon "button" at bounding box center [1405, 129] width 8 height 8
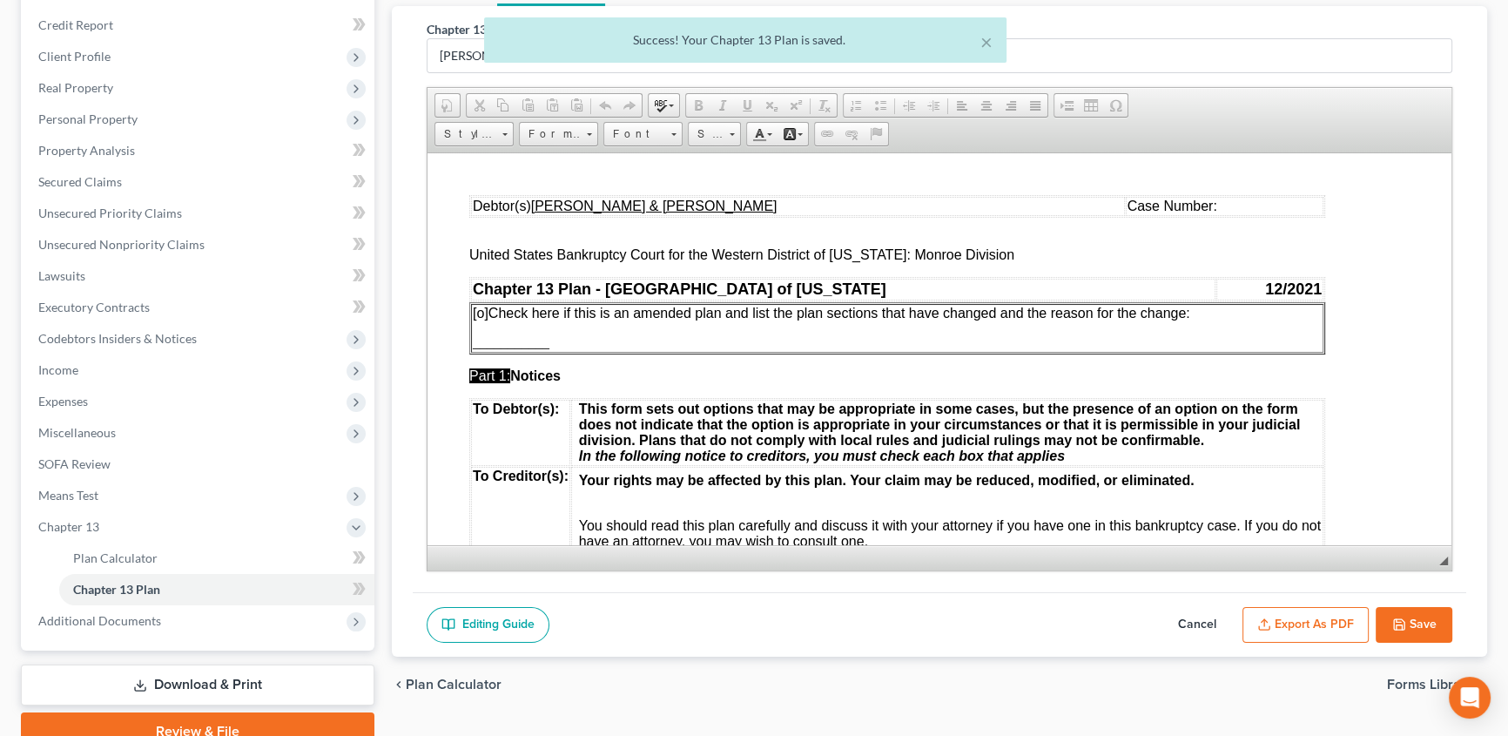
scroll to position [0, 0]
click at [1290, 625] on button "Export as PDF" at bounding box center [1305, 625] width 126 height 37
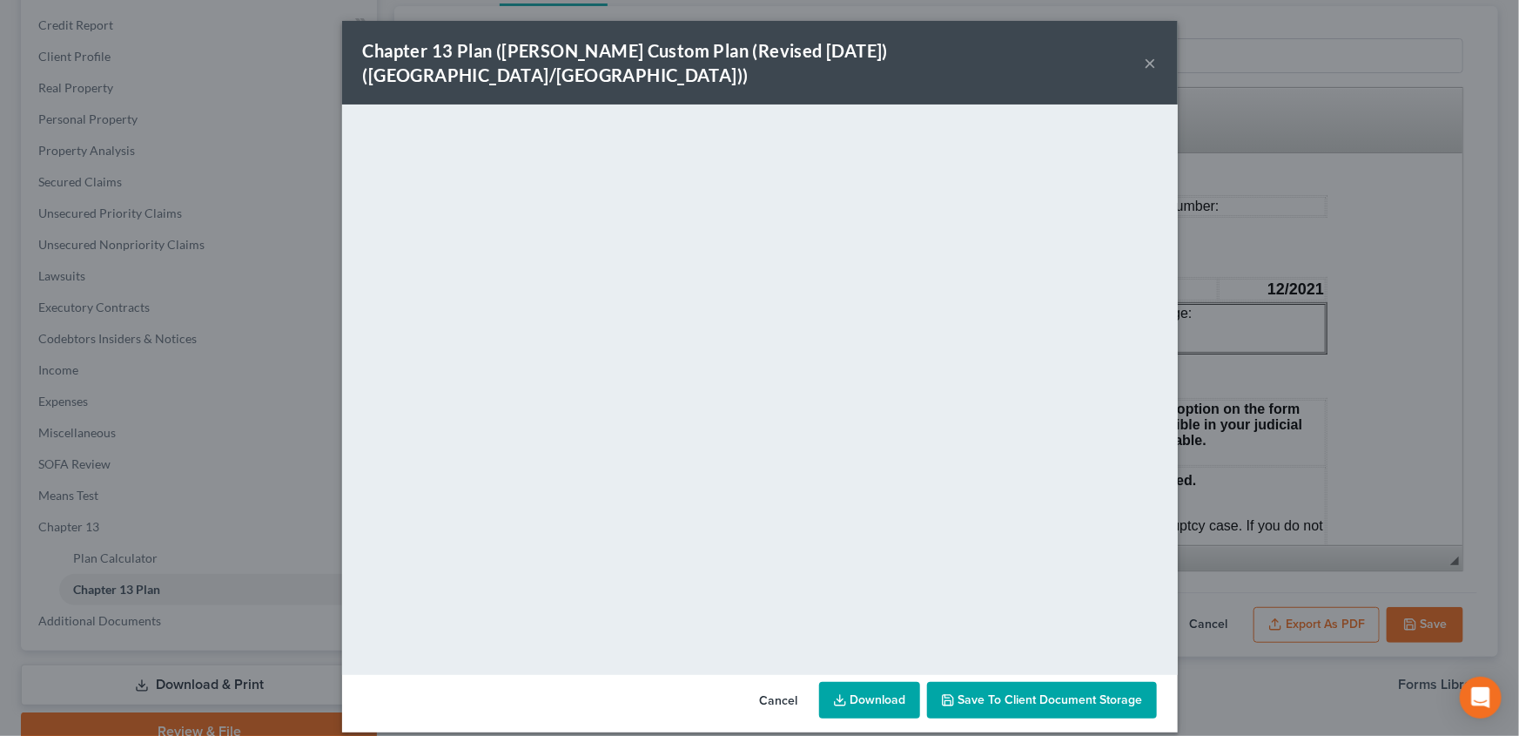
click at [1148, 52] on button "×" at bounding box center [1151, 62] width 12 height 21
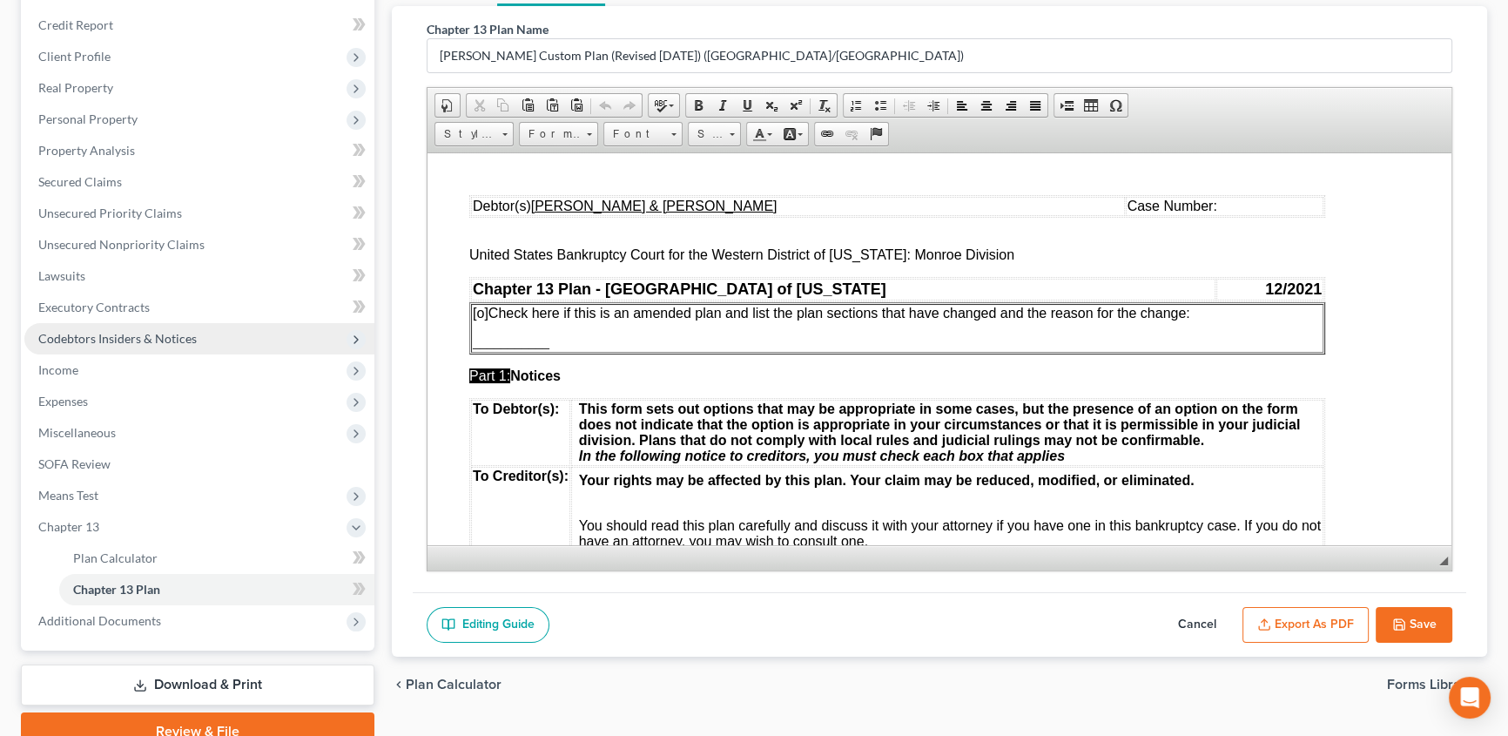
click at [121, 331] on span "Codebtors Insiders & Notices" at bounding box center [117, 338] width 158 height 15
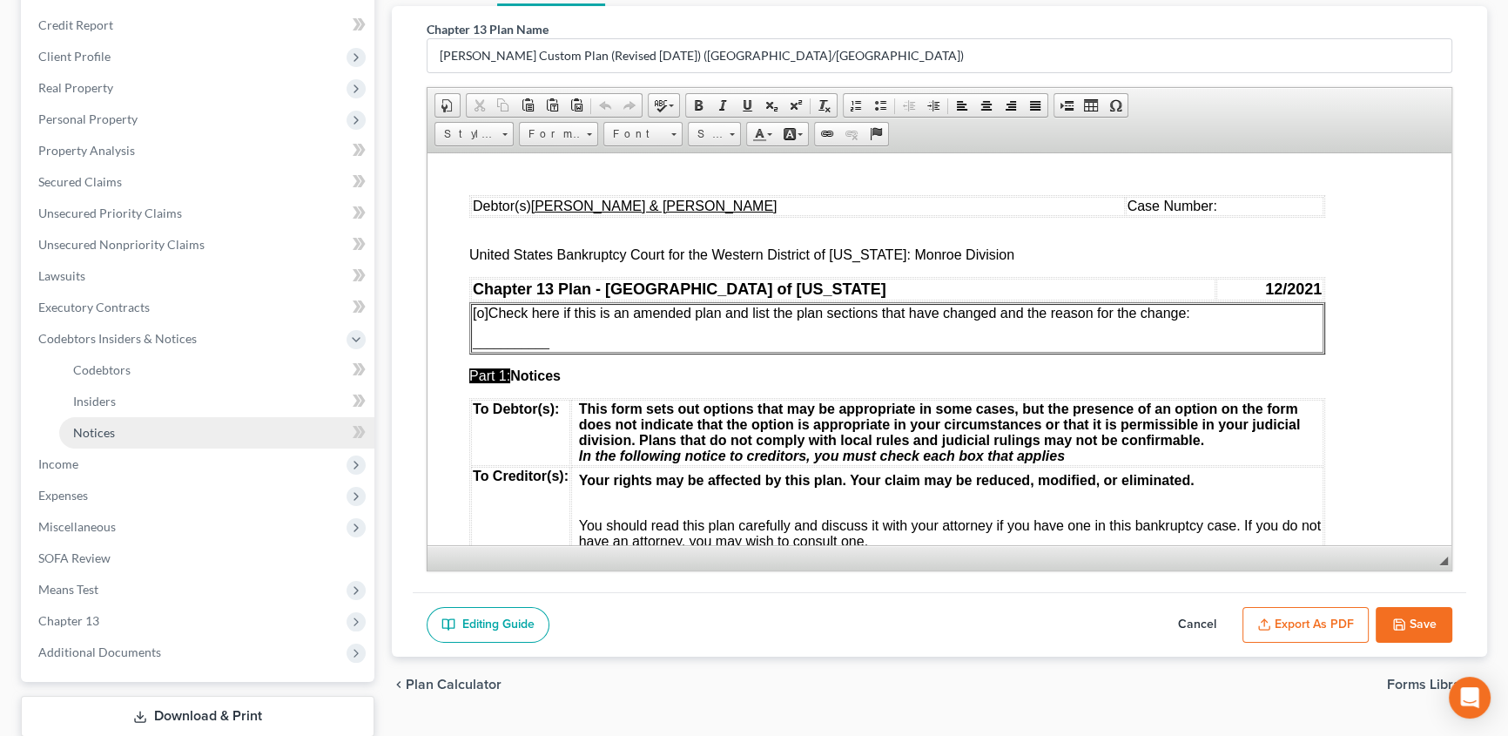
click at [125, 433] on link "Notices" at bounding box center [216, 432] width 315 height 31
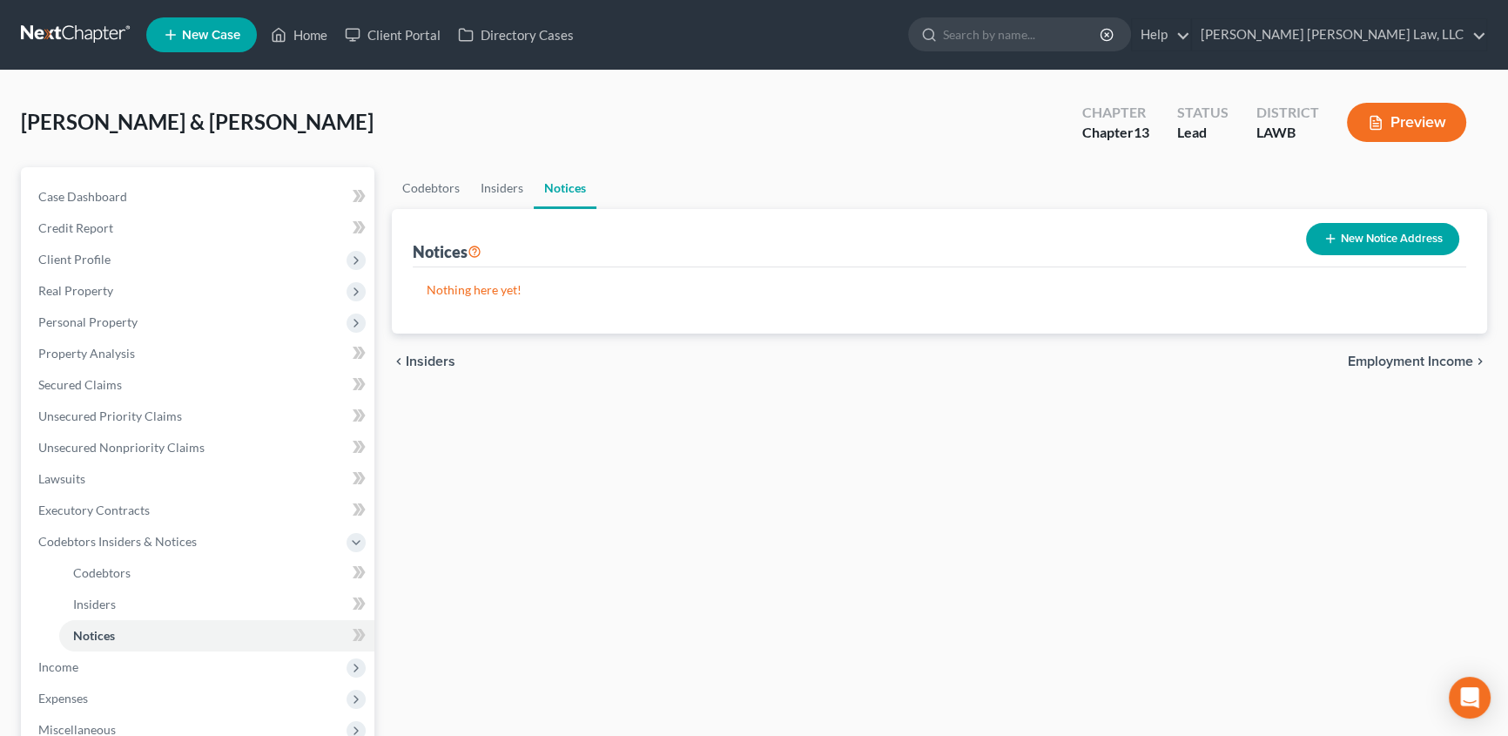
click at [1362, 246] on button "New Notice Address" at bounding box center [1382, 239] width 153 height 32
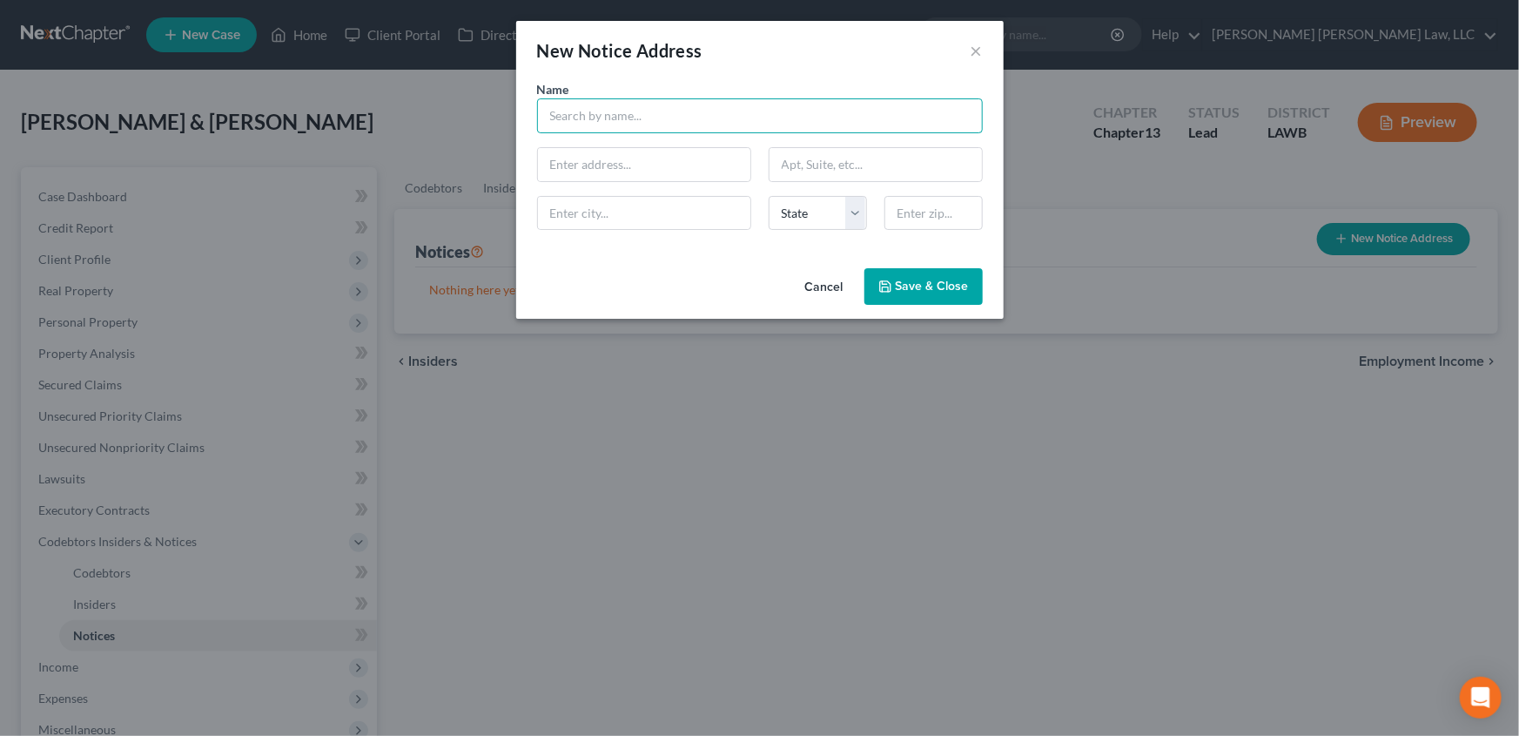
click at [585, 117] on input "text" at bounding box center [760, 115] width 446 height 35
click at [610, 113] on input "text" at bounding box center [760, 115] width 446 height 35
click at [939, 292] on span "Save & Close" at bounding box center [932, 286] width 73 height 15
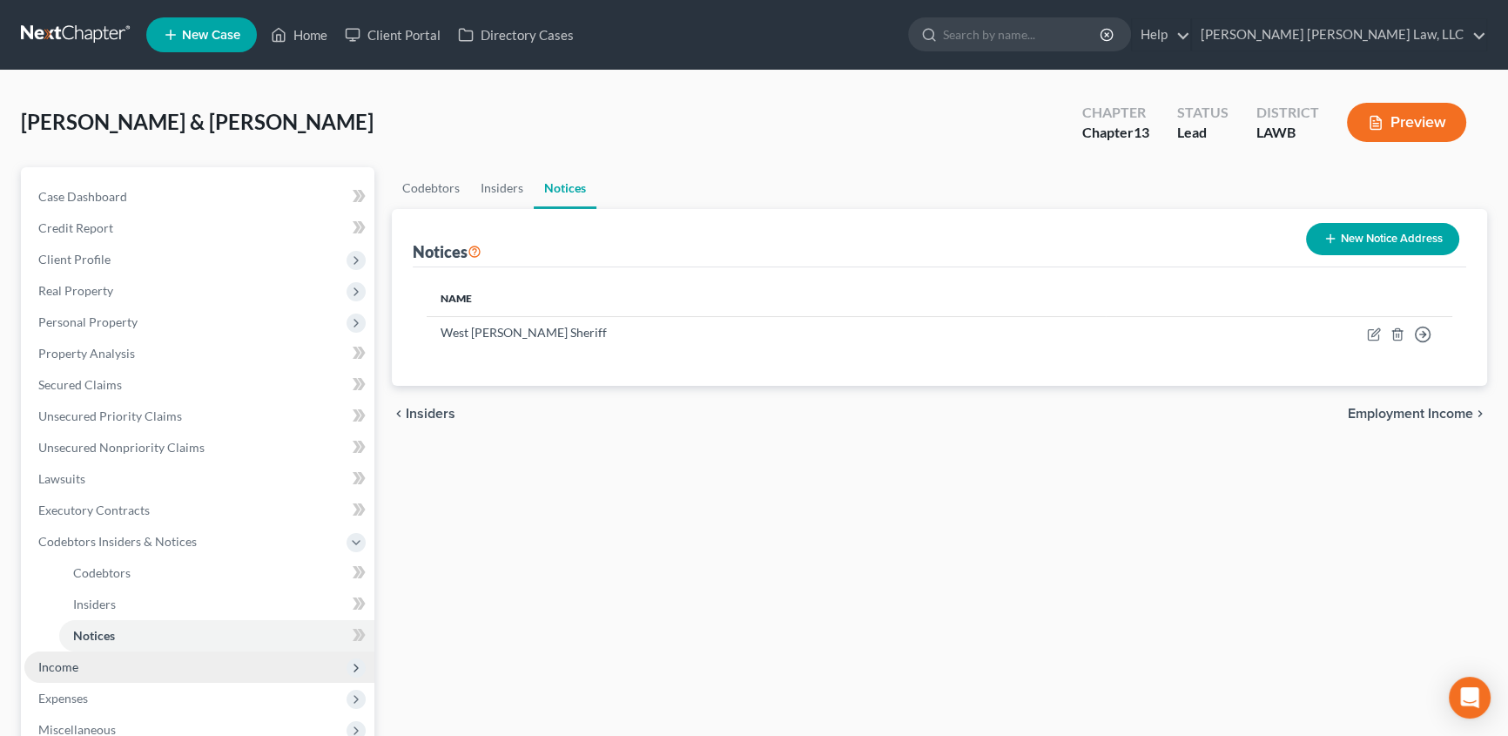
click at [69, 670] on span "Income" at bounding box center [58, 666] width 40 height 15
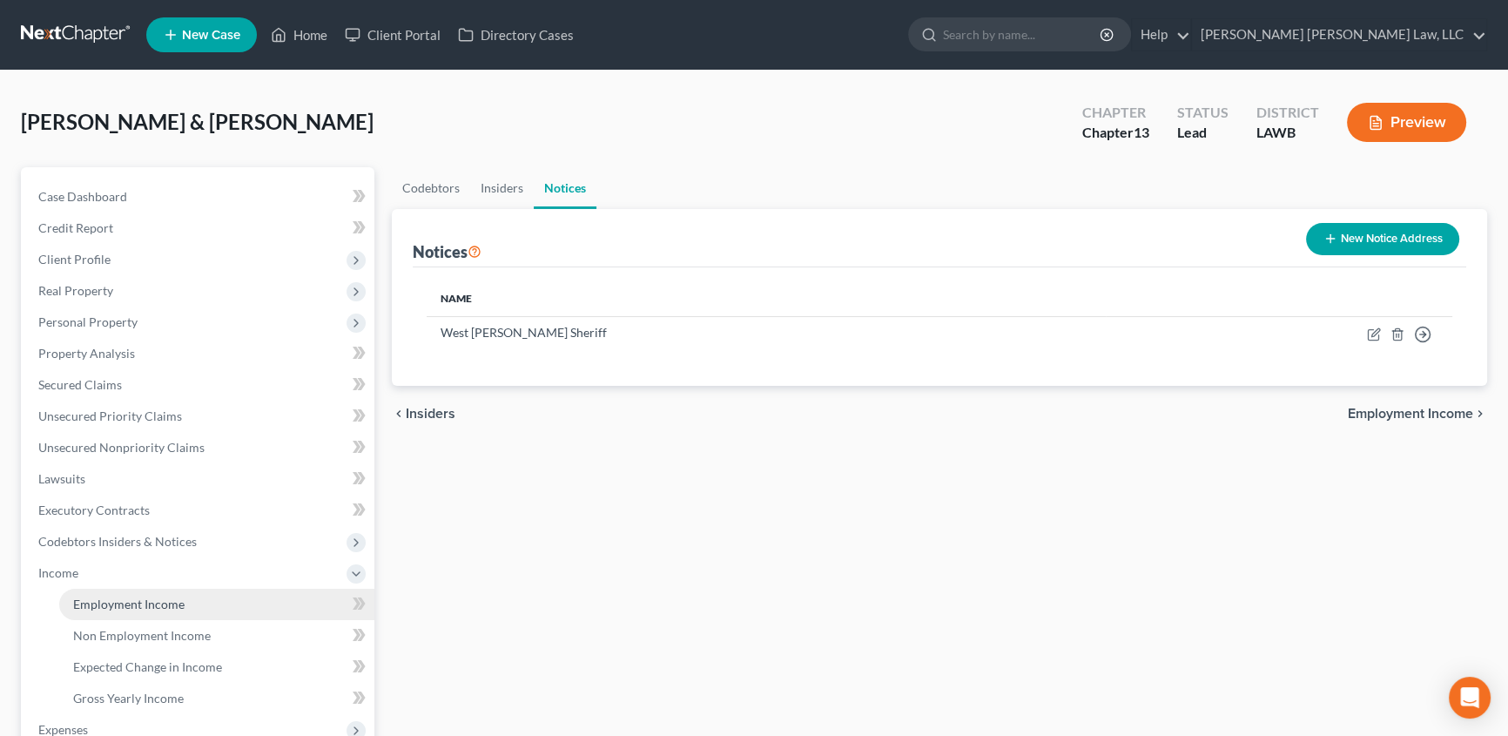
click at [141, 606] on span "Employment Income" at bounding box center [128, 603] width 111 height 15
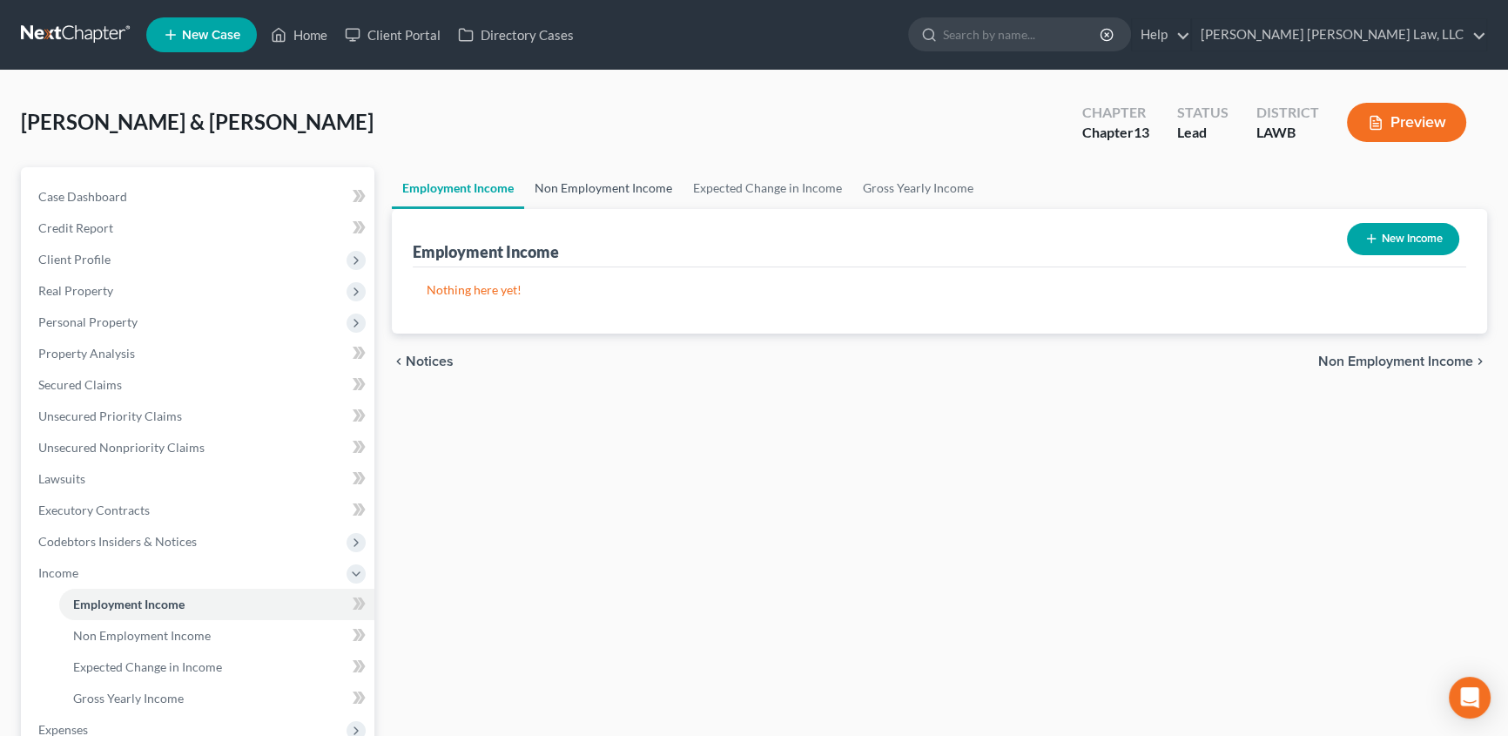
click at [596, 181] on link "Non Employment Income" at bounding box center [603, 188] width 158 height 42
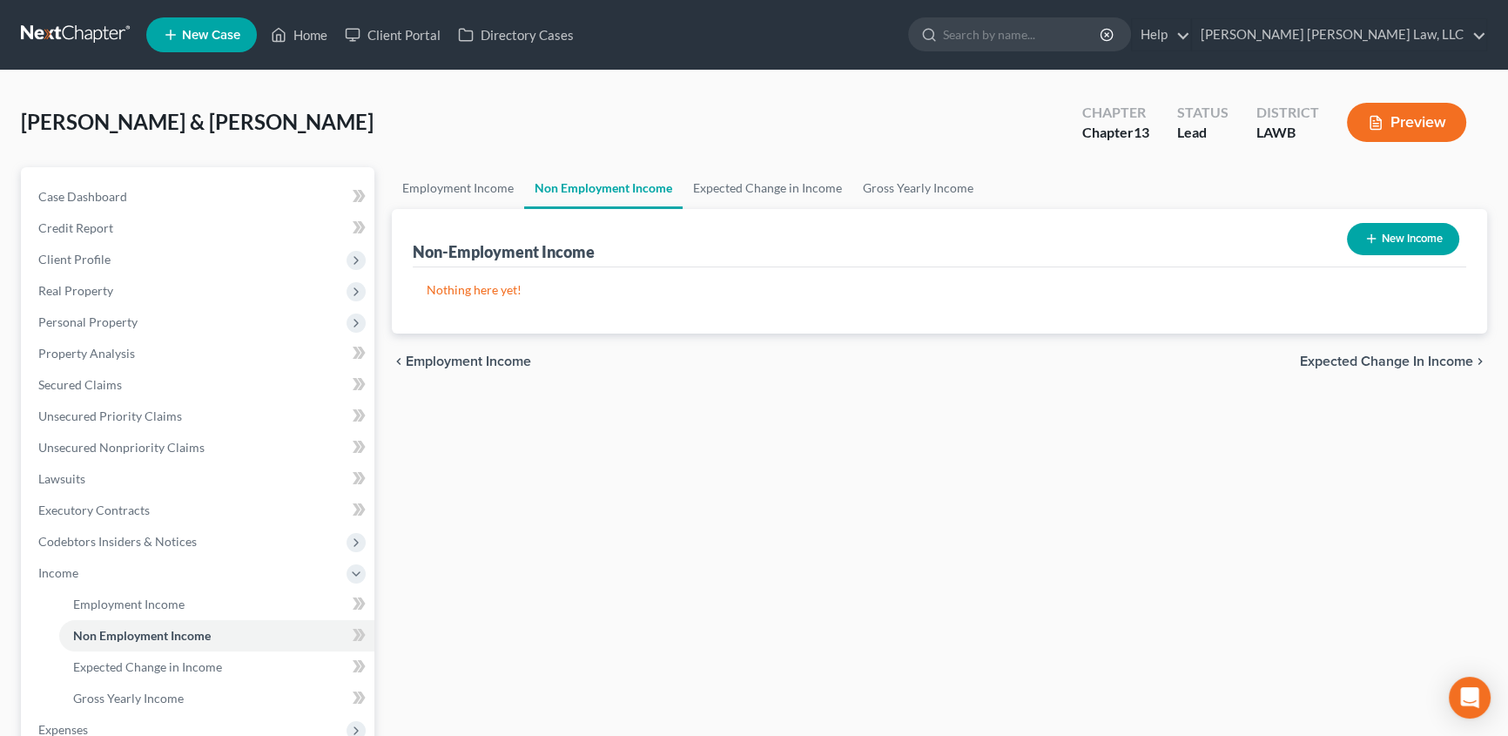
click at [1416, 246] on button "New Income" at bounding box center [1403, 239] width 112 height 32
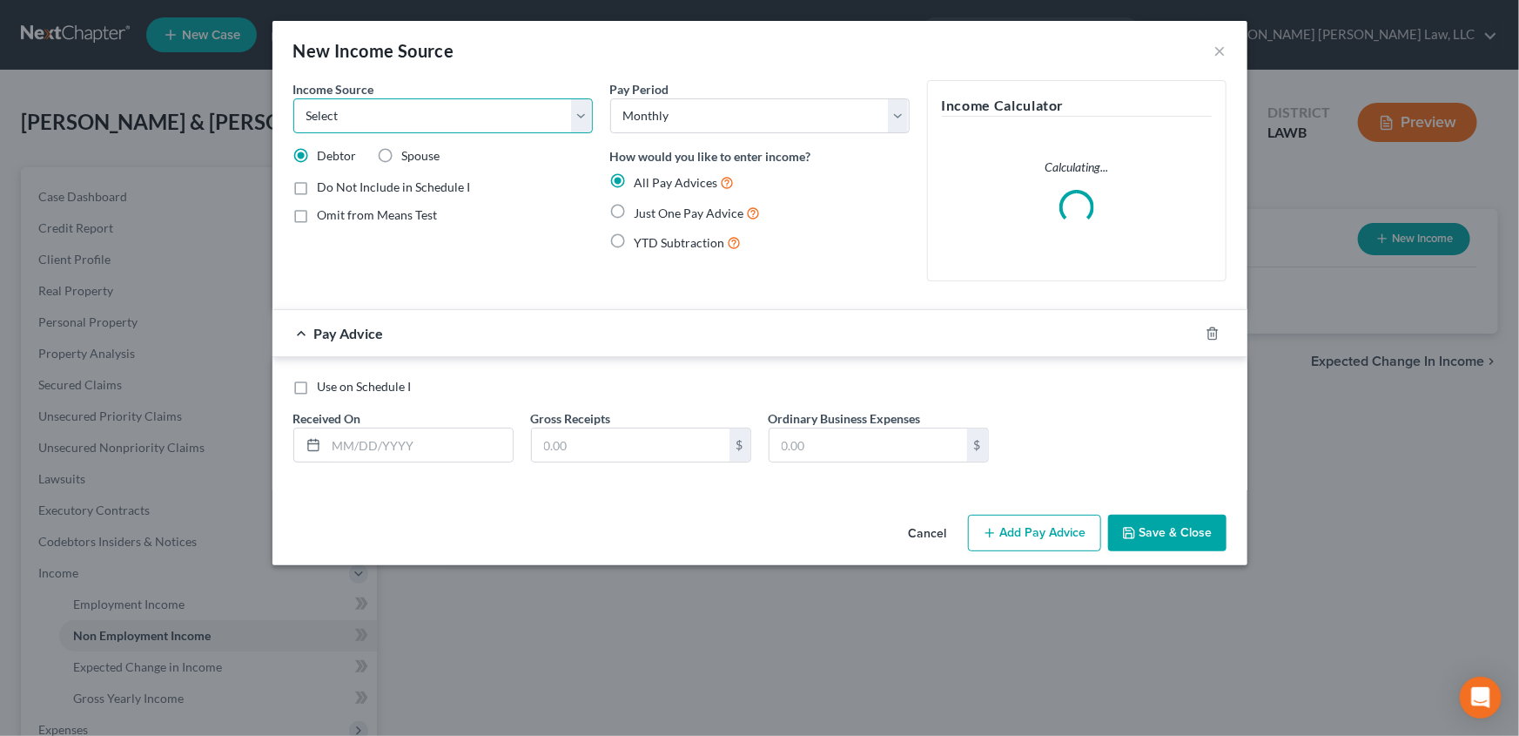
click at [391, 112] on select "Select Unemployment Disability (from employer) Pension Retirement Social Securi…" at bounding box center [443, 115] width 300 height 35
click at [293, 98] on select "Select Unemployment Disability (from employer) Pension Retirement Social Securi…" at bounding box center [443, 115] width 300 height 35
click at [635, 213] on label "Just One Pay Advice" at bounding box center [698, 213] width 126 height 20
click at [642, 213] on input "Just One Pay Advice" at bounding box center [647, 208] width 11 height 11
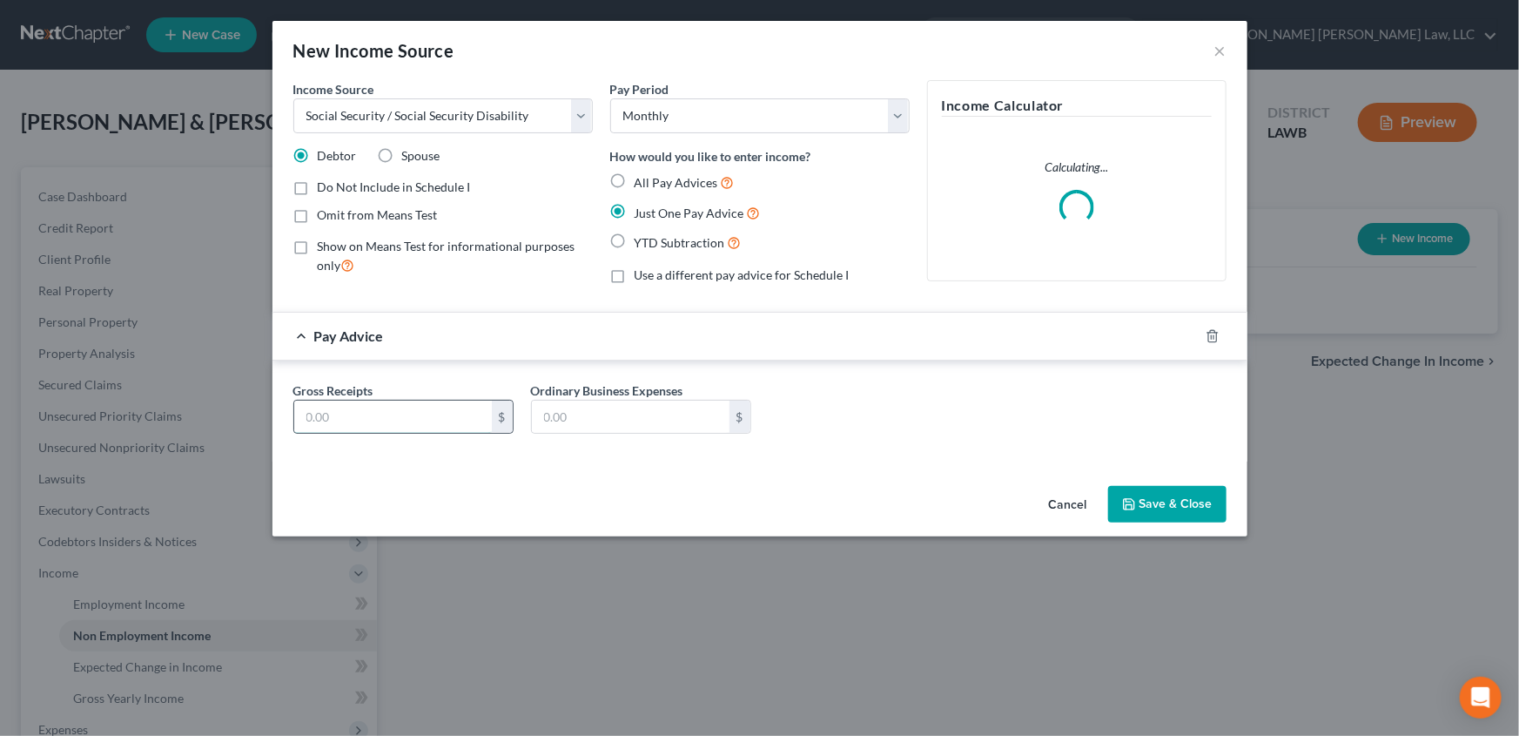
click at [347, 408] on input "text" at bounding box center [393, 417] width 198 height 33
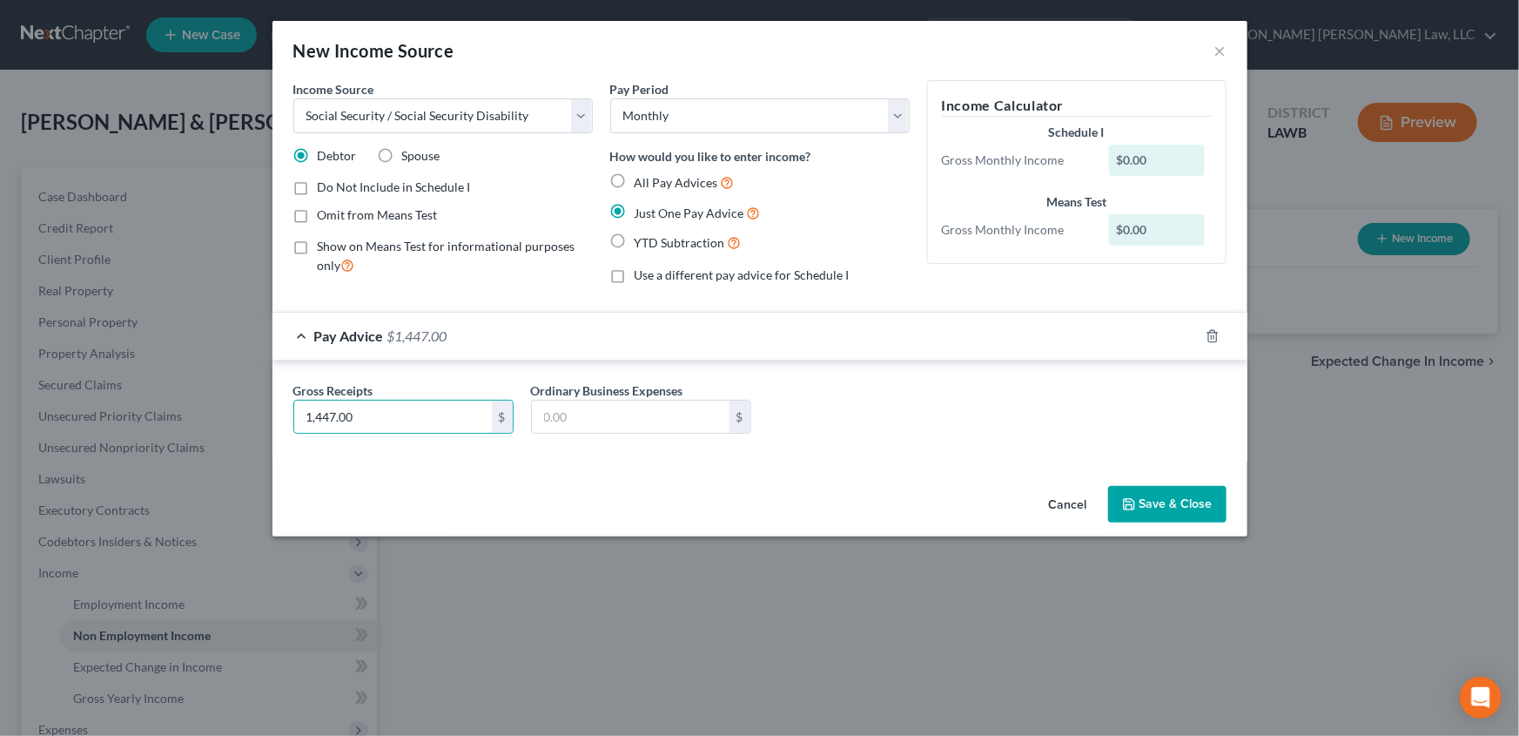
click at [1188, 505] on button "Save & Close" at bounding box center [1167, 504] width 118 height 37
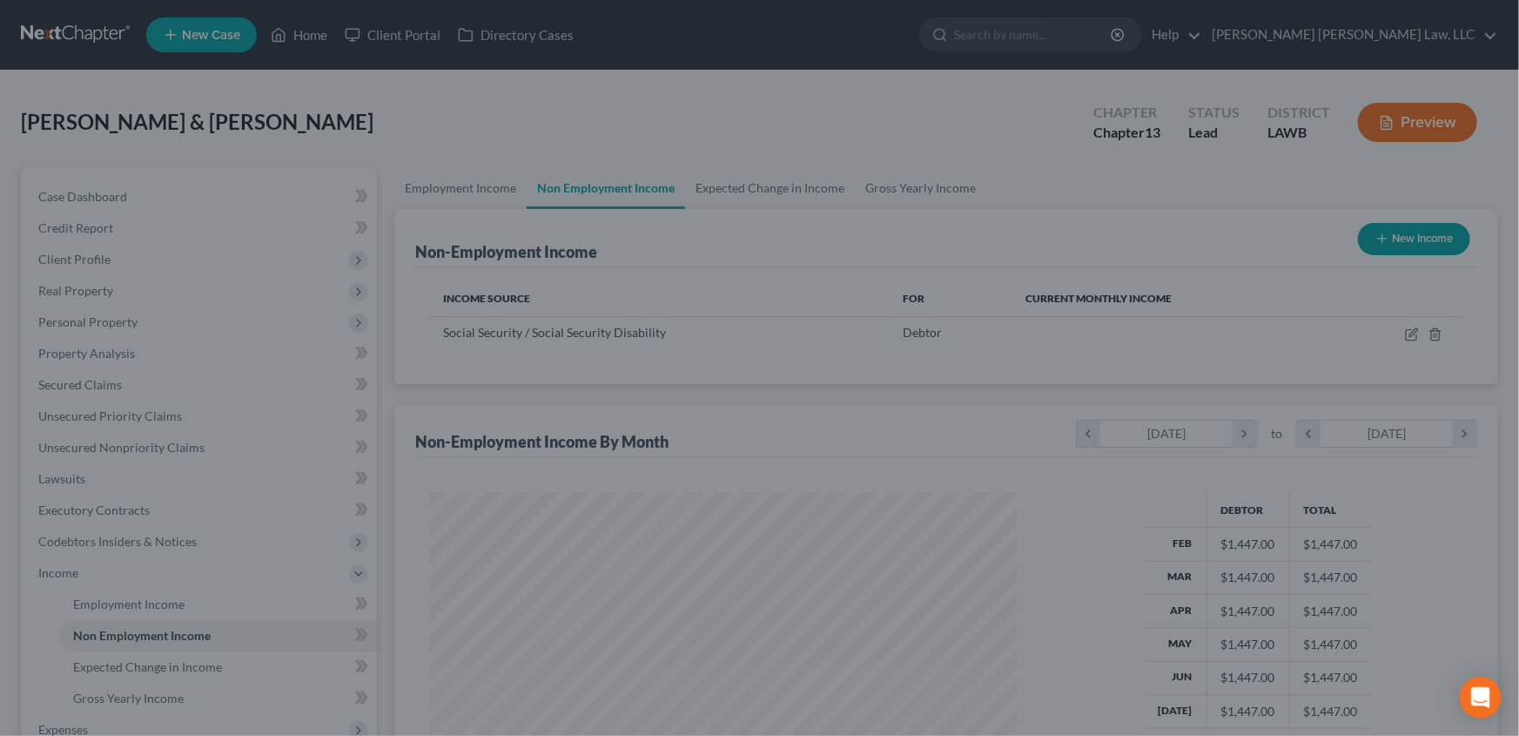
scroll to position [312, 618]
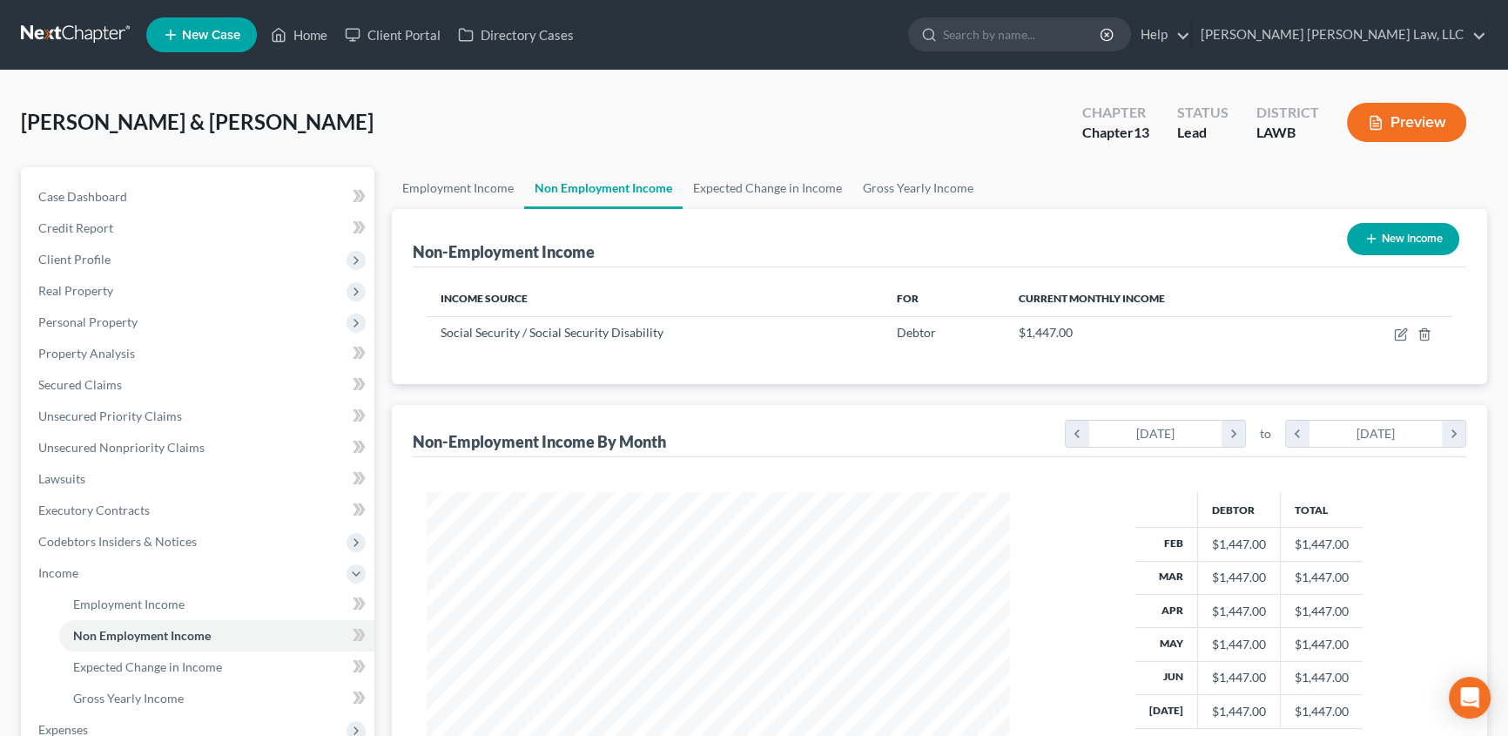
click at [1389, 232] on button "New Income" at bounding box center [1403, 239] width 112 height 32
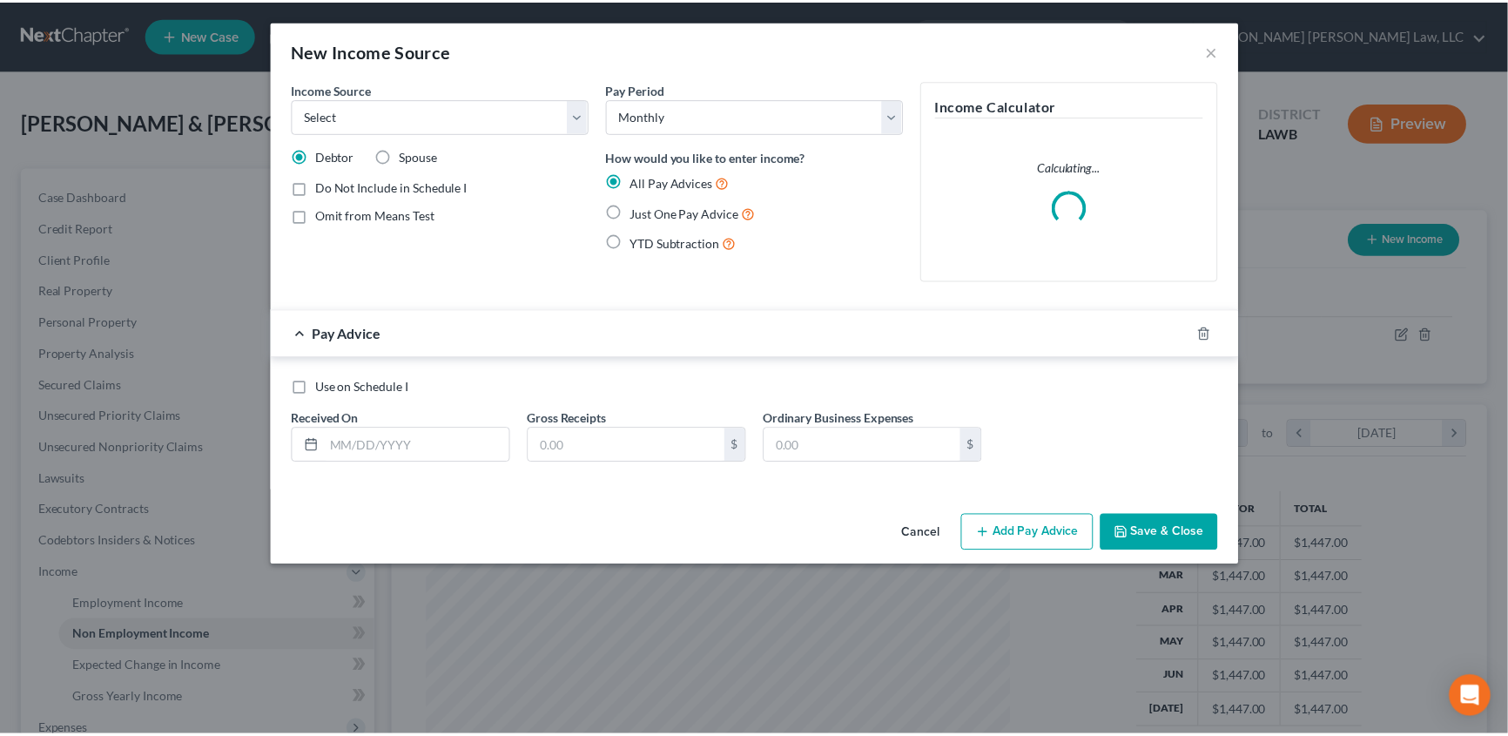
scroll to position [312, 623]
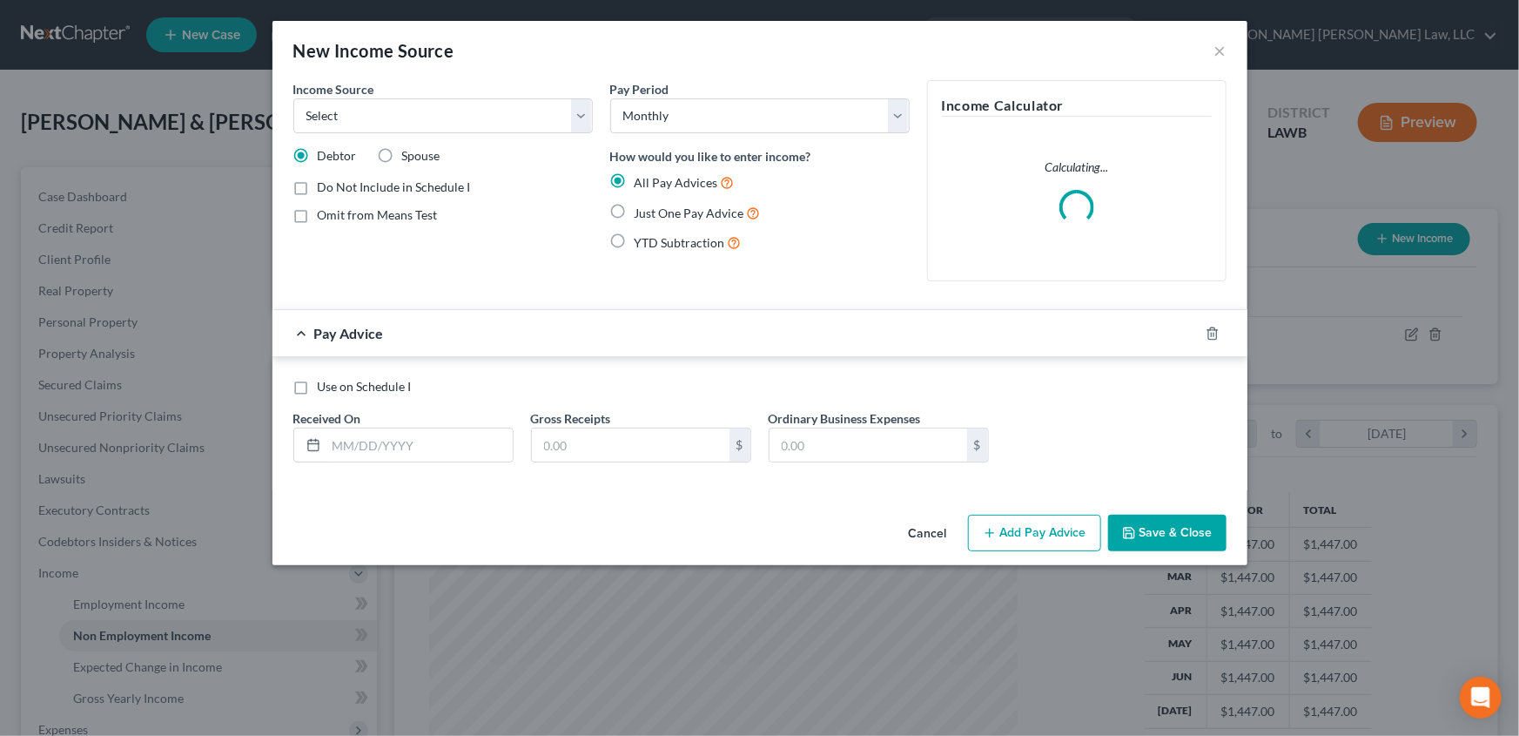
click at [402, 153] on label "Spouse" at bounding box center [421, 155] width 38 height 17
click at [409, 153] on input "Spouse" at bounding box center [414, 152] width 11 height 11
click at [389, 118] on select "Select Unemployment Disability (from employer) Pension Retirement Social Securi…" at bounding box center [443, 115] width 300 height 35
click at [293, 98] on select "Select Unemployment Disability (from employer) Pension Retirement Social Securi…" at bounding box center [443, 115] width 300 height 35
click at [635, 212] on label "Just One Pay Advice" at bounding box center [698, 213] width 126 height 20
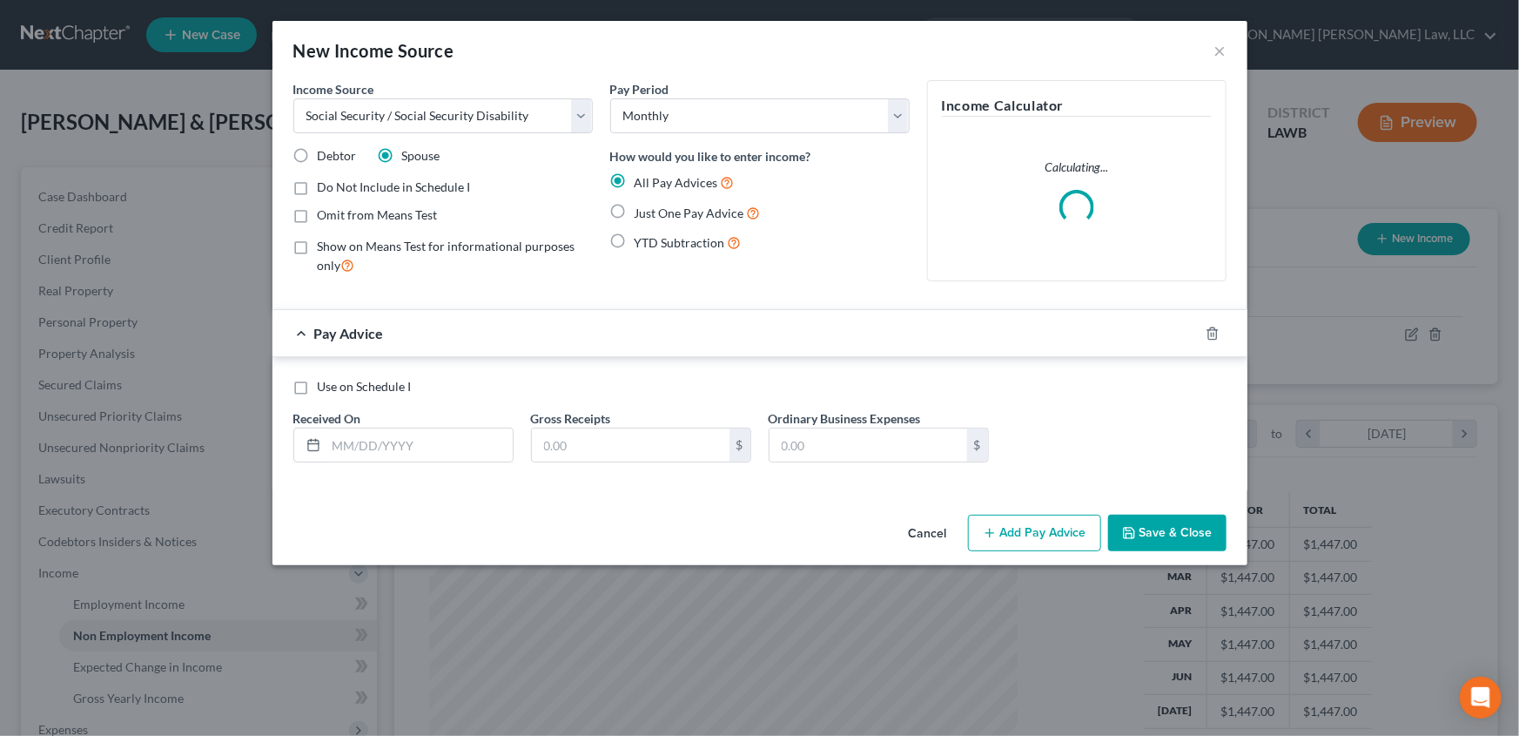
click at [642, 212] on input "Just One Pay Advice" at bounding box center [647, 208] width 11 height 11
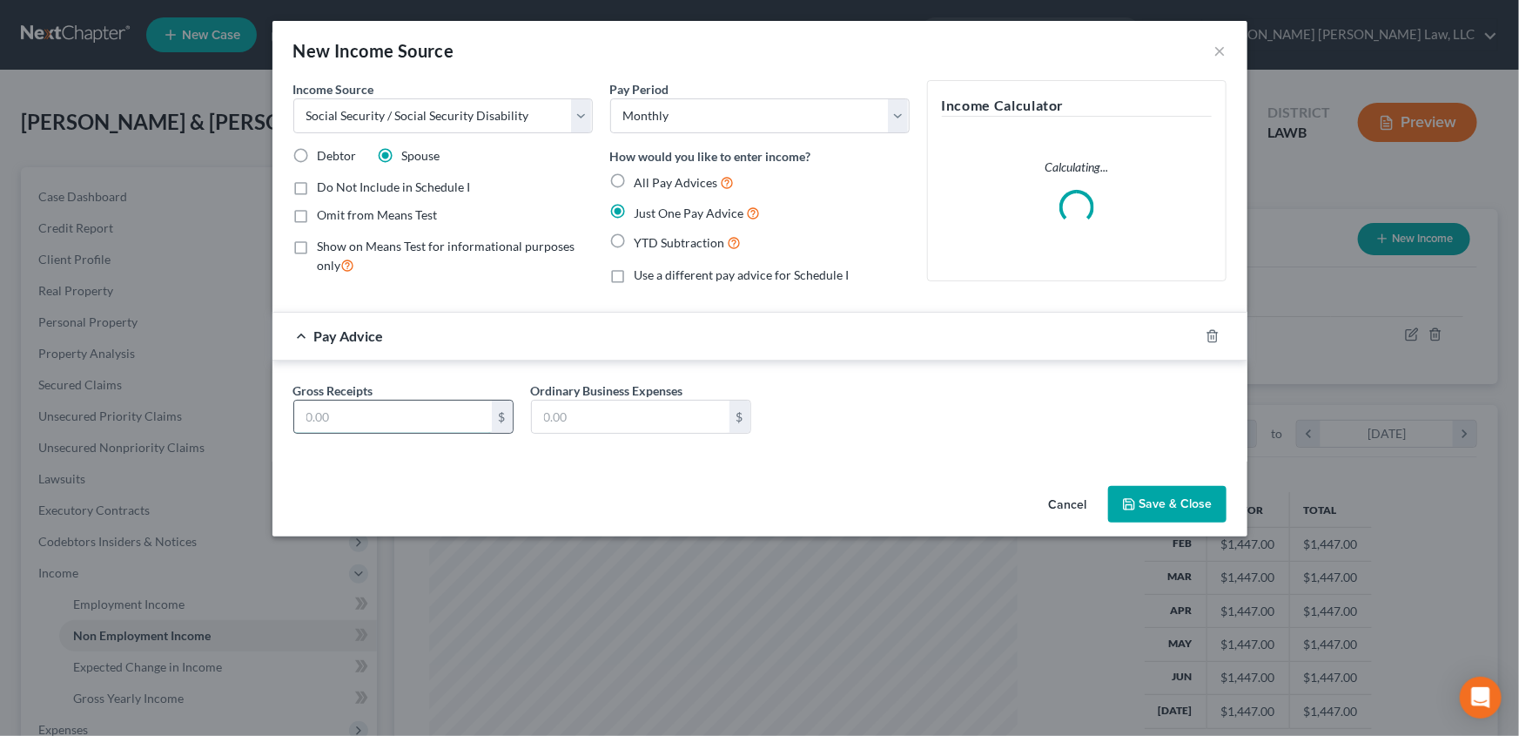
click at [375, 419] on input "text" at bounding box center [393, 417] width 198 height 33
click at [1177, 522] on button "Save & Close" at bounding box center [1167, 504] width 118 height 37
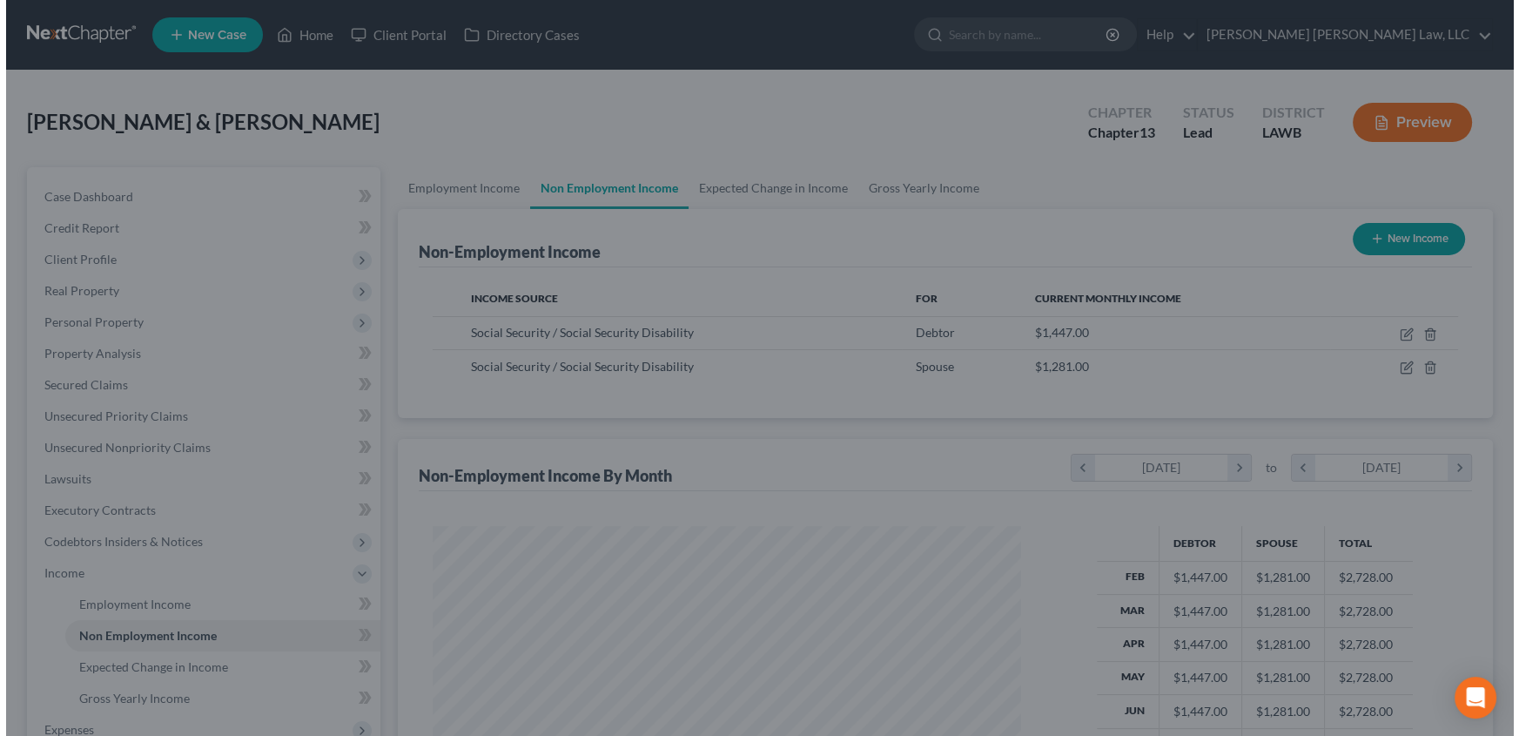
scroll to position [870354, 870047]
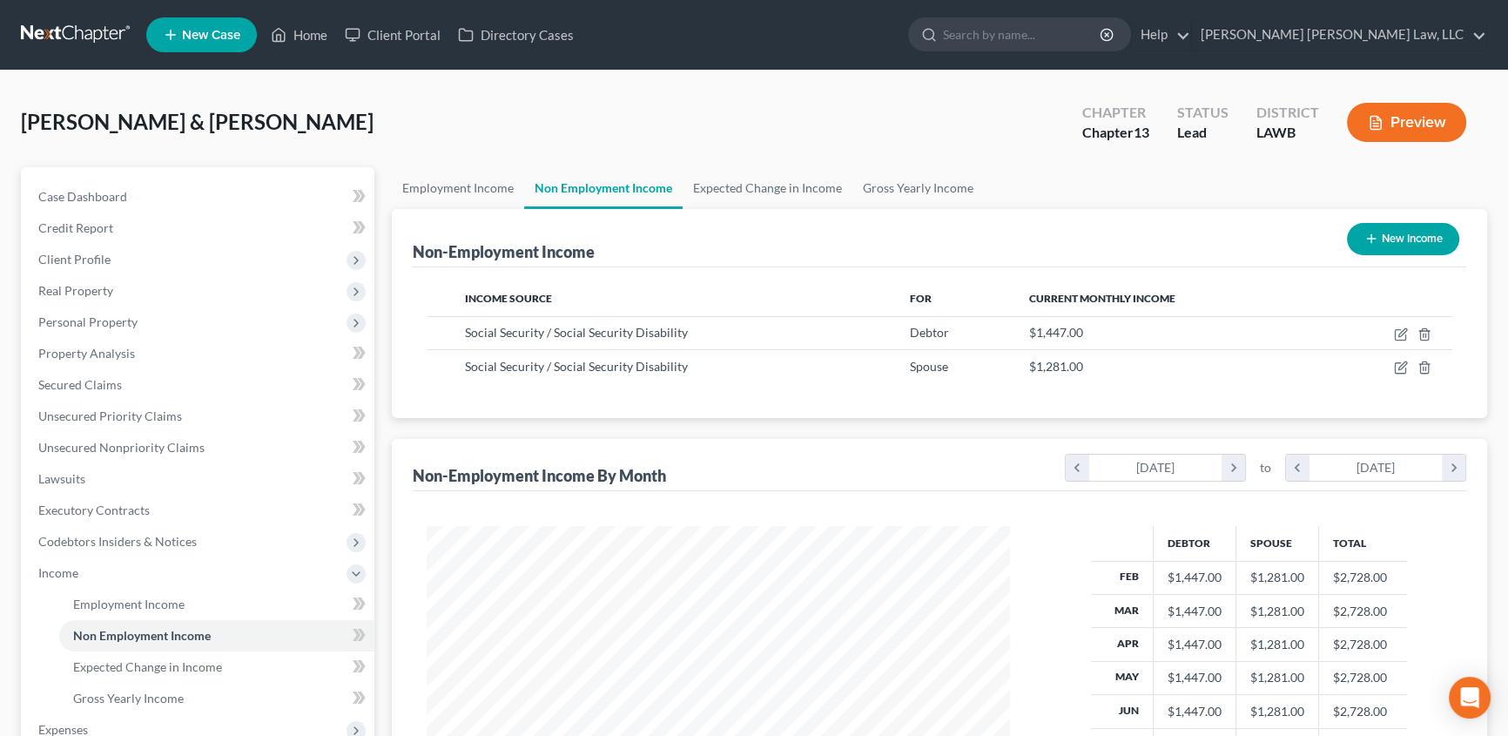
click at [1394, 239] on button "New Income" at bounding box center [1403, 239] width 112 height 32
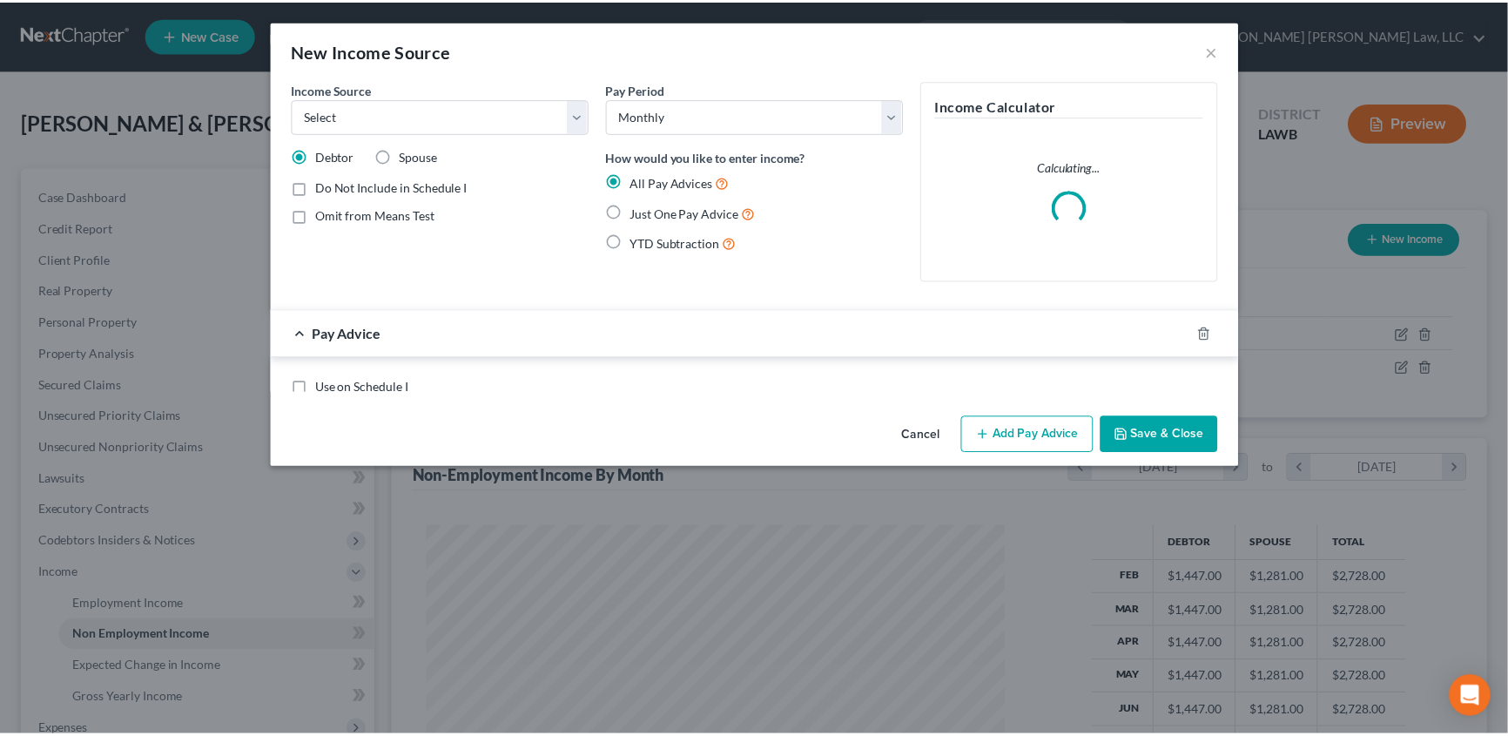
scroll to position [312, 623]
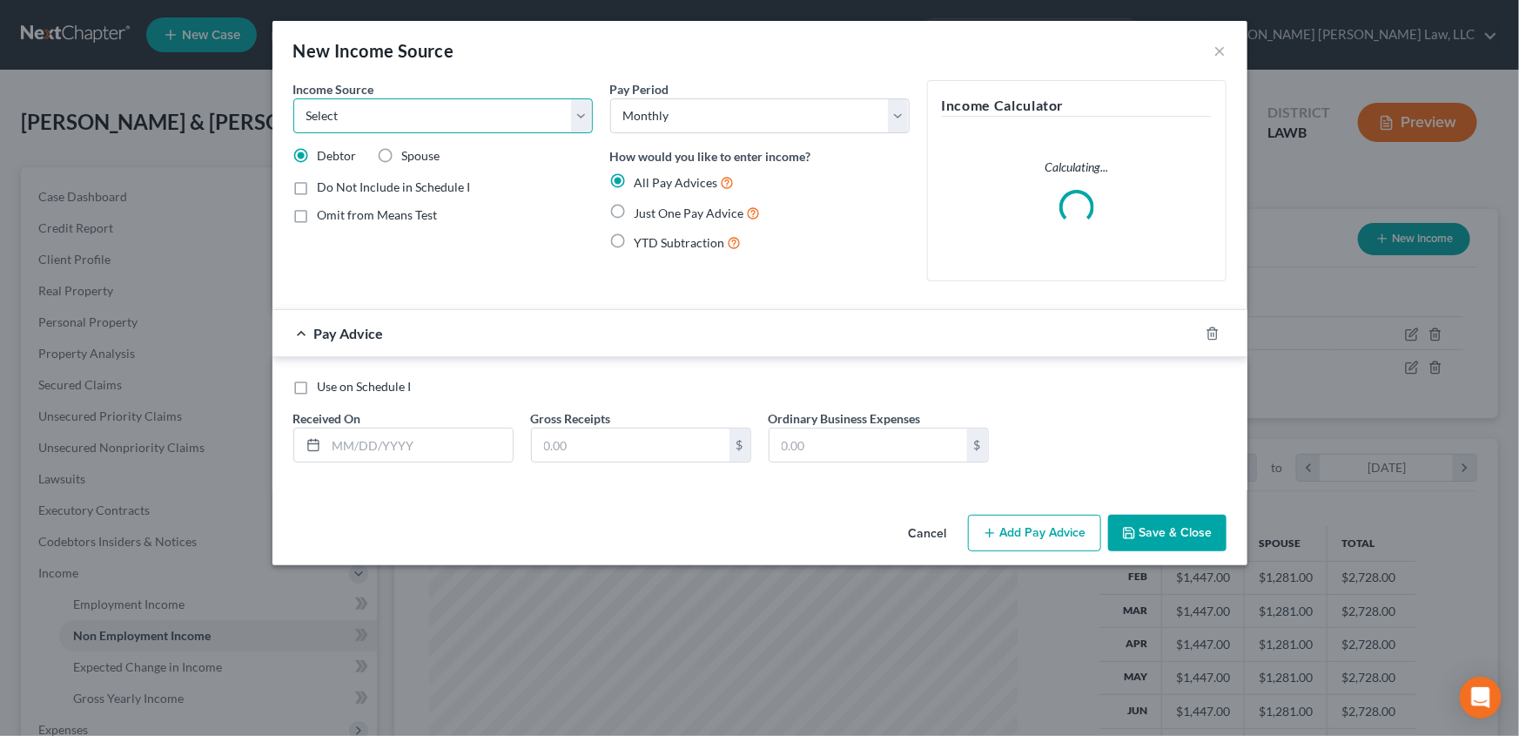
click at [345, 113] on select "Select Unemployment Disability (from employer) Pension Retirement Social Securi…" at bounding box center [443, 115] width 300 height 35
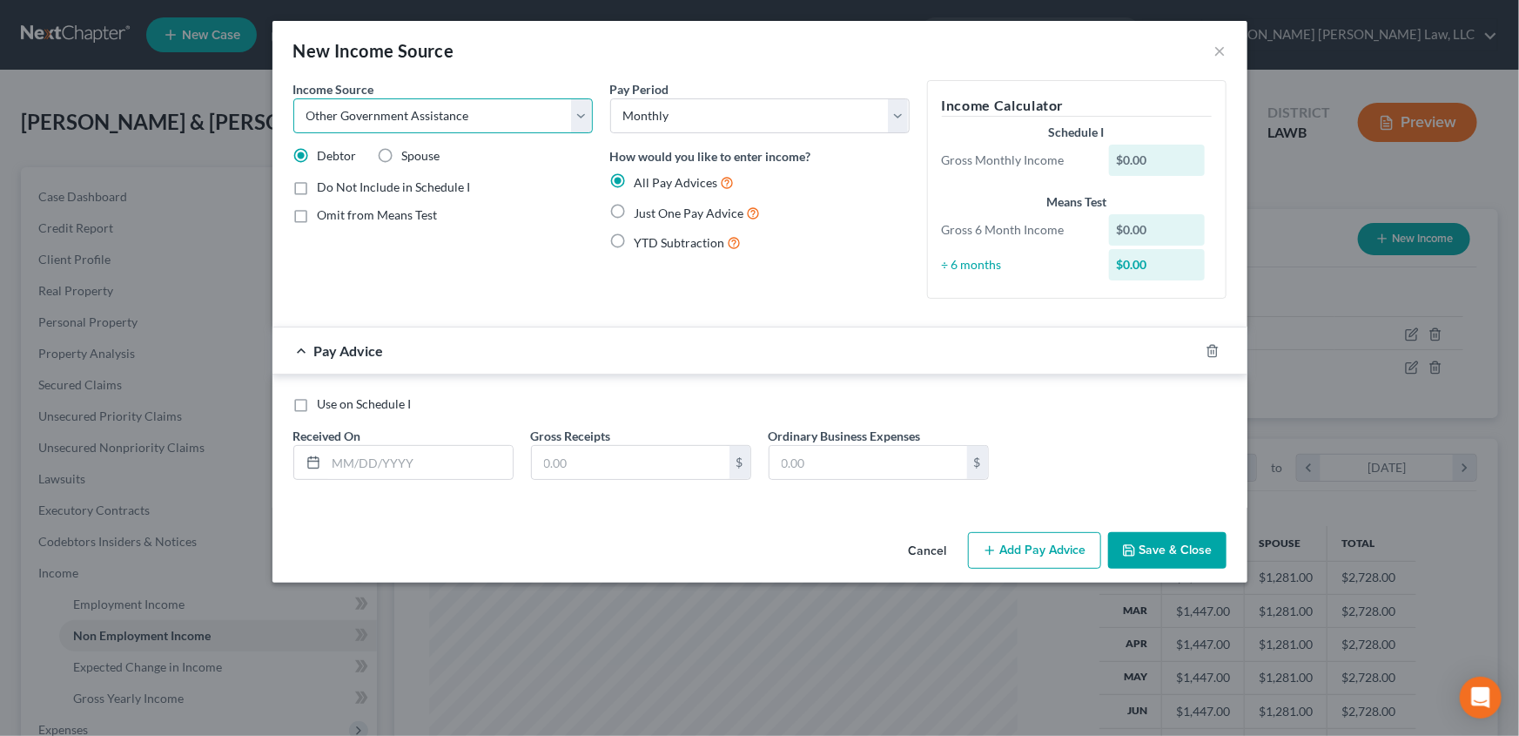
click at [293, 98] on select "Select Unemployment Disability (from employer) Pension Retirement Social Securi…" at bounding box center [443, 115] width 300 height 35
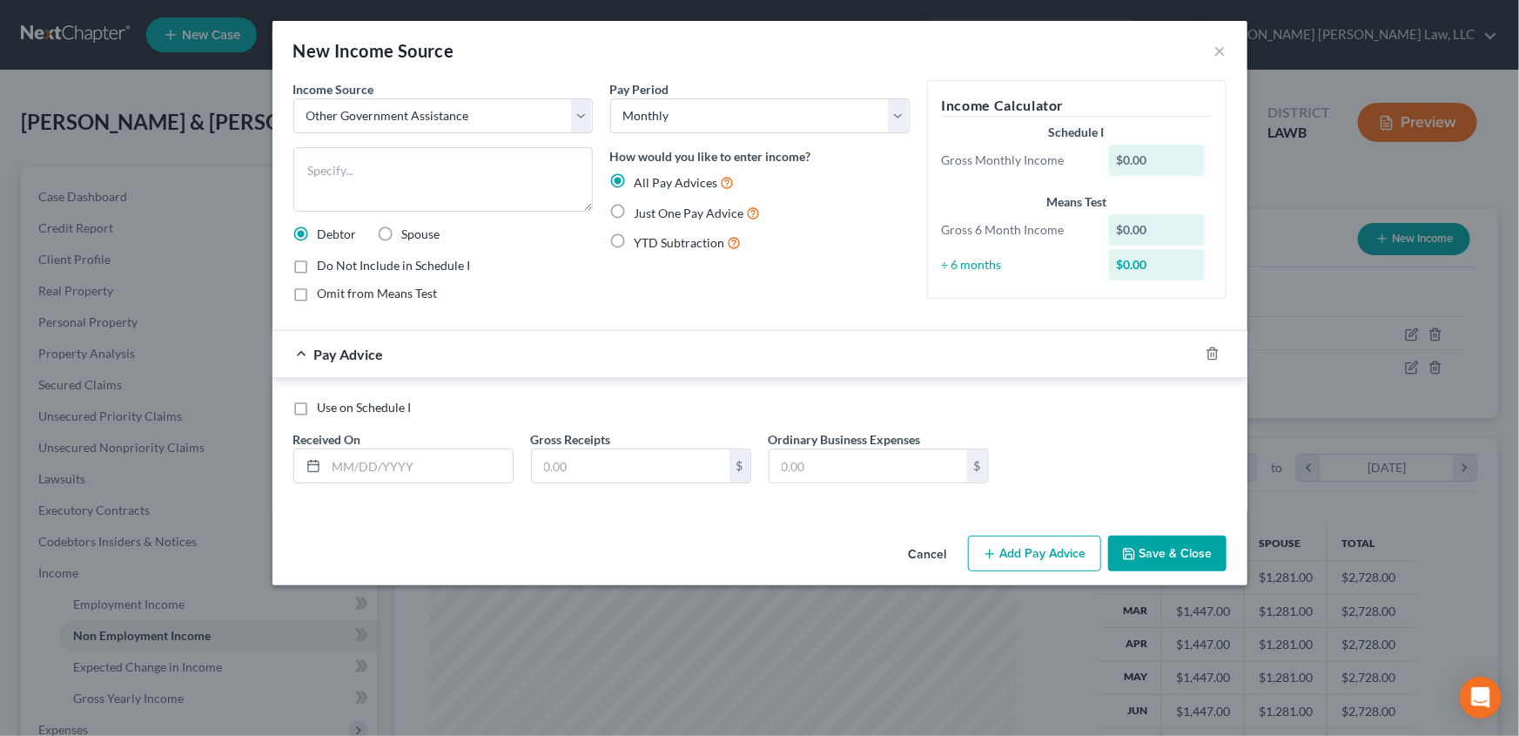
click at [635, 206] on label "Just One Pay Advice" at bounding box center [698, 213] width 126 height 20
click at [642, 206] on input "Just One Pay Advice" at bounding box center [647, 208] width 11 height 11
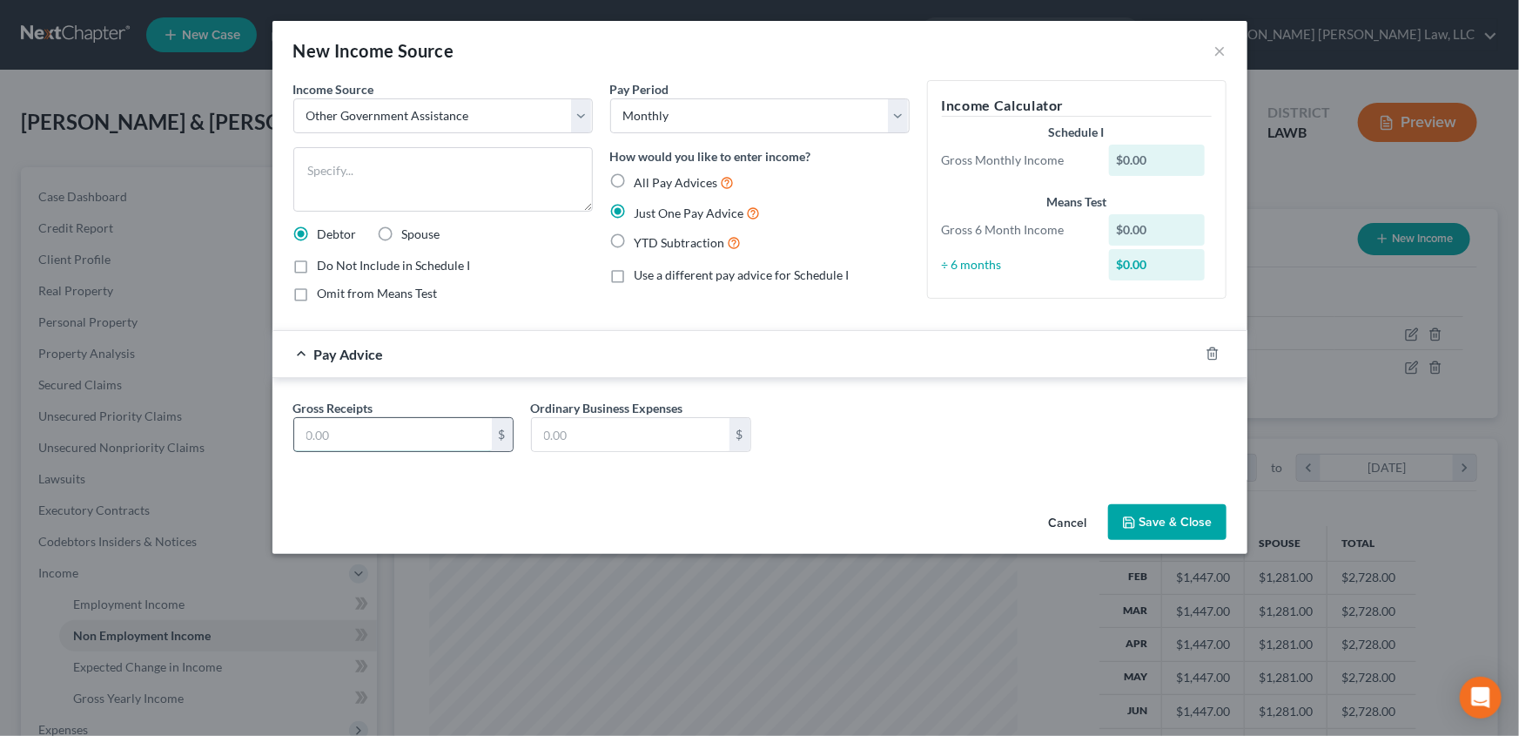
click at [361, 434] on input "text" at bounding box center [393, 434] width 198 height 33
click at [402, 168] on textarea at bounding box center [443, 179] width 300 height 64
click at [1175, 522] on button "Save & Close" at bounding box center [1167, 522] width 118 height 37
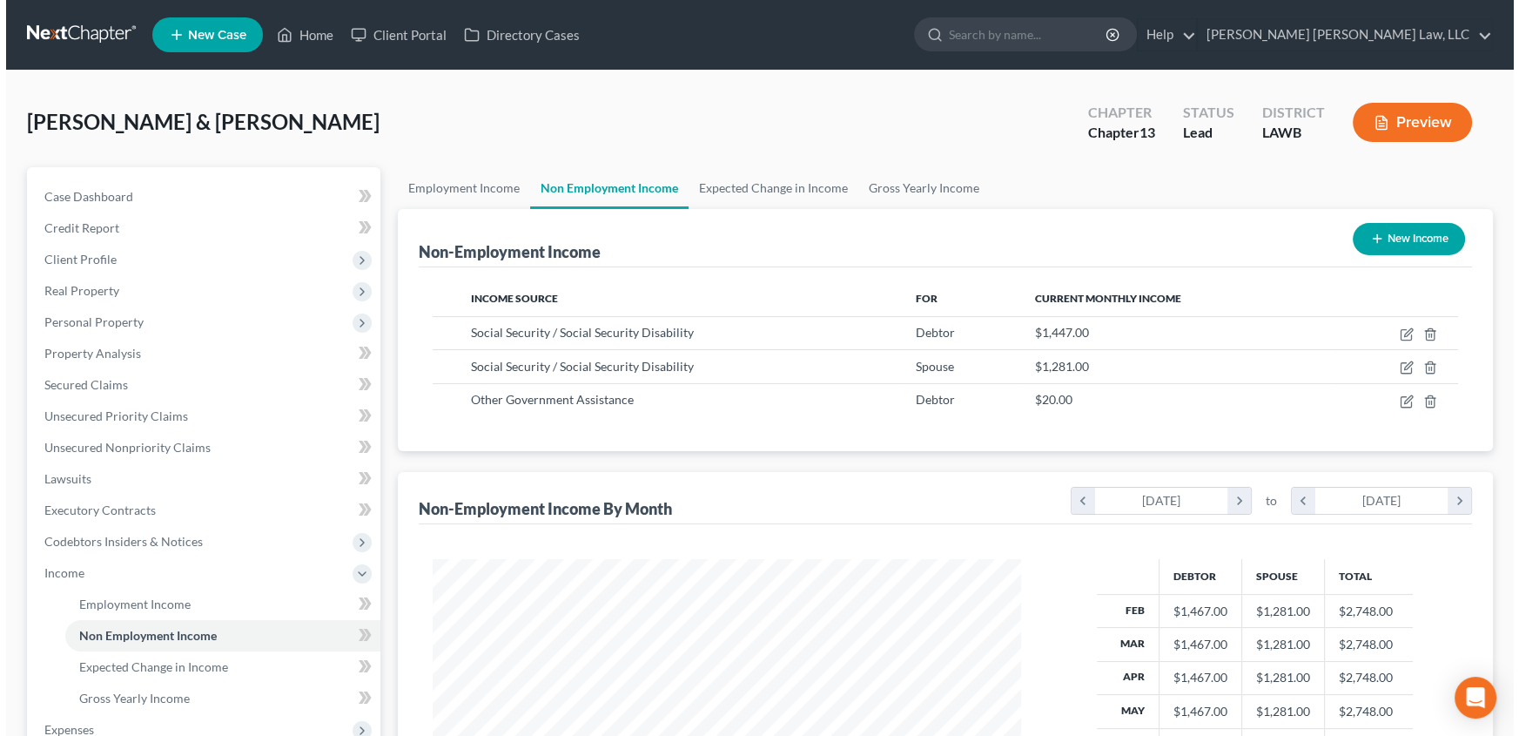
scroll to position [870354, 870047]
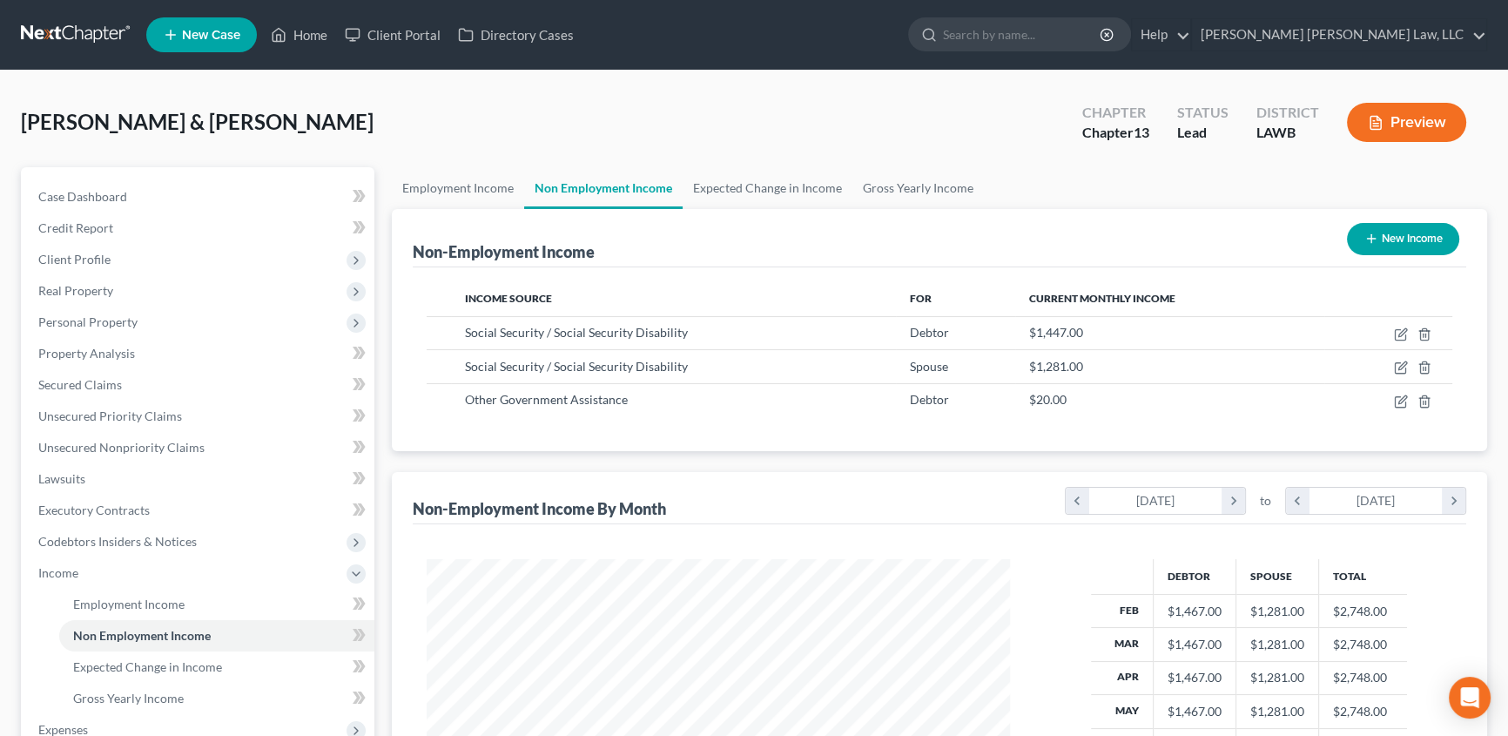
click at [1400, 240] on button "New Income" at bounding box center [1403, 239] width 112 height 32
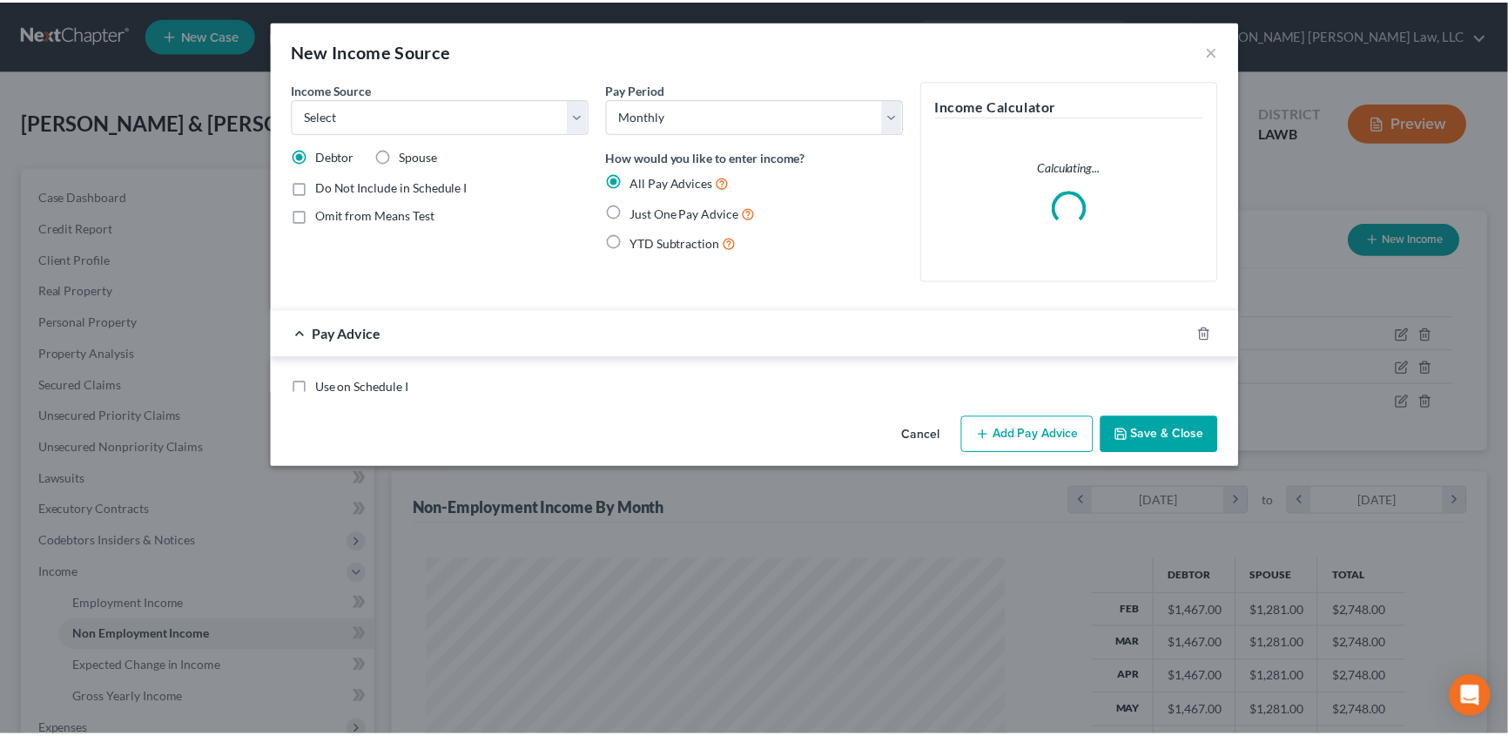
scroll to position [312, 623]
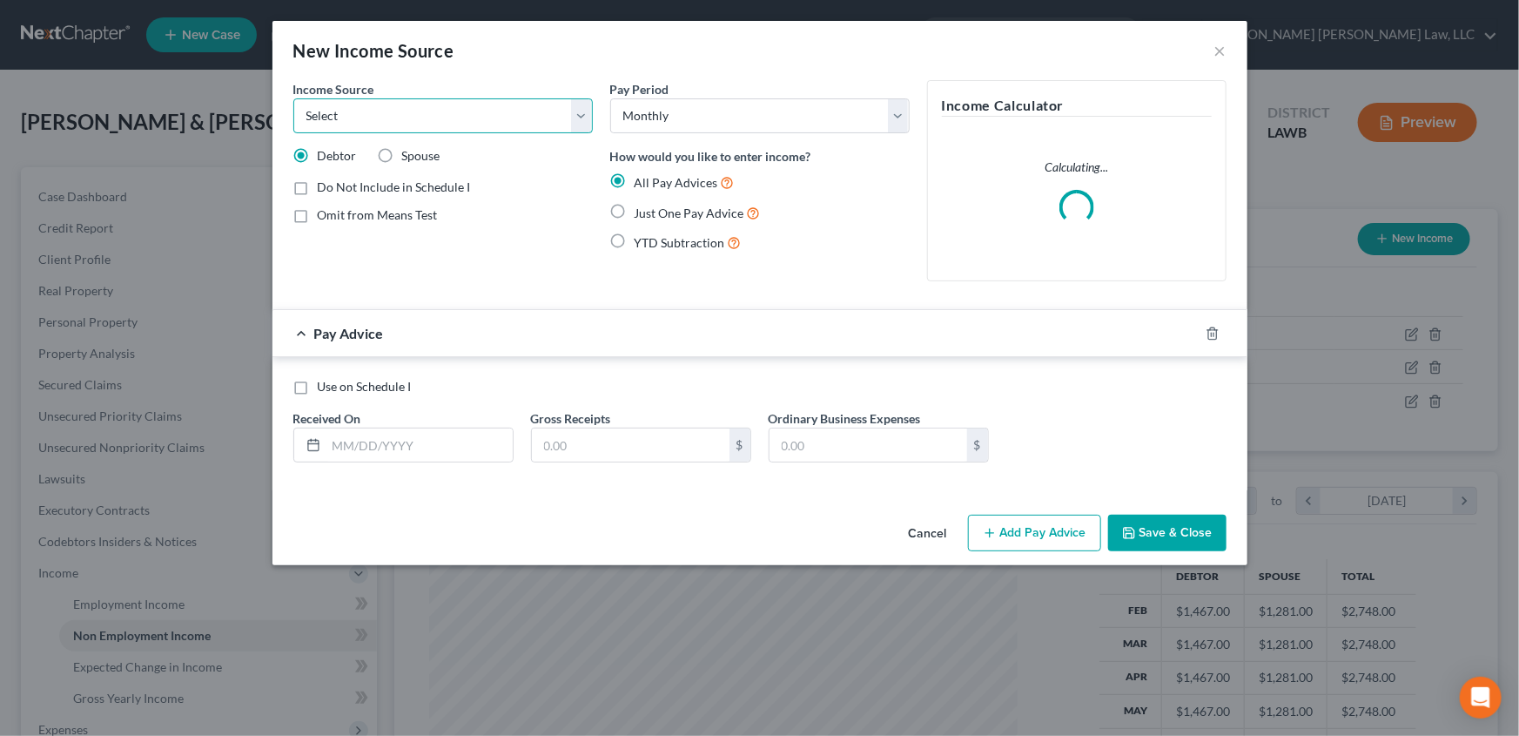
click at [359, 106] on select "Select Unemployment Disability (from employer) Pension Retirement Social Securi…" at bounding box center [443, 115] width 300 height 35
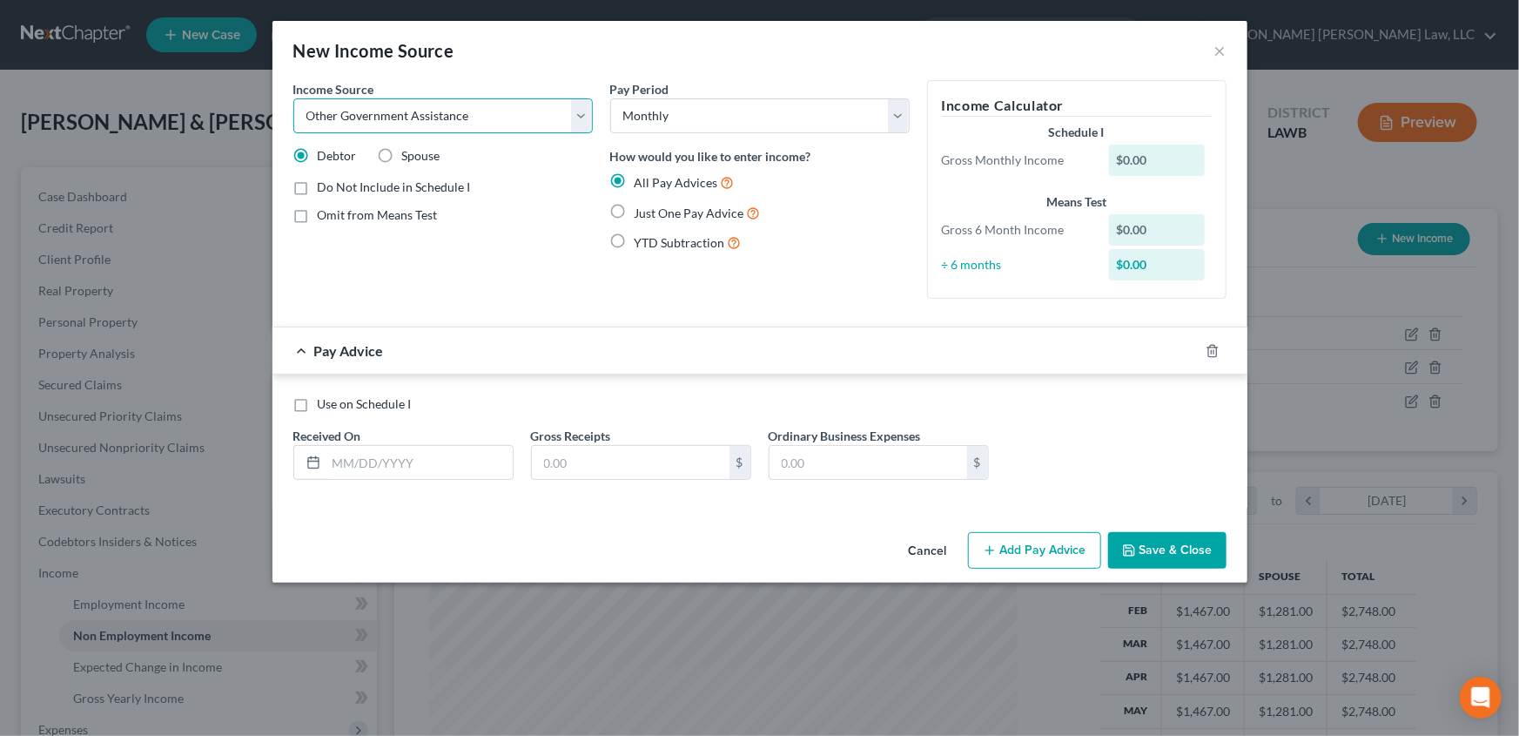
click at [293, 98] on select "Select Unemployment Disability (from employer) Pension Retirement Social Securi…" at bounding box center [443, 115] width 300 height 35
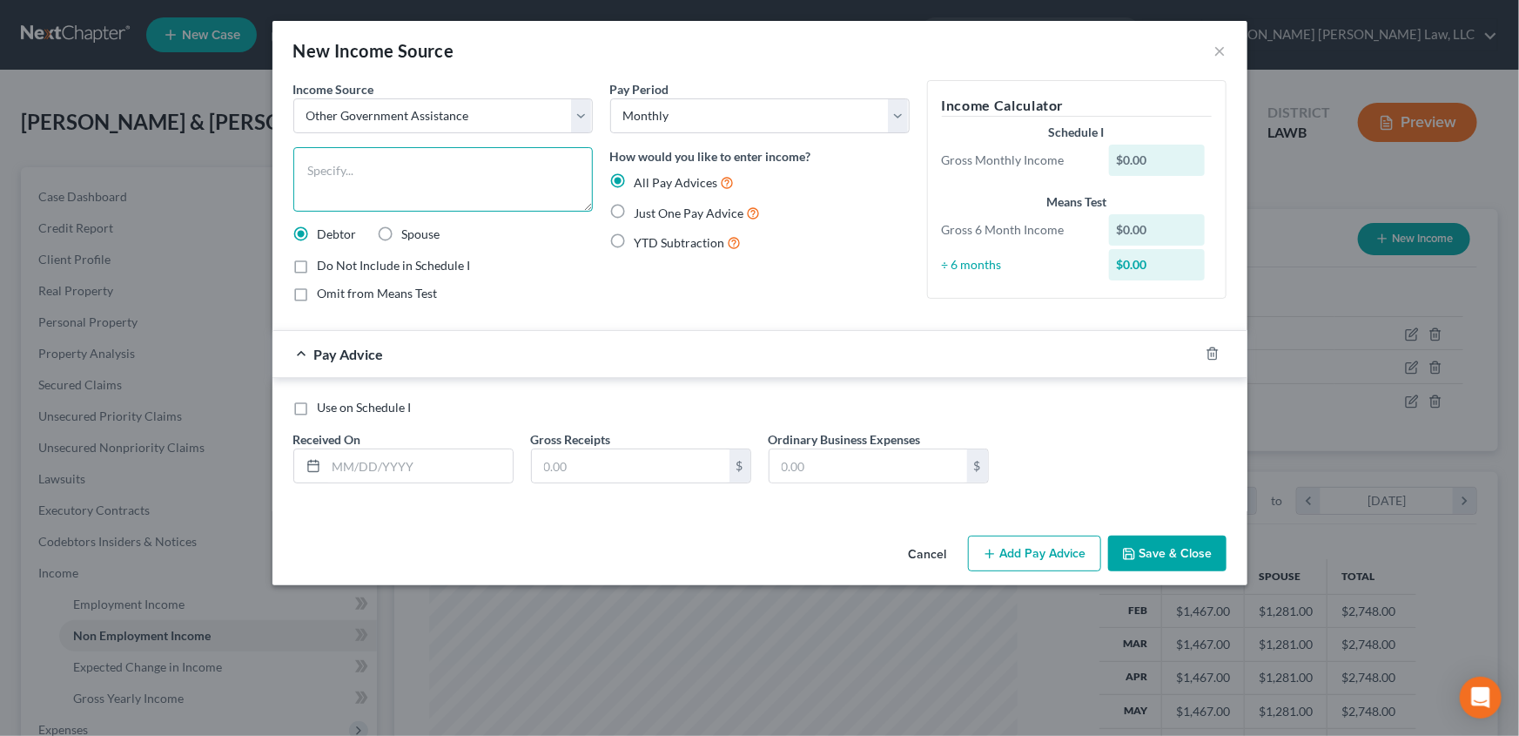
click at [412, 172] on textarea at bounding box center [443, 179] width 300 height 64
click at [402, 230] on label "Spouse" at bounding box center [421, 234] width 38 height 17
click at [409, 230] on input "Spouse" at bounding box center [414, 231] width 11 height 11
click at [635, 214] on label "Just One Pay Advice" at bounding box center [698, 213] width 126 height 20
click at [642, 214] on input "Just One Pay Advice" at bounding box center [647, 208] width 11 height 11
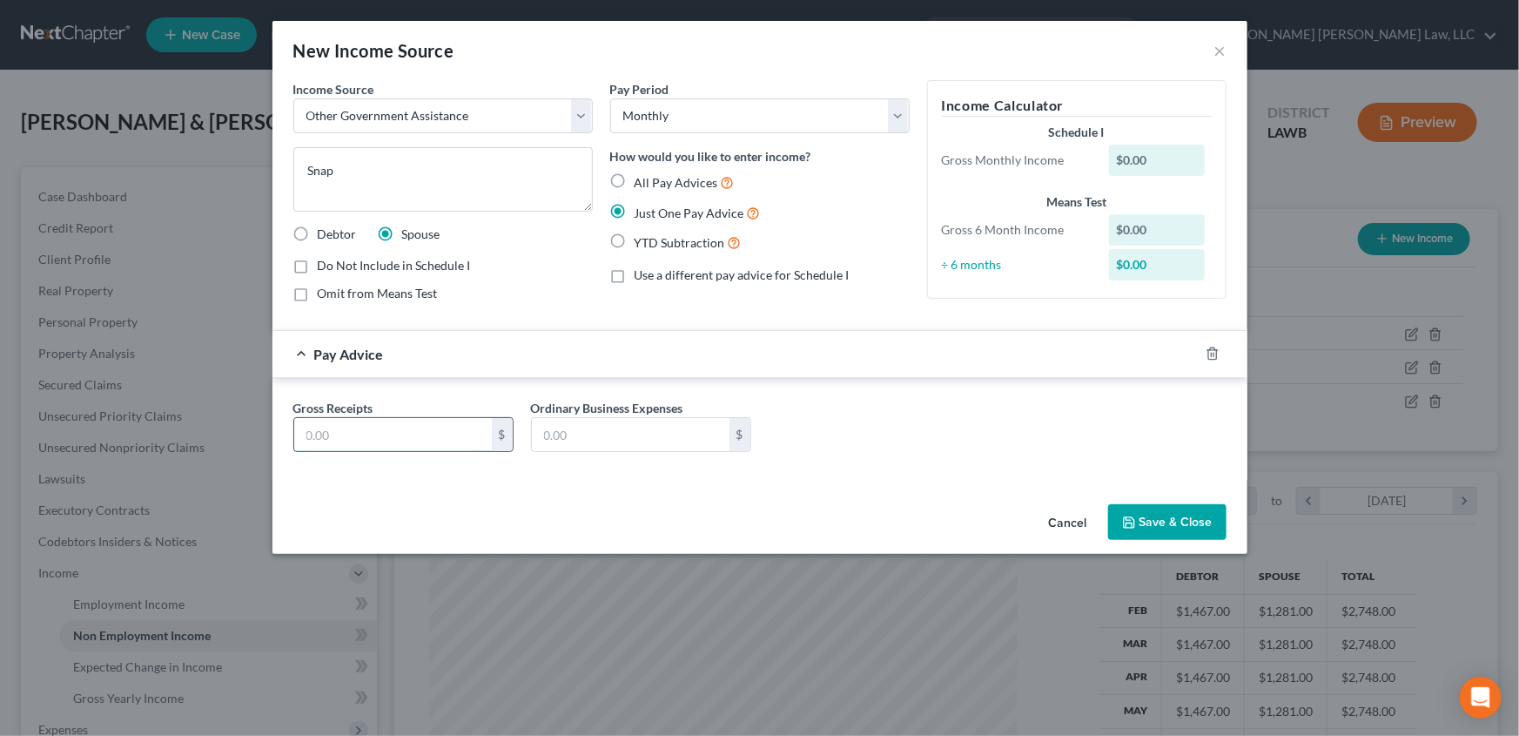
click at [347, 428] on input "text" at bounding box center [393, 434] width 198 height 33
click at [1160, 515] on button "Save & Close" at bounding box center [1167, 522] width 118 height 37
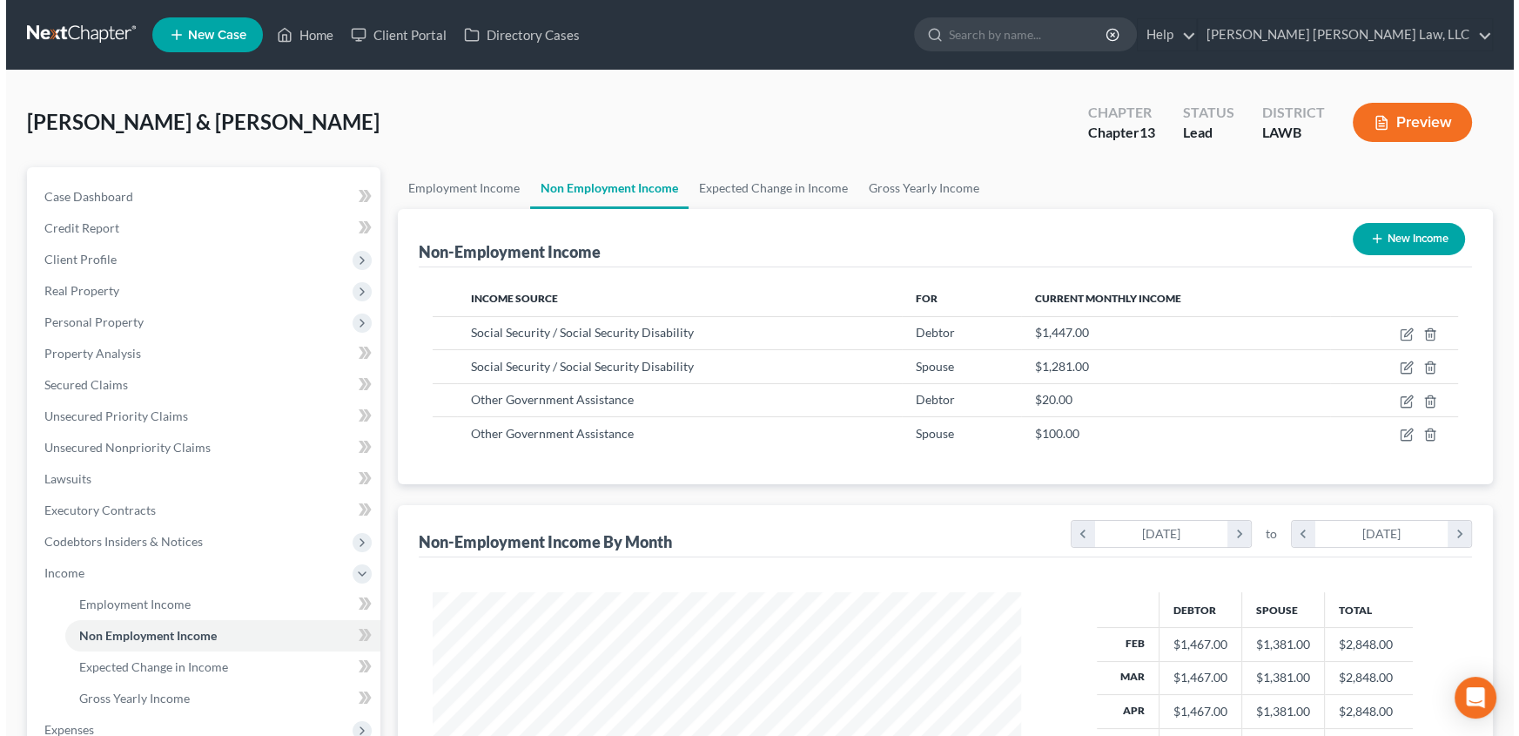
scroll to position [870354, 870047]
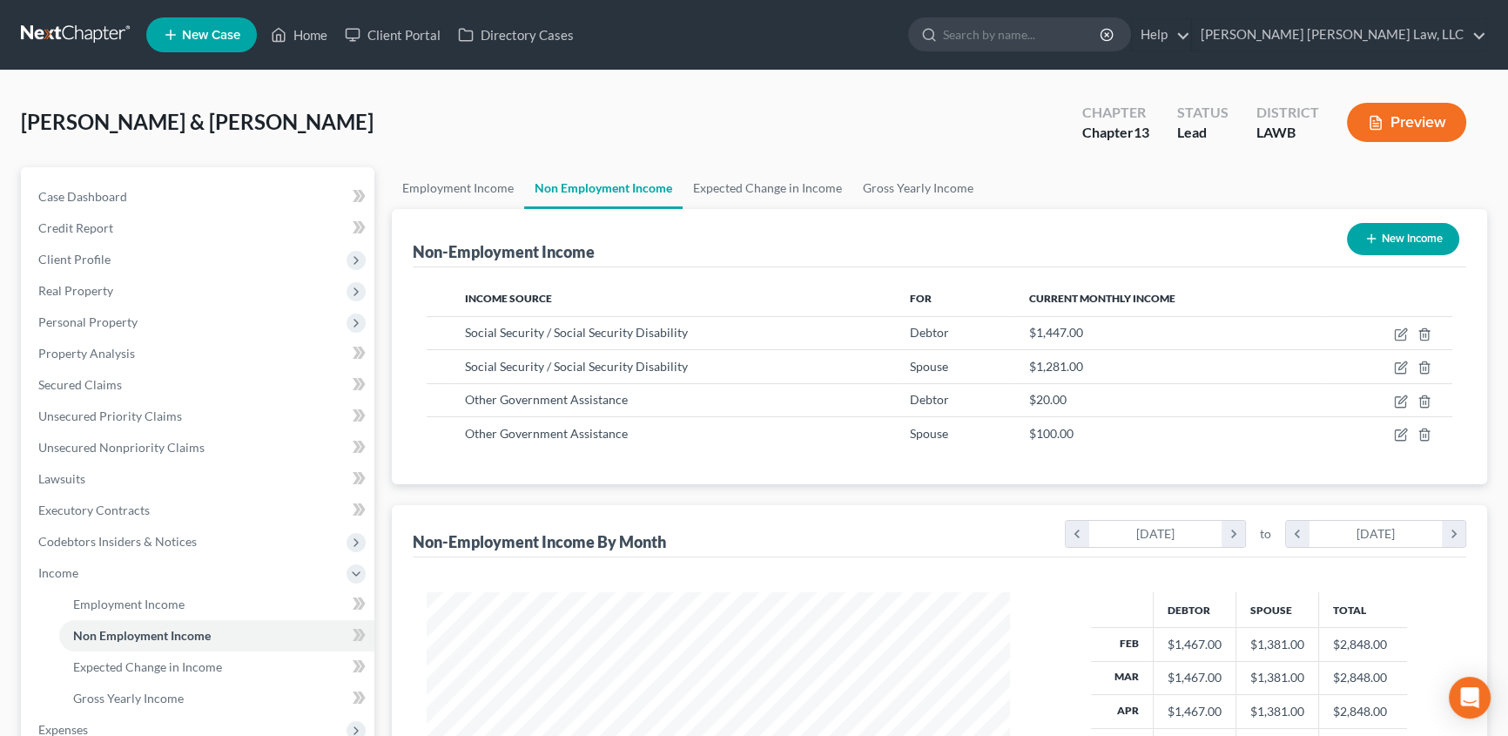
click at [1407, 238] on button "New Income" at bounding box center [1403, 239] width 112 height 32
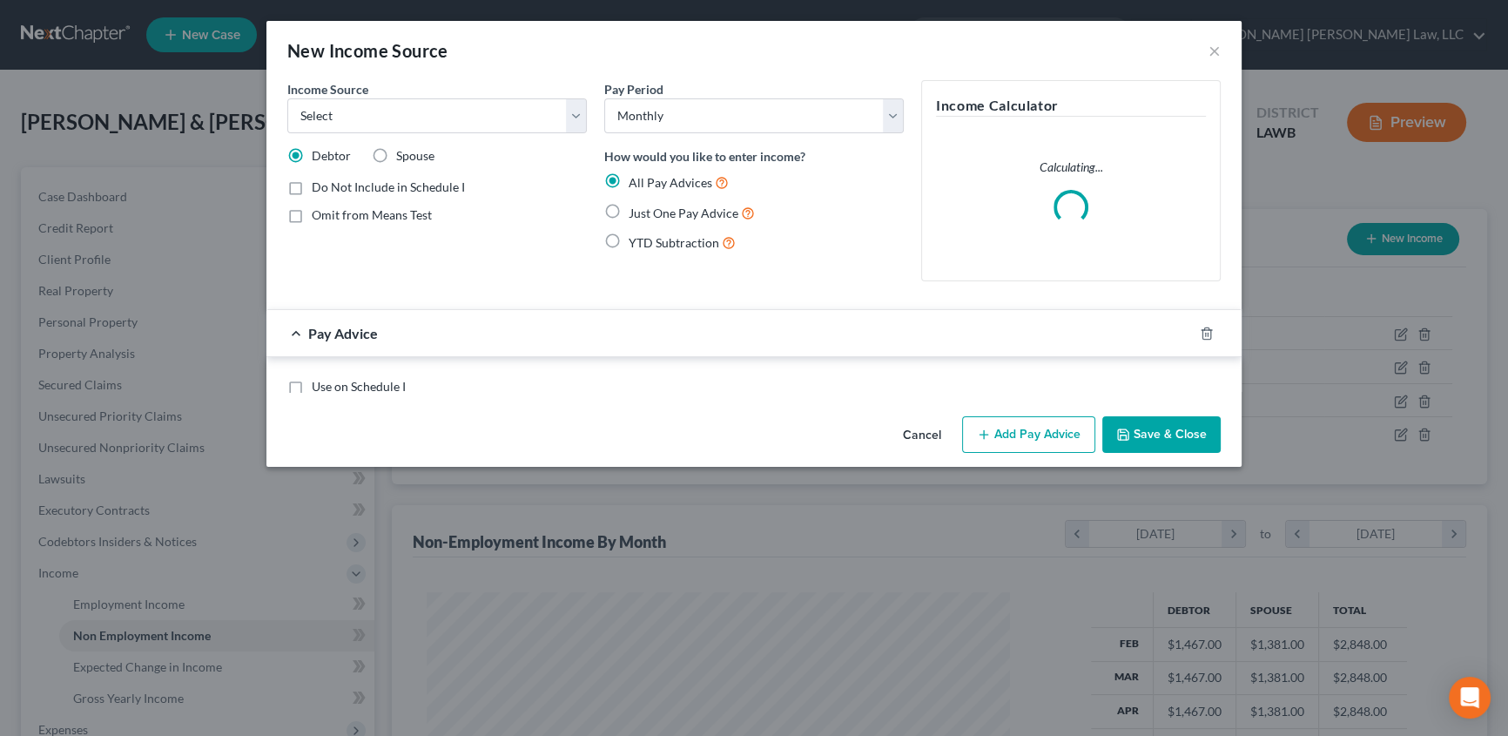
scroll to position [312, 623]
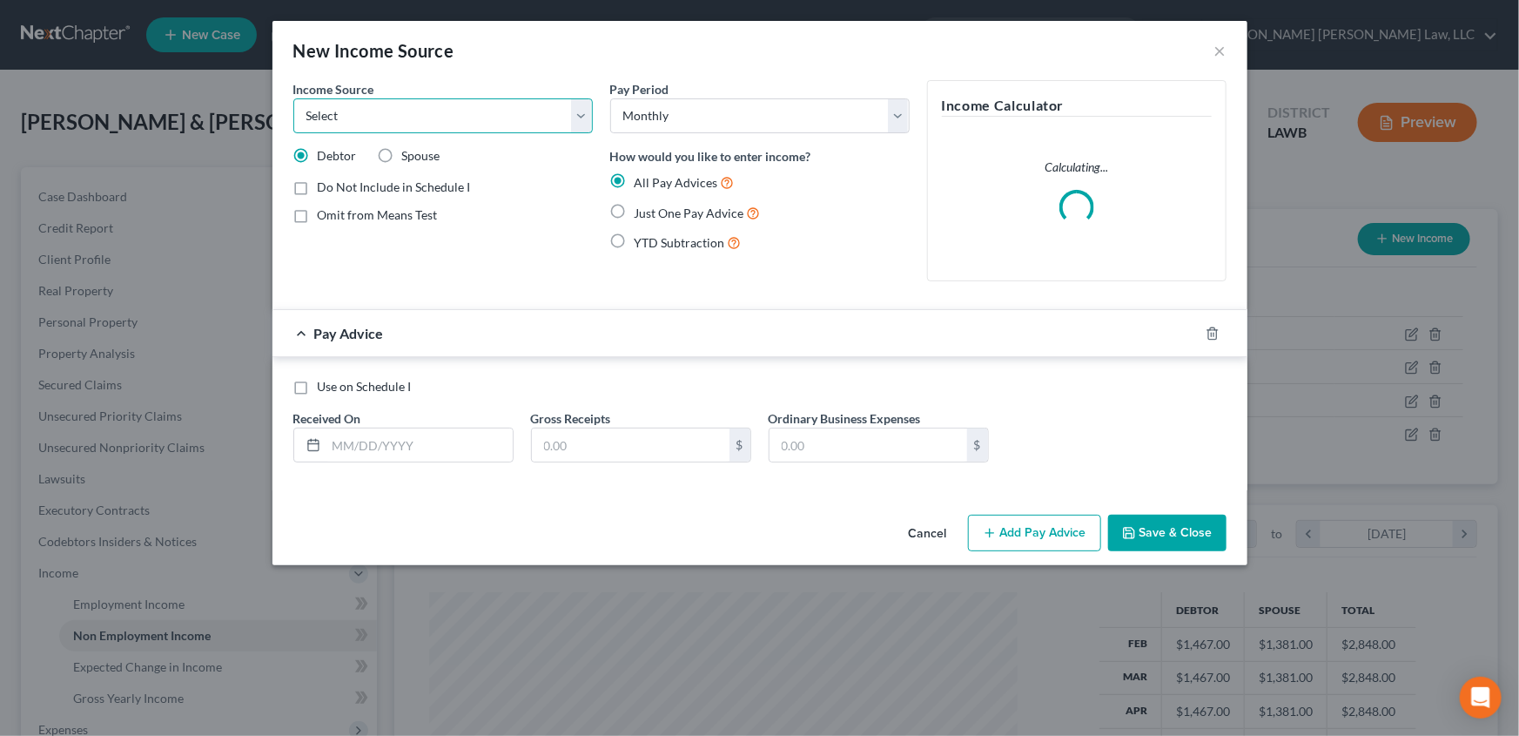
click at [380, 115] on select "Select Unemployment Disability (from employer) Pension Retirement Social Securi…" at bounding box center [443, 115] width 300 height 35
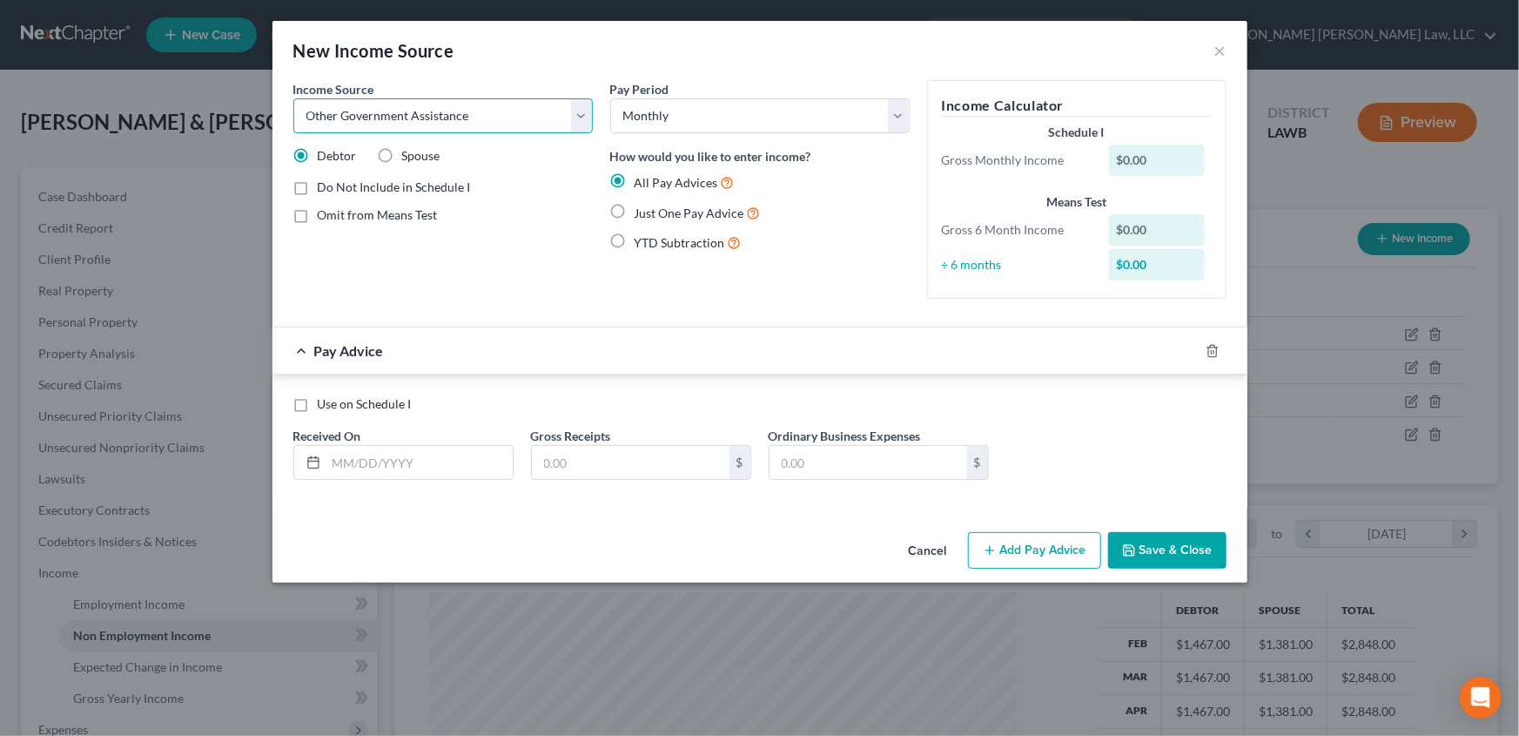
click at [293, 98] on select "Select Unemployment Disability (from employer) Pension Retirement Social Securi…" at bounding box center [443, 115] width 300 height 35
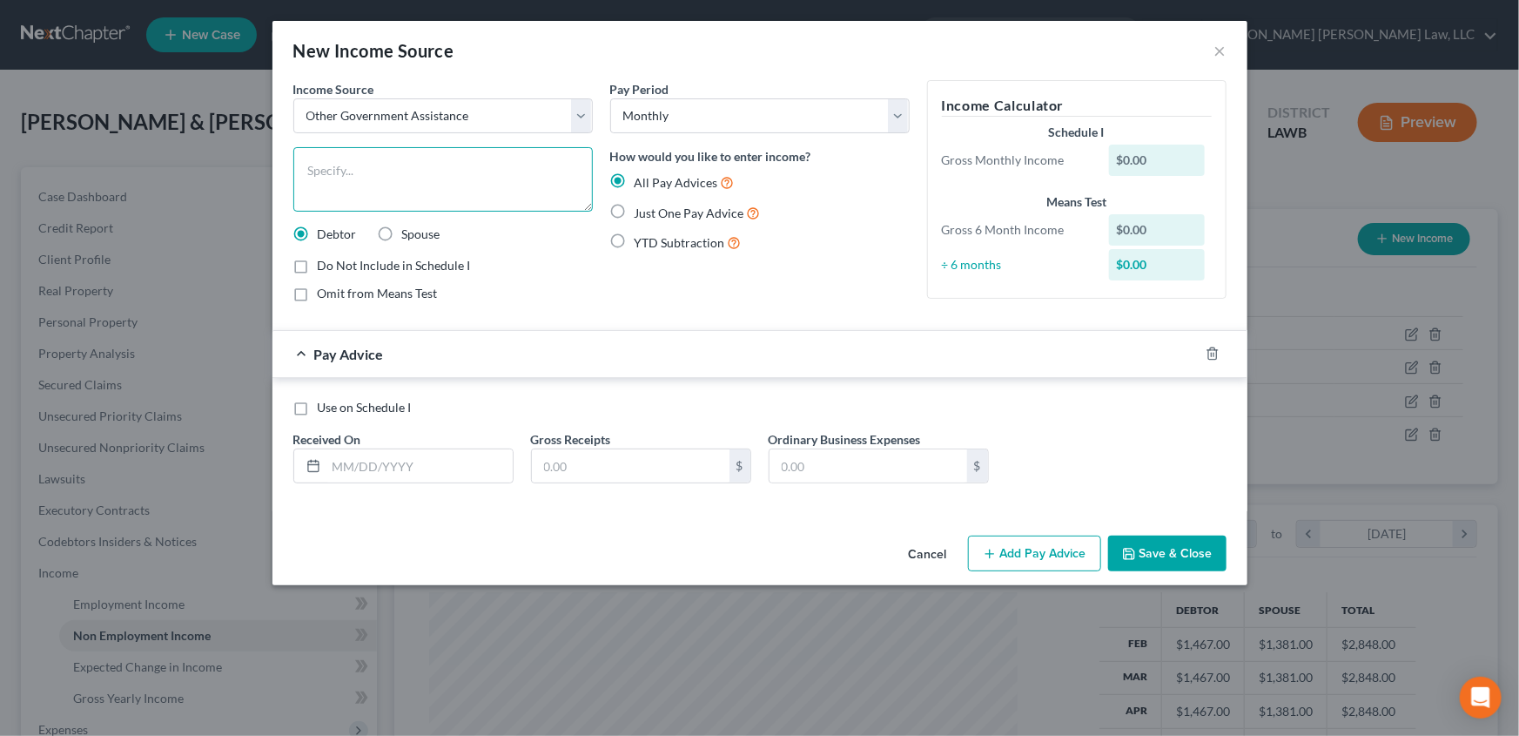
click at [347, 164] on textarea at bounding box center [443, 179] width 300 height 64
click at [635, 209] on label "Just One Pay Advice" at bounding box center [698, 213] width 126 height 20
click at [642, 209] on input "Just One Pay Advice" at bounding box center [647, 208] width 11 height 11
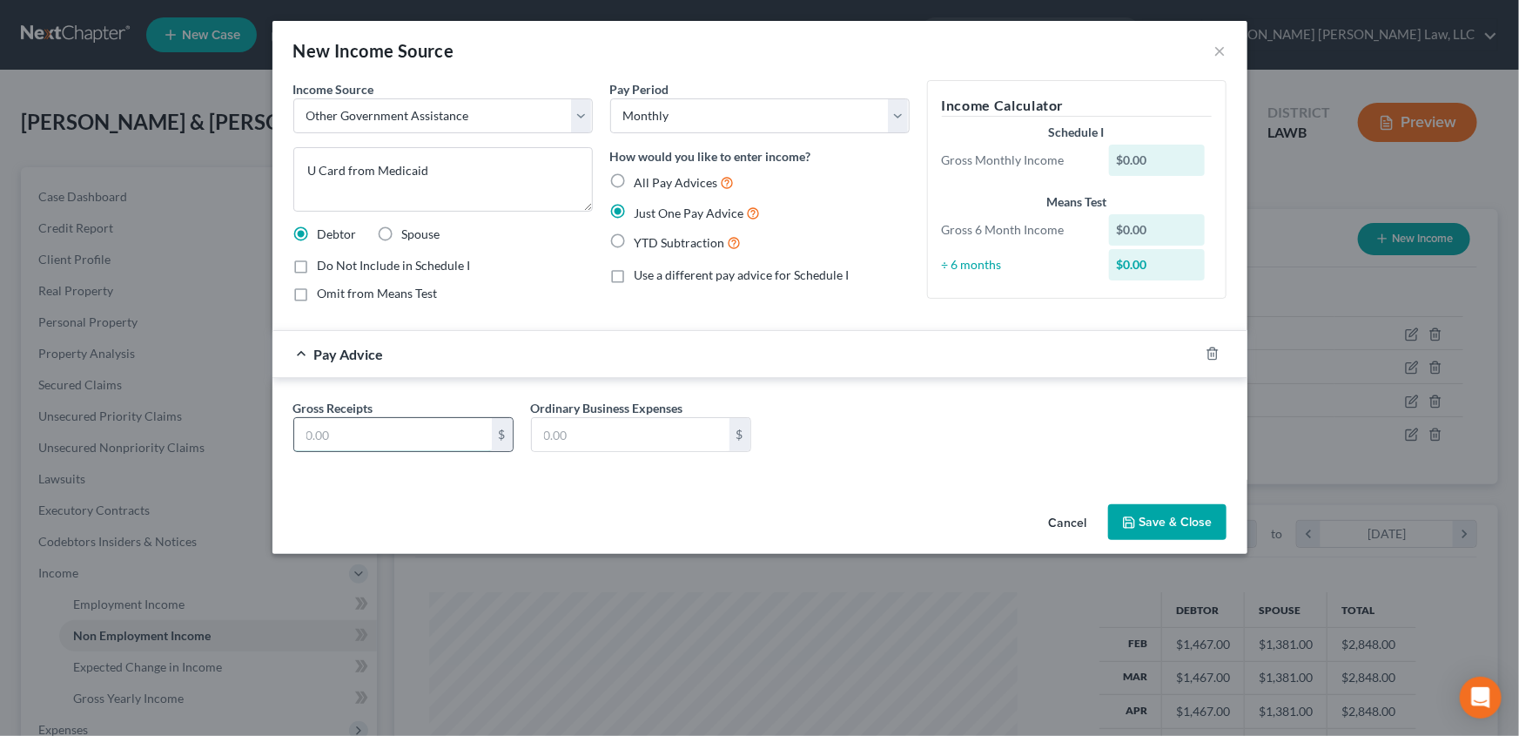
click at [315, 426] on input "text" at bounding box center [393, 434] width 198 height 33
click at [1141, 514] on button "Save & Close" at bounding box center [1167, 522] width 118 height 37
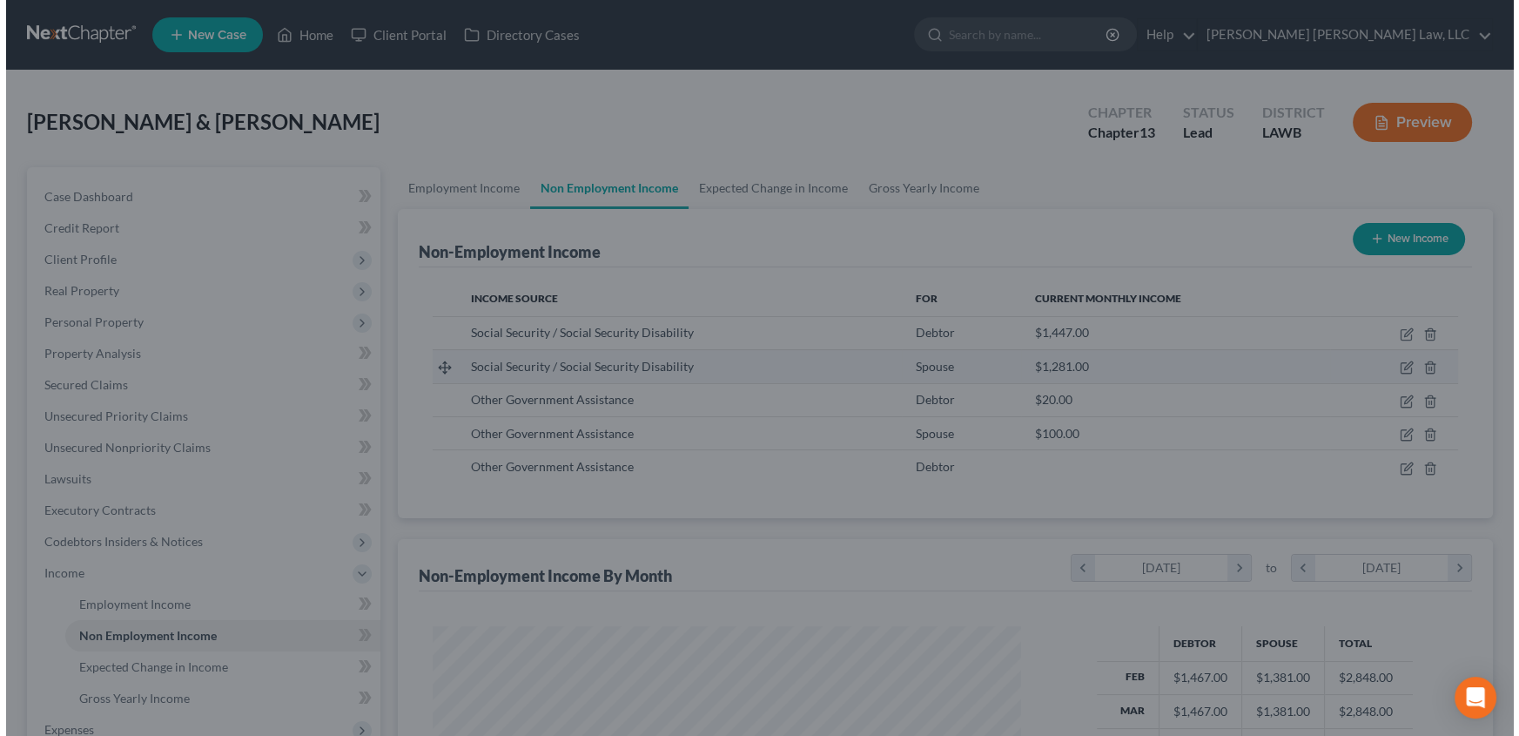
scroll to position [870354, 870047]
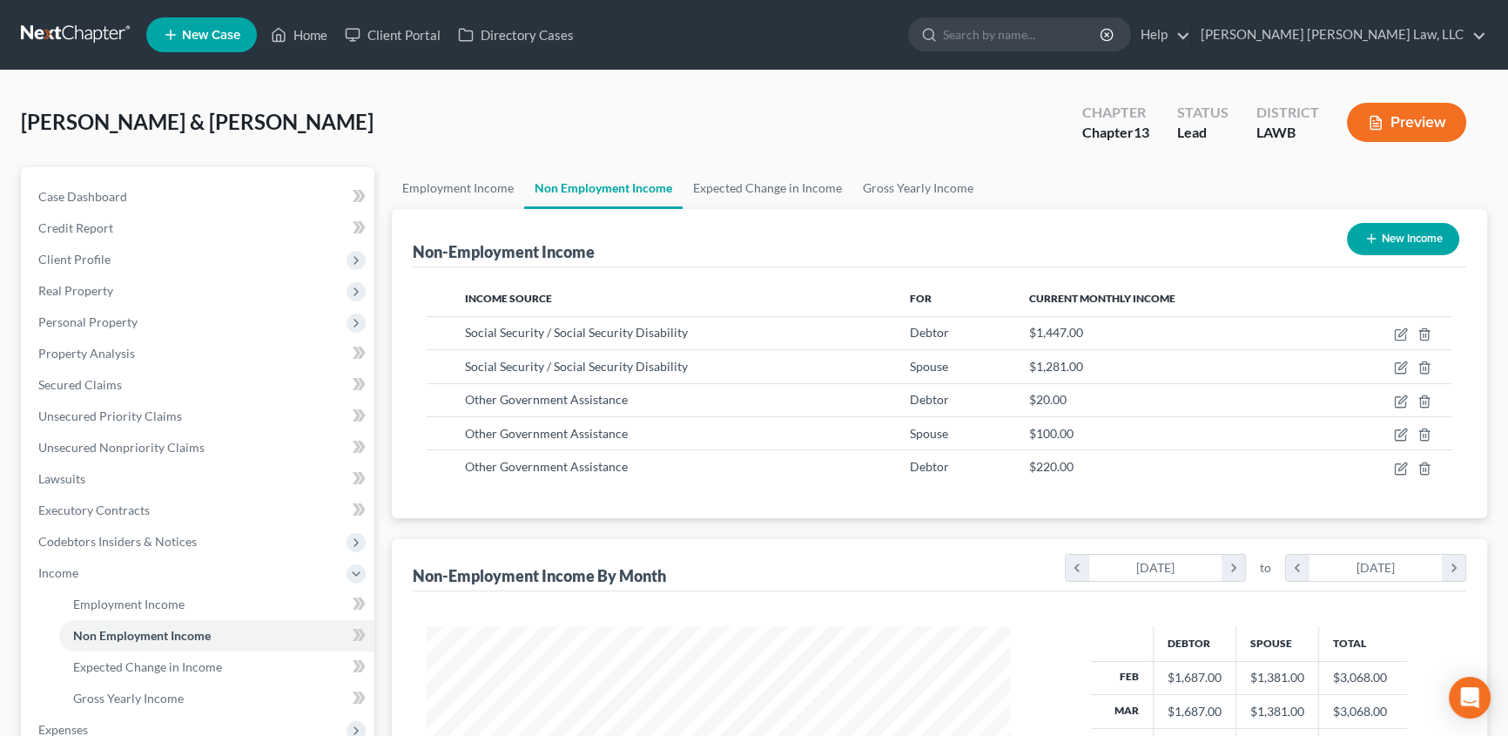
click at [1376, 235] on button "New Income" at bounding box center [1403, 239] width 112 height 32
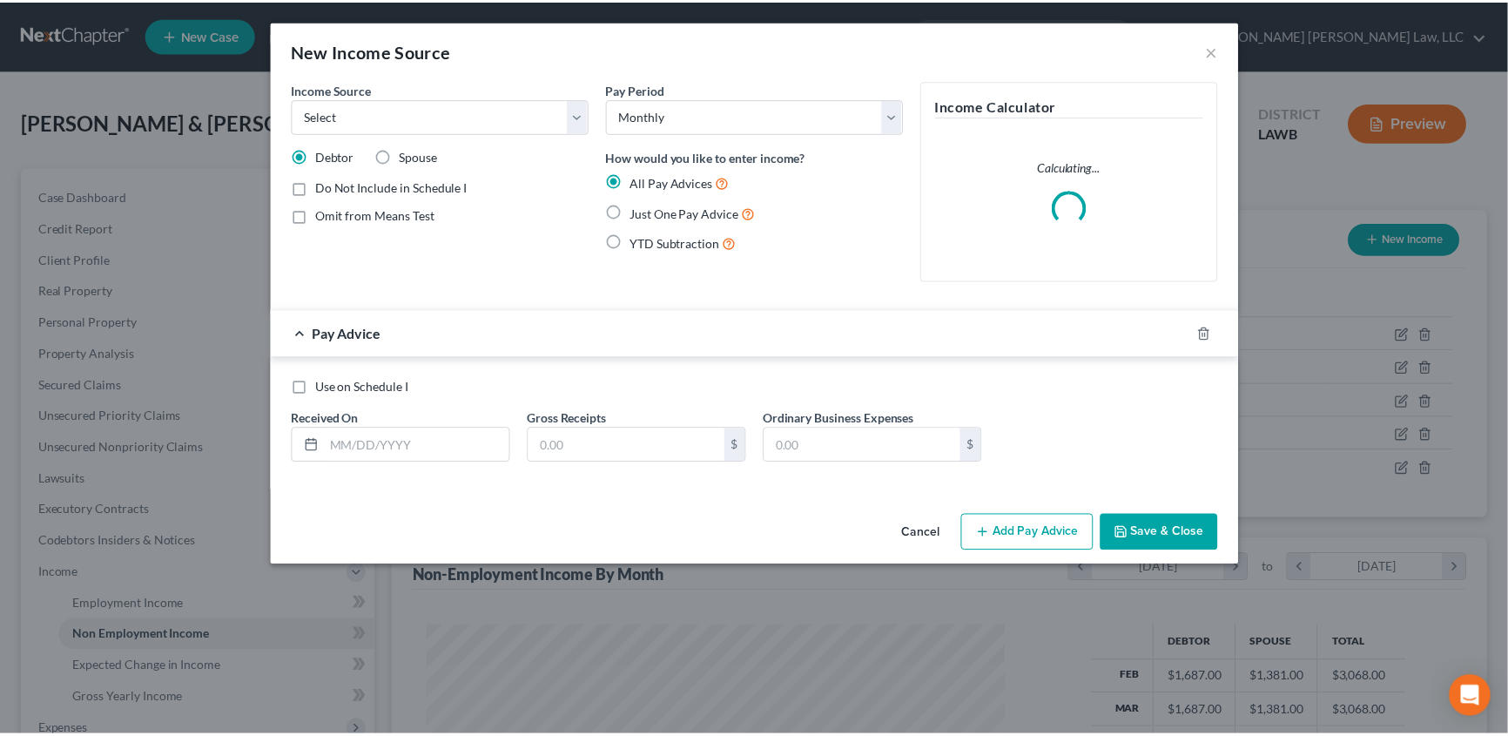
scroll to position [312, 623]
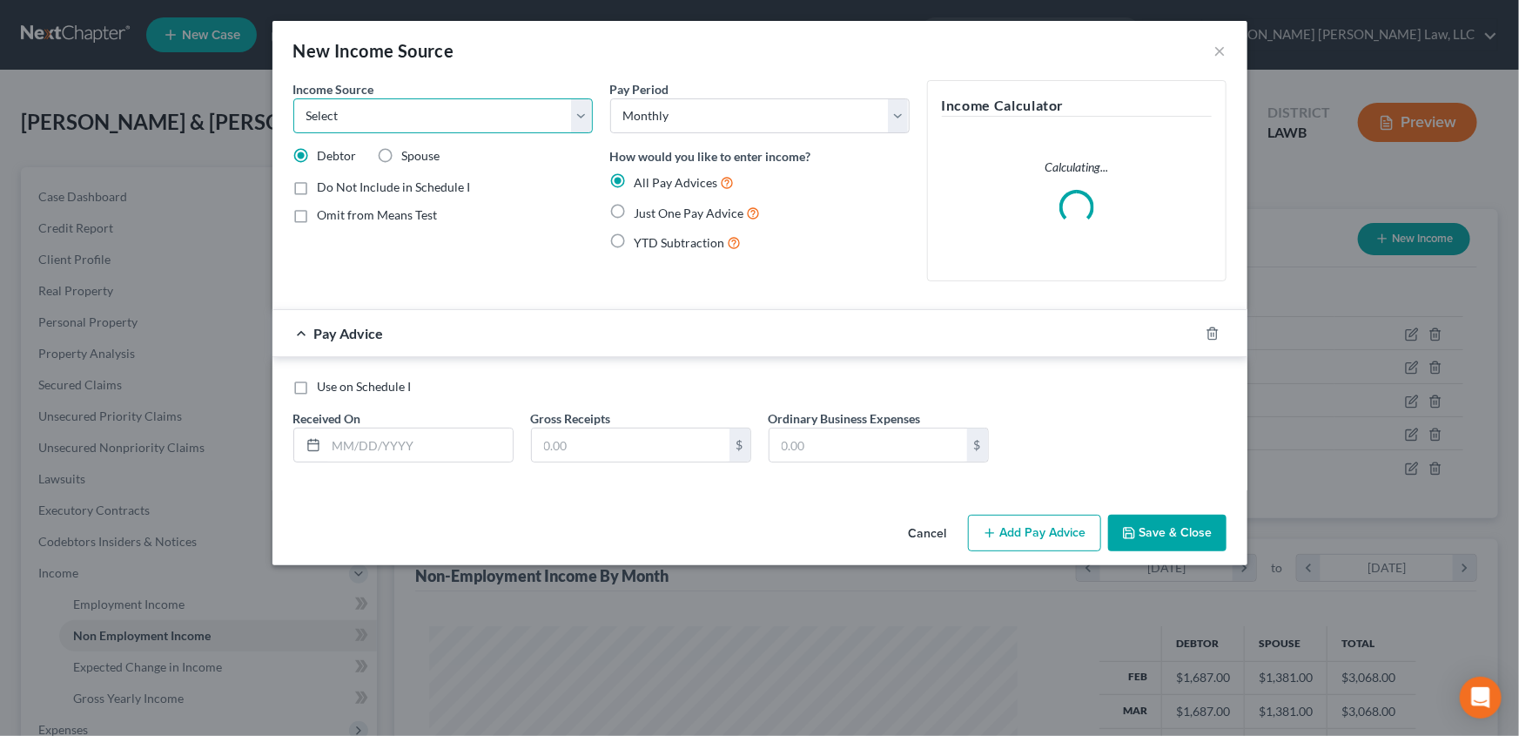
click at [399, 113] on select "Select Unemployment Disability (from employer) Pension Retirement Social Securi…" at bounding box center [443, 115] width 300 height 35
click at [293, 98] on select "Select Unemployment Disability (from employer) Pension Retirement Social Securi…" at bounding box center [443, 115] width 300 height 35
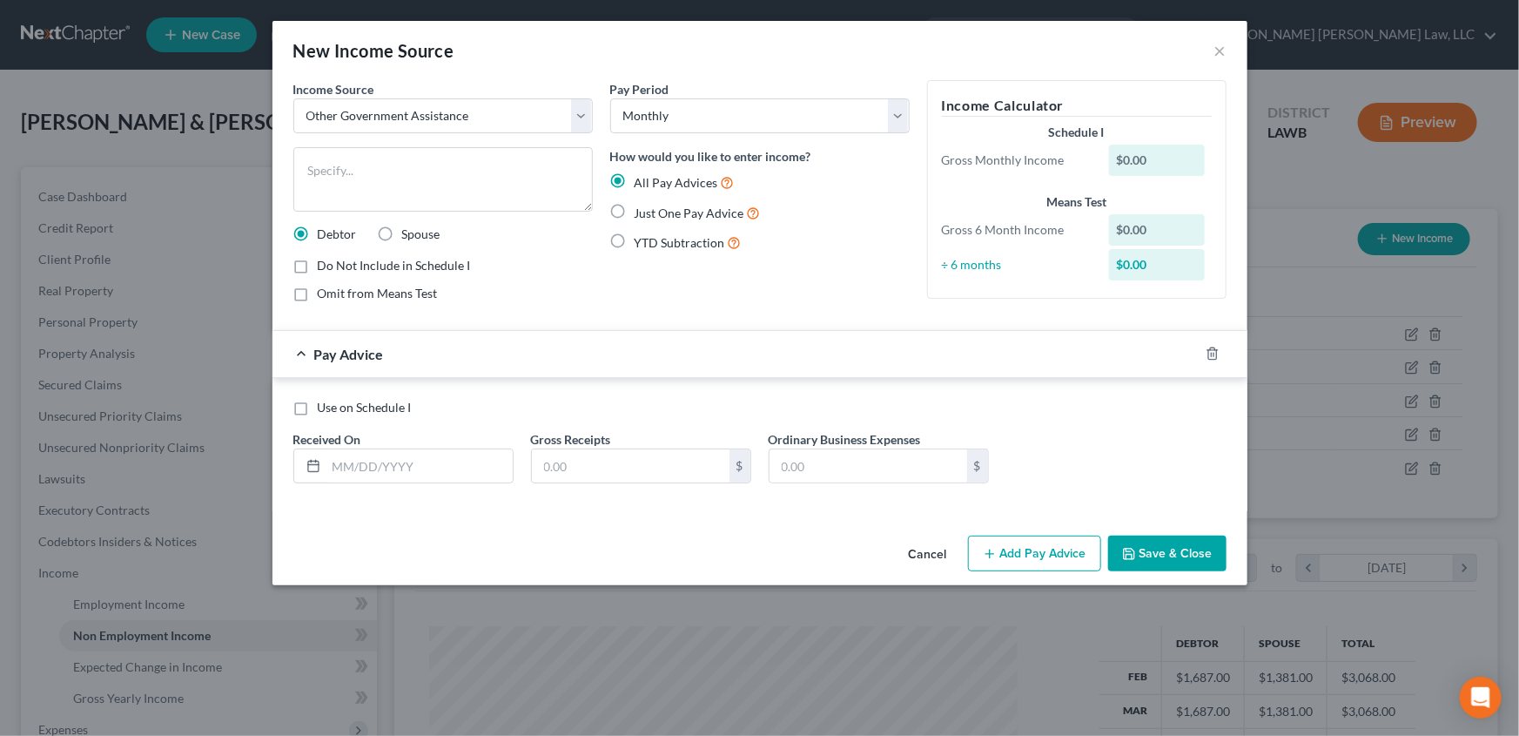
click at [402, 229] on label "Spouse" at bounding box center [421, 234] width 38 height 17
click at [409, 229] on input "Spouse" at bounding box center [414, 231] width 11 height 11
click at [635, 206] on label "Just One Pay Advice" at bounding box center [698, 213] width 126 height 20
click at [642, 206] on input "Just One Pay Advice" at bounding box center [647, 208] width 11 height 11
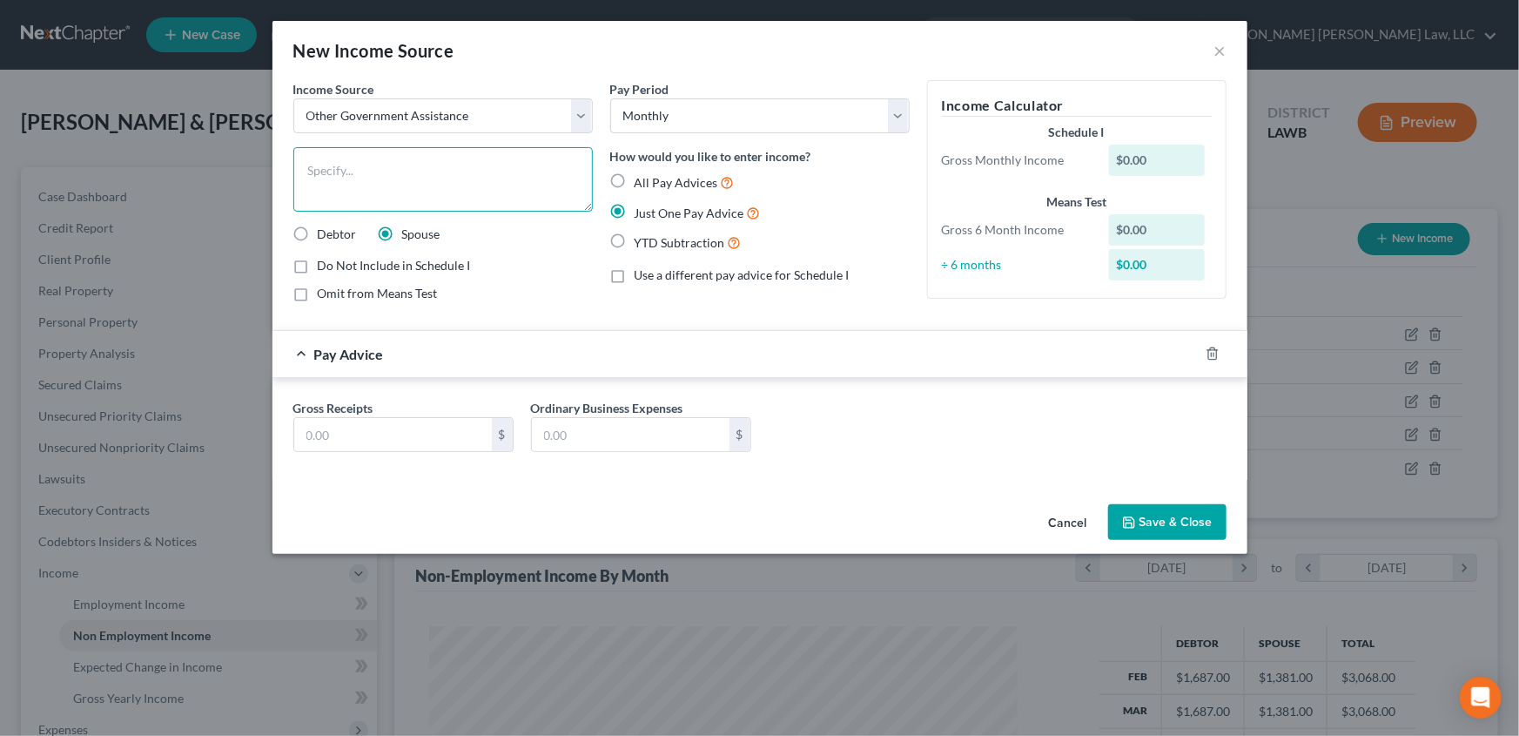
click at [385, 157] on textarea at bounding box center [443, 179] width 300 height 64
click at [345, 430] on input "text" at bounding box center [393, 434] width 198 height 33
click at [1169, 523] on button "Save & Close" at bounding box center [1167, 522] width 118 height 37
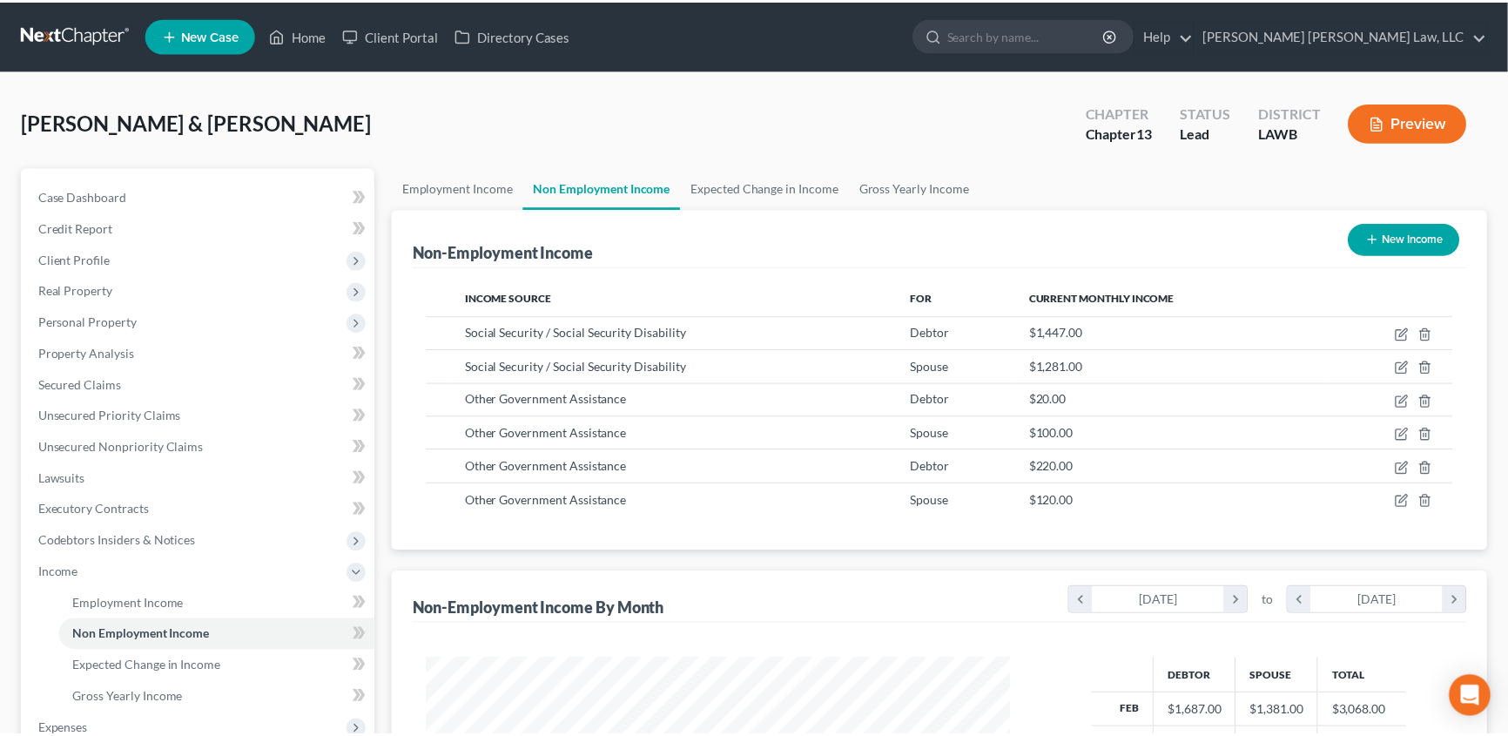
scroll to position [870354, 870047]
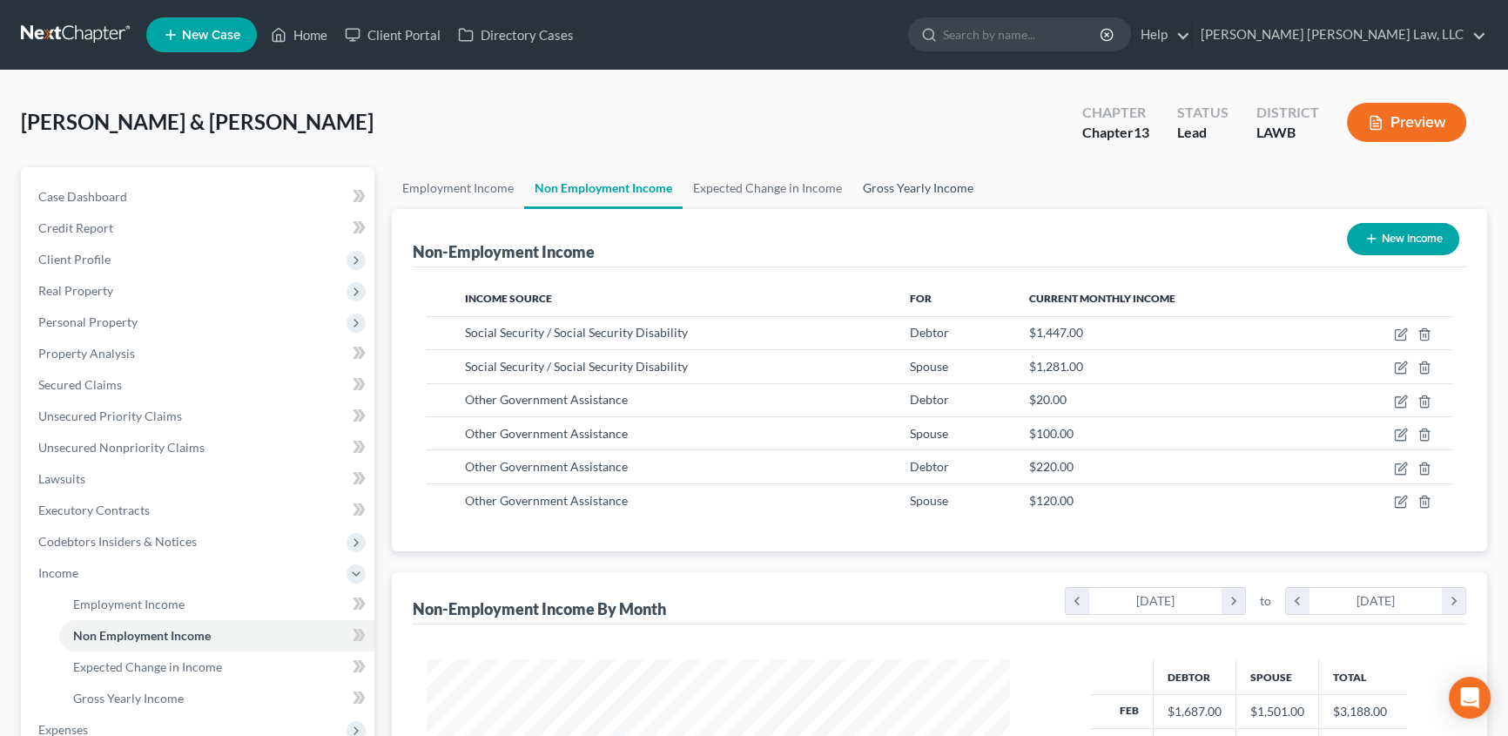
drag, startPoint x: 924, startPoint y: 185, endPoint x: 932, endPoint y: 248, distance: 64.0
click at [924, 185] on link "Gross Yearly Income" at bounding box center [917, 188] width 131 height 42
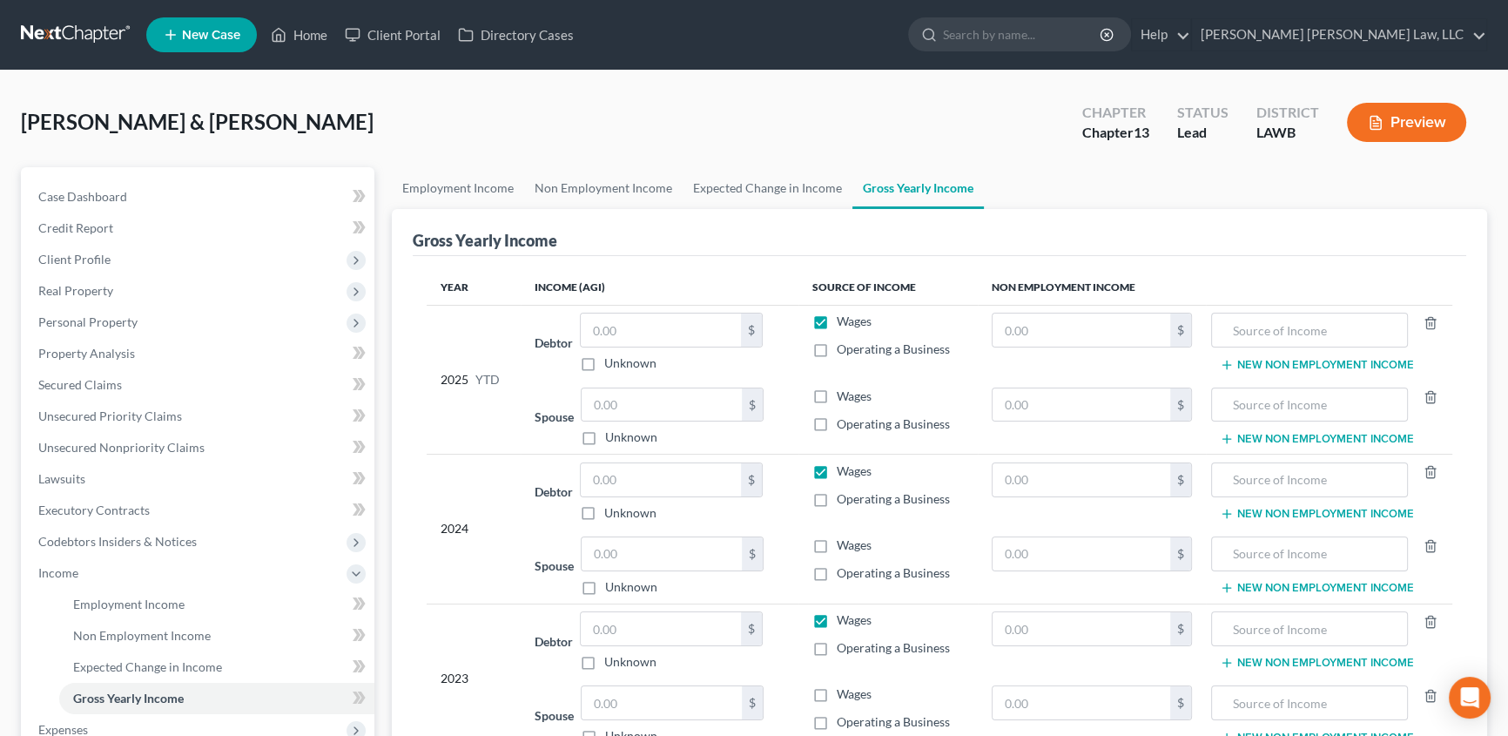
click at [837, 317] on label "Wages" at bounding box center [854, 321] width 35 height 17
click at [844, 317] on input "Wages" at bounding box center [849, 318] width 11 height 11
click at [837, 473] on label "Wages" at bounding box center [854, 470] width 35 height 17
click at [844, 473] on input "Wages" at bounding box center [849, 467] width 11 height 11
click at [837, 613] on label "Wages" at bounding box center [854, 619] width 35 height 17
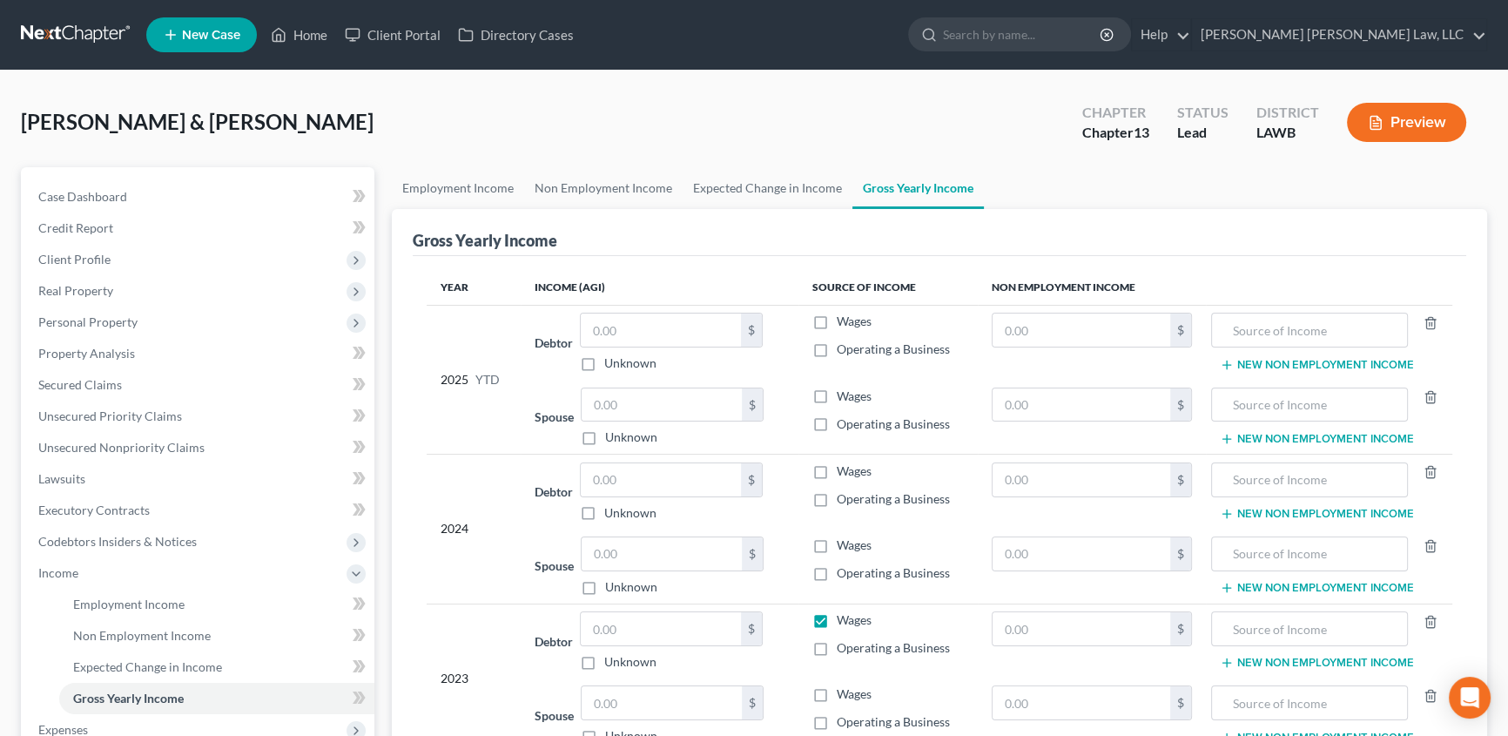
click at [844, 613] on input "Wages" at bounding box center [849, 616] width 11 height 11
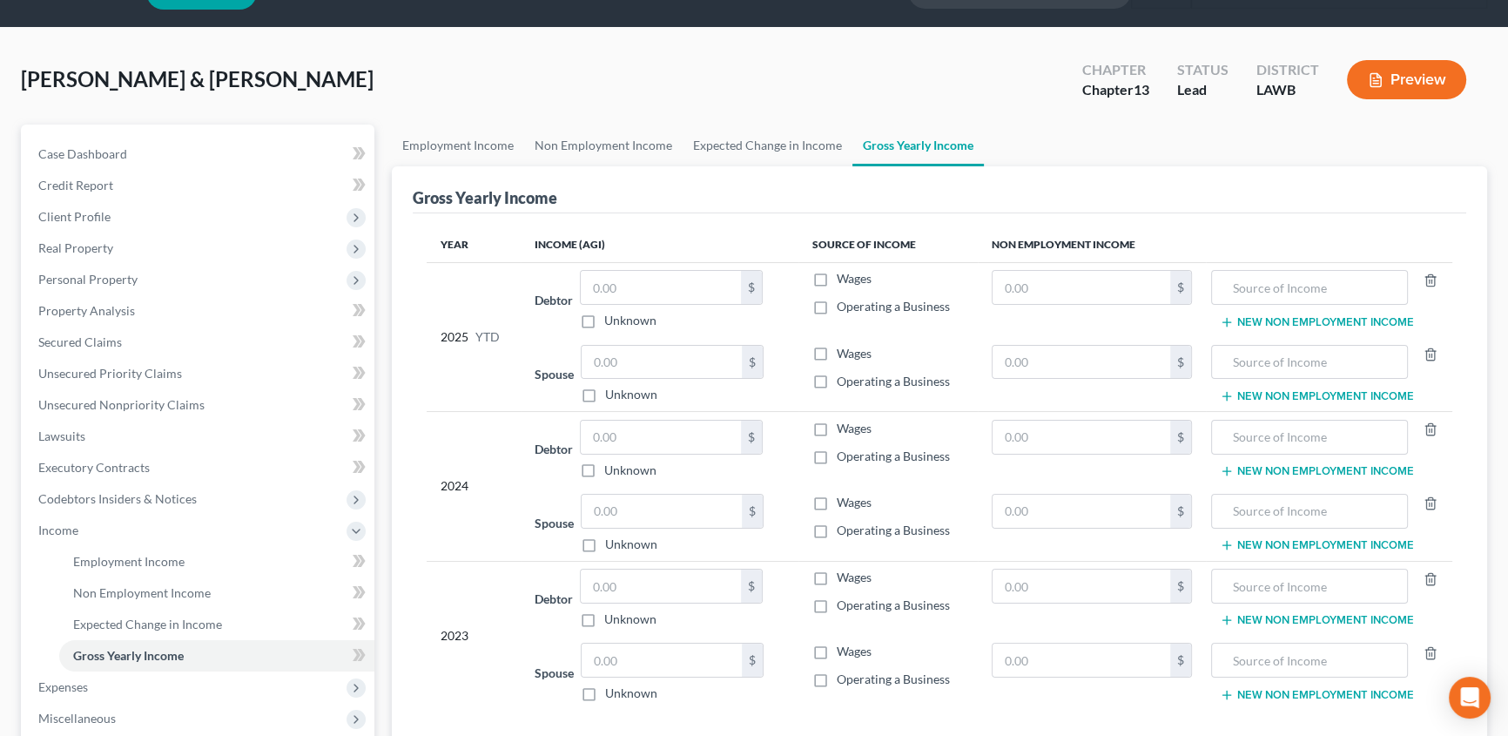
scroll to position [78, 0]
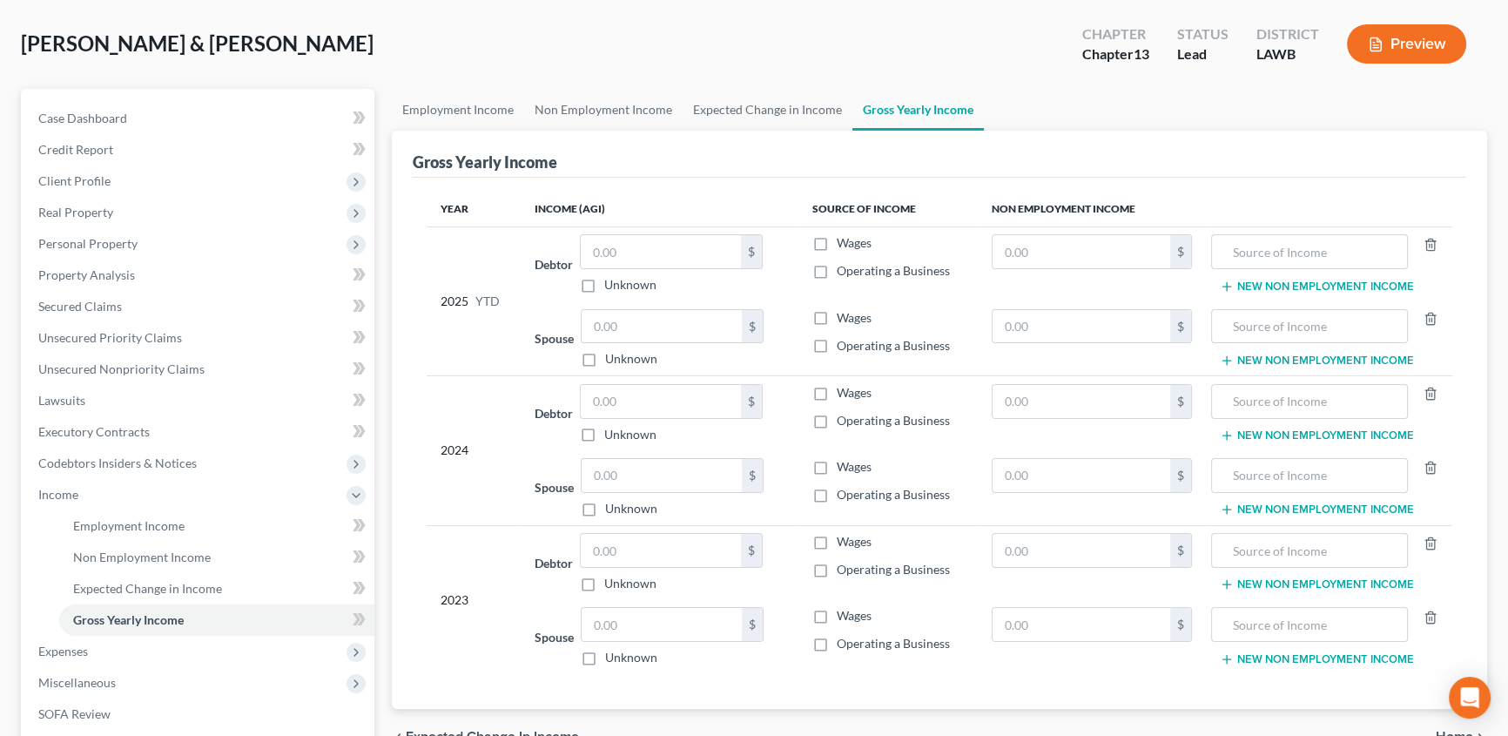
click at [1225, 283] on icon "button" at bounding box center [1227, 286] width 14 height 14
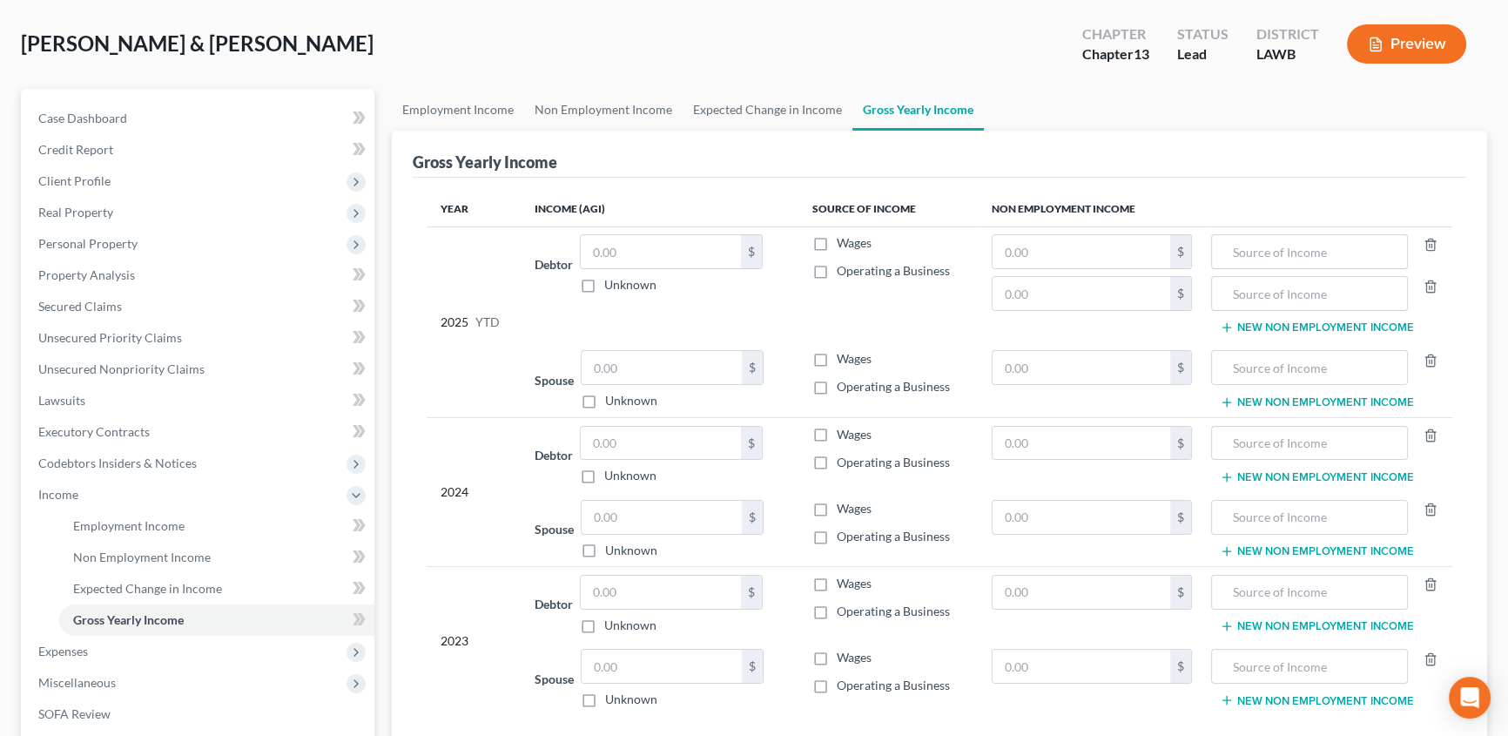
click at [1229, 395] on icon "button" at bounding box center [1227, 402] width 14 height 14
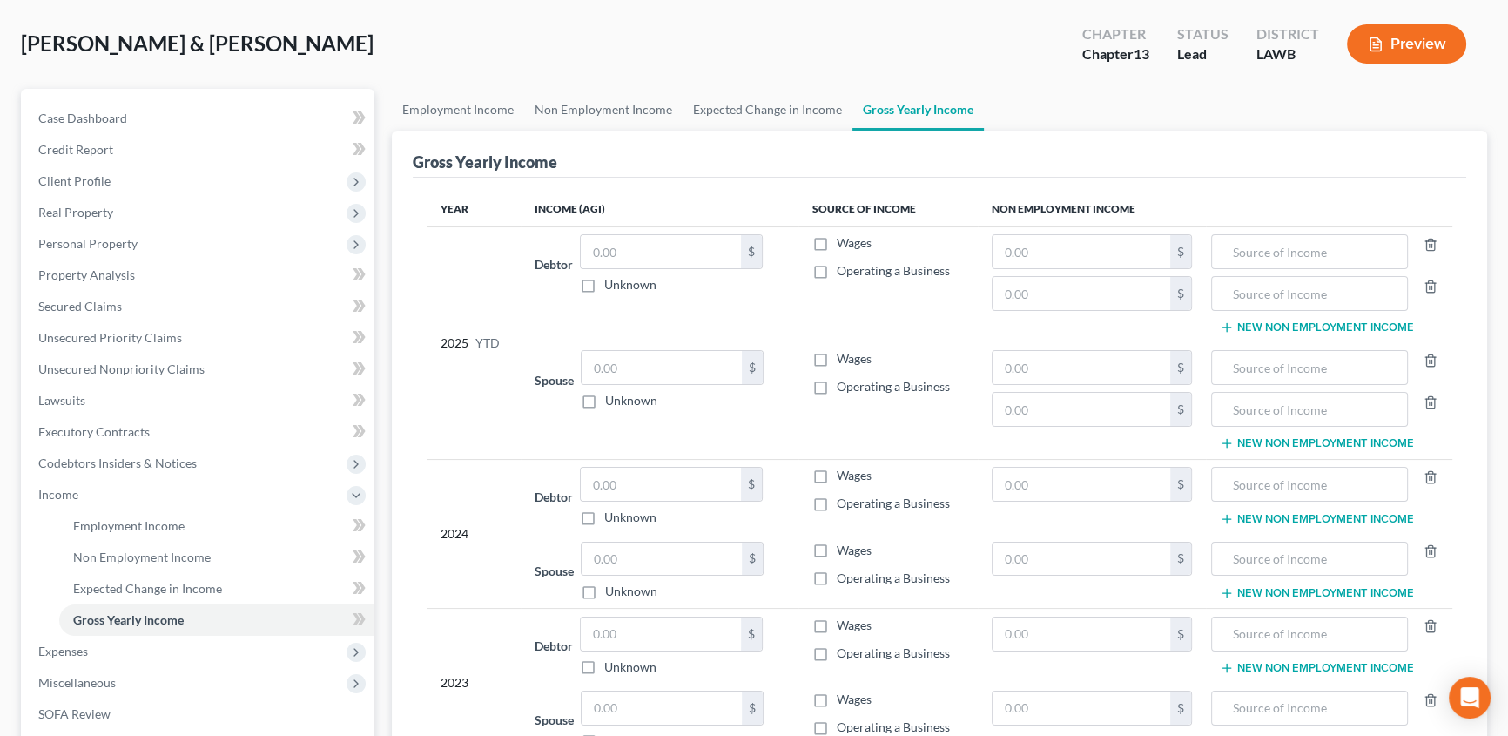
click at [1225, 516] on icon "button" at bounding box center [1227, 519] width 14 height 14
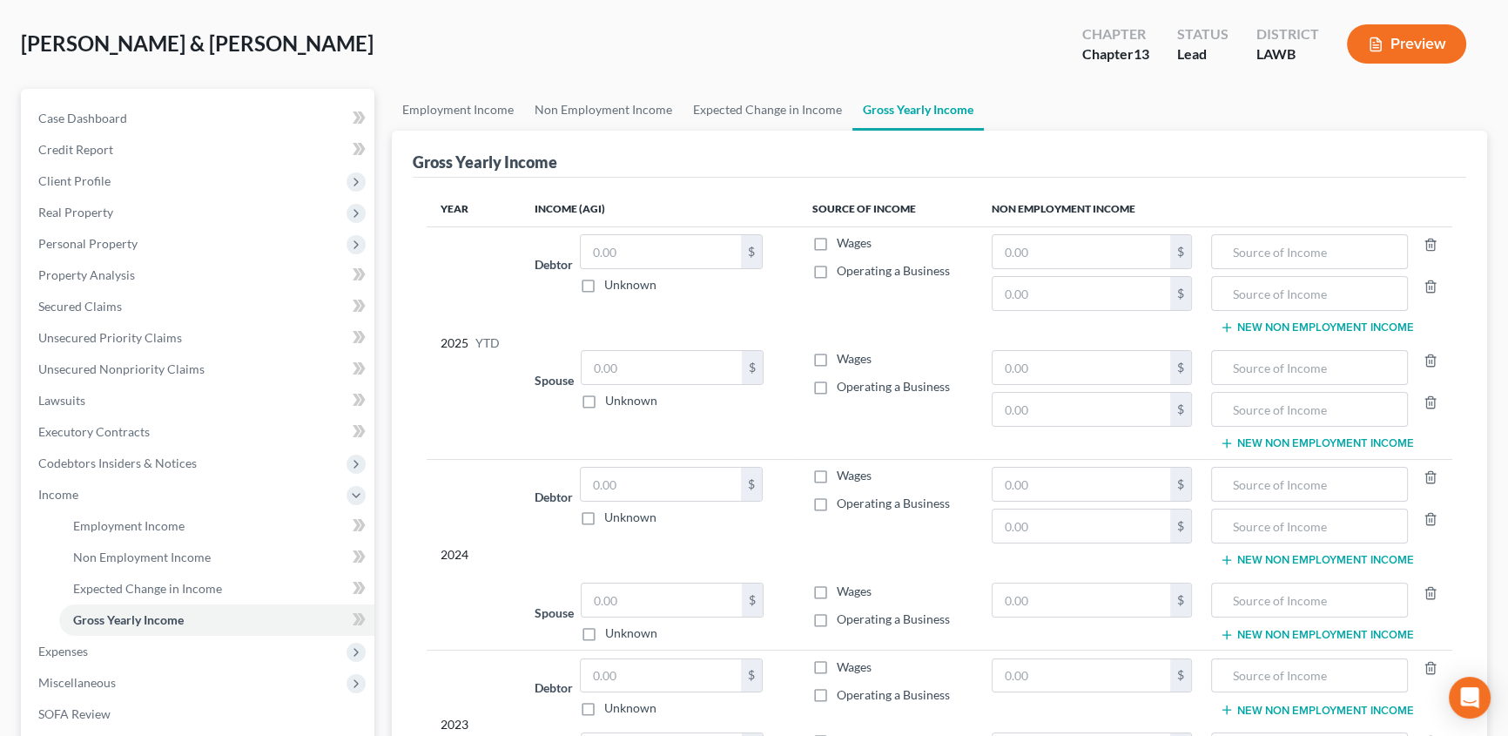
click at [1222, 635] on line "button" at bounding box center [1226, 635] width 8 height 0
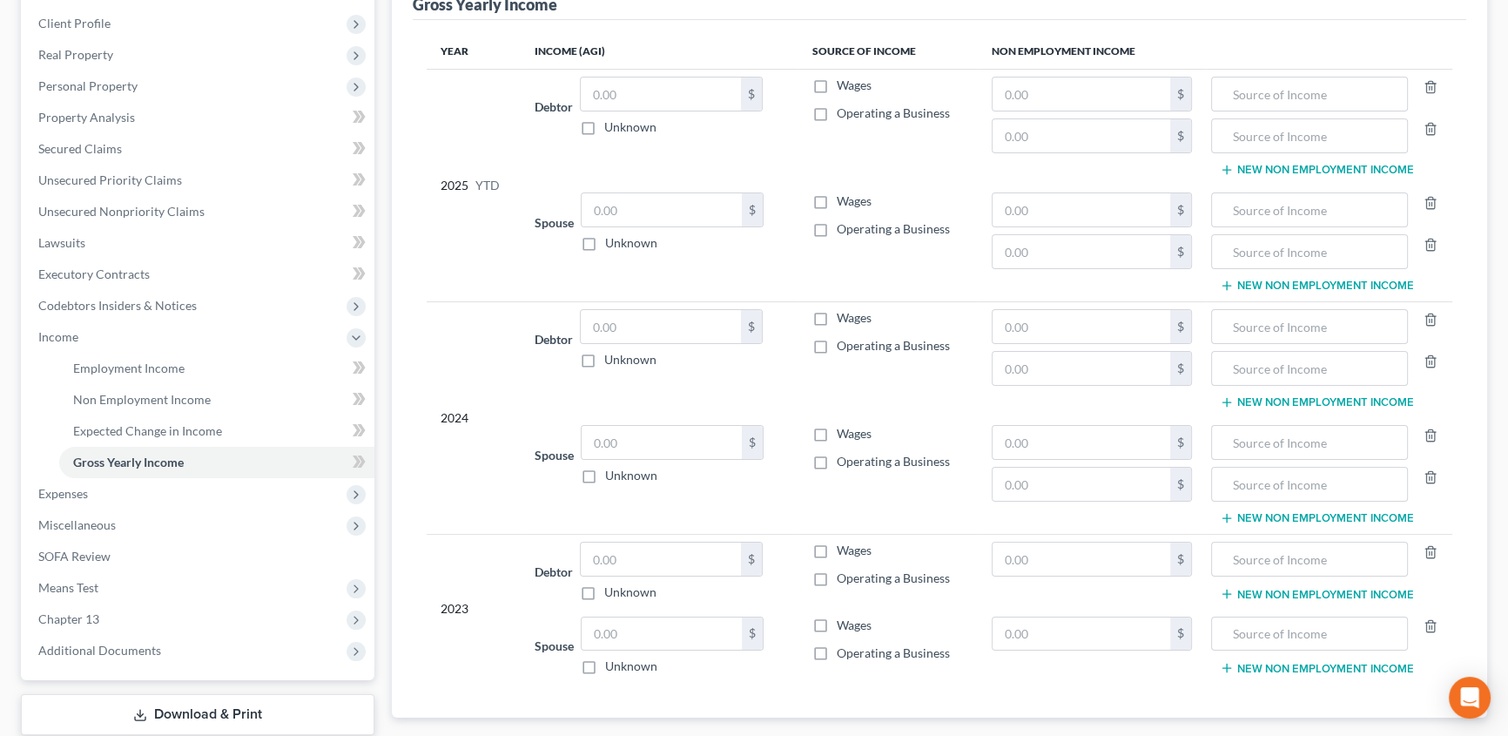
scroll to position [237, 0]
click at [1227, 589] on line "button" at bounding box center [1227, 593] width 0 height 8
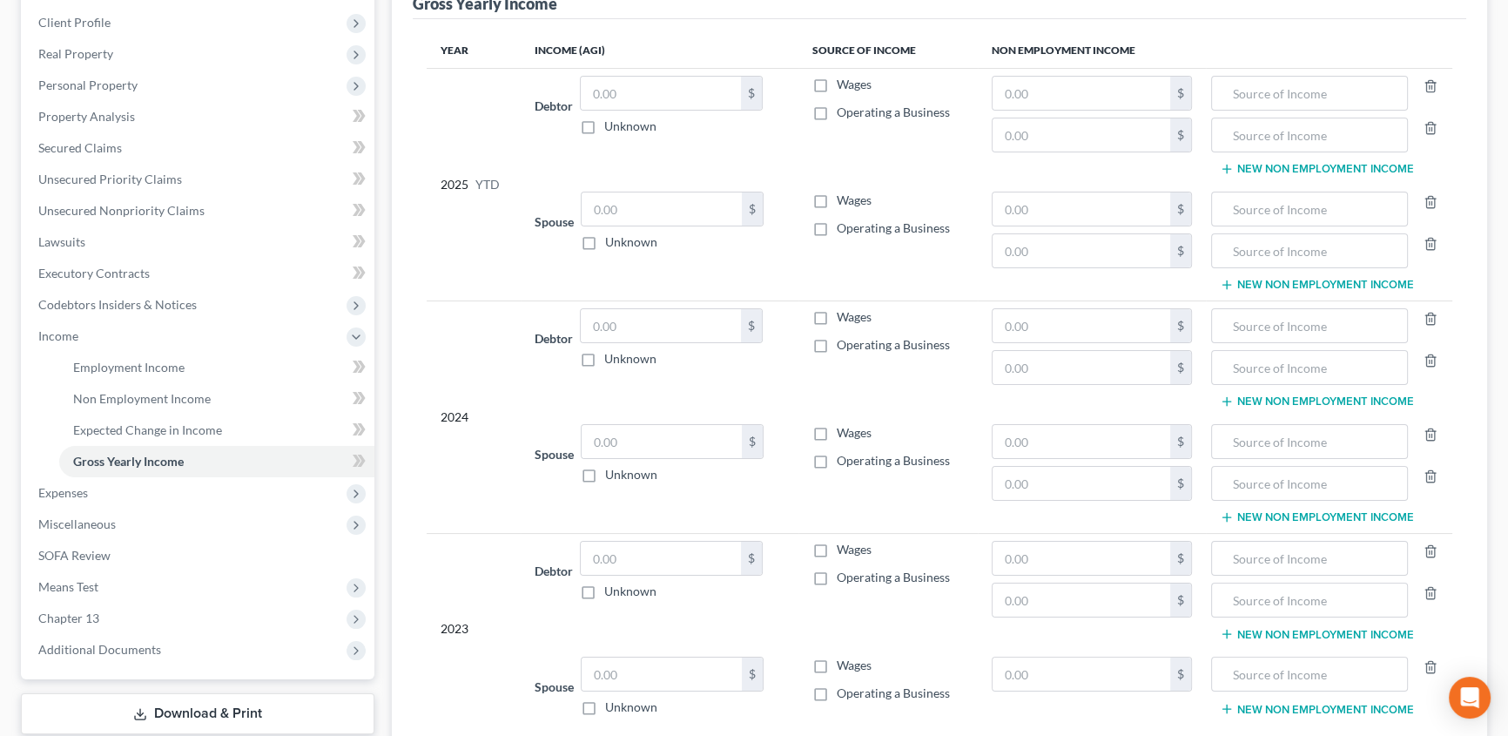
click at [1223, 709] on icon "button" at bounding box center [1227, 709] width 14 height 14
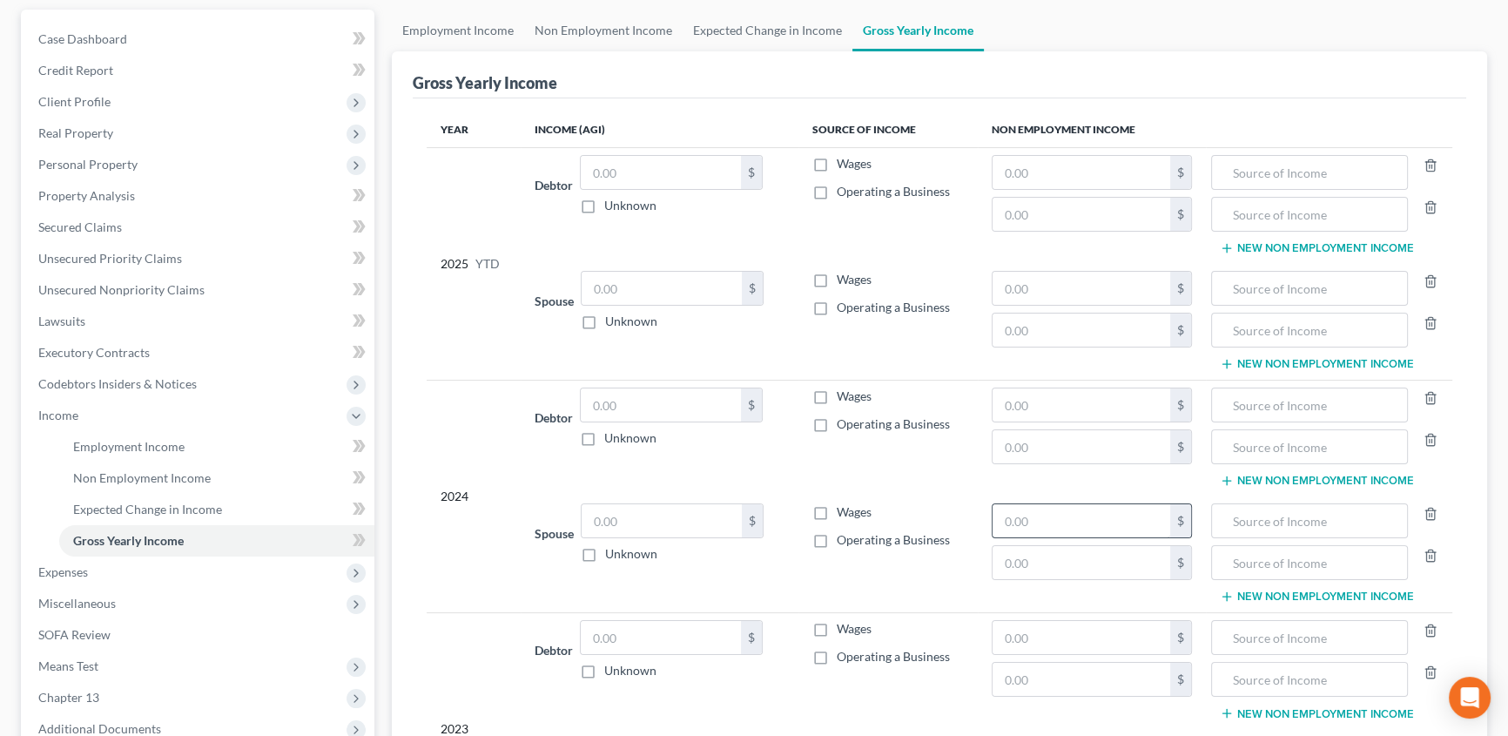
scroll to position [78, 0]
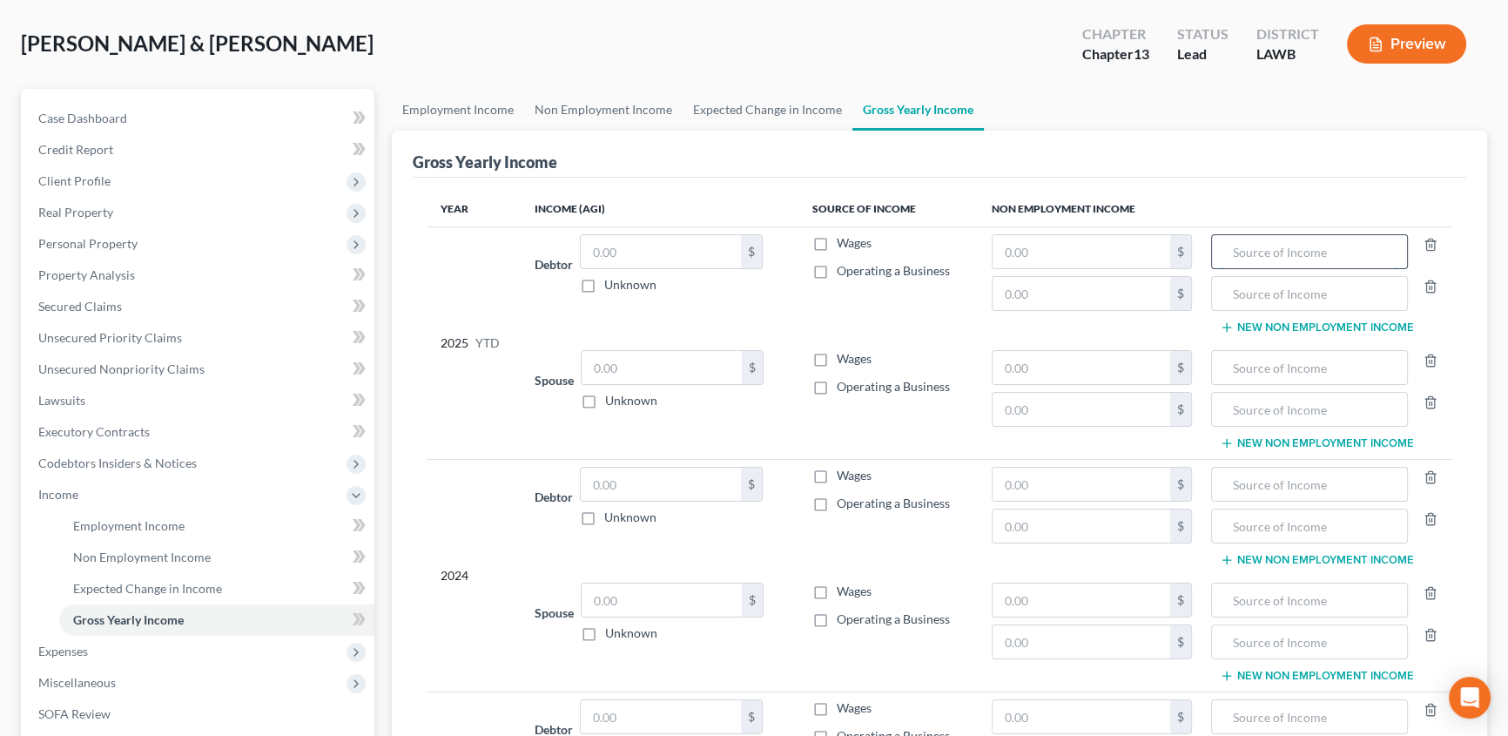
click at [1308, 243] on input "text" at bounding box center [1310, 251] width 178 height 33
drag, startPoint x: 1231, startPoint y: 247, endPoint x: 1318, endPoint y: 255, distance: 87.4
click at [1318, 255] on input "Social Security" at bounding box center [1310, 251] width 178 height 33
click at [1244, 368] on input "text" at bounding box center [1310, 367] width 178 height 33
paste input "Social Security"
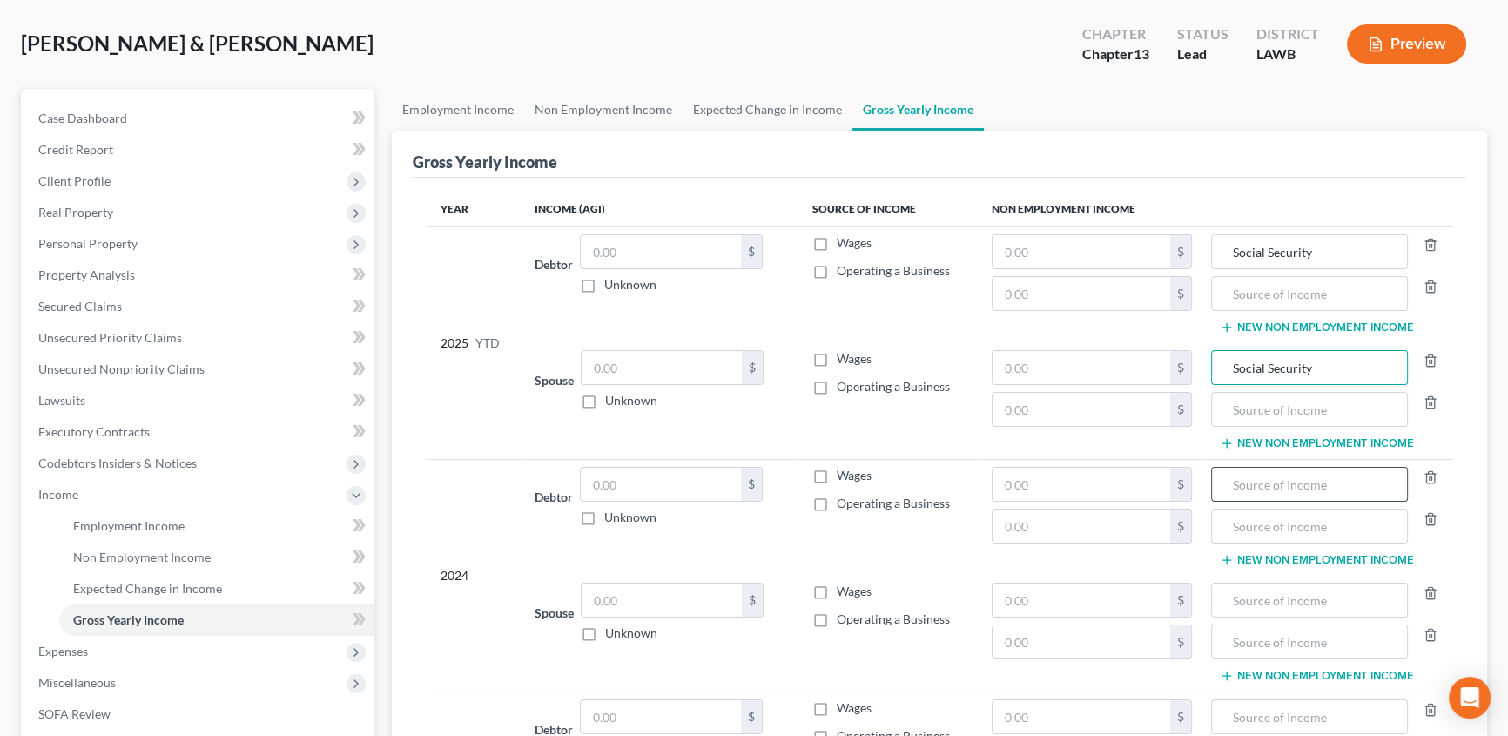
click at [1232, 479] on input "text" at bounding box center [1310, 484] width 178 height 33
paste input "Social Security"
click at [1262, 602] on input "text" at bounding box center [1310, 599] width 178 height 33
paste input "Social Security"
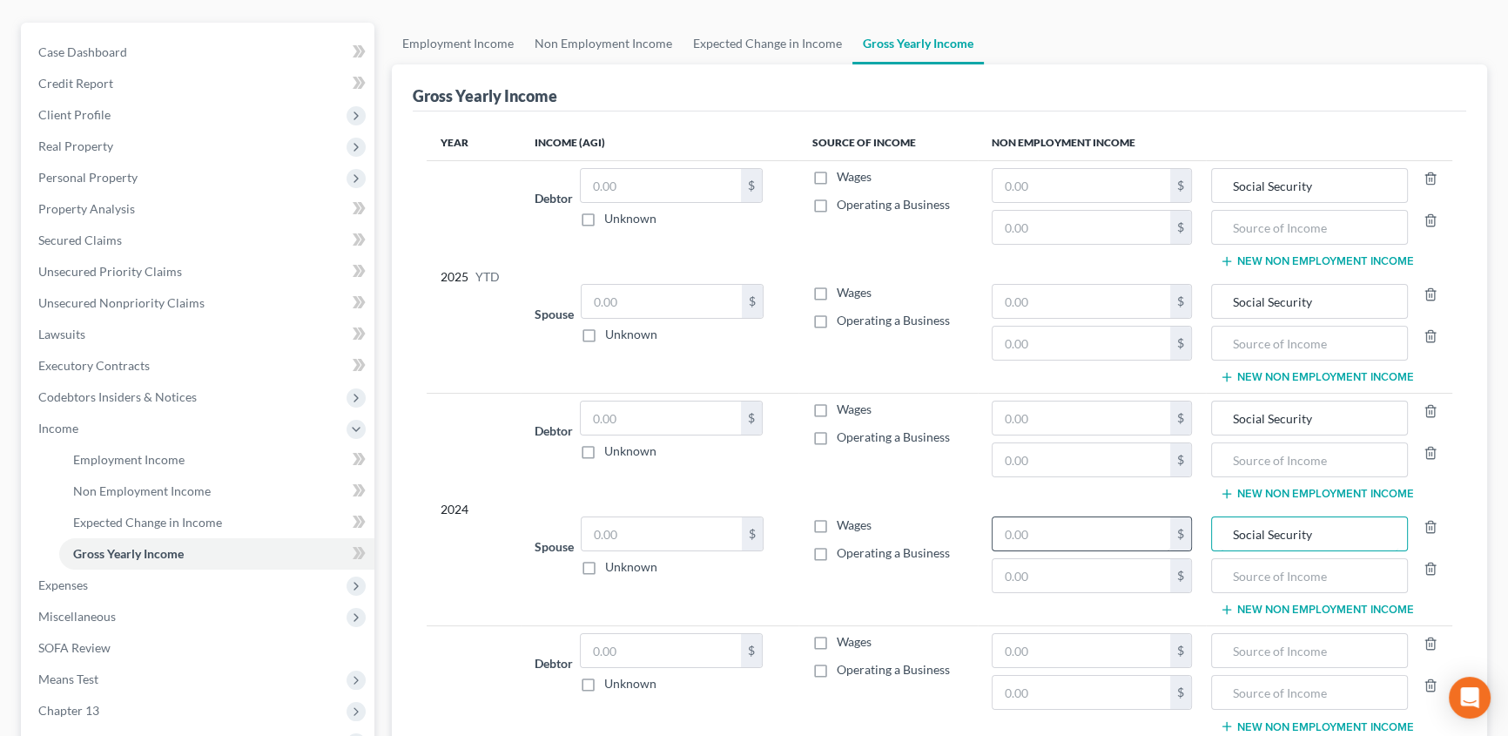
scroll to position [158, 0]
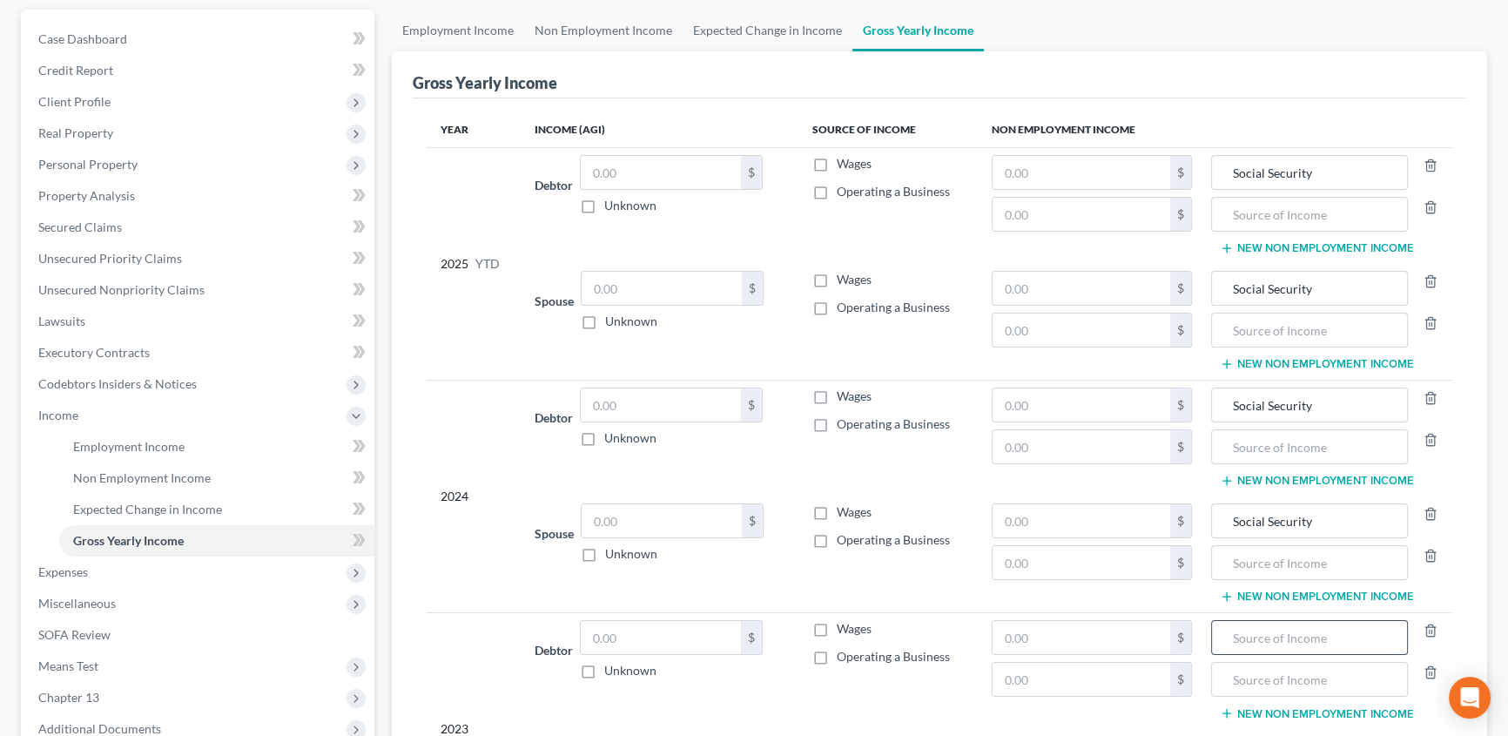
click at [1255, 632] on input "text" at bounding box center [1310, 637] width 178 height 33
paste input "Social Security"
click at [1285, 211] on input "text" at bounding box center [1310, 214] width 178 height 33
click at [1250, 324] on input "text" at bounding box center [1310, 329] width 178 height 33
click at [1280, 451] on input "text" at bounding box center [1310, 446] width 178 height 33
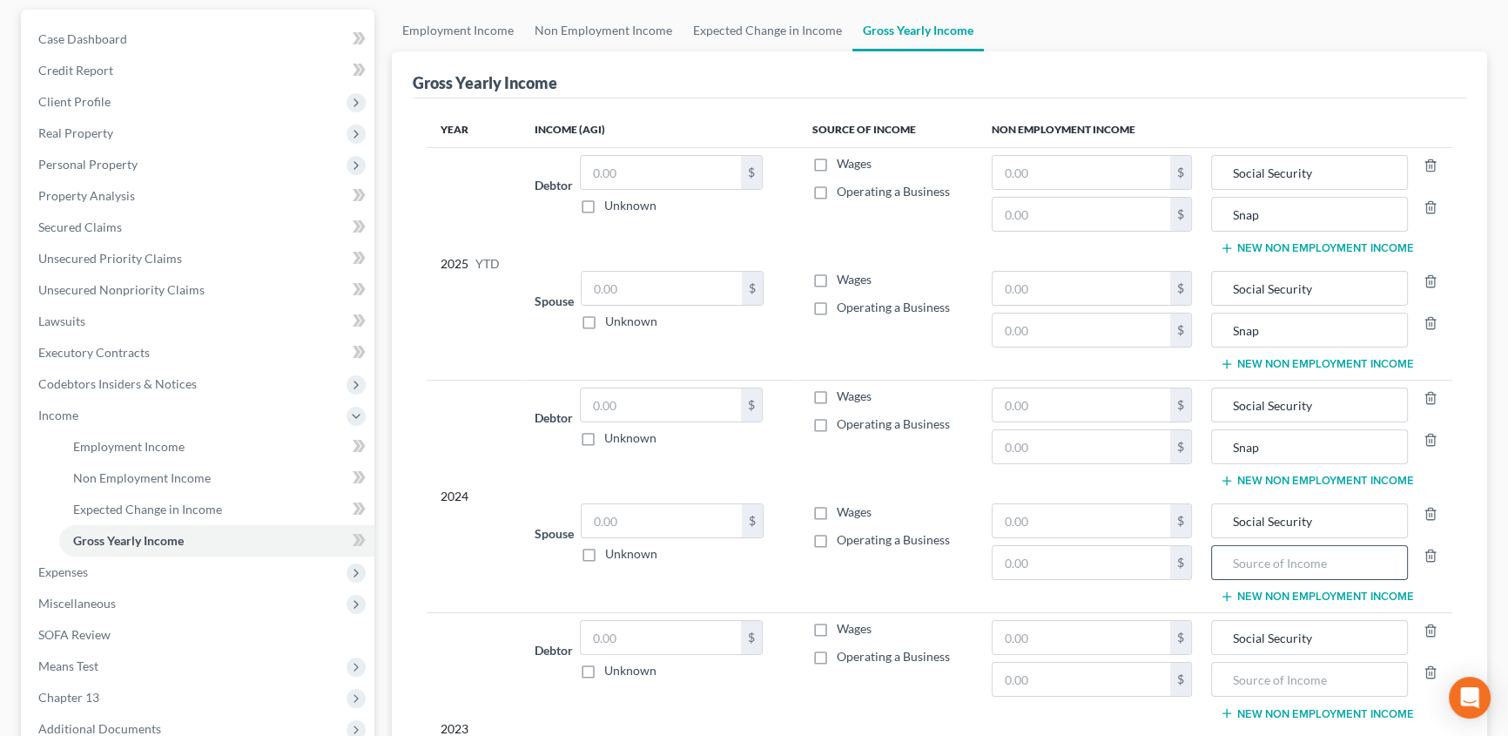
click at [1255, 555] on input "text" at bounding box center [1310, 562] width 178 height 33
click at [1242, 690] on input "text" at bounding box center [1310, 679] width 178 height 33
click at [1074, 176] on input "text" at bounding box center [1082, 172] width 178 height 33
click at [1001, 165] on input "text" at bounding box center [1082, 172] width 178 height 33
click at [1016, 399] on input "text" at bounding box center [1082, 404] width 178 height 33
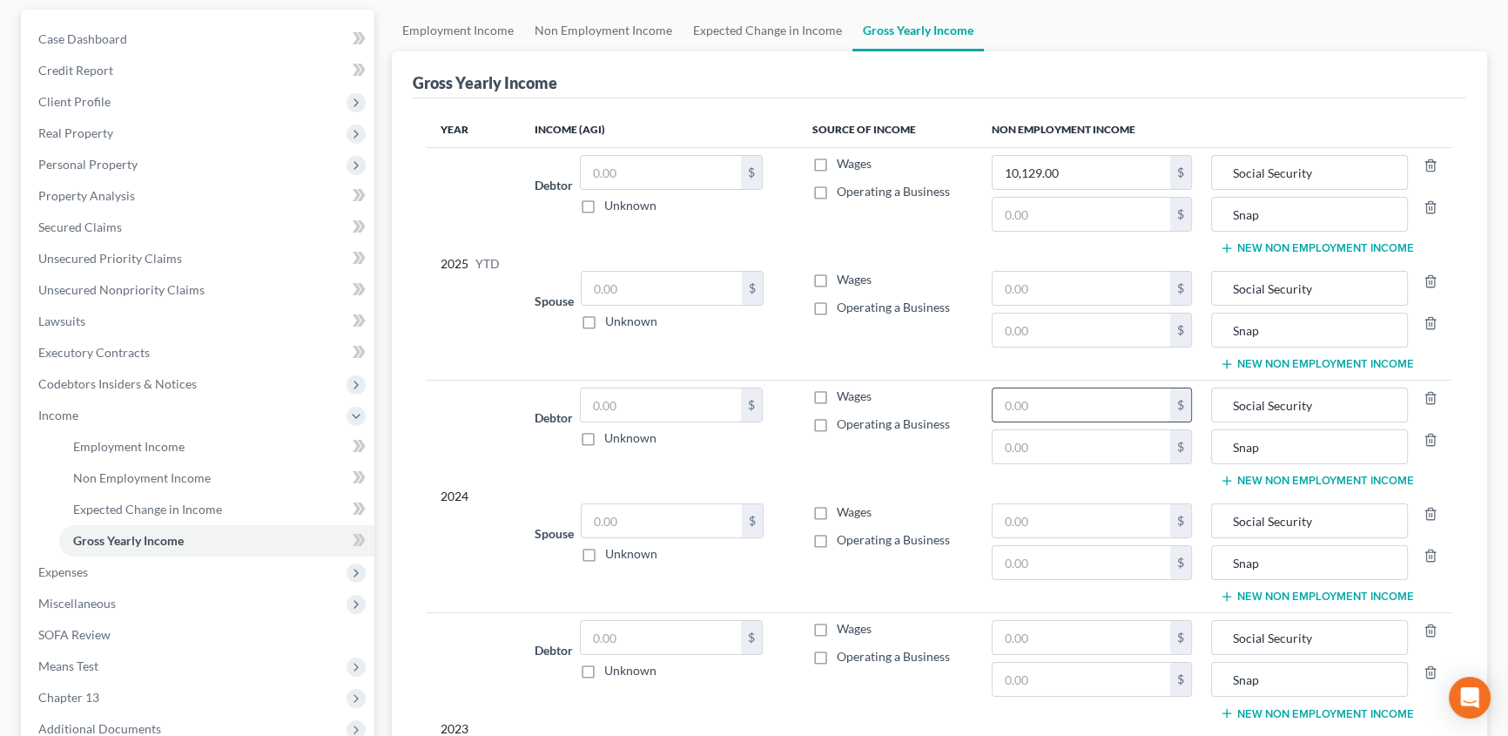
click at [1018, 400] on input "text" at bounding box center [1082, 404] width 178 height 33
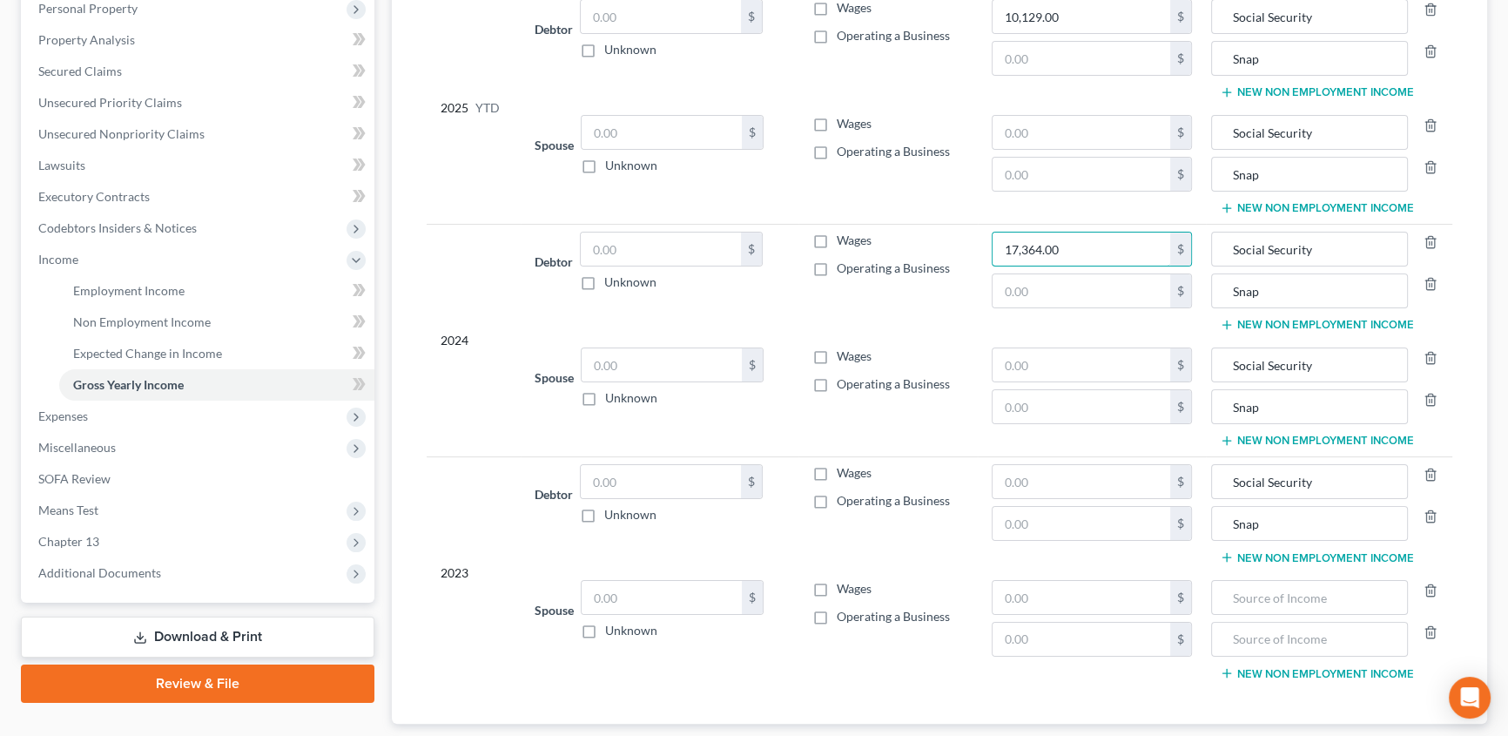
scroll to position [395, 0]
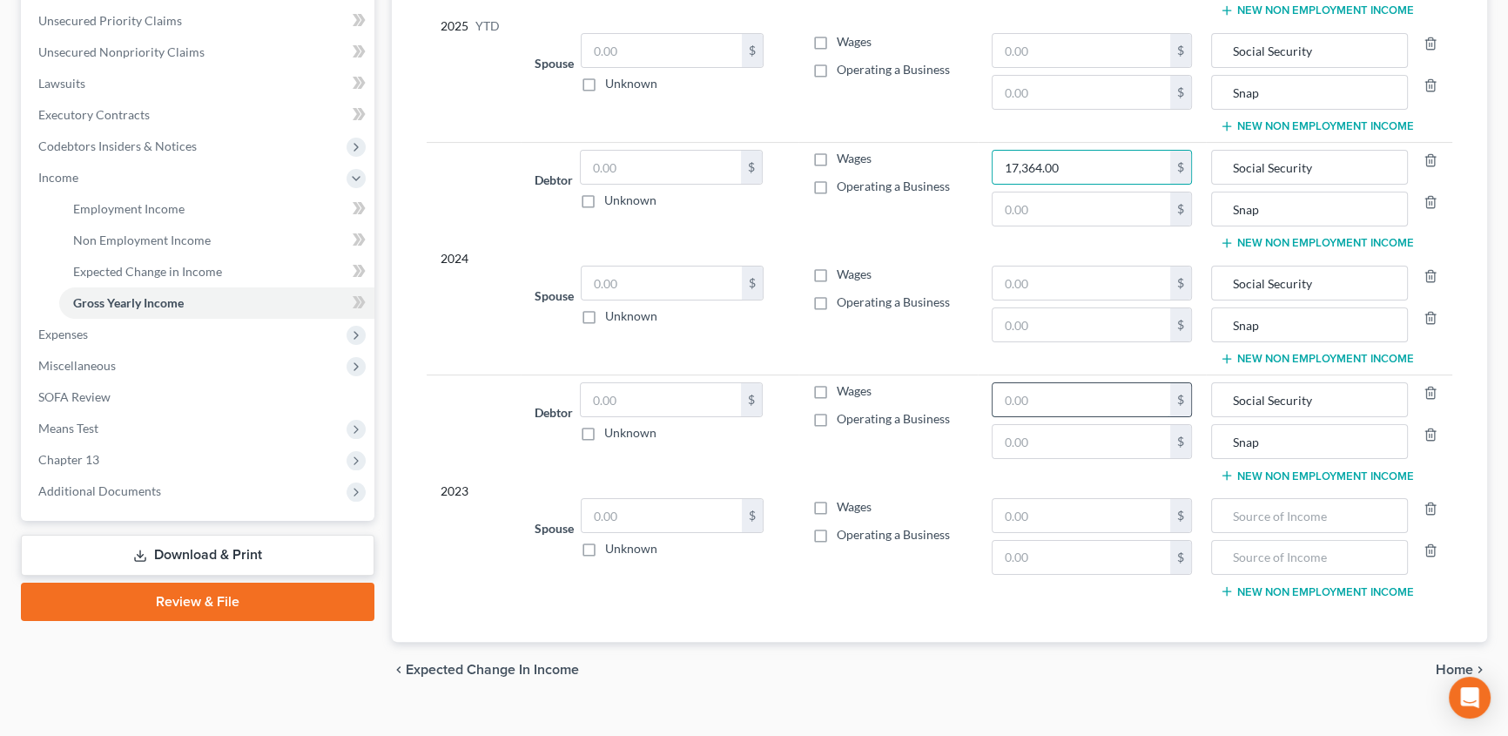
click at [1045, 398] on input "text" at bounding box center [1082, 399] width 178 height 33
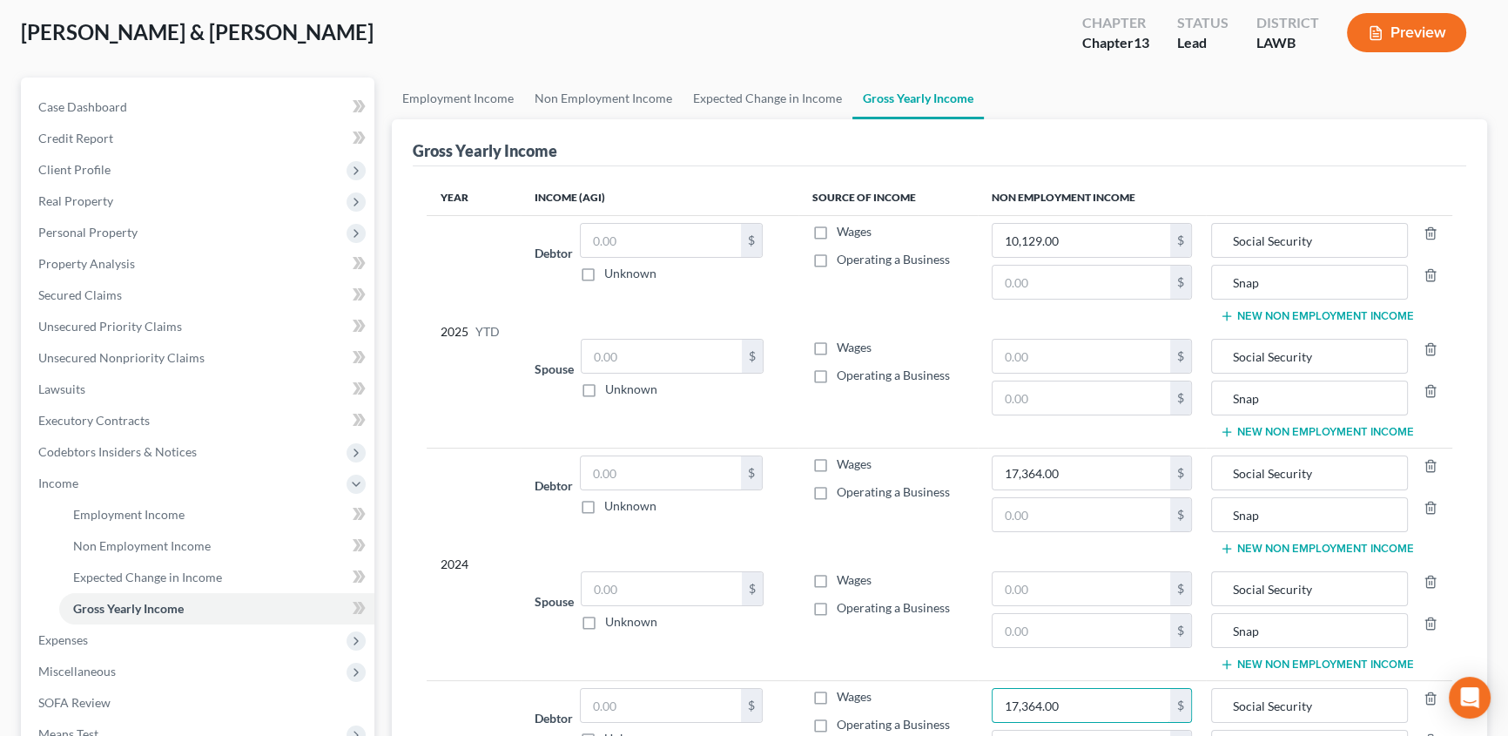
scroll to position [78, 0]
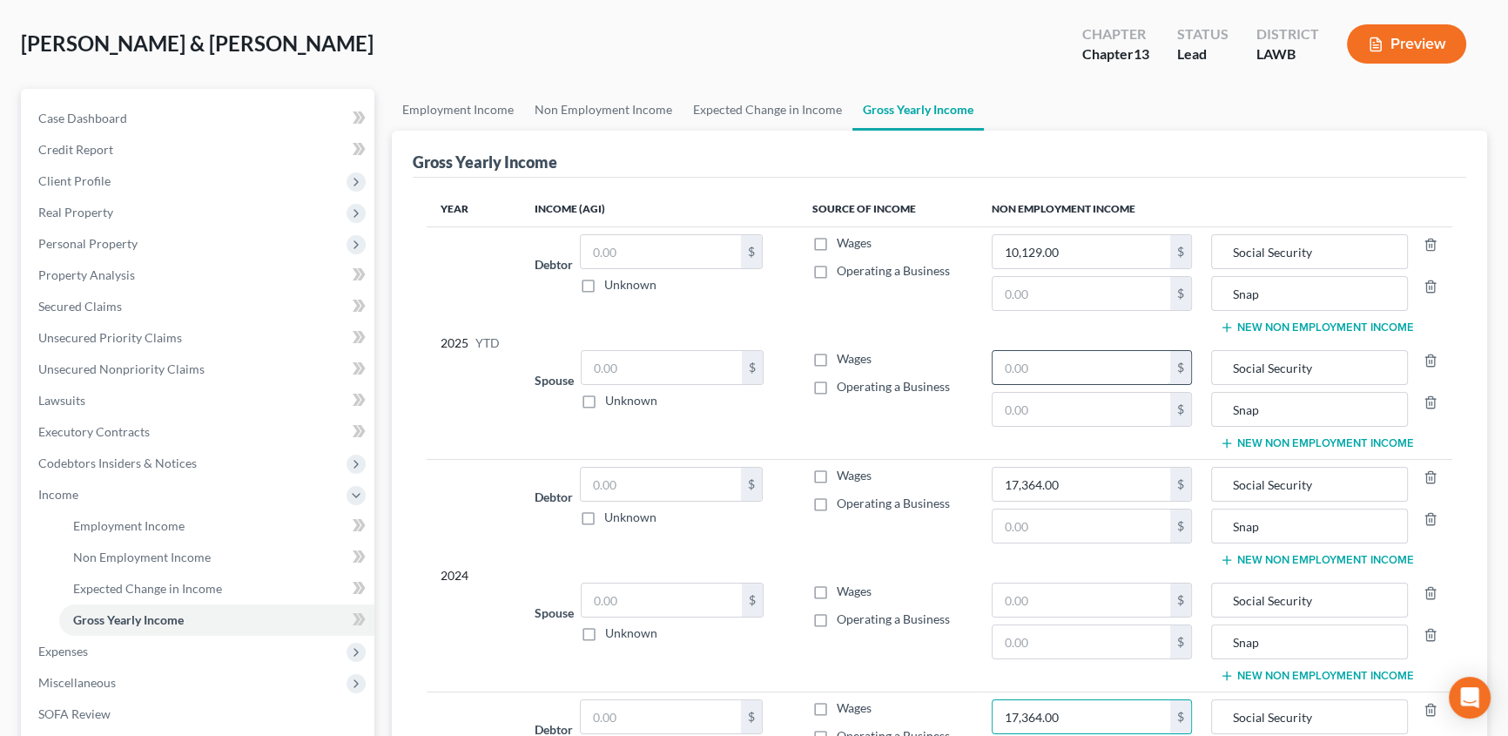
click at [1026, 369] on input "text" at bounding box center [1082, 367] width 178 height 33
click at [1034, 600] on input "text" at bounding box center [1082, 599] width 178 height 33
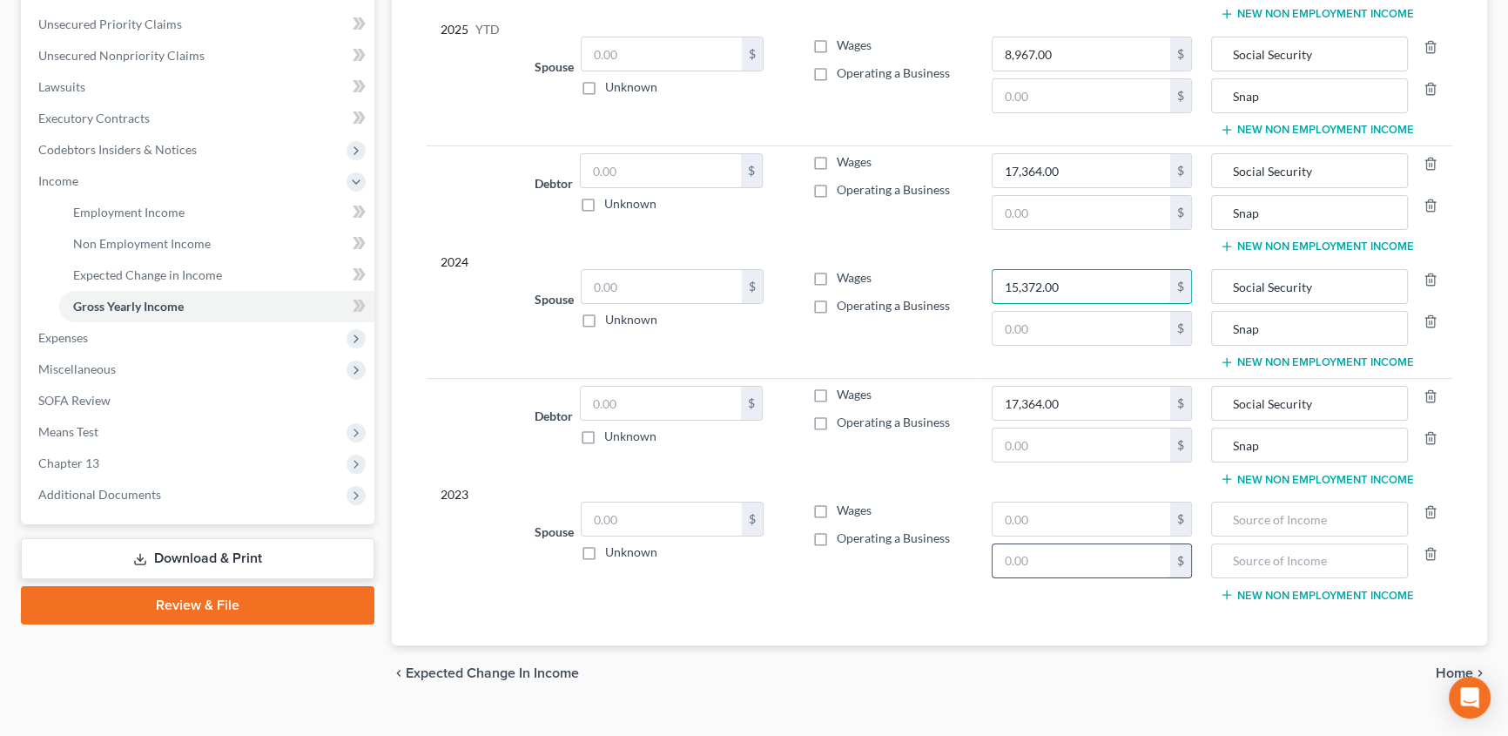
scroll to position [395, 0]
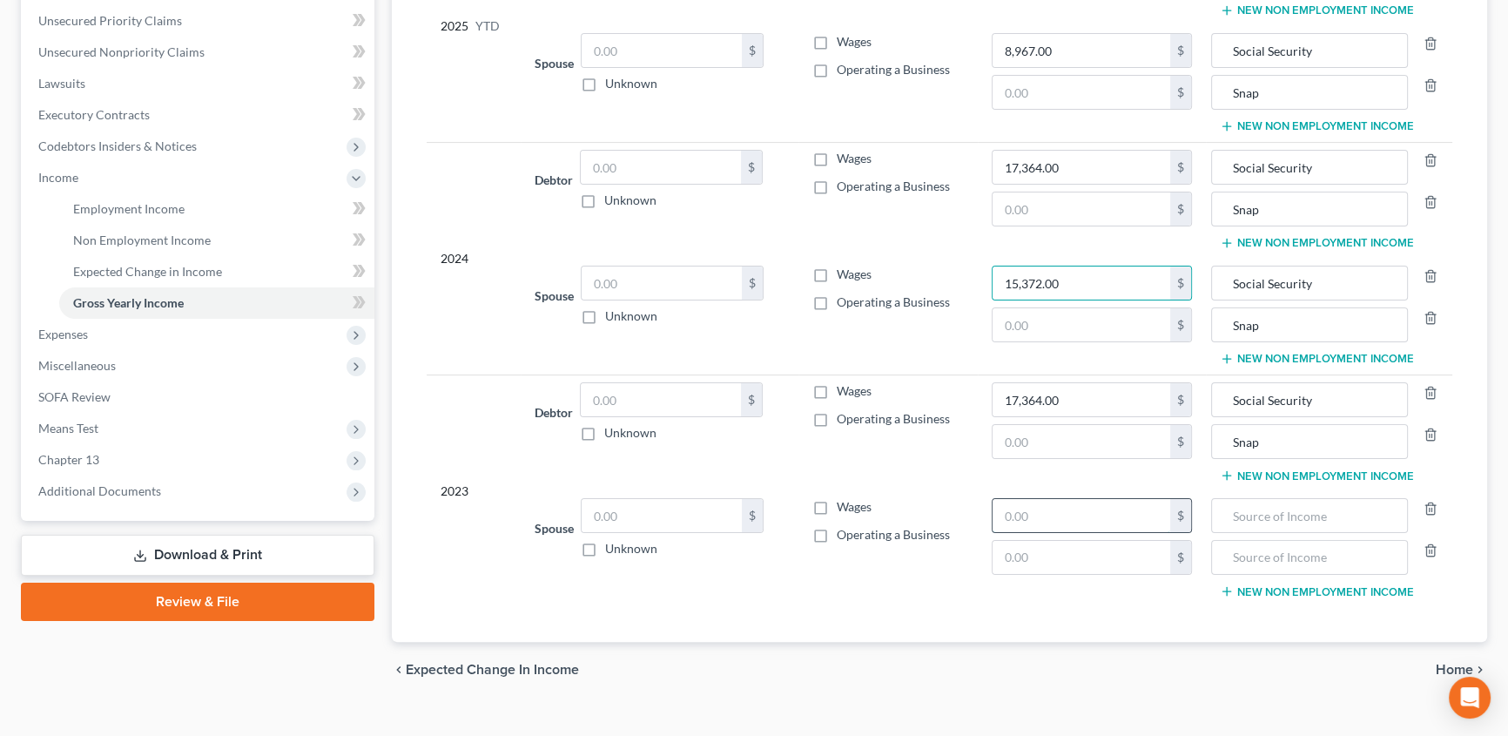
click at [1031, 502] on input "text" at bounding box center [1082, 515] width 178 height 33
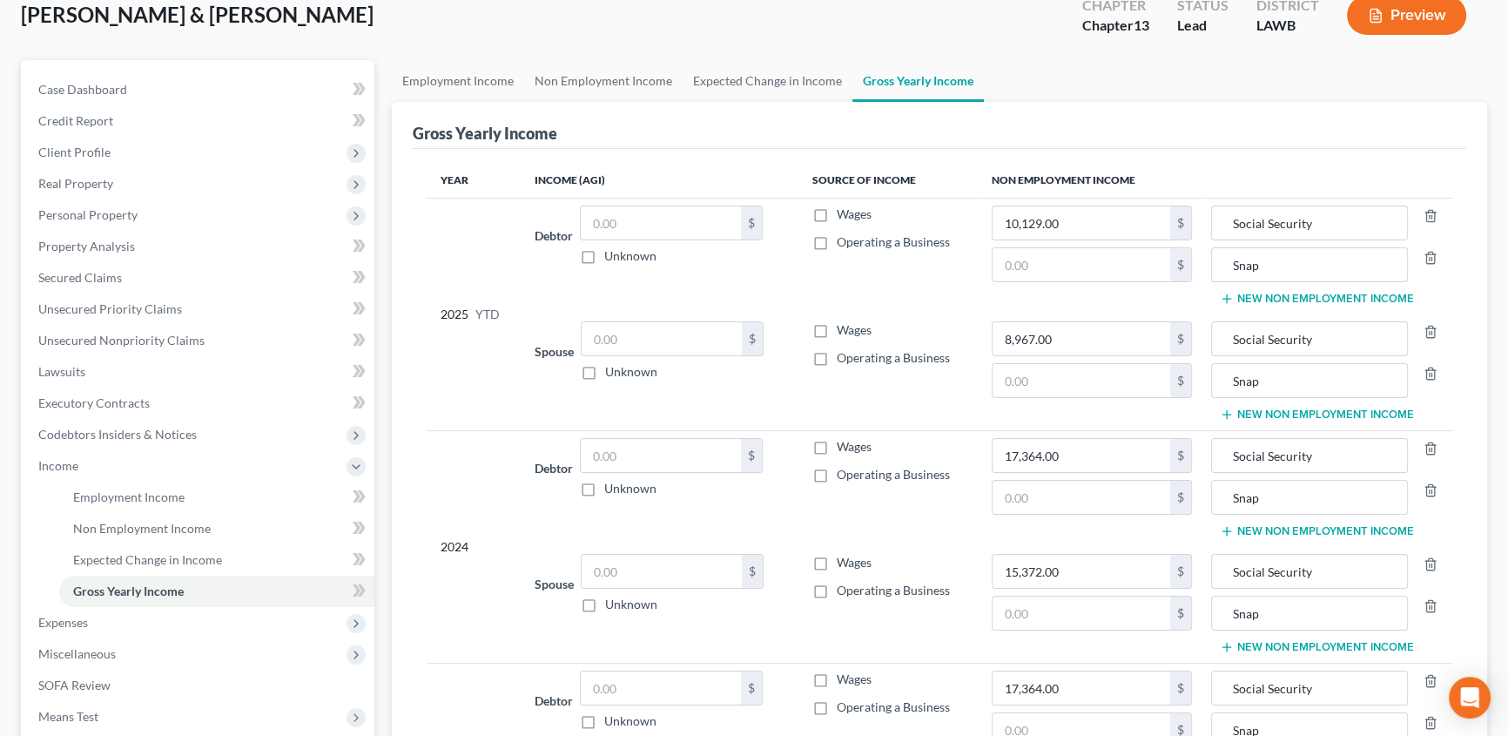
scroll to position [78, 0]
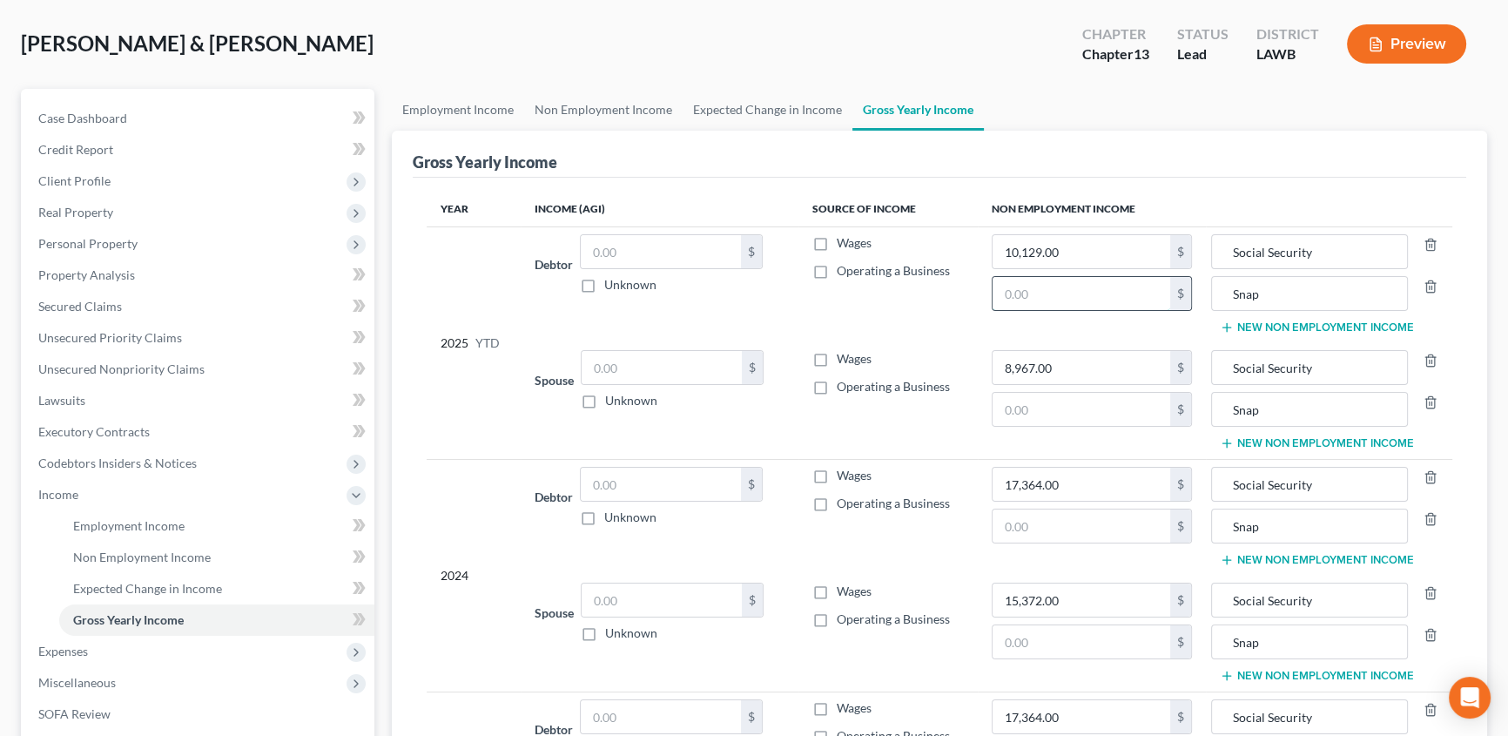
click at [1075, 287] on input "text" at bounding box center [1082, 293] width 178 height 33
click at [1080, 286] on input "text" at bounding box center [1082, 293] width 178 height 33
click at [1004, 407] on input "text" at bounding box center [1082, 409] width 178 height 33
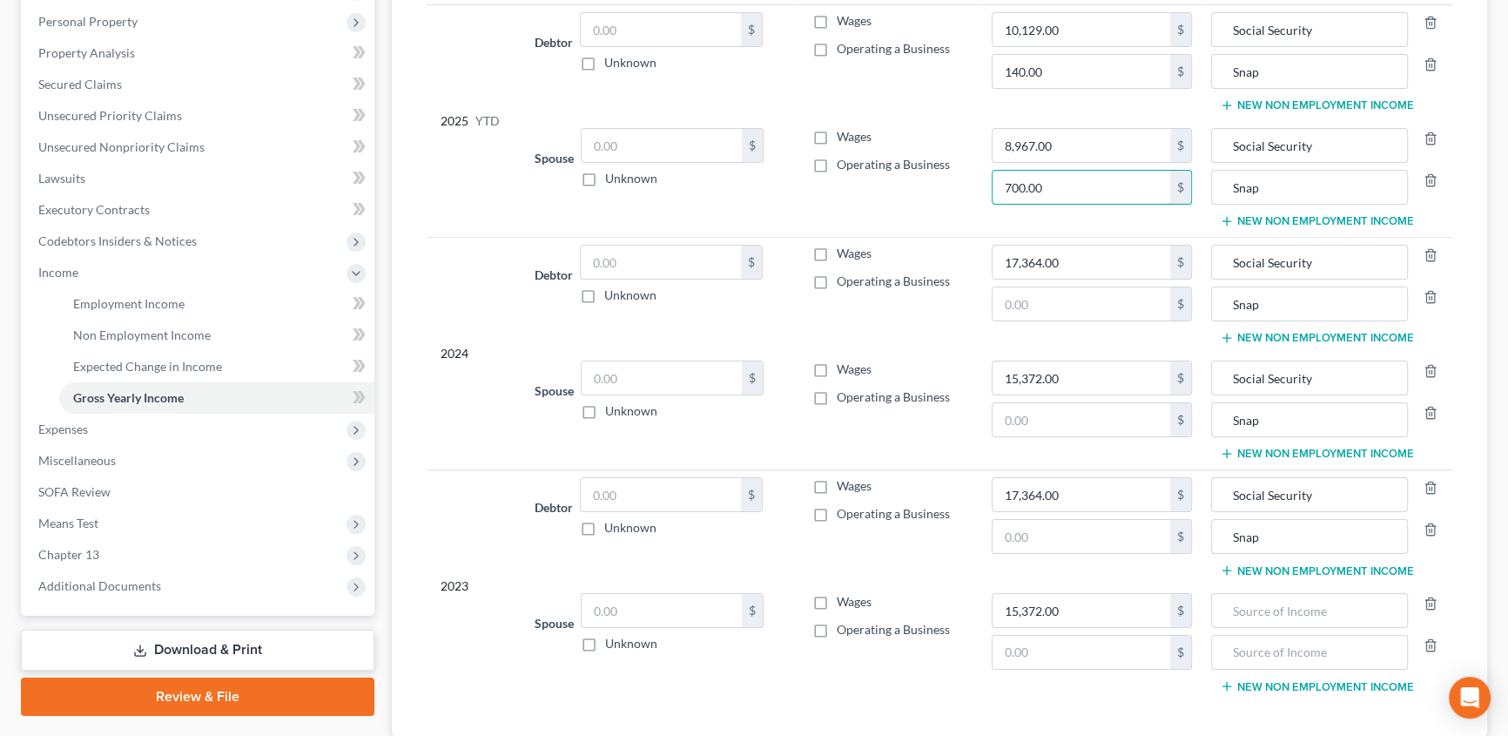
scroll to position [316, 0]
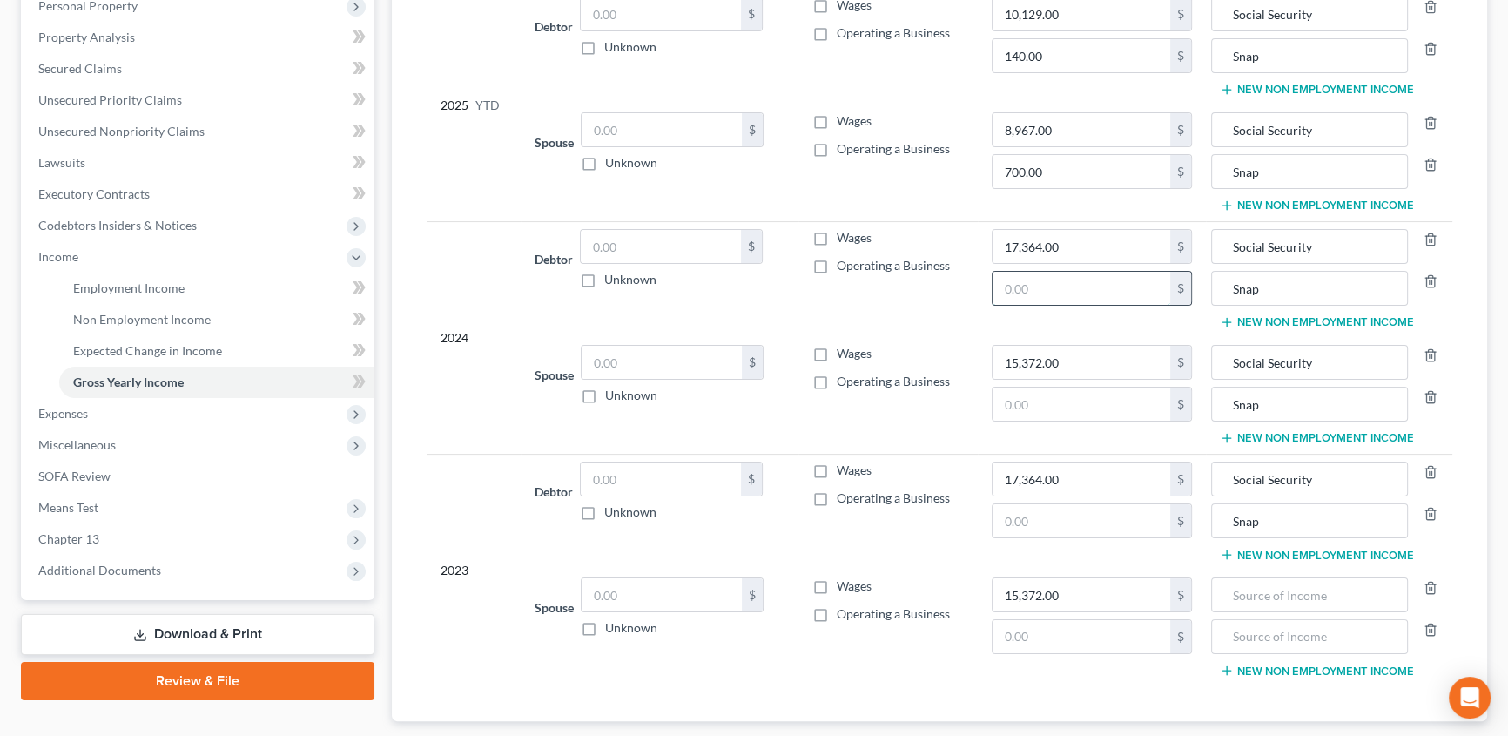
click at [1033, 292] on input "text" at bounding box center [1082, 288] width 178 height 33
click at [1007, 513] on input "text" at bounding box center [1082, 520] width 178 height 33
click at [1062, 404] on input "text" at bounding box center [1082, 403] width 178 height 33
click at [1027, 627] on input "text" at bounding box center [1082, 636] width 178 height 33
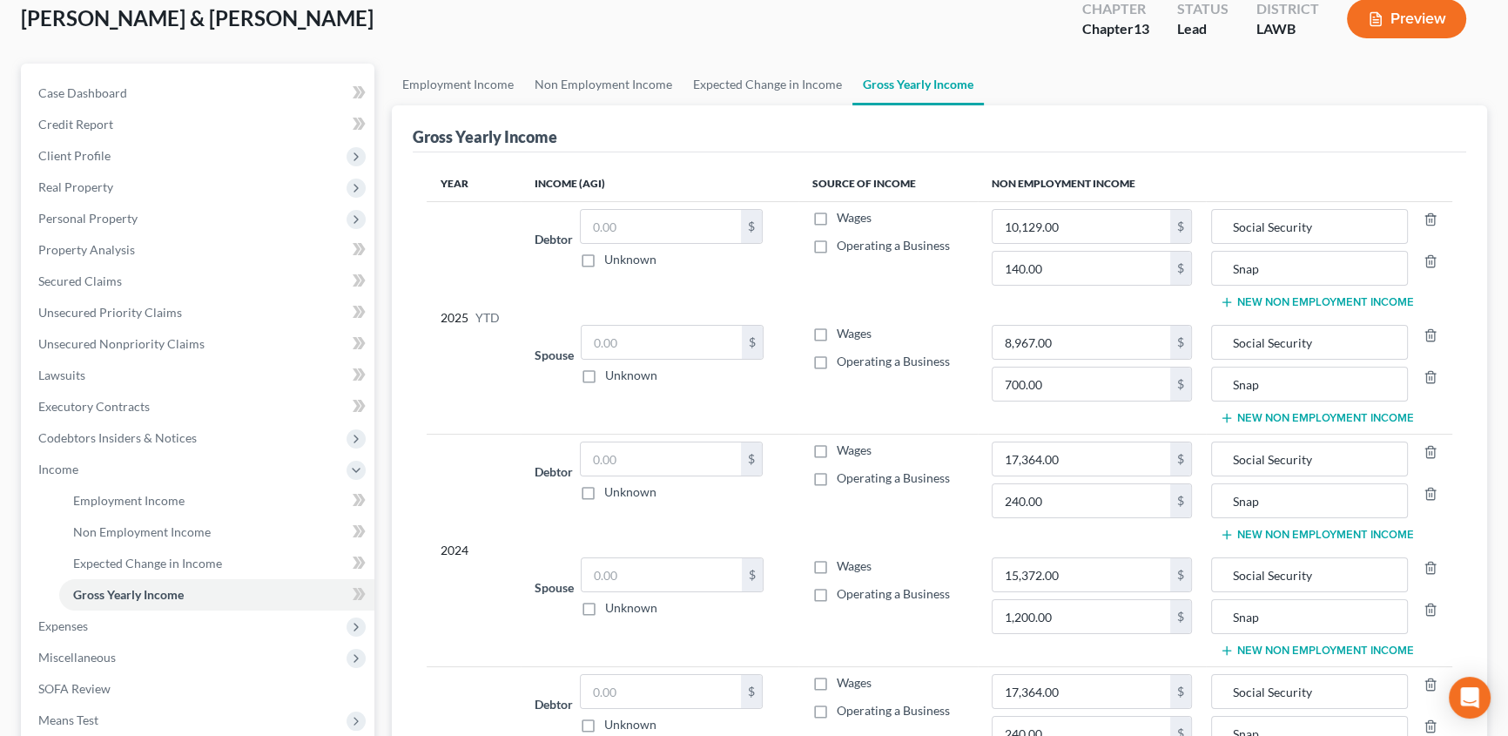
scroll to position [78, 0]
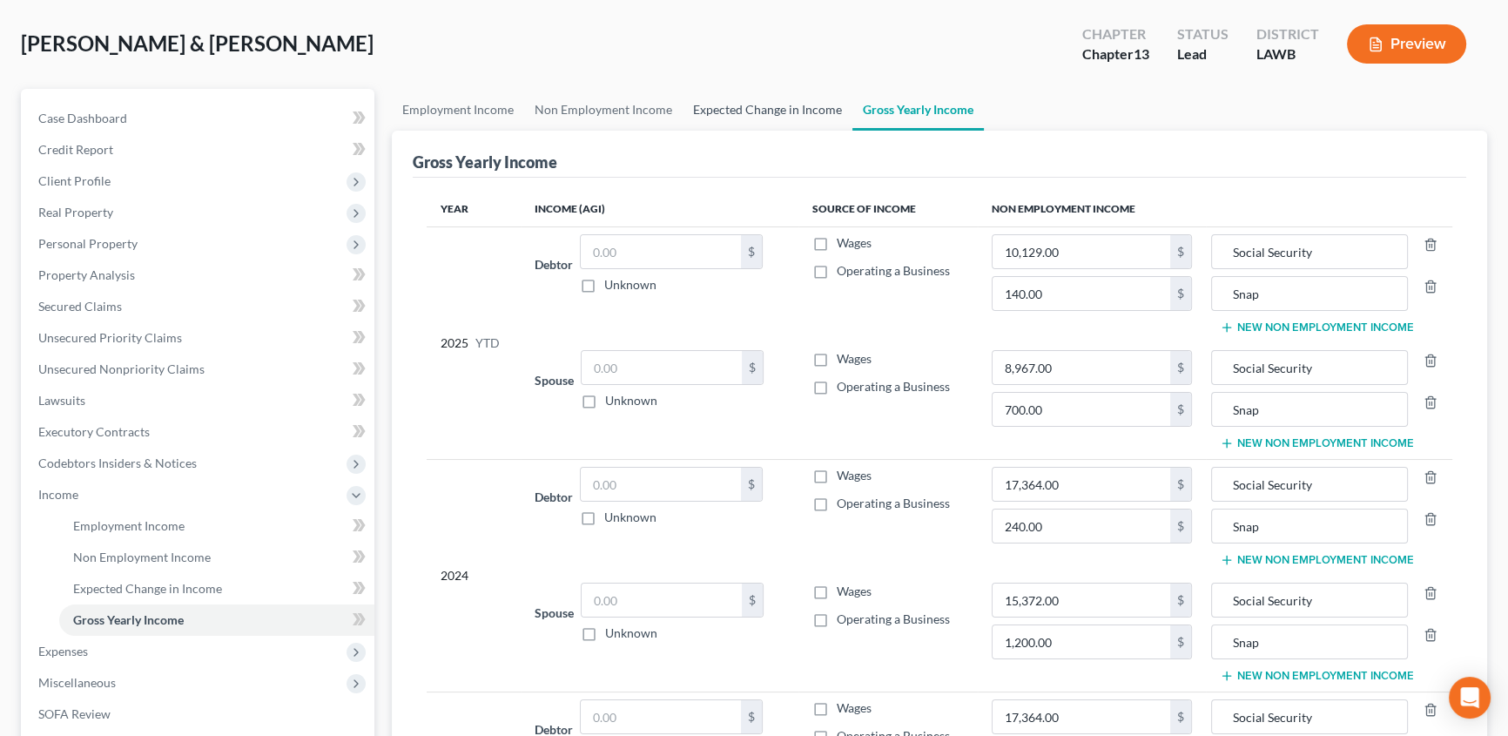
click at [755, 101] on link "Expected Change in Income" at bounding box center [768, 110] width 170 height 42
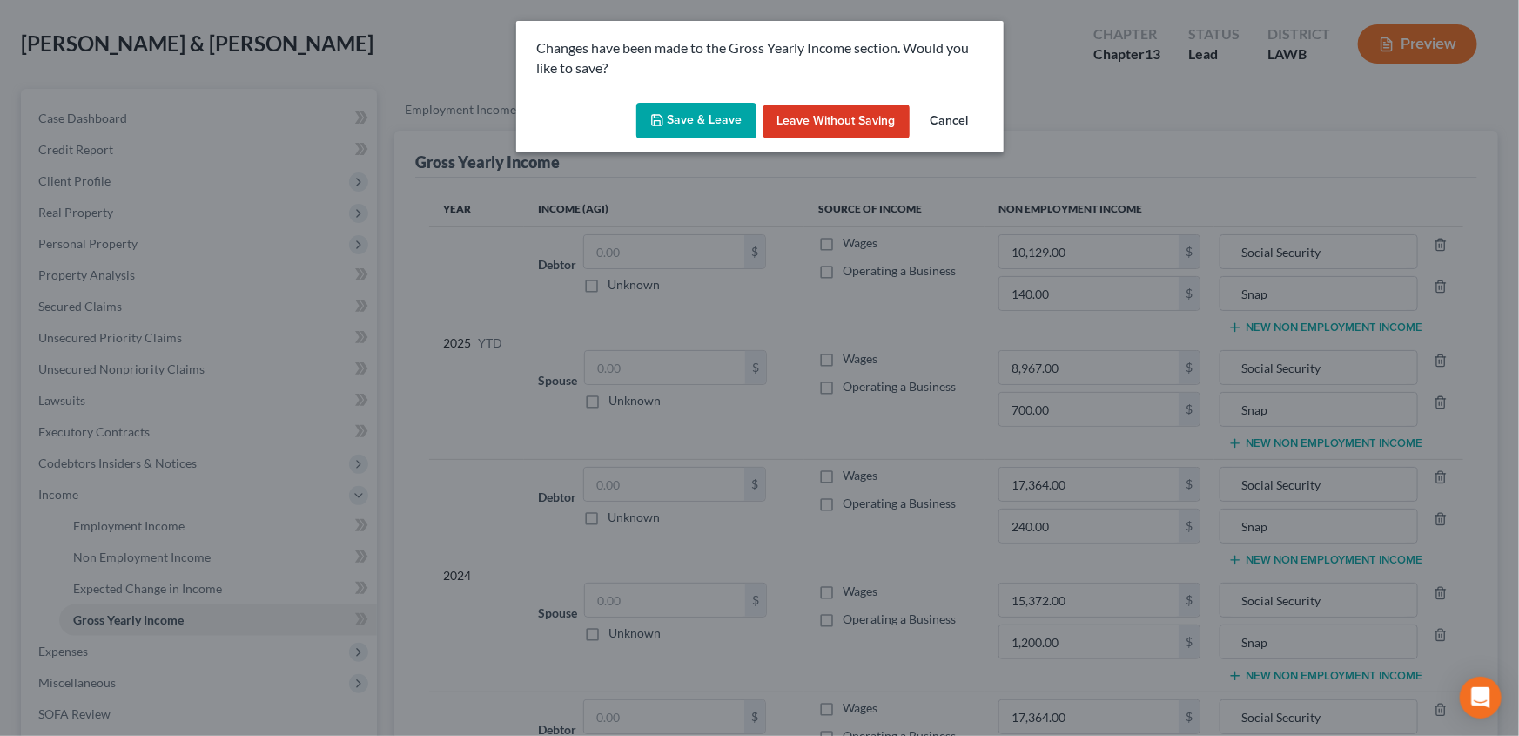
click at [662, 113] on icon "button" at bounding box center [657, 120] width 14 height 14
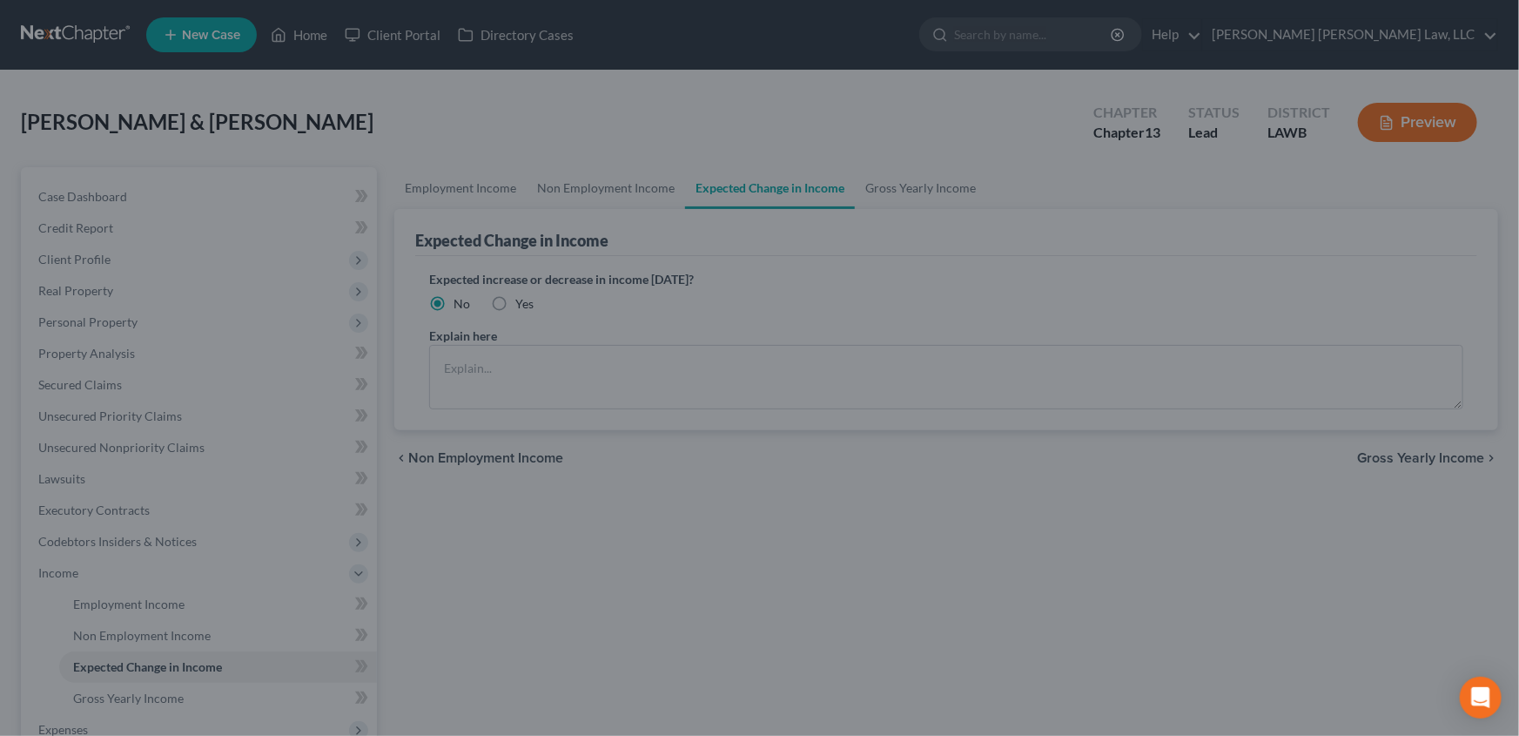
click at [973, 439] on div at bounding box center [759, 368] width 1519 height 736
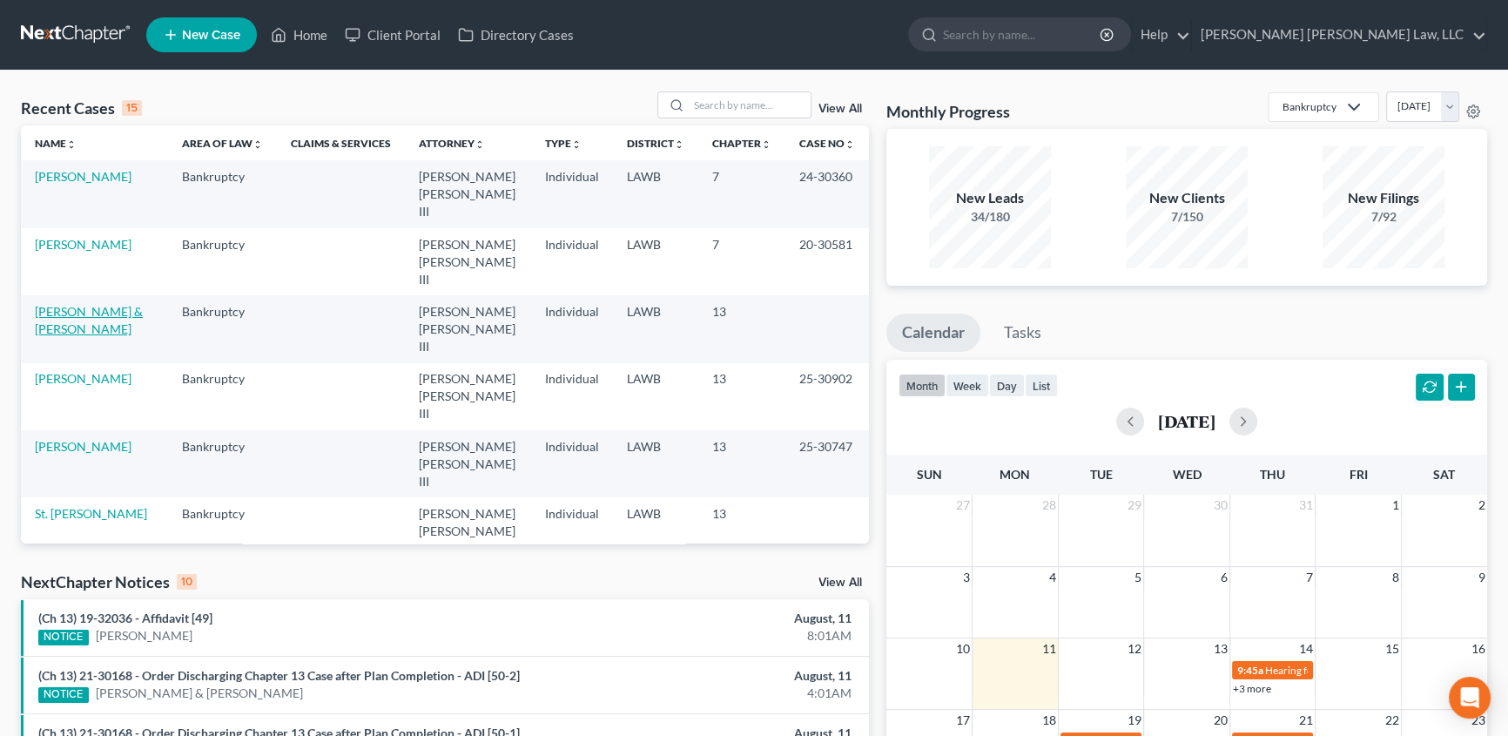
click at [87, 304] on link "[PERSON_NAME] & [PERSON_NAME]" at bounding box center [89, 320] width 108 height 32
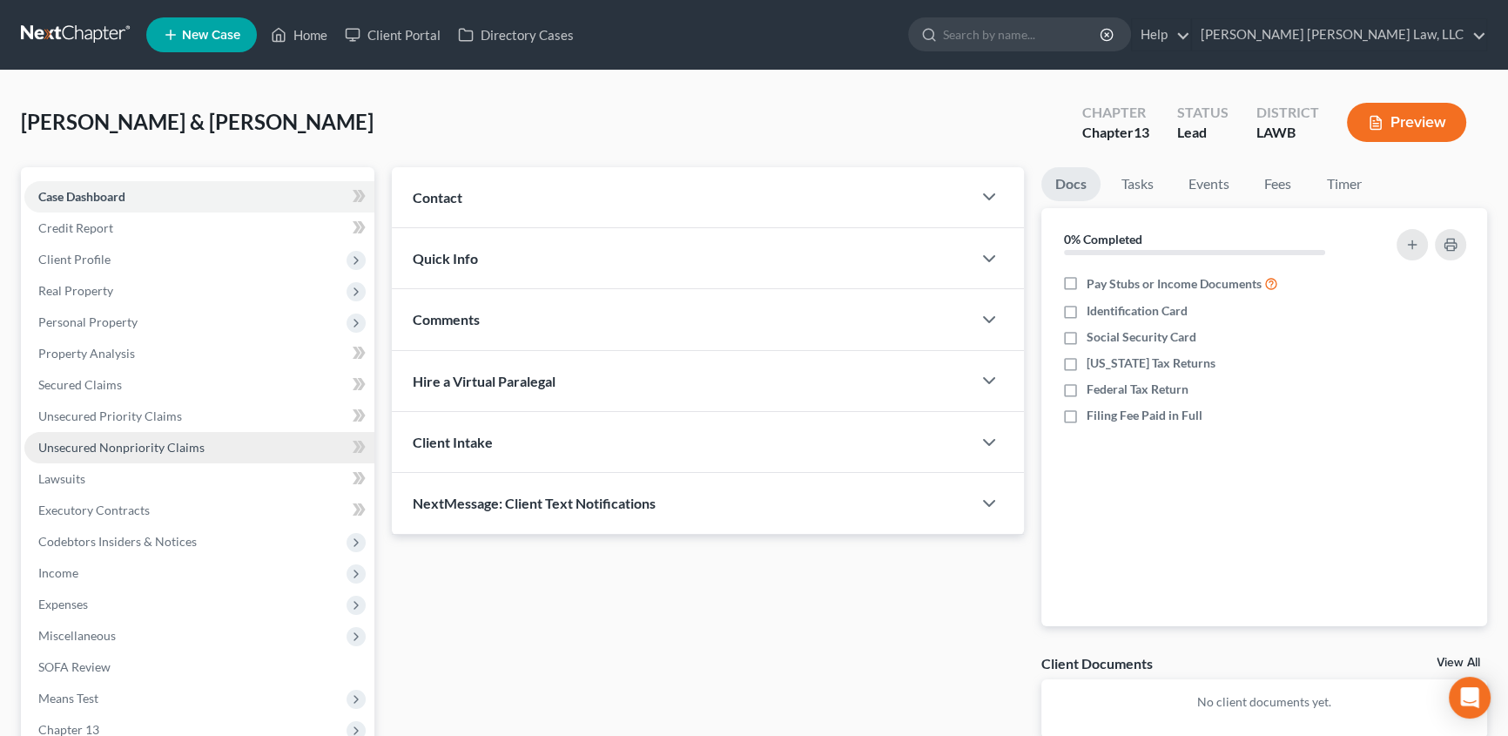
click at [142, 441] on span "Unsecured Nonpriority Claims" at bounding box center [121, 447] width 166 height 15
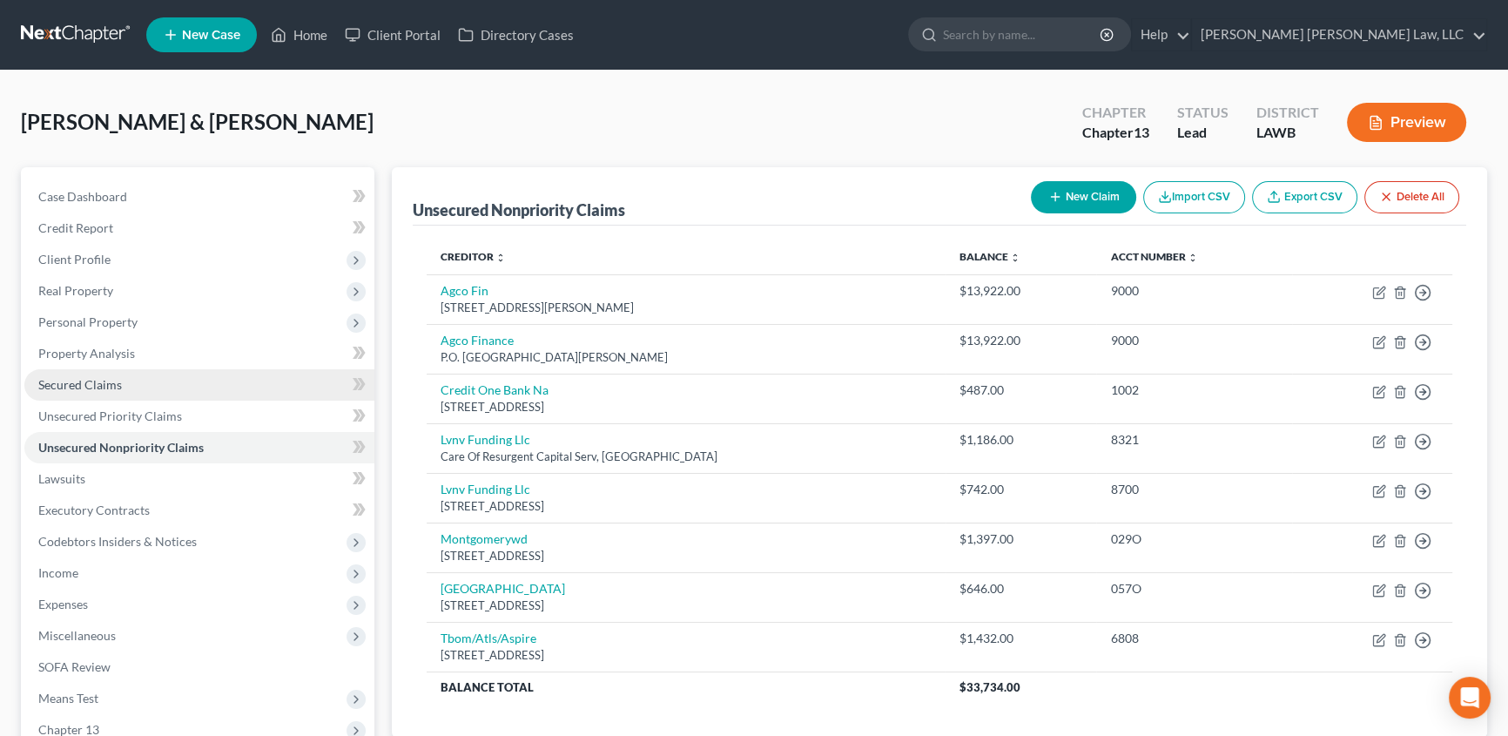
click at [107, 379] on span "Secured Claims" at bounding box center [80, 384] width 84 height 15
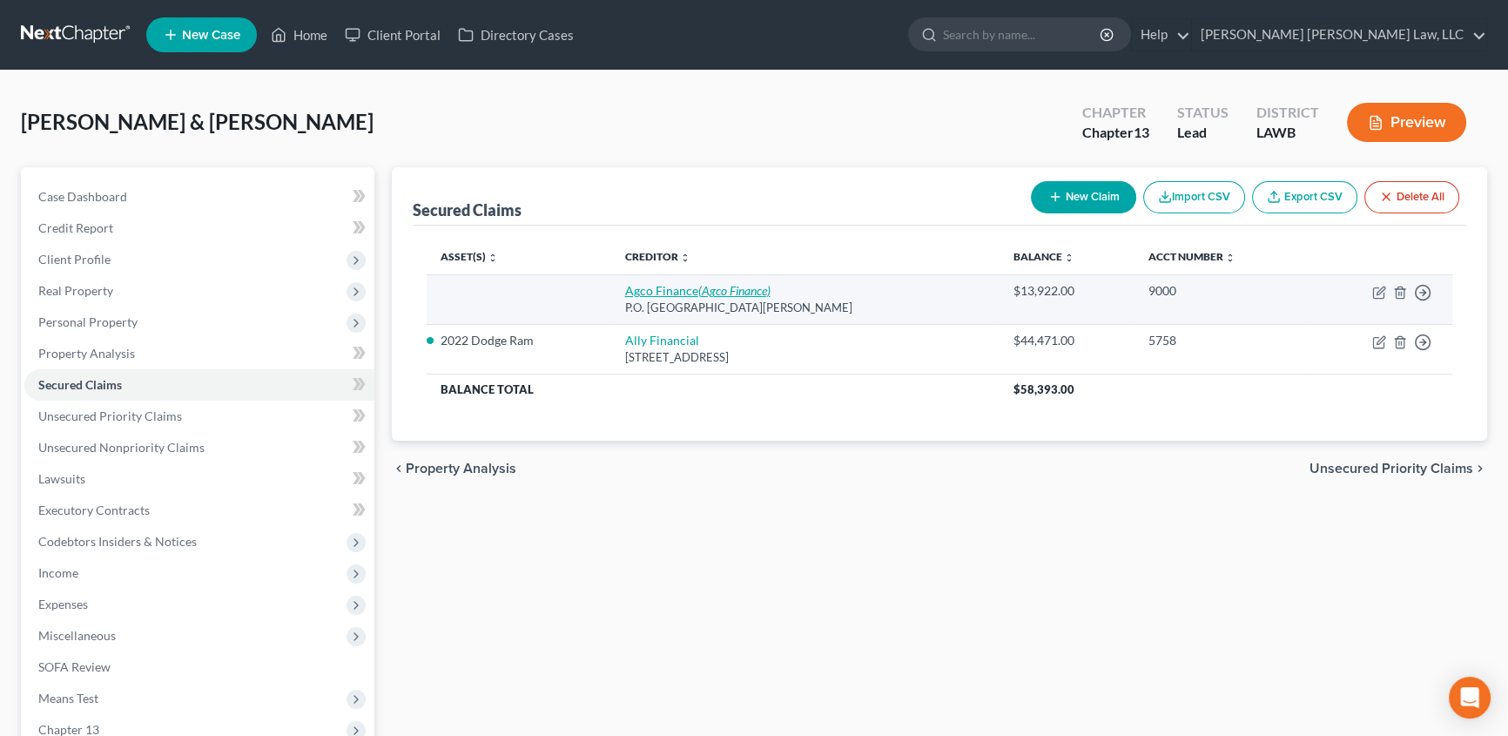
click at [683, 291] on link "Agco Finance (Agco Finance)" at bounding box center [697, 290] width 145 height 15
select select "16"
select select "1"
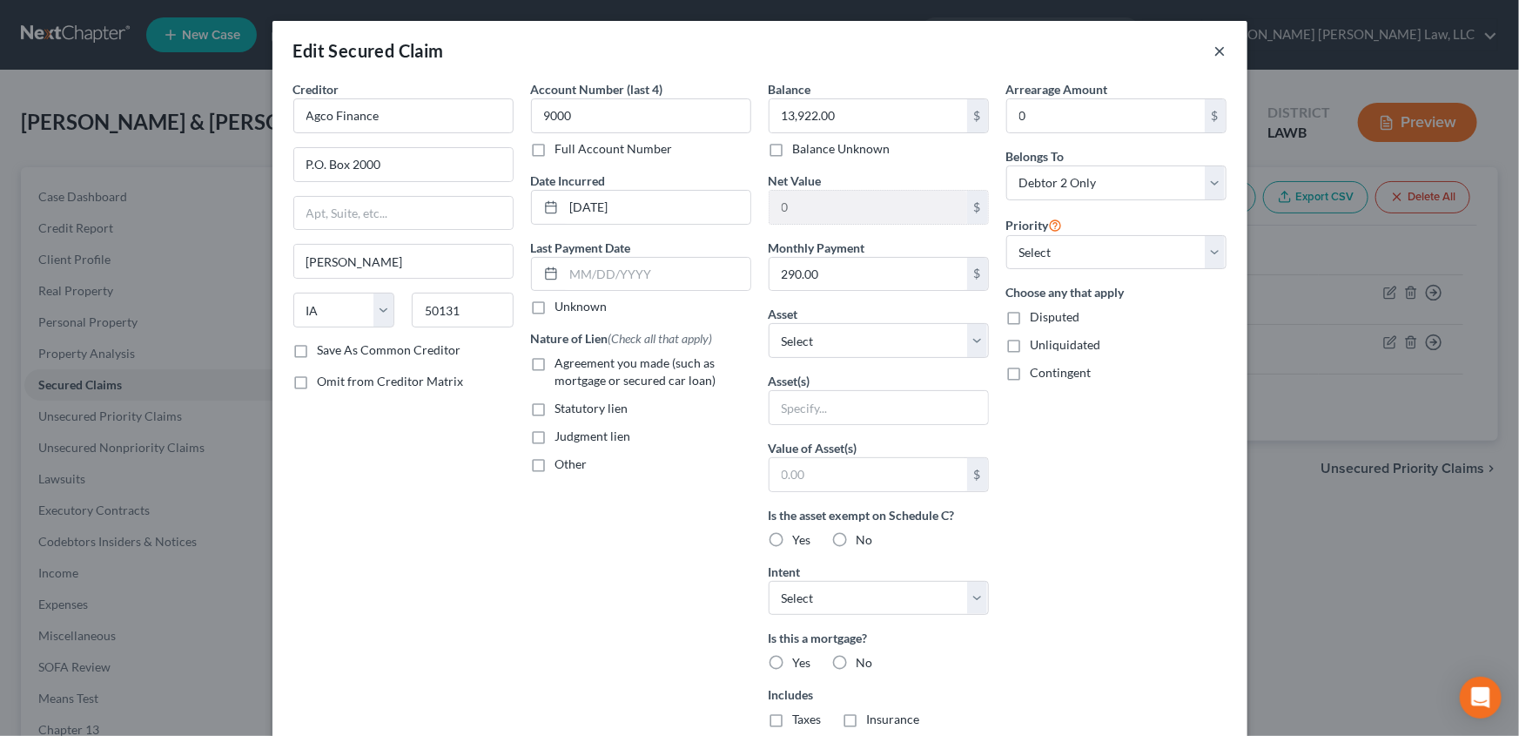
click at [1215, 50] on button "×" at bounding box center [1221, 50] width 12 height 21
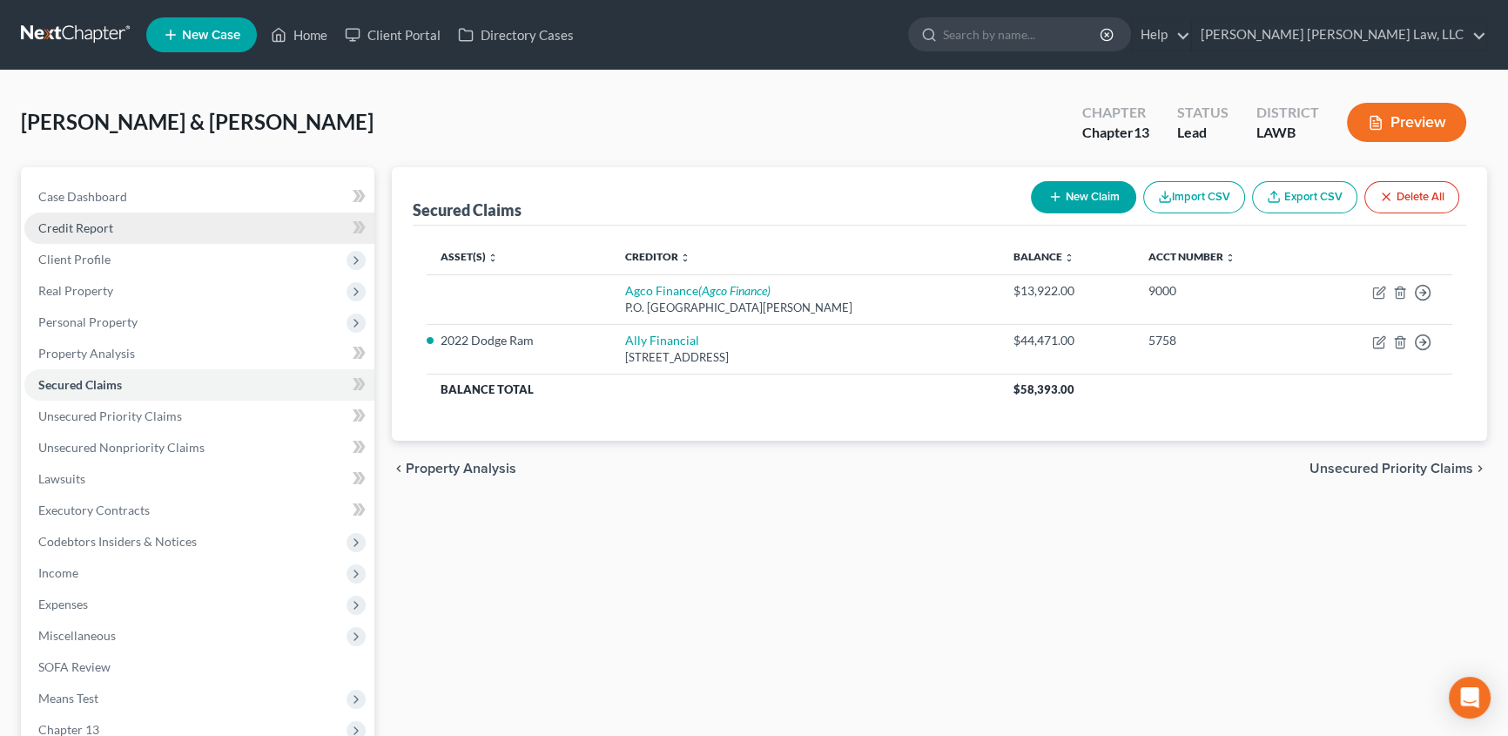
click at [118, 221] on link "Credit Report" at bounding box center [199, 227] width 350 height 31
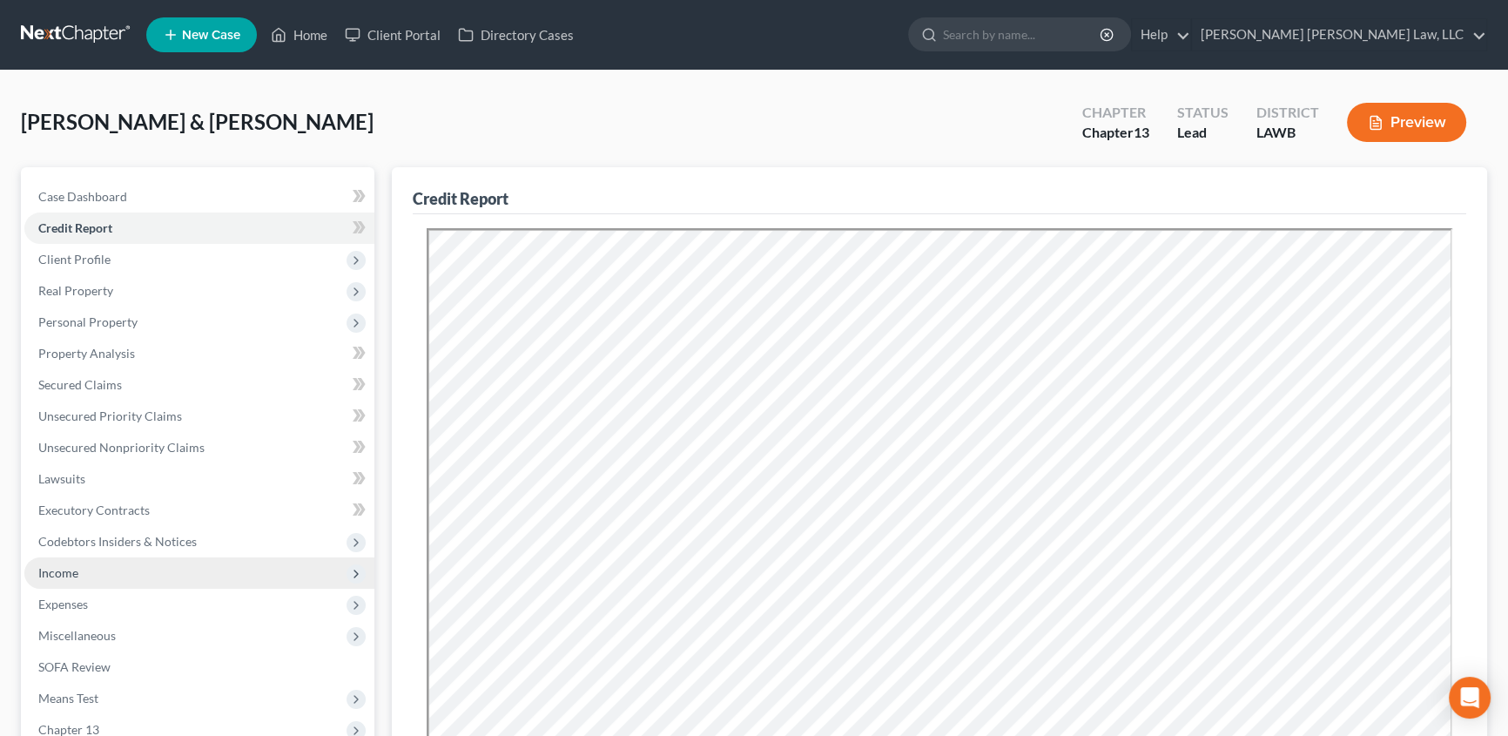
click at [67, 570] on span "Income" at bounding box center [58, 572] width 40 height 15
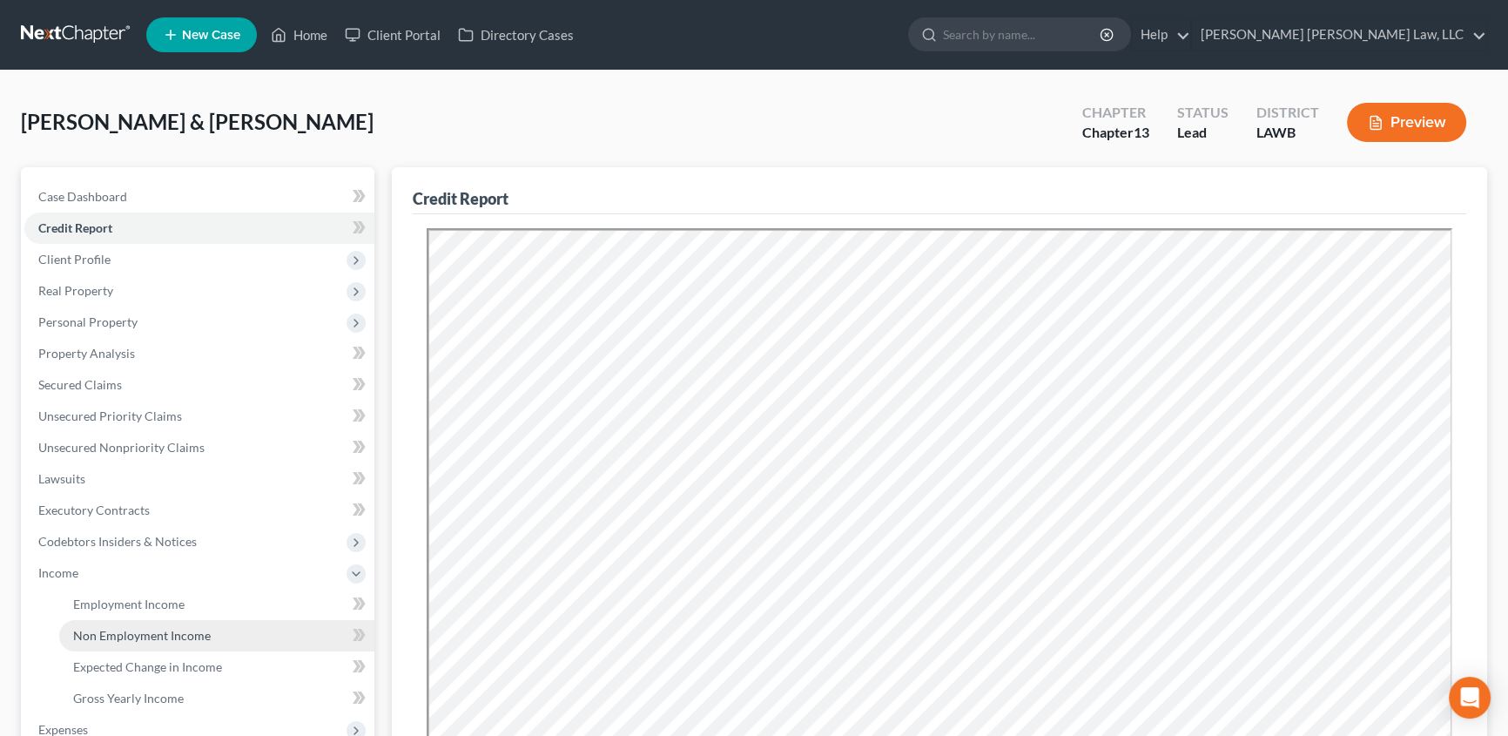
click at [110, 626] on link "Non Employment Income" at bounding box center [216, 635] width 315 height 31
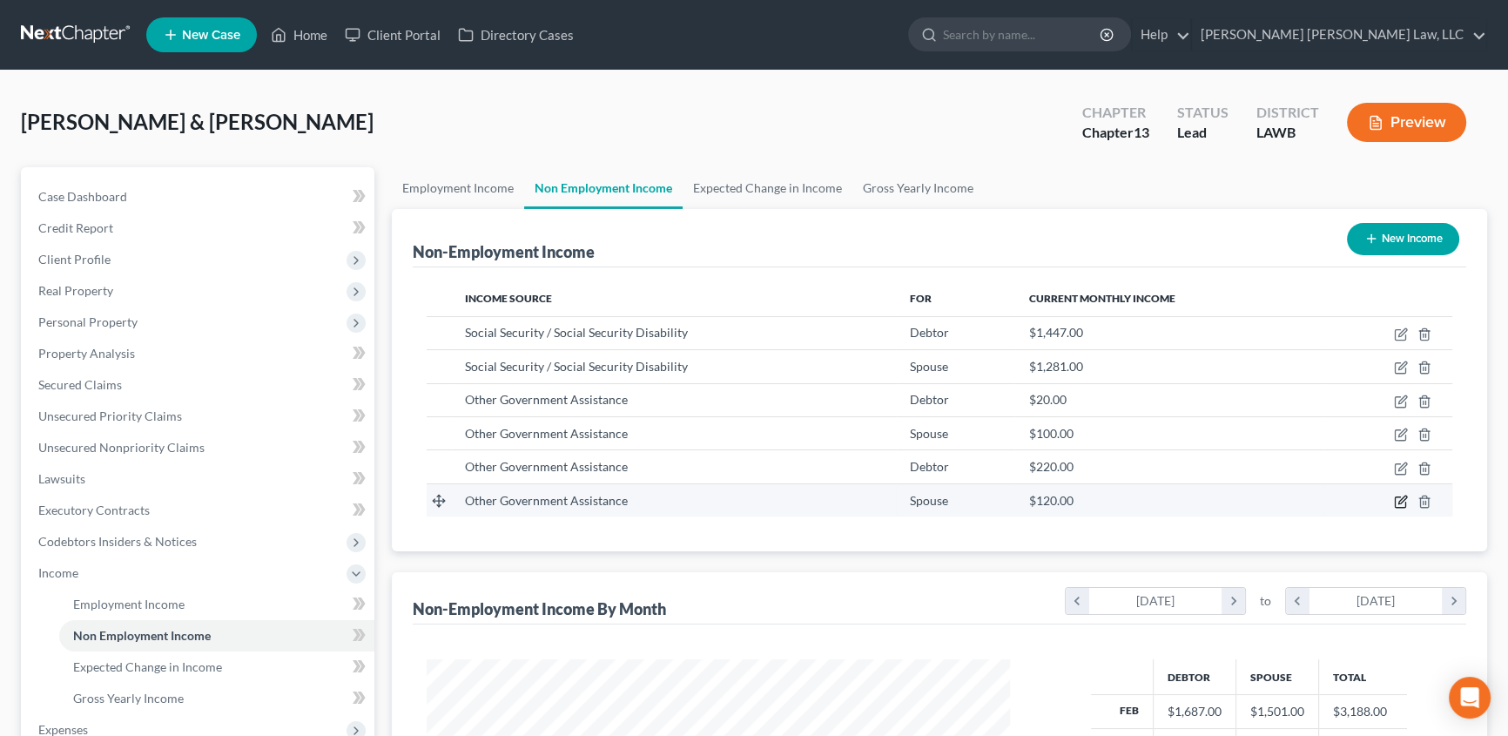
scroll to position [312, 618]
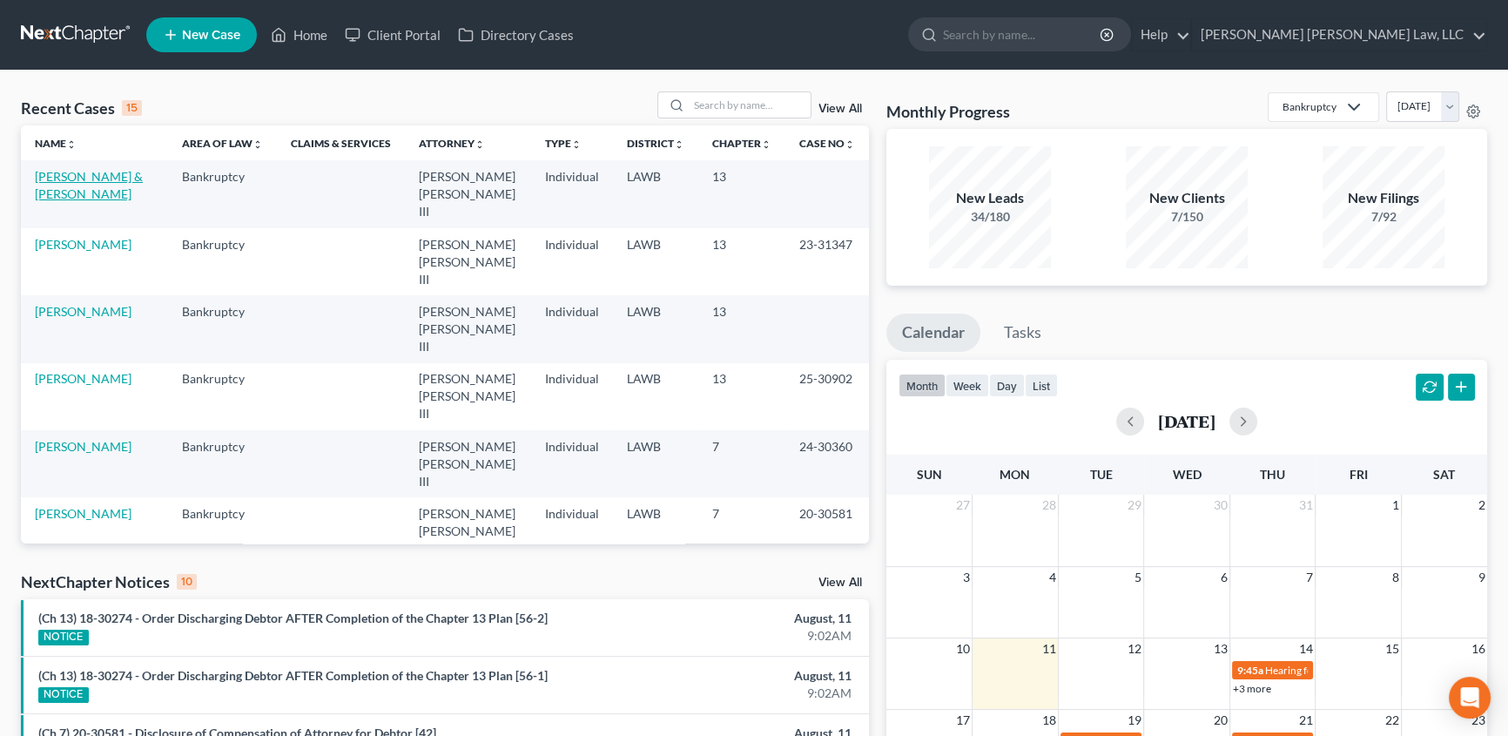
click at [109, 177] on link "[PERSON_NAME] & [PERSON_NAME]" at bounding box center [89, 185] width 108 height 32
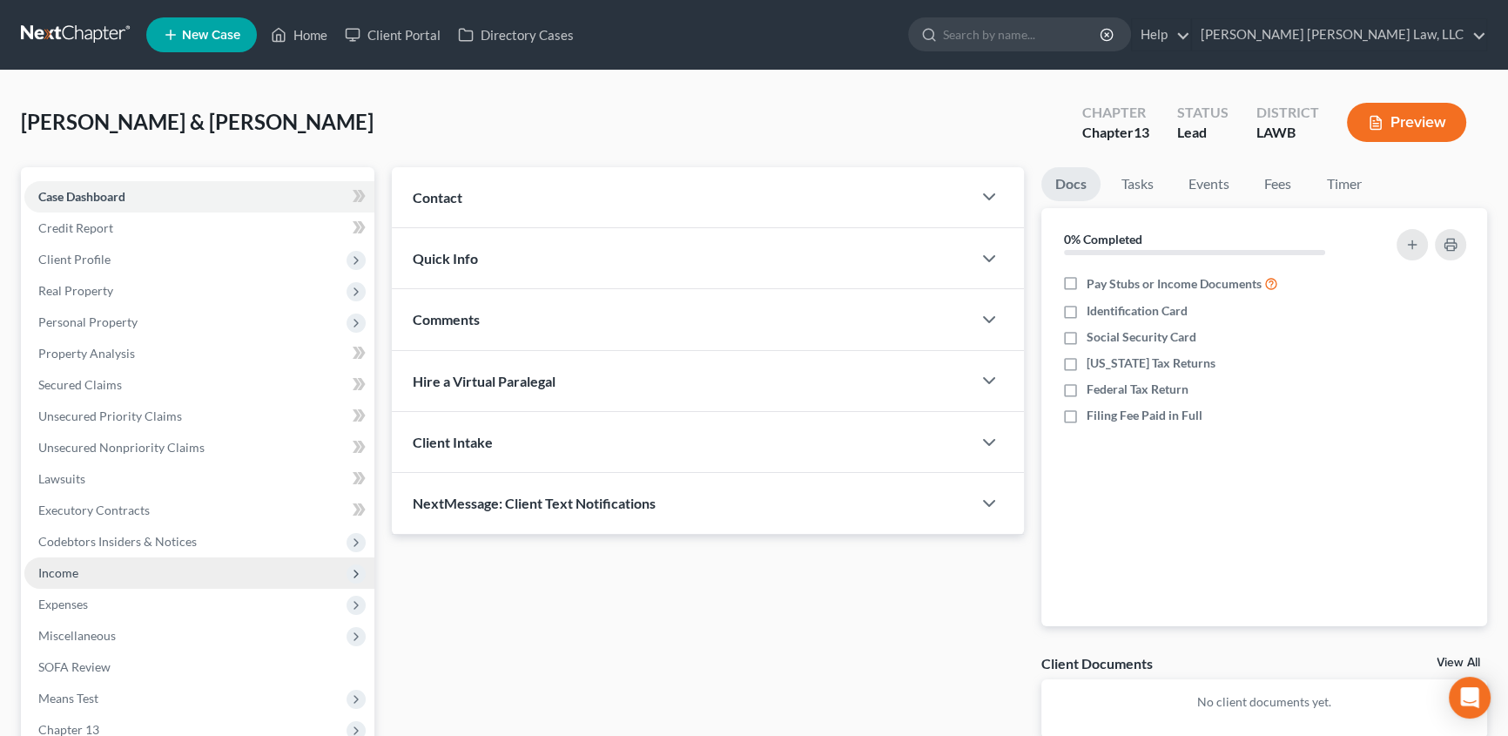
click at [77, 571] on span "Income" at bounding box center [58, 572] width 40 height 15
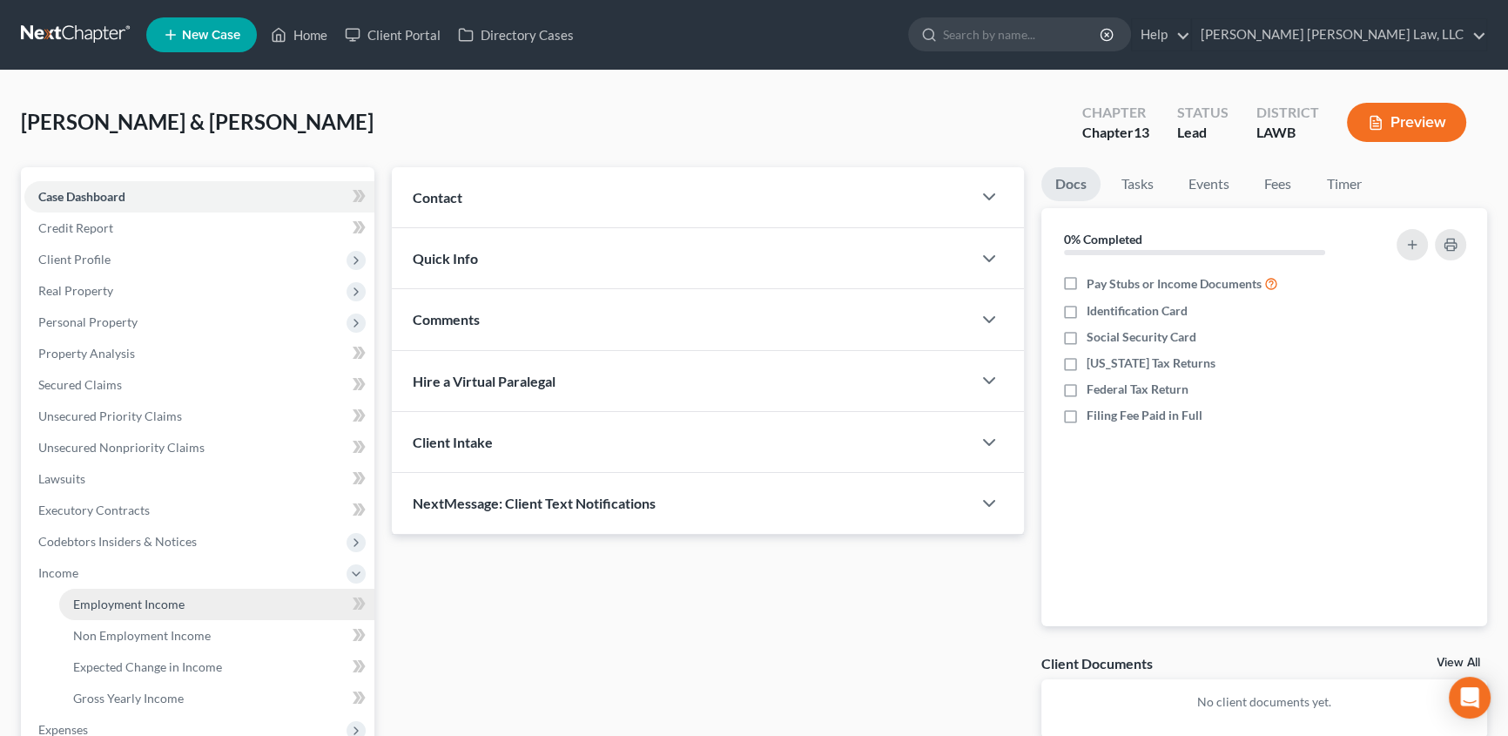
click at [148, 601] on span "Employment Income" at bounding box center [128, 603] width 111 height 15
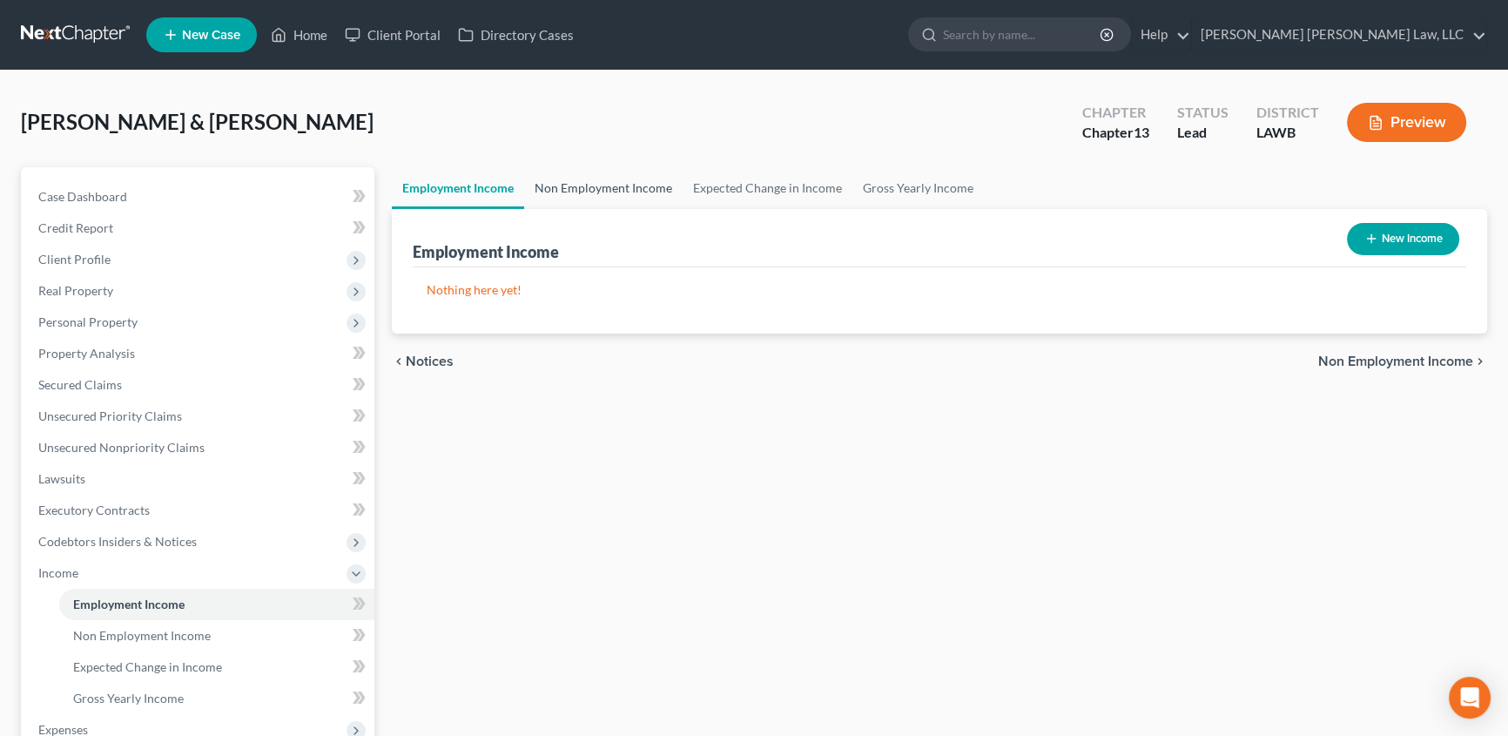
click at [617, 187] on link "Non Employment Income" at bounding box center [603, 188] width 158 height 42
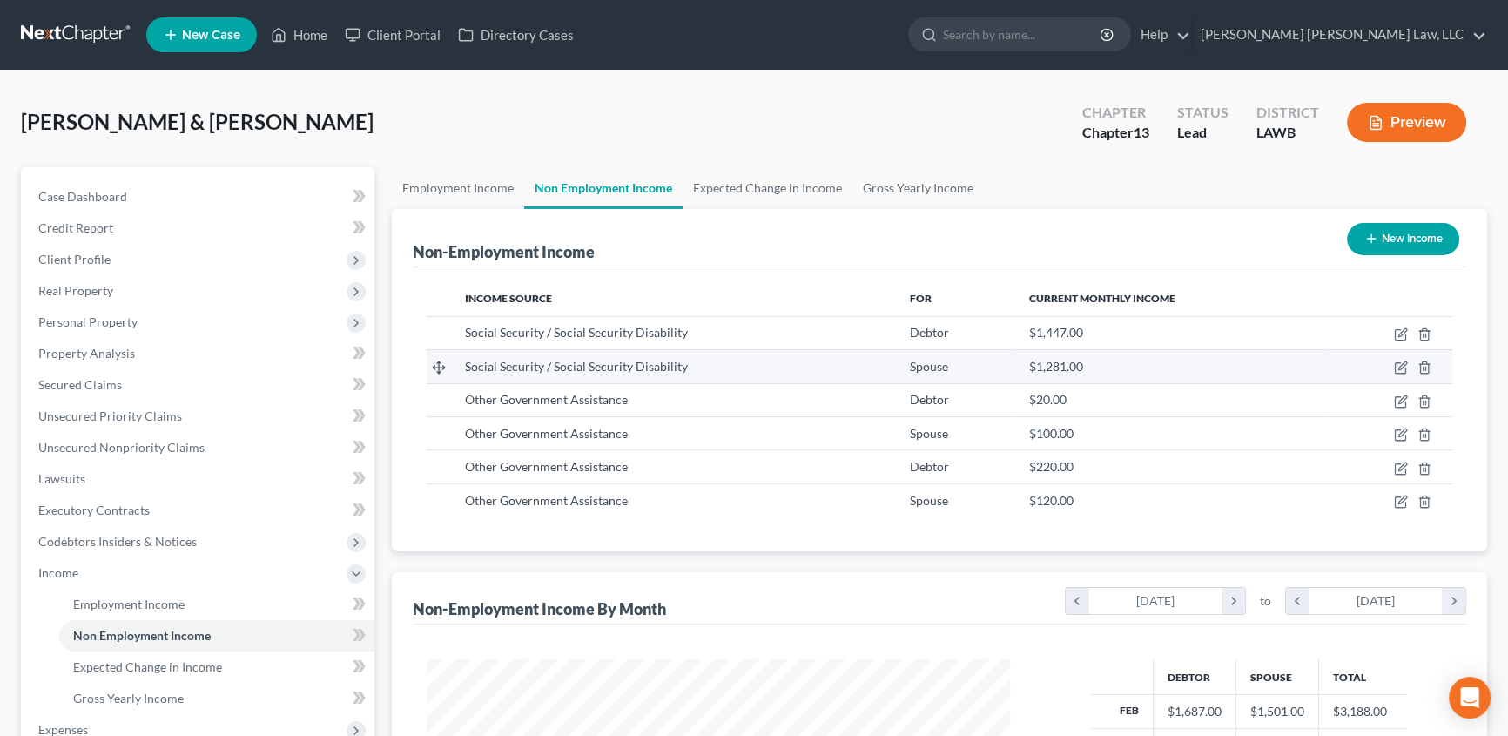
scroll to position [312, 618]
click at [933, 187] on link "Gross Yearly Income" at bounding box center [917, 188] width 131 height 42
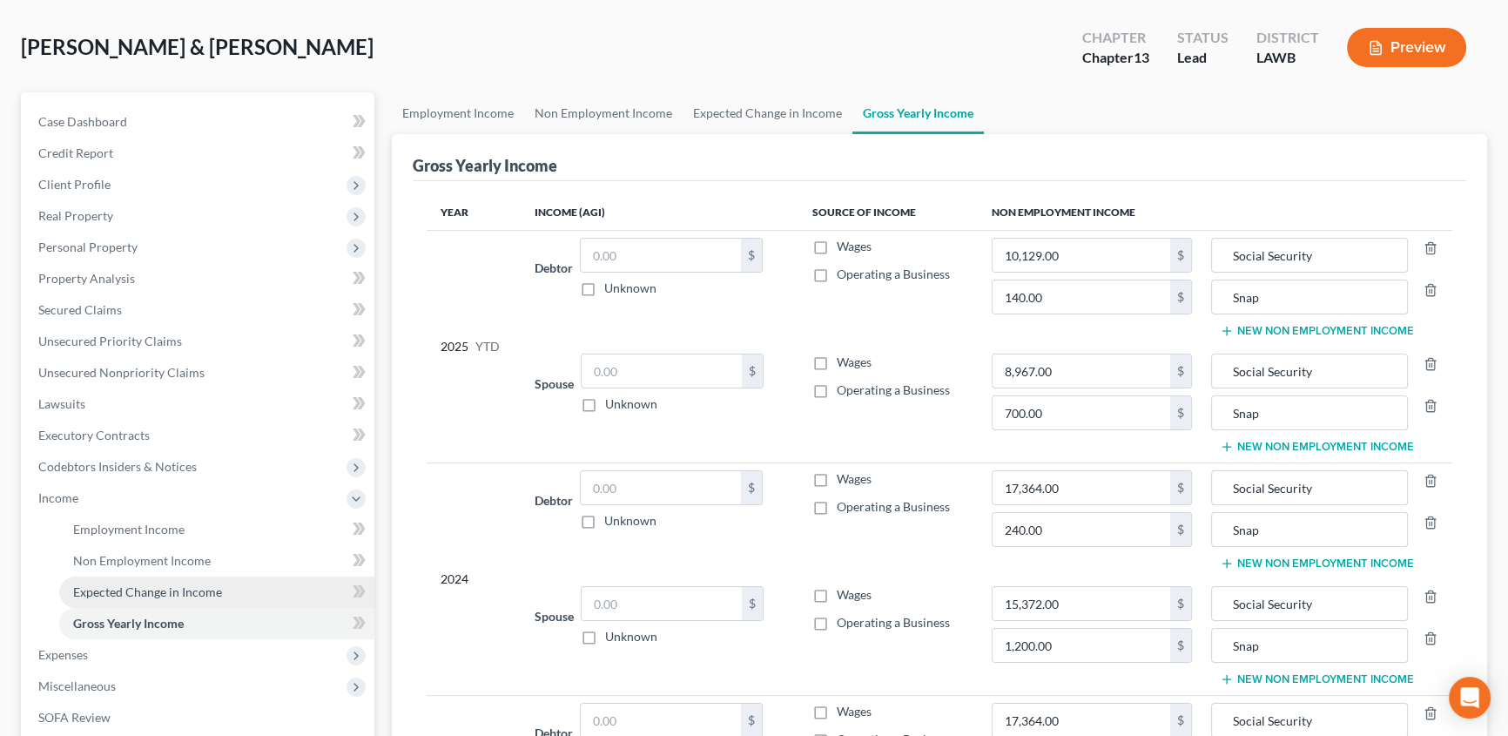
scroll to position [103, 0]
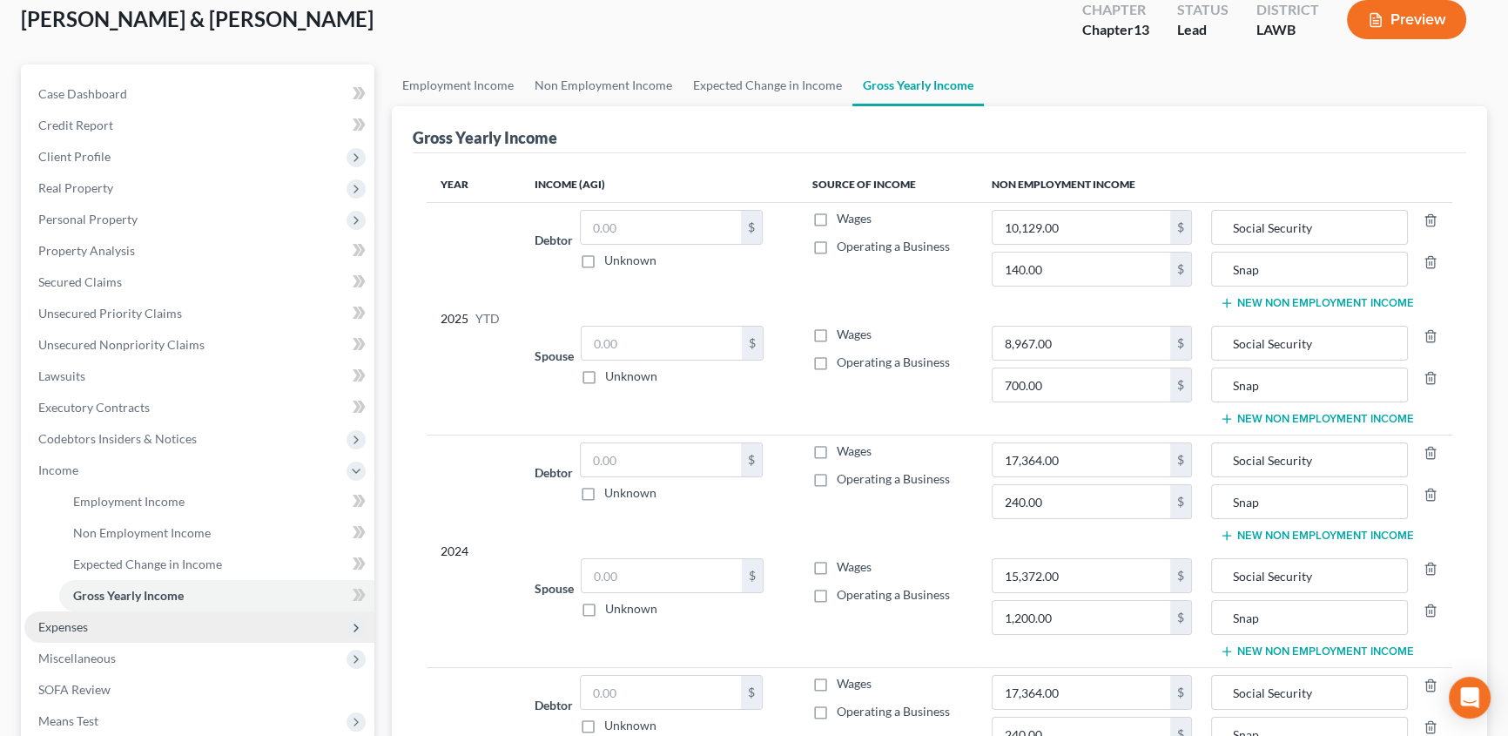
click at [88, 620] on span "Expenses" at bounding box center [199, 626] width 350 height 31
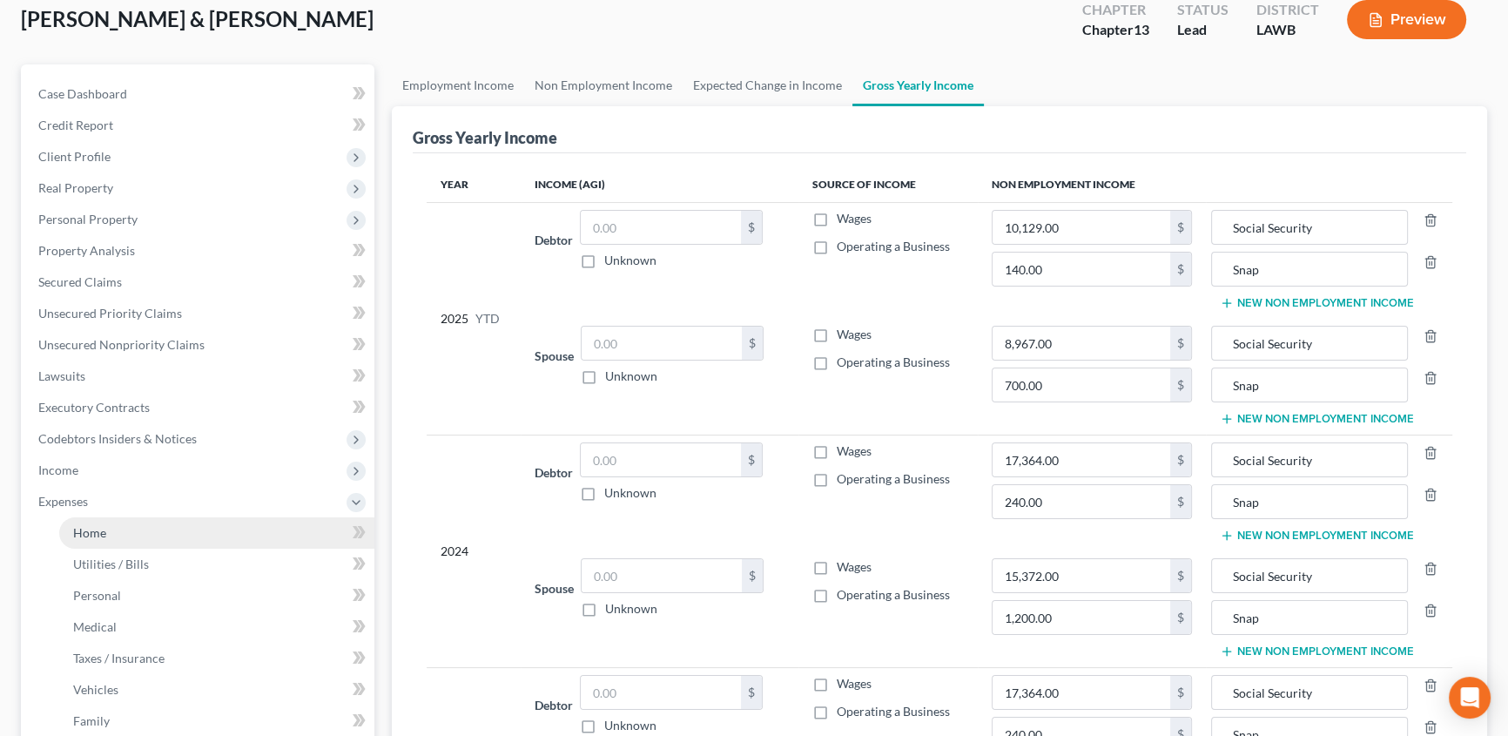
click at [104, 533] on span "Home" at bounding box center [89, 532] width 33 height 15
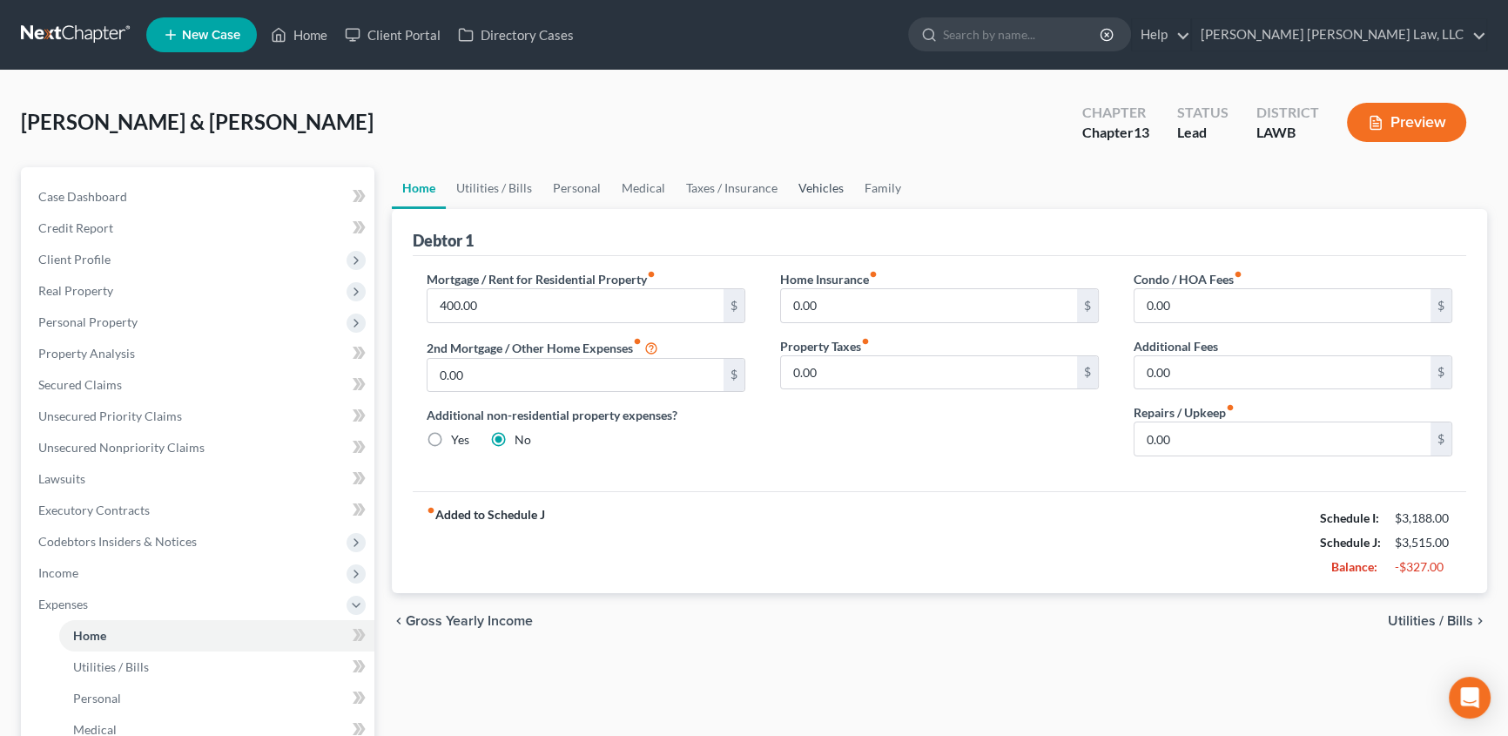
click at [804, 186] on link "Vehicles" at bounding box center [821, 188] width 66 height 42
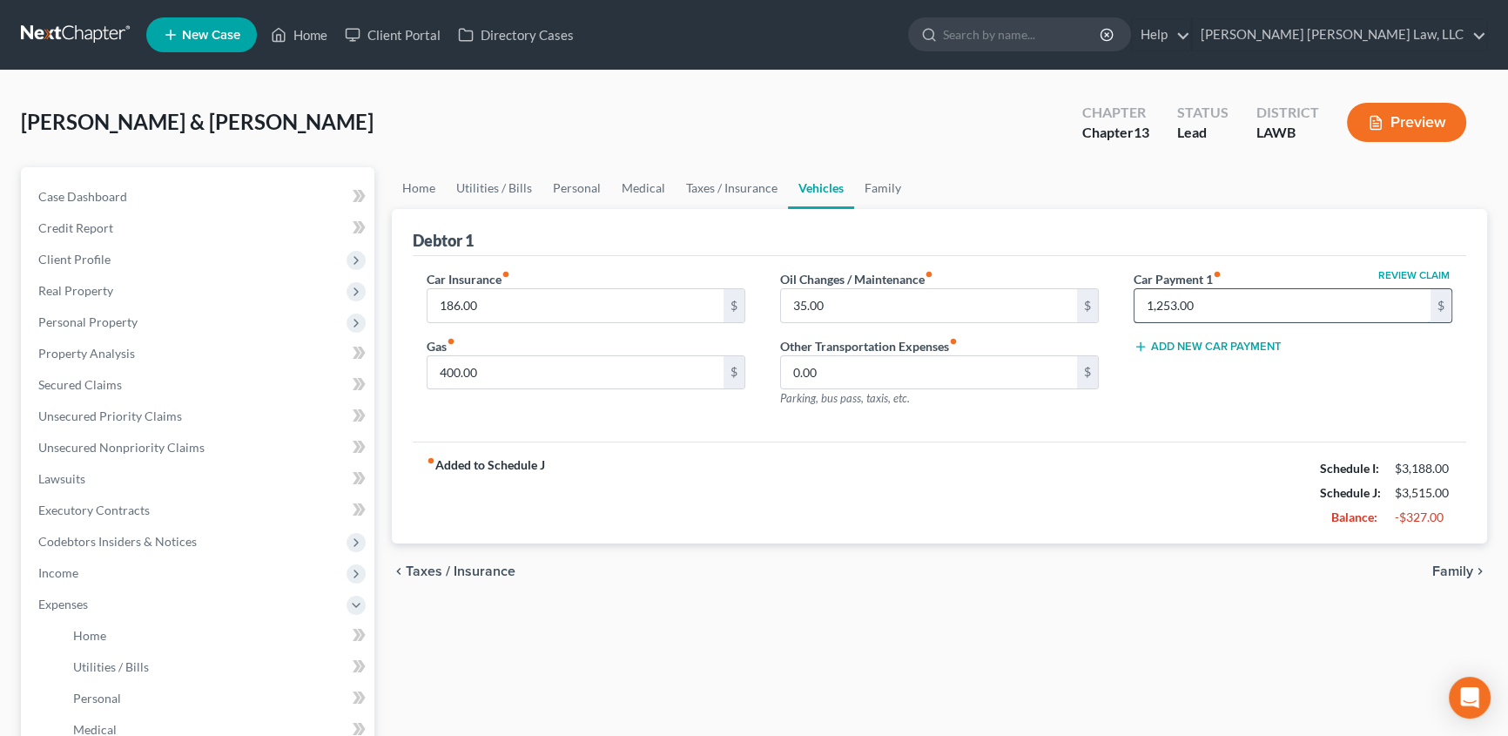
click at [1208, 308] on input "1,253.00" at bounding box center [1282, 305] width 296 height 33
click at [1208, 309] on input "text" at bounding box center [1282, 305] width 296 height 33
type input "0.00"
click at [866, 184] on link "Family" at bounding box center [882, 188] width 57 height 42
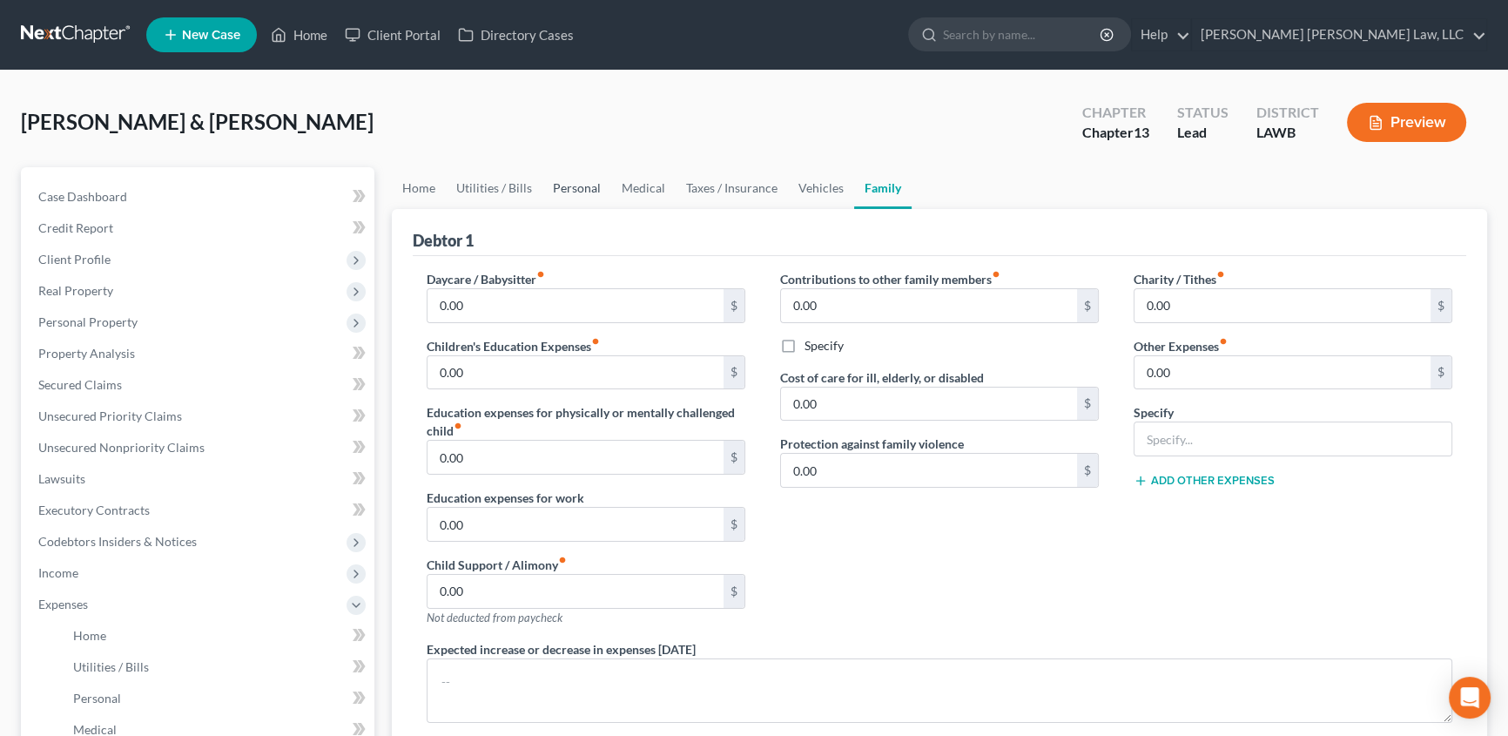
click at [577, 185] on link "Personal" at bounding box center [576, 188] width 69 height 42
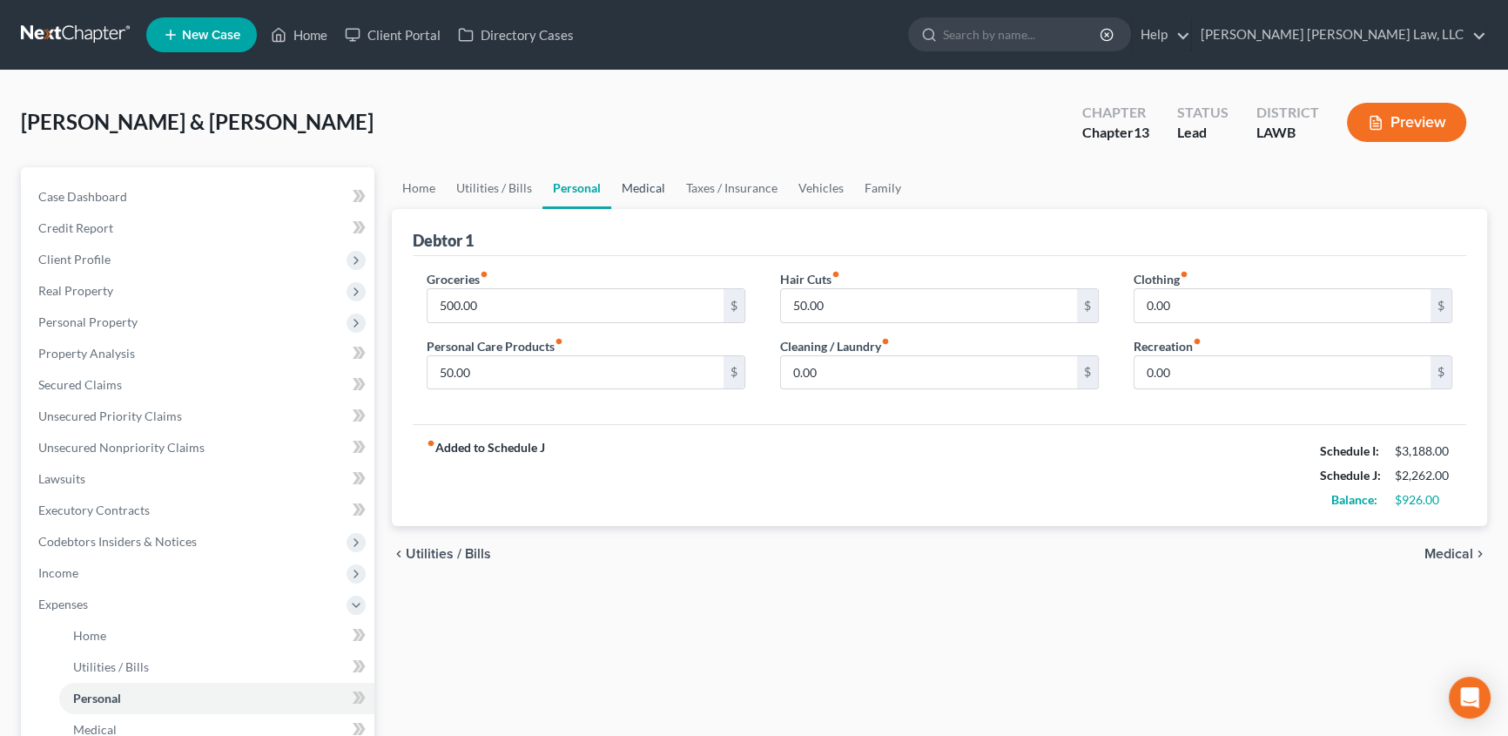
click at [639, 179] on link "Medical" at bounding box center [643, 188] width 64 height 42
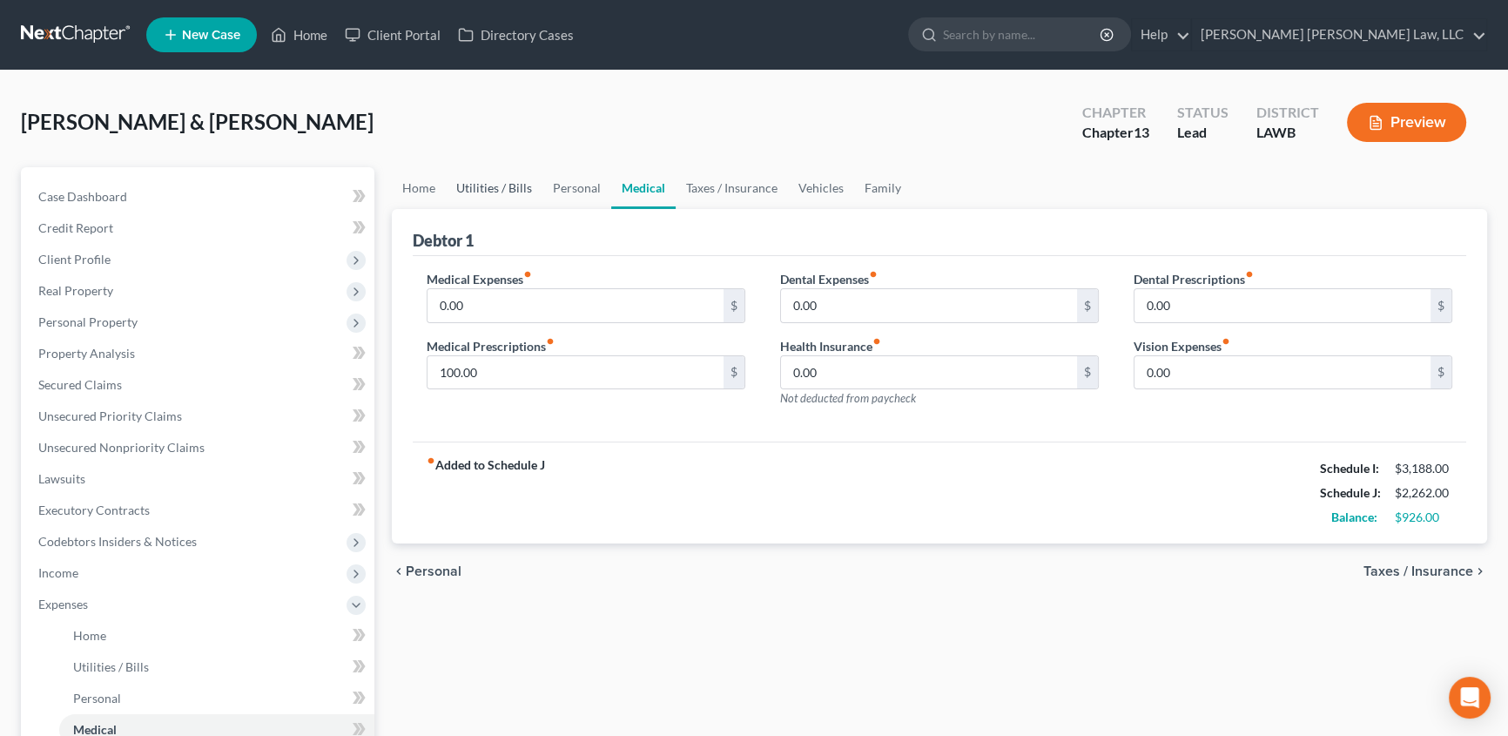
click at [512, 189] on link "Utilities / Bills" at bounding box center [494, 188] width 97 height 42
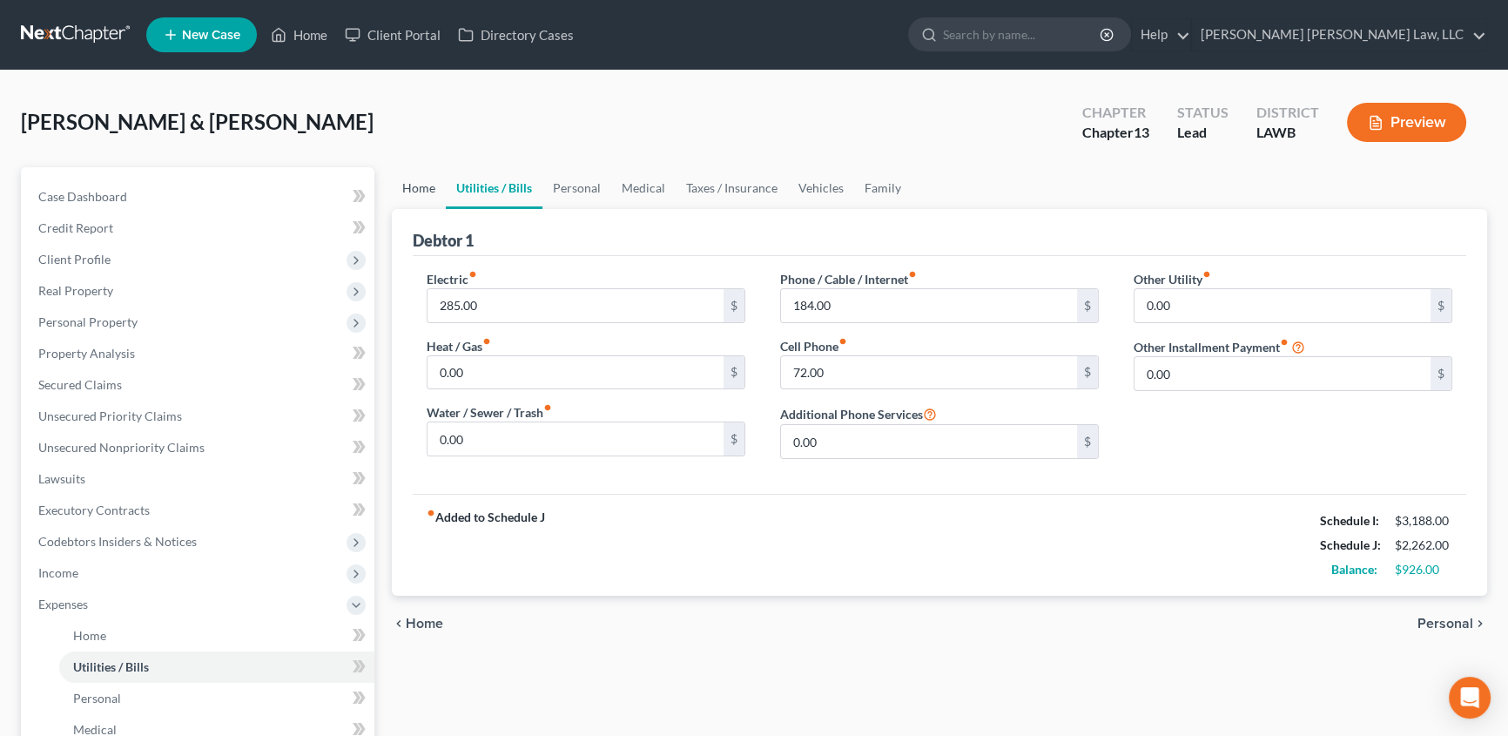
click at [424, 189] on link "Home" at bounding box center [419, 188] width 54 height 42
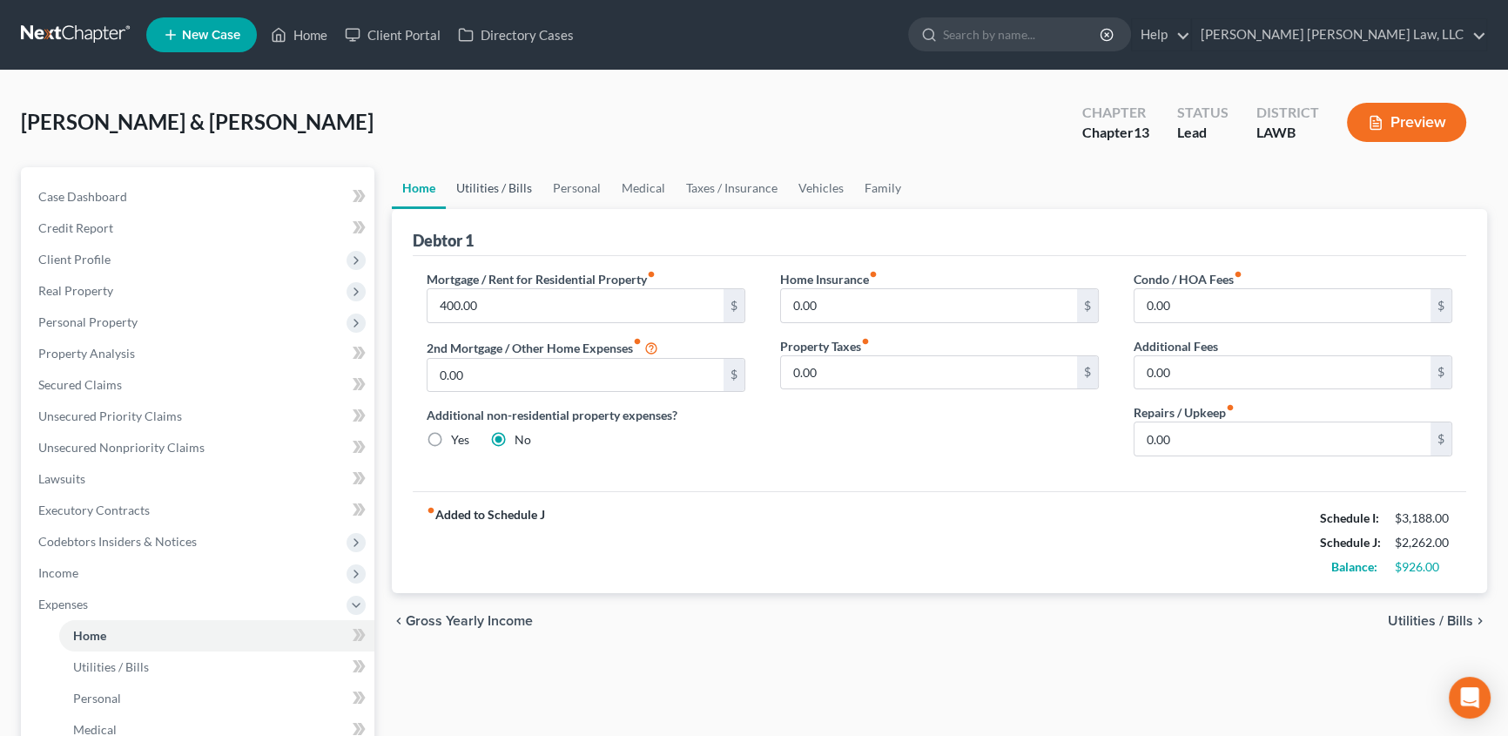
click at [494, 192] on link "Utilities / Bills" at bounding box center [494, 188] width 97 height 42
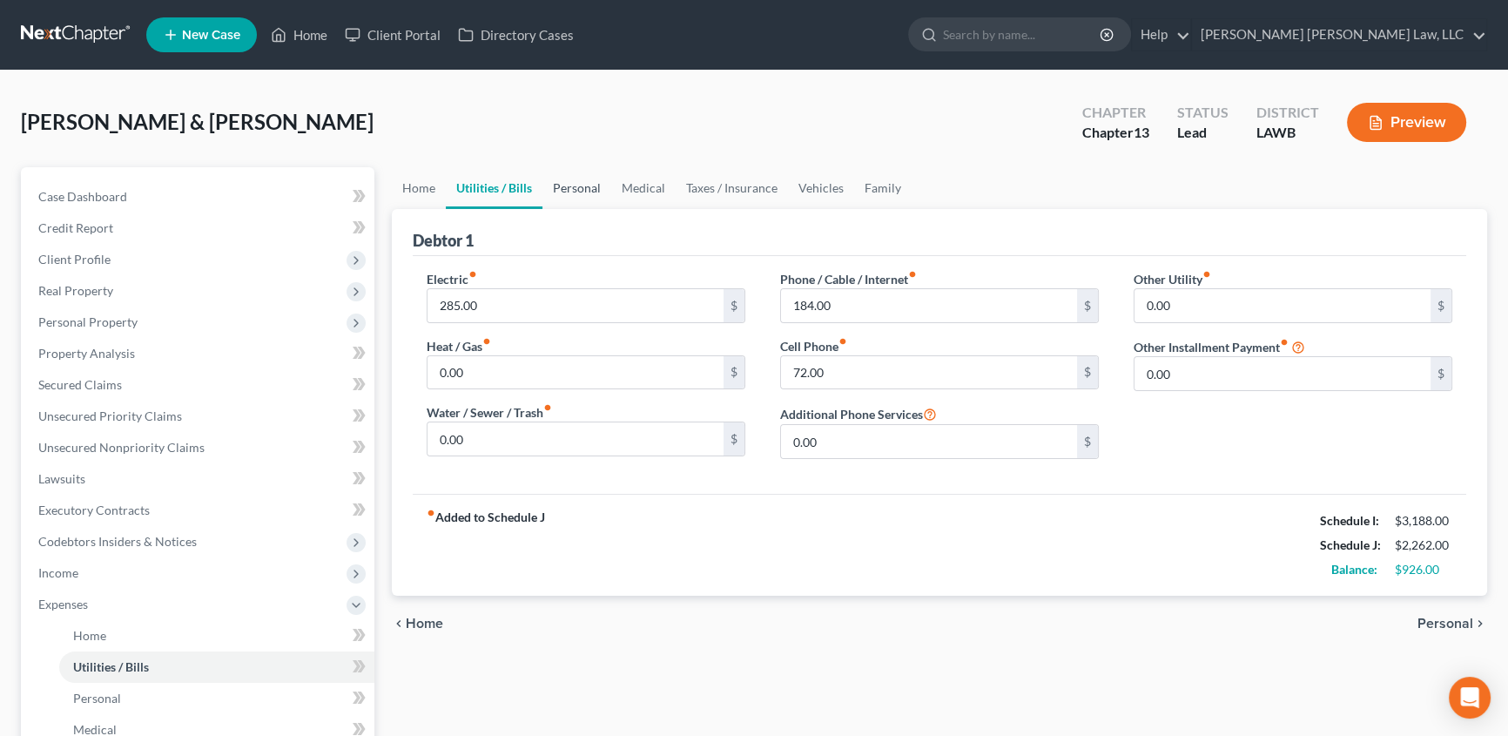
click at [566, 190] on link "Personal" at bounding box center [576, 188] width 69 height 42
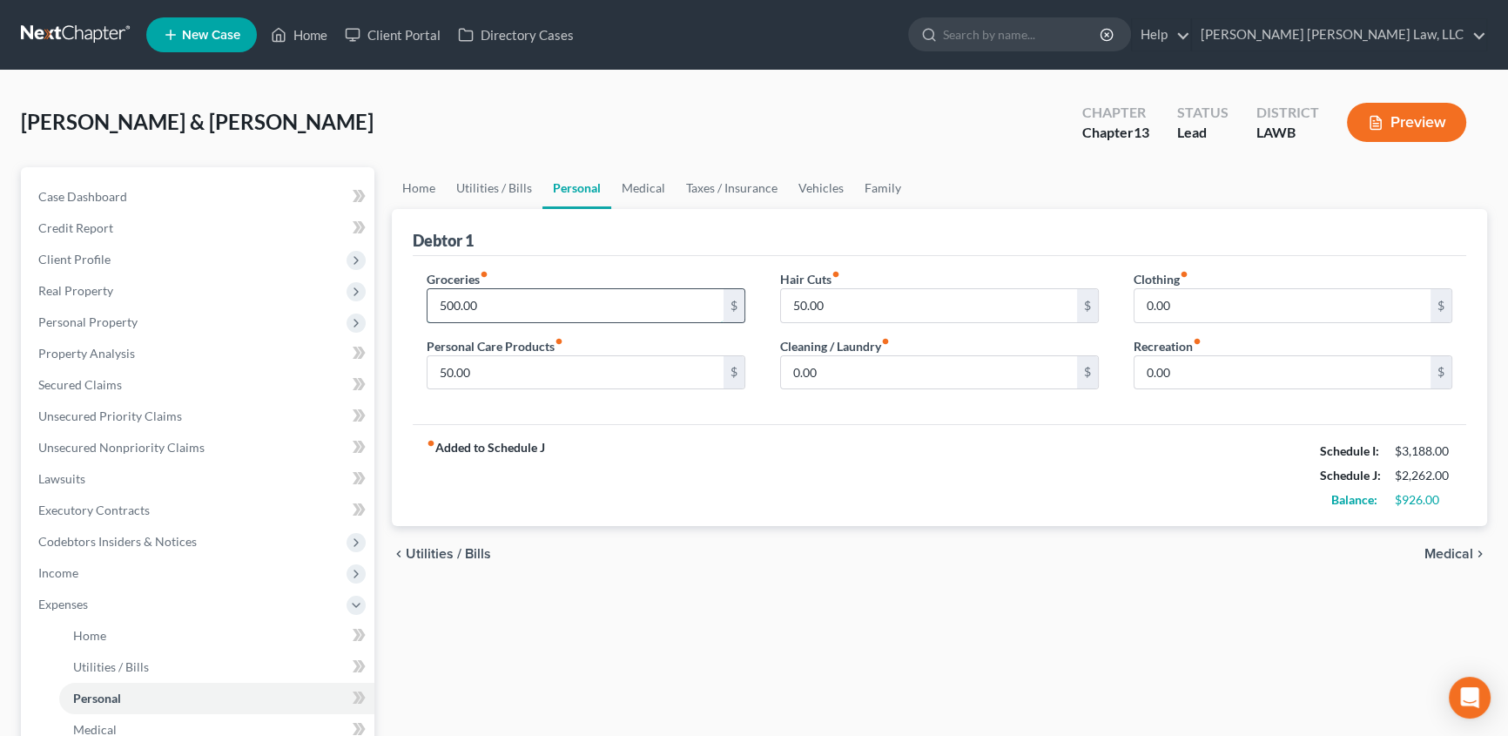
click at [500, 304] on input "500.00" at bounding box center [575, 305] width 296 height 33
type input "400.00"
click at [631, 193] on link "Medical" at bounding box center [643, 188] width 64 height 42
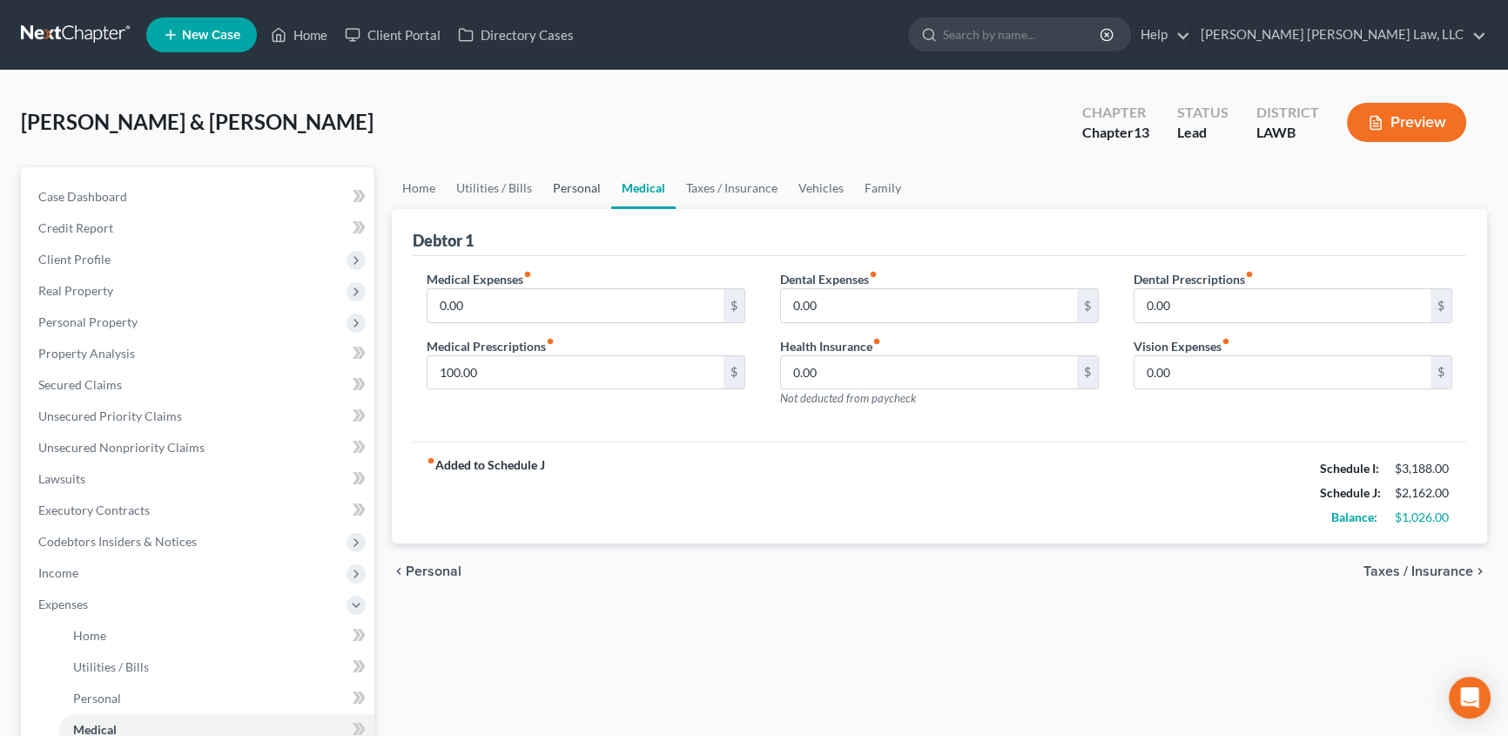
click at [562, 182] on link "Personal" at bounding box center [576, 188] width 69 height 42
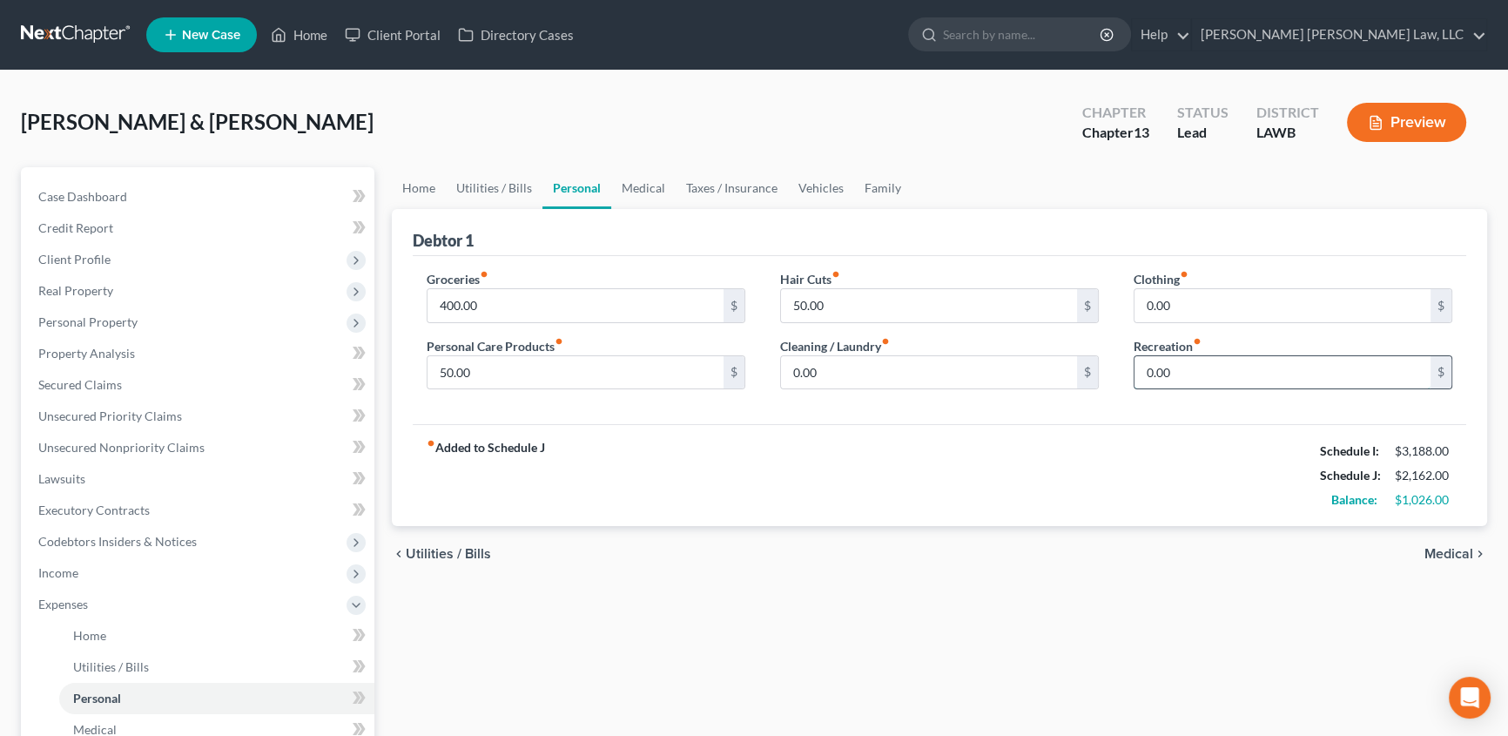
click at [1184, 374] on input "0.00" at bounding box center [1282, 372] width 296 height 33
type input "50.00"
click at [811, 185] on link "Vehicles" at bounding box center [821, 188] width 66 height 42
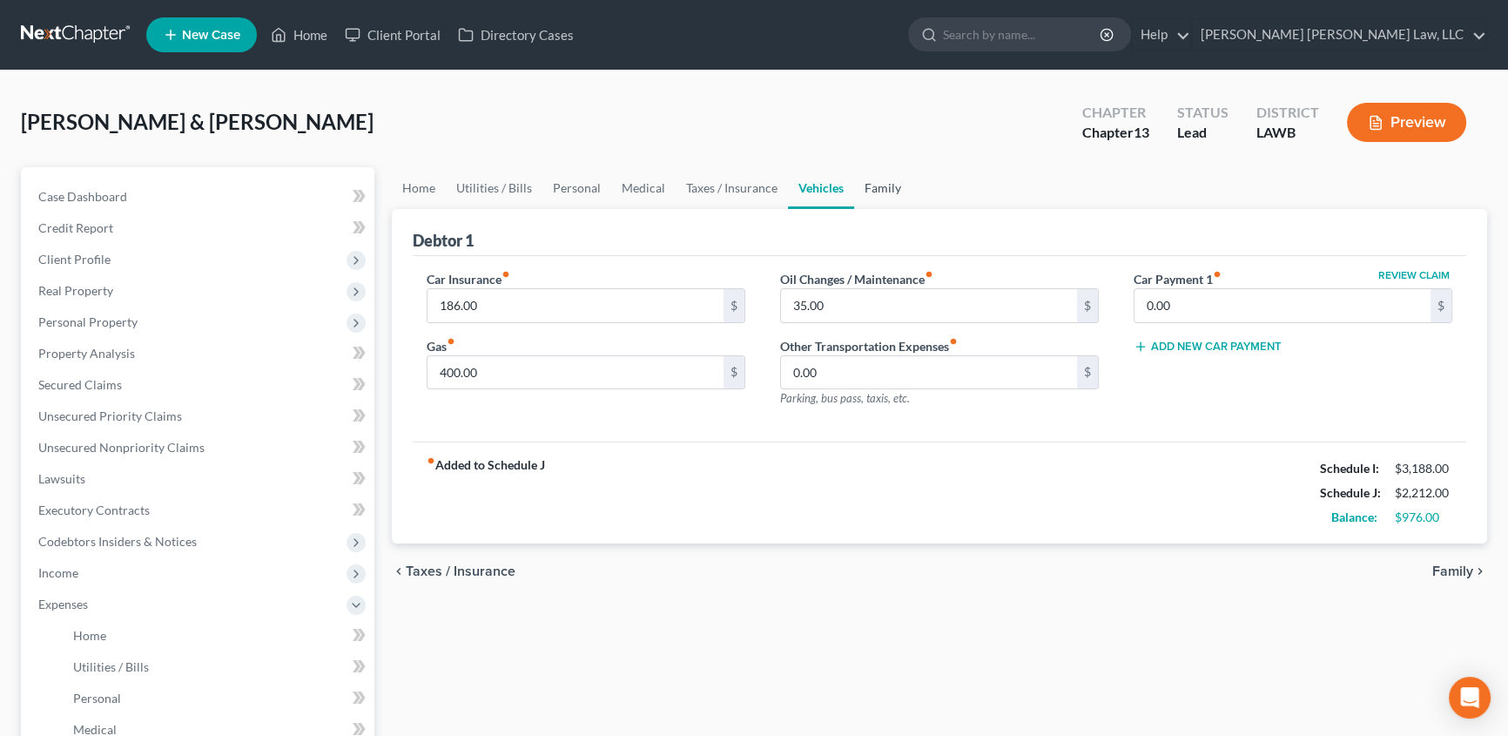
click at [879, 184] on link "Family" at bounding box center [882, 188] width 57 height 42
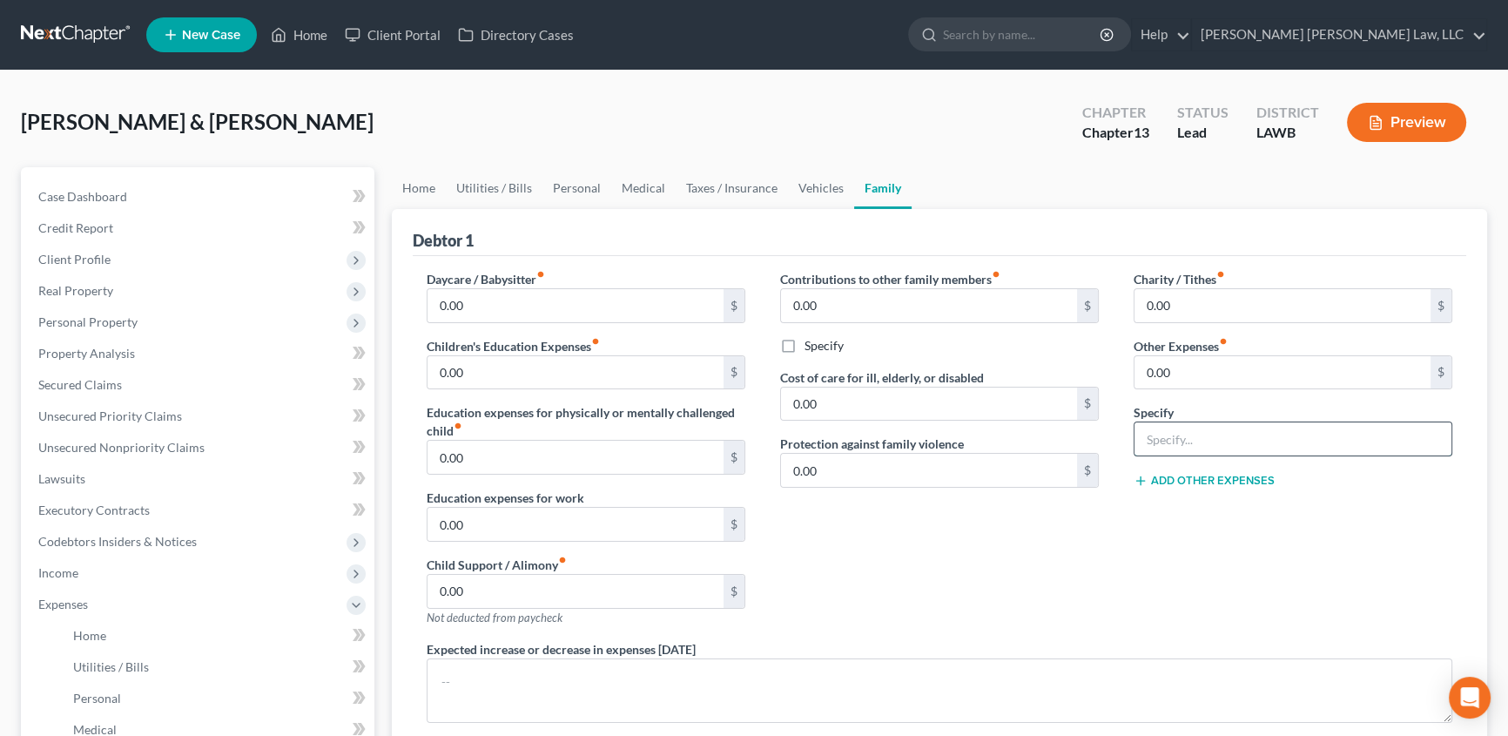
click at [1159, 441] on input "text" at bounding box center [1292, 438] width 317 height 33
type input "misc; emergency fund, plan funding"
click at [1158, 360] on input "0.00" at bounding box center [1282, 372] width 296 height 33
type input "150.00"
click at [572, 180] on link "Personal" at bounding box center [576, 188] width 69 height 42
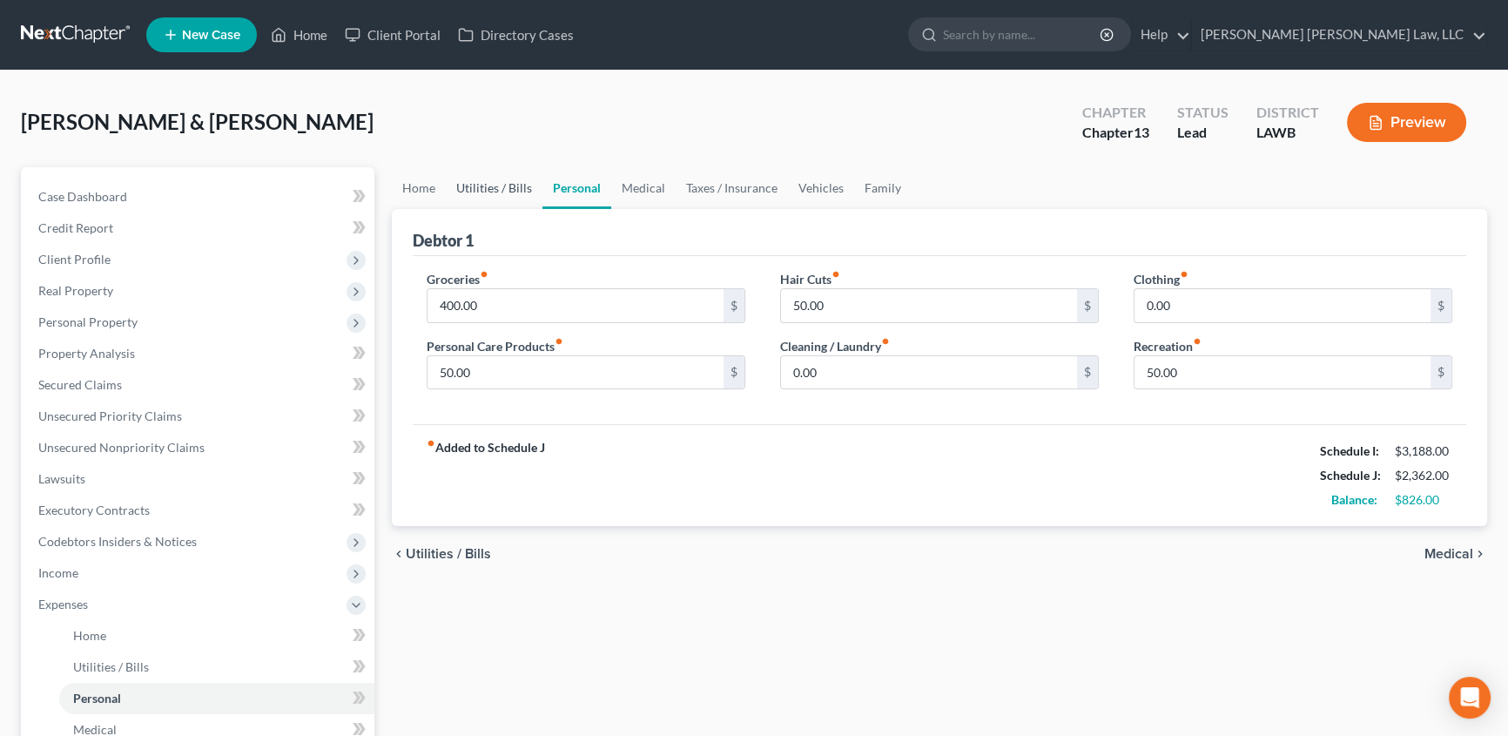
click at [510, 188] on link "Utilities / Bills" at bounding box center [494, 188] width 97 height 42
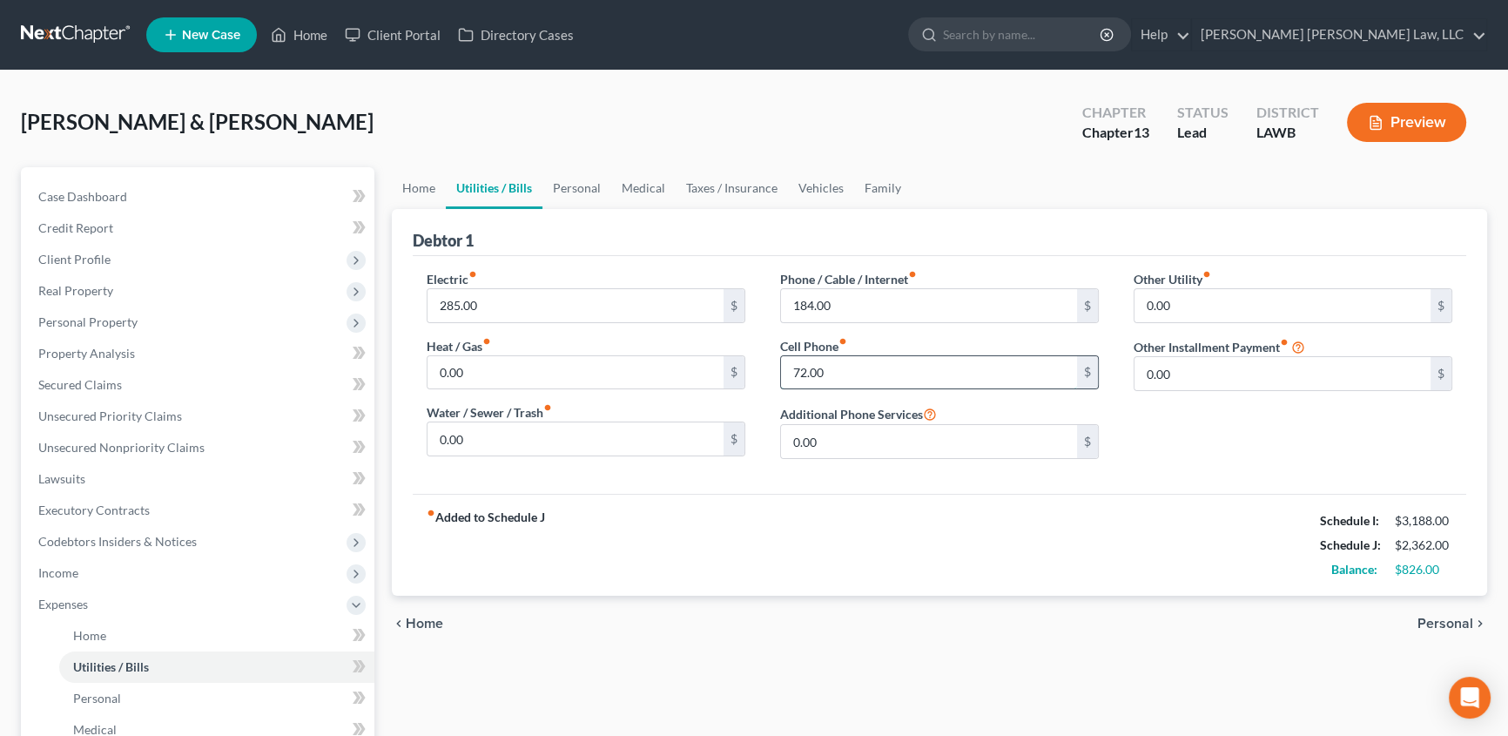
click at [852, 380] on input "72.00" at bounding box center [929, 372] width 296 height 33
type input "74.00"
click at [865, 443] on input "0.00" at bounding box center [929, 441] width 296 height 33
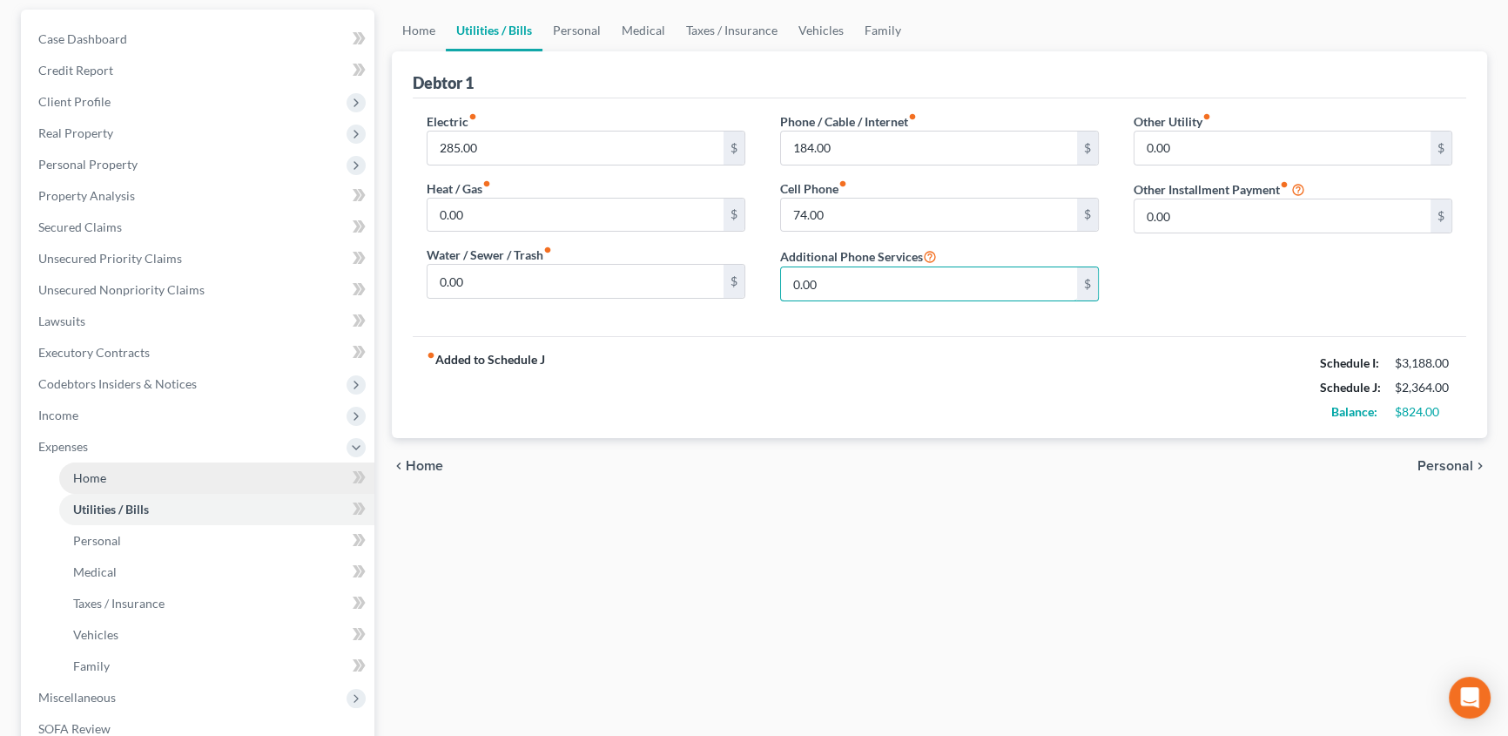
scroll to position [237, 0]
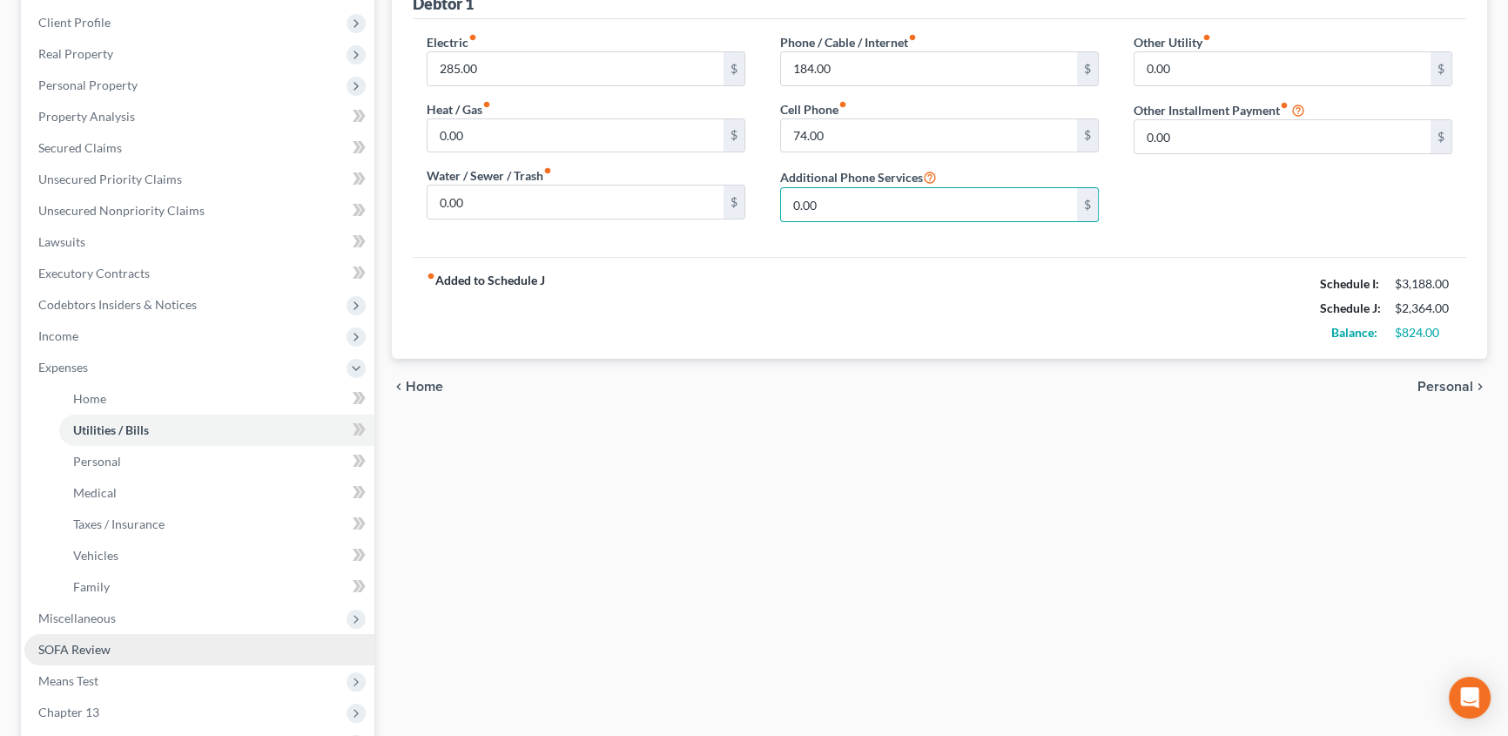
click at [83, 654] on link "SOFA Review" at bounding box center [199, 649] width 350 height 31
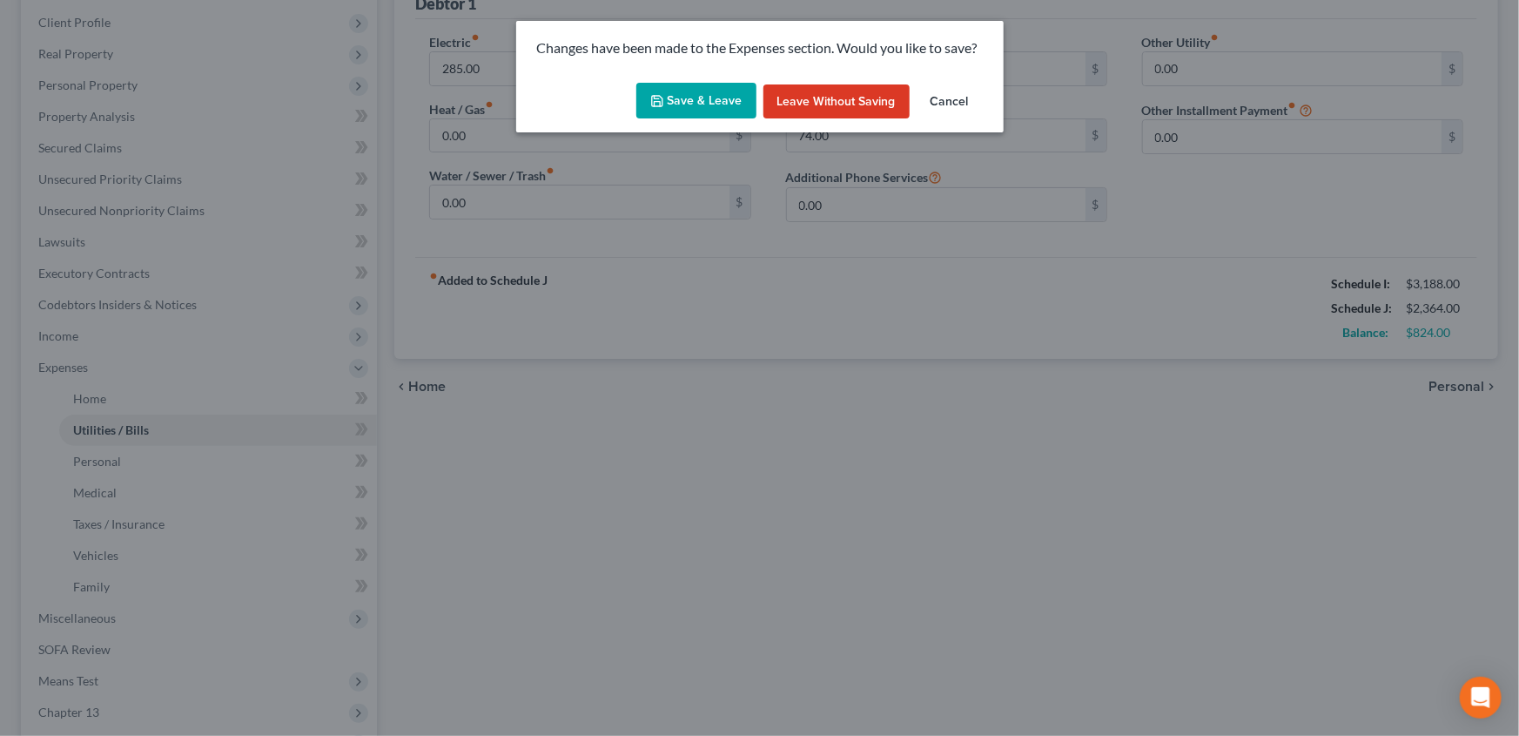
click at [660, 103] on polyline "button" at bounding box center [657, 103] width 6 height 4
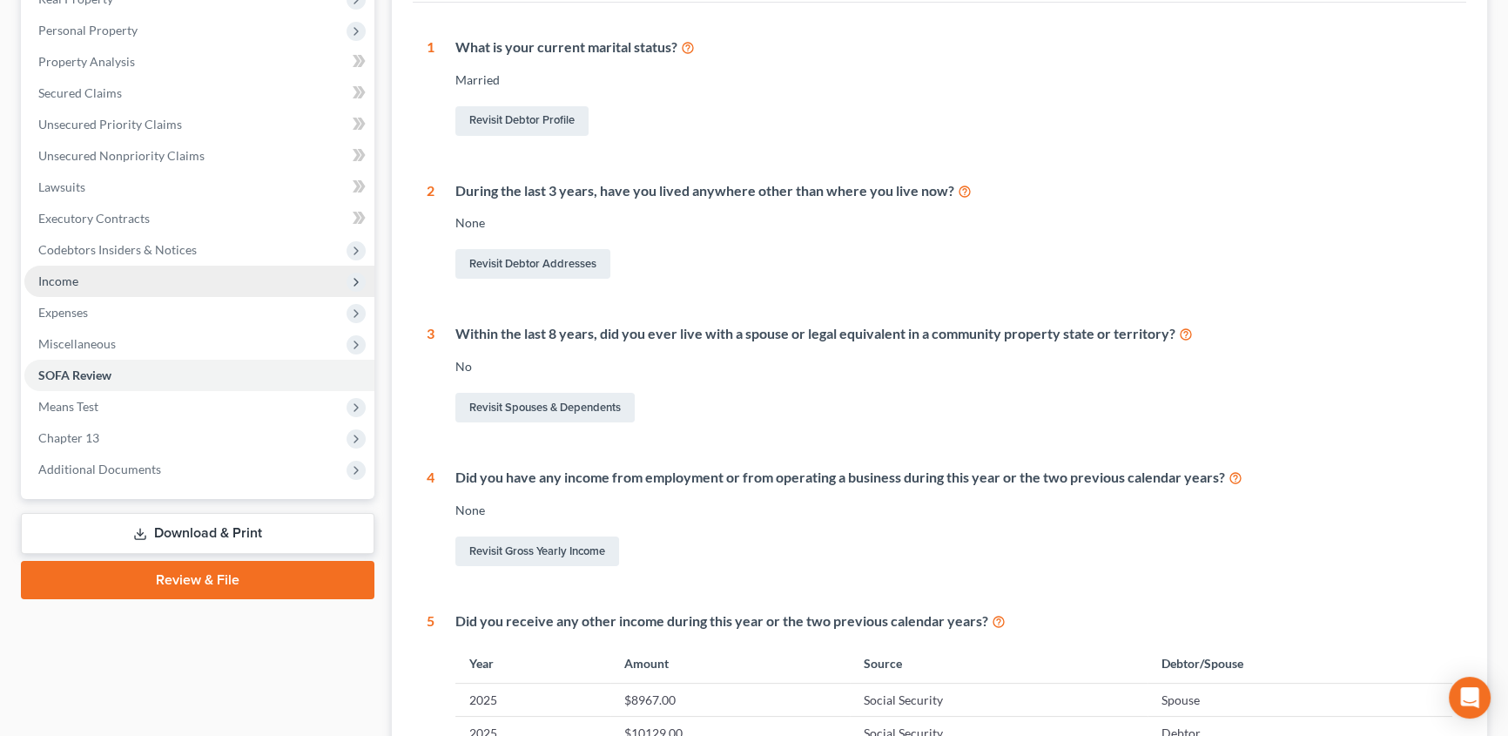
scroll to position [239, 0]
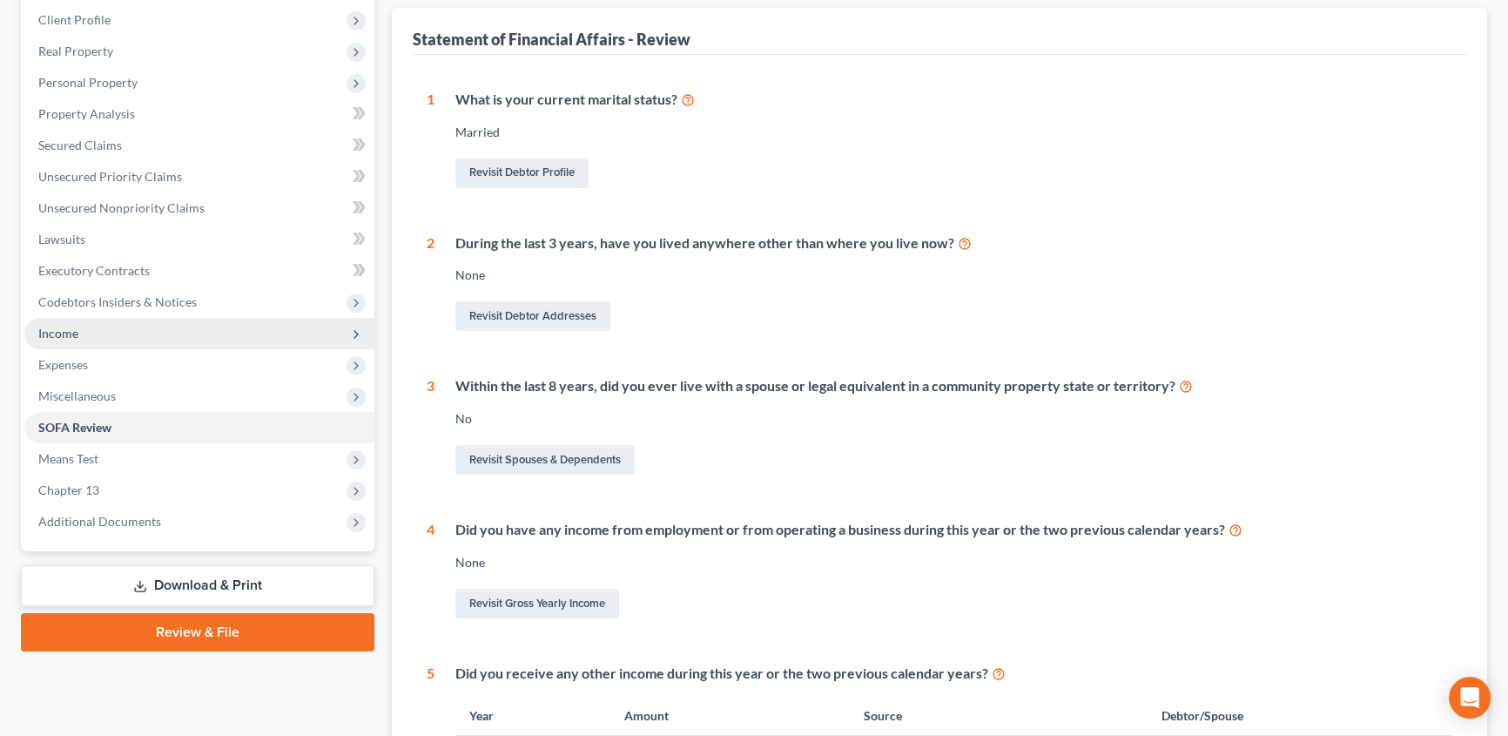
click at [81, 322] on span "Income" at bounding box center [199, 333] width 350 height 31
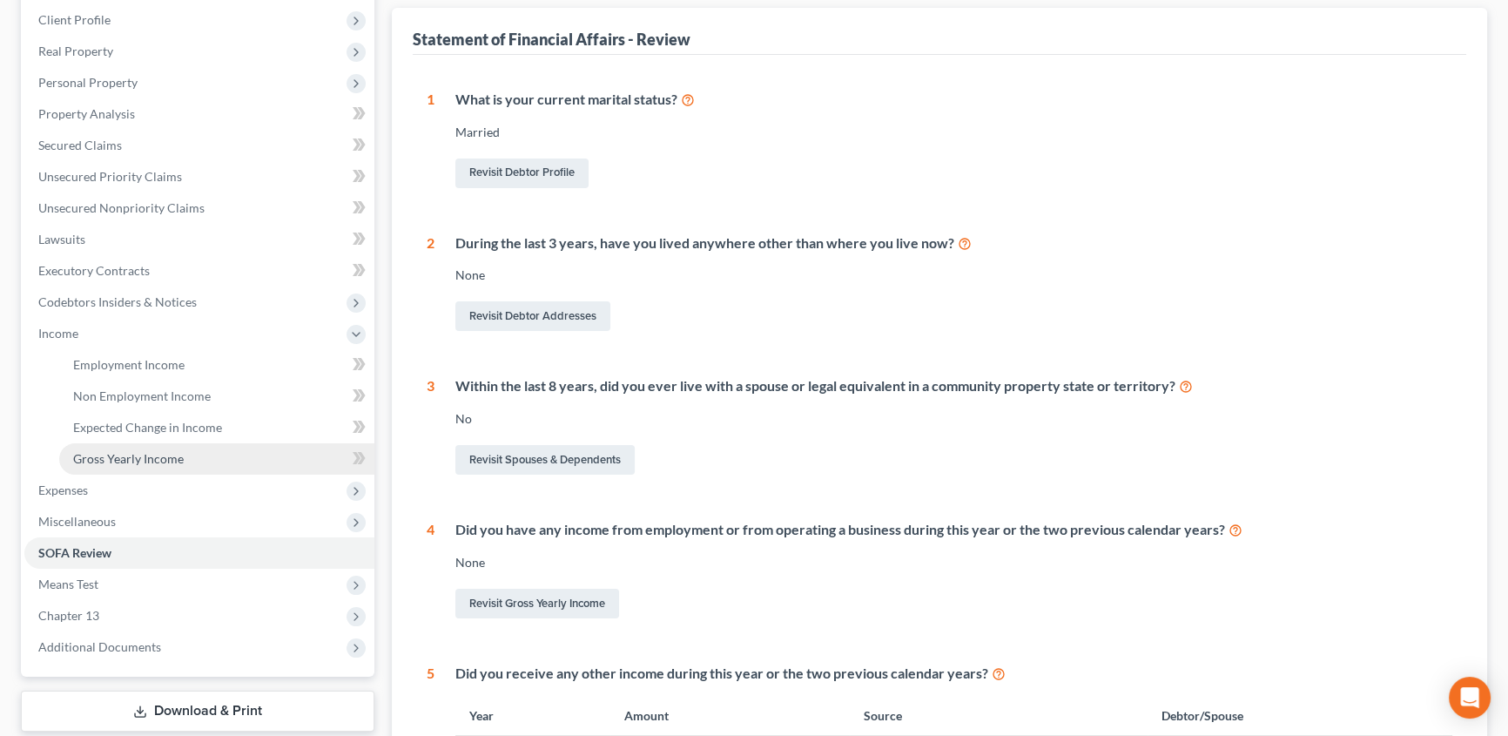
click at [88, 451] on span "Gross Yearly Income" at bounding box center [128, 458] width 111 height 15
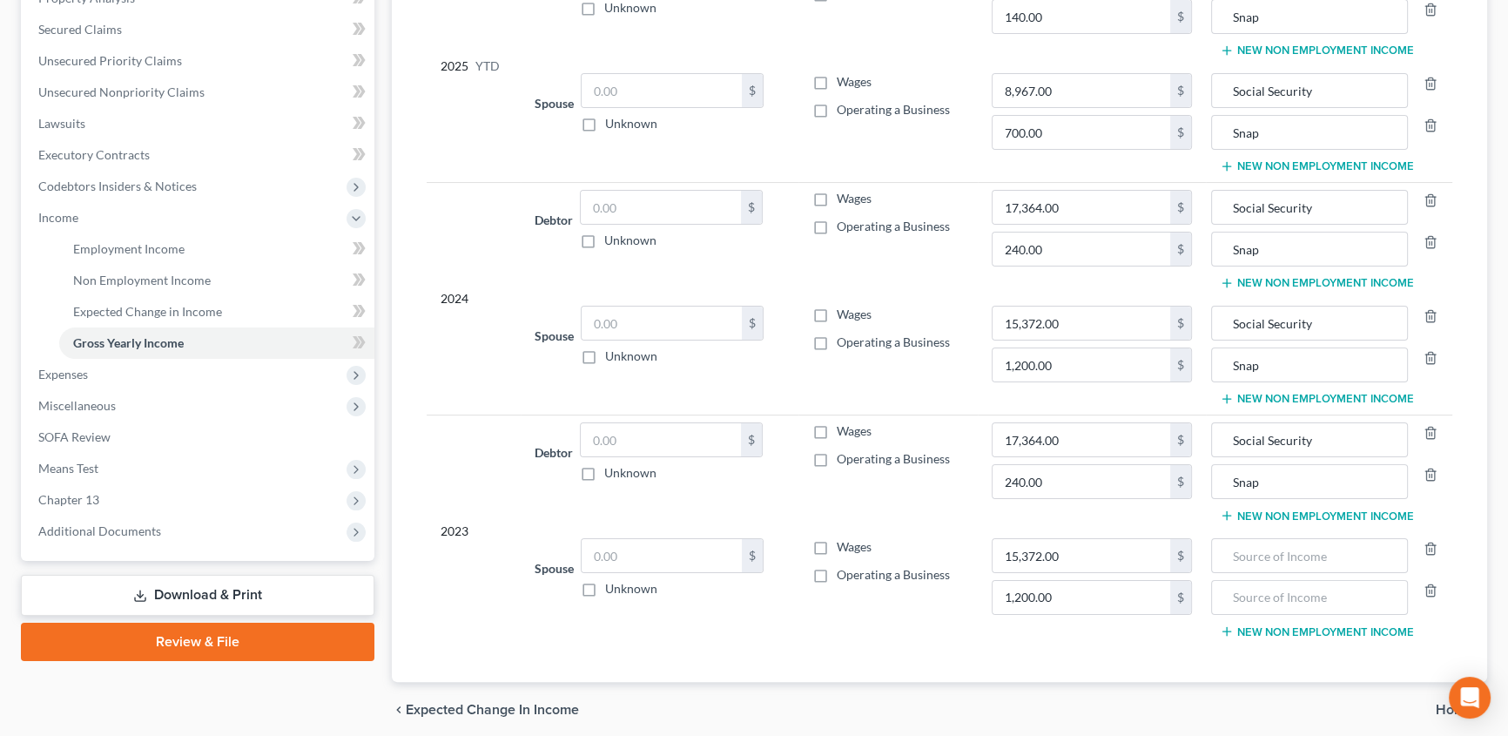
scroll to position [395, 0]
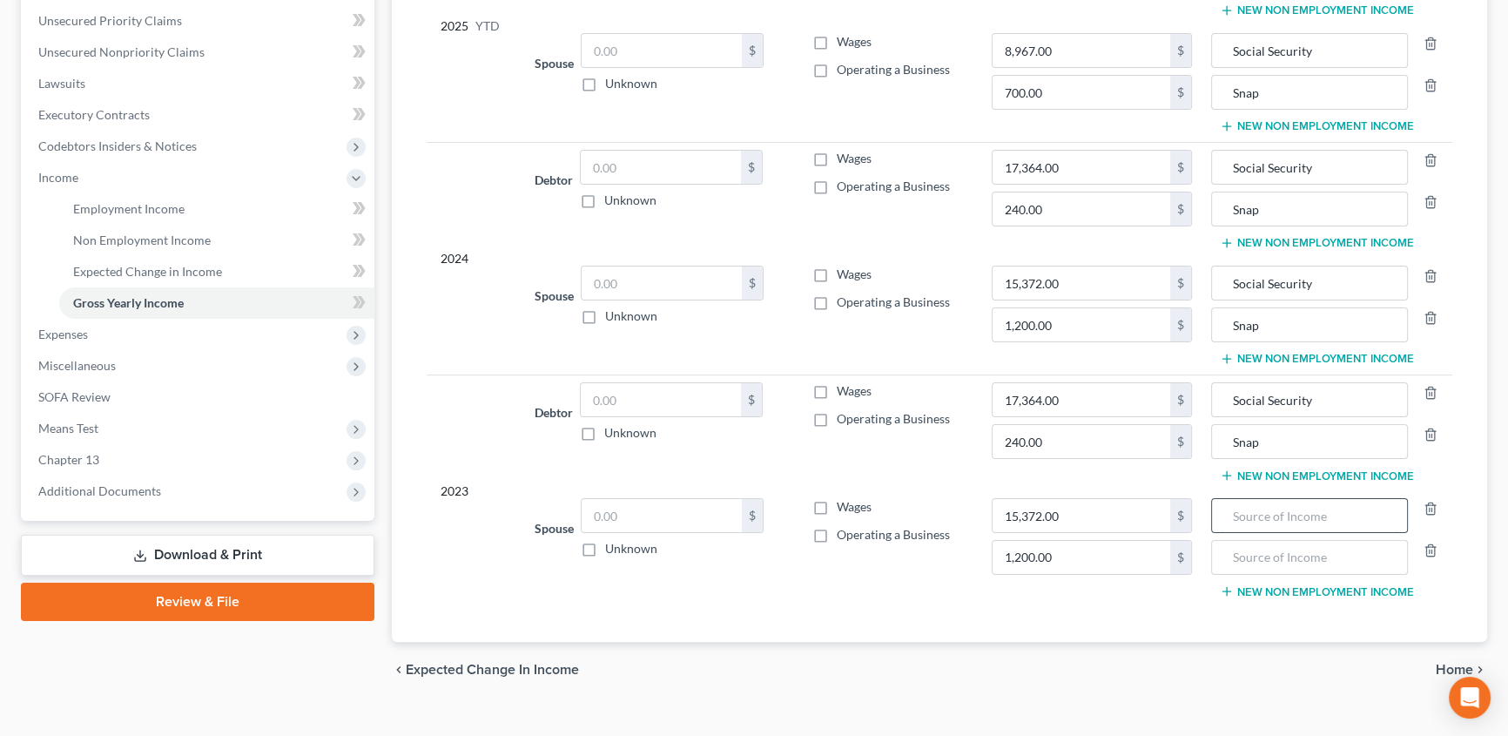
click at [1278, 517] on input "text" at bounding box center [1310, 515] width 178 height 33
type input "Social Security"
click at [1243, 551] on input "text" at bounding box center [1310, 557] width 178 height 33
type input "Snap"
click at [95, 394] on span "SOFA Review" at bounding box center [74, 396] width 72 height 15
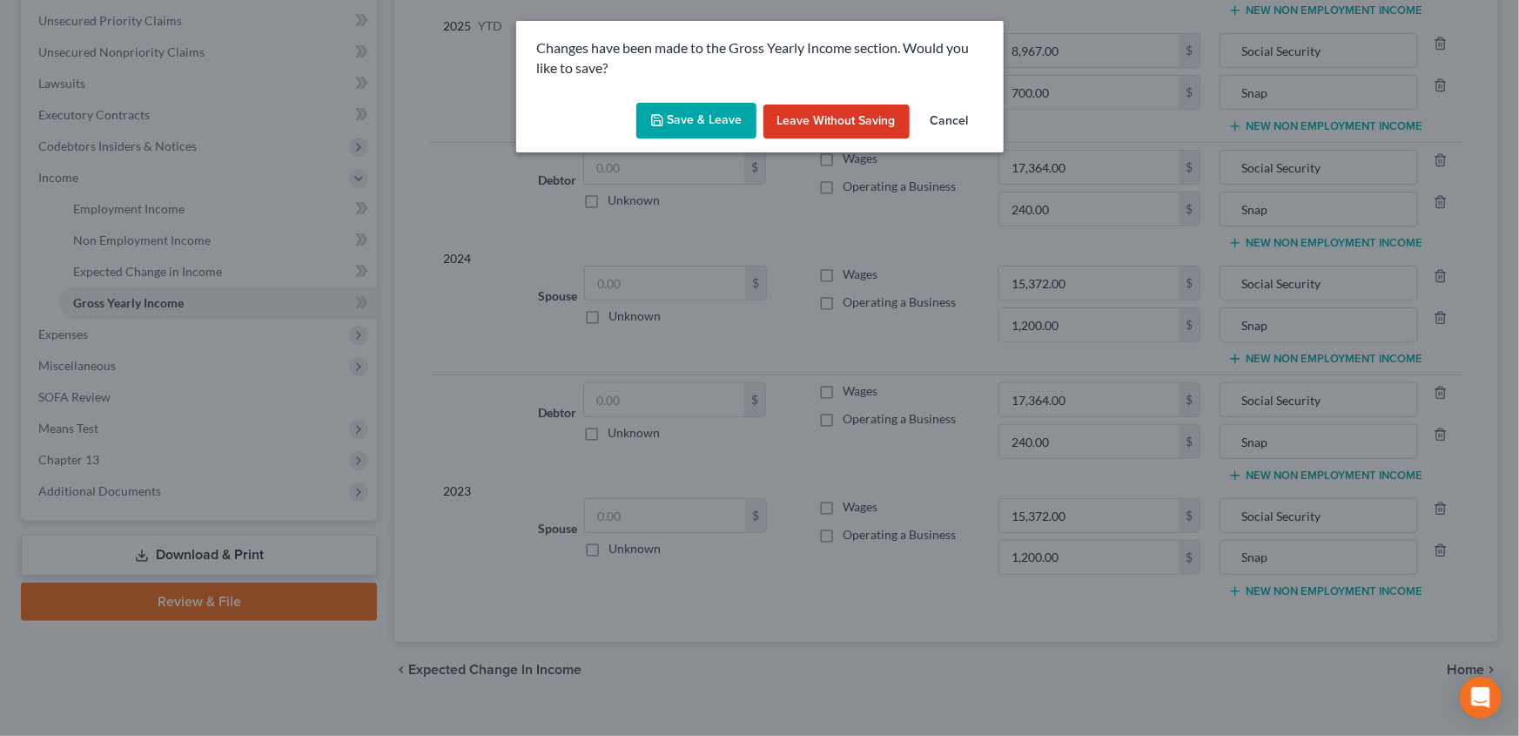
click at [676, 131] on button "Save & Leave" at bounding box center [696, 121] width 120 height 37
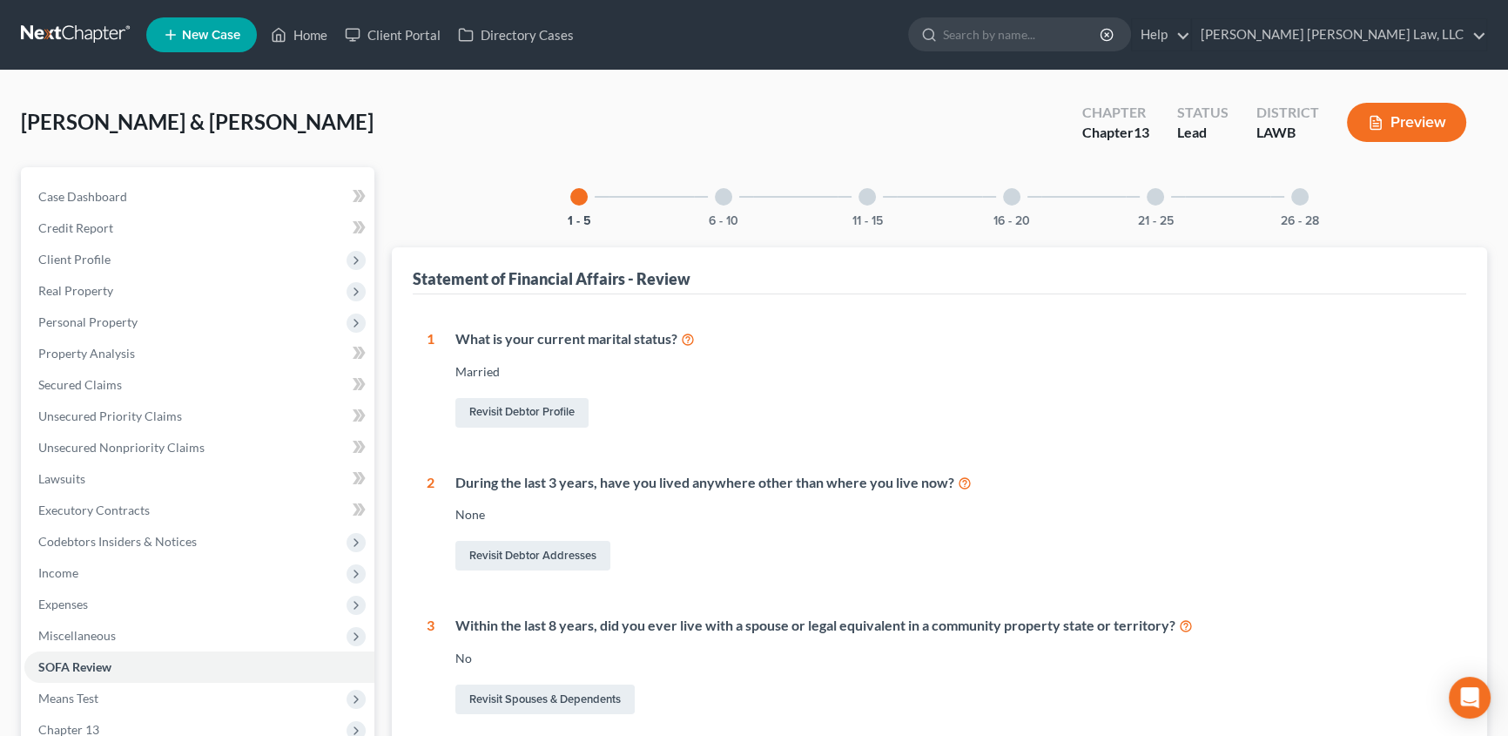
click at [729, 182] on div "6 - 10" at bounding box center [723, 196] width 59 height 59
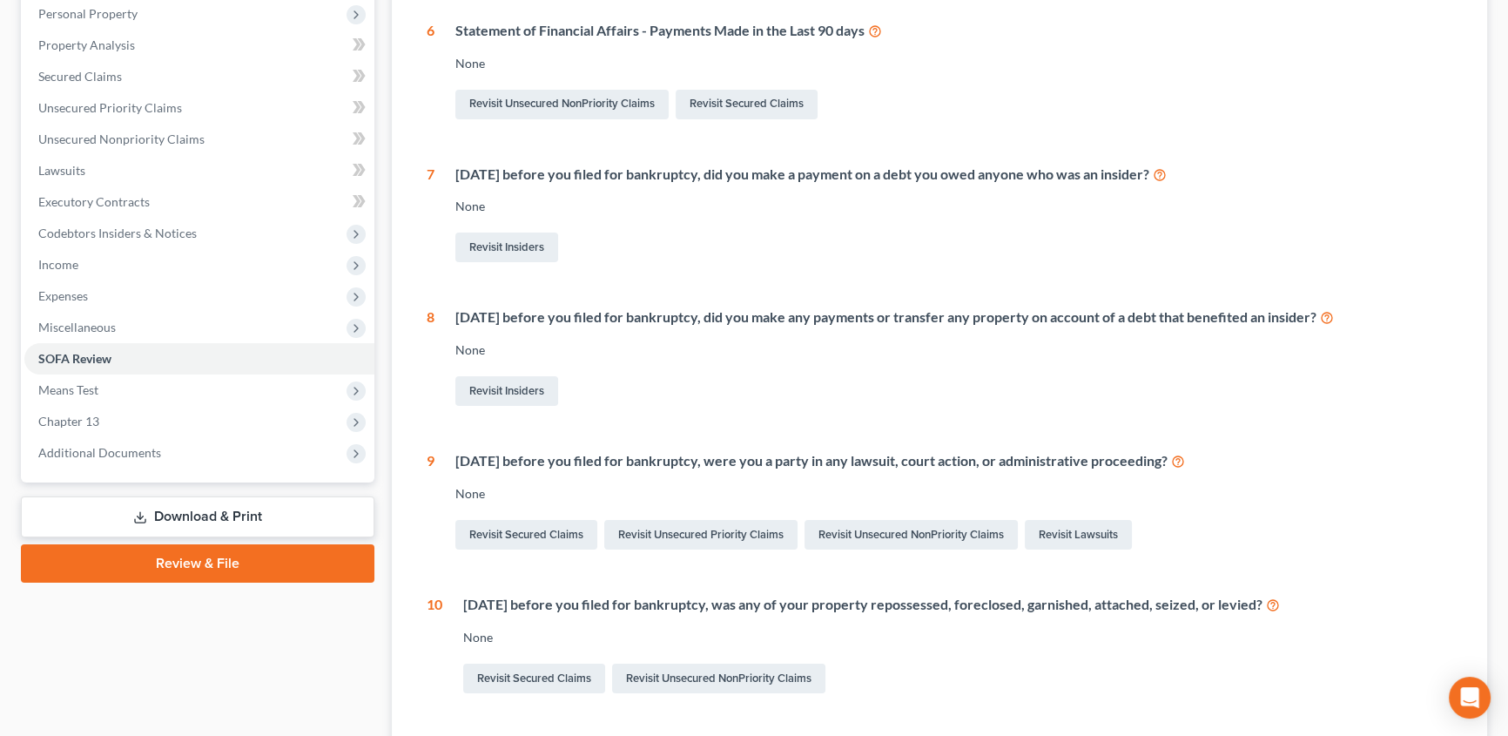
scroll to position [316, 0]
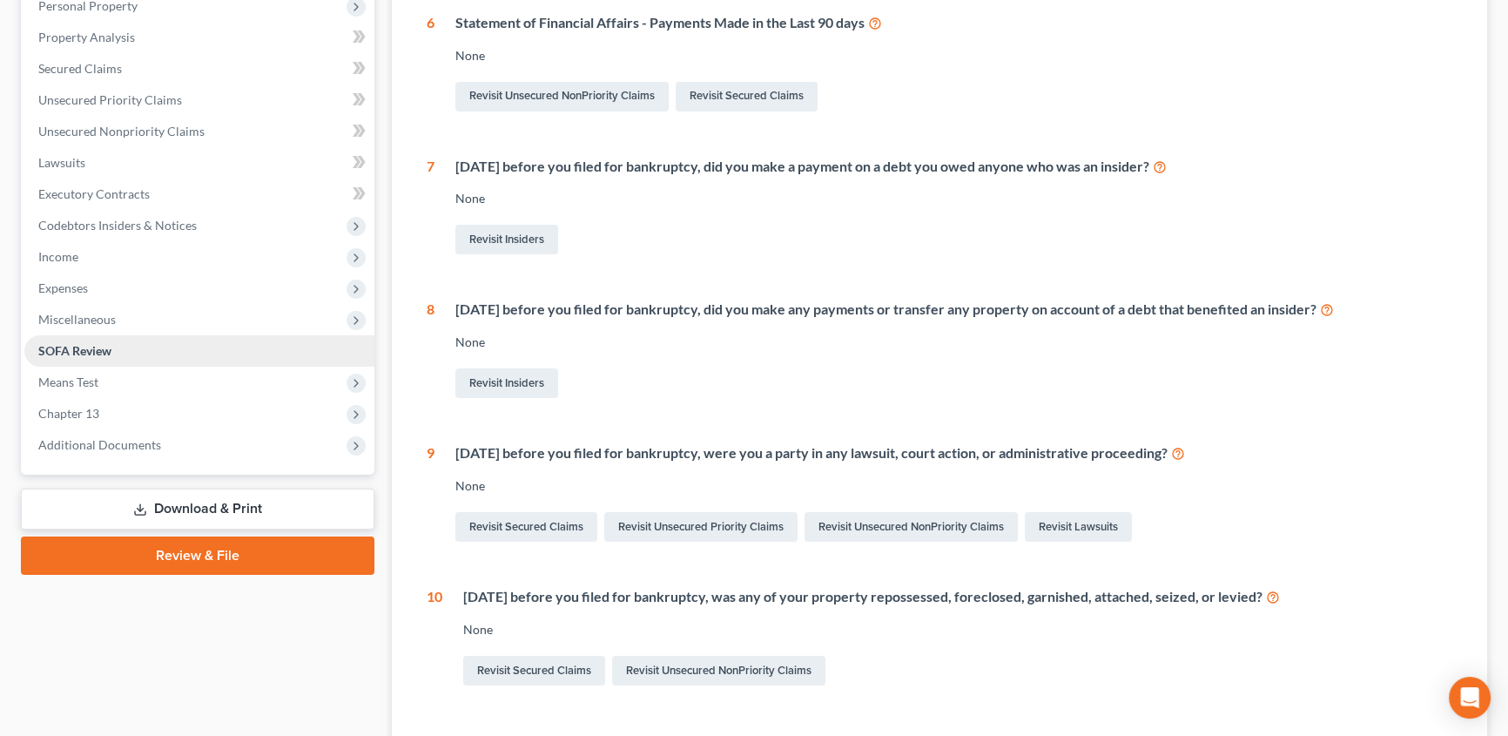
click at [108, 361] on link "SOFA Review" at bounding box center [199, 350] width 350 height 31
click at [92, 378] on span "Means Test" at bounding box center [68, 381] width 60 height 15
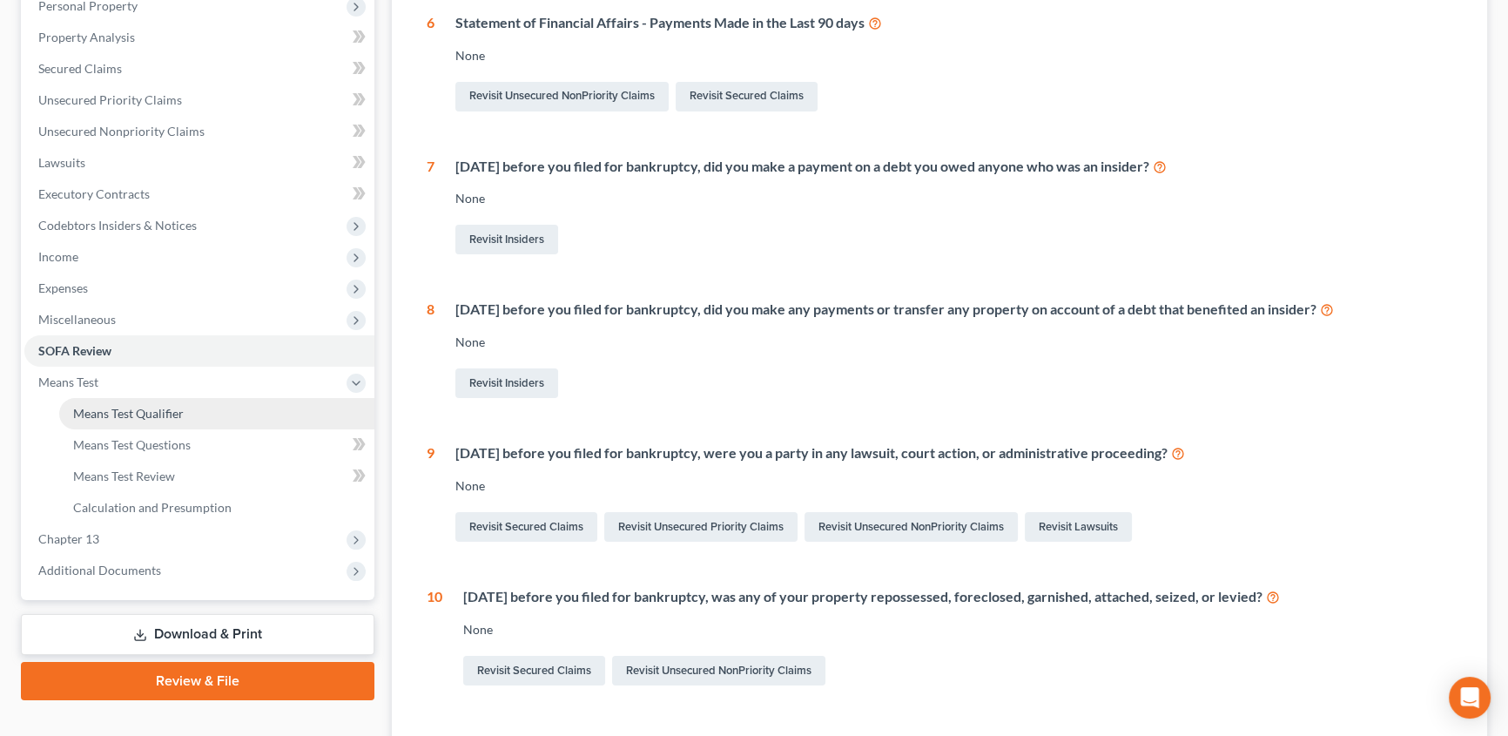
click at [118, 407] on span "Means Test Qualifier" at bounding box center [128, 413] width 111 height 15
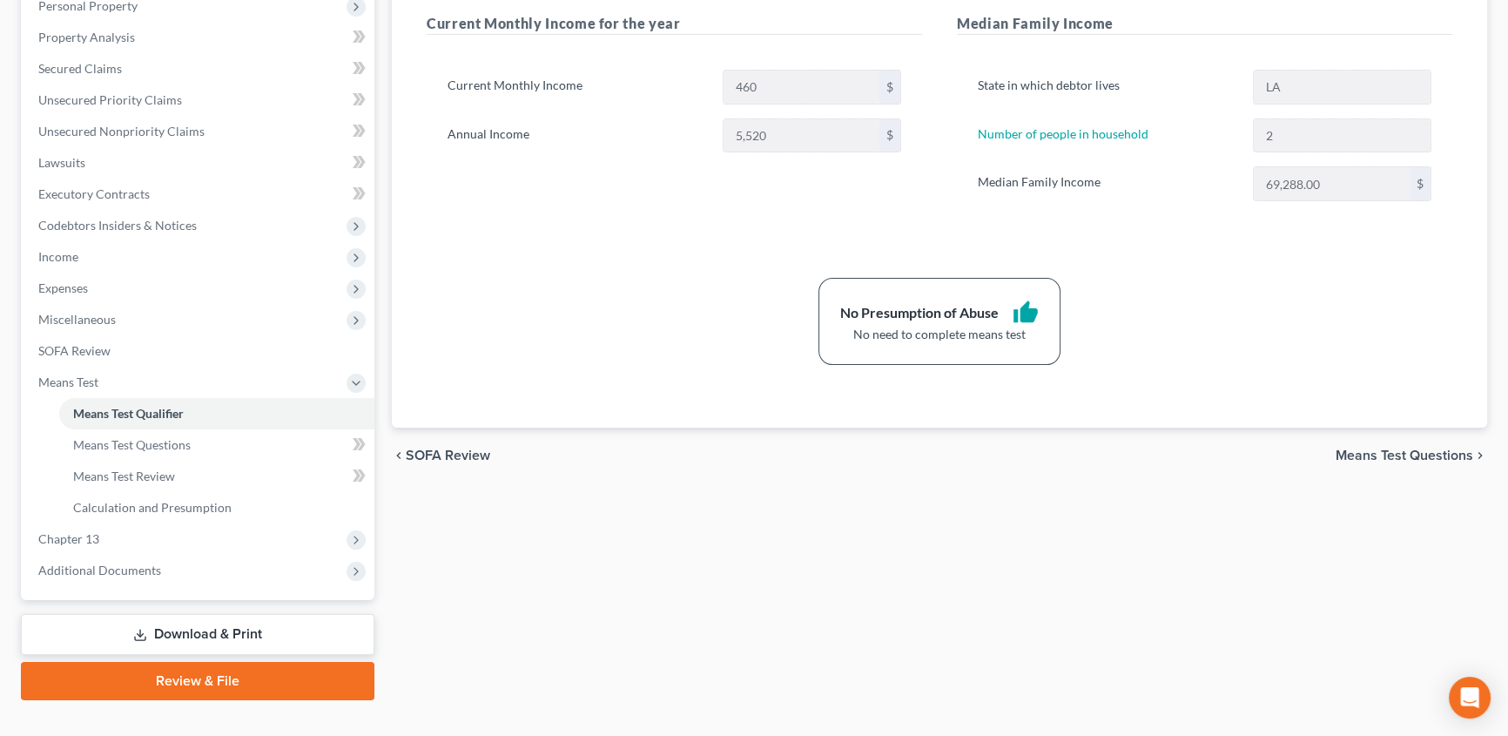
drag, startPoint x: 212, startPoint y: 629, endPoint x: 268, endPoint y: 614, distance: 58.5
click at [212, 629] on link "Download & Print" at bounding box center [197, 634] width 353 height 41
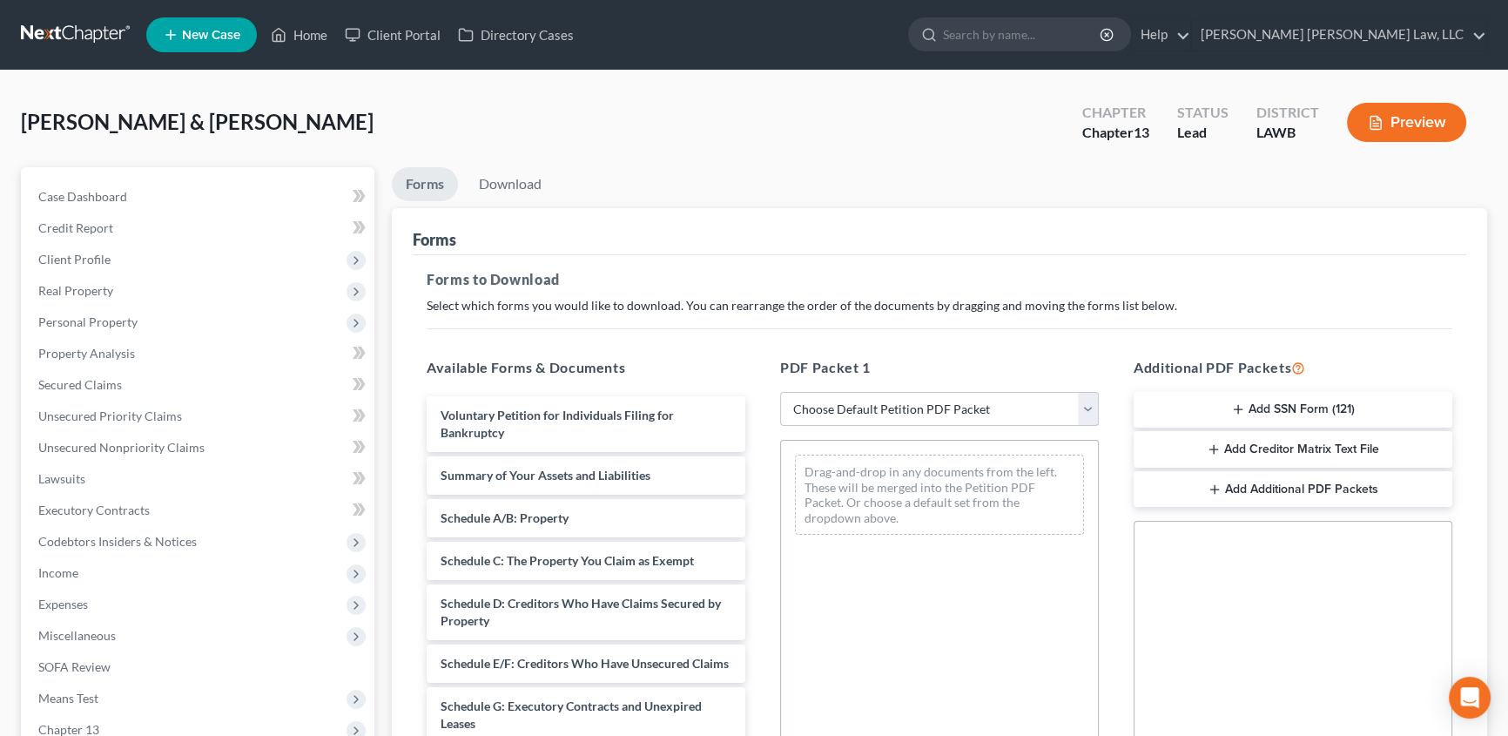
click at [842, 407] on select "Choose Default Petition PDF Packet Complete Bankruptcy Petition (all forms and …" at bounding box center [939, 409] width 319 height 35
select select "0"
click at [780, 392] on select "Choose Default Petition PDF Packet Complete Bankruptcy Petition (all forms and …" at bounding box center [939, 409] width 319 height 35
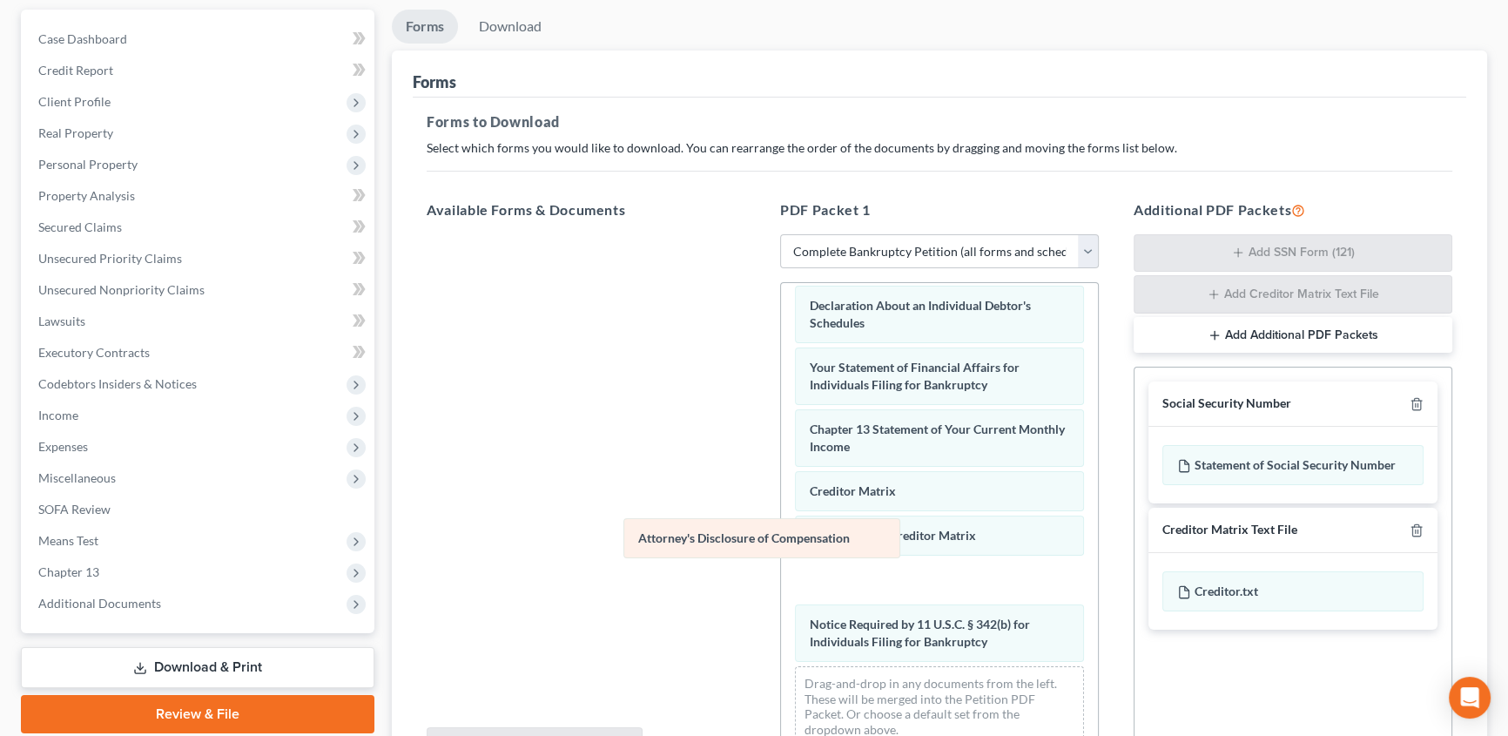
scroll to position [495, 0]
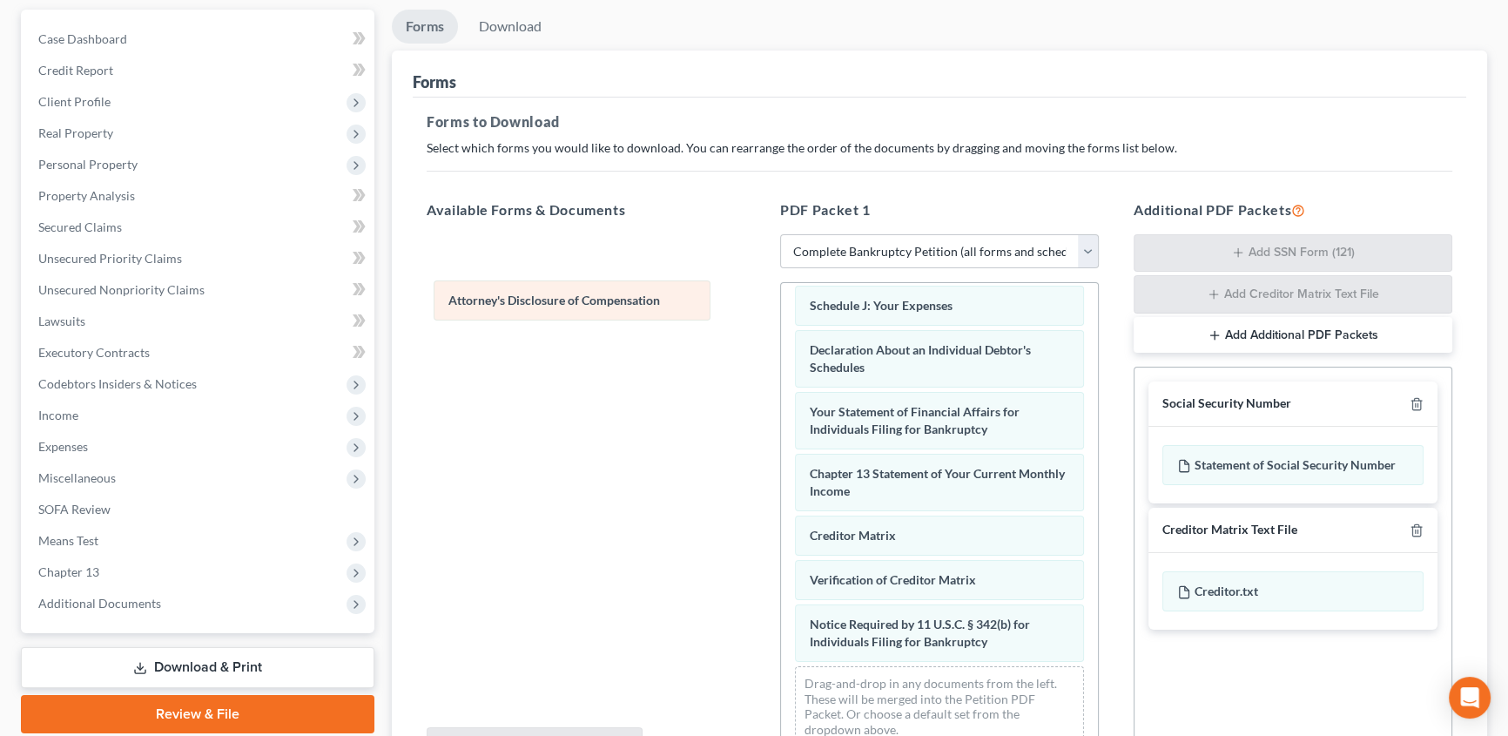
drag, startPoint x: 888, startPoint y: 640, endPoint x: 533, endPoint y: 298, distance: 493.2
click at [781, 298] on div "Attorney's Disclosure of Compensation Voluntary Petition for Individuals Filing…" at bounding box center [939, 281] width 317 height 958
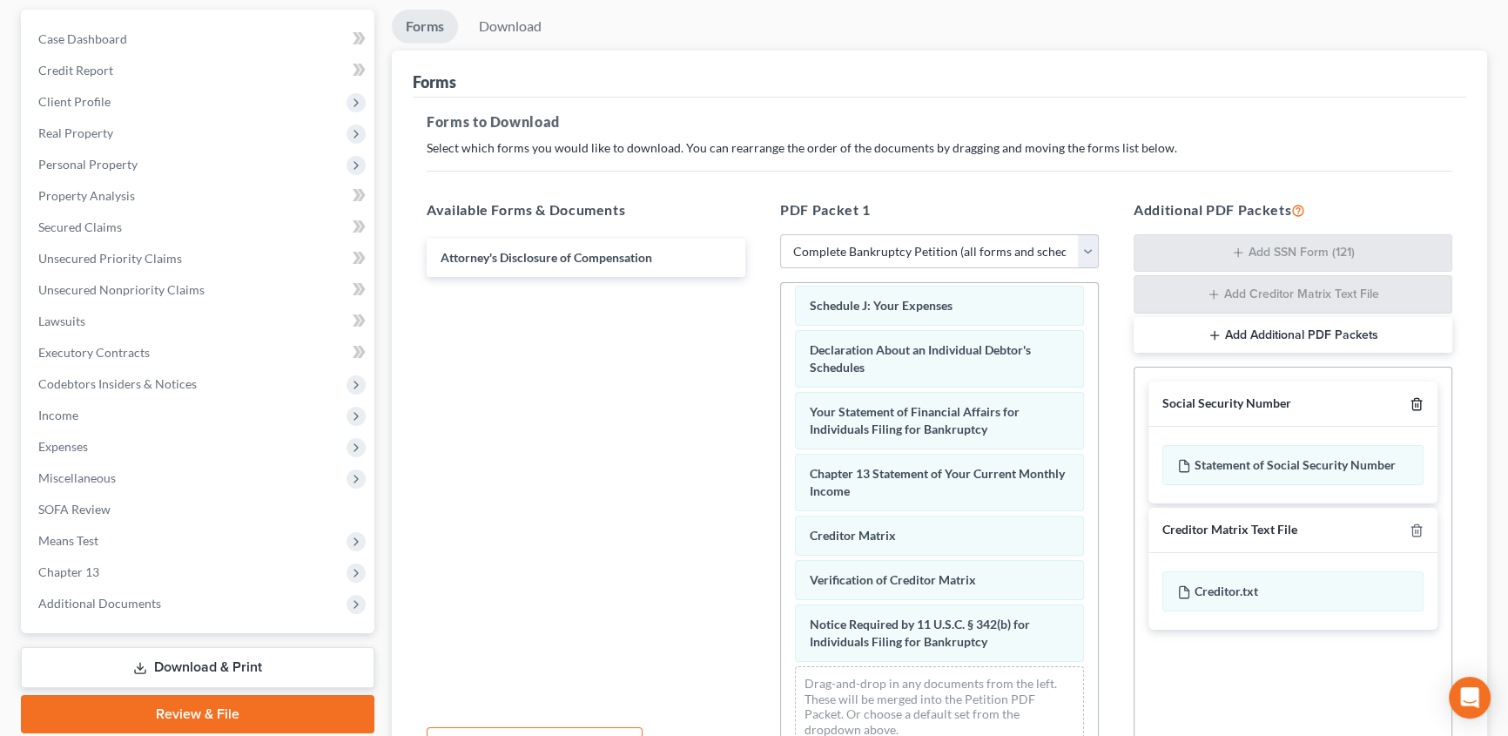
click at [1418, 401] on icon "button" at bounding box center [1417, 404] width 14 height 14
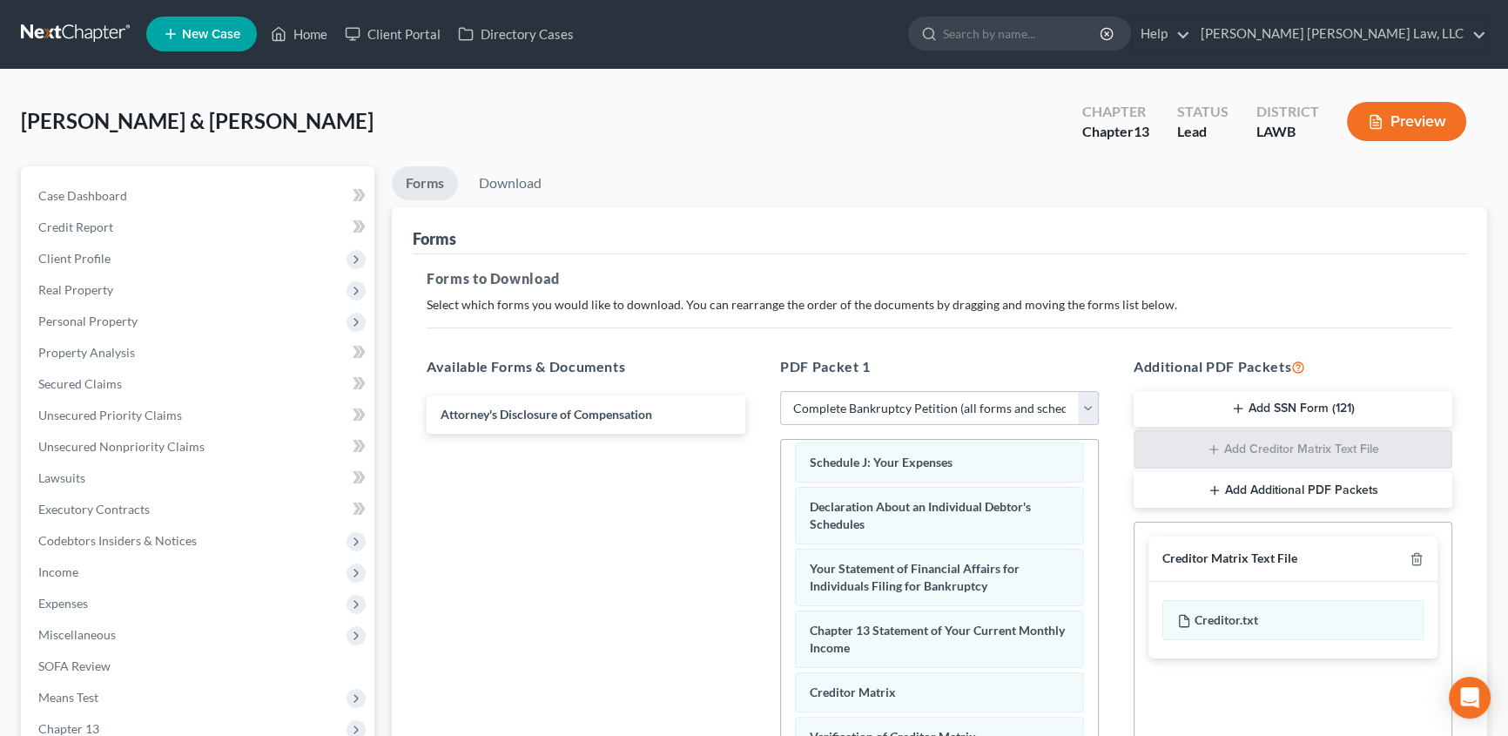
scroll to position [0, 0]
click at [521, 183] on link "Download" at bounding box center [510, 184] width 91 height 34
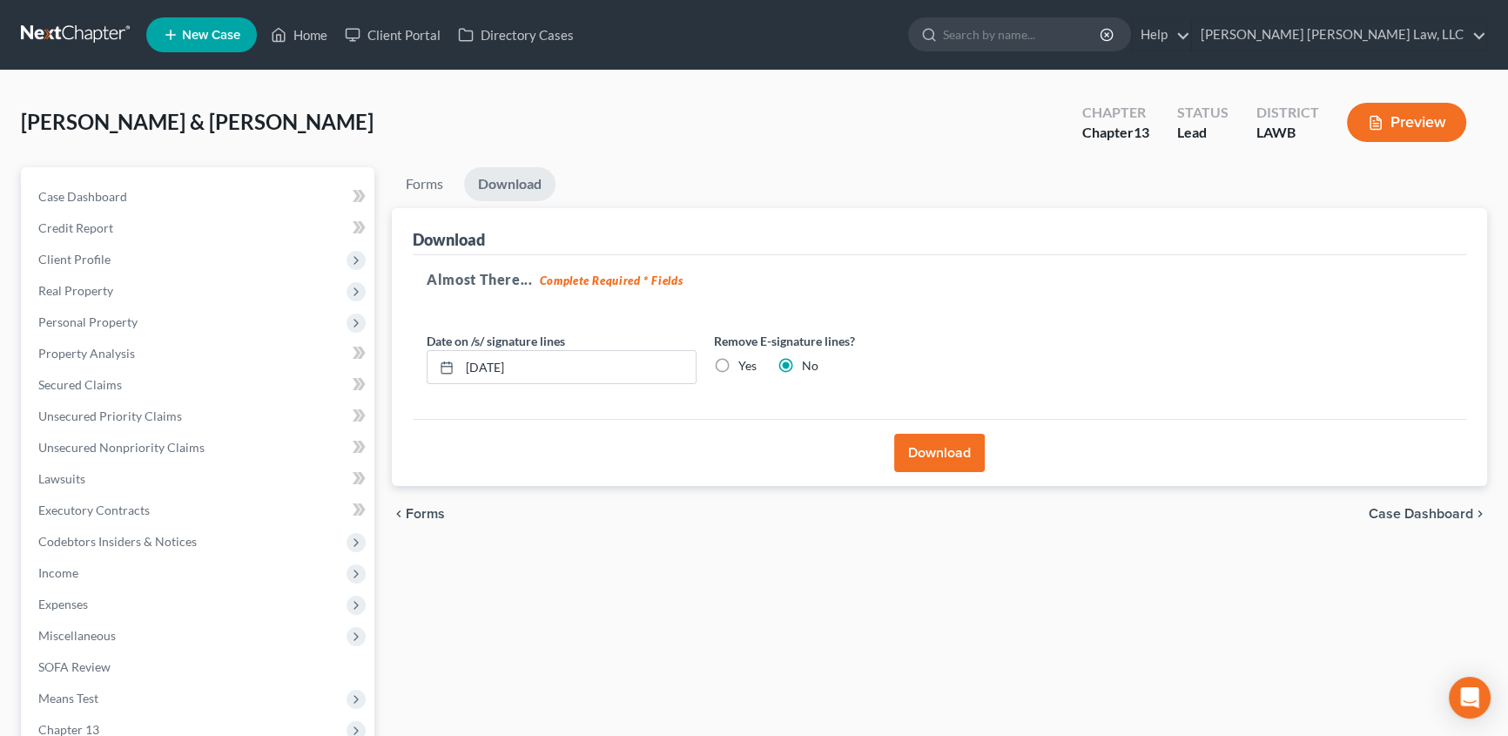
click at [954, 461] on button "Download" at bounding box center [939, 453] width 91 height 38
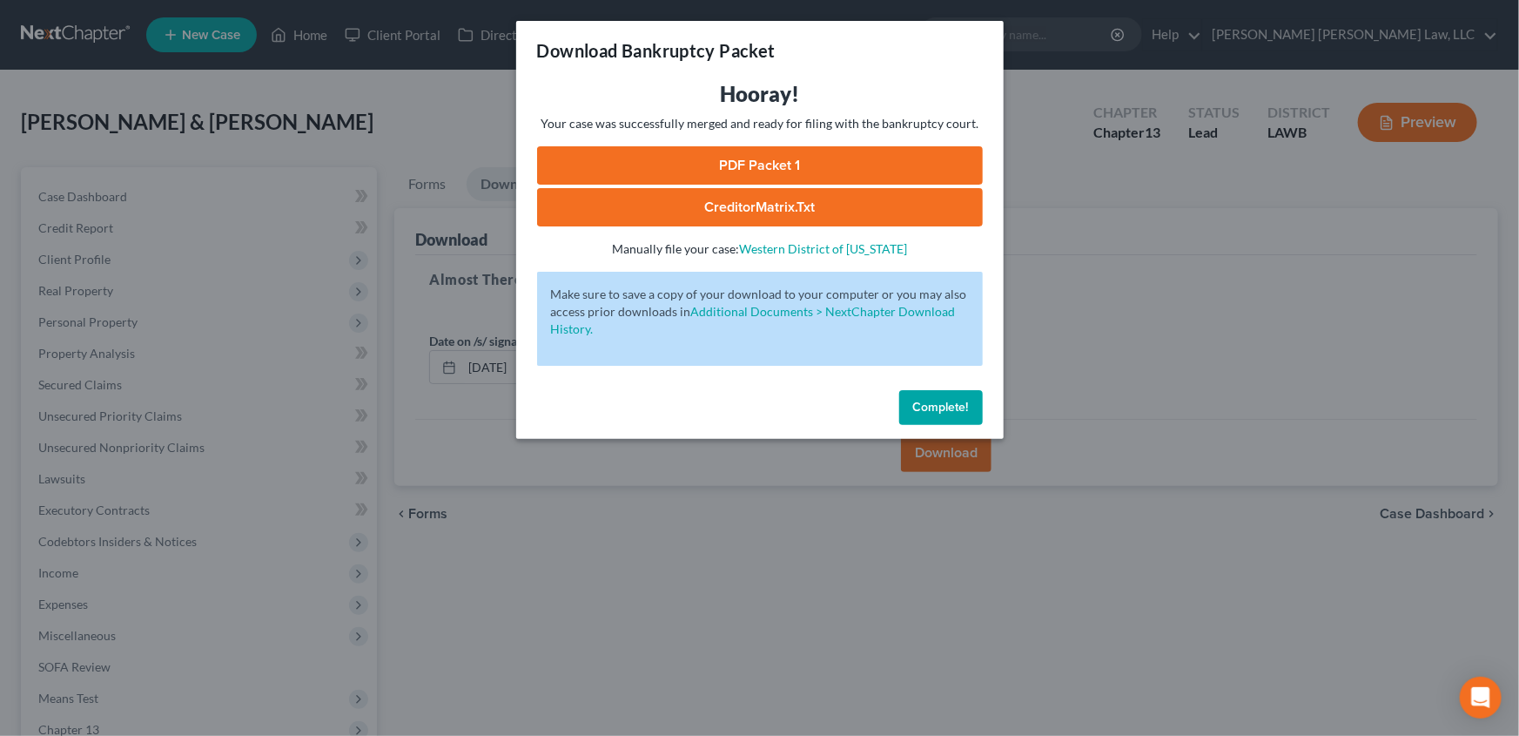
click at [759, 155] on link "PDF Packet 1" at bounding box center [760, 165] width 446 height 38
click at [969, 400] on button "Complete!" at bounding box center [941, 407] width 84 height 35
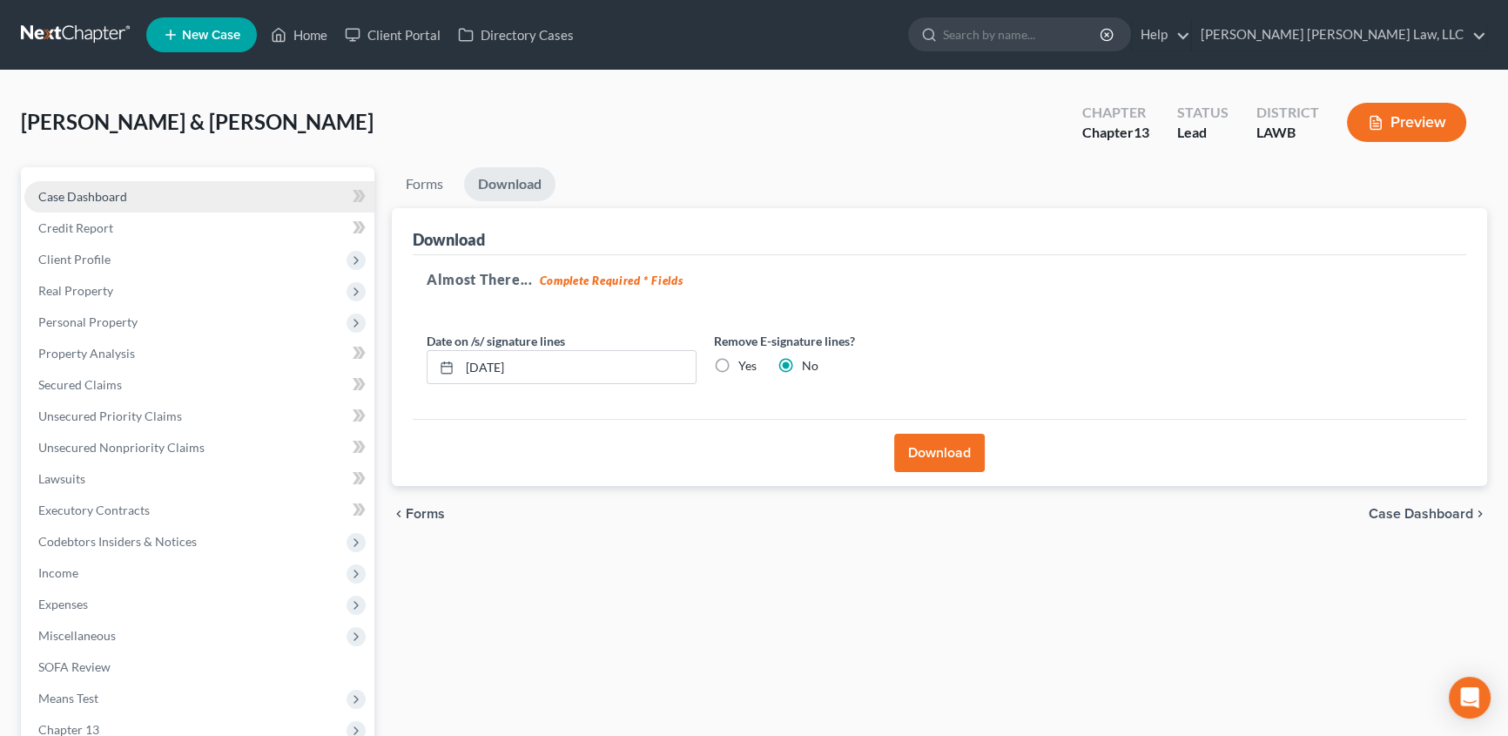
click at [102, 194] on span "Case Dashboard" at bounding box center [82, 196] width 89 height 15
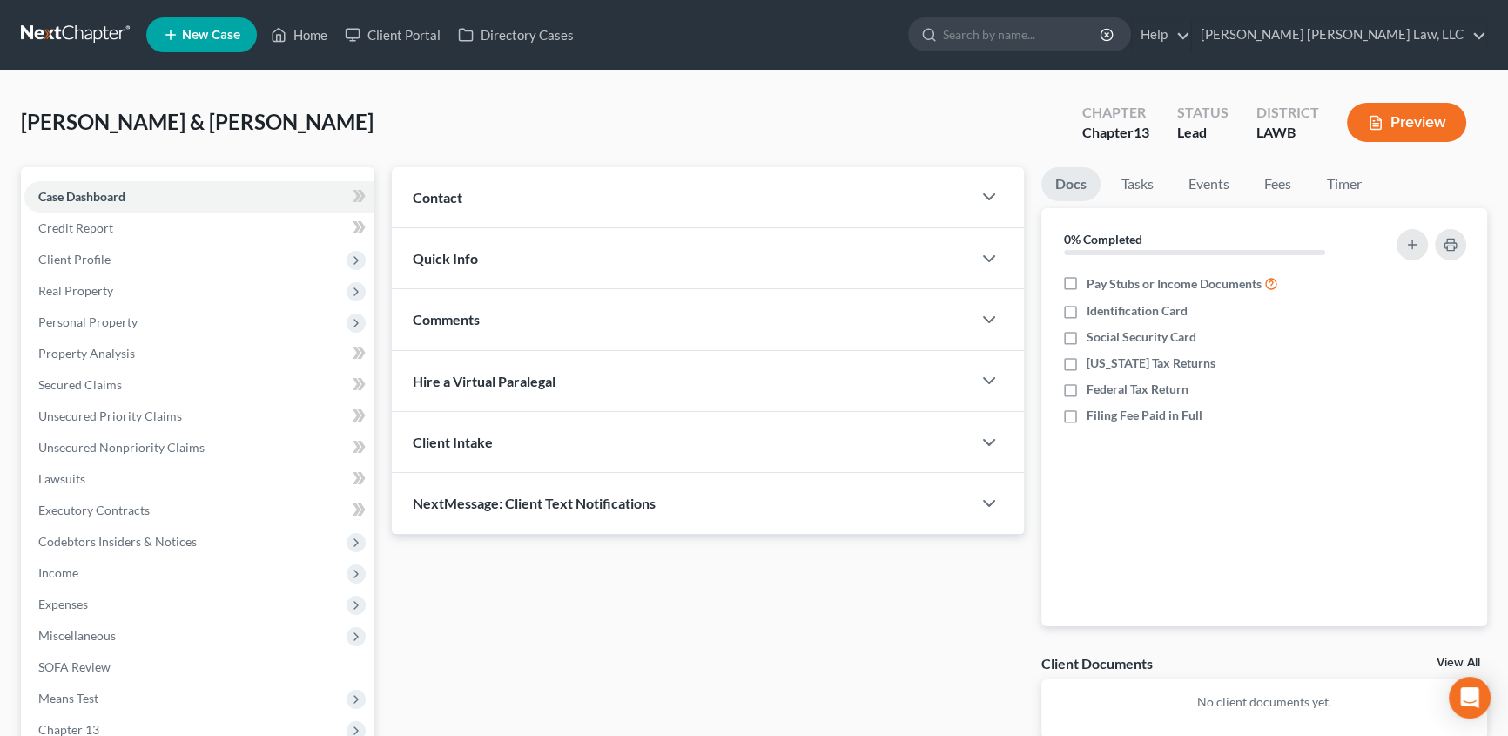
click at [505, 317] on div "Comments" at bounding box center [682, 319] width 580 height 60
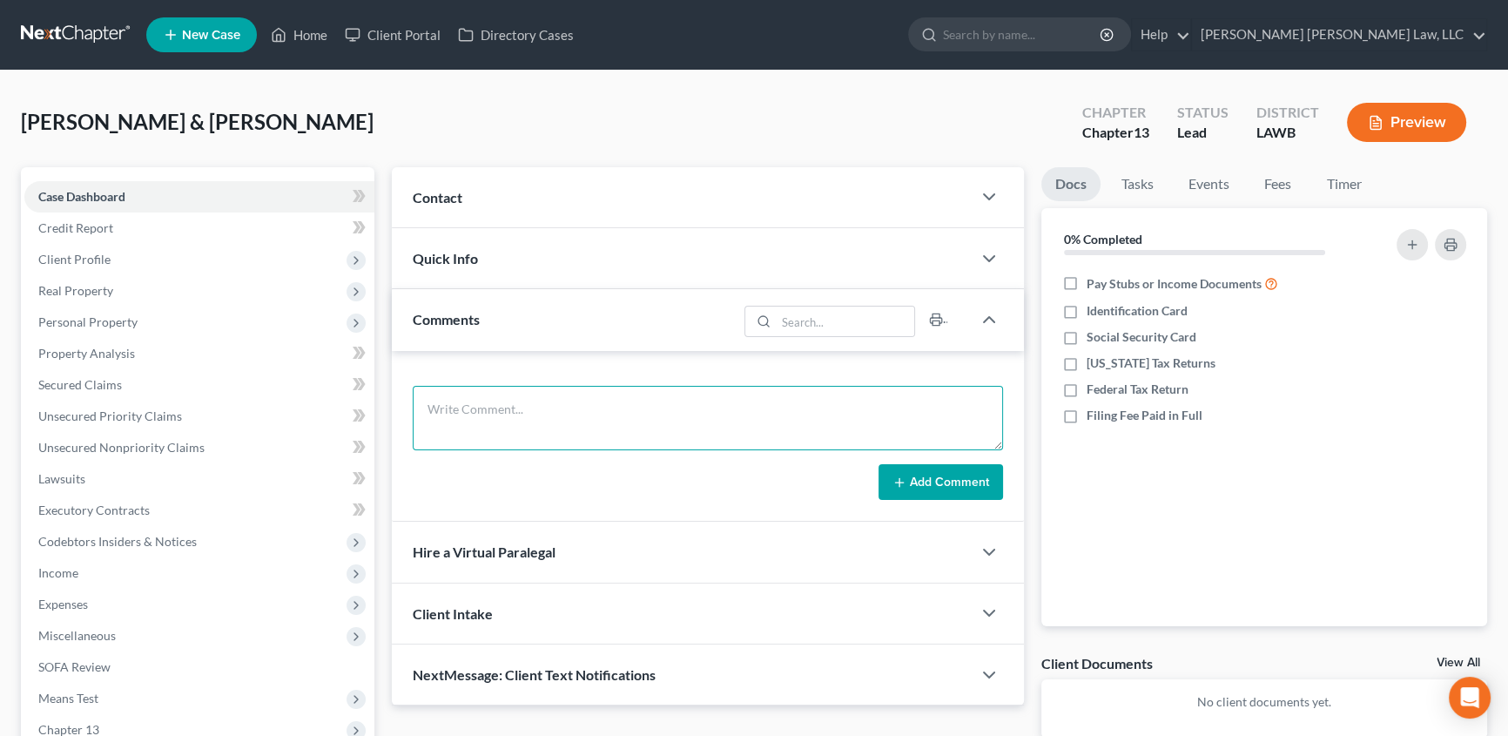
click at [545, 416] on textarea at bounding box center [708, 418] width 590 height 64
type textarea "submitted for review"
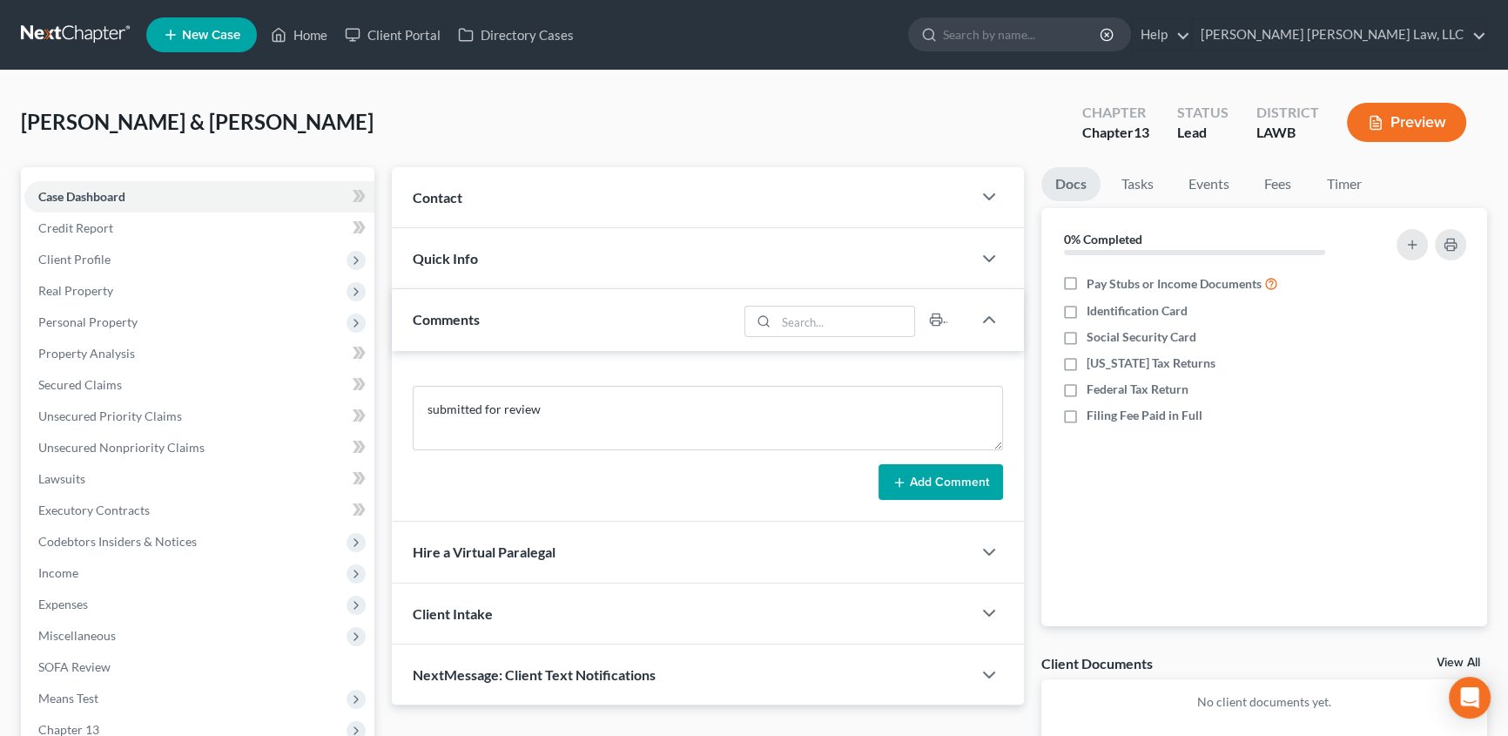
click at [916, 477] on button "Add Comment" at bounding box center [941, 482] width 125 height 37
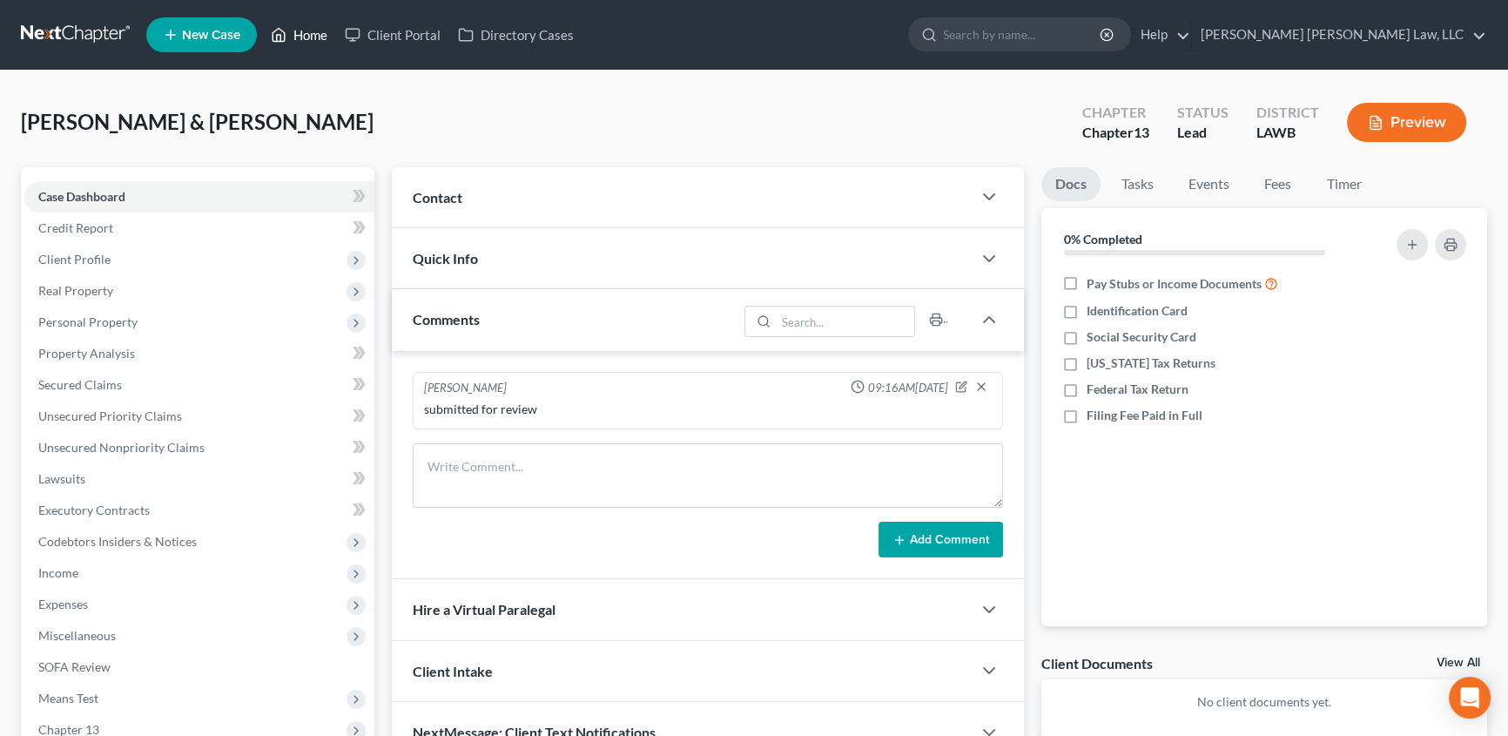
drag, startPoint x: 313, startPoint y: 36, endPoint x: 479, endPoint y: 506, distance: 498.4
click at [313, 36] on link "Home" at bounding box center [299, 34] width 74 height 31
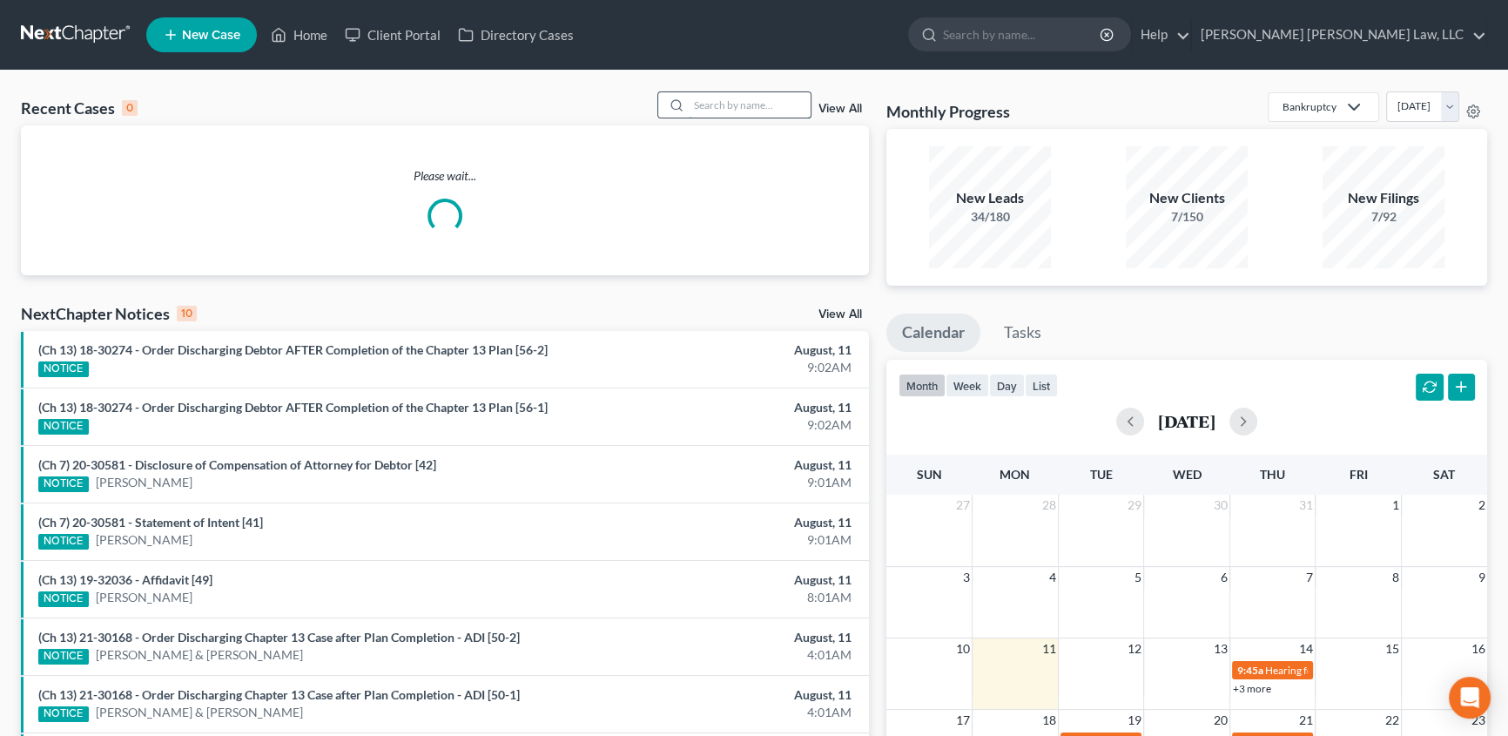
click at [748, 113] on input "search" at bounding box center [750, 104] width 122 height 25
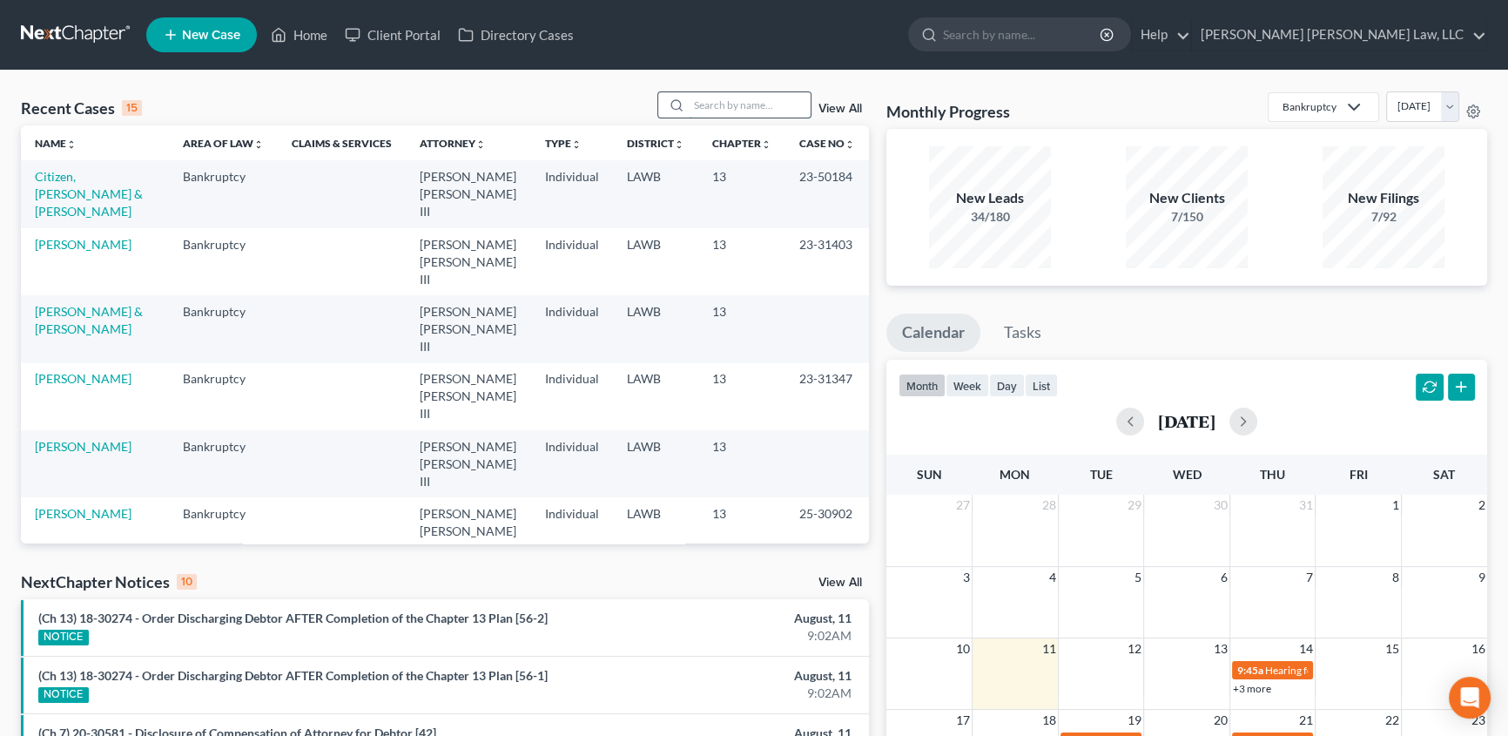
click at [734, 112] on input "search" at bounding box center [750, 104] width 122 height 25
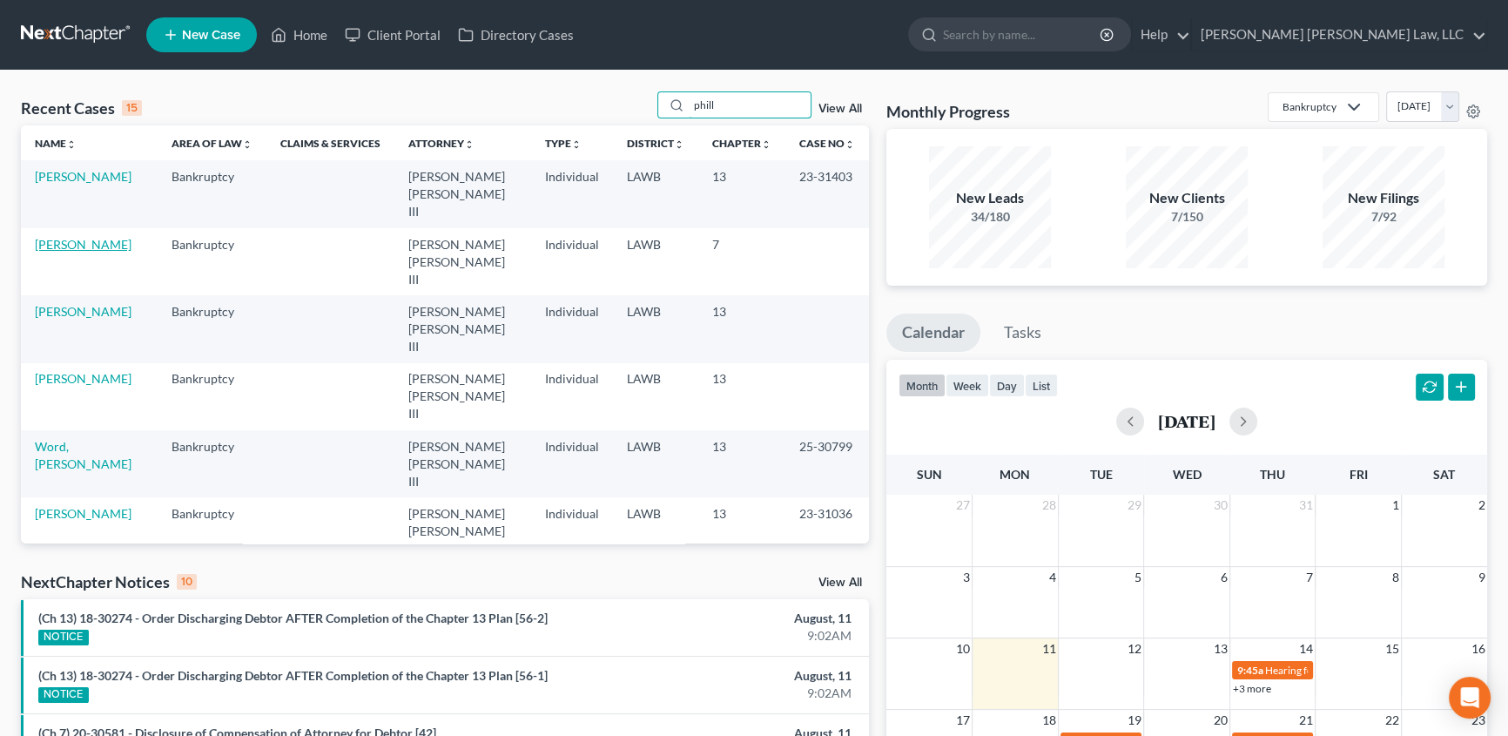
type input "phill"
click at [70, 237] on link "[PERSON_NAME]" at bounding box center [83, 244] width 97 height 15
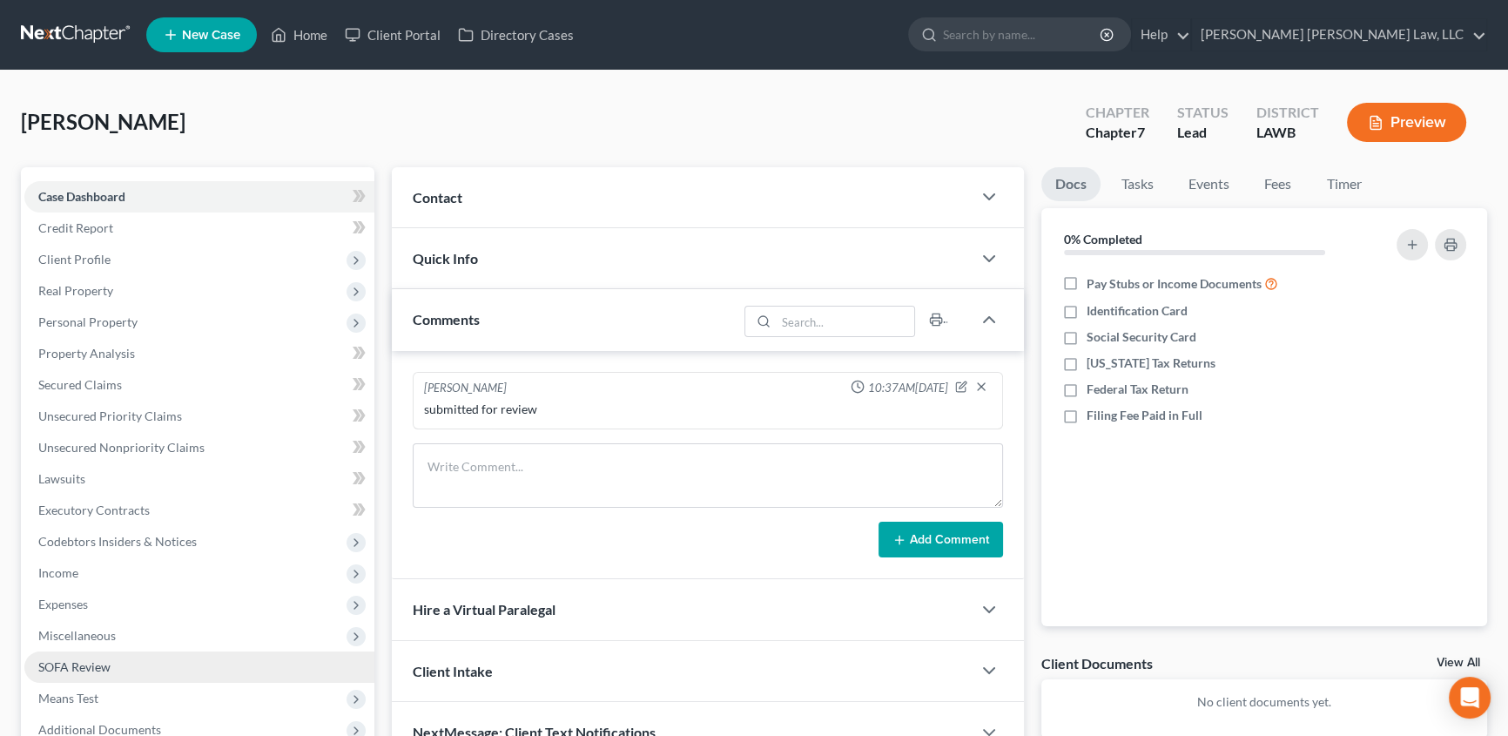
click at [82, 667] on span "SOFA Review" at bounding box center [74, 666] width 72 height 15
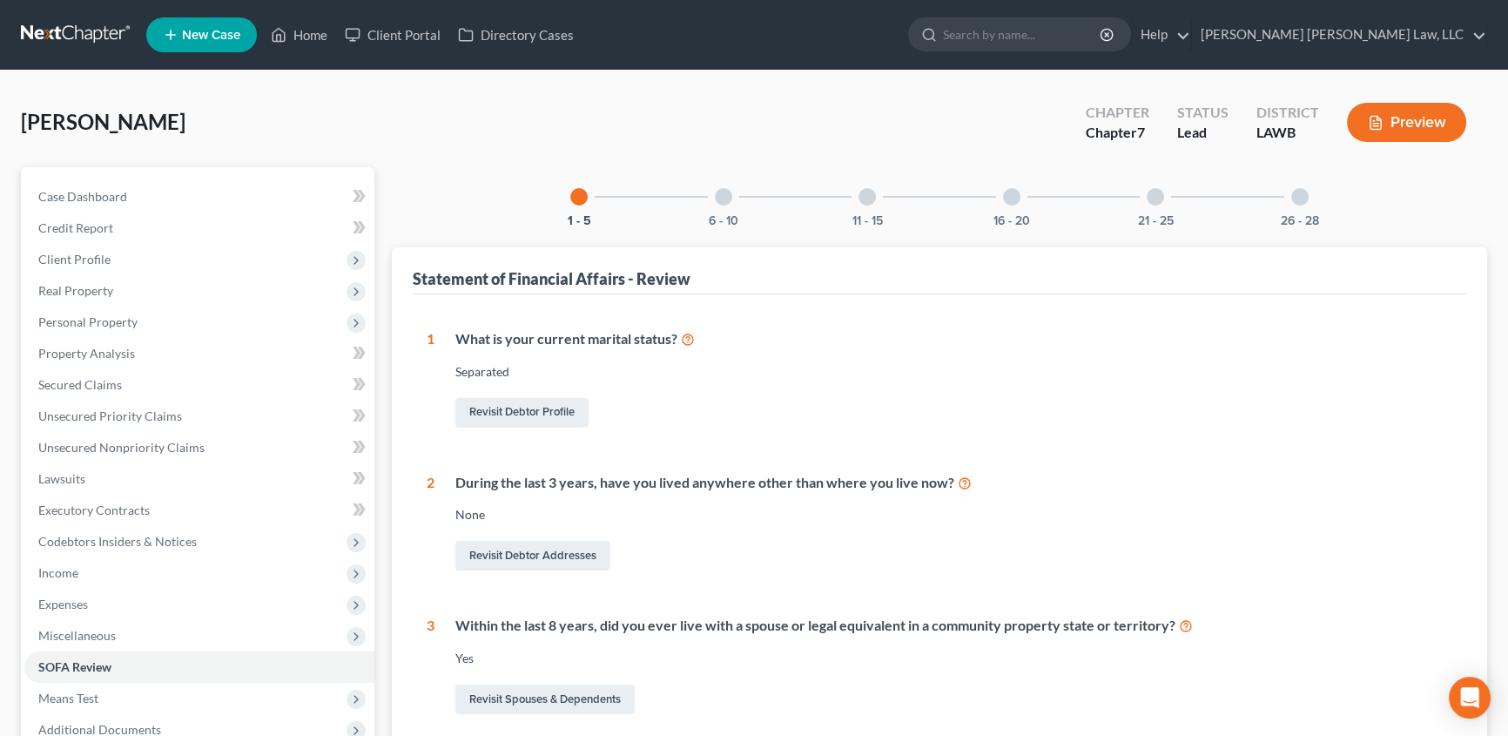
click at [723, 194] on div at bounding box center [723, 196] width 17 height 17
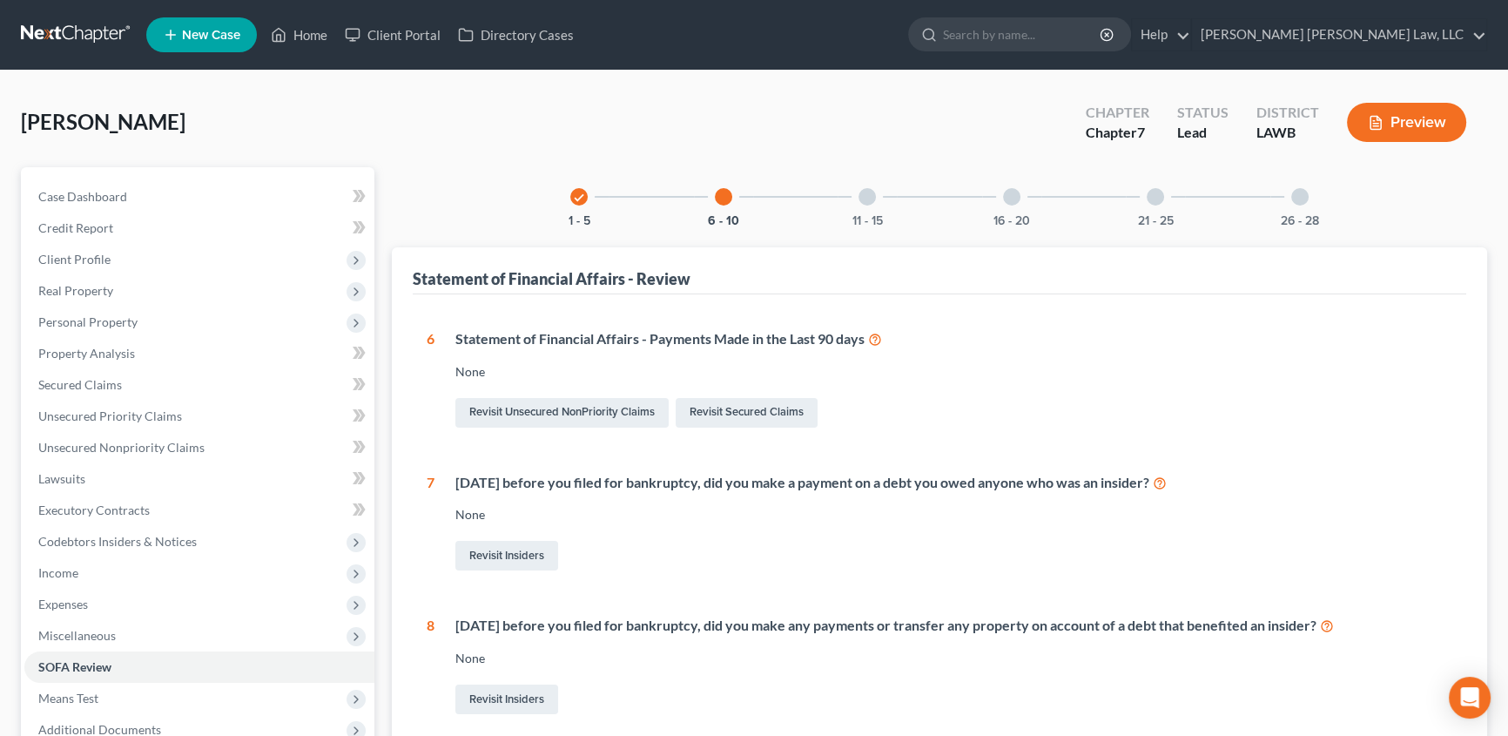
click at [860, 191] on div at bounding box center [866, 196] width 17 height 17
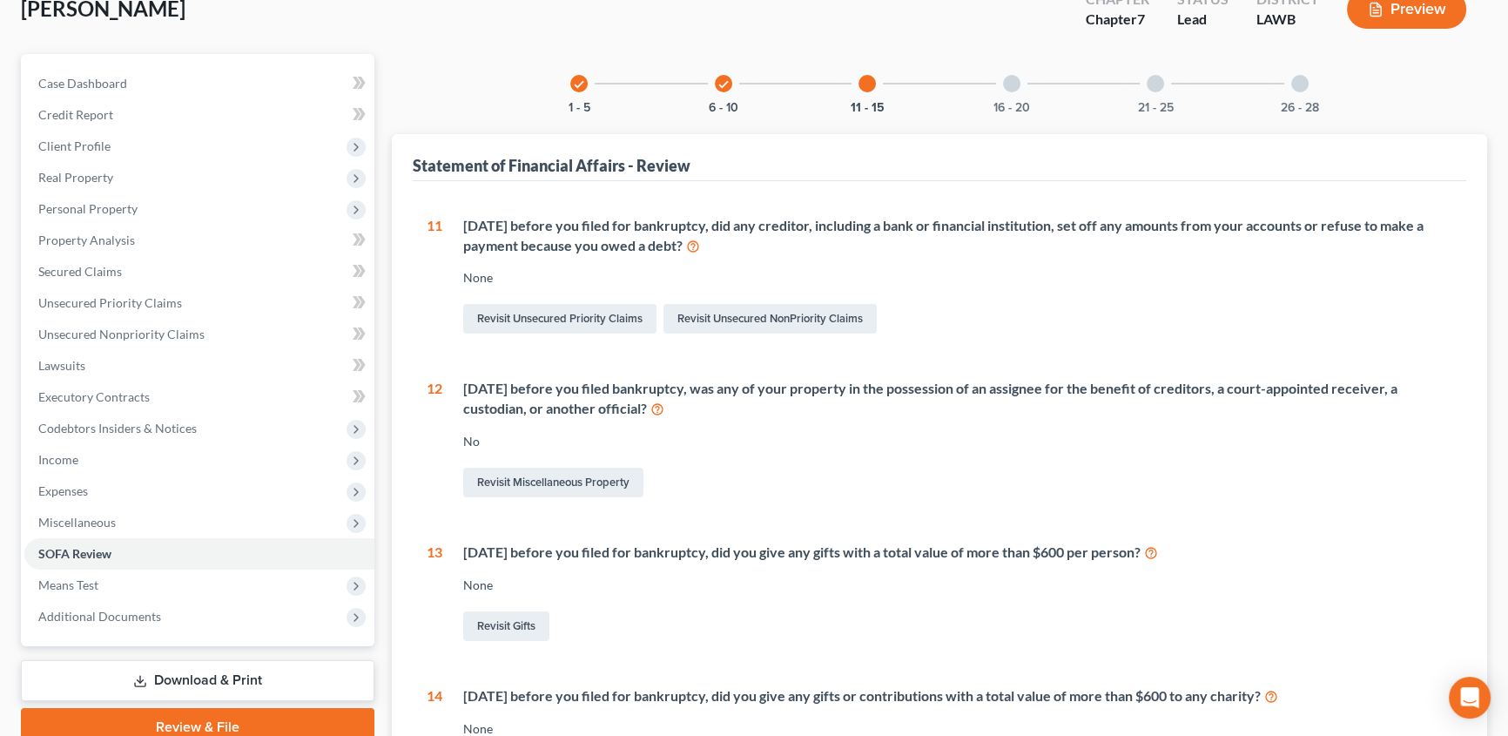
scroll to position [78, 0]
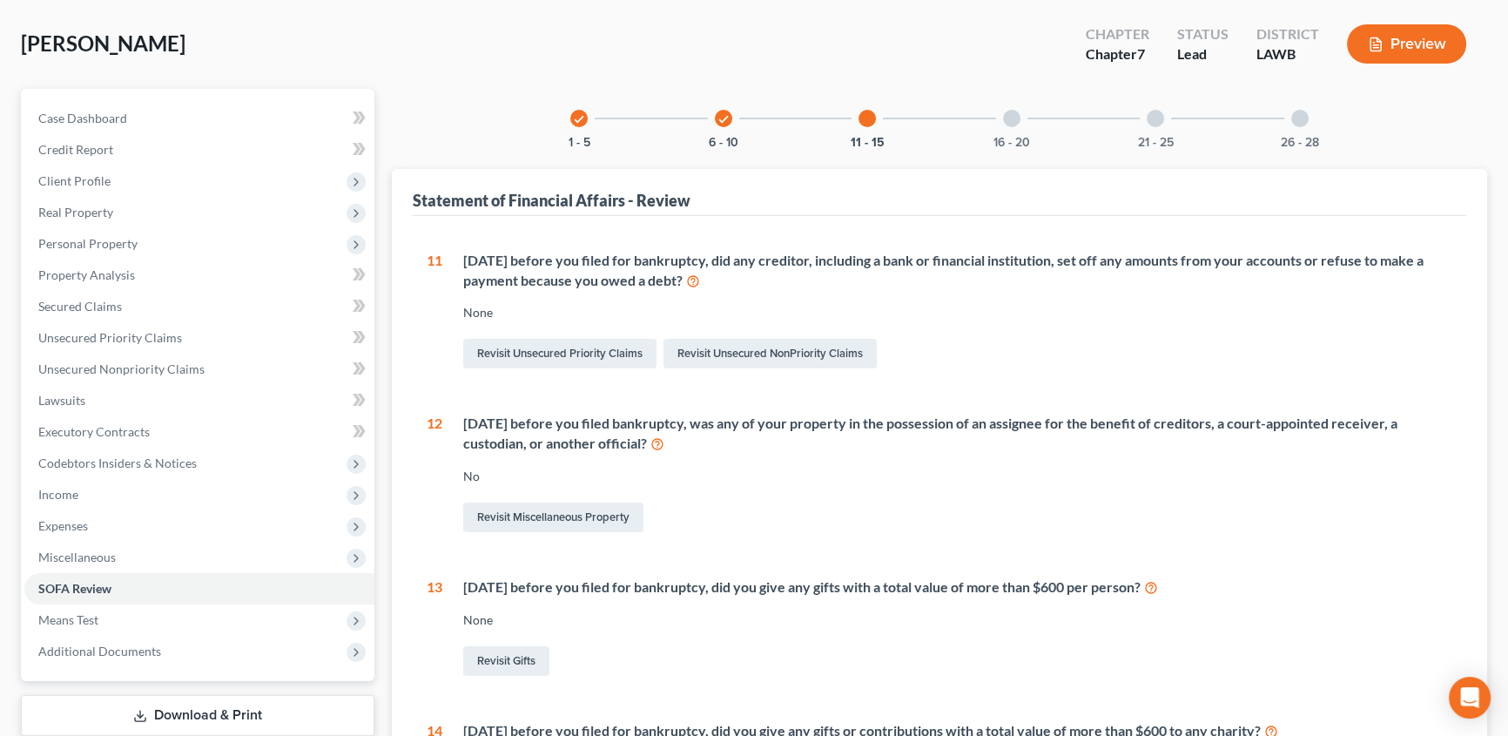
click at [1008, 111] on div at bounding box center [1011, 118] width 17 height 17
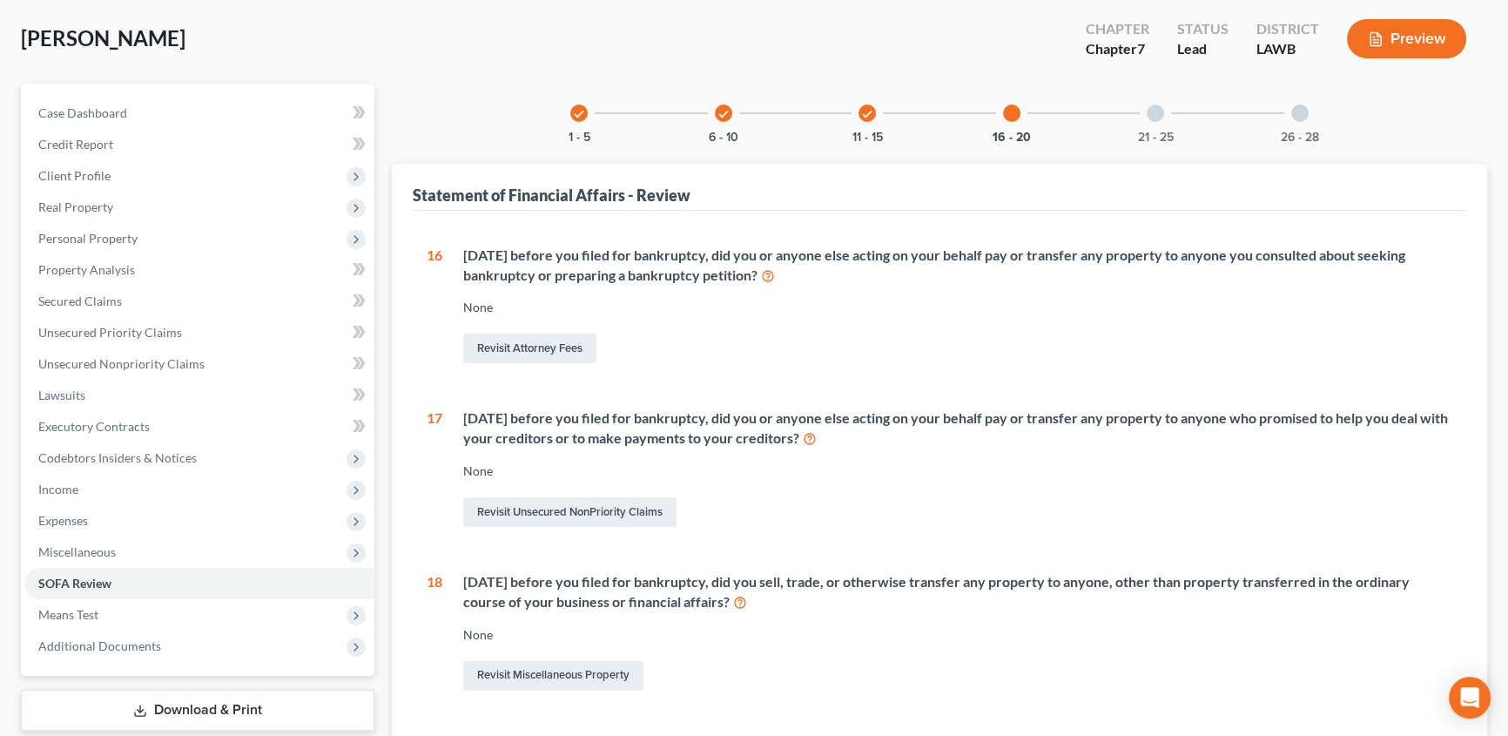
scroll to position [158, 0]
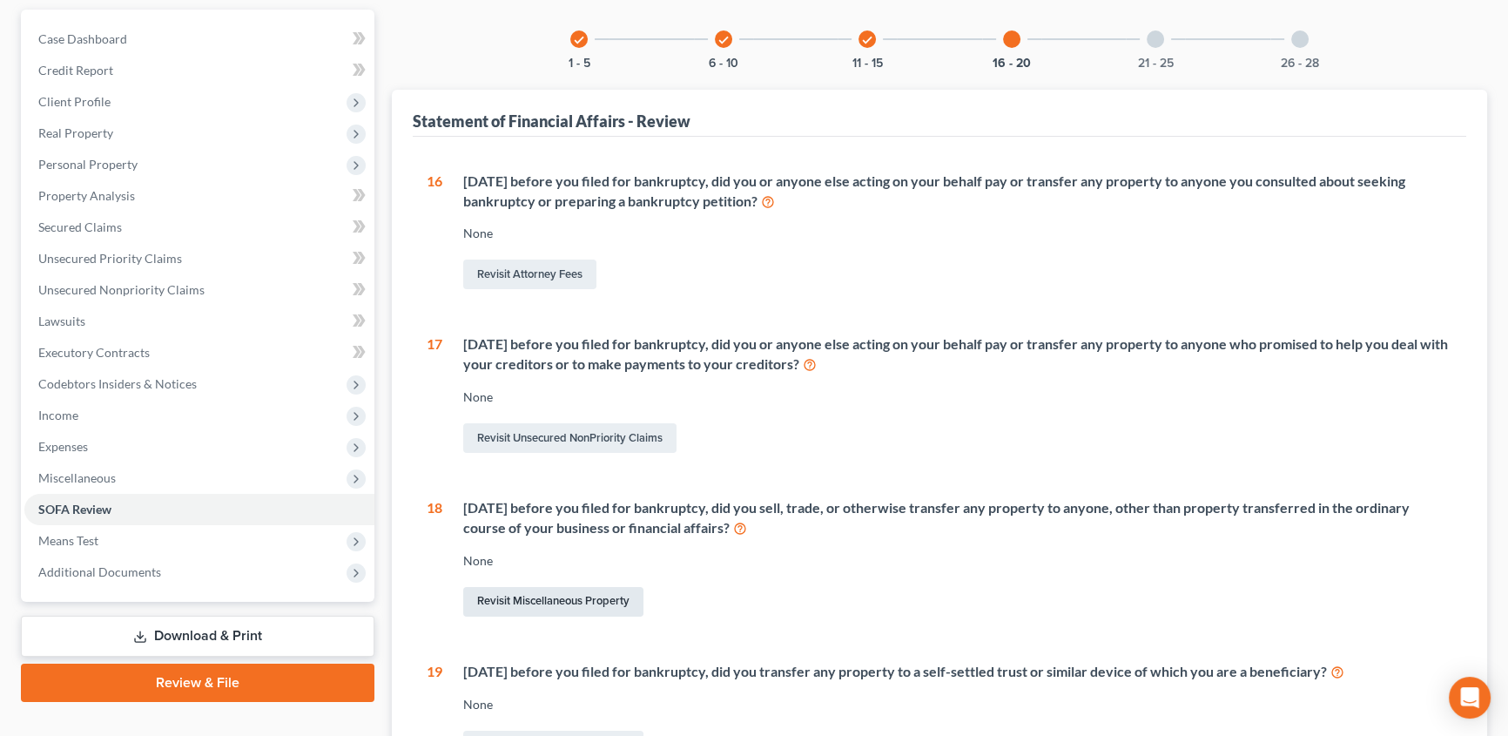
click at [532, 603] on link "Revisit Miscellaneous Property" at bounding box center [553, 602] width 180 height 30
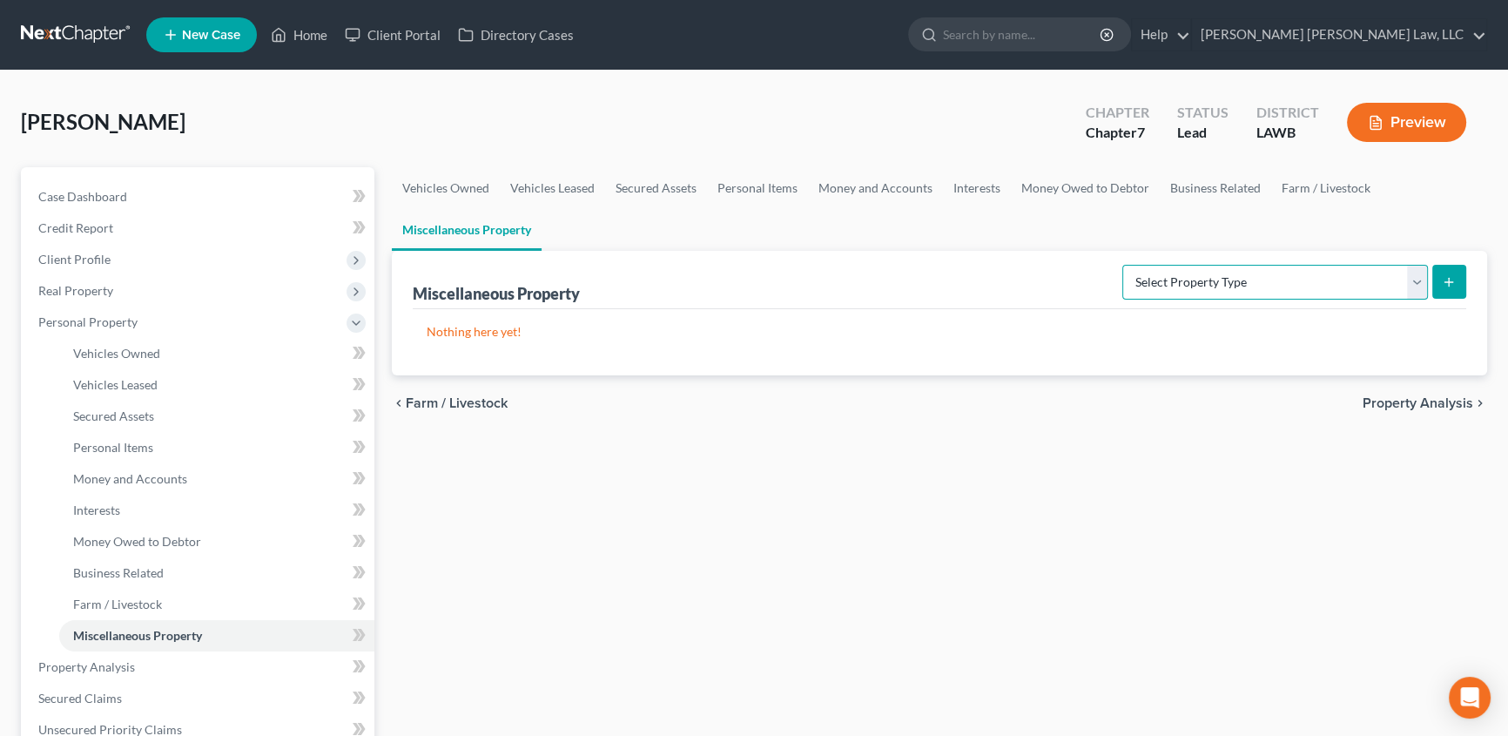
click at [1165, 286] on select "Select Property Type Assigned for Creditor Benefit Within 1 Year (SOFA: 12) Hol…" at bounding box center [1275, 282] width 306 height 35
select select "transferred"
click at [1122, 265] on select "Select Property Type Assigned for Creditor Benefit Within 1 Year (SOFA: 12) Hol…" at bounding box center [1275, 282] width 306 height 35
click at [1454, 275] on icon "submit" at bounding box center [1449, 282] width 14 height 14
select select "Ordinary (within 2 years)"
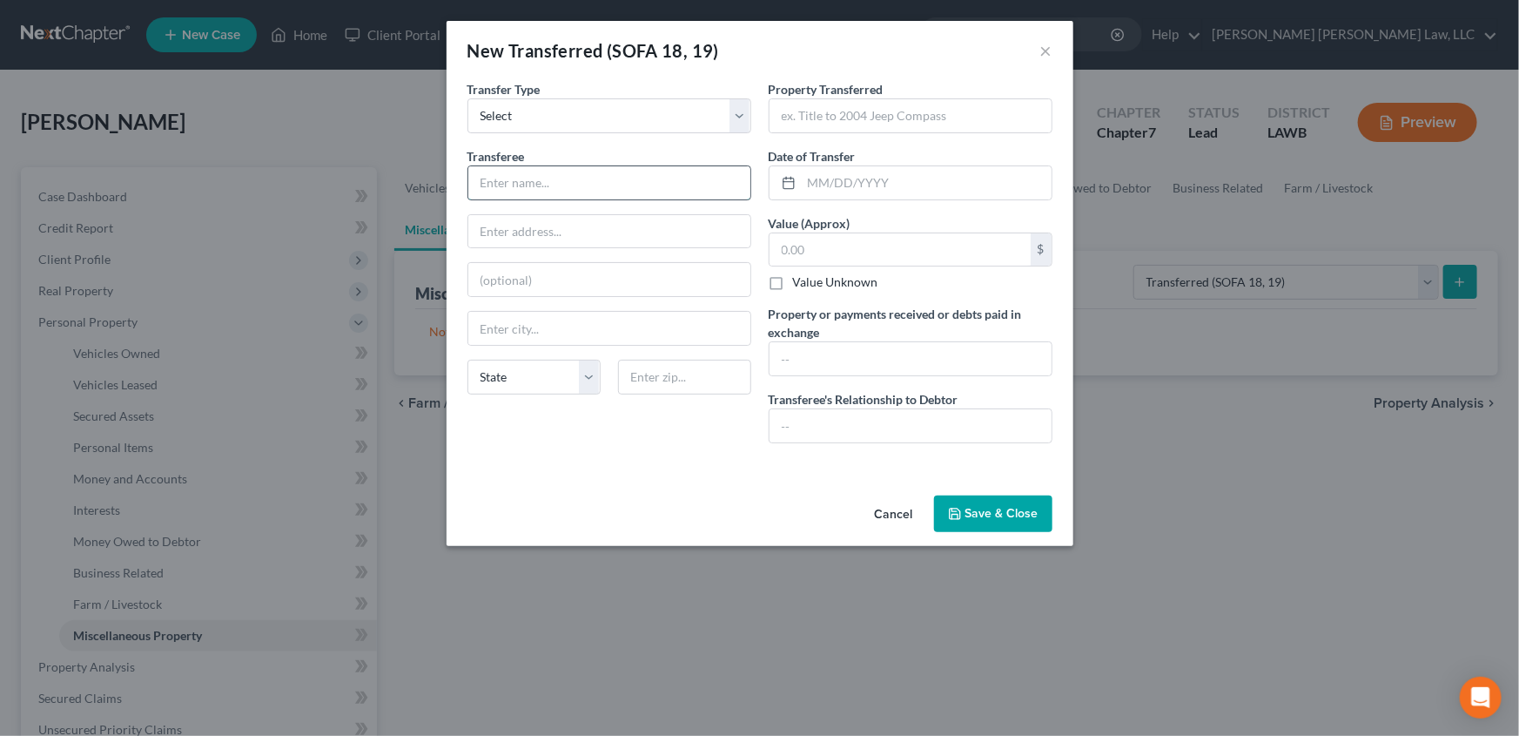
click at [475, 187] on input "text" at bounding box center [609, 182] width 282 height 33
type input "Kirby Phillips"
click at [510, 229] on input "text" at bounding box center [609, 231] width 282 height 33
type input "814 Thomas Rd"
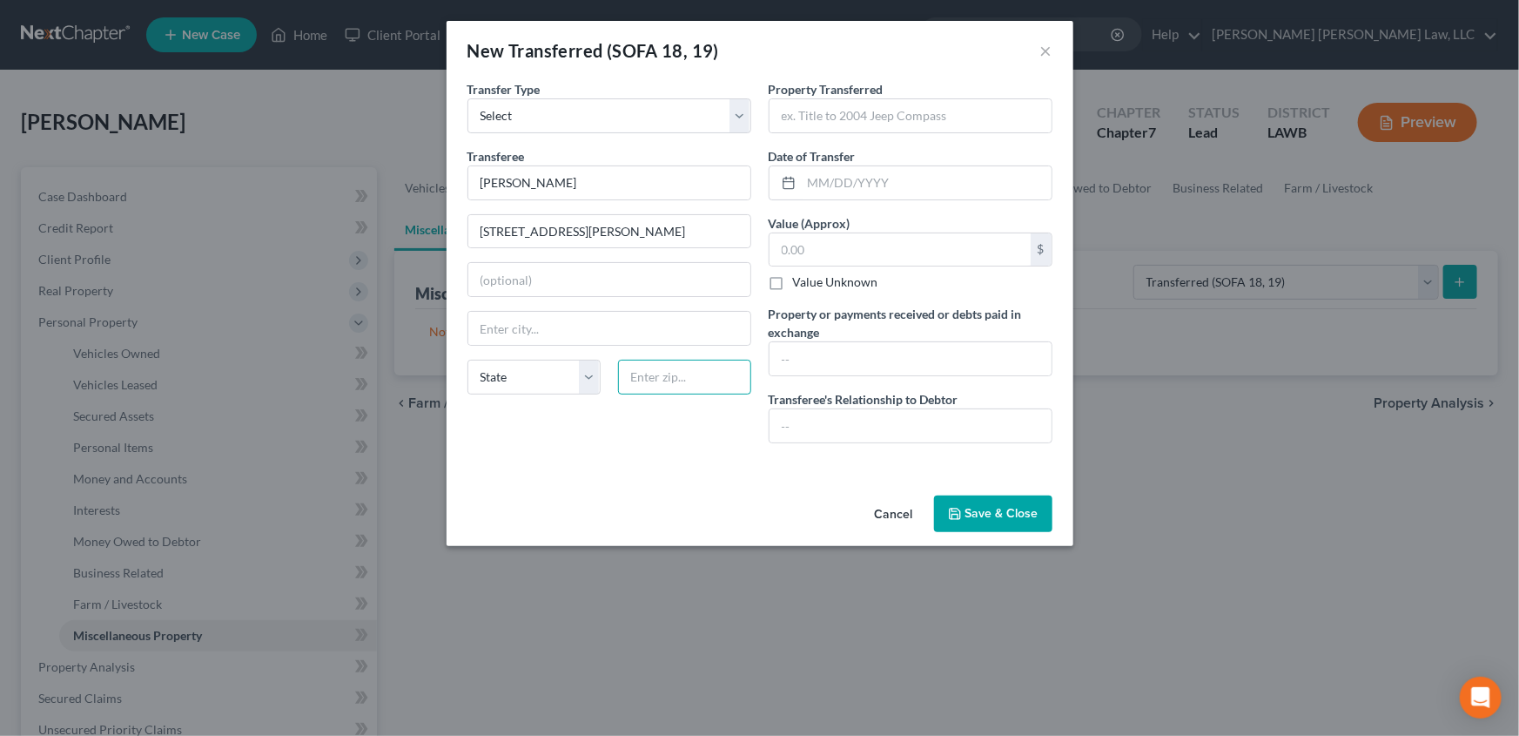
click at [672, 383] on input "text" at bounding box center [684, 377] width 133 height 35
type input "71292"
type input "West Monroe"
click at [790, 114] on input "text" at bounding box center [911, 115] width 282 height 33
drag, startPoint x: 779, startPoint y: 111, endPoint x: 759, endPoint y: 122, distance: 22.6
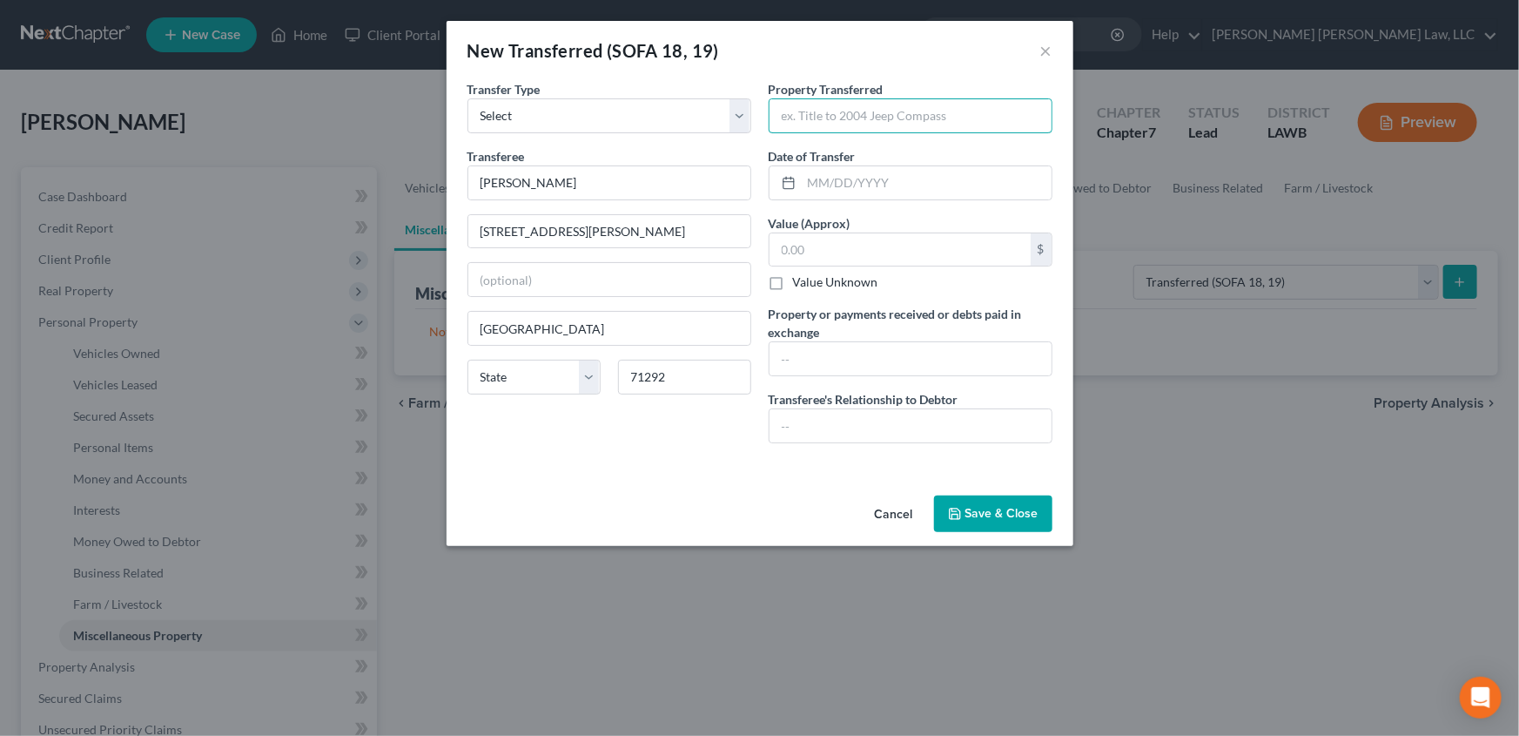
click at [779, 111] on input "text" at bounding box center [911, 115] width 282 height 33
click at [788, 113] on input "text" at bounding box center [911, 115] width 282 height 33
click at [798, 118] on input "text" at bounding box center [911, 115] width 282 height 33
type input "Collateral from 2 loans"
click at [857, 181] on input "text" at bounding box center [927, 182] width 250 height 33
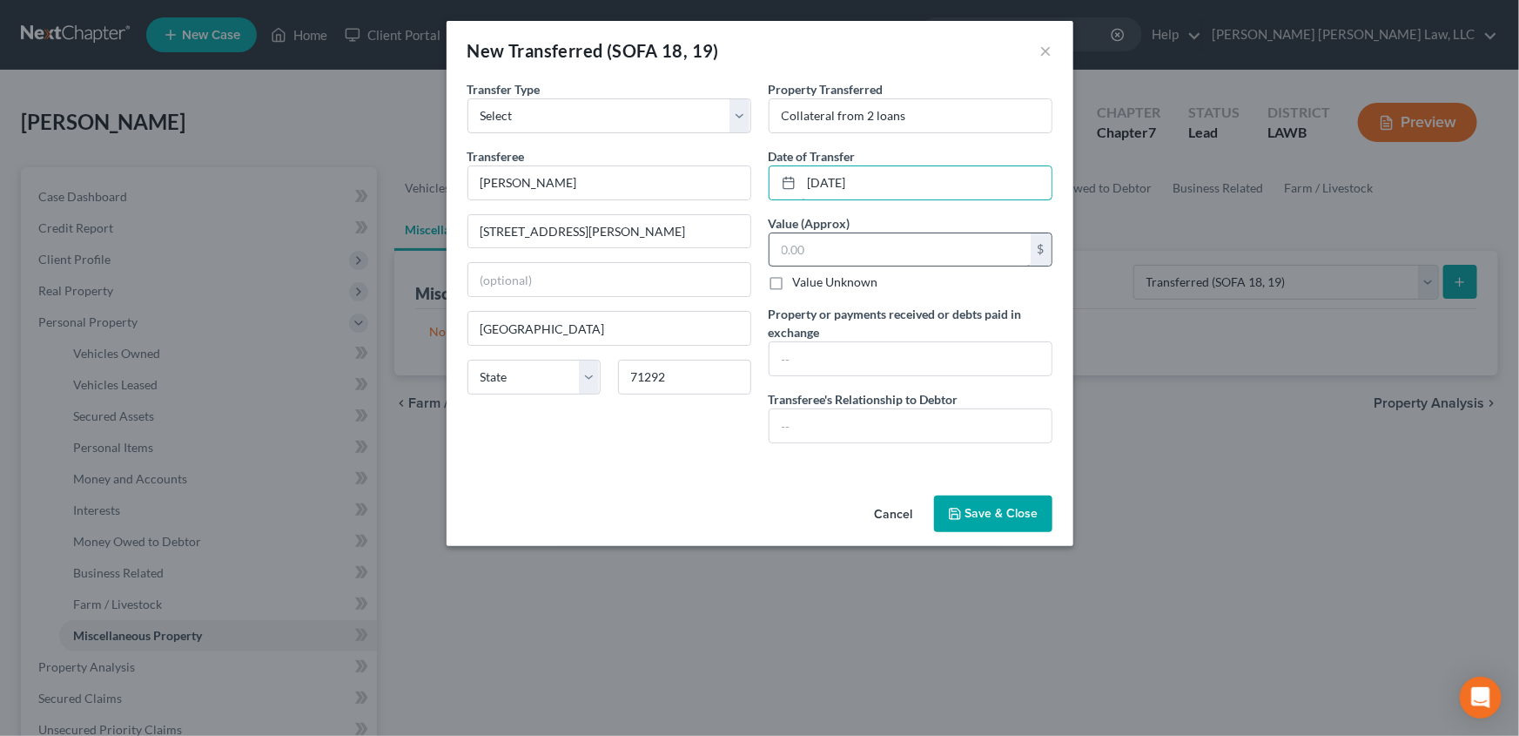
type input "05/09/2025"
click at [823, 245] on input "text" at bounding box center [900, 249] width 261 height 33
type input "59,584.93"
click at [800, 354] on input "text" at bounding box center [911, 358] width 282 height 33
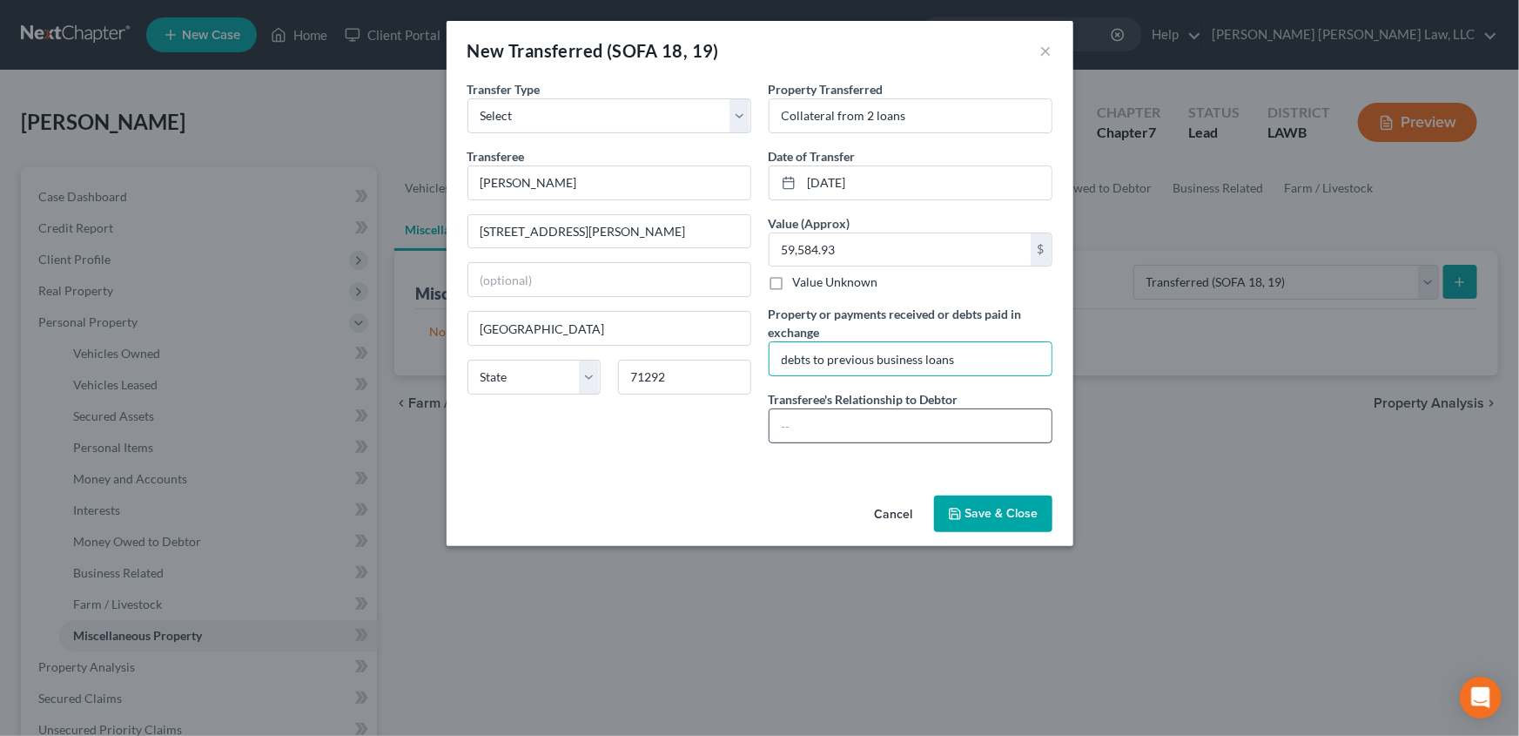
type input "debts to previous business loans"
click at [798, 434] on input "text" at bounding box center [911, 425] width 282 height 33
type input "father in law"
click at [986, 515] on button "Save & Close" at bounding box center [993, 513] width 118 height 37
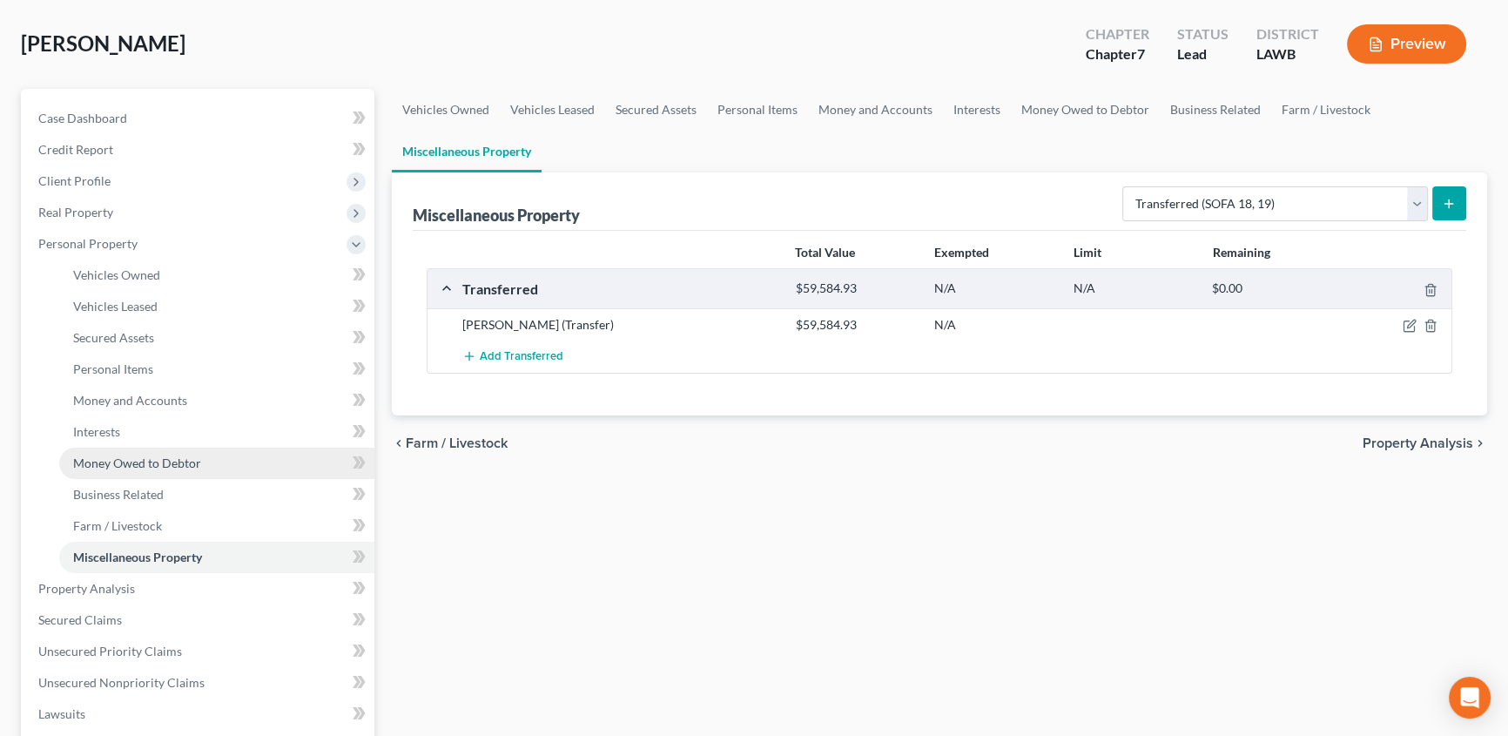
scroll to position [78, 0]
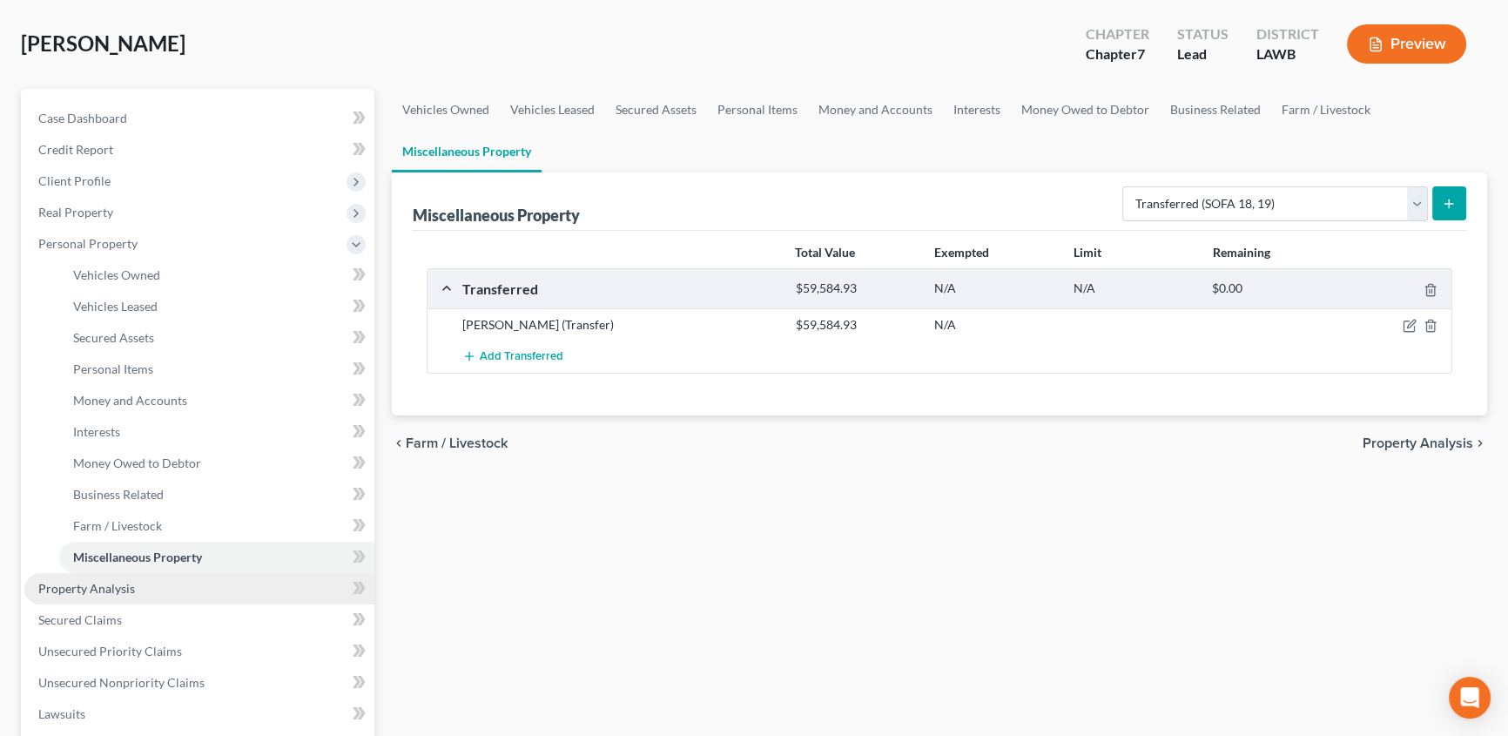
click at [98, 598] on link "Property Analysis" at bounding box center [199, 588] width 350 height 31
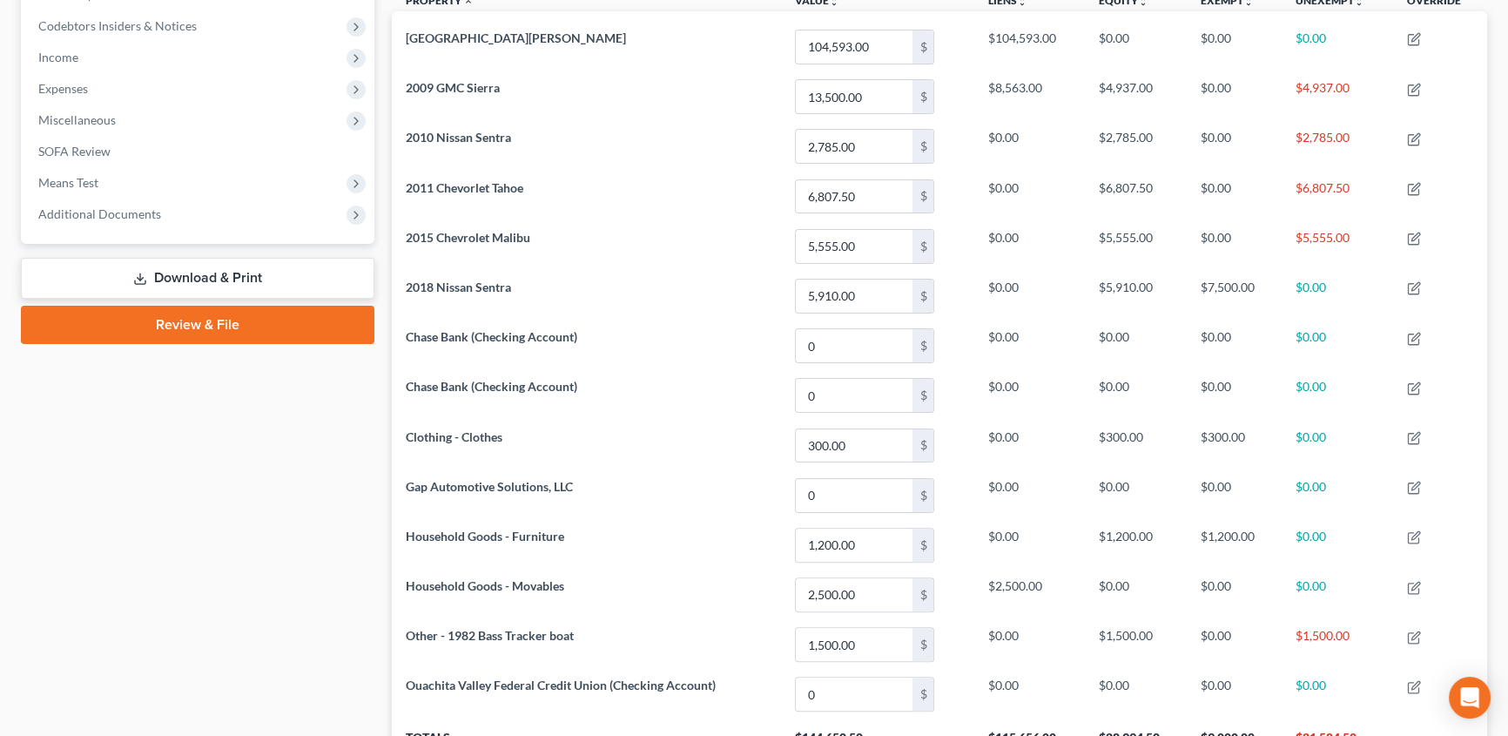
scroll to position [349, 0]
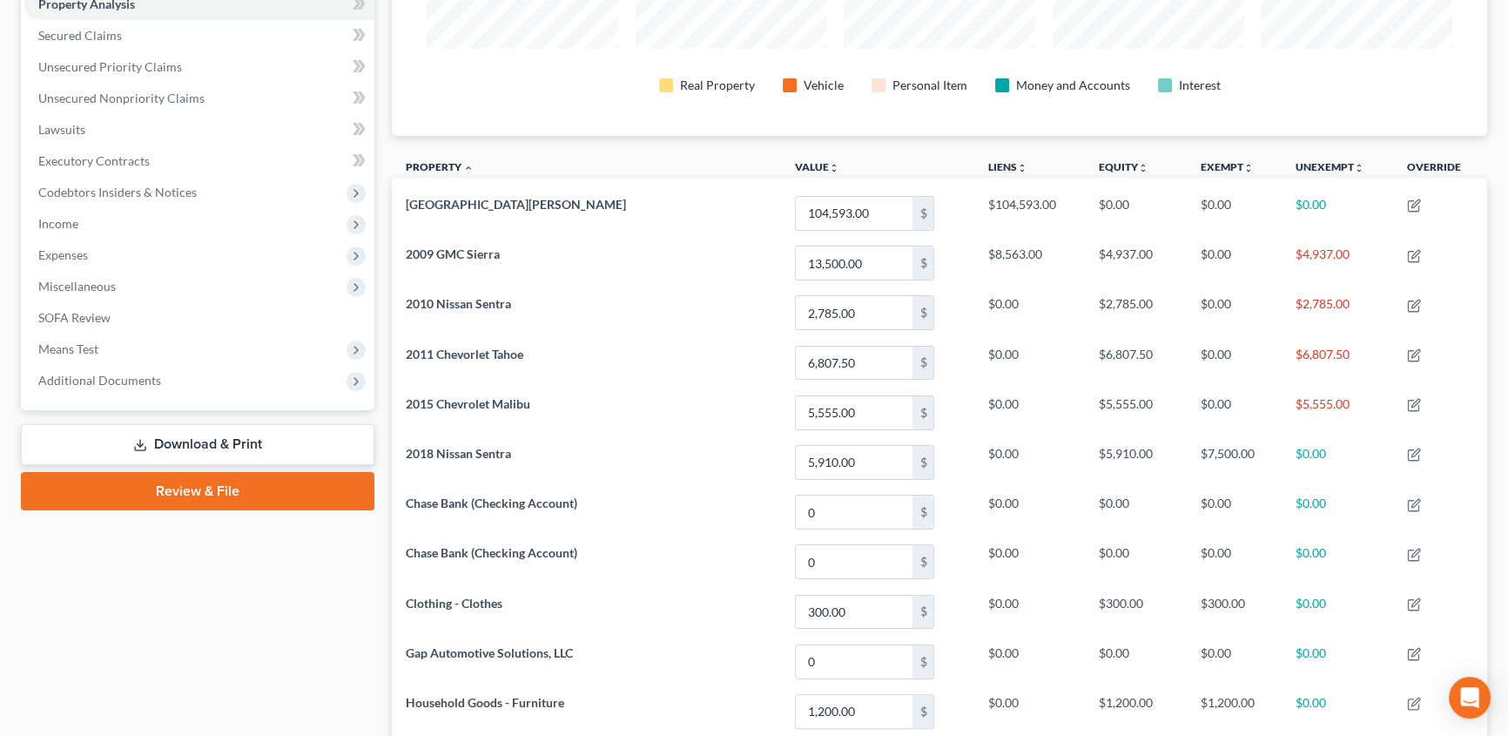
drag, startPoint x: 244, startPoint y: 445, endPoint x: 44, endPoint y: 483, distance: 203.9
click at [244, 445] on link "Download & Print" at bounding box center [197, 444] width 353 height 41
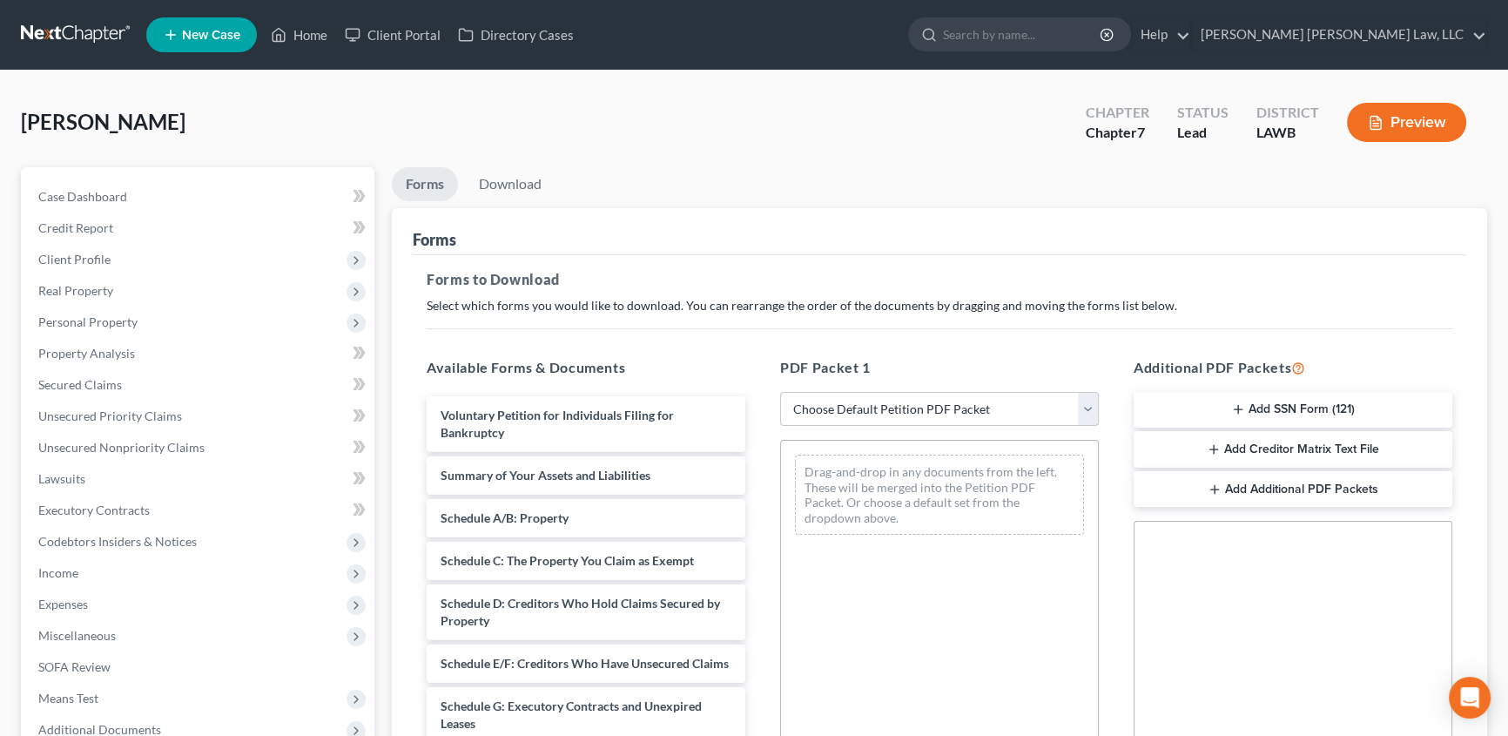
click at [822, 407] on select "Choose Default Petition PDF Packet Complete Bankruptcy Petition (all forms and …" at bounding box center [939, 409] width 319 height 35
select select "0"
click at [780, 392] on select "Choose Default Petition PDF Packet Complete Bankruptcy Petition (all forms and …" at bounding box center [939, 409] width 319 height 35
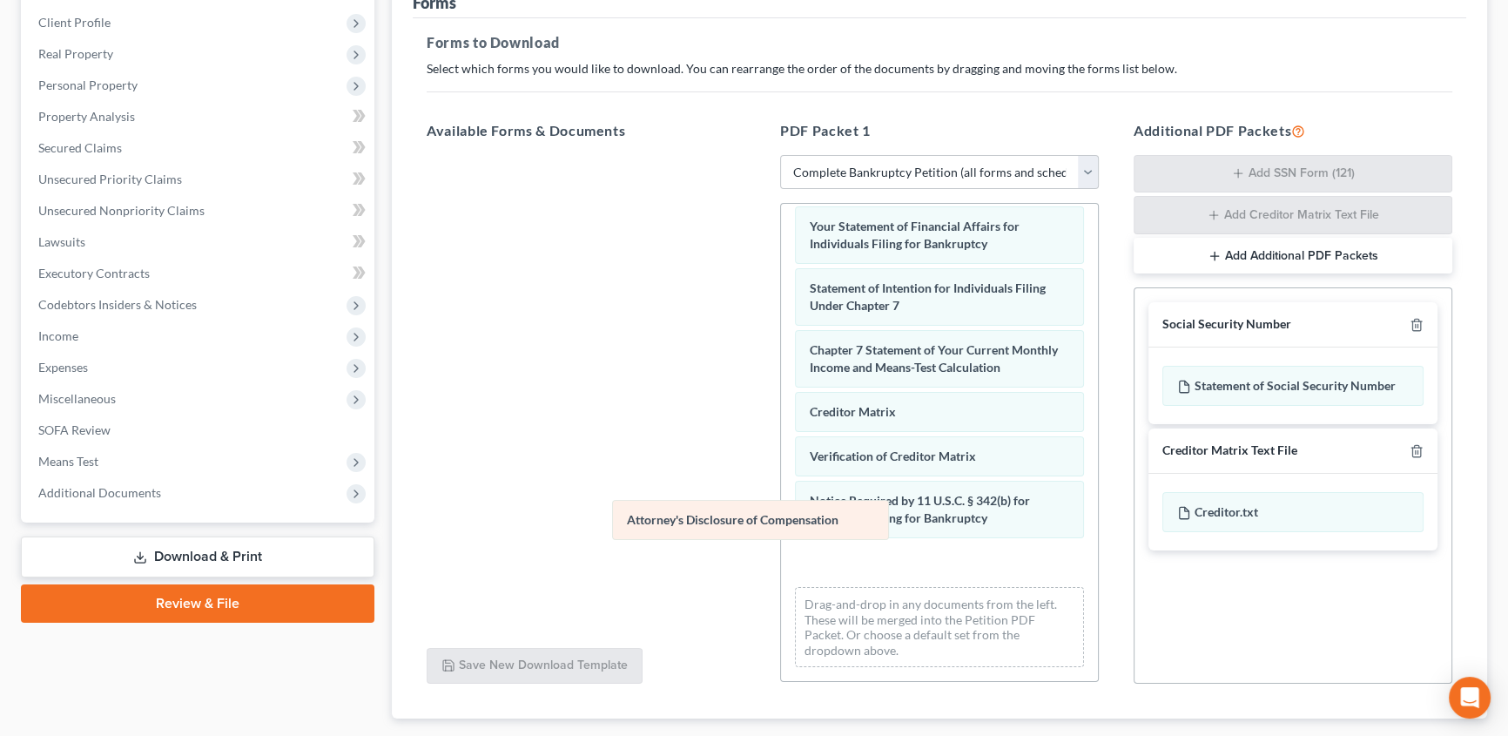
scroll to position [556, 0]
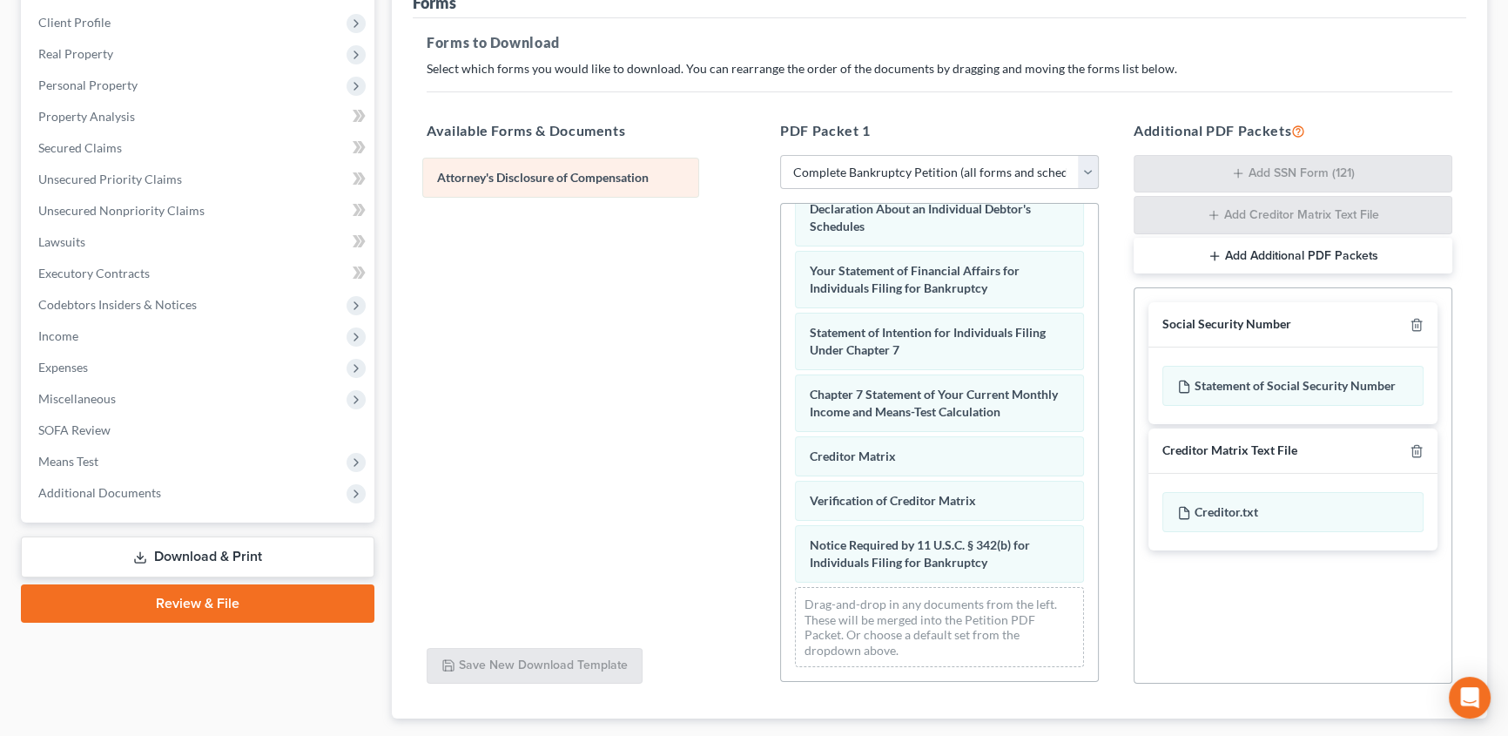
drag, startPoint x: 974, startPoint y: 566, endPoint x: 609, endPoint y: 184, distance: 529.0
click at [781, 184] on div "Attorney's Disclosure of Compensation Voluntary Petition for Individuals Filing…" at bounding box center [939, 171] width 317 height 1020
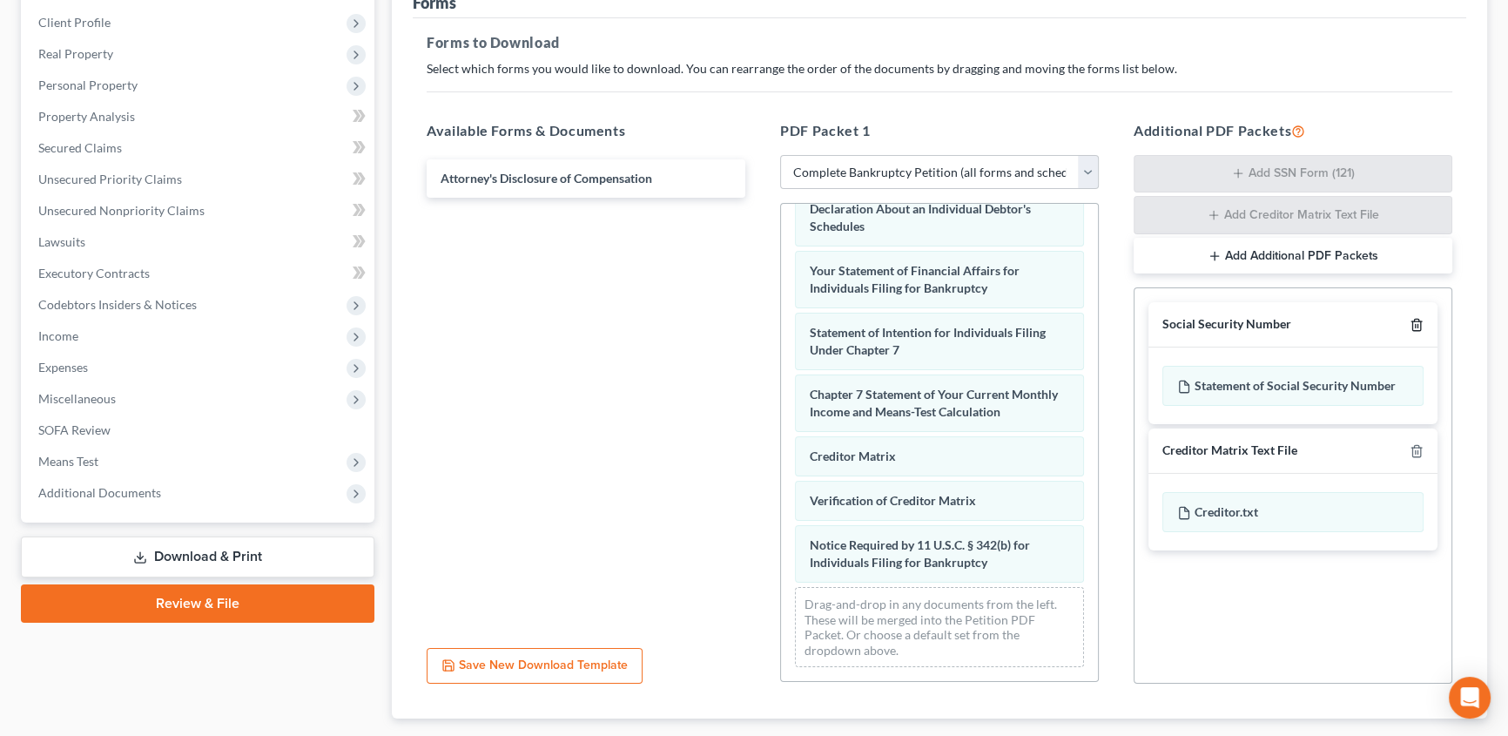
click at [1417, 325] on line "button" at bounding box center [1417, 326] width 0 height 3
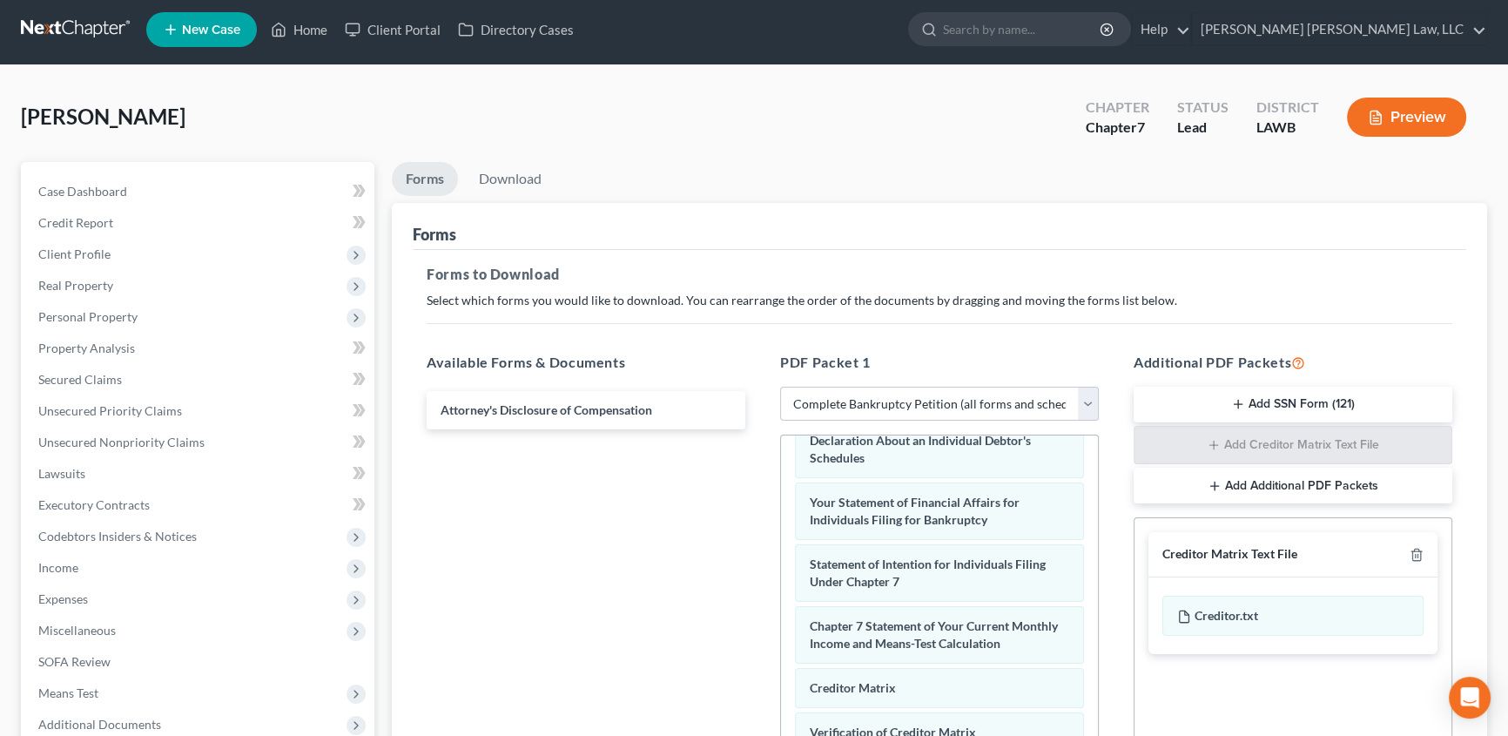
scroll to position [0, 0]
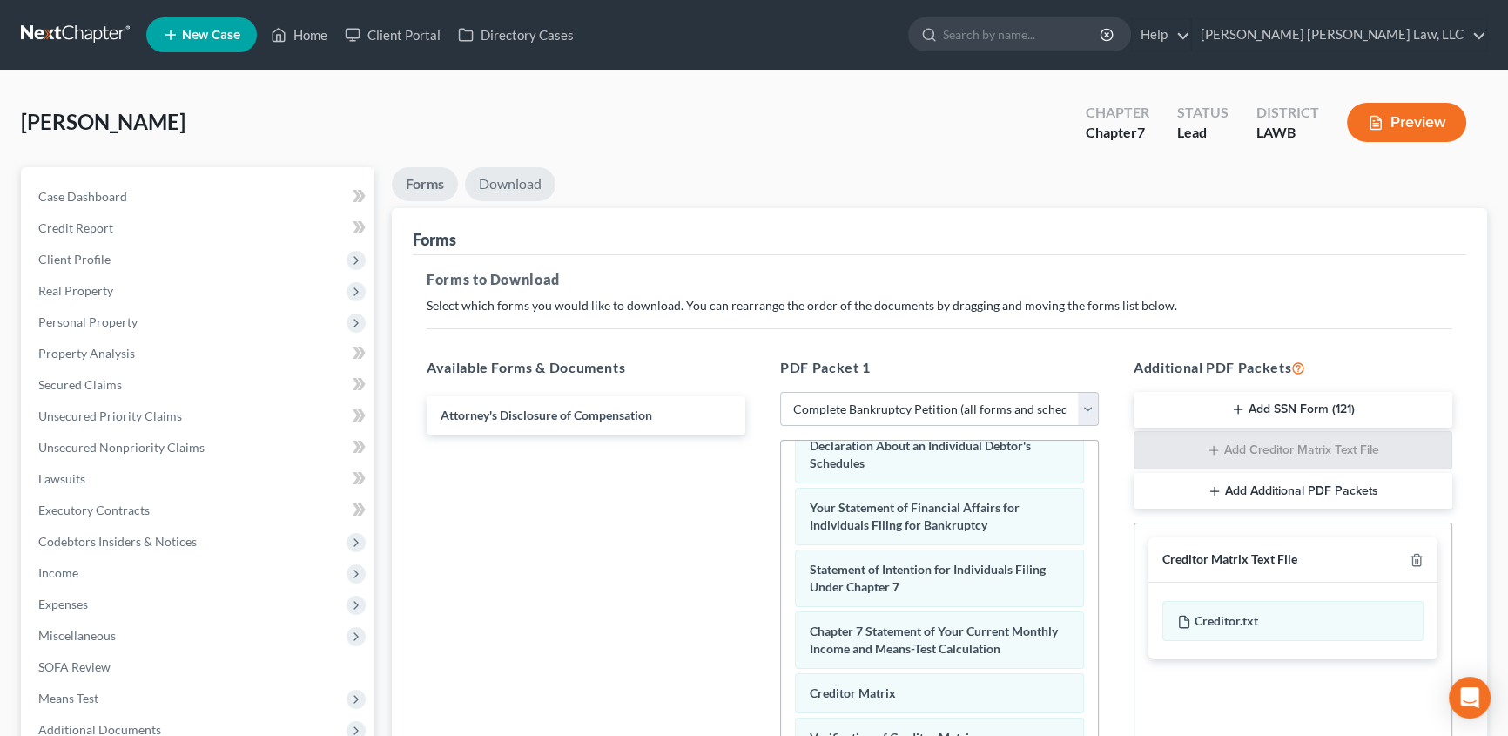
click at [519, 174] on link "Download" at bounding box center [510, 184] width 91 height 34
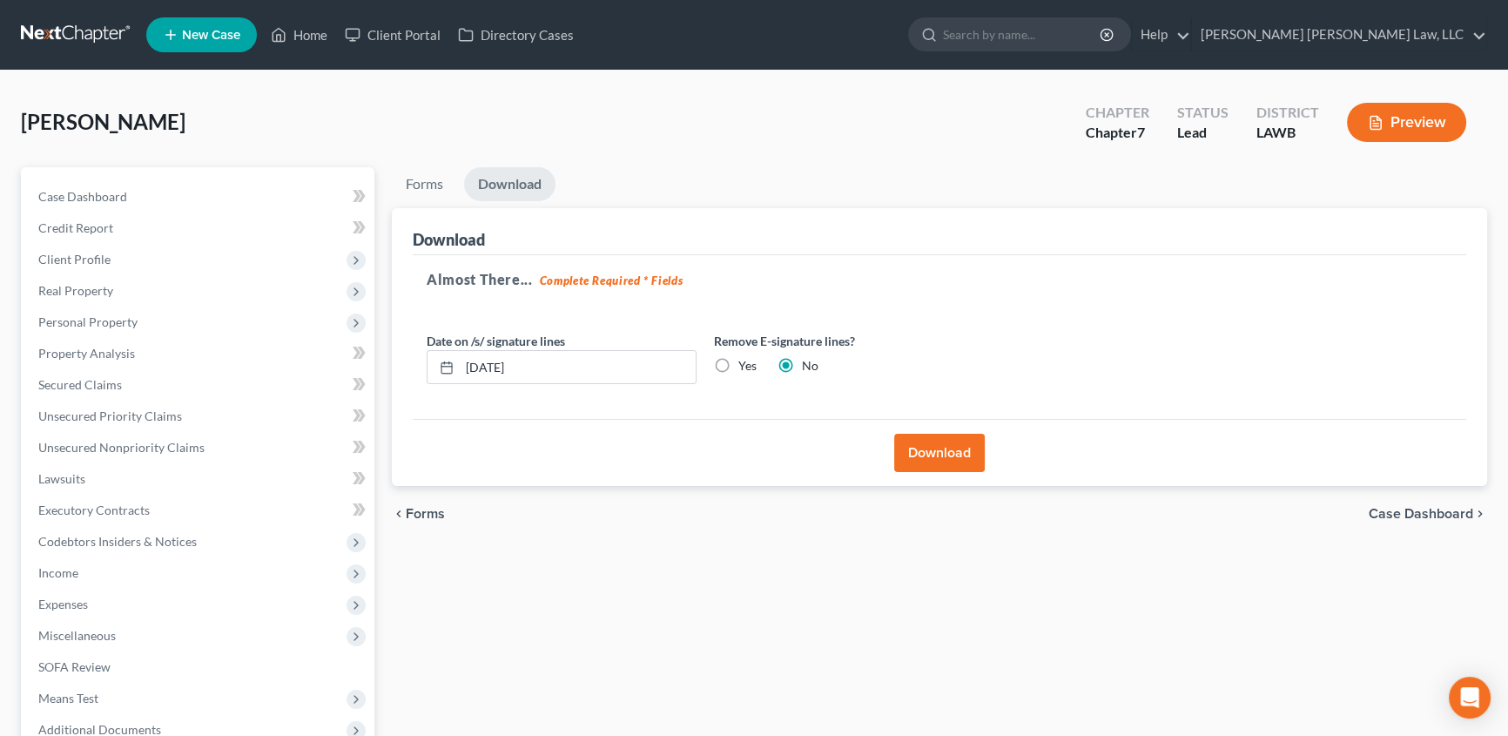
click at [946, 461] on button "Download" at bounding box center [939, 453] width 91 height 38
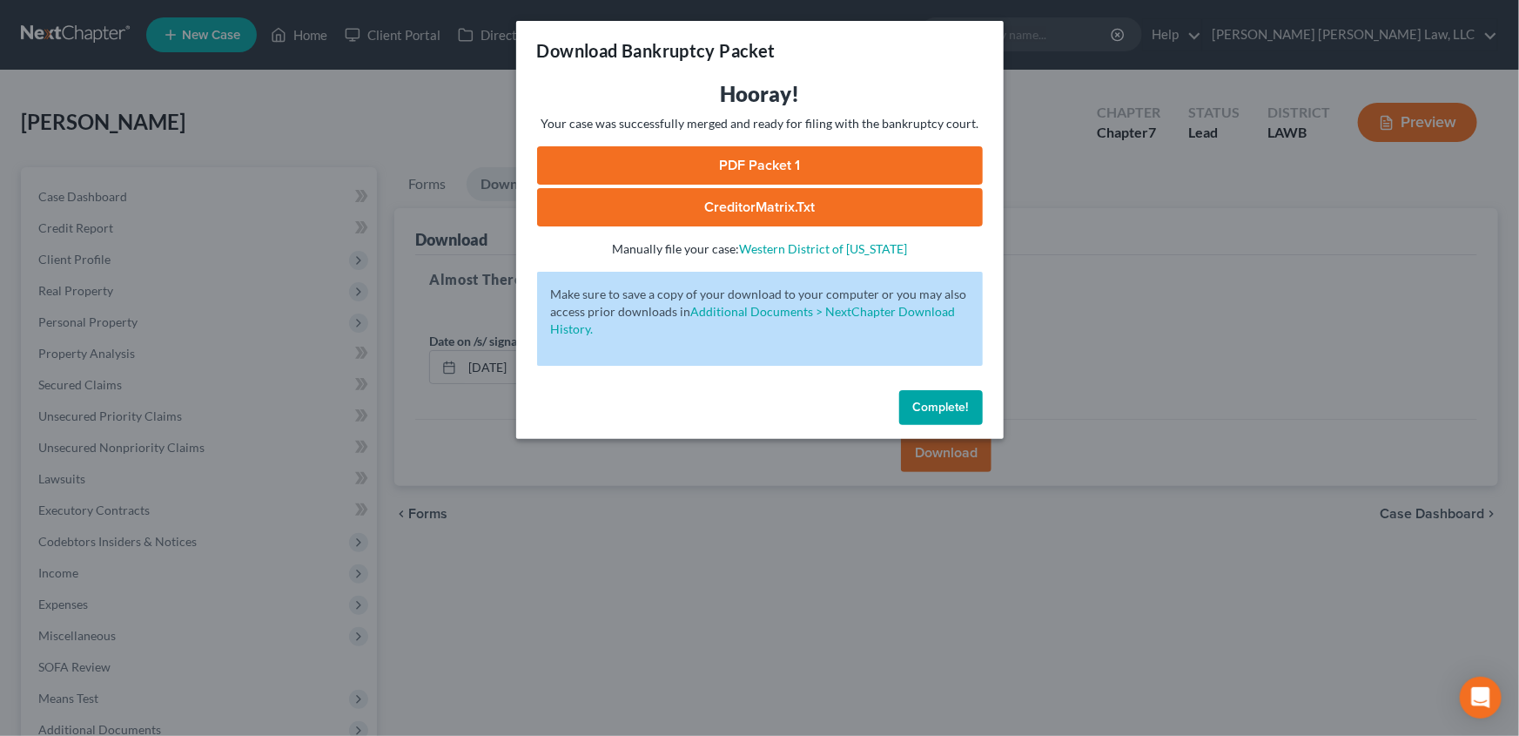
click at [738, 171] on link "PDF Packet 1" at bounding box center [760, 165] width 446 height 38
click at [926, 405] on span "Complete!" at bounding box center [941, 407] width 56 height 15
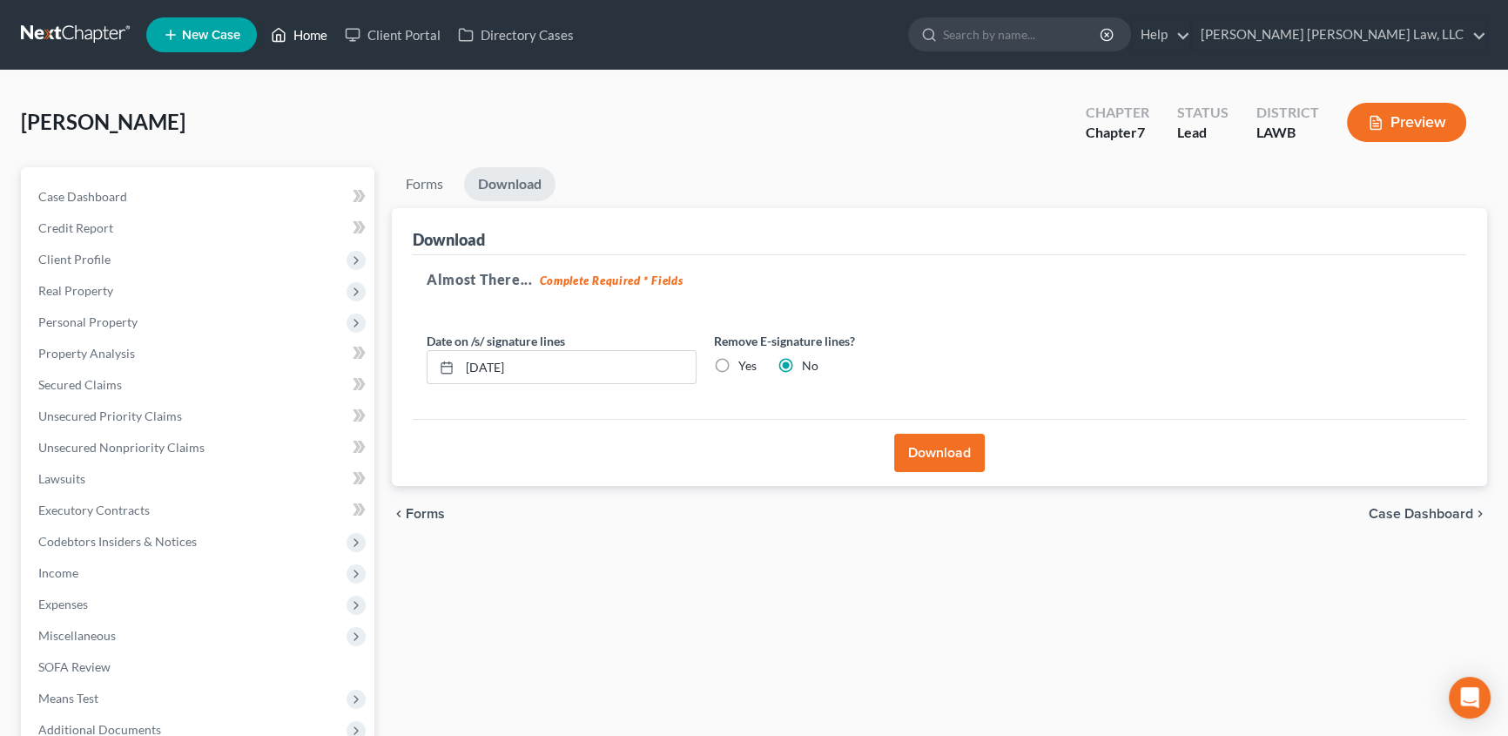
click at [313, 37] on link "Home" at bounding box center [299, 34] width 74 height 31
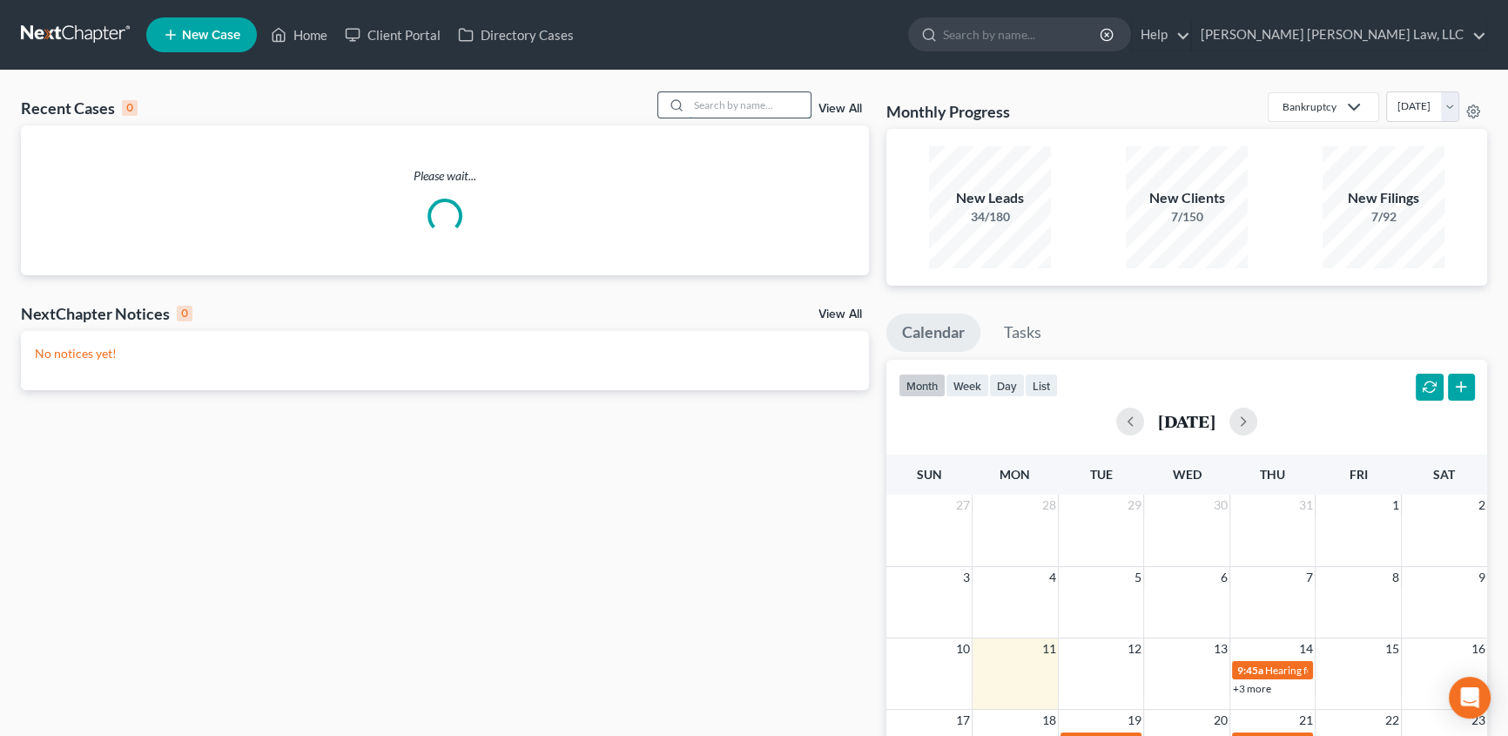
click at [722, 105] on input "search" at bounding box center [750, 104] width 122 height 25
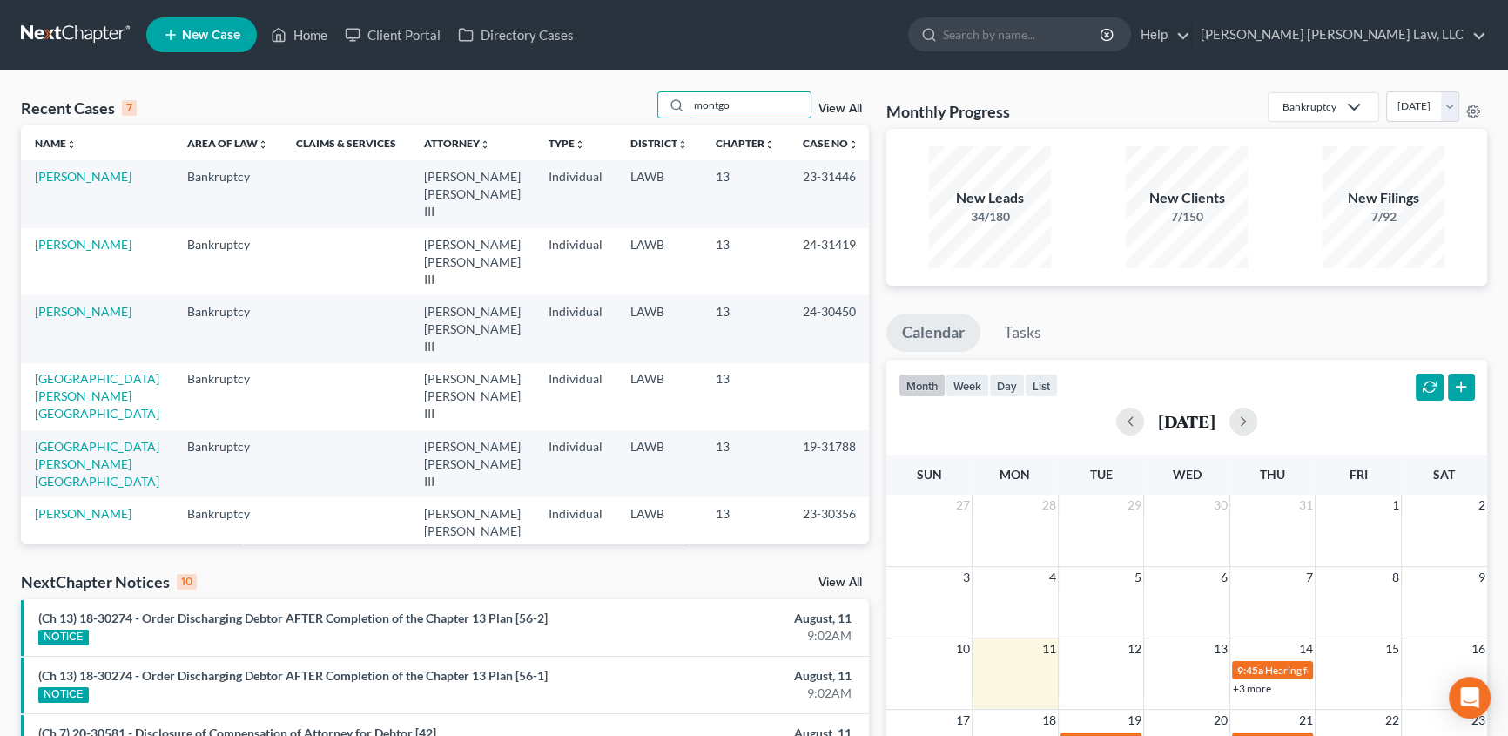
type input "montgo"
click at [226, 33] on span "New Case" at bounding box center [211, 35] width 58 height 13
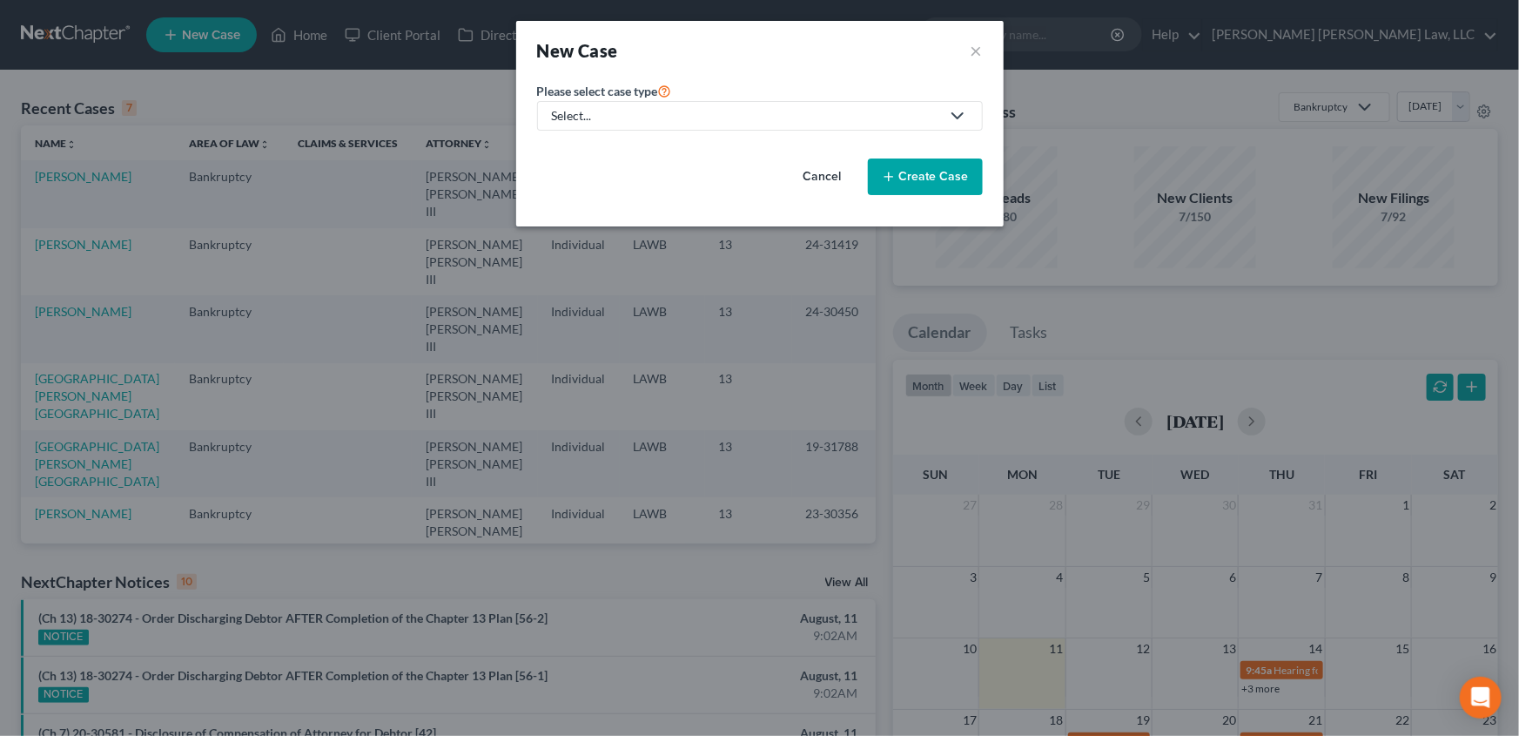
click at [585, 119] on div "Select..." at bounding box center [746, 115] width 388 height 17
click at [586, 155] on div "Bankruptcy" at bounding box center [631, 150] width 155 height 17
select select "36"
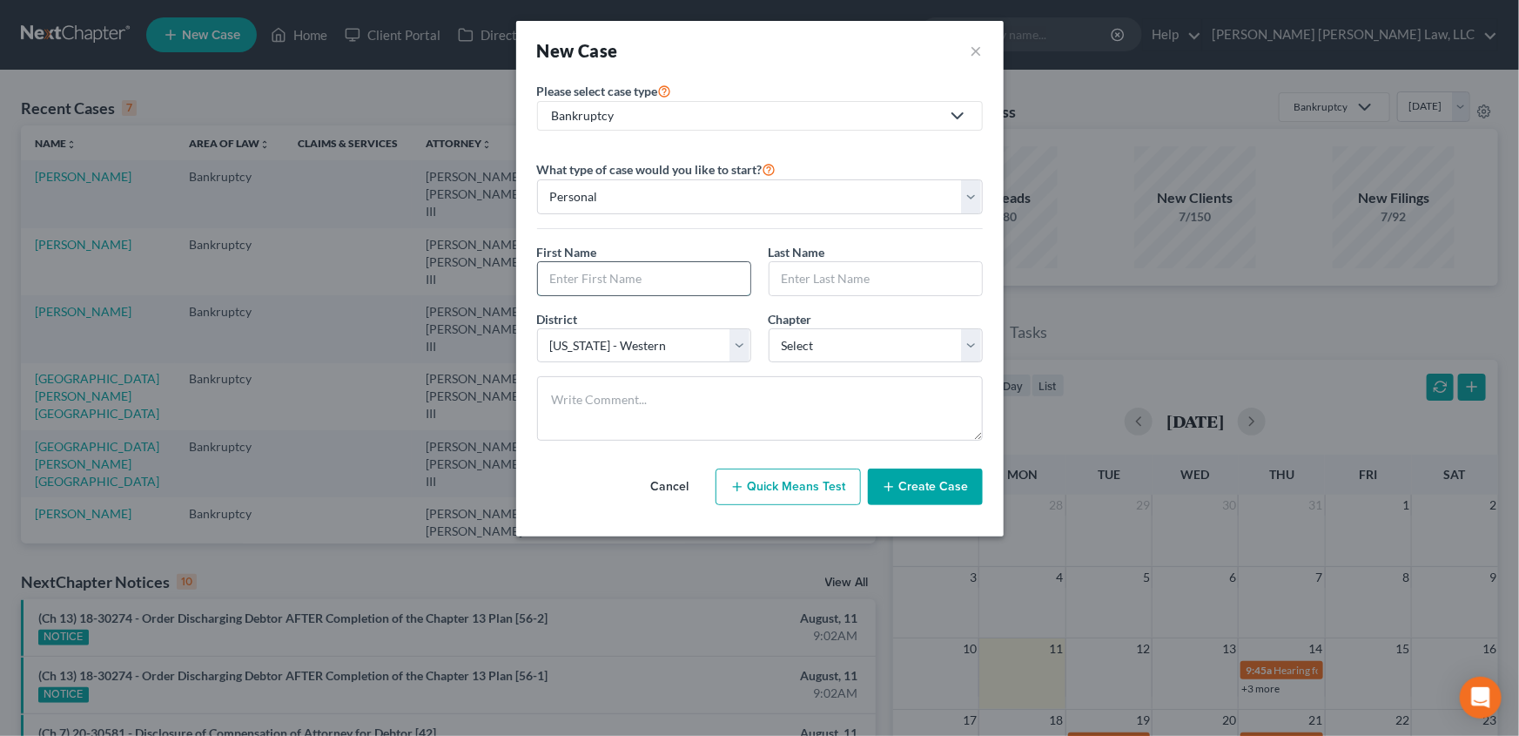
click at [576, 276] on input "text" at bounding box center [644, 278] width 212 height 33
click at [574, 268] on input "text" at bounding box center [644, 278] width 212 height 33
type input "Amber"
type input "[PERSON_NAME]"
select select "3"
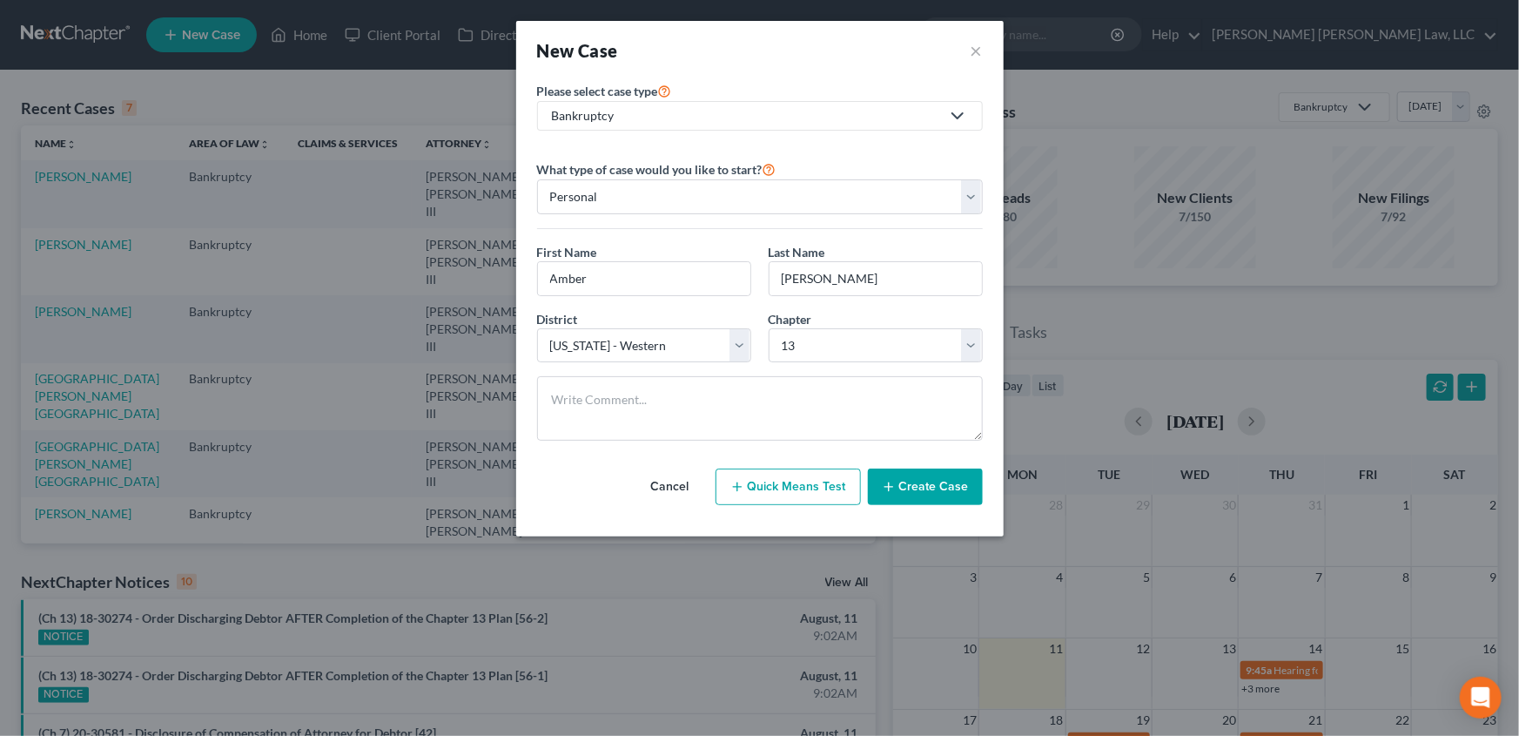
click at [937, 484] on button "Create Case" at bounding box center [925, 486] width 115 height 37
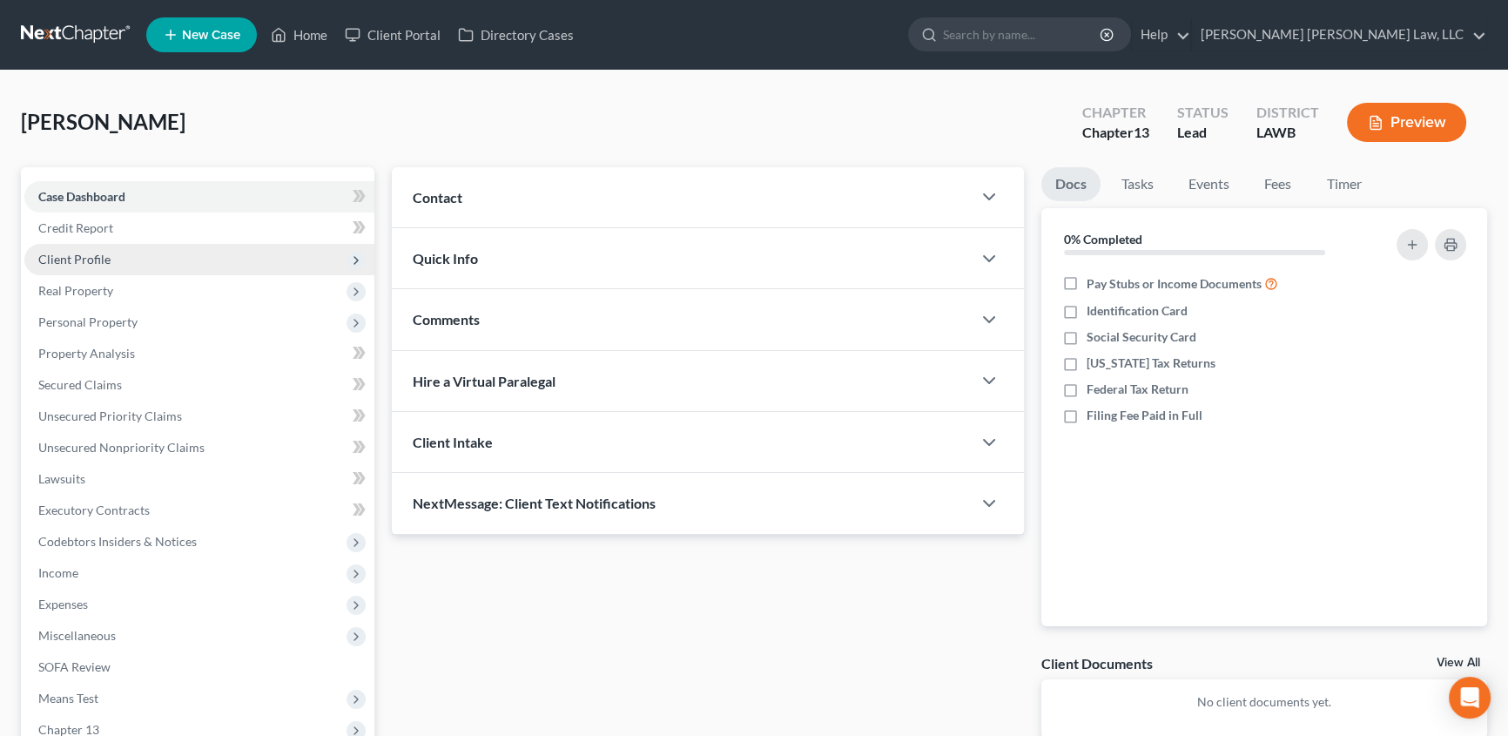
click at [85, 266] on span "Client Profile" at bounding box center [199, 259] width 350 height 31
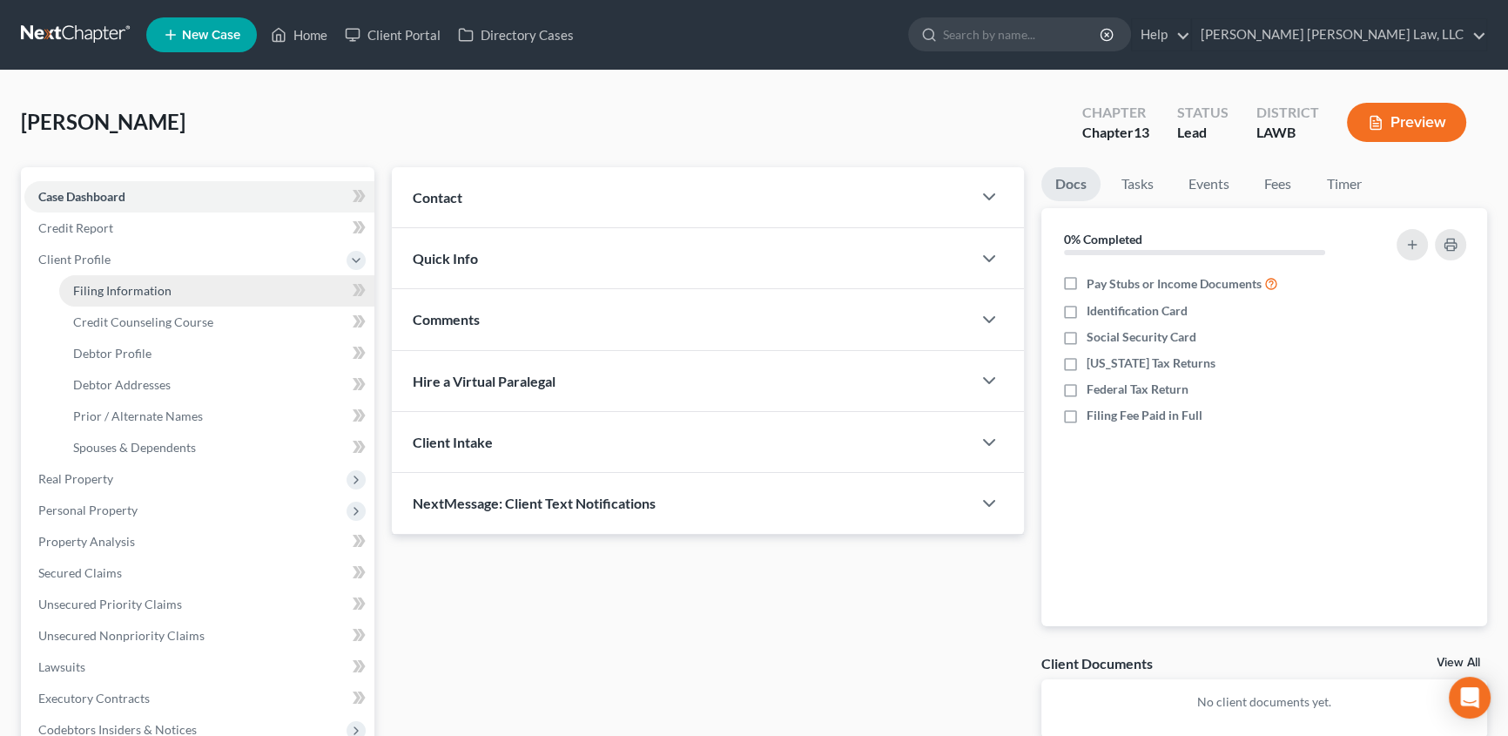
click at [131, 297] on link "Filing Information" at bounding box center [216, 290] width 315 height 31
select select "1"
select select "0"
select select "3"
select select "36"
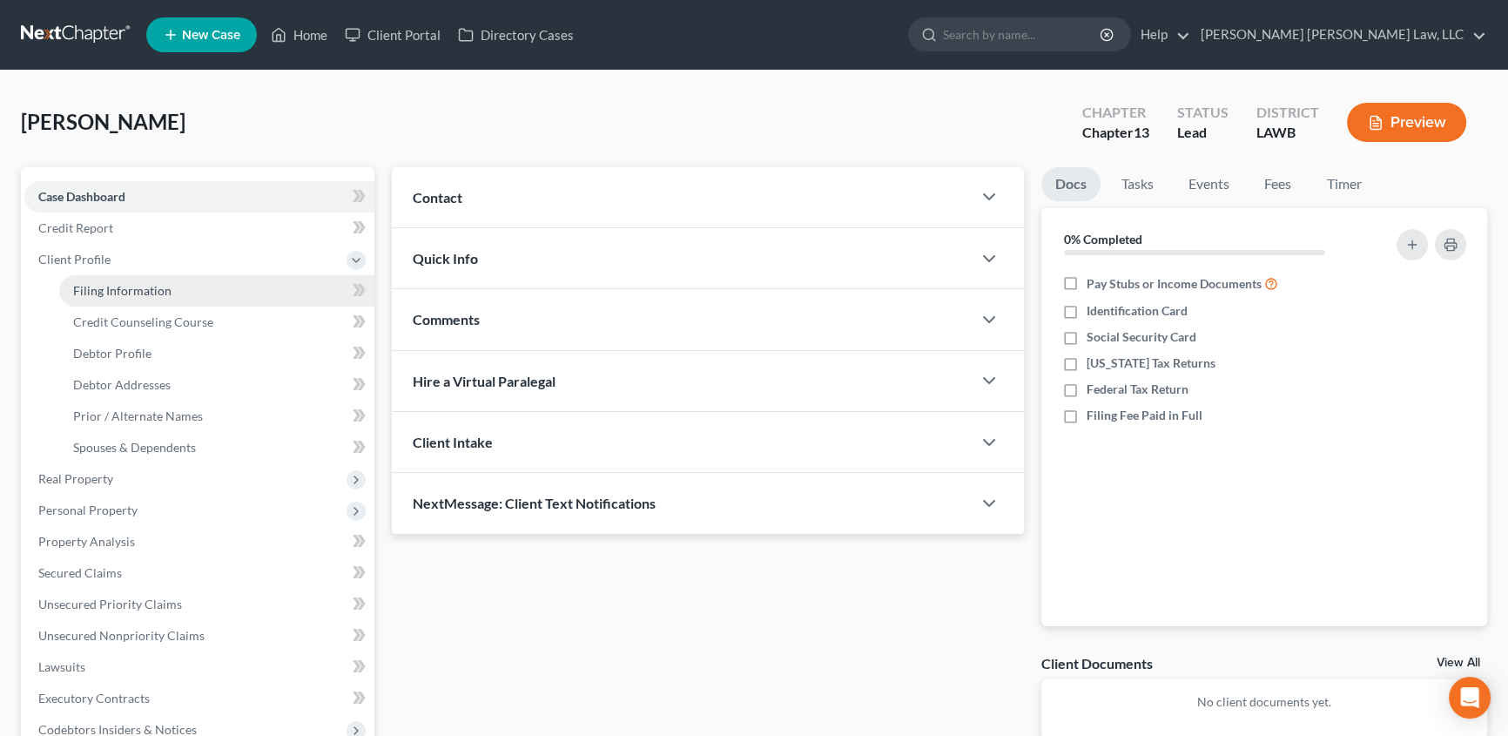
select select "19"
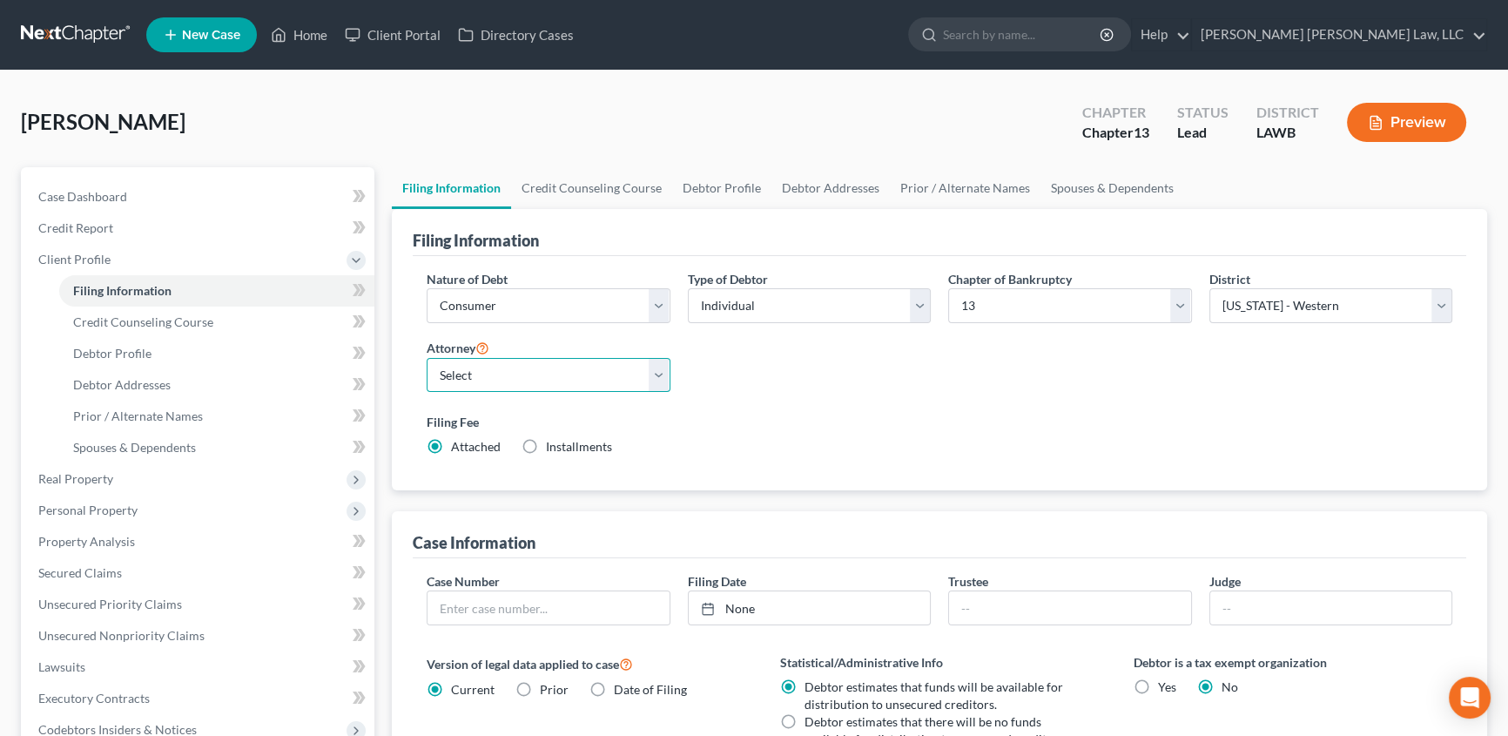
click at [502, 381] on select "Select" at bounding box center [549, 375] width 244 height 35
select select "0"
click at [427, 358] on select "Select E. Orum Young III - LAWB E. Orum Young III - LAMB E. Orum Young III - LA…" at bounding box center [549, 375] width 244 height 35
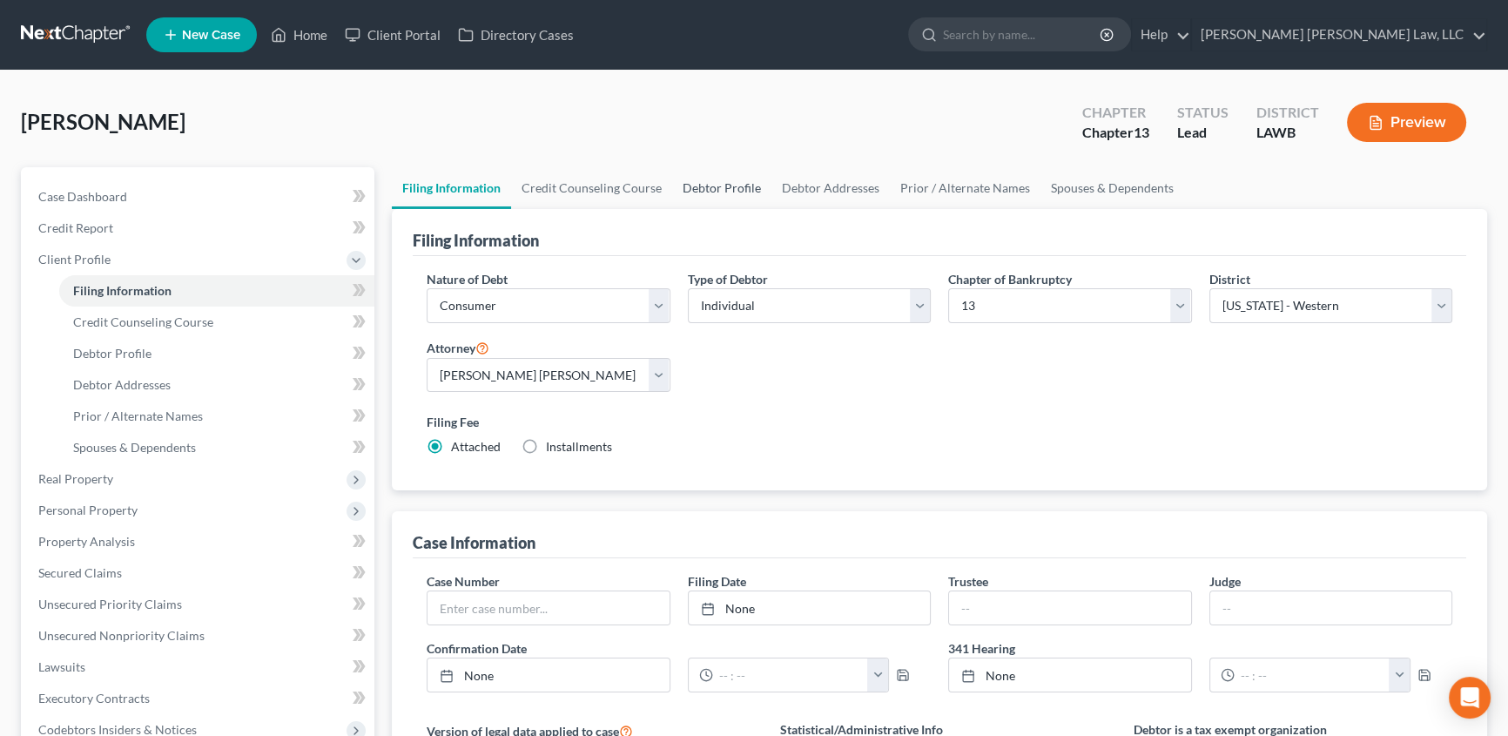
click at [738, 189] on link "Debtor Profile" at bounding box center [721, 188] width 99 height 42
select select "0"
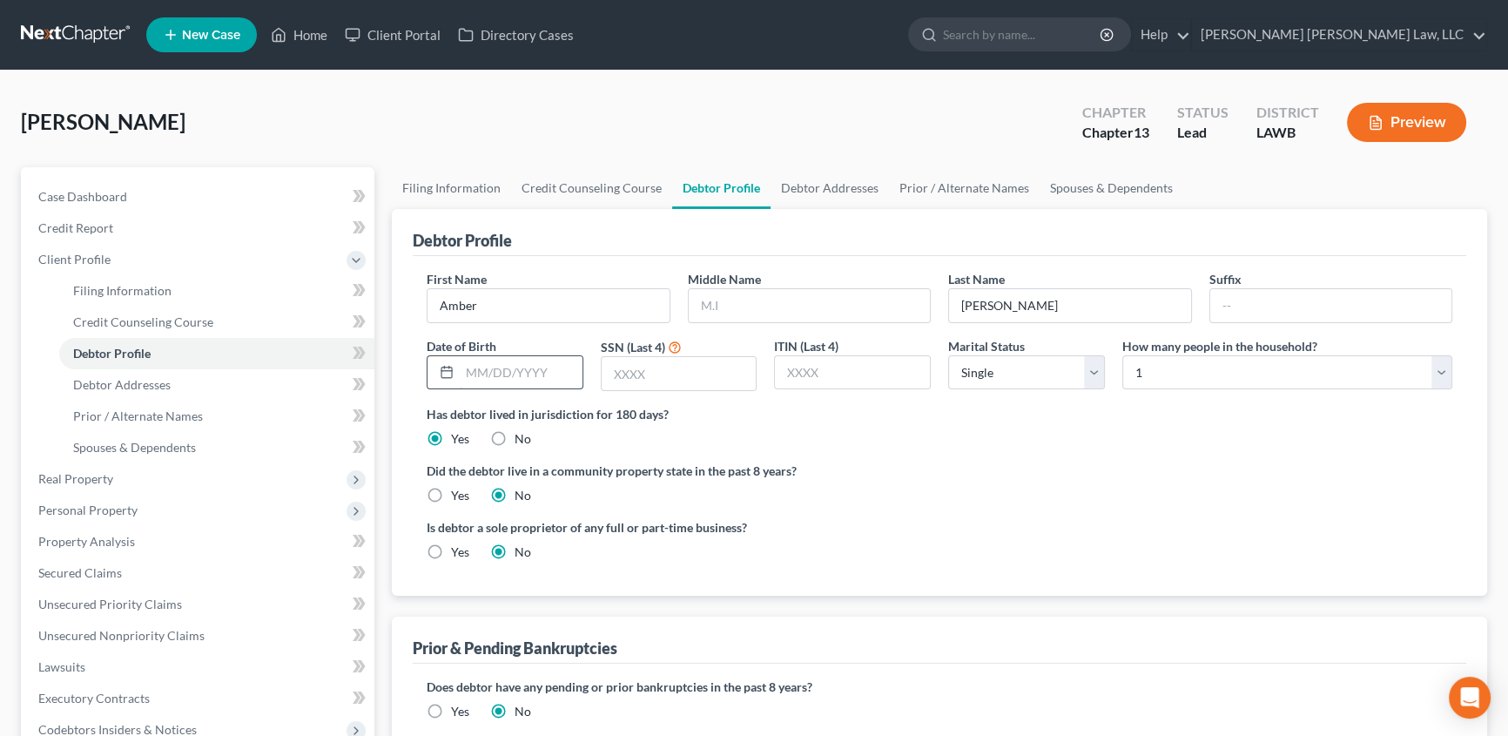
click at [529, 374] on input "text" at bounding box center [521, 372] width 123 height 33
click at [508, 367] on input "text" at bounding box center [521, 372] width 123 height 33
type input "[DATE]"
drag, startPoint x: 624, startPoint y: 380, endPoint x: 637, endPoint y: 372, distance: 15.7
click at [624, 380] on input "text" at bounding box center [679, 373] width 155 height 33
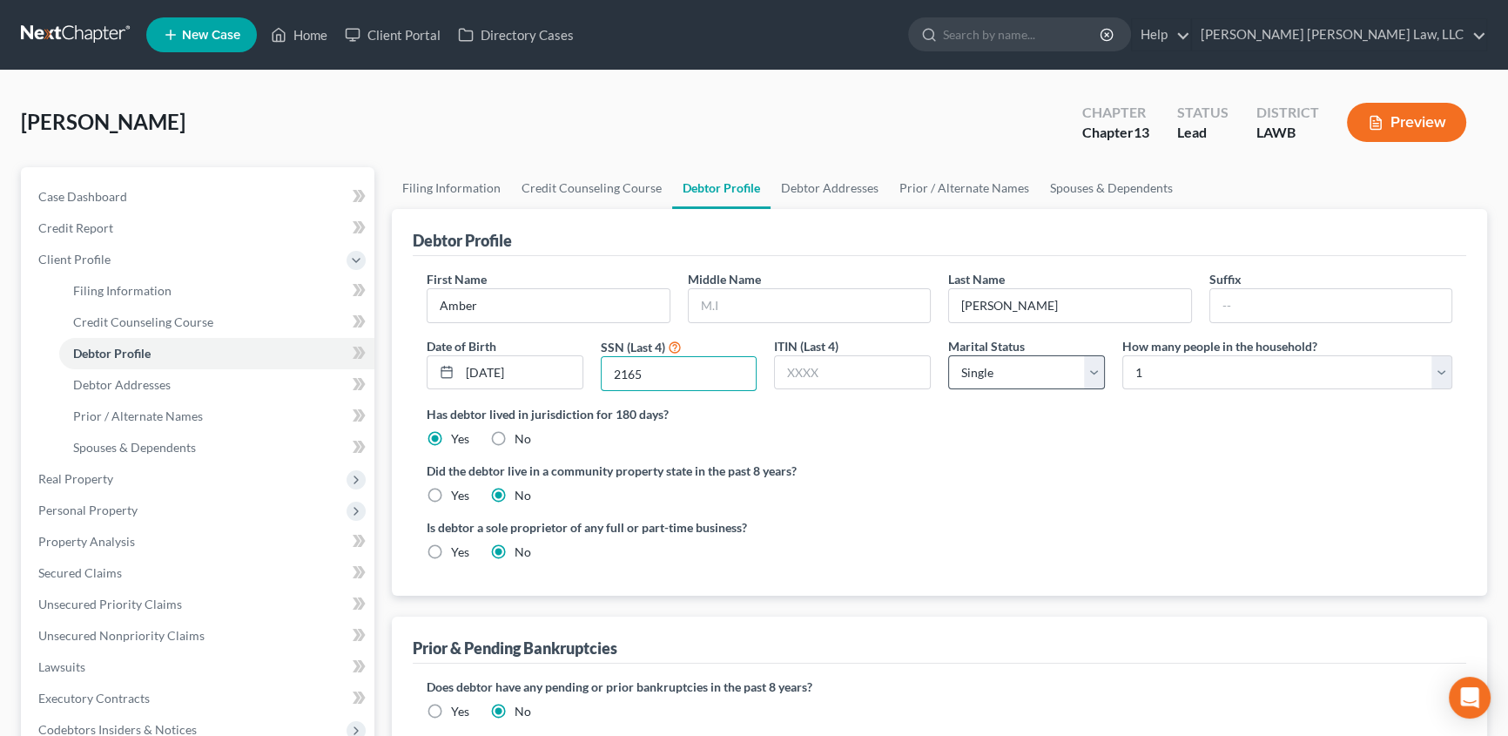
type input "2165"
click at [1096, 373] on select "Select Single Married Separated Divorced Widowed" at bounding box center [1026, 372] width 157 height 35
select select "1"
click at [948, 355] on select "Select Single Married Separated Divorced Widowed" at bounding box center [1026, 372] width 157 height 35
click at [1141, 370] on select "Select 1 2 3 4 5 6 7 8 9 10 11 12 13 14 15 16 17 18 19 20" at bounding box center [1287, 372] width 330 height 35
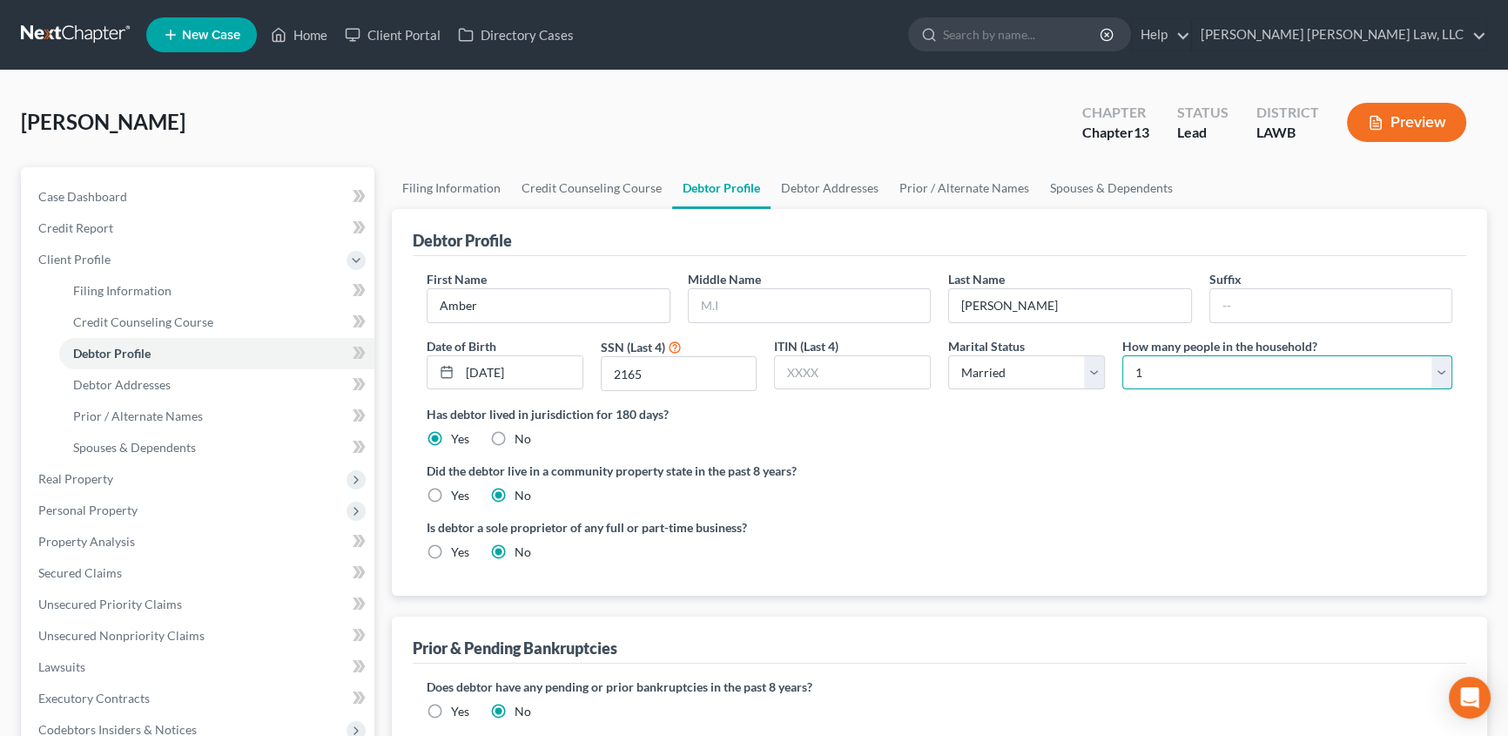
select select "2"
click at [1122, 355] on select "Select 1 2 3 4 5 6 7 8 9 10 11 12 13 14 15 16 17 18 19 20" at bounding box center [1287, 372] width 330 height 35
click at [835, 189] on link "Debtor Addresses" at bounding box center [830, 188] width 118 height 42
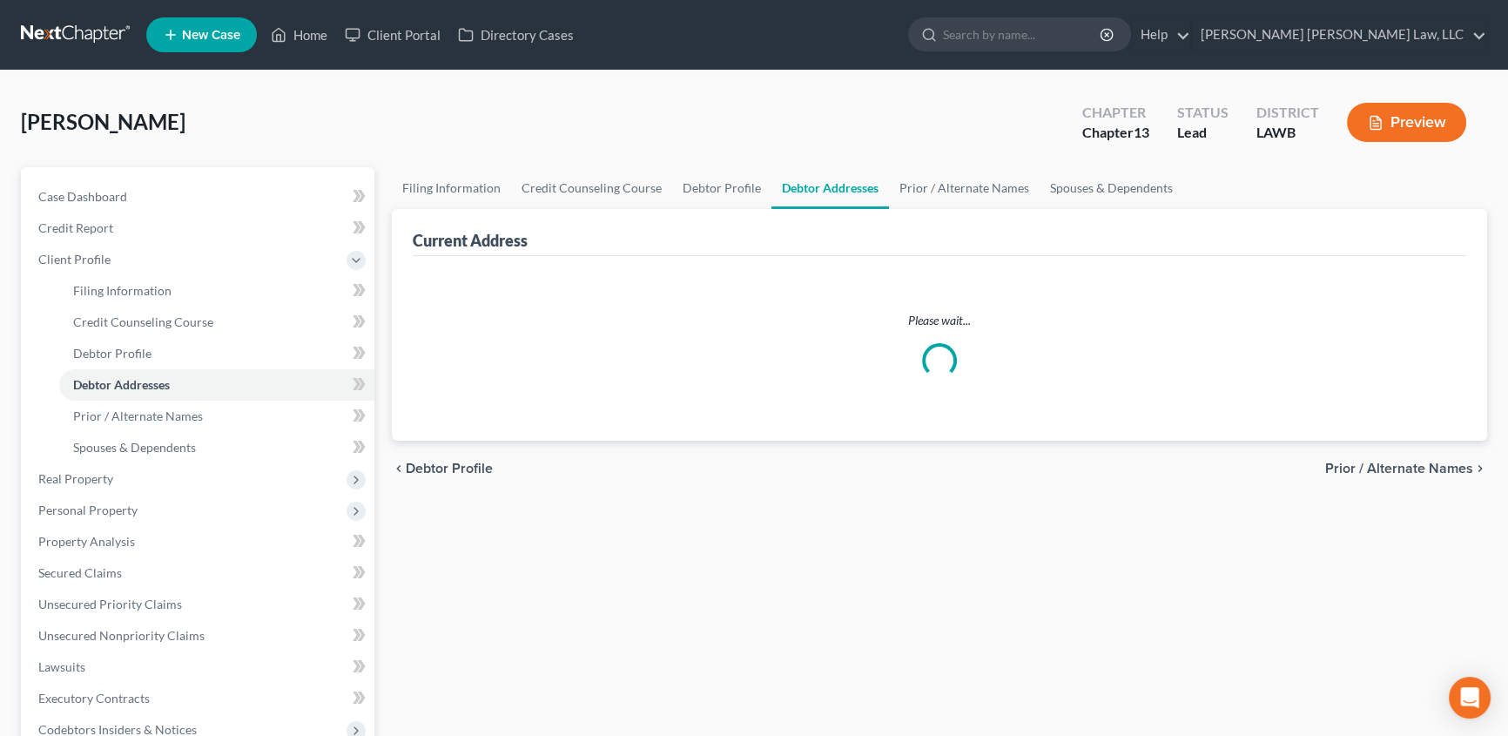
select select "0"
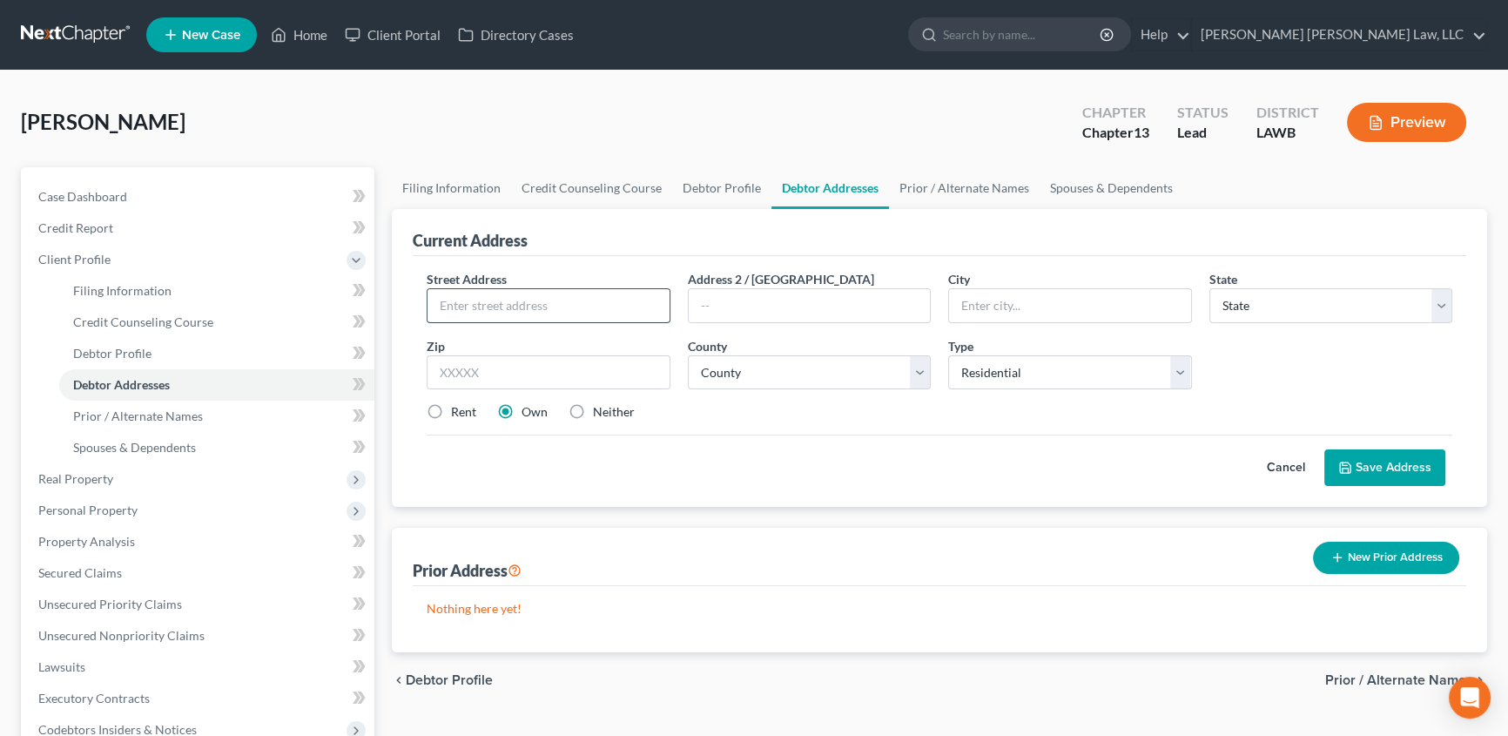
click at [503, 305] on input "text" at bounding box center [548, 305] width 242 height 33
type input "[STREET_ADDRESS]"
type input "71282"
type input "Tallulah"
select select "19"
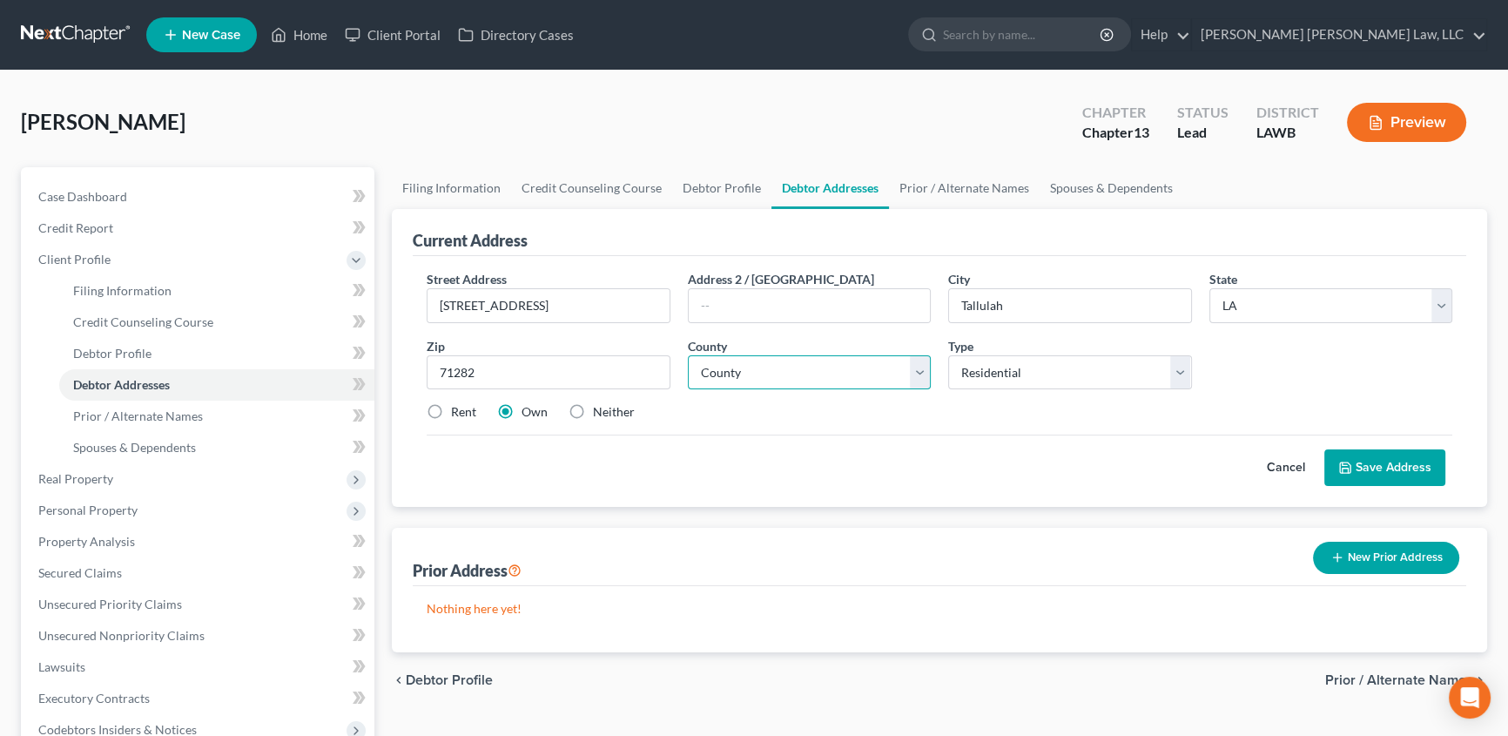
click at [717, 376] on select "County Acadia Allen Ascension Assumption Avoyelles Beauregard Bienville Bossier…" at bounding box center [810, 372] width 244 height 35
select select "32"
click at [688, 355] on select "County Acadia Allen Ascension Assumption Avoyelles Beauregard Bienville Bossier…" at bounding box center [810, 372] width 244 height 35
click at [593, 408] on label "Neither" at bounding box center [614, 411] width 42 height 17
click at [600, 408] on input "Neither" at bounding box center [605, 408] width 11 height 11
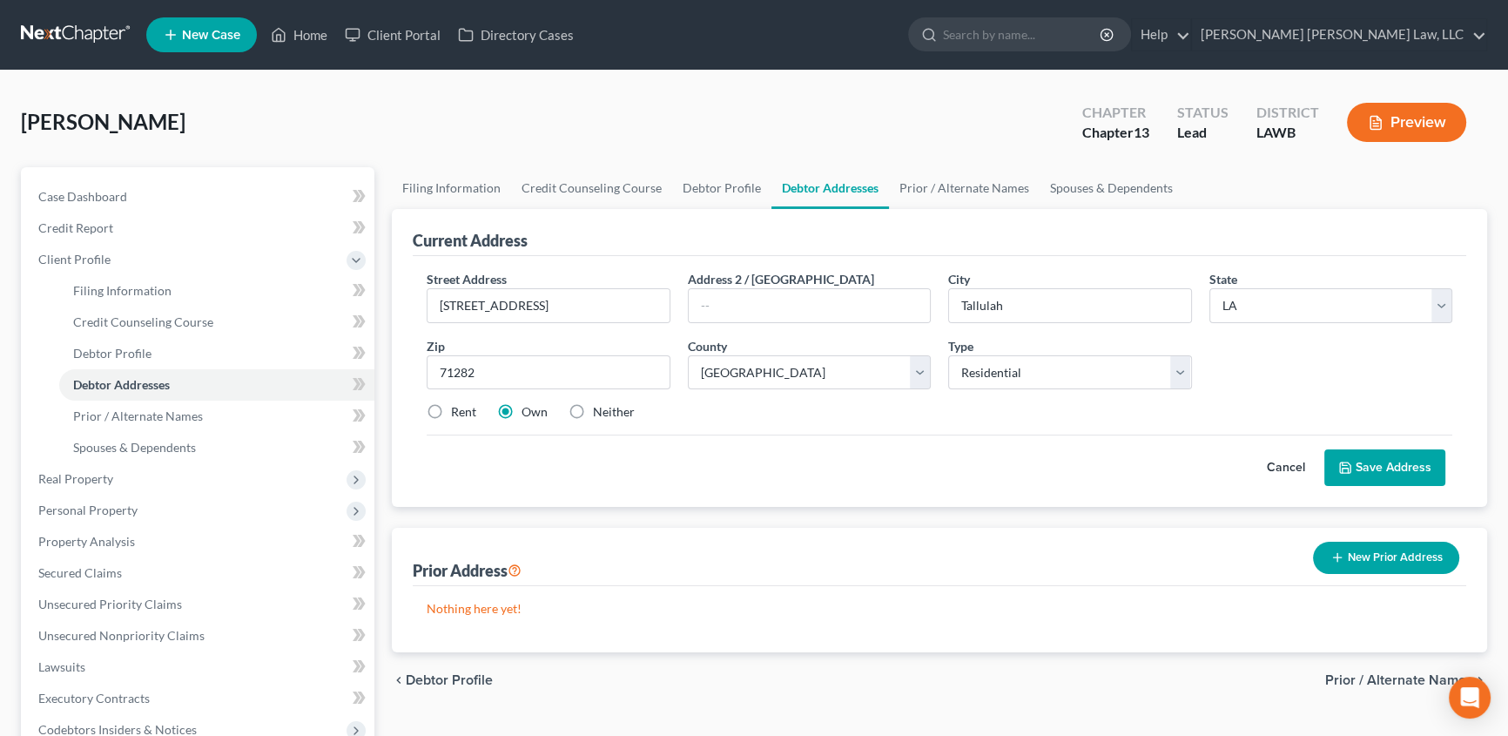
radio input "true"
click at [1357, 462] on button "Save Address" at bounding box center [1384, 467] width 121 height 37
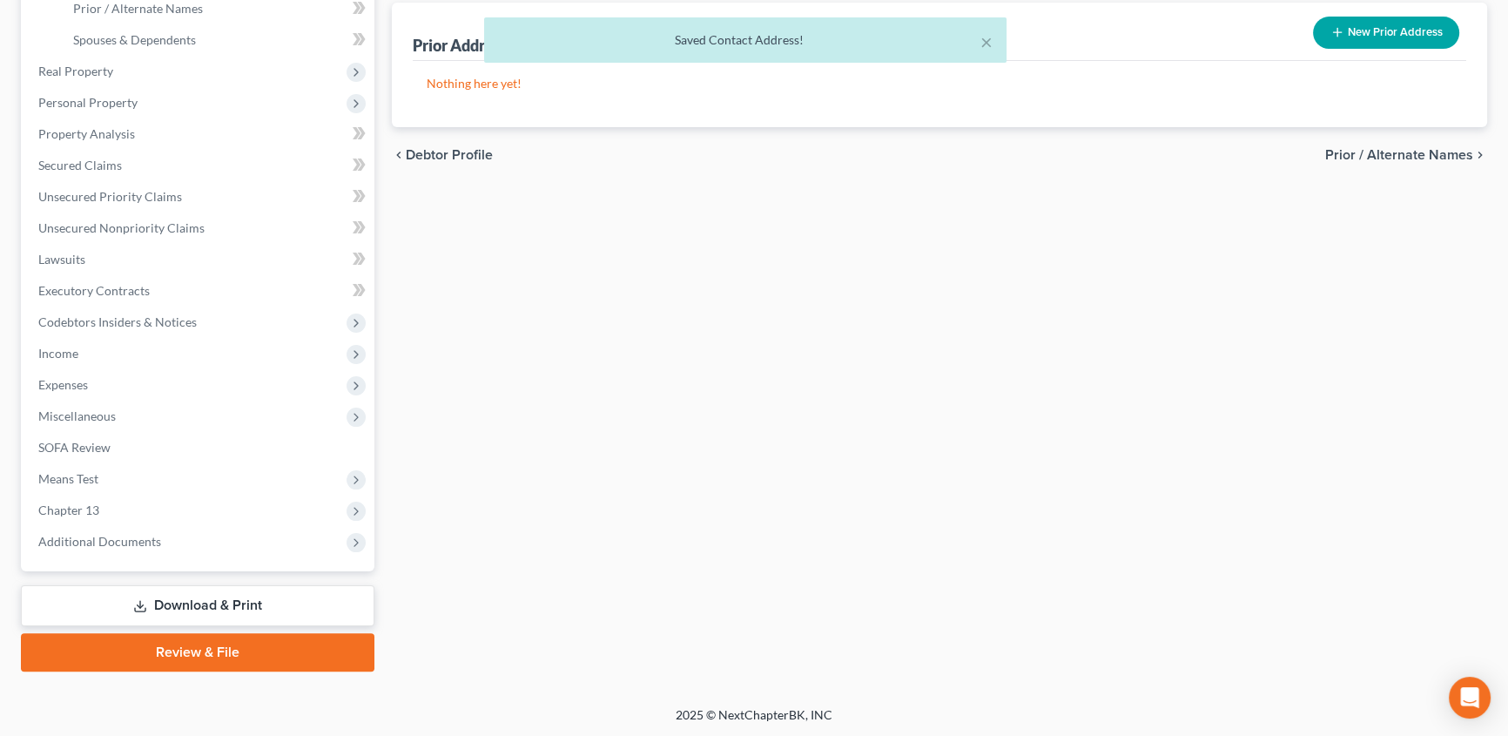
click at [181, 597] on link "Download & Print" at bounding box center [197, 605] width 353 height 41
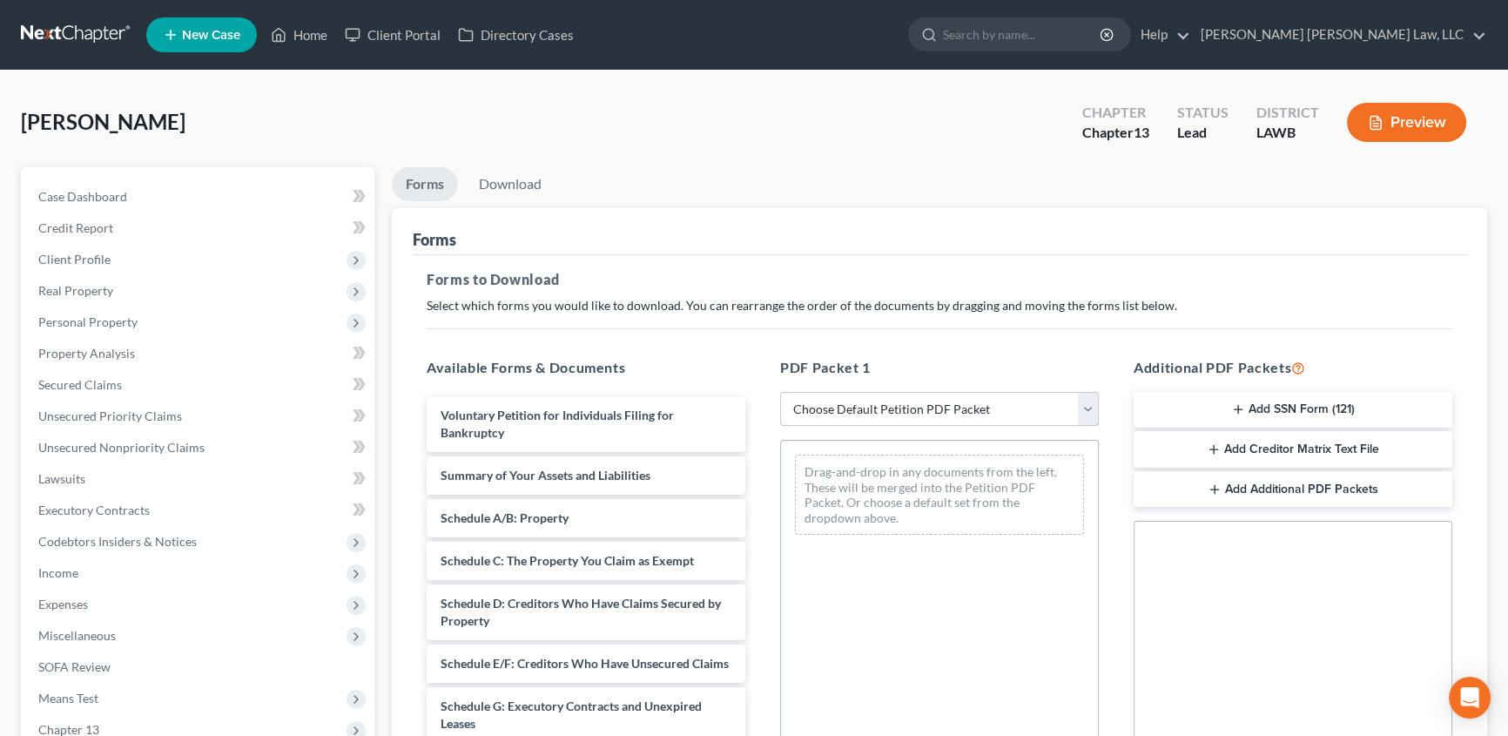
click at [885, 409] on select "Choose Default Petition PDF Packet Complete Bankruptcy Petition (all forms and …" at bounding box center [939, 409] width 319 height 35
select select "15"
click at [780, 392] on select "Choose Default Petition PDF Packet Complete Bankruptcy Petition (all forms and …" at bounding box center [939, 409] width 319 height 35
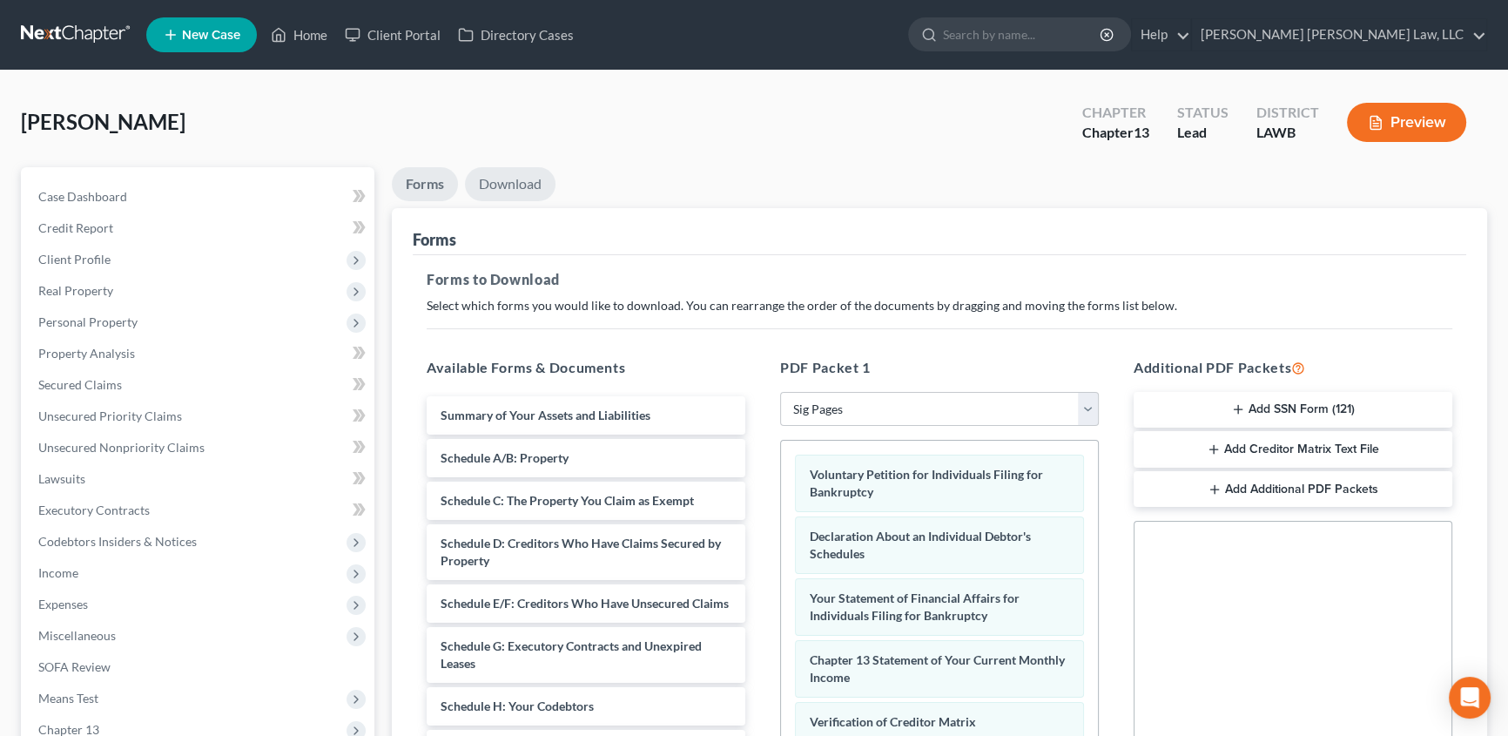
click at [529, 183] on link "Download" at bounding box center [510, 184] width 91 height 34
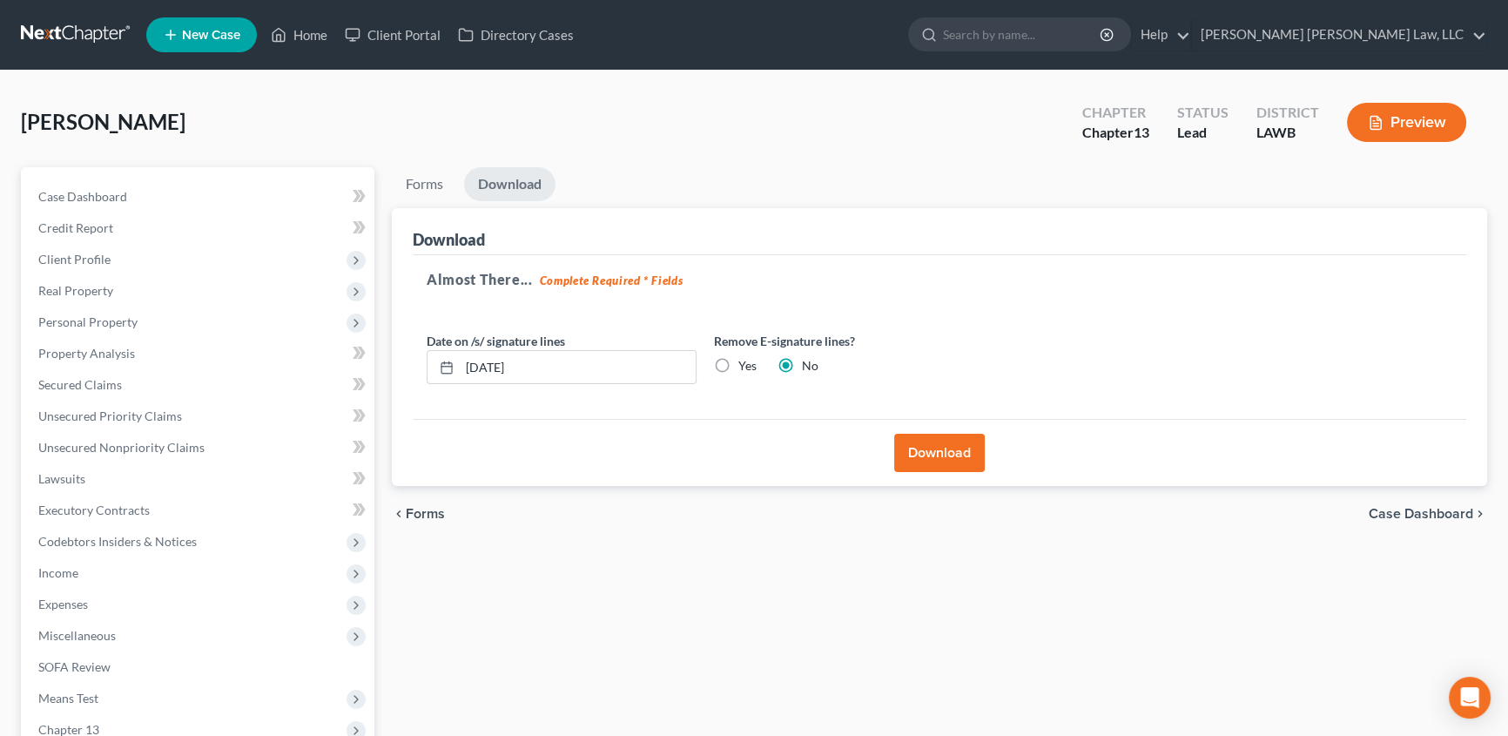
click at [913, 441] on button "Download" at bounding box center [939, 453] width 91 height 38
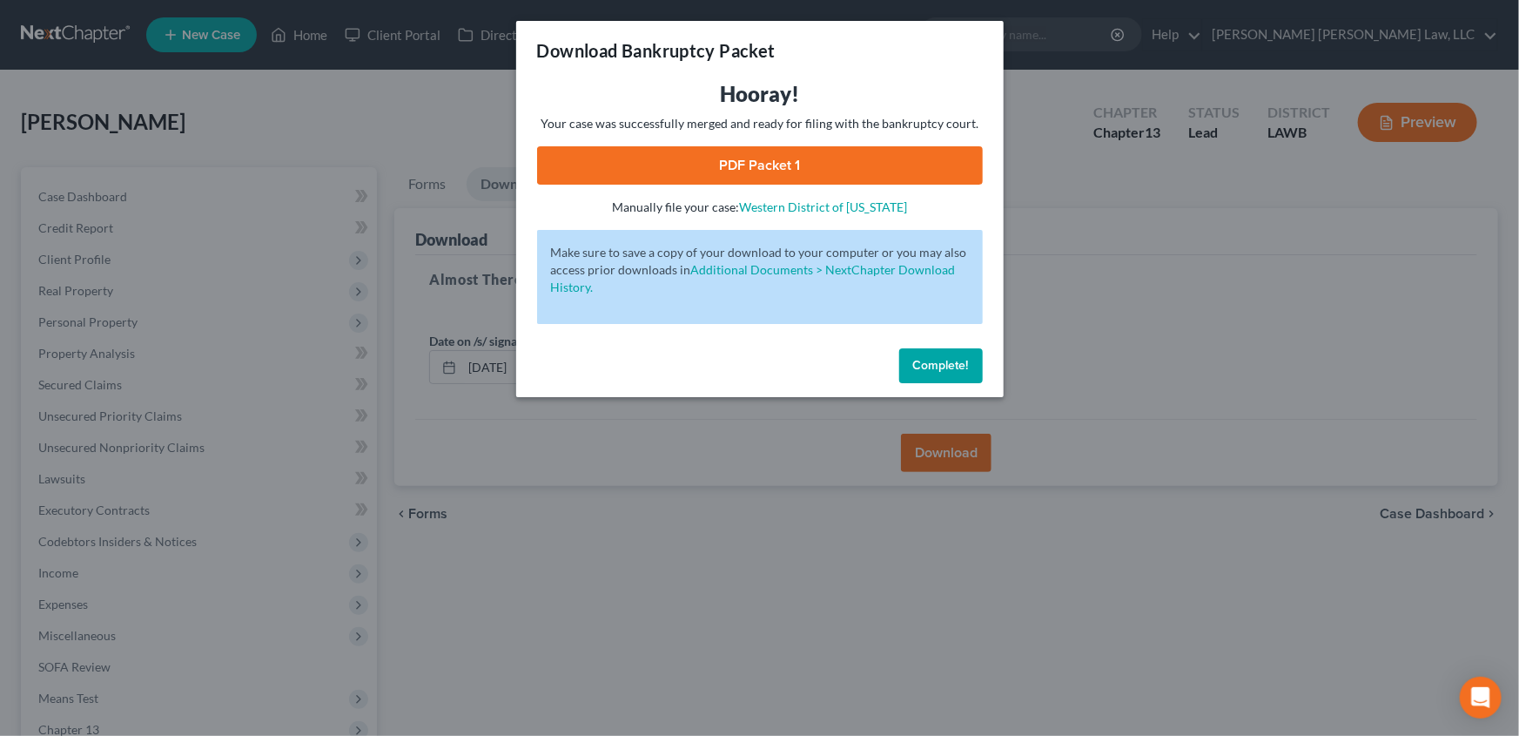
click at [783, 171] on link "PDF Packet 1" at bounding box center [760, 165] width 446 height 38
click at [926, 364] on span "Complete!" at bounding box center [941, 365] width 56 height 15
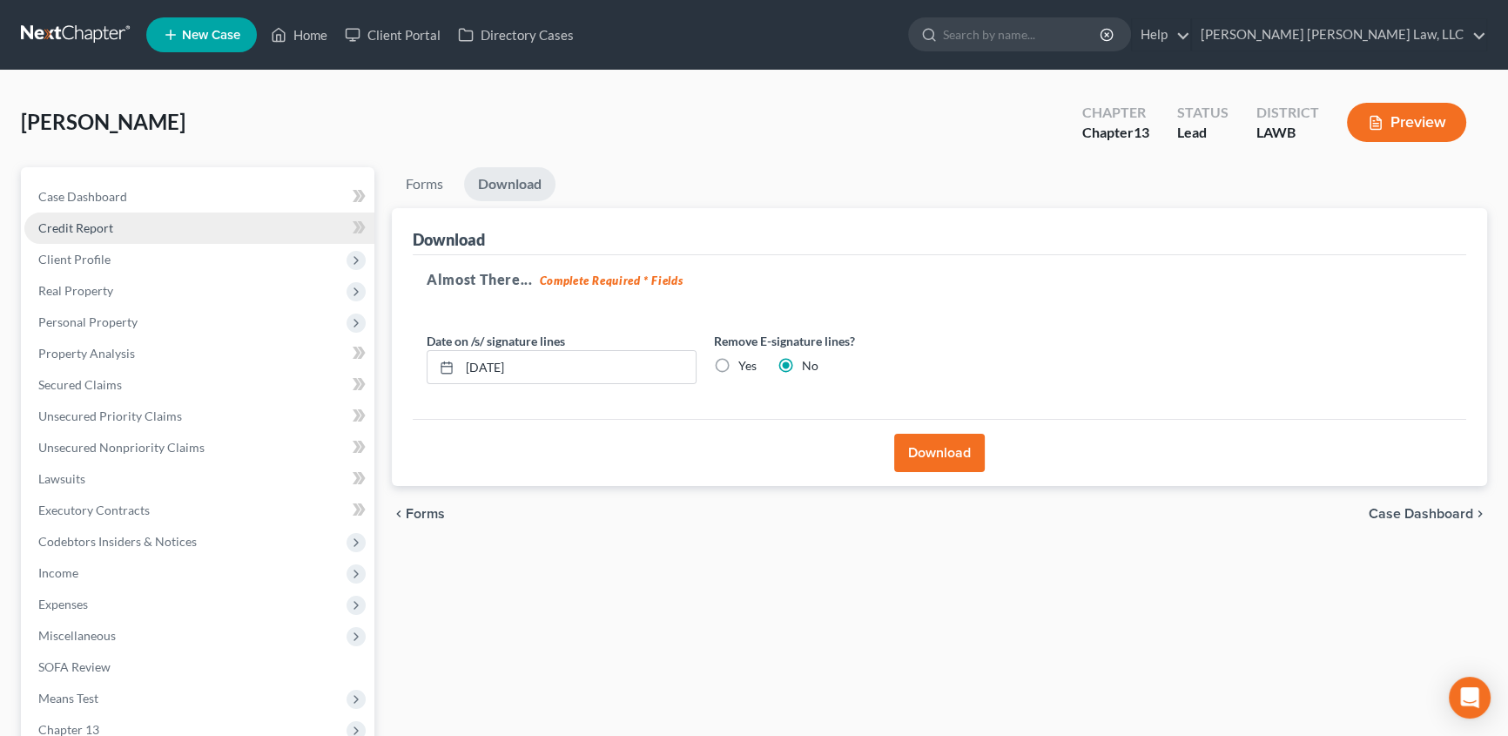
click at [95, 226] on span "Credit Report" at bounding box center [75, 227] width 75 height 15
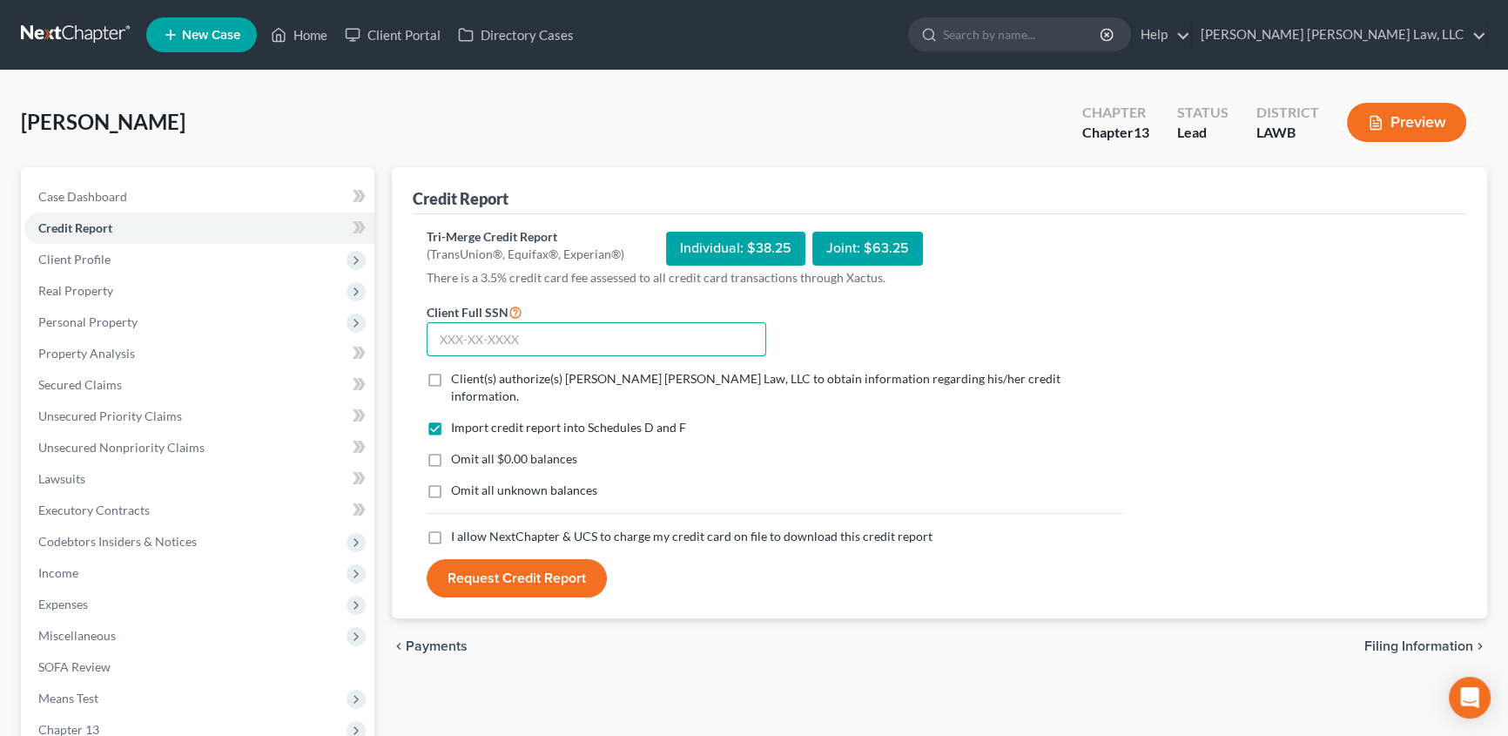
click at [444, 340] on input "text" at bounding box center [597, 339] width 340 height 35
type input "433-89-2165"
click at [451, 379] on label "Client(s) authorize(s) E. Orum Young Law, LLC to obtain information regarding h…" at bounding box center [787, 387] width 672 height 35
click at [458, 379] on input "Client(s) authorize(s) E. Orum Young Law, LLC to obtain information regarding h…" at bounding box center [463, 375] width 11 height 11
checkbox input "true"
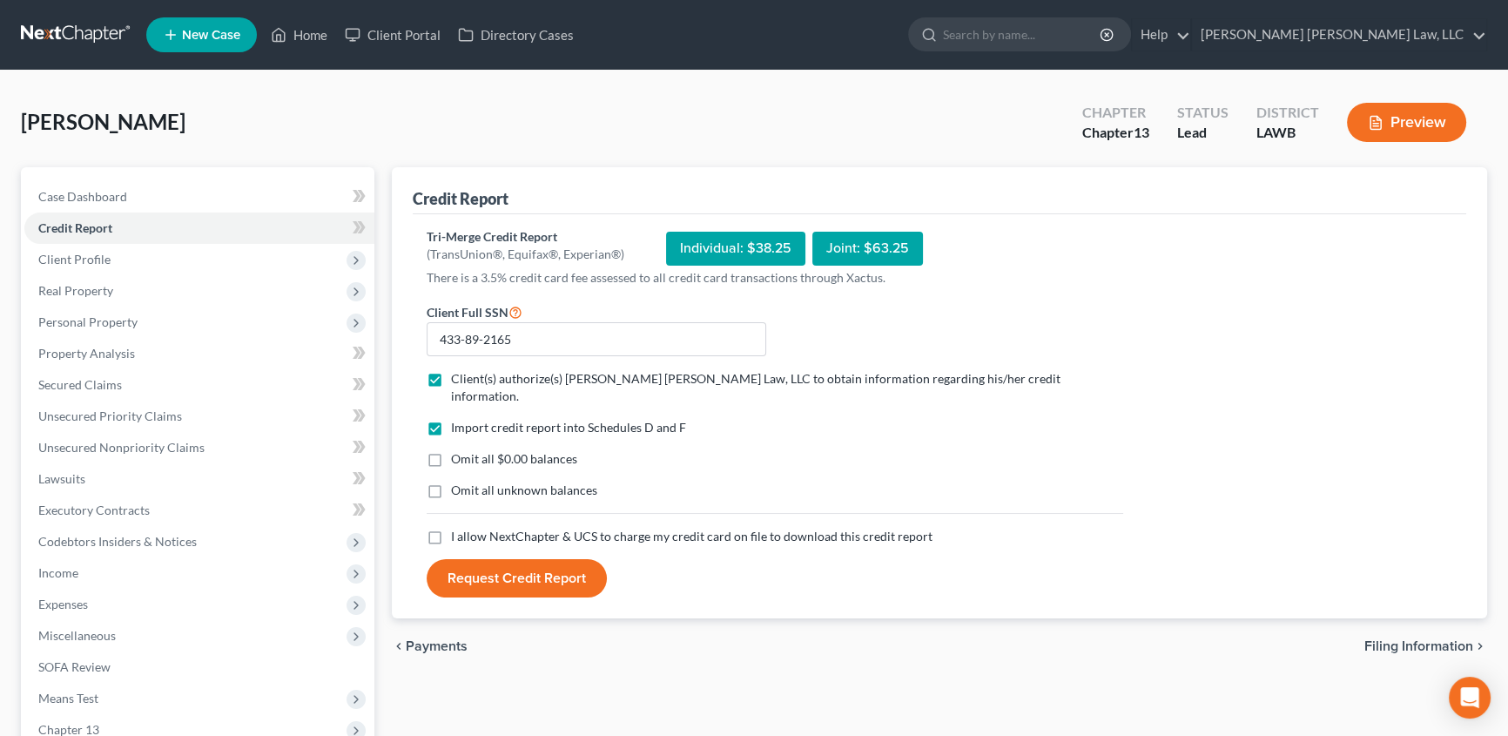
click at [451, 450] on label "Omit all $0.00 balances" at bounding box center [514, 458] width 126 height 17
click at [458, 450] on input "Omit all $0.00 balances" at bounding box center [463, 455] width 11 height 11
checkbox input "true"
click at [451, 481] on label "Omit all unknown balances" at bounding box center [524, 489] width 146 height 17
click at [458, 481] on input "Omit all unknown balances" at bounding box center [463, 486] width 11 height 11
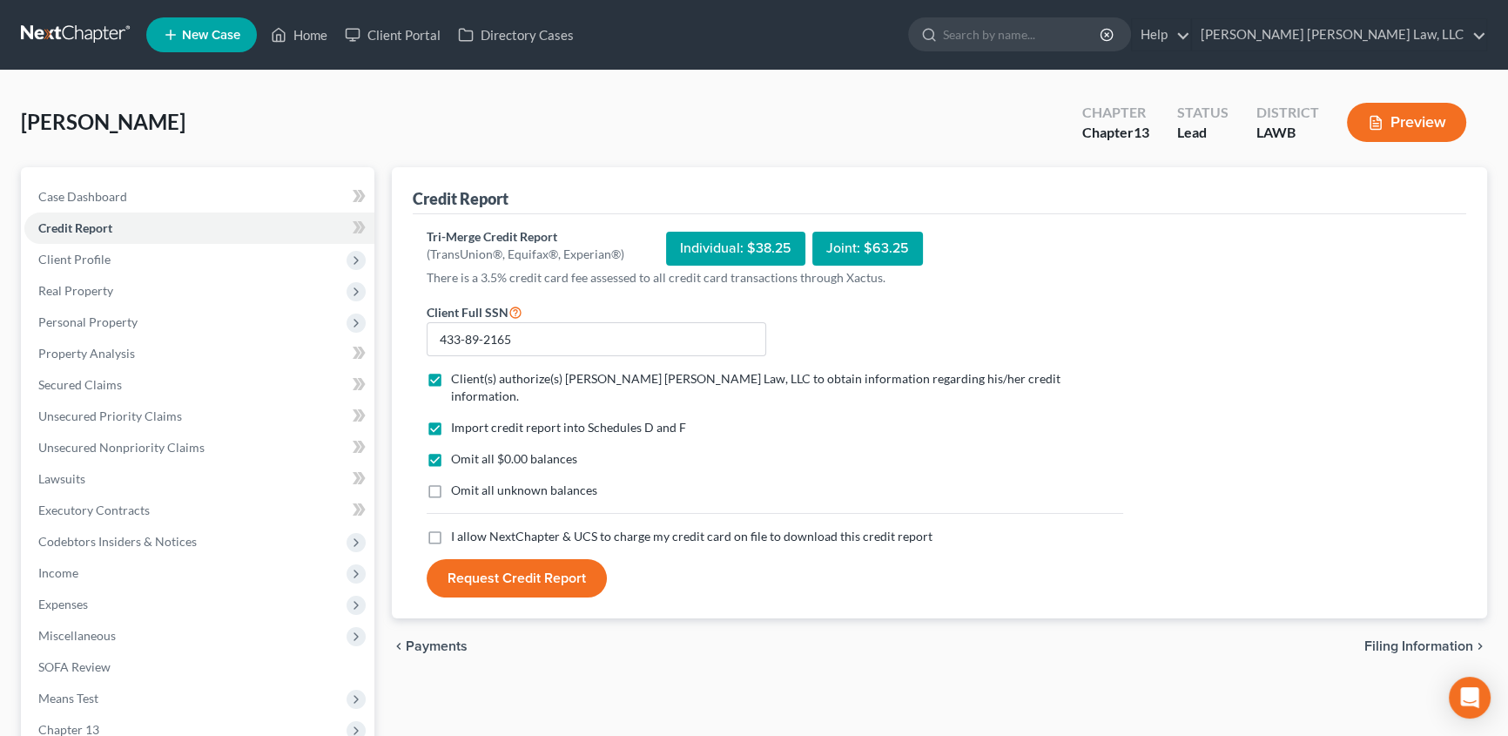
checkbox input "true"
click at [451, 528] on label "I allow NextChapter & UCS to charge my credit card on file to download this cre…" at bounding box center [691, 536] width 481 height 17
click at [458, 528] on input "I allow NextChapter & UCS to charge my credit card on file to download this cre…" at bounding box center [463, 533] width 11 height 11
checkbox input "true"
click at [505, 566] on button "Request Credit Report" at bounding box center [517, 578] width 180 height 38
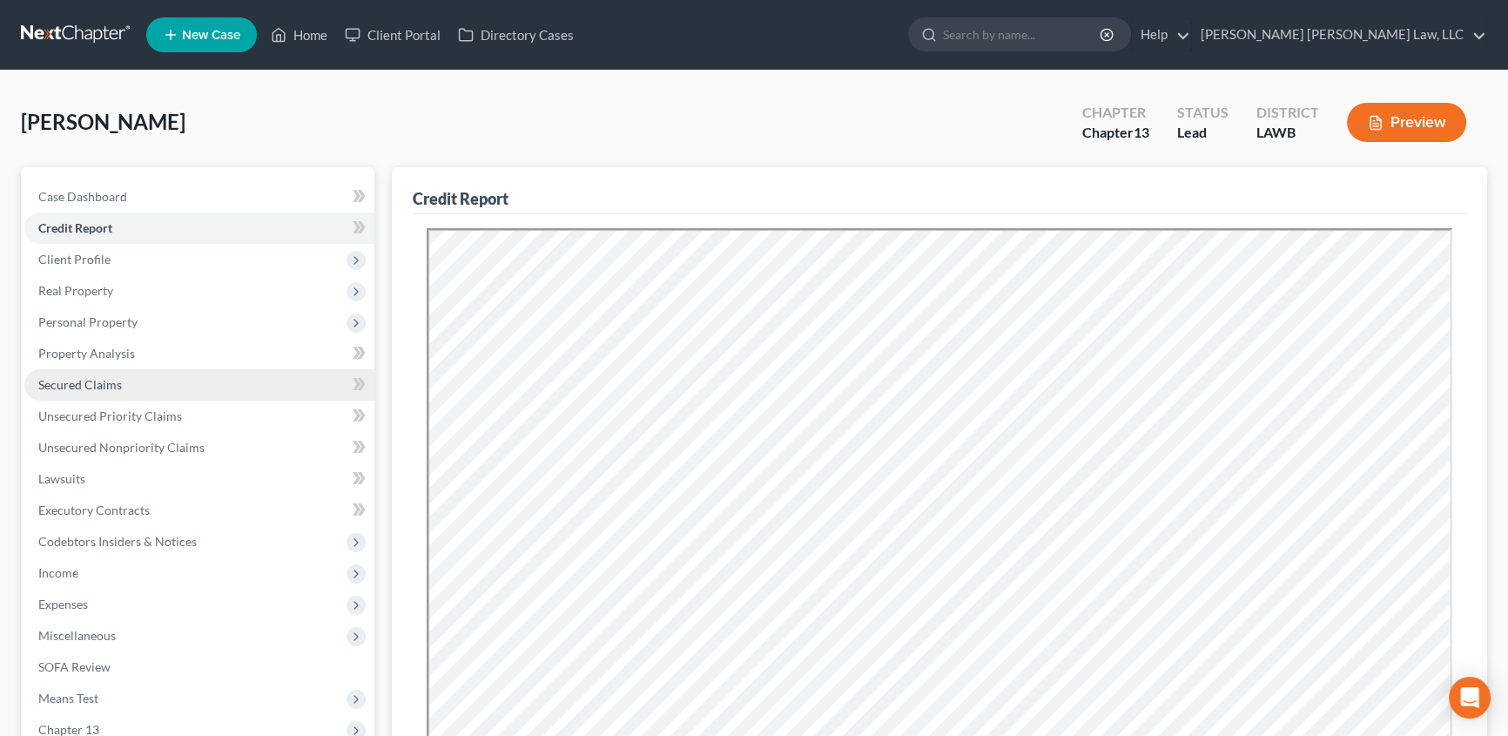
click at [69, 384] on span "Secured Claims" at bounding box center [80, 384] width 84 height 15
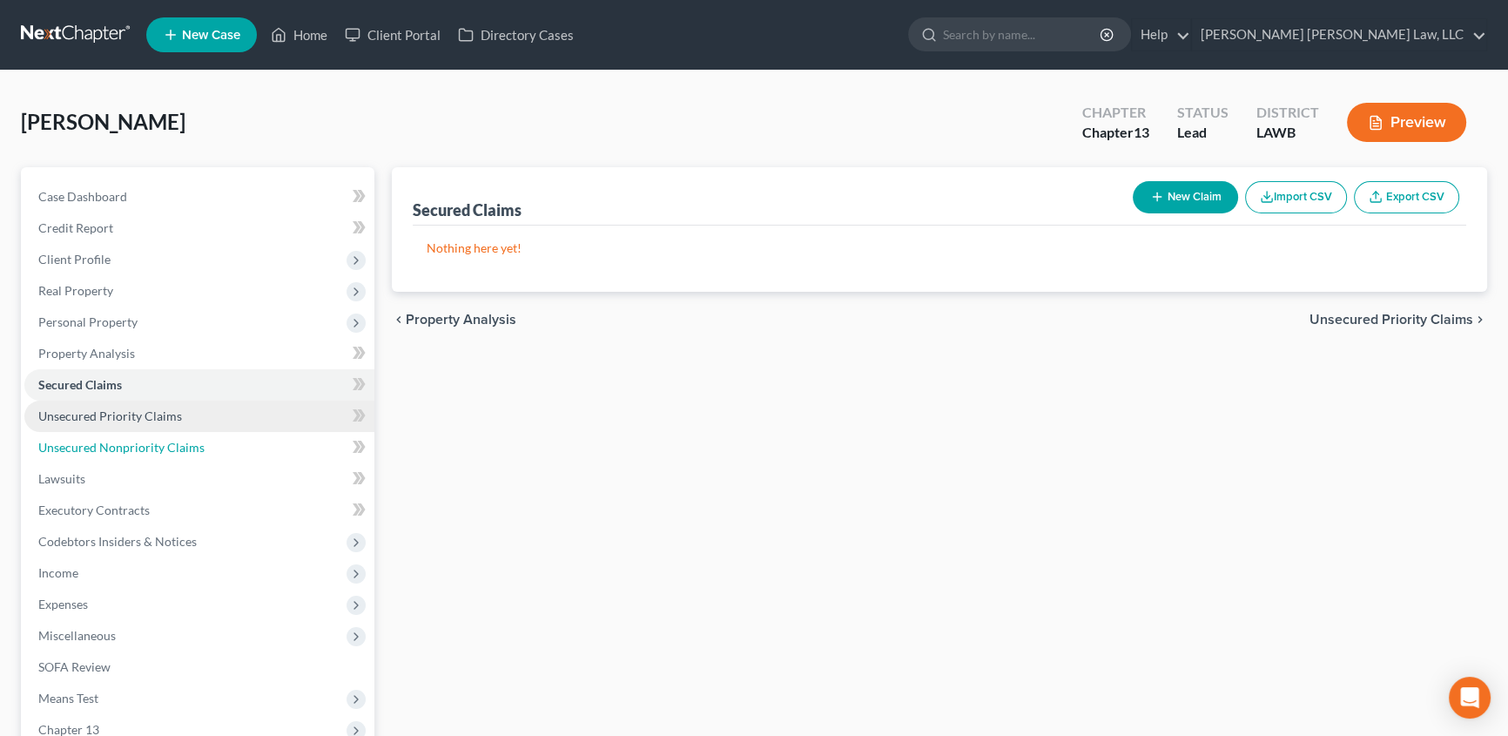
drag, startPoint x: 131, startPoint y: 441, endPoint x: 225, endPoint y: 425, distance: 95.3
click at [131, 441] on span "Unsecured Nonpriority Claims" at bounding box center [121, 447] width 166 height 15
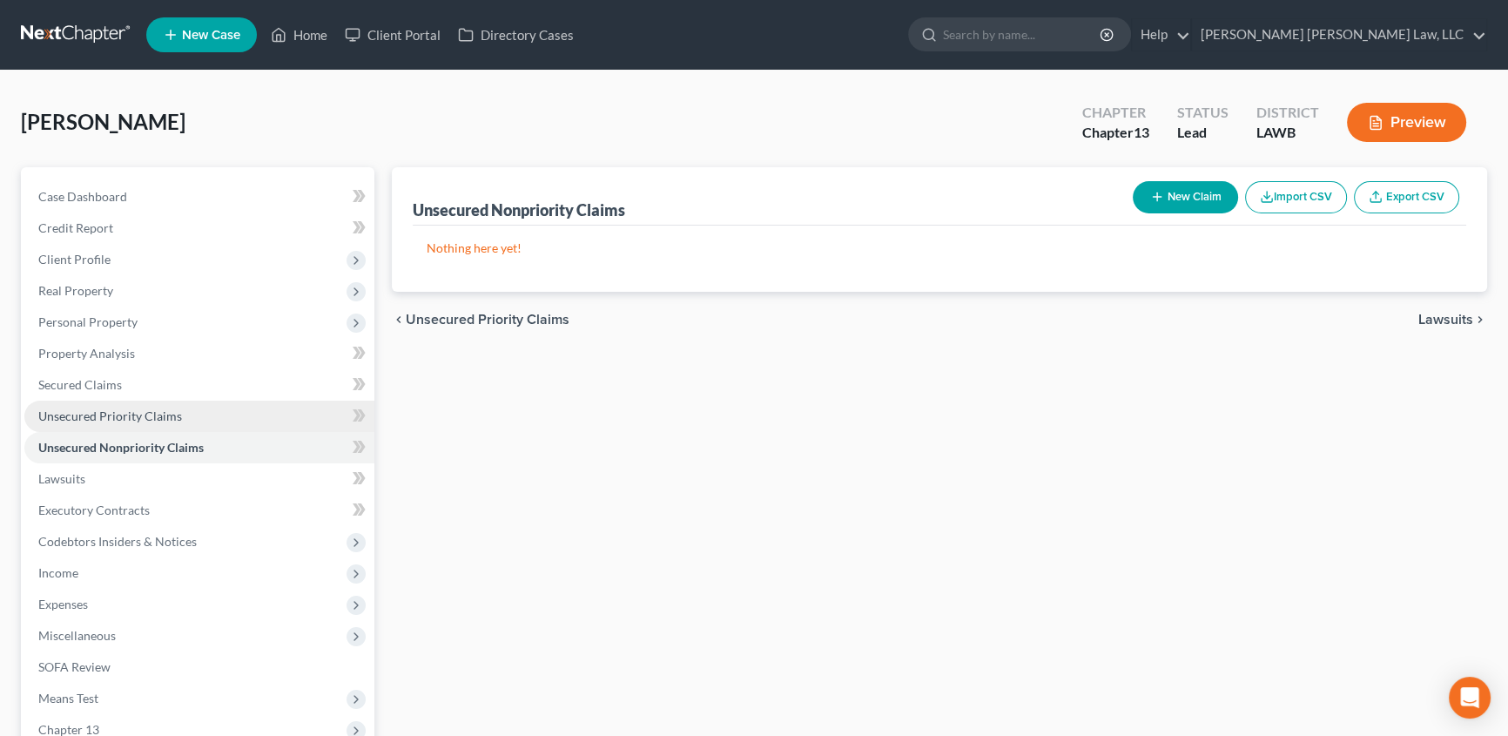
click at [113, 414] on span "Unsecured Priority Claims" at bounding box center [110, 415] width 144 height 15
click at [105, 454] on link "Unsecured Nonpriority Claims" at bounding box center [199, 447] width 350 height 31
click at [103, 388] on span "Secured Claims" at bounding box center [80, 384] width 84 height 15
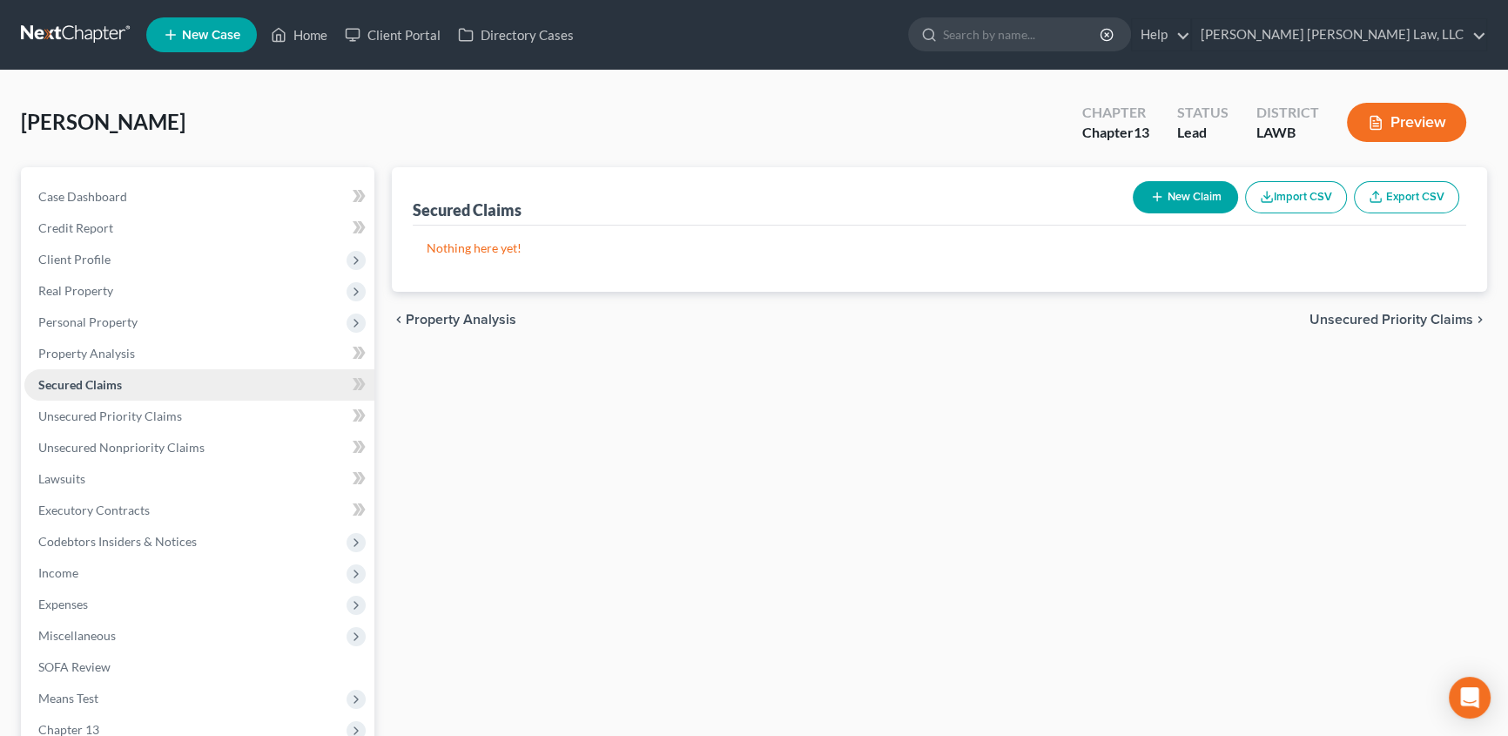
click at [86, 387] on span "Secured Claims" at bounding box center [80, 384] width 84 height 15
click at [53, 592] on span "Expenses" at bounding box center [199, 604] width 350 height 31
click at [88, 628] on span "Home" at bounding box center [89, 635] width 33 height 15
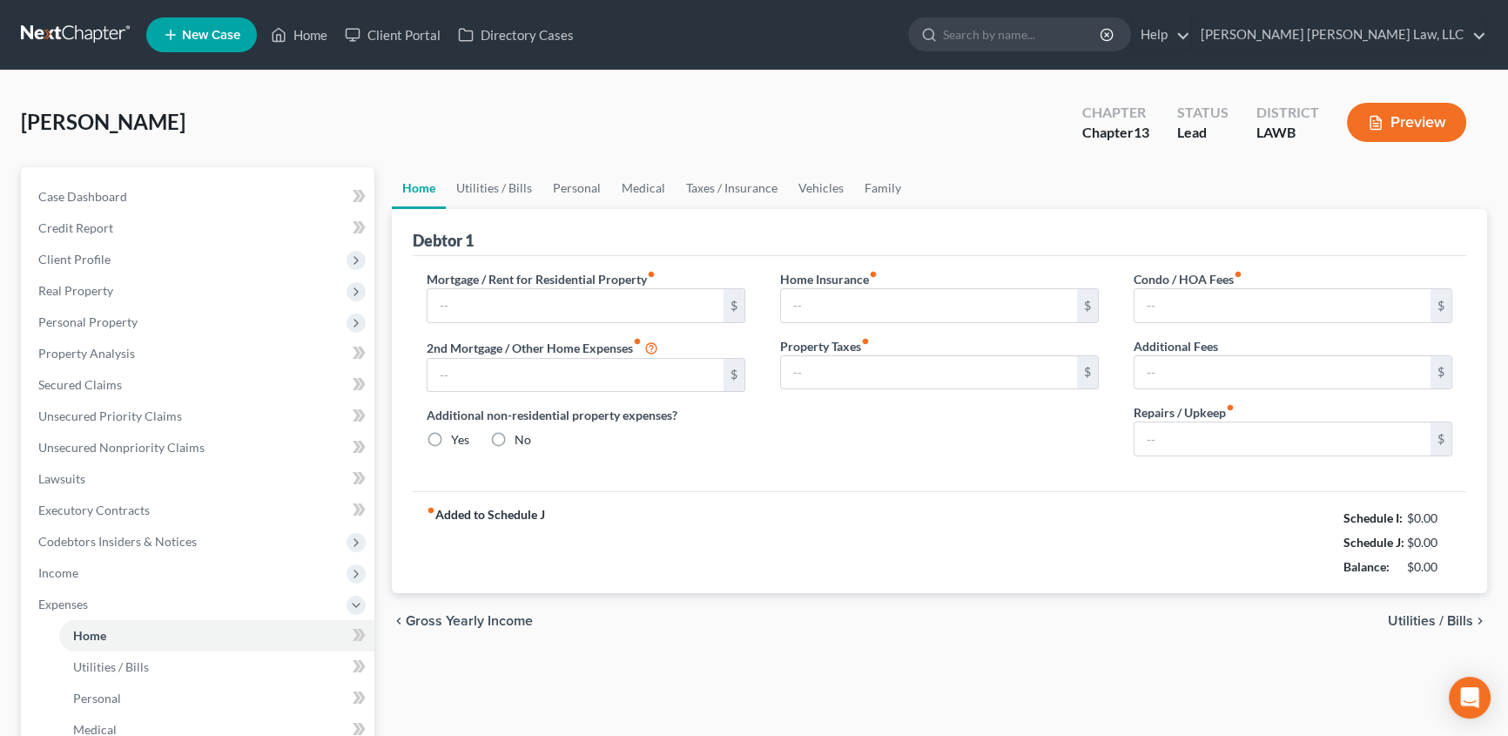
type input "0.00"
radio input "true"
type input "0.00"
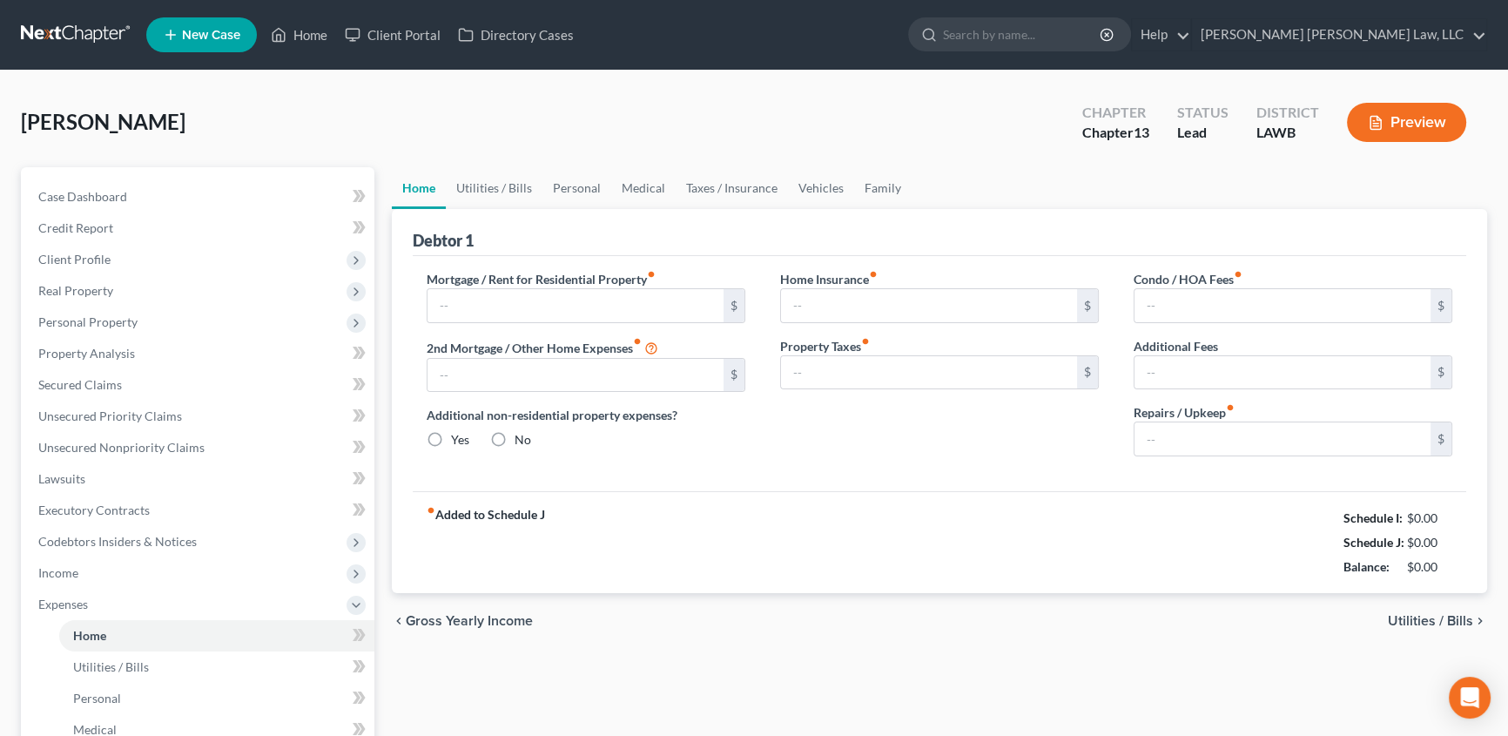
type input "0.00"
click at [505, 188] on link "Utilities / Bills" at bounding box center [494, 188] width 97 height 42
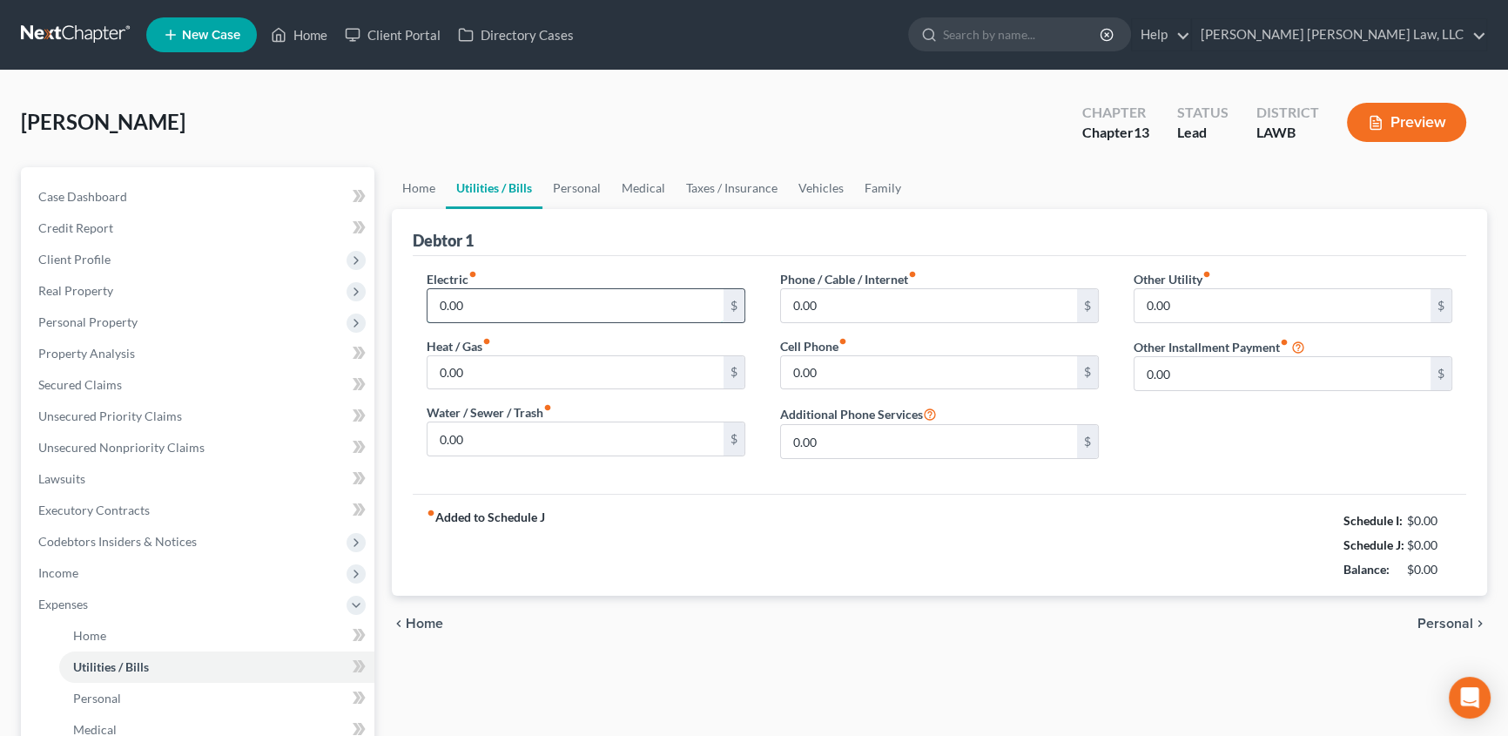
drag, startPoint x: 490, startPoint y: 293, endPoint x: 596, endPoint y: 319, distance: 108.3
click at [488, 294] on input "0.00" at bounding box center [575, 305] width 296 height 33
type input "150.00"
click at [523, 367] on input "0.00" at bounding box center [575, 372] width 296 height 33
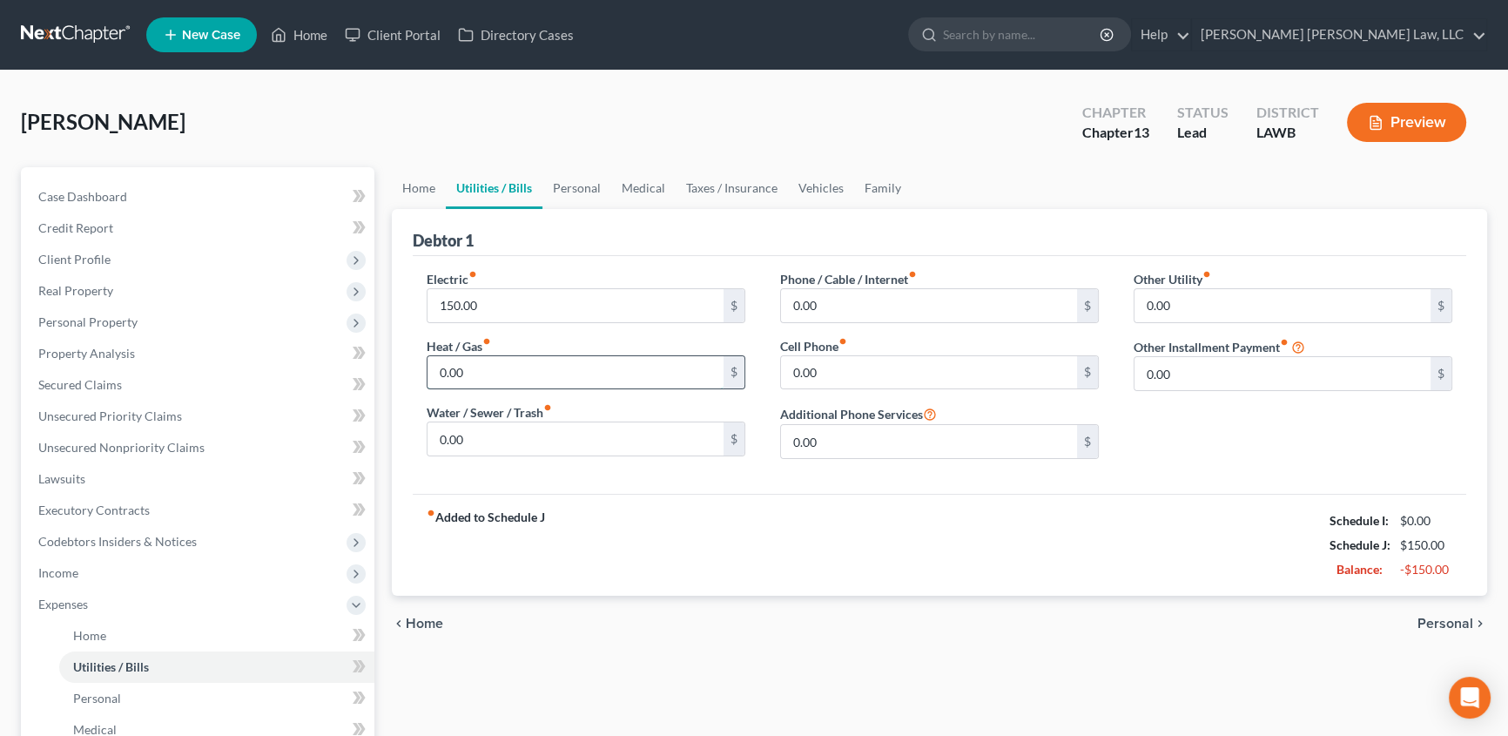
click at [514, 367] on input "0.00" at bounding box center [575, 372] width 296 height 33
type input "0"
type input "50.00"
click at [479, 438] on input "0.00" at bounding box center [575, 438] width 296 height 33
type input "50.00"
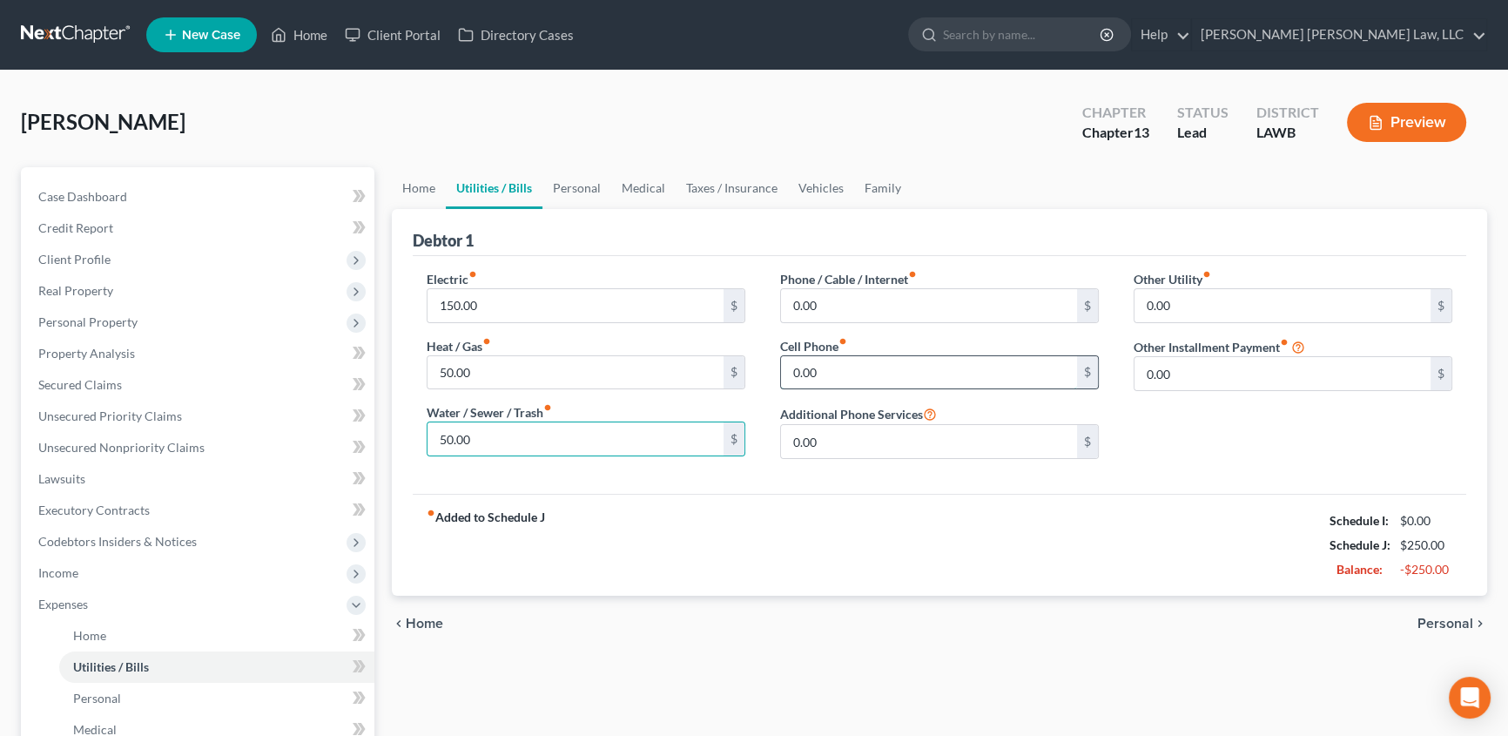
click at [854, 376] on input "0.00" at bounding box center [929, 372] width 296 height 33
type input "265.00"
click at [826, 306] on input "0.00" at bounding box center [929, 305] width 296 height 33
type input "40.00"
click at [569, 188] on link "Personal" at bounding box center [576, 188] width 69 height 42
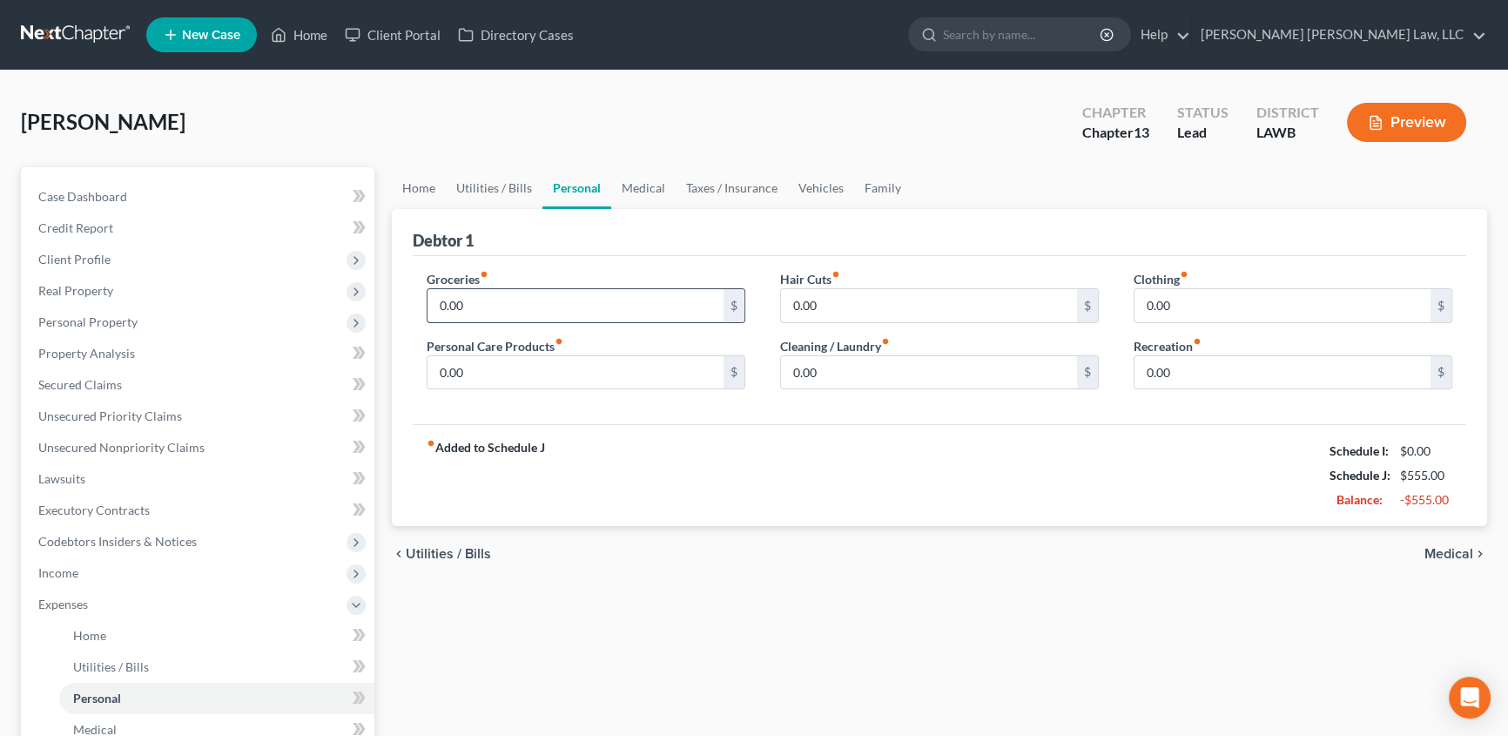
click at [467, 303] on input "0.00" at bounding box center [575, 305] width 296 height 33
type input "600.00"
click at [633, 178] on link "Medical" at bounding box center [643, 188] width 64 height 42
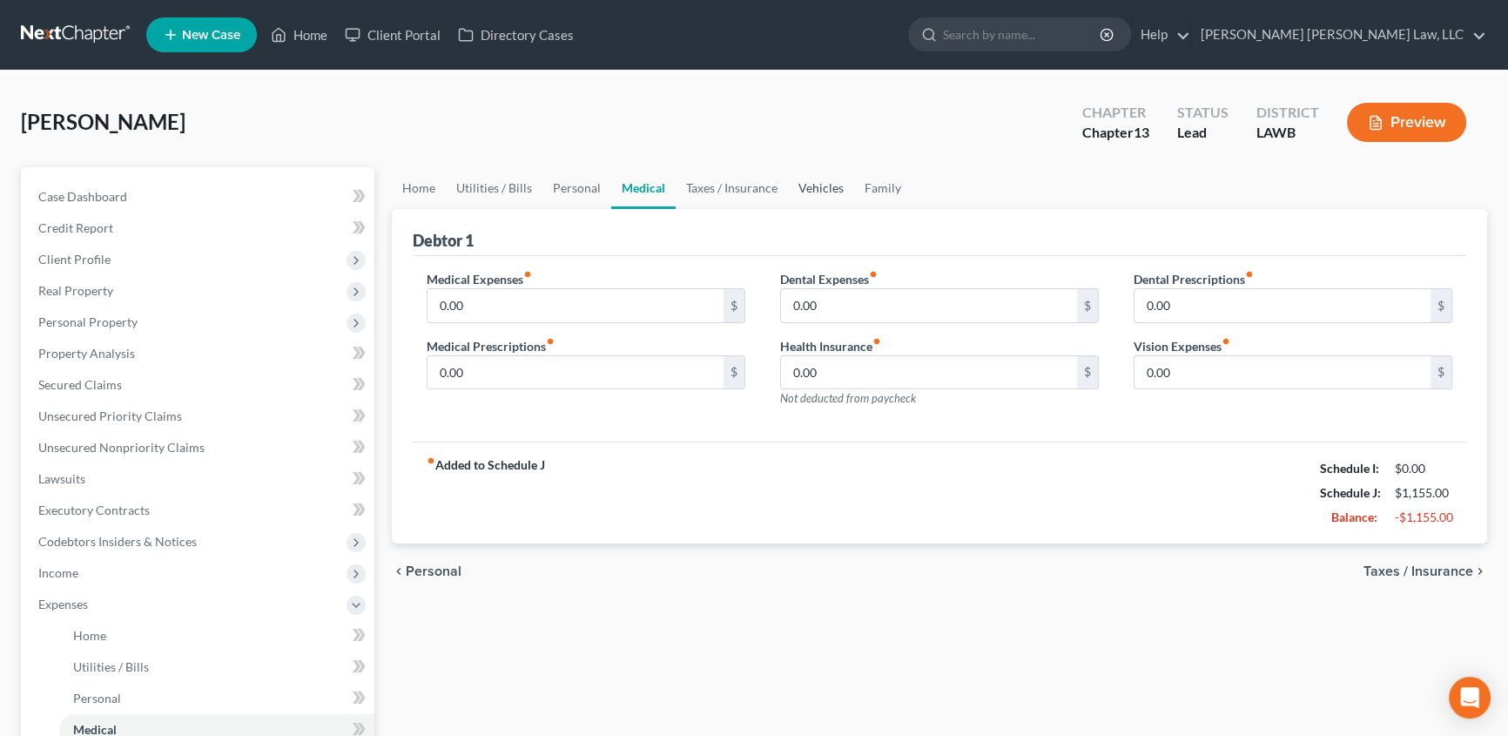
click at [818, 188] on link "Vehicles" at bounding box center [821, 188] width 66 height 42
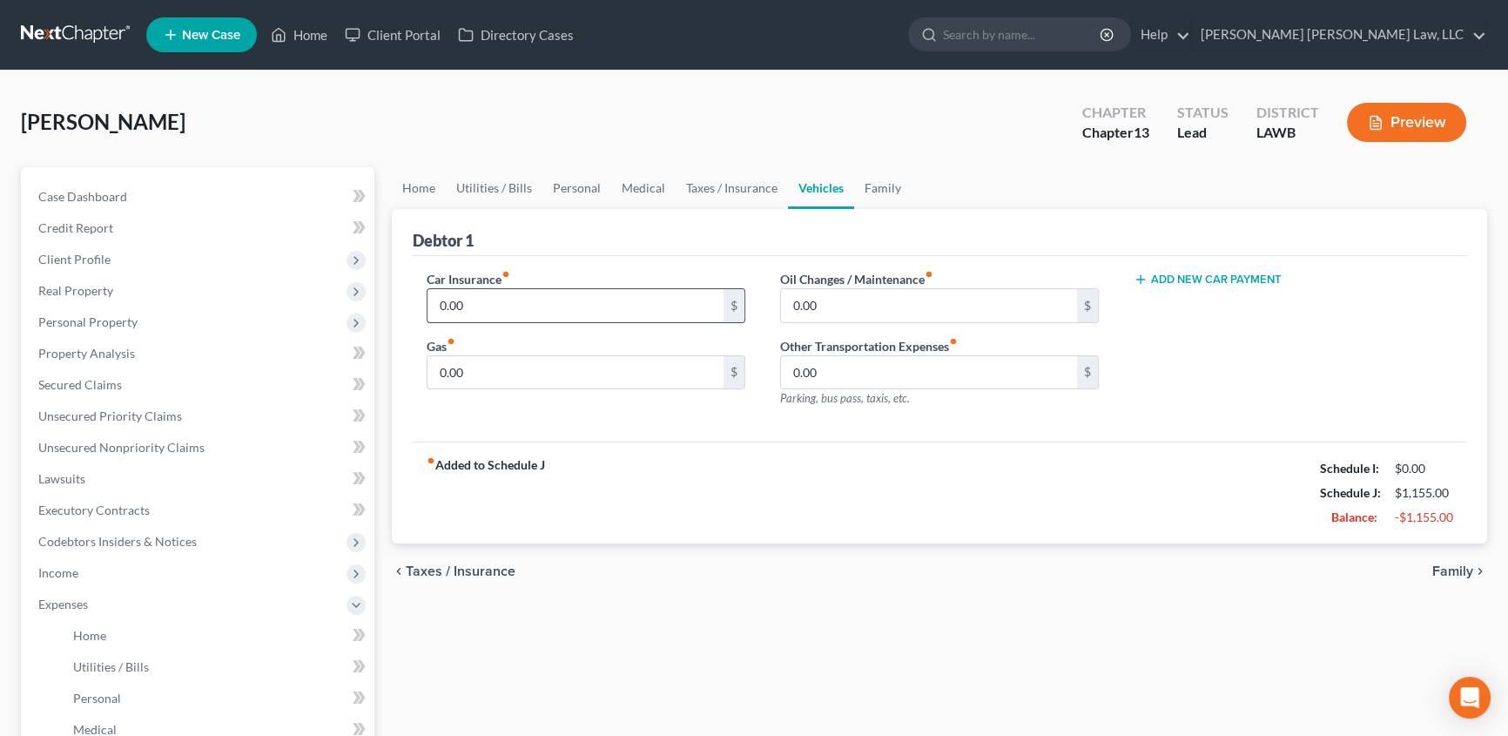
click at [496, 300] on input "0.00" at bounding box center [575, 305] width 296 height 33
type input "213.00"
click at [471, 356] on input "0.00" at bounding box center [575, 372] width 296 height 33
click at [853, 301] on input "0.00" at bounding box center [929, 305] width 296 height 33
type input "35.00"
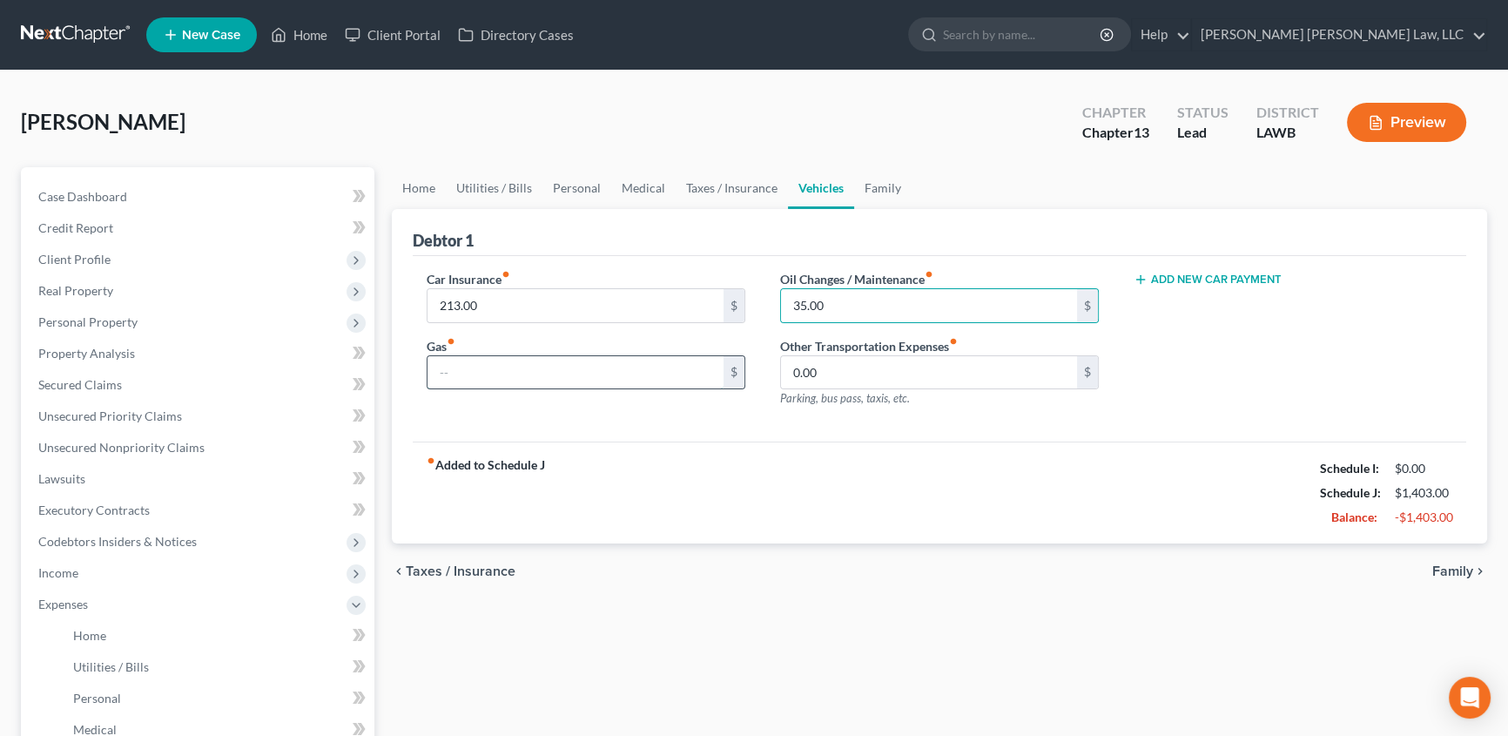
click at [478, 373] on input "text" at bounding box center [575, 372] width 296 height 33
type input "200.00"
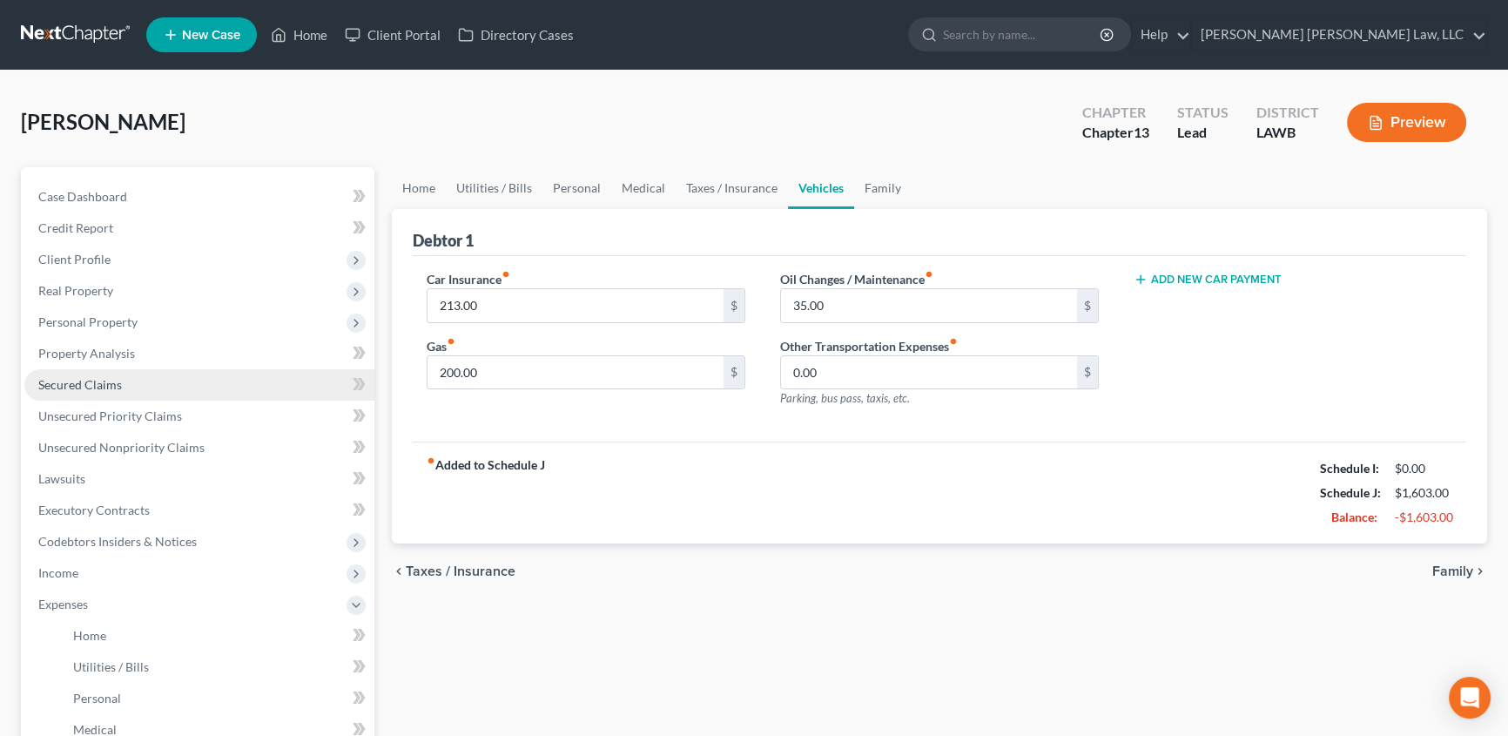
click at [91, 378] on span "Secured Claims" at bounding box center [80, 384] width 84 height 15
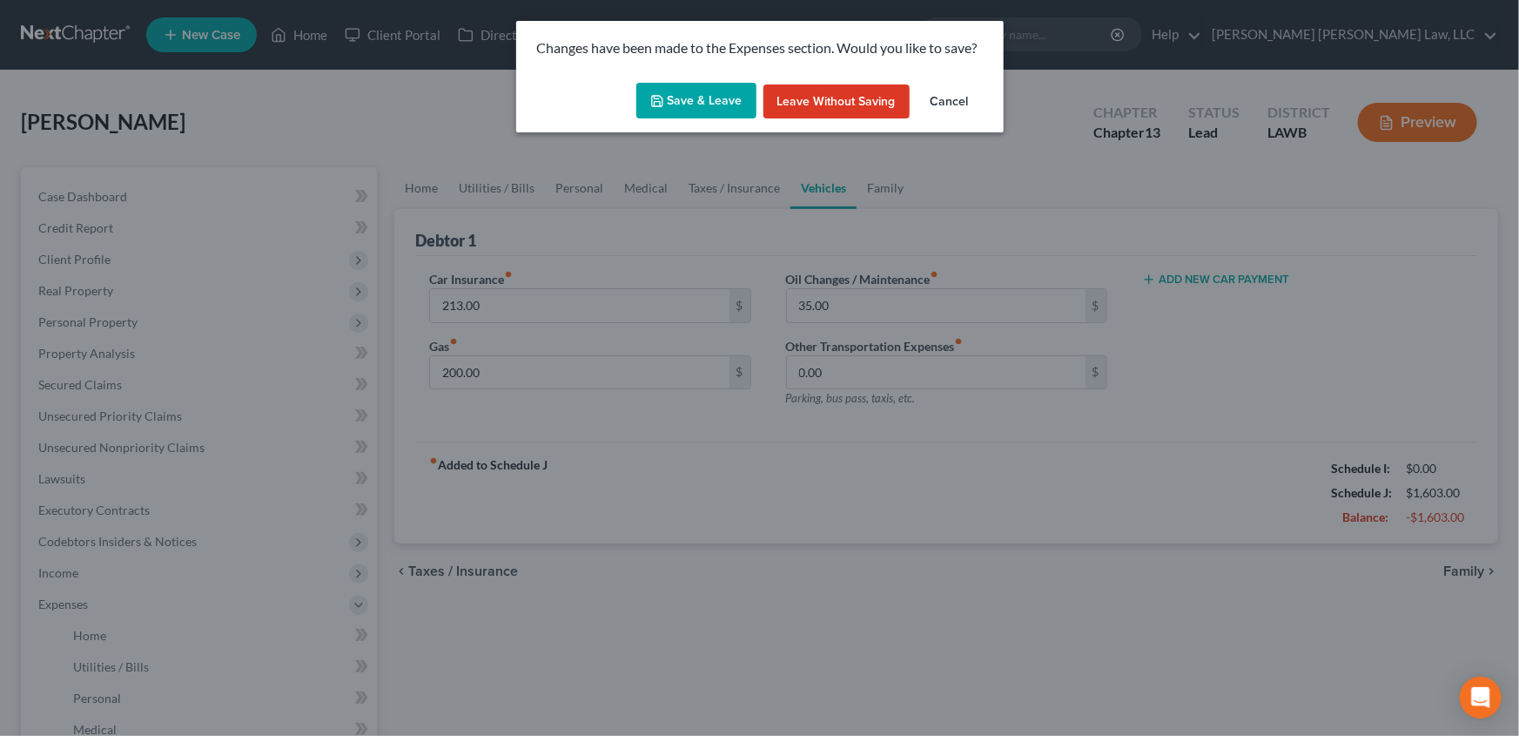
click at [687, 91] on button "Save & Leave" at bounding box center [696, 101] width 120 height 37
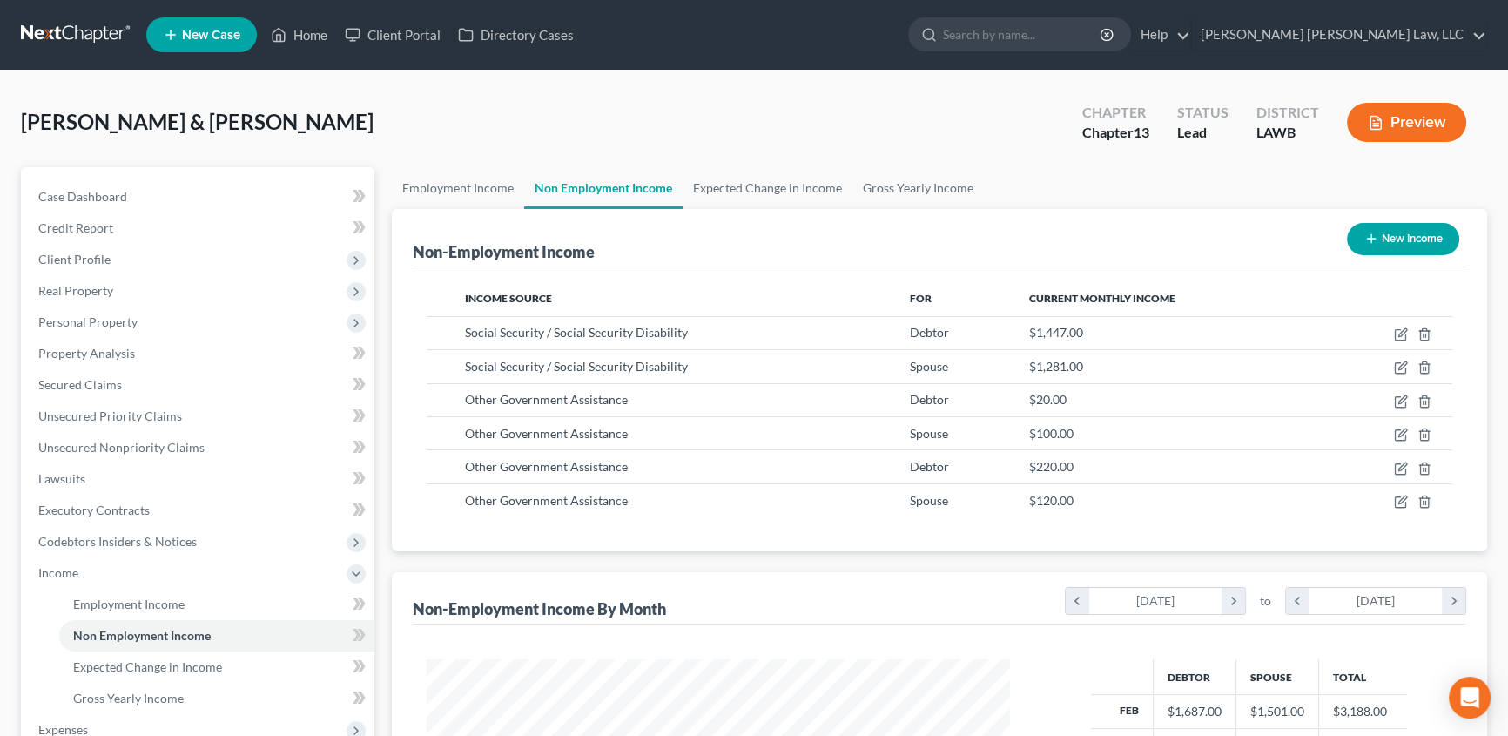
scroll to position [312, 618]
click at [313, 28] on link "Home" at bounding box center [299, 34] width 74 height 31
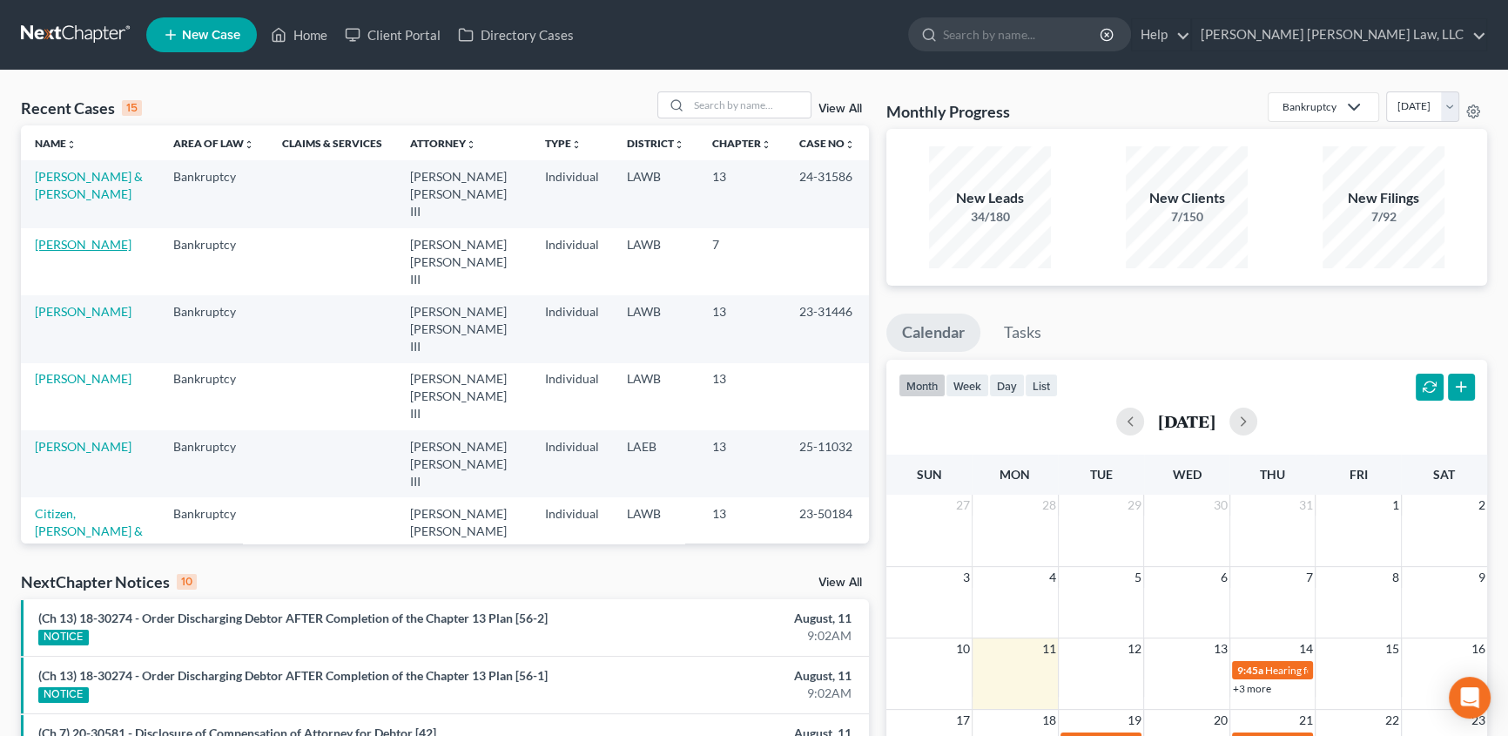
click at [82, 237] on link "[PERSON_NAME]" at bounding box center [83, 244] width 97 height 15
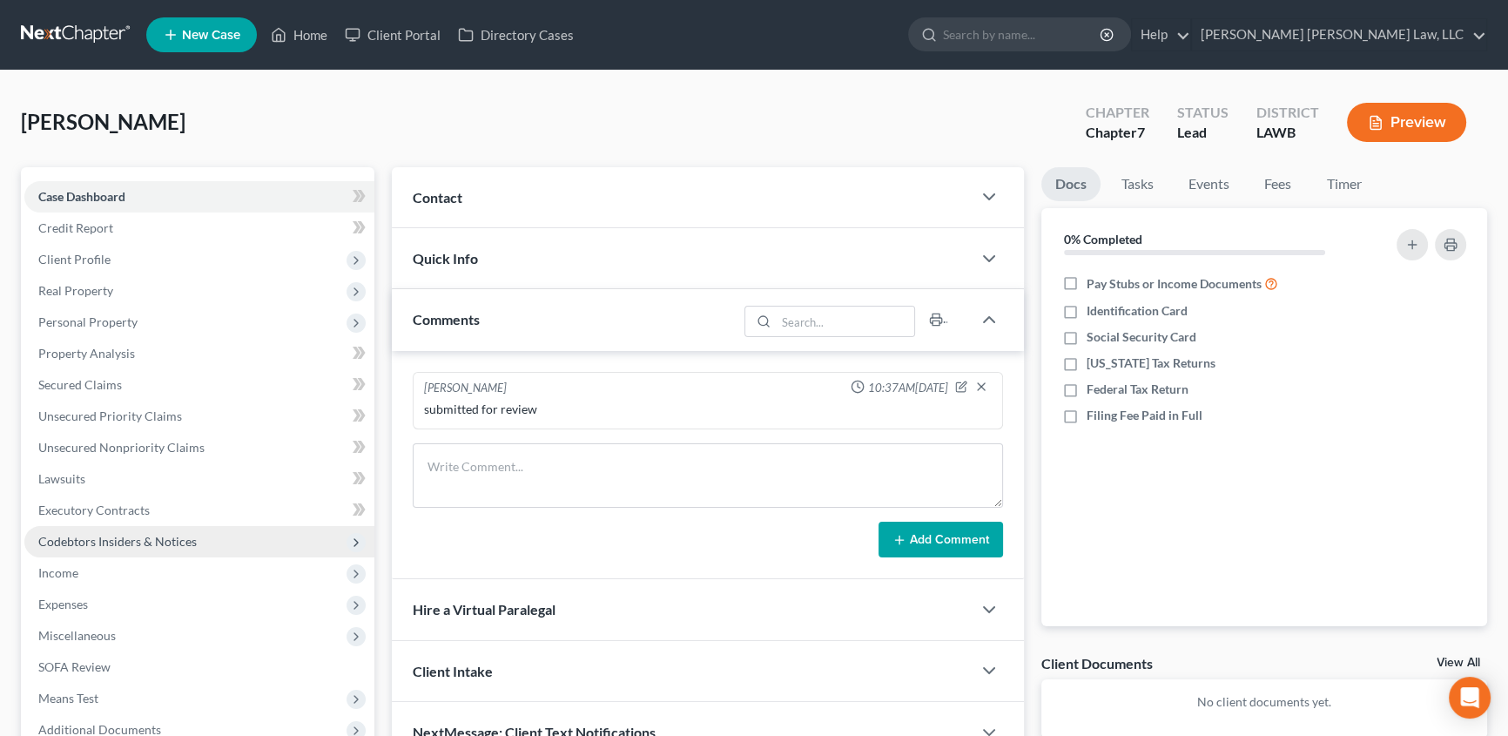
click at [94, 534] on span "Codebtors Insiders & Notices" at bounding box center [117, 541] width 158 height 15
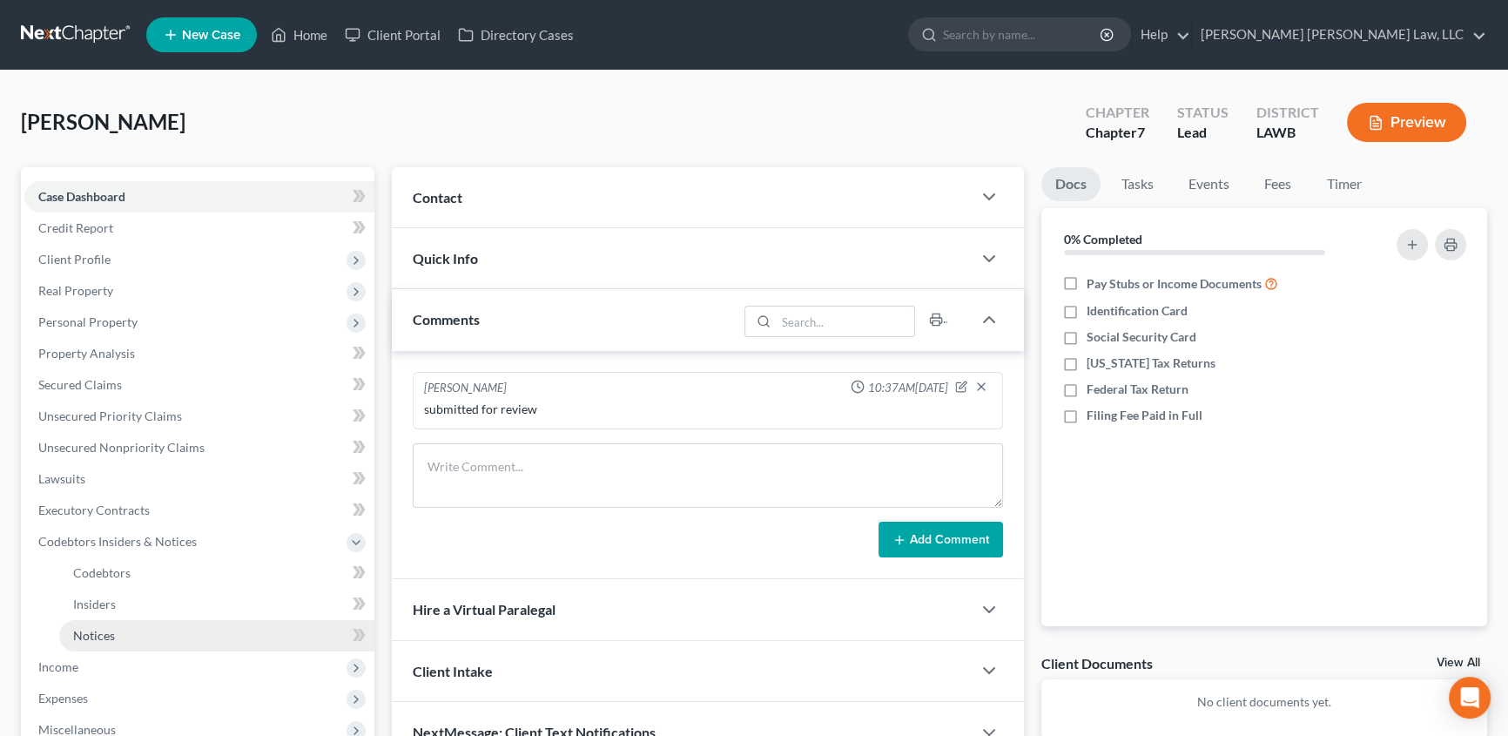
click at [82, 626] on link "Notices" at bounding box center [216, 635] width 315 height 31
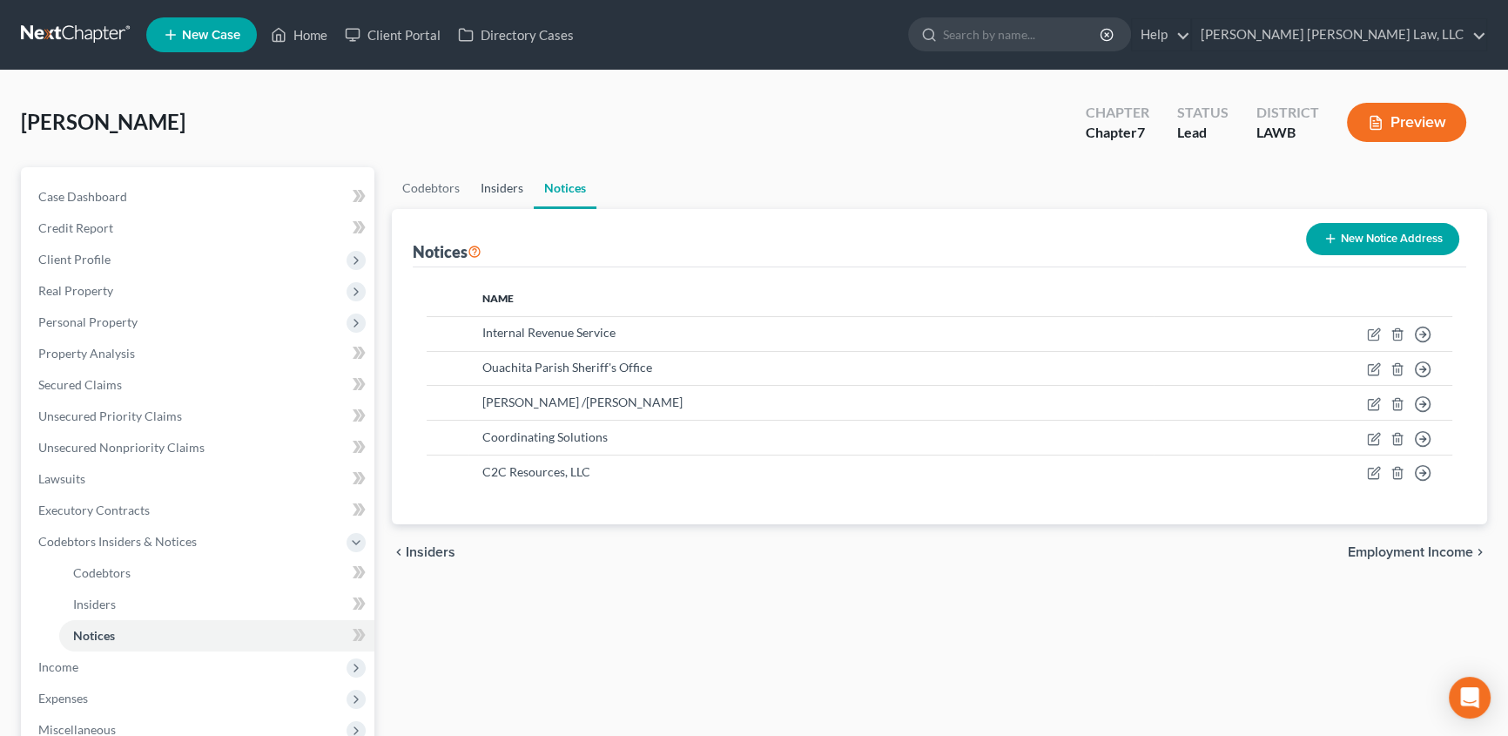
click at [498, 188] on link "Insiders" at bounding box center [502, 188] width 64 height 42
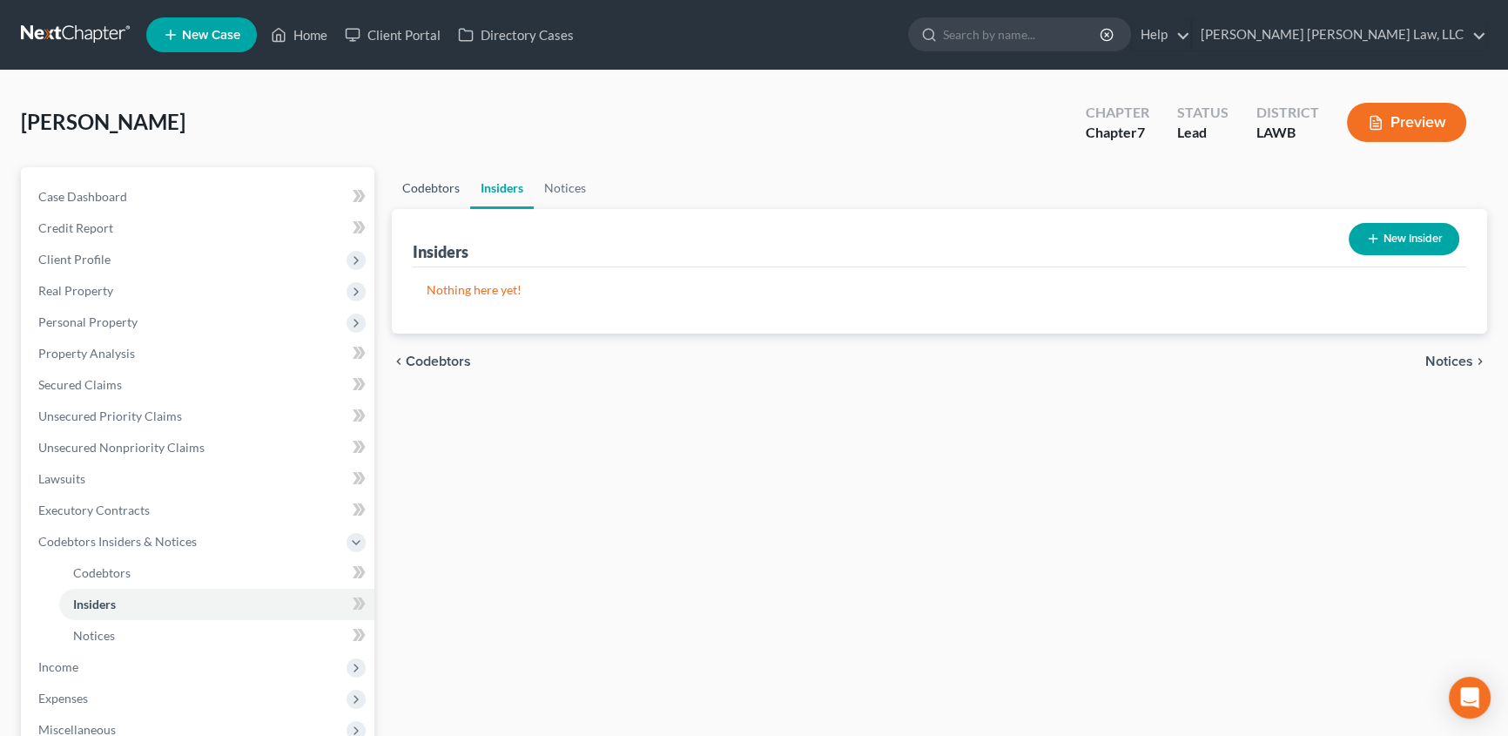
click at [426, 180] on link "Codebtors" at bounding box center [431, 188] width 78 height 42
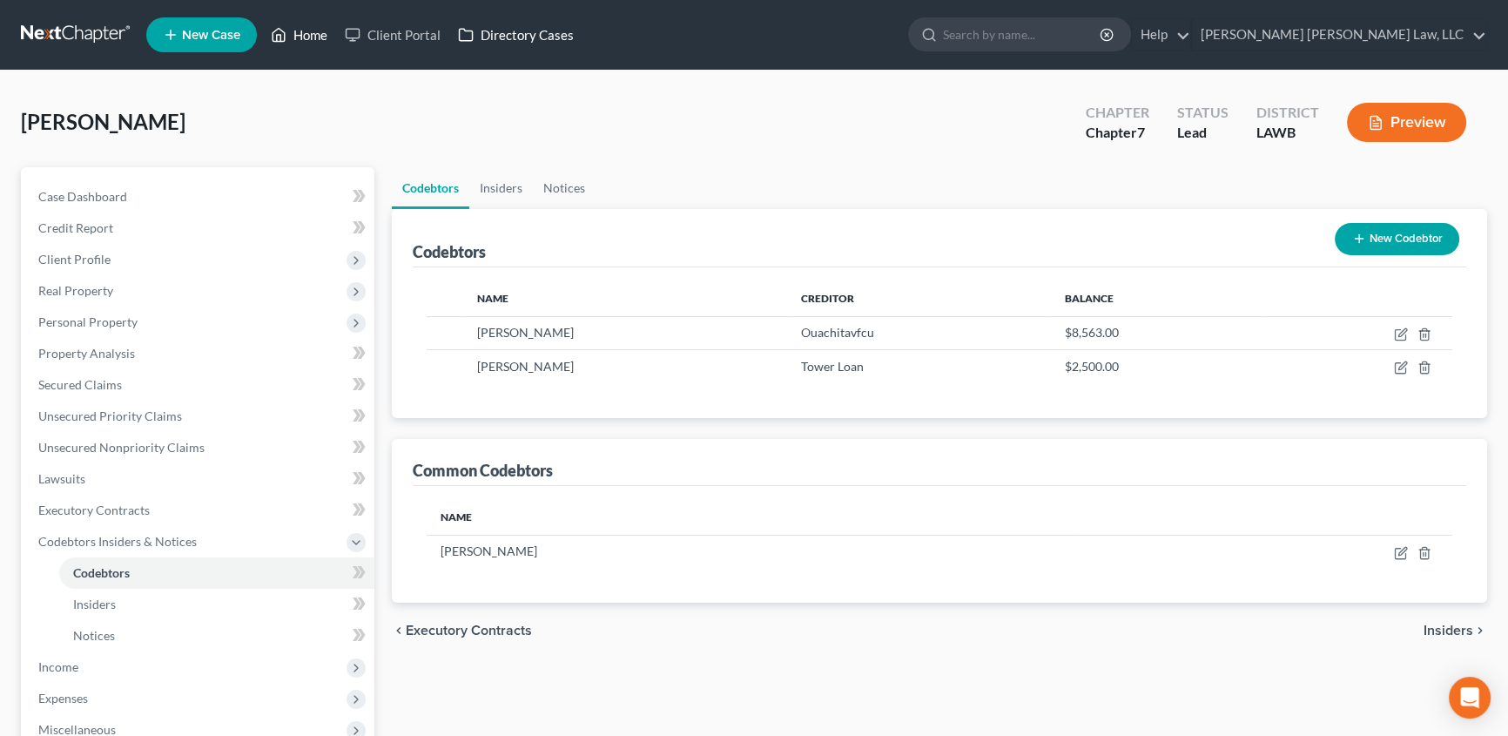
click at [308, 40] on link "Home" at bounding box center [299, 34] width 74 height 31
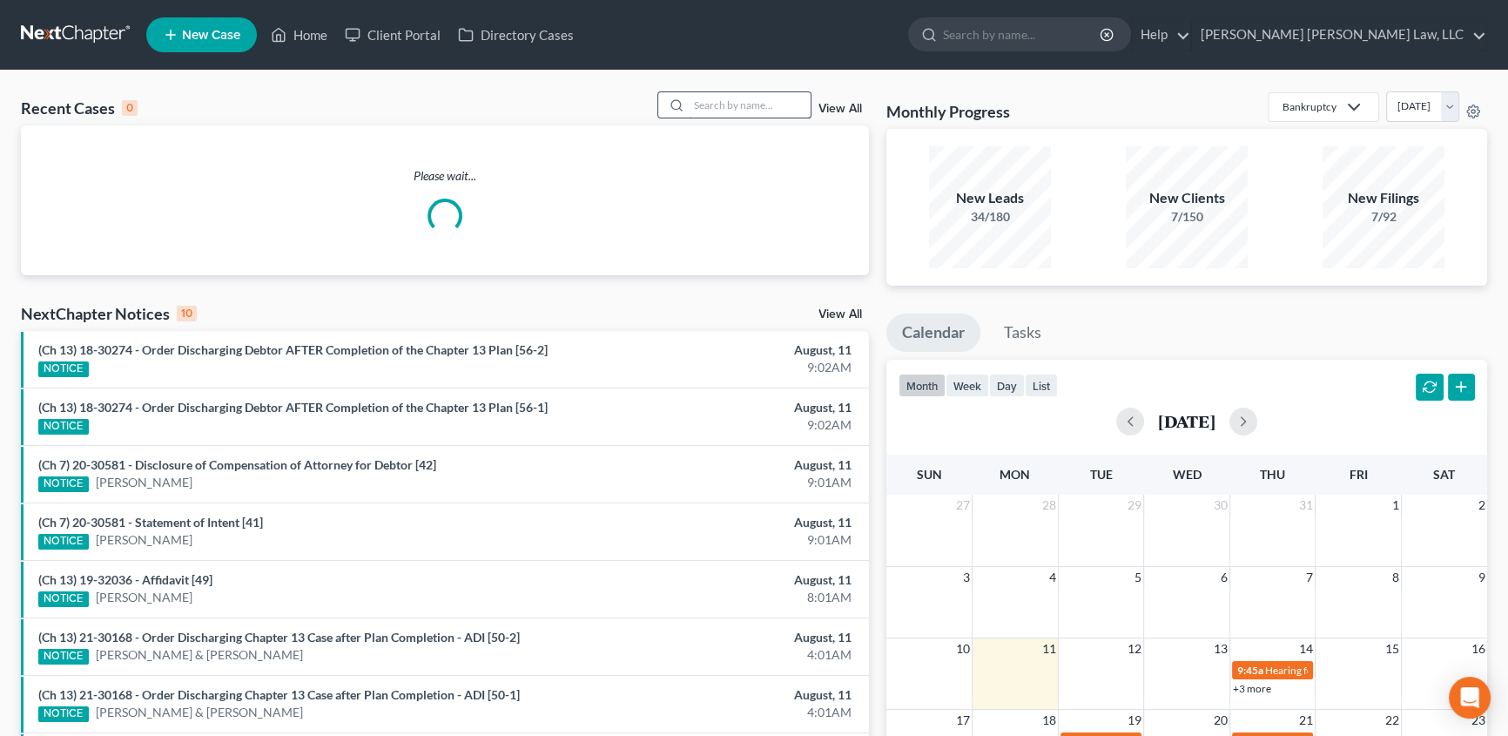
click at [746, 104] on input "search" at bounding box center [750, 104] width 122 height 25
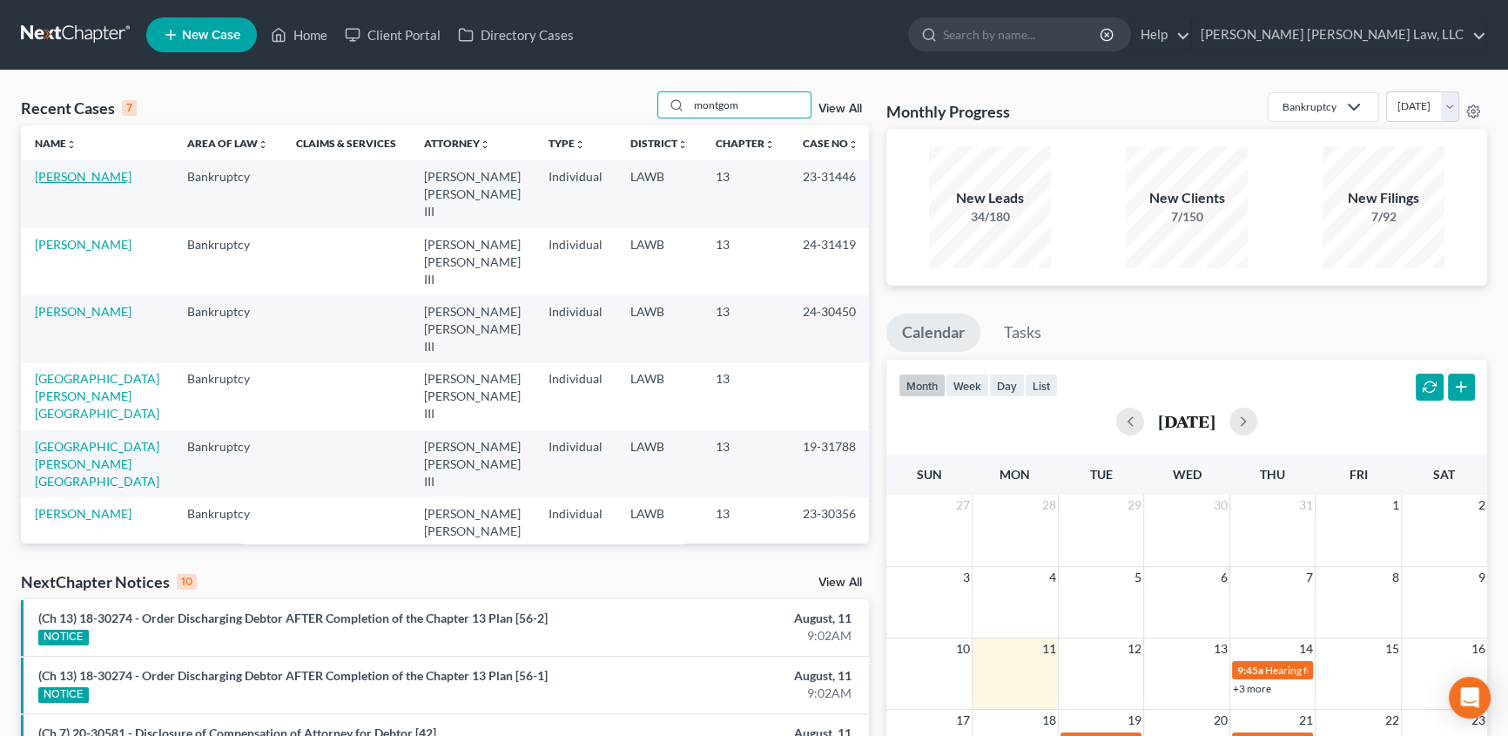
type input "montgom"
click at [87, 179] on link "[PERSON_NAME]" at bounding box center [83, 176] width 97 height 15
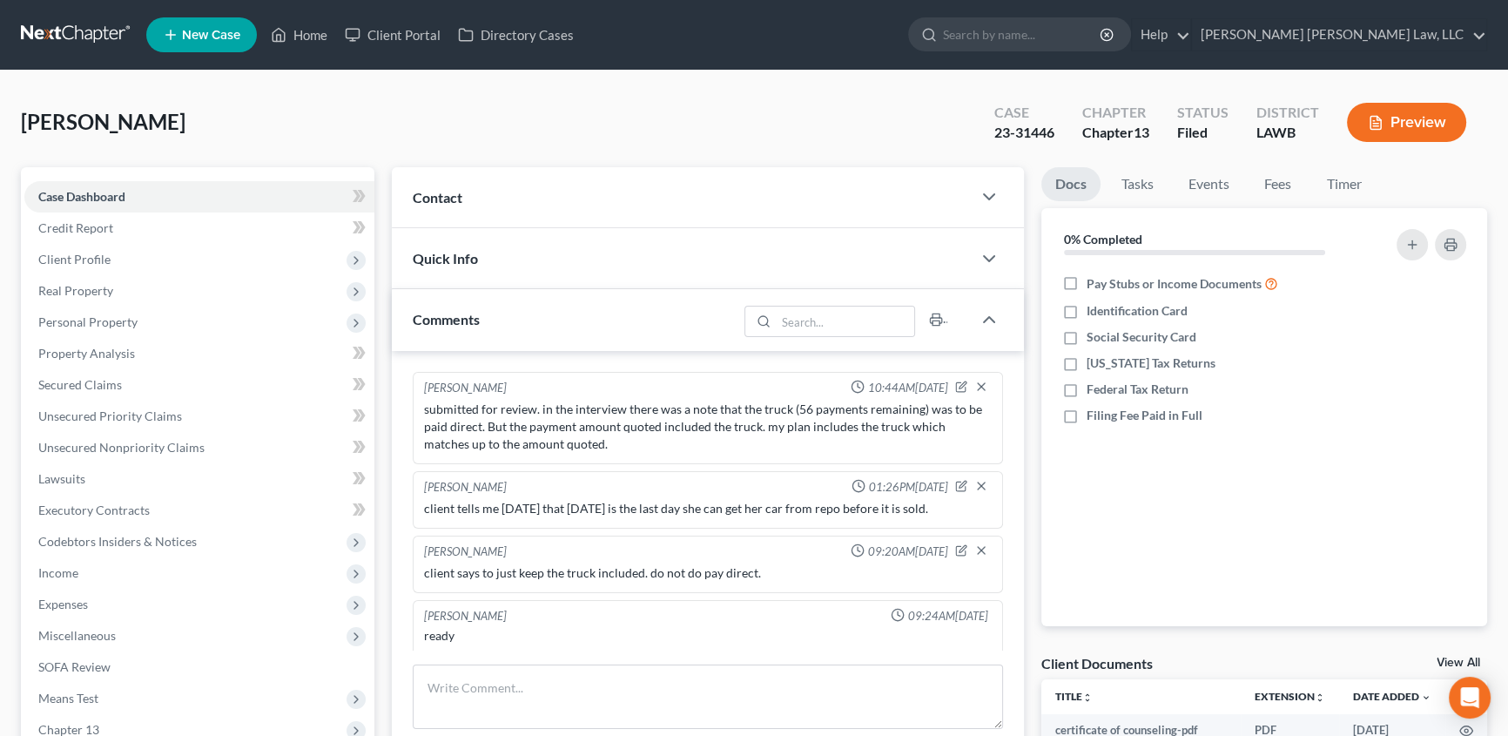
scroll to position [4, 0]
click at [77, 258] on span "Client Profile" at bounding box center [74, 259] width 72 height 15
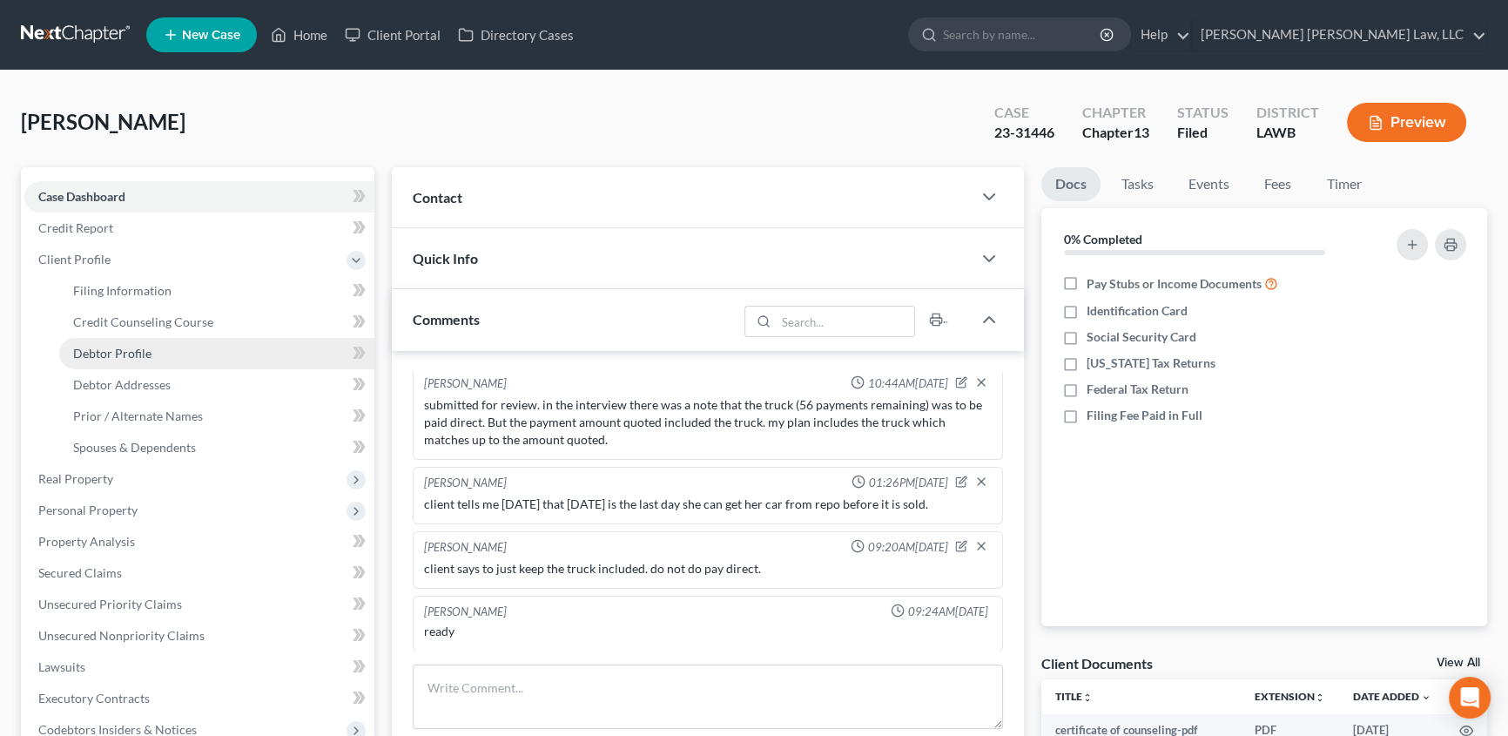
click at [122, 357] on span "Debtor Profile" at bounding box center [112, 353] width 78 height 15
select select "1"
select select "2"
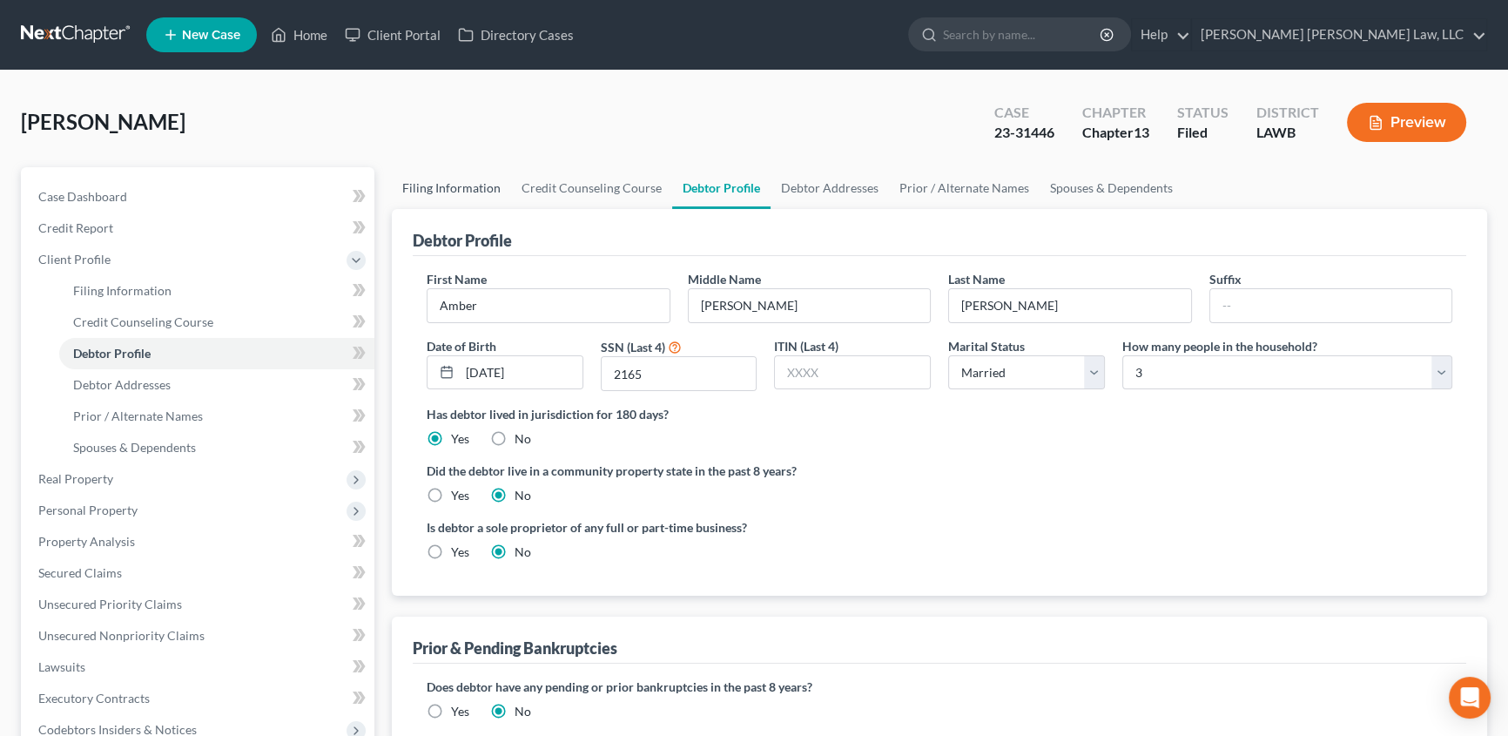
drag, startPoint x: 465, startPoint y: 181, endPoint x: 1494, endPoint y: 138, distance: 1030.0
click at [465, 181] on link "Filing Information" at bounding box center [451, 188] width 119 height 42
select select "1"
select select "0"
select select "3"
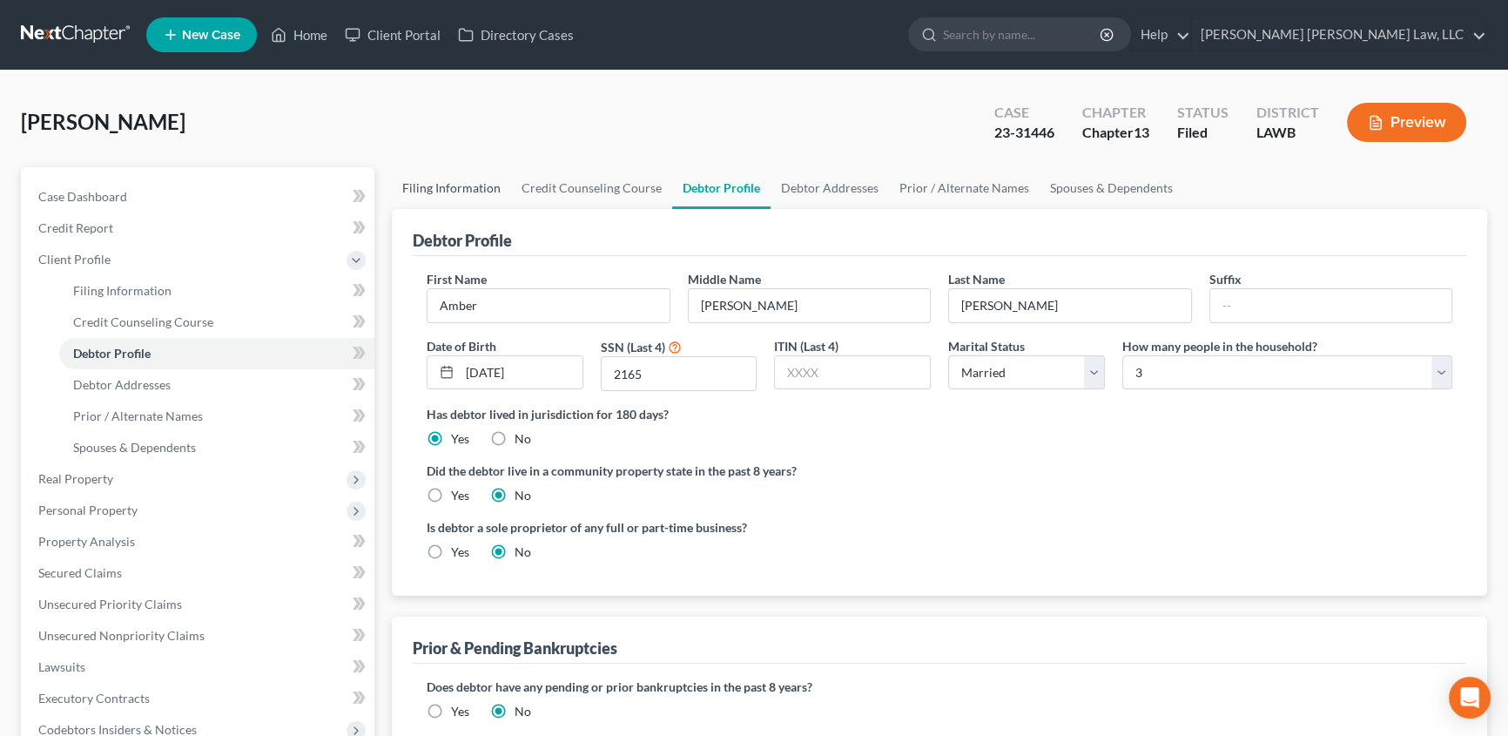
select select "19"
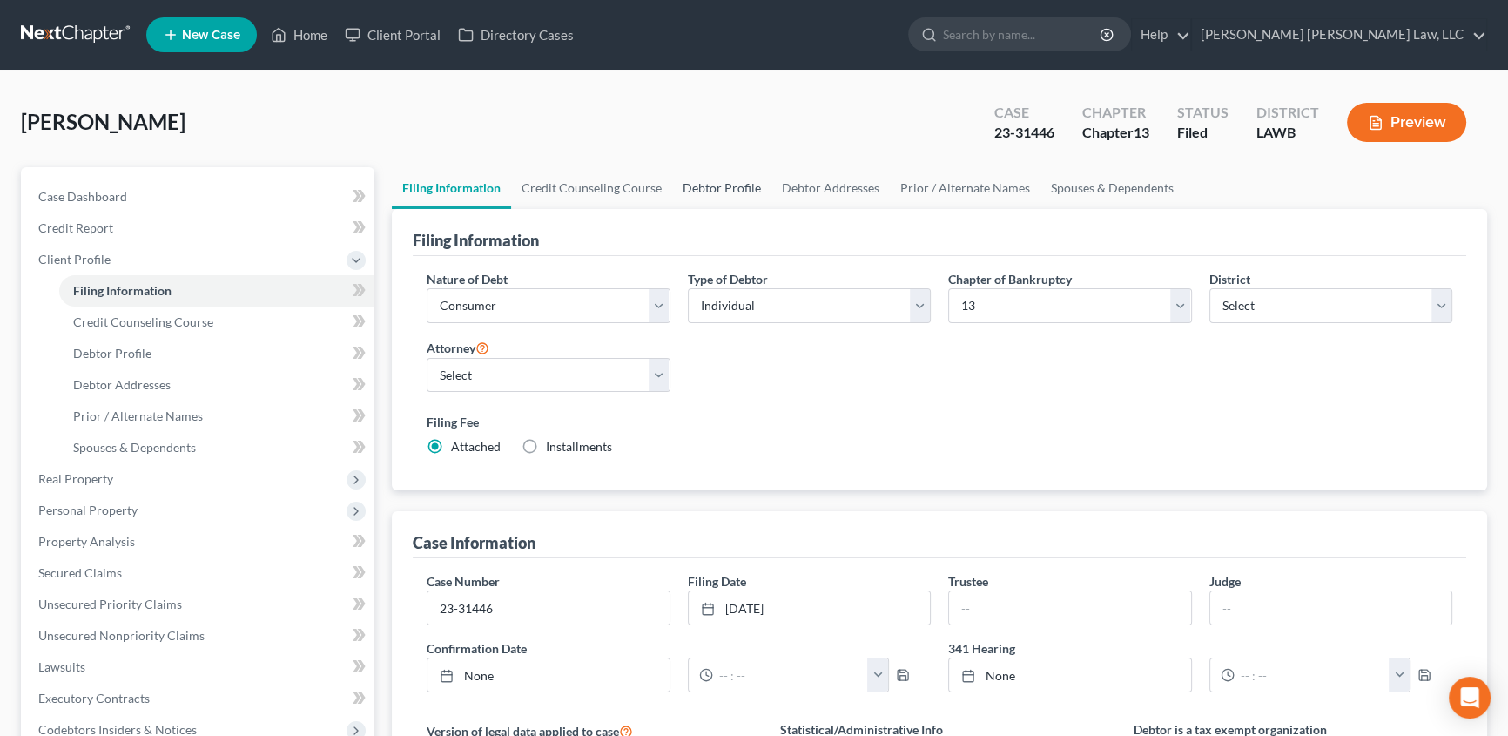
drag, startPoint x: 705, startPoint y: 189, endPoint x: 843, endPoint y: 235, distance: 145.1
click at [705, 189] on link "Debtor Profile" at bounding box center [721, 188] width 99 height 42
select select "1"
select select "2"
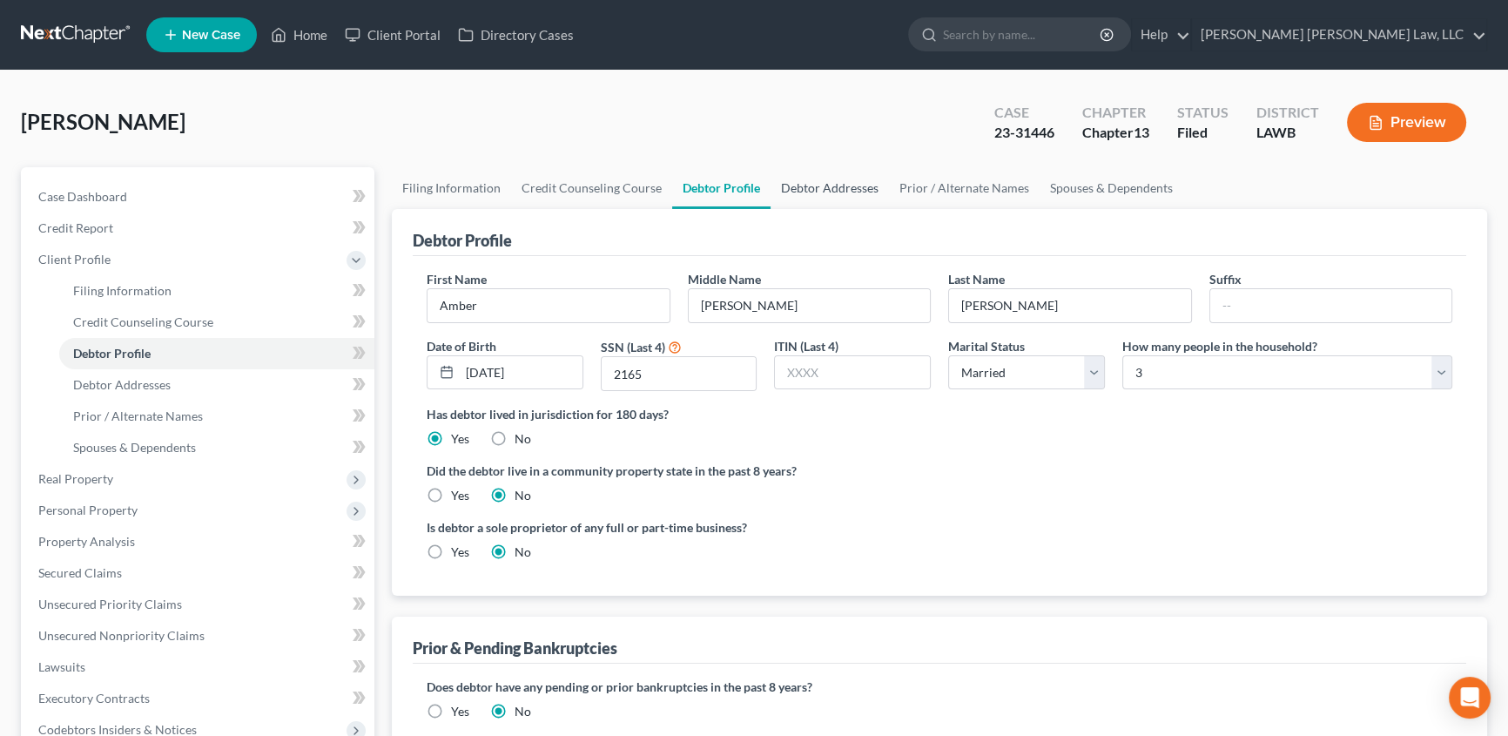
click at [829, 187] on link "Debtor Addresses" at bounding box center [830, 188] width 118 height 42
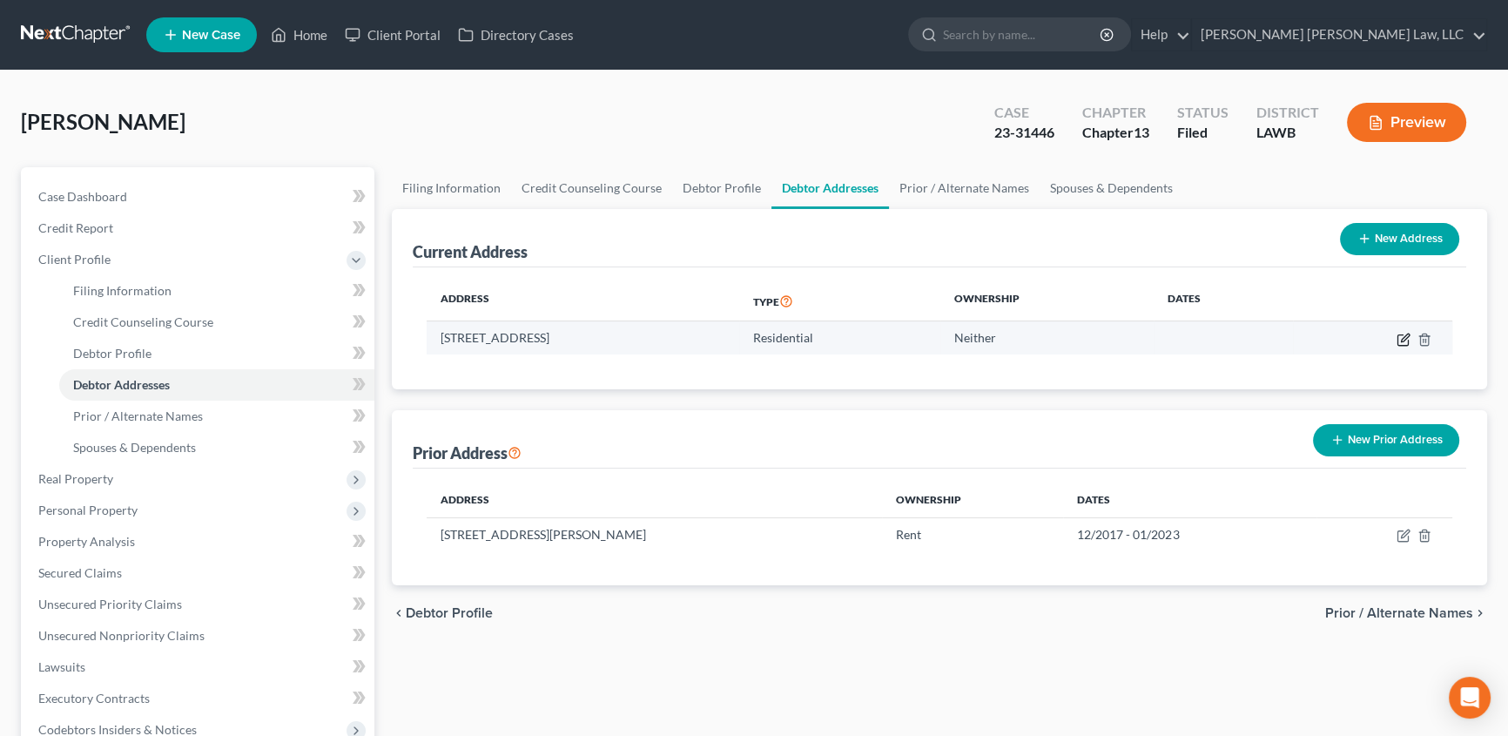
click at [1400, 335] on icon "button" at bounding box center [1404, 340] width 14 height 14
select select "19"
select select "0"
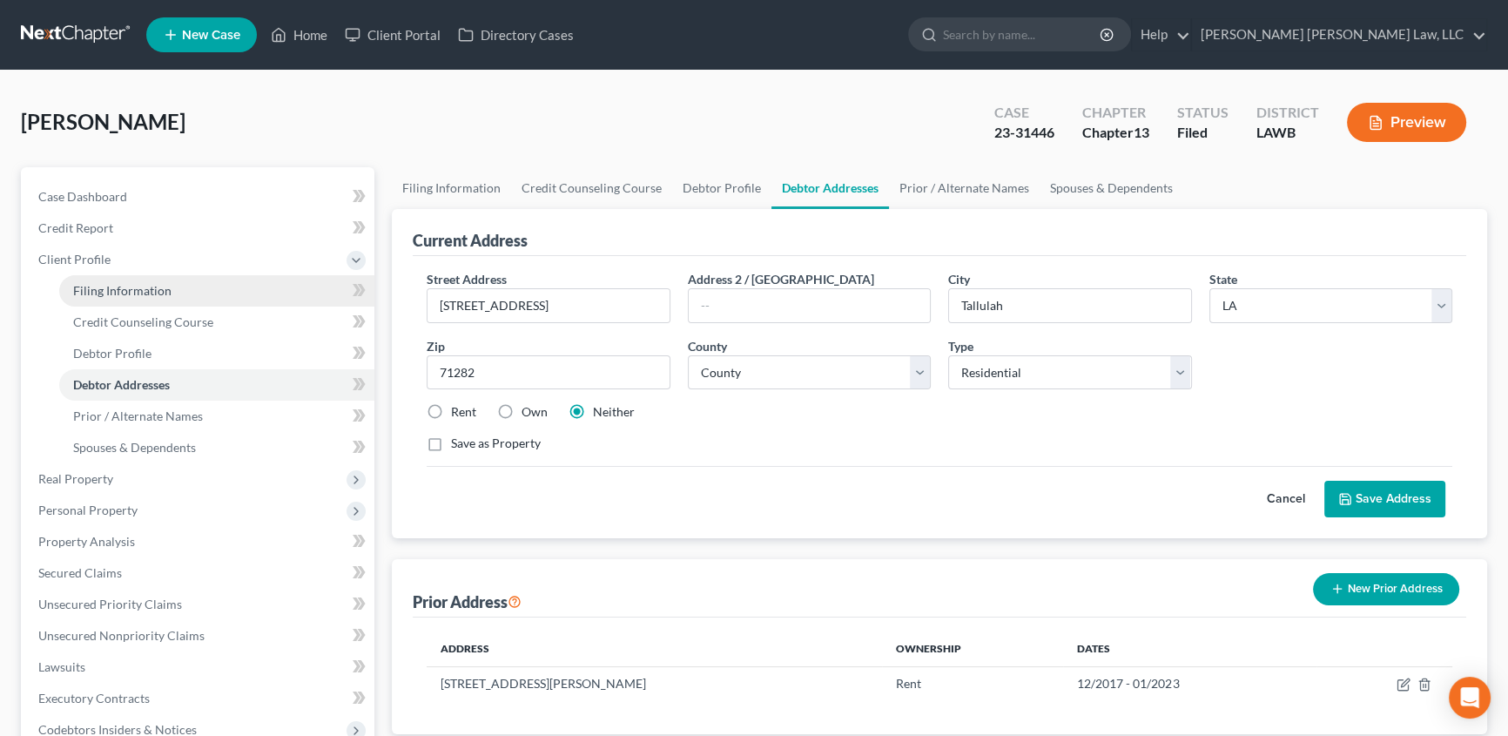
click at [111, 289] on span "Filing Information" at bounding box center [122, 290] width 98 height 15
select select "1"
select select "0"
select select "3"
select select "36"
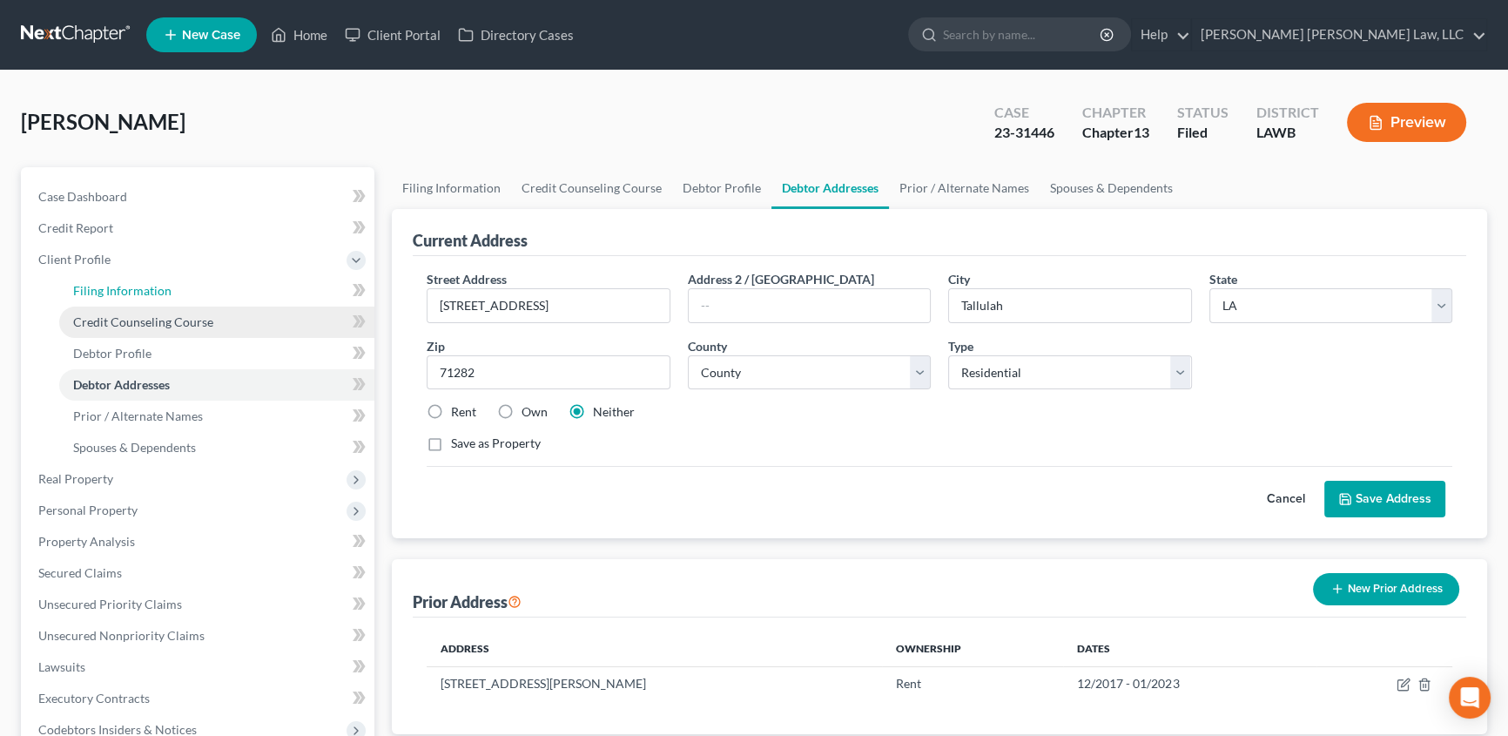
select select "0"
select select "19"
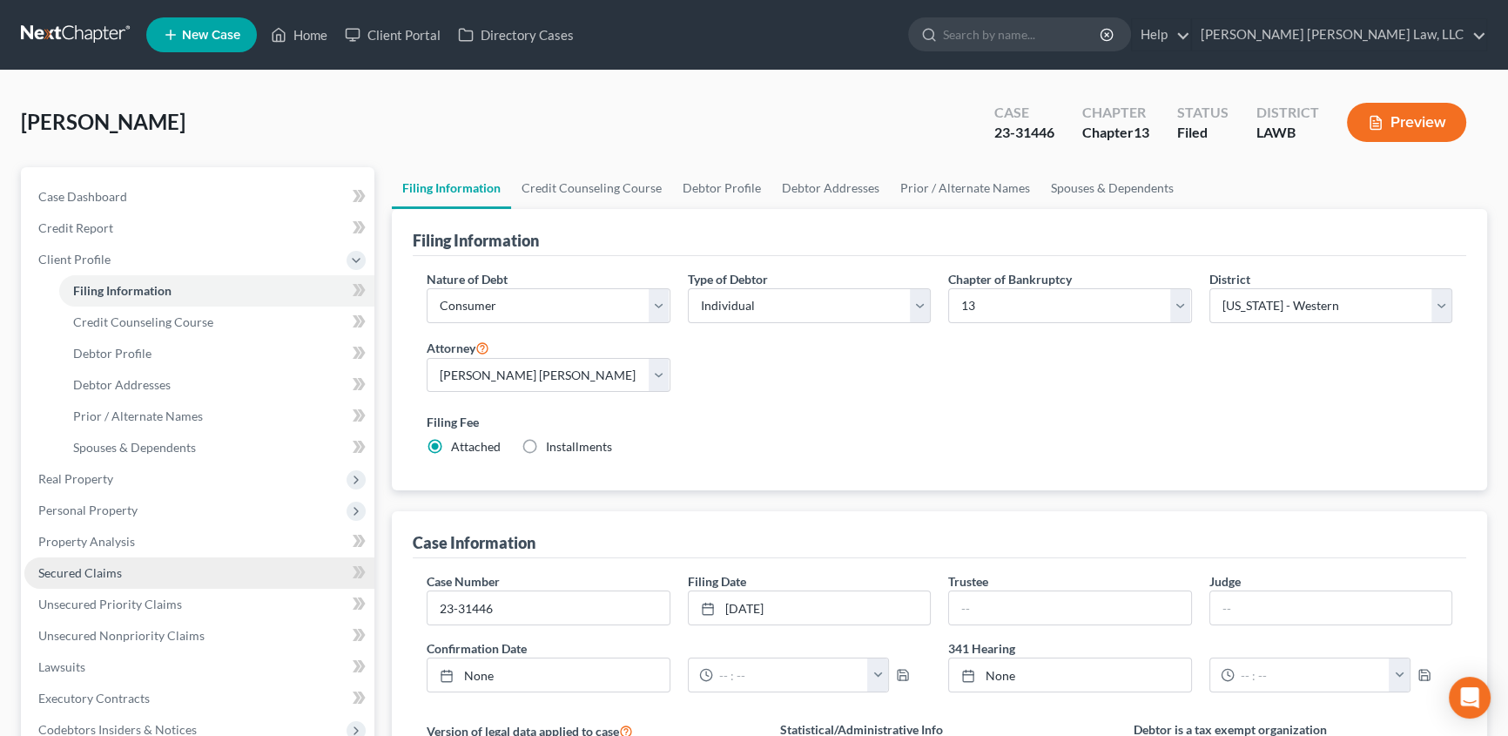
click at [78, 567] on span "Secured Claims" at bounding box center [80, 572] width 84 height 15
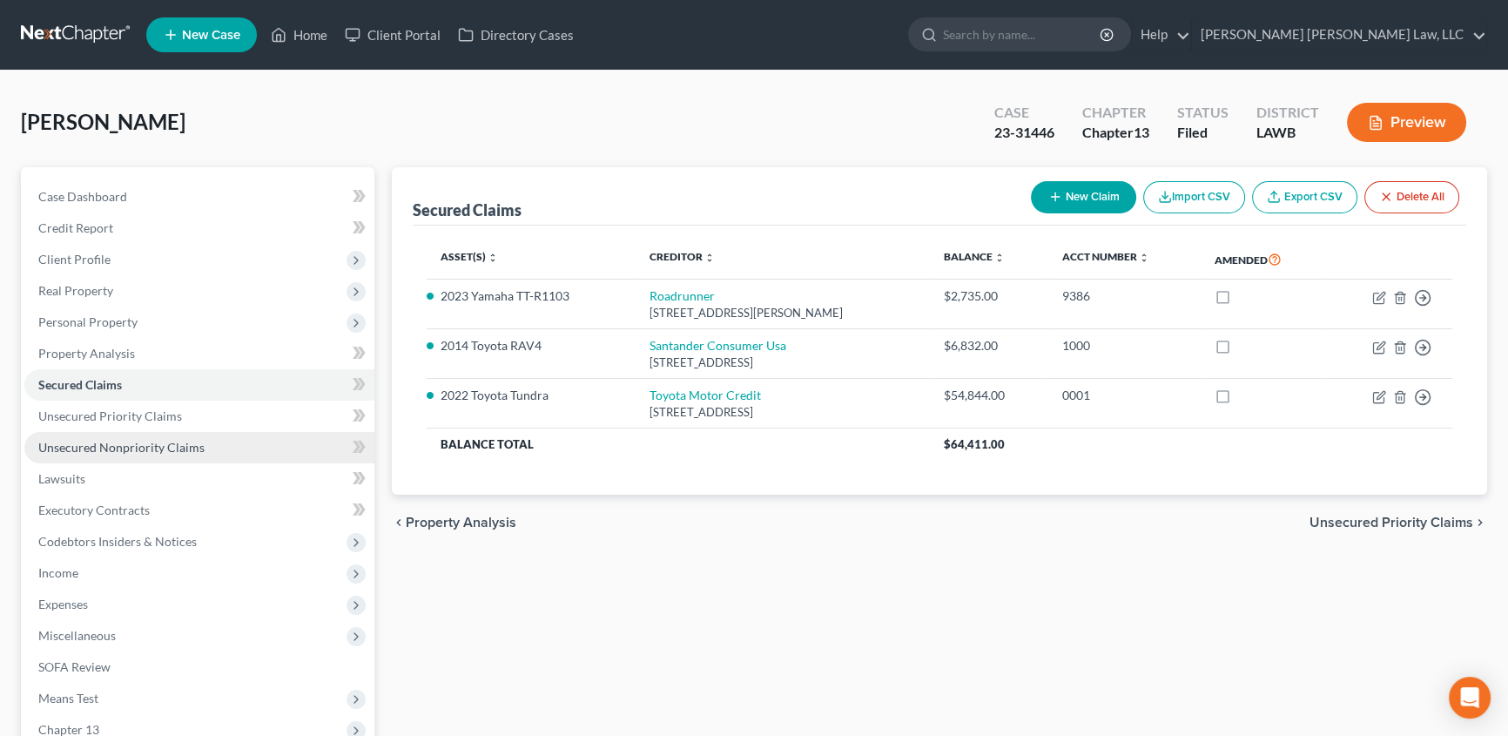
click at [61, 443] on span "Unsecured Nonpriority Claims" at bounding box center [121, 447] width 166 height 15
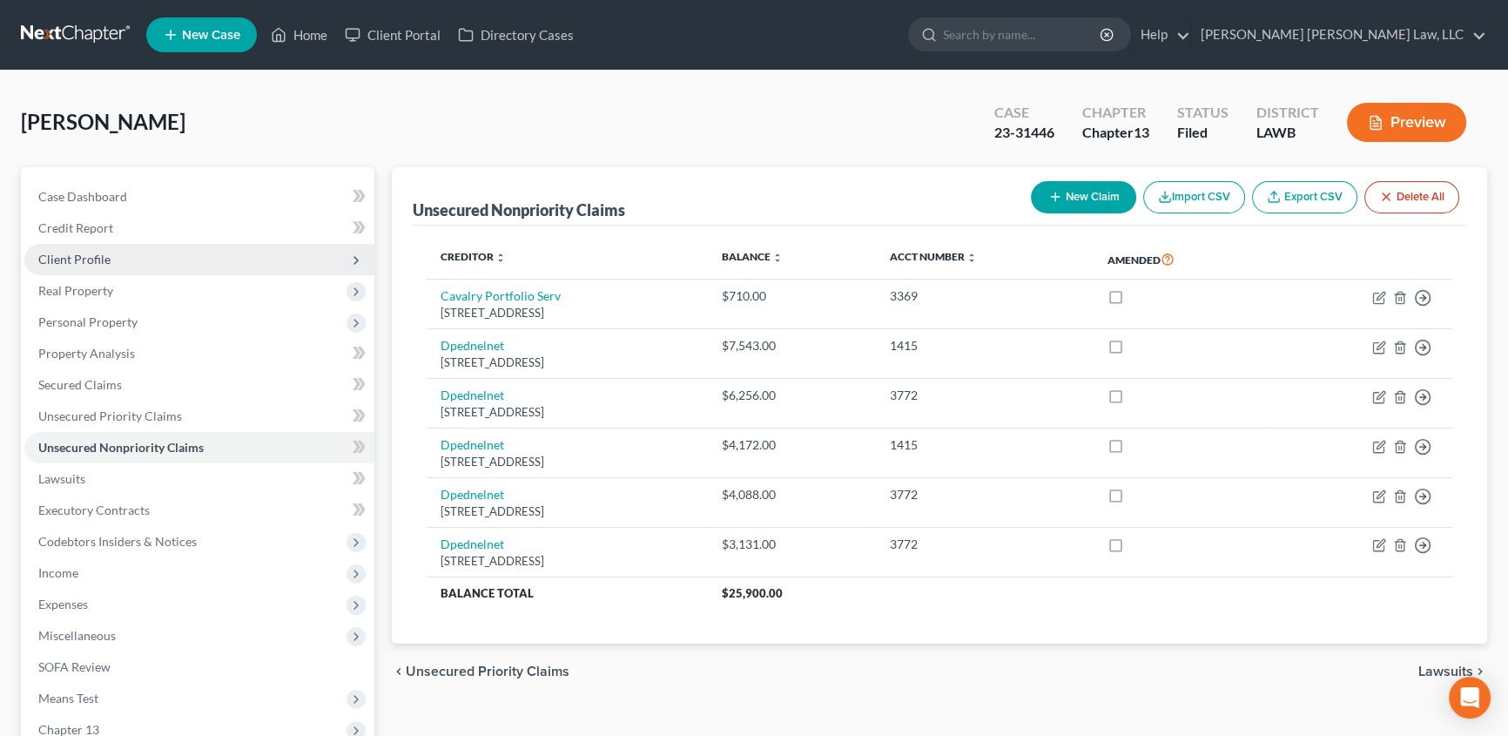
click at [95, 259] on span "Client Profile" at bounding box center [74, 259] width 72 height 15
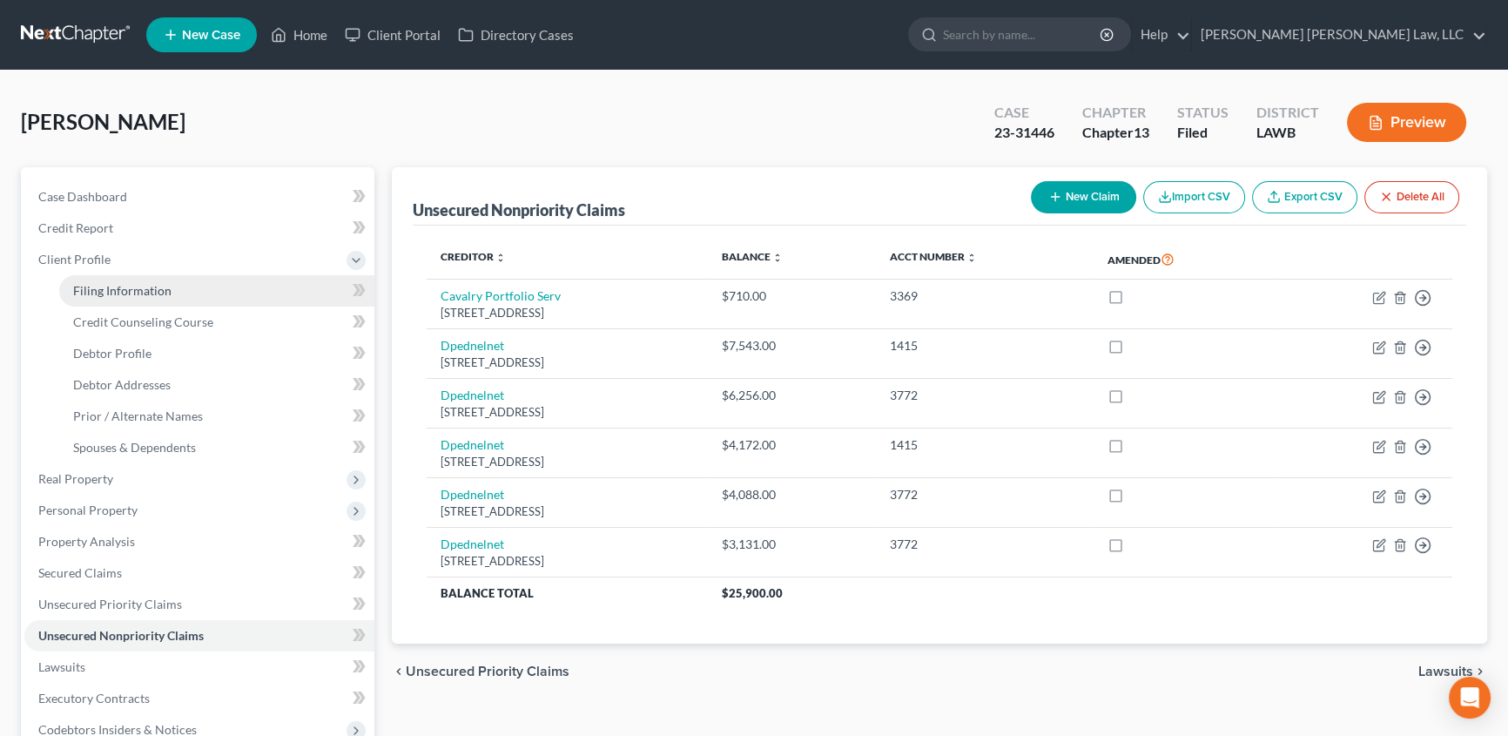
click at [104, 283] on span "Filing Information" at bounding box center [122, 290] width 98 height 15
select select "1"
select select "0"
select select "3"
select select "36"
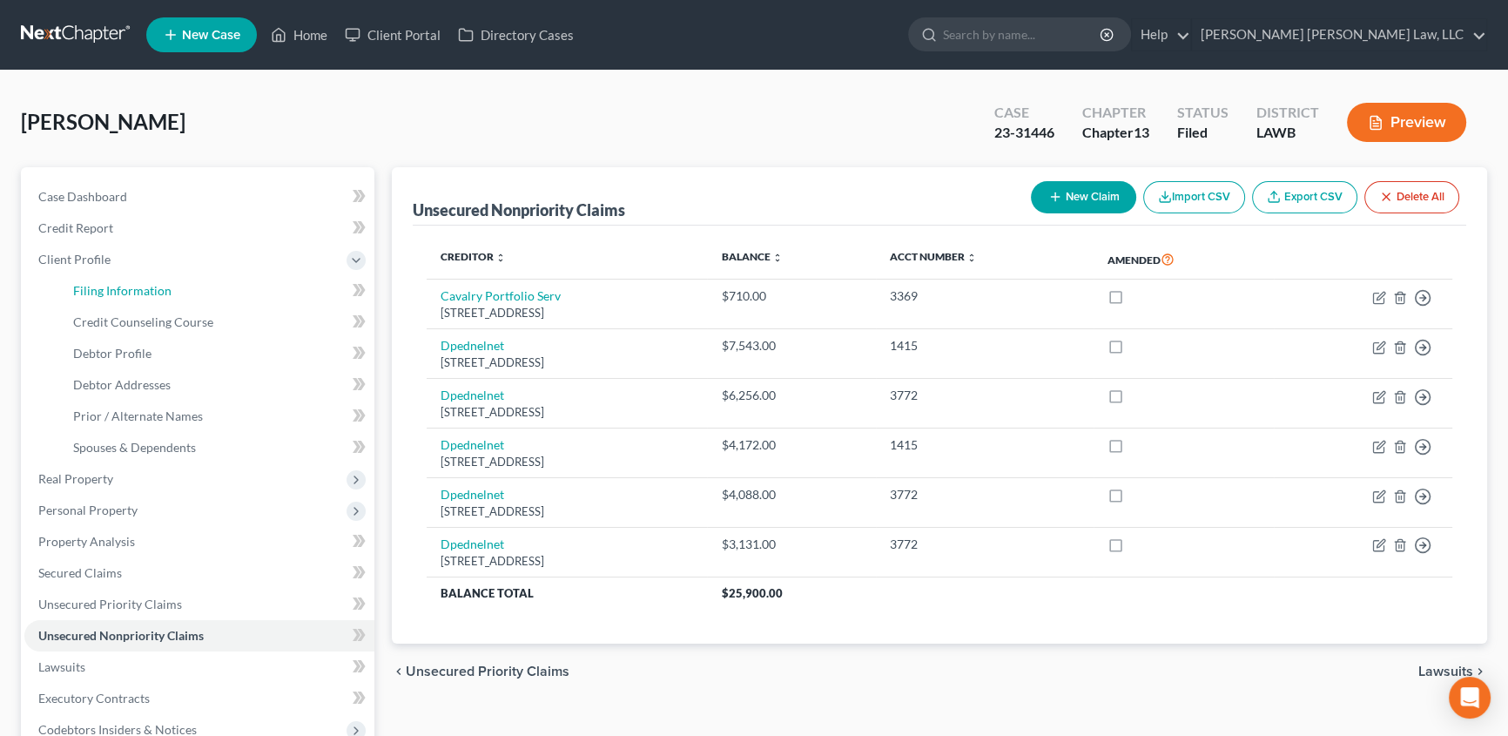
select select "0"
select select "19"
